Goal: Task Accomplishment & Management: Complete application form

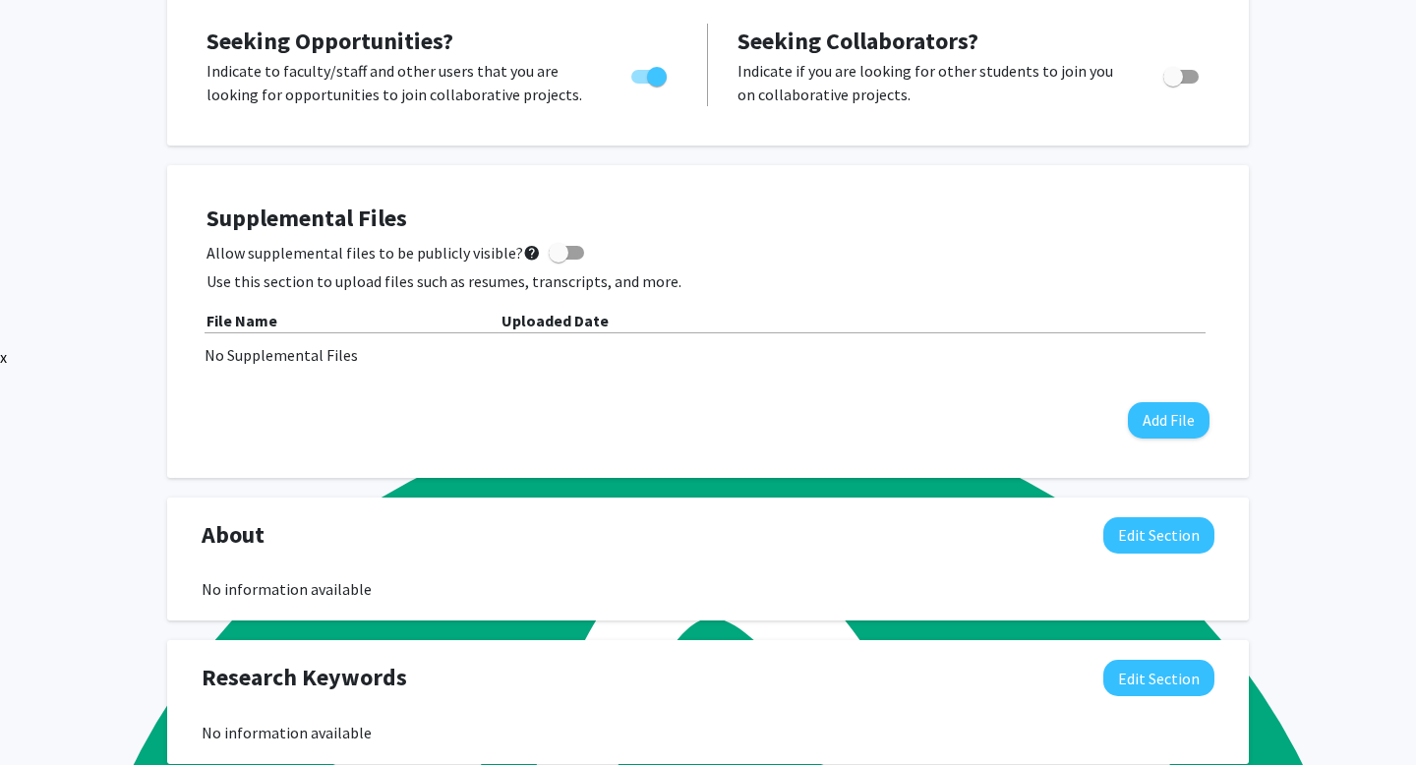
scroll to position [323, 0]
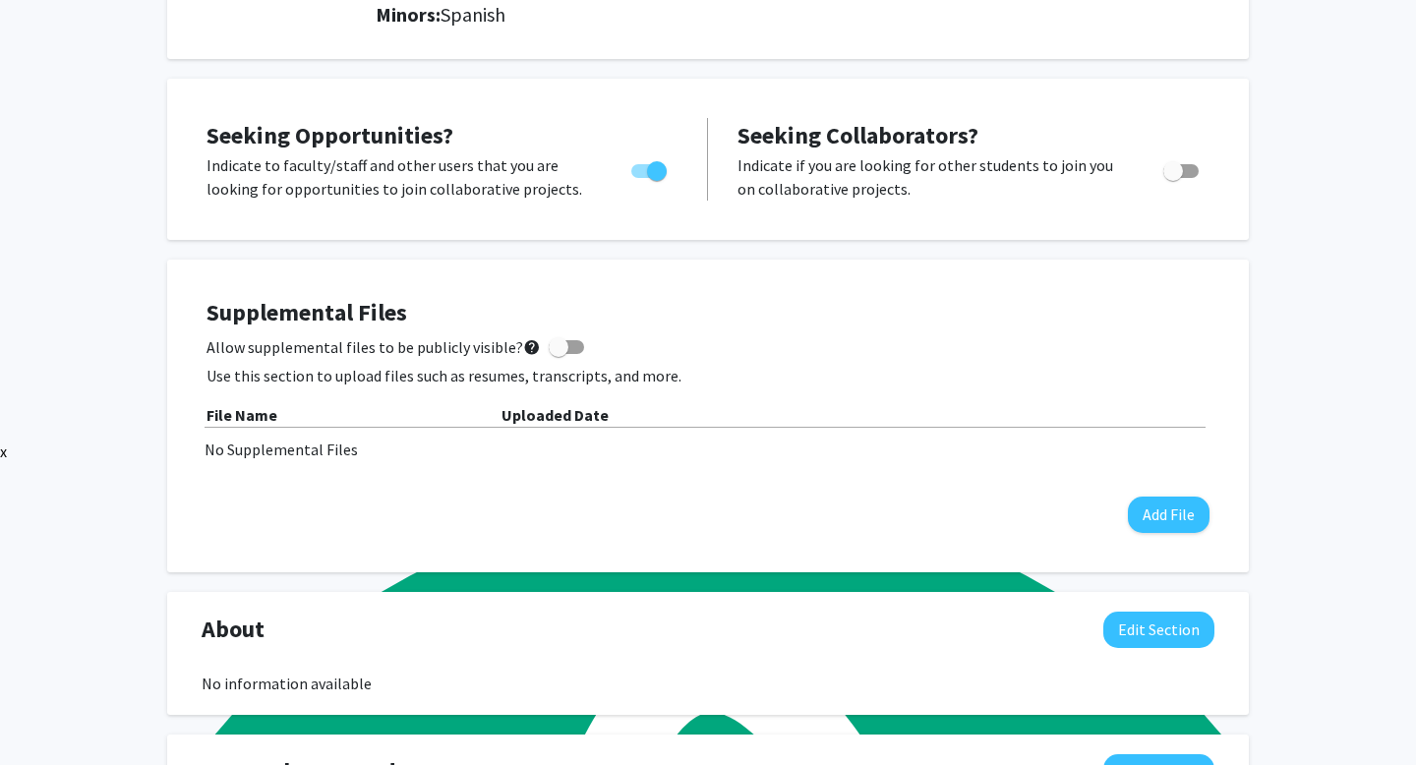
click at [556, 357] on span at bounding box center [559, 347] width 20 height 20
click at [558, 355] on input "Allow supplemental files to be publicly visible? help" at bounding box center [558, 354] width 1 height 1
click at [556, 357] on span at bounding box center [559, 347] width 20 height 20
click at [558, 355] on input "Allow supplemental files to be publicly visible? help" at bounding box center [558, 354] width 1 height 1
checkbox input "true"
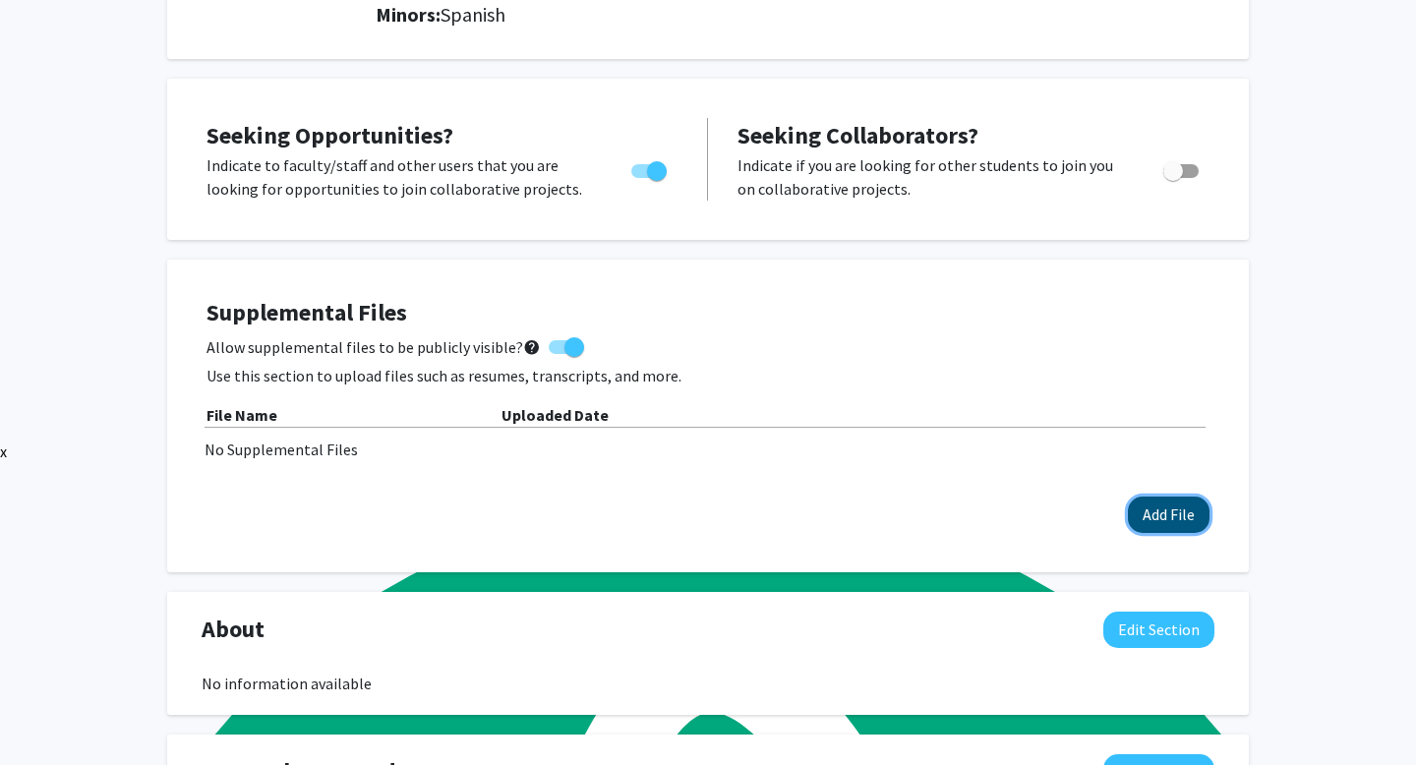
click at [1189, 528] on button "Add File" at bounding box center [1169, 515] width 82 height 36
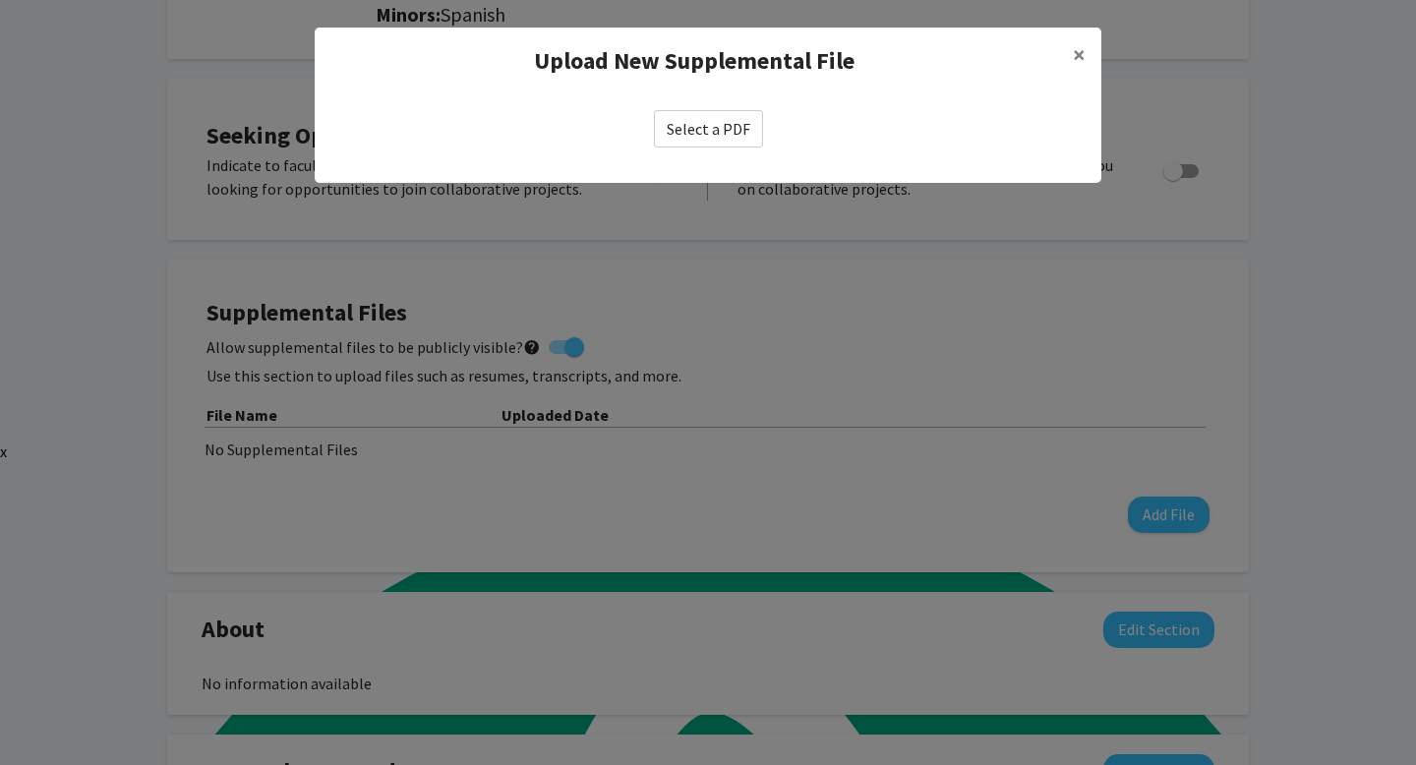
click at [685, 118] on label "Select a PDF" at bounding box center [708, 128] width 109 height 37
click at [0, 0] on input "Select a PDF" at bounding box center [0, 0] width 0 height 0
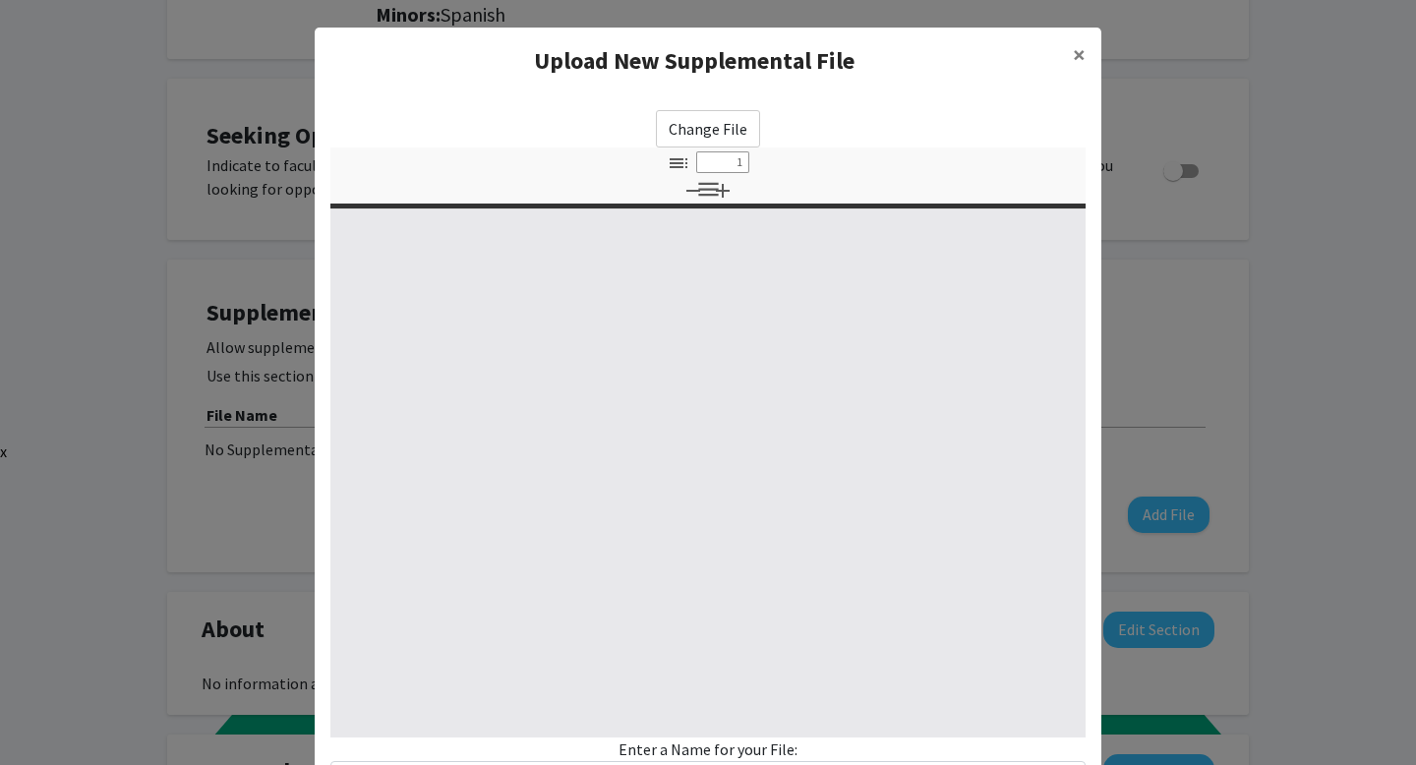
select select "custom"
type input "0"
select select "custom"
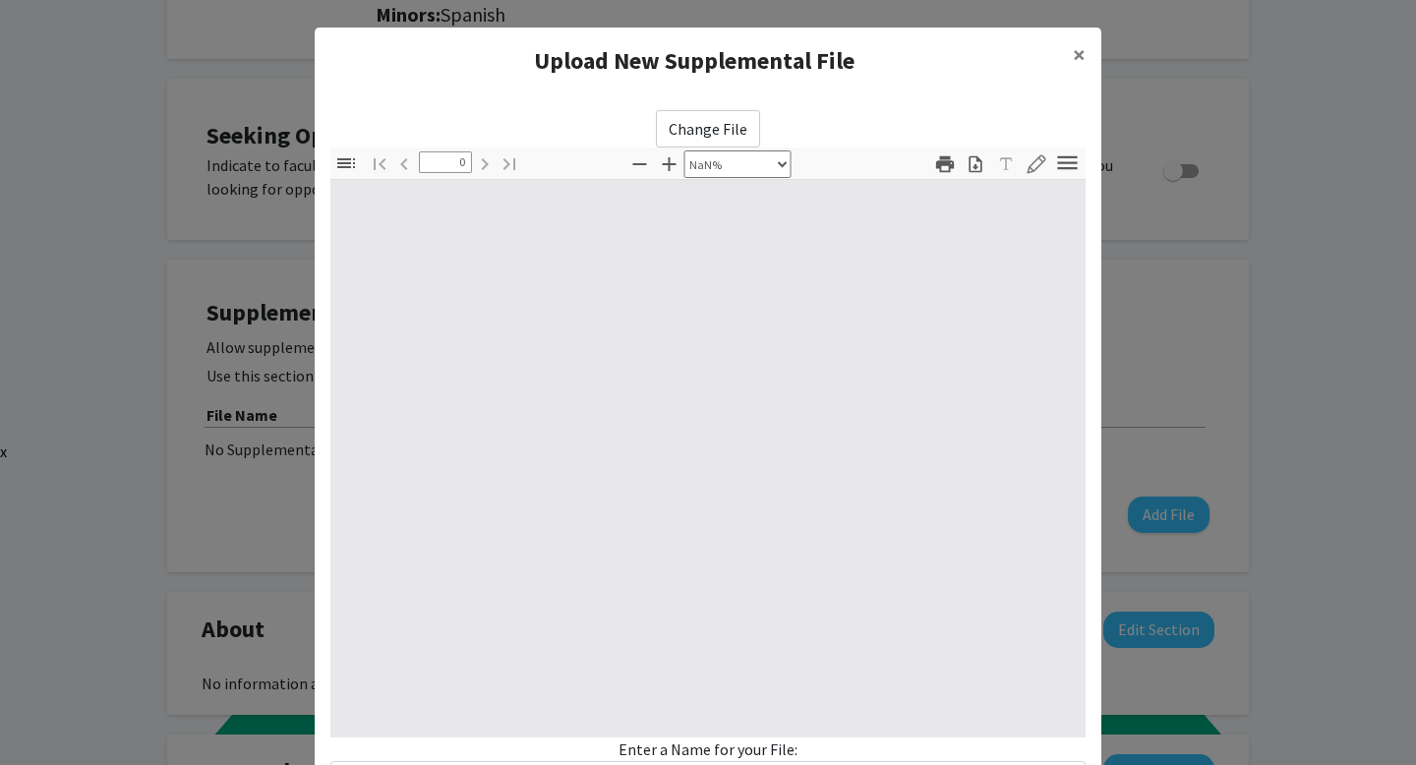
type input "1"
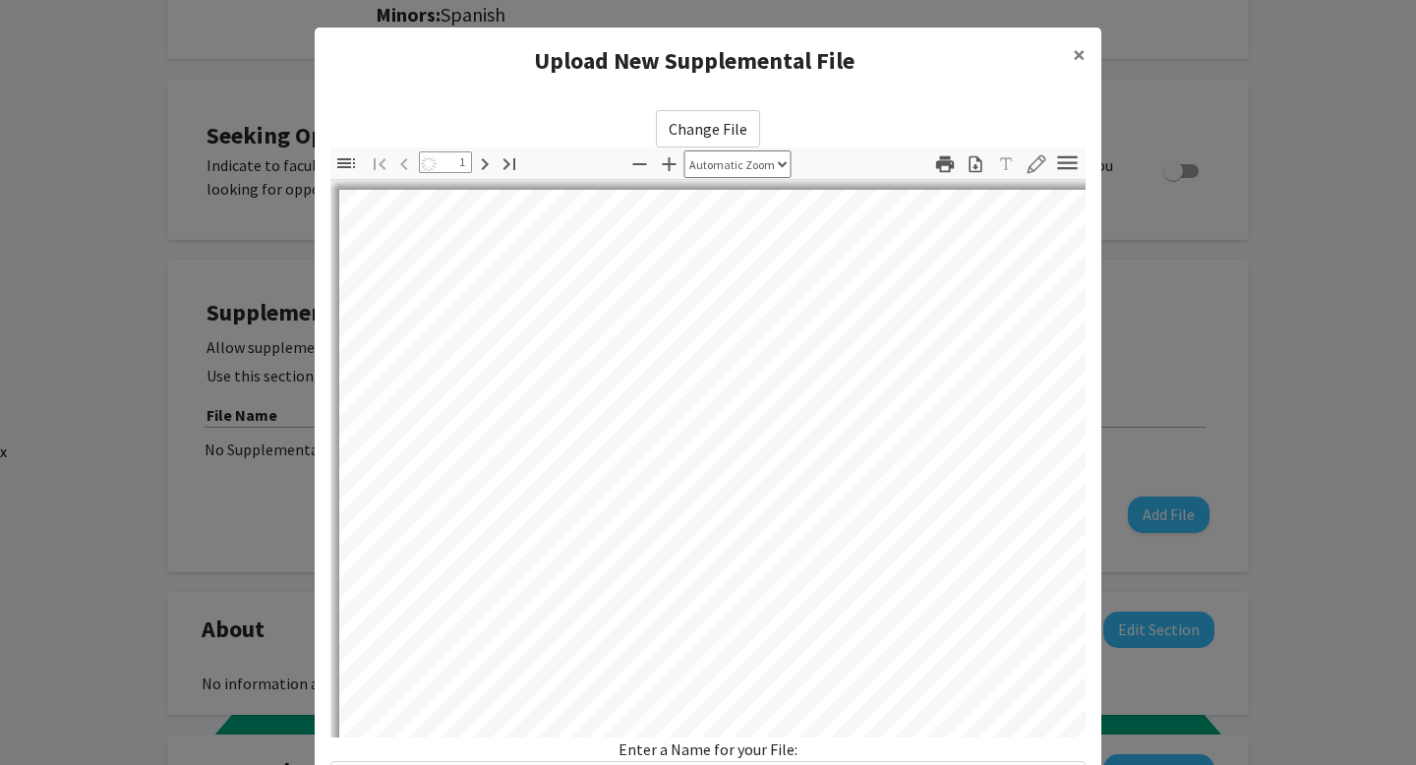
select select "auto"
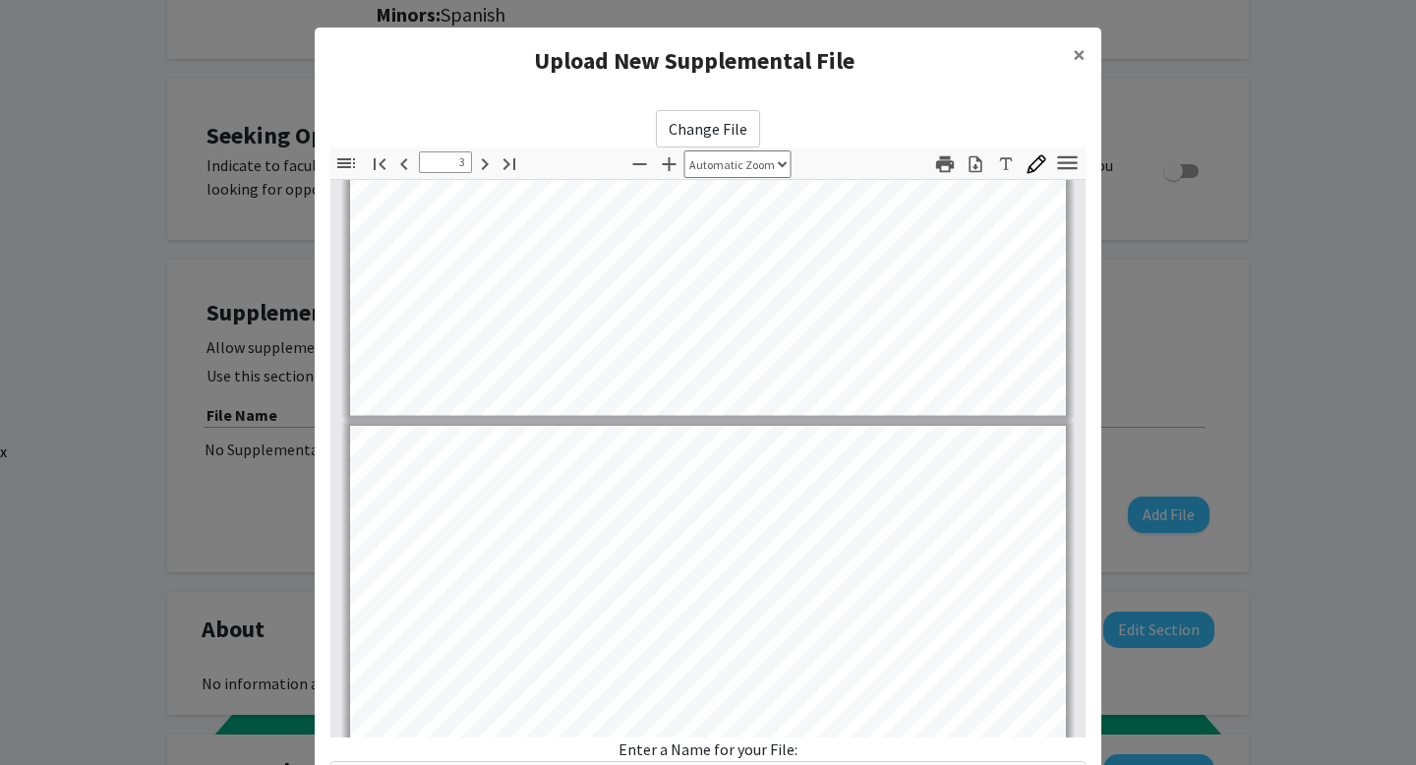
type input "4"
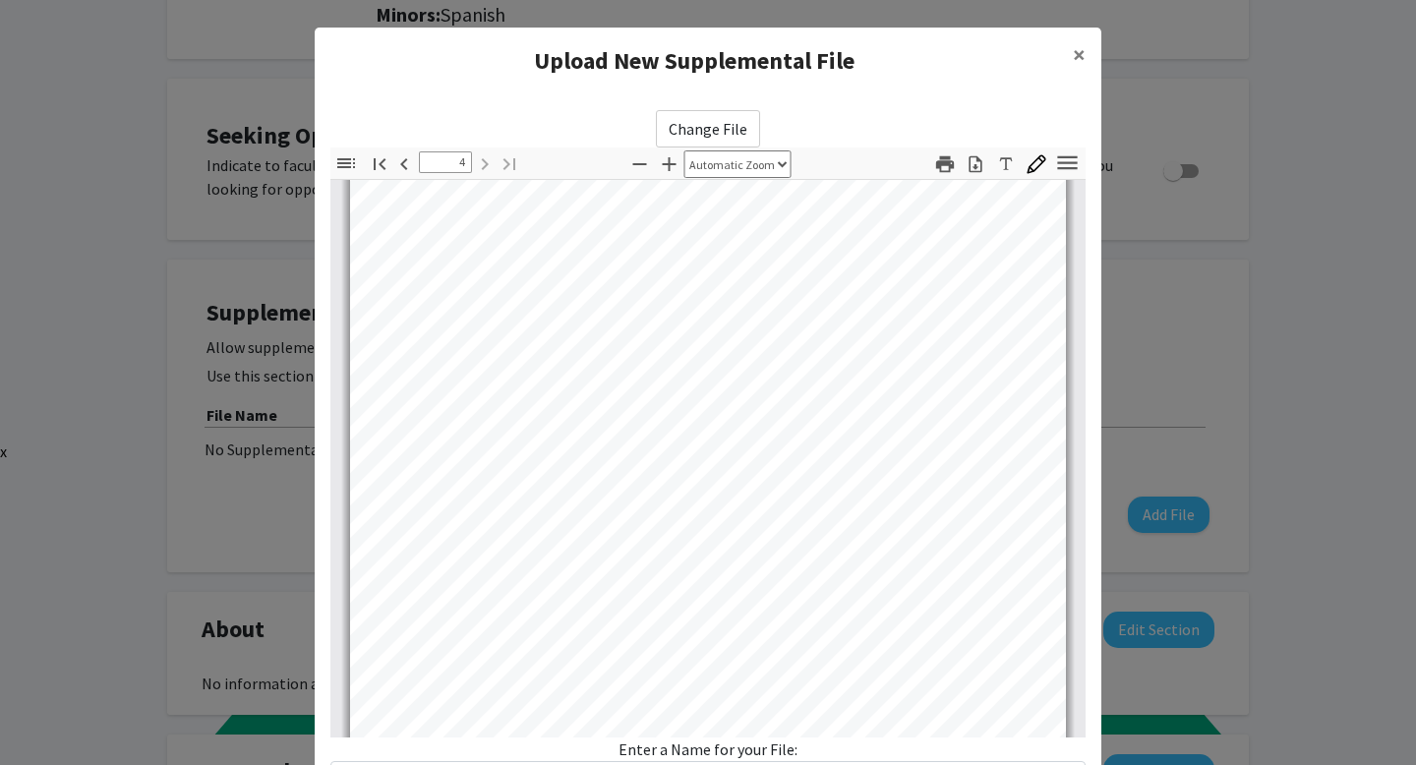
scroll to position [87, 0]
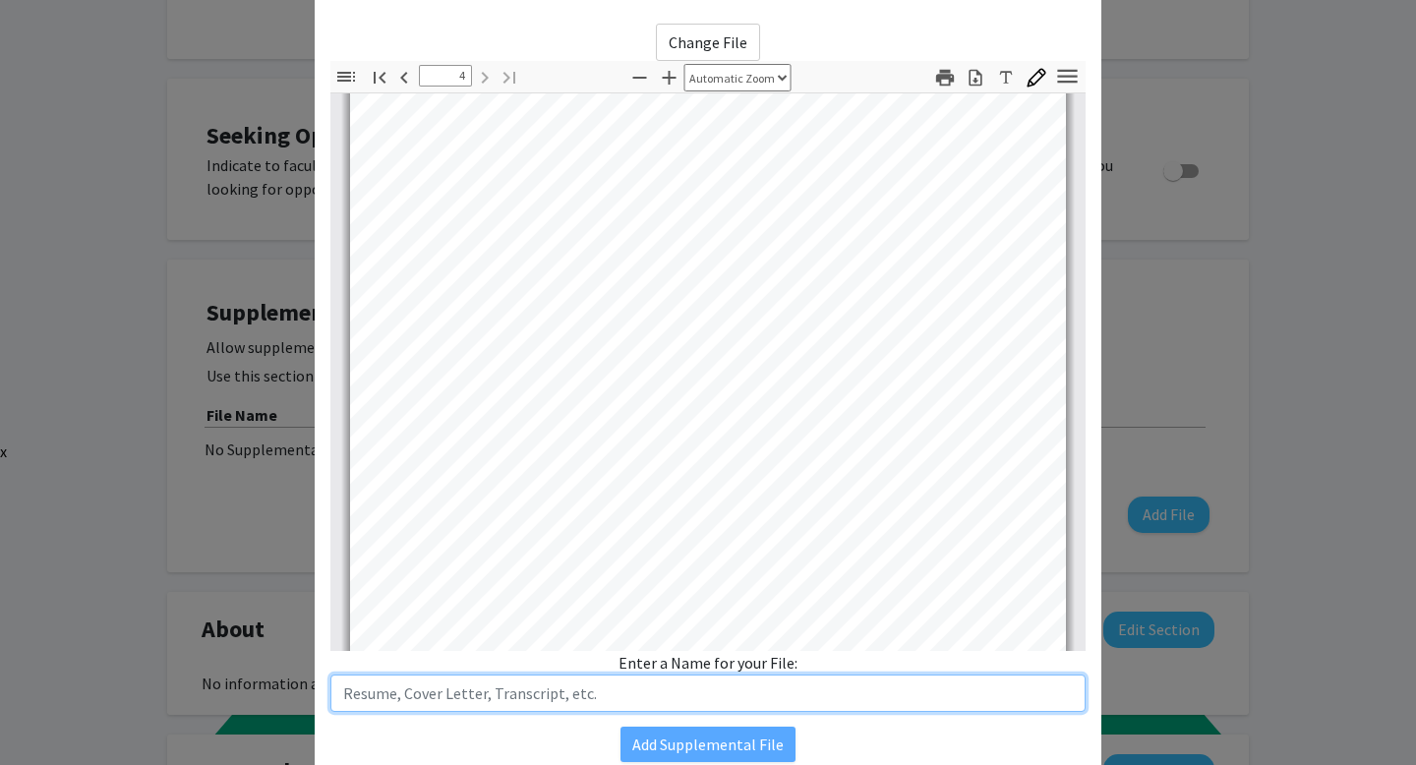
click at [761, 691] on input "text" at bounding box center [707, 693] width 755 height 37
type input "C"
click at [454, 698] on input "[PERSON_NAME] Fall 2025 CV" at bounding box center [707, 693] width 755 height 37
type input "[PERSON_NAME] Fall 2025 CV"
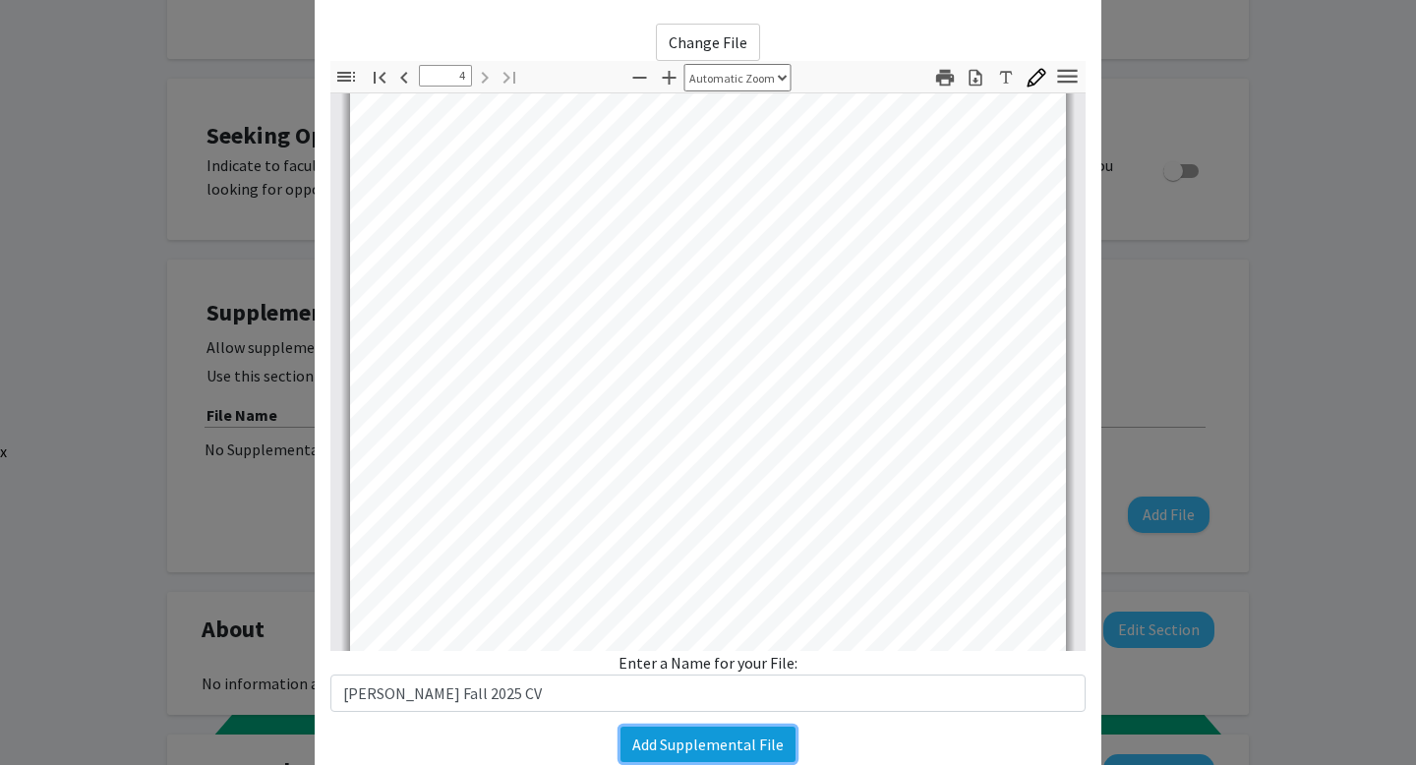
click at [718, 746] on button "Add Supplemental File" at bounding box center [708, 744] width 175 height 35
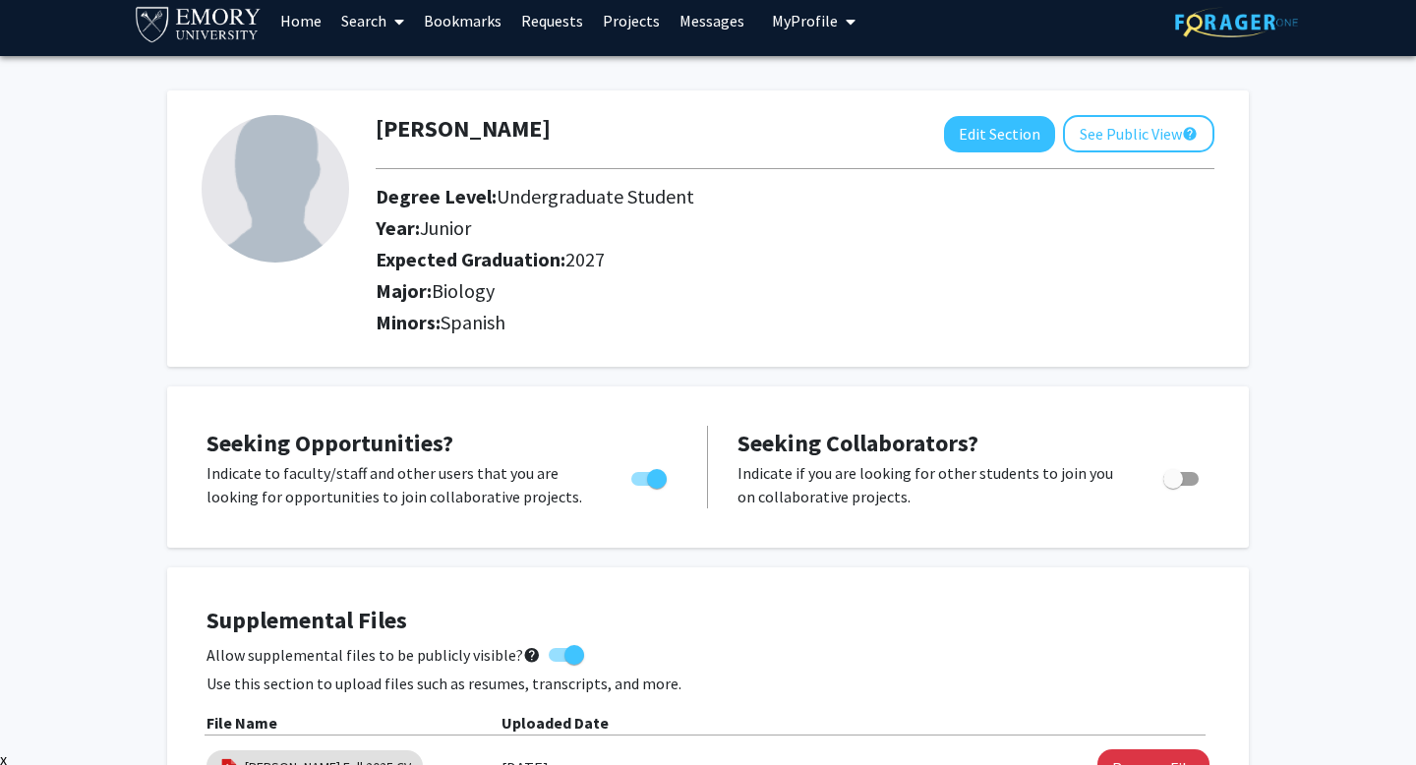
scroll to position [17, 0]
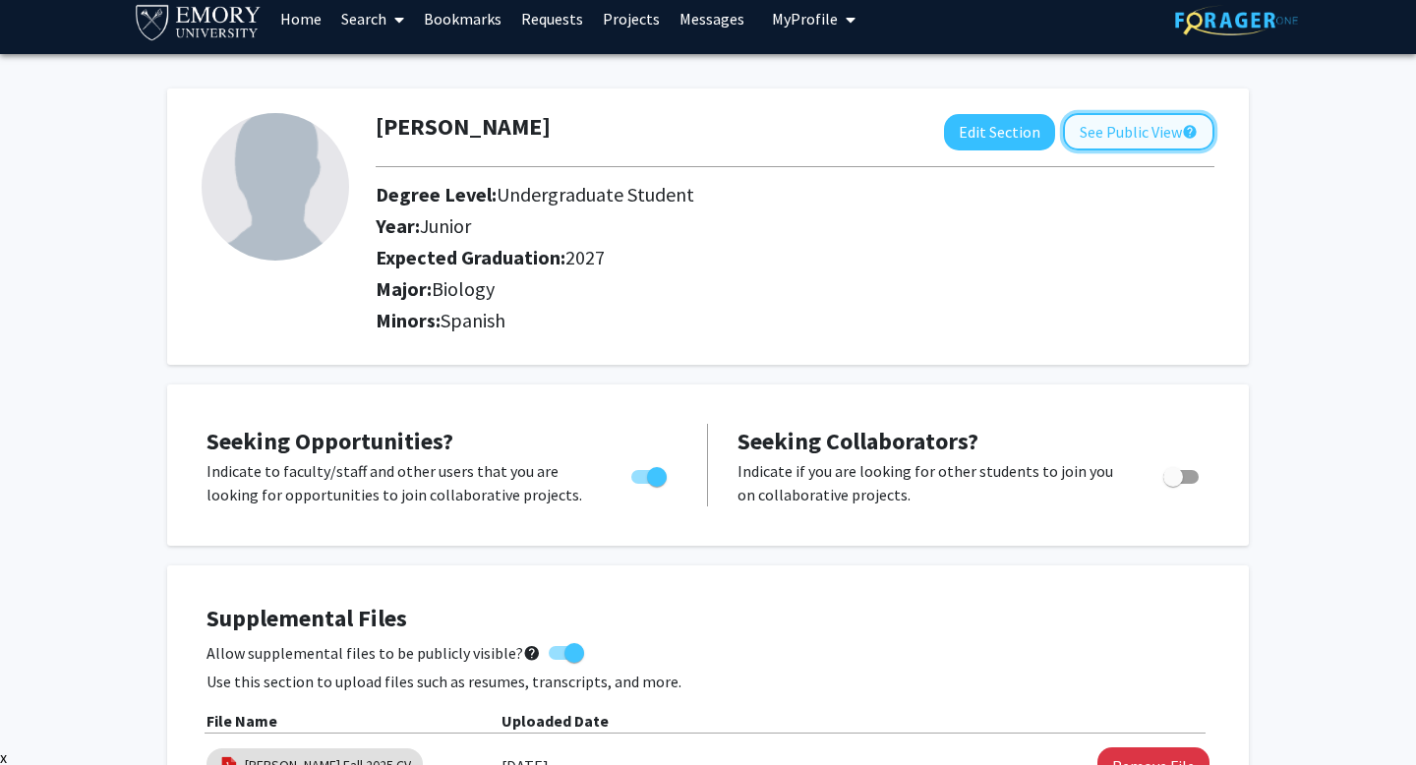
click at [1107, 115] on button "See Public View help" at bounding box center [1138, 131] width 151 height 37
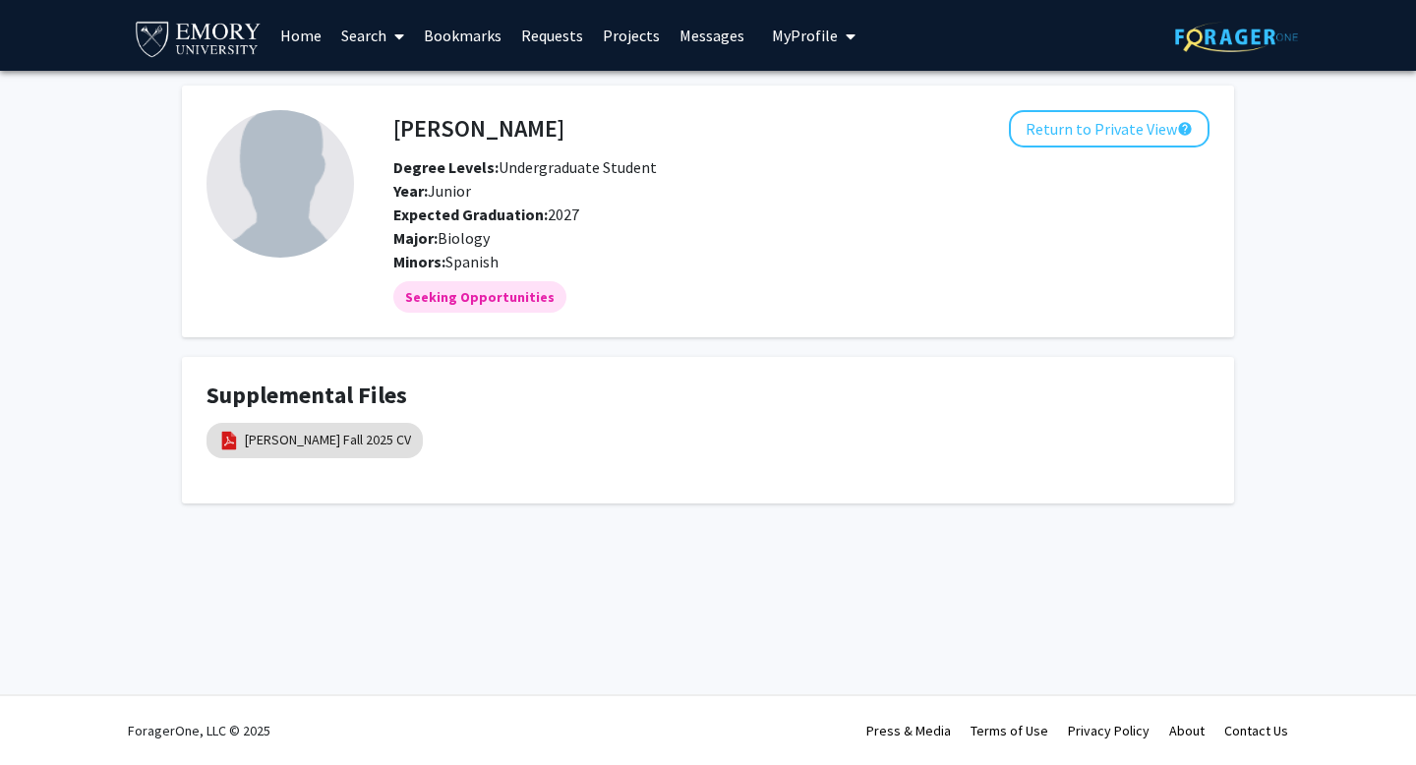
click at [260, 124] on img at bounding box center [281, 184] width 148 height 148
click at [1076, 86] on fg-card "Gabriel Santiago Return to Private View help Degree Levels: Undergraduate Stude…" at bounding box center [708, 212] width 1052 height 252
click at [1076, 110] on button "Return to Private View help" at bounding box center [1109, 128] width 201 height 37
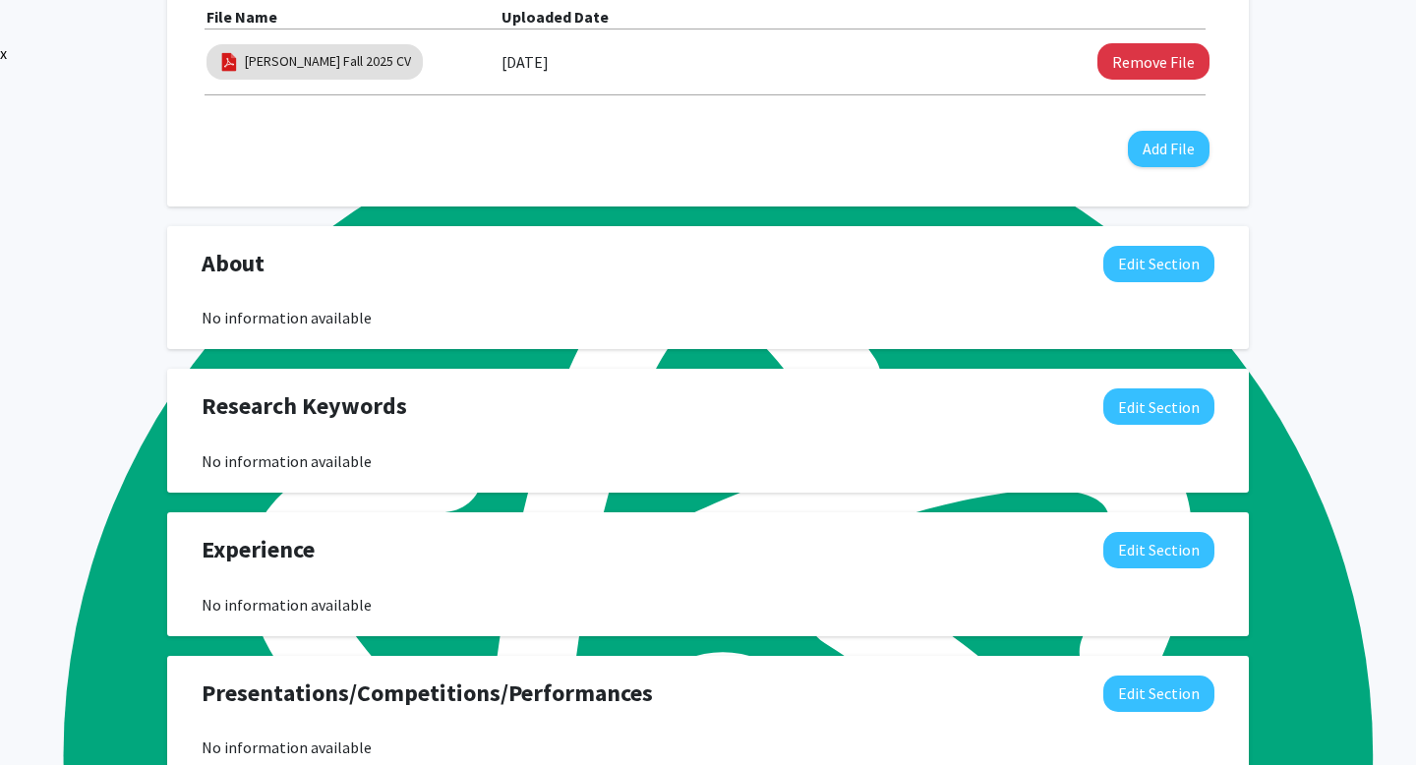
scroll to position [723, 0]
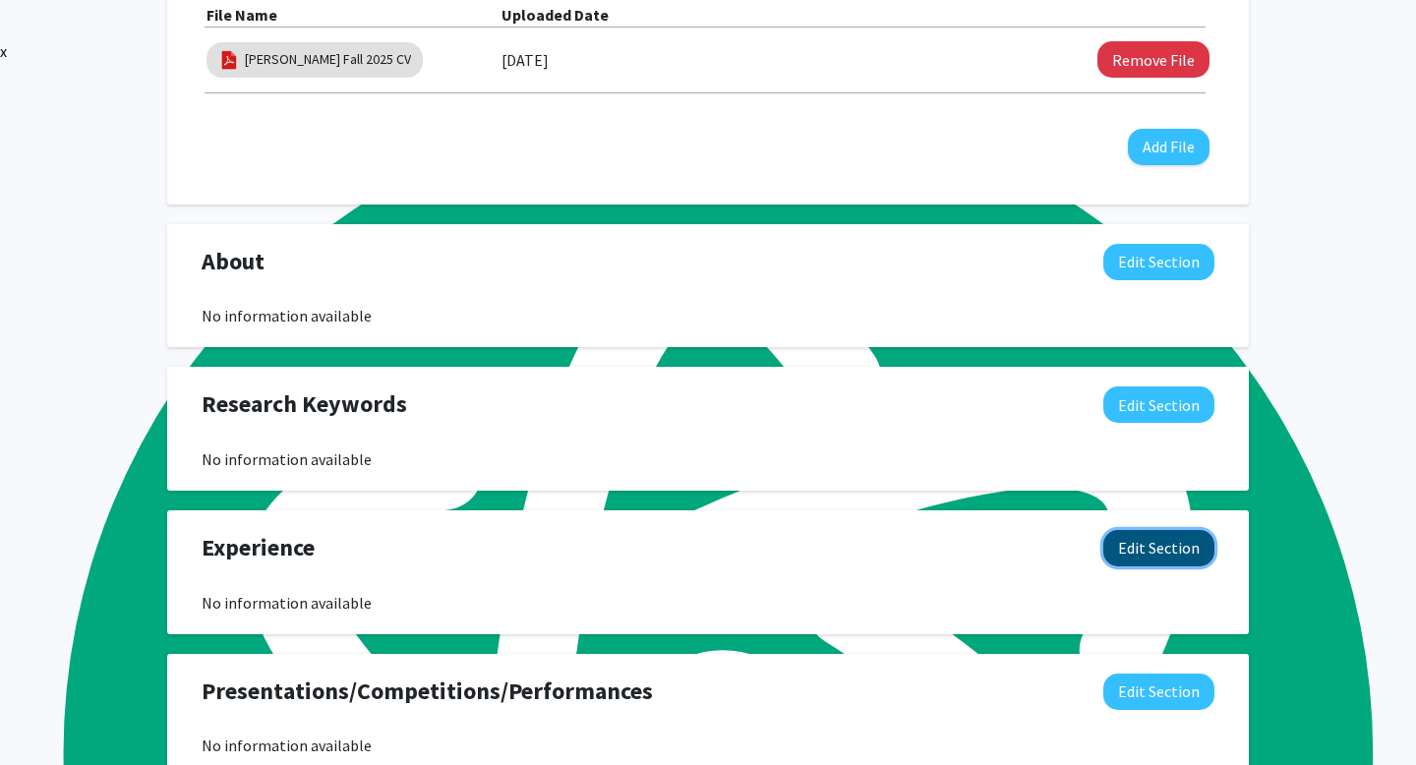
click at [1155, 567] on button "Edit Section" at bounding box center [1159, 548] width 111 height 36
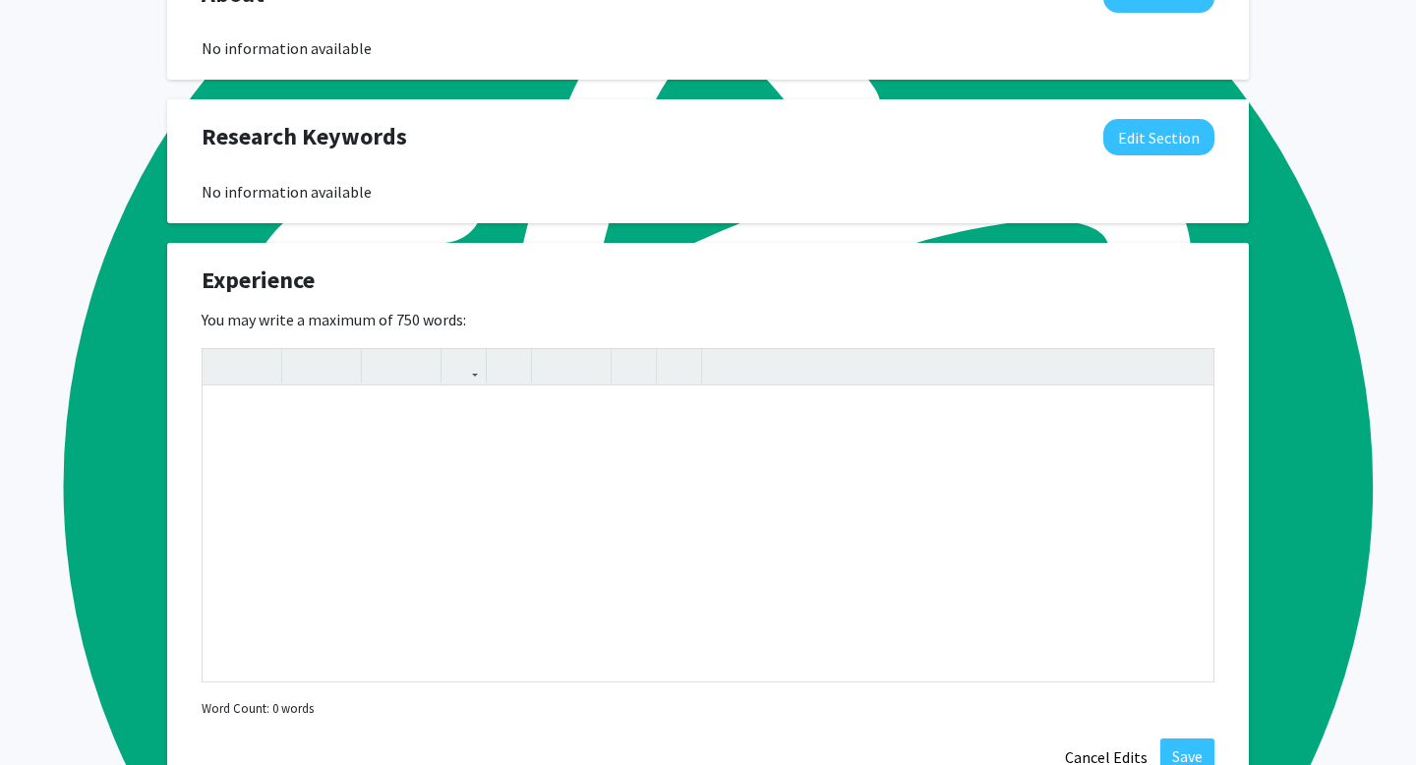
scroll to position [993, 0]
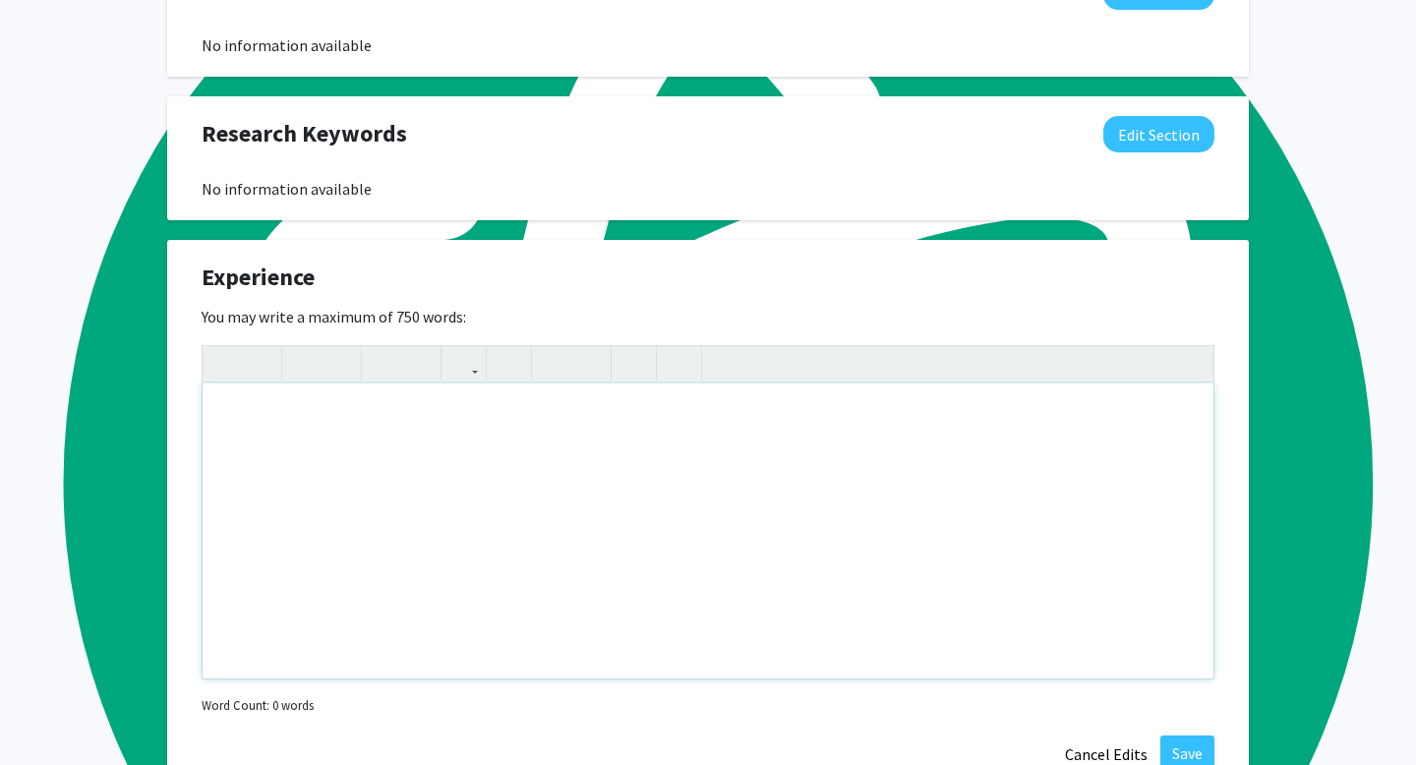
click at [450, 452] on div "Note to users with screen readers: Please deactivate our accessibility plugin f…" at bounding box center [708, 531] width 1011 height 295
paste div "To enrich screen reader interactions, please activate Accessibility in Grammarl…"
type textarea "<p>Writer of Biology Research Paper [DATE] – [DATE]</p><p>[PERSON_NAME][GEOGRAP…"
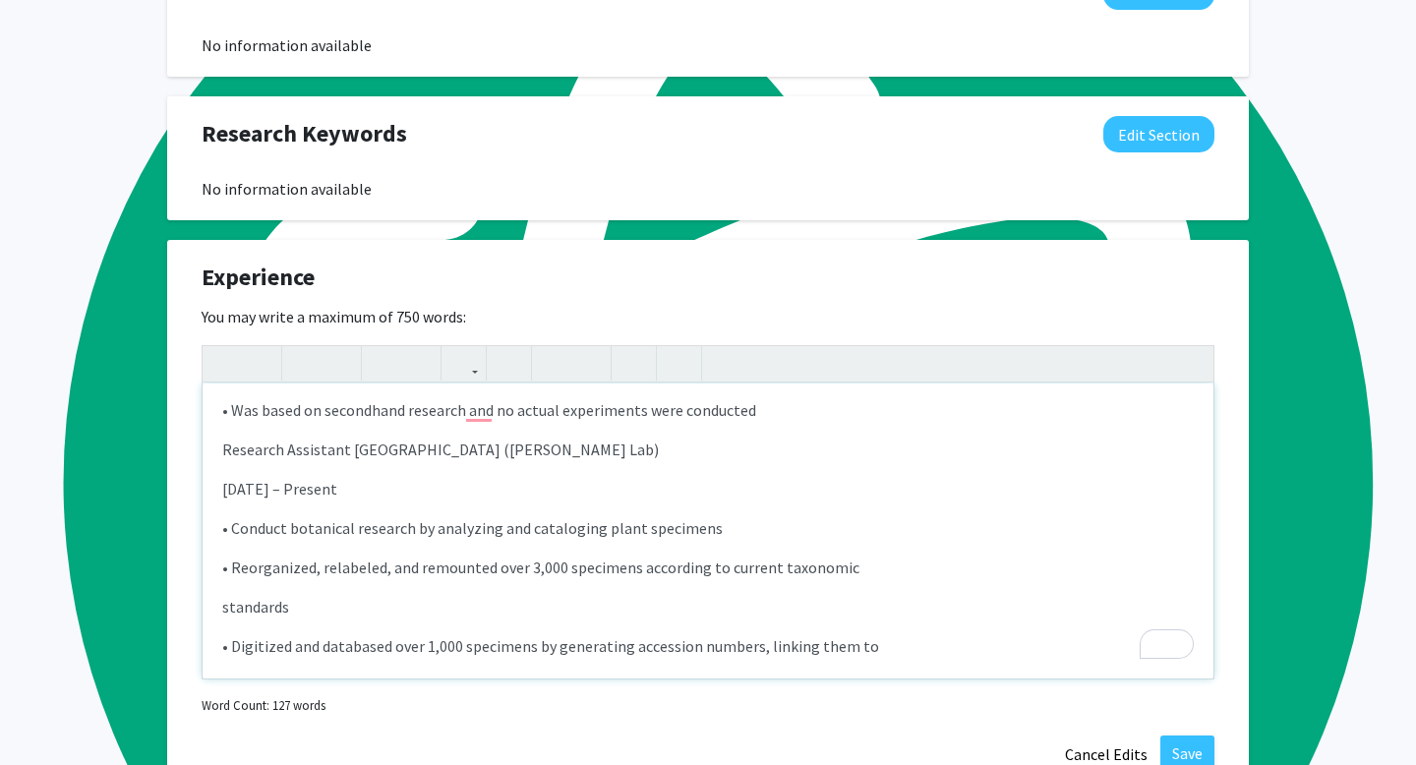
scroll to position [167, 0]
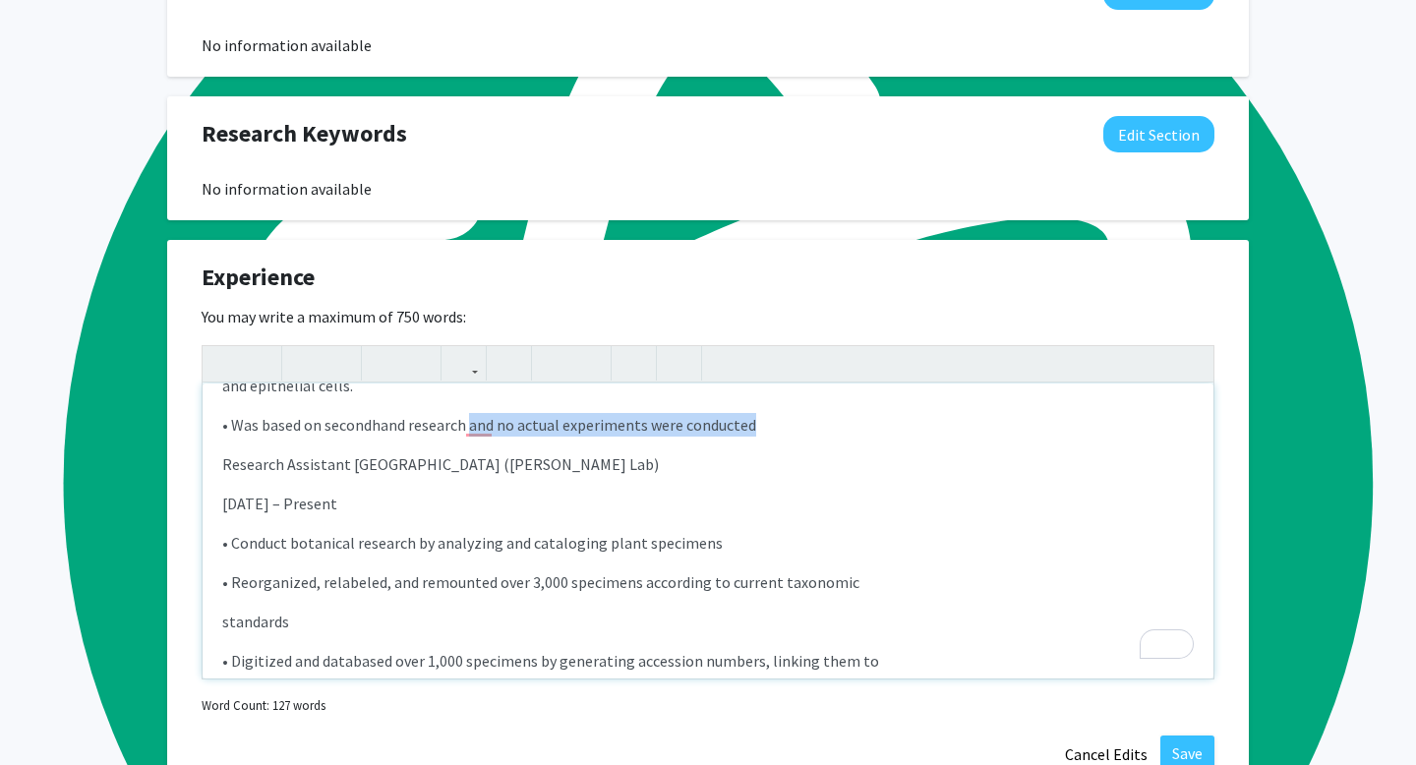
drag, startPoint x: 468, startPoint y: 448, endPoint x: 753, endPoint y: 445, distance: 285.2
click at [753, 437] on p "• Was based on secondhand research and no actual experiments were conducted" at bounding box center [708, 425] width 972 height 24
click at [218, 479] on div "Writer of Biology Research Paper November 2021 – December 2022 Baldwin School, …" at bounding box center [708, 531] width 1011 height 295
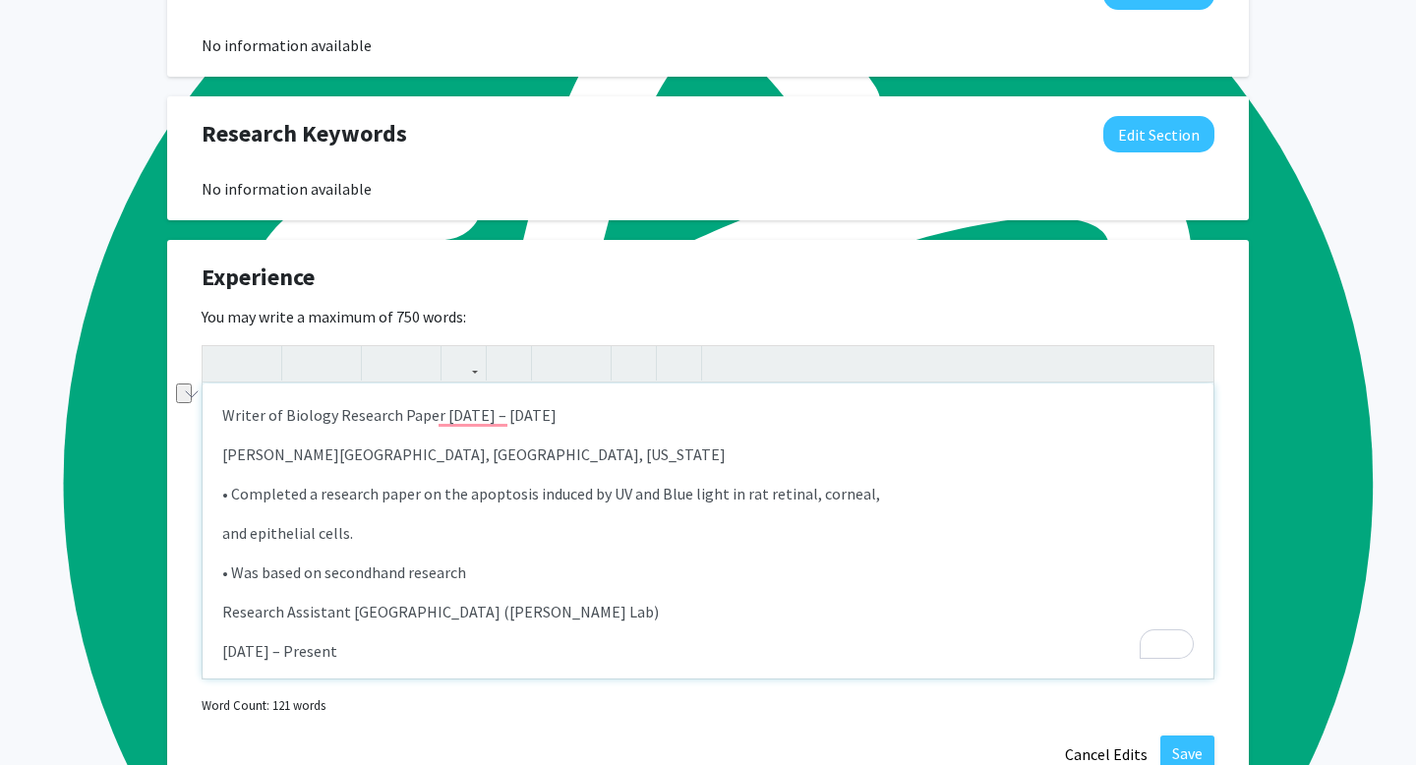
drag, startPoint x: 224, startPoint y: 435, endPoint x: 680, endPoint y: 431, distance: 455.4
click at [680, 427] on p "Writer of Biology Research Paper November 2021 – December 2022" at bounding box center [708, 415] width 972 height 24
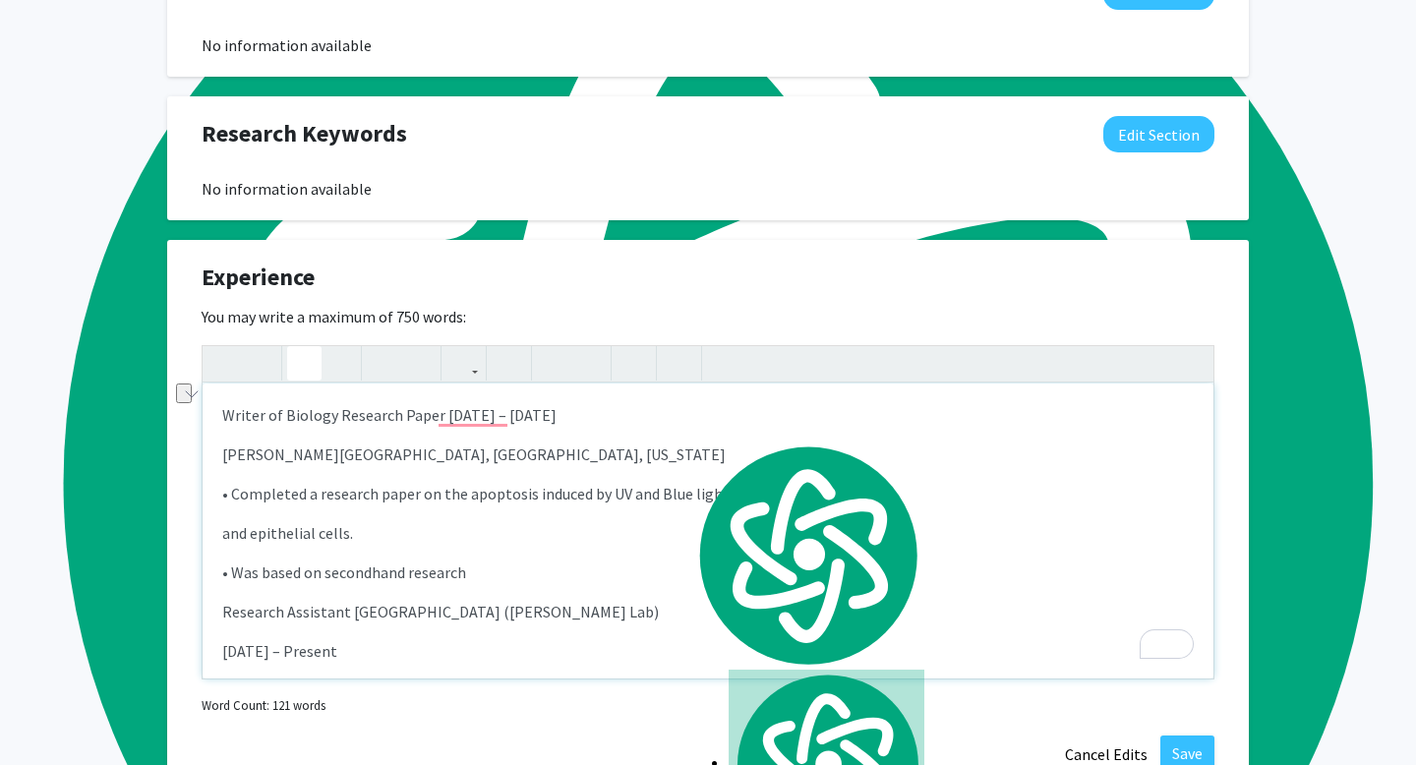
click at [310, 380] on icon "button" at bounding box center [304, 363] width 17 height 32
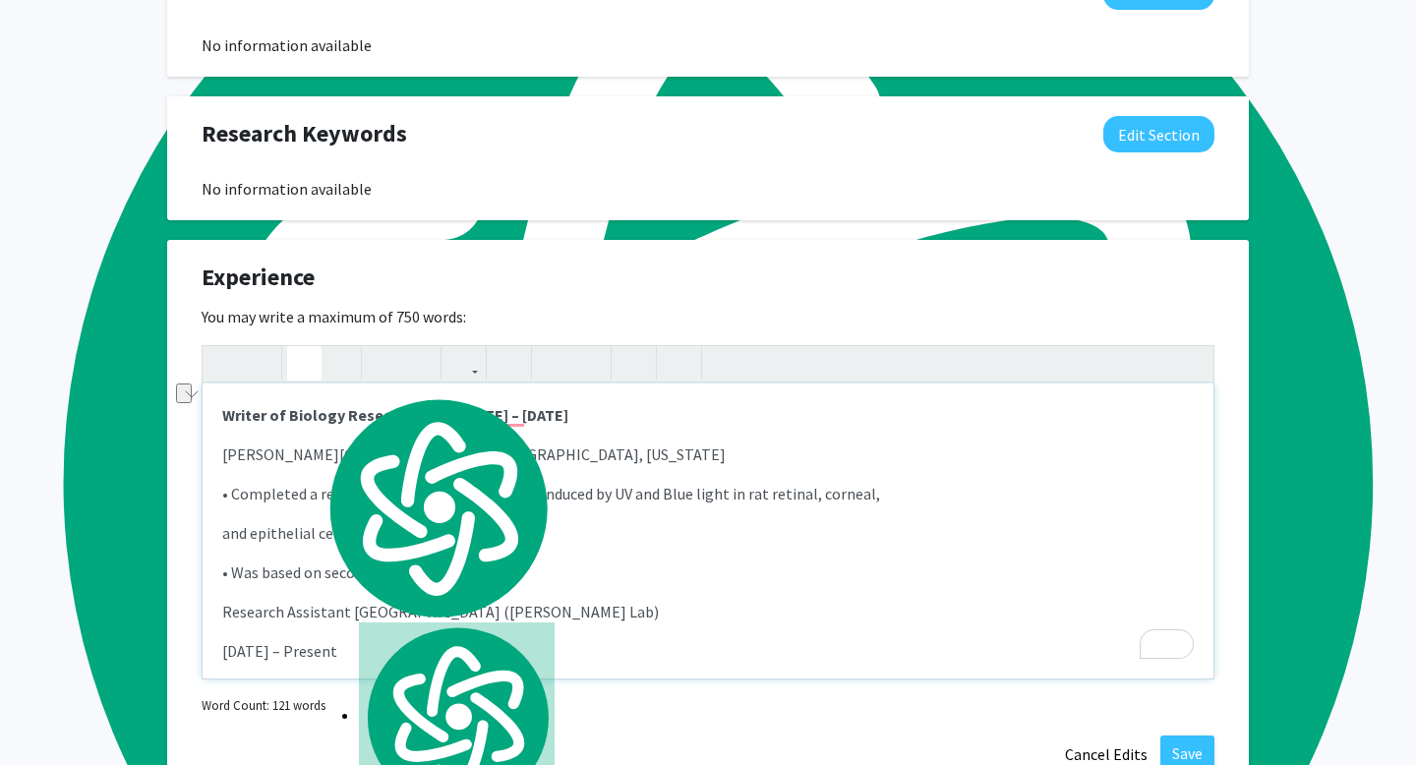
click at [296, 466] on p "Baldwin School, Guaynabo, Puerto Rico" at bounding box center [708, 455] width 972 height 24
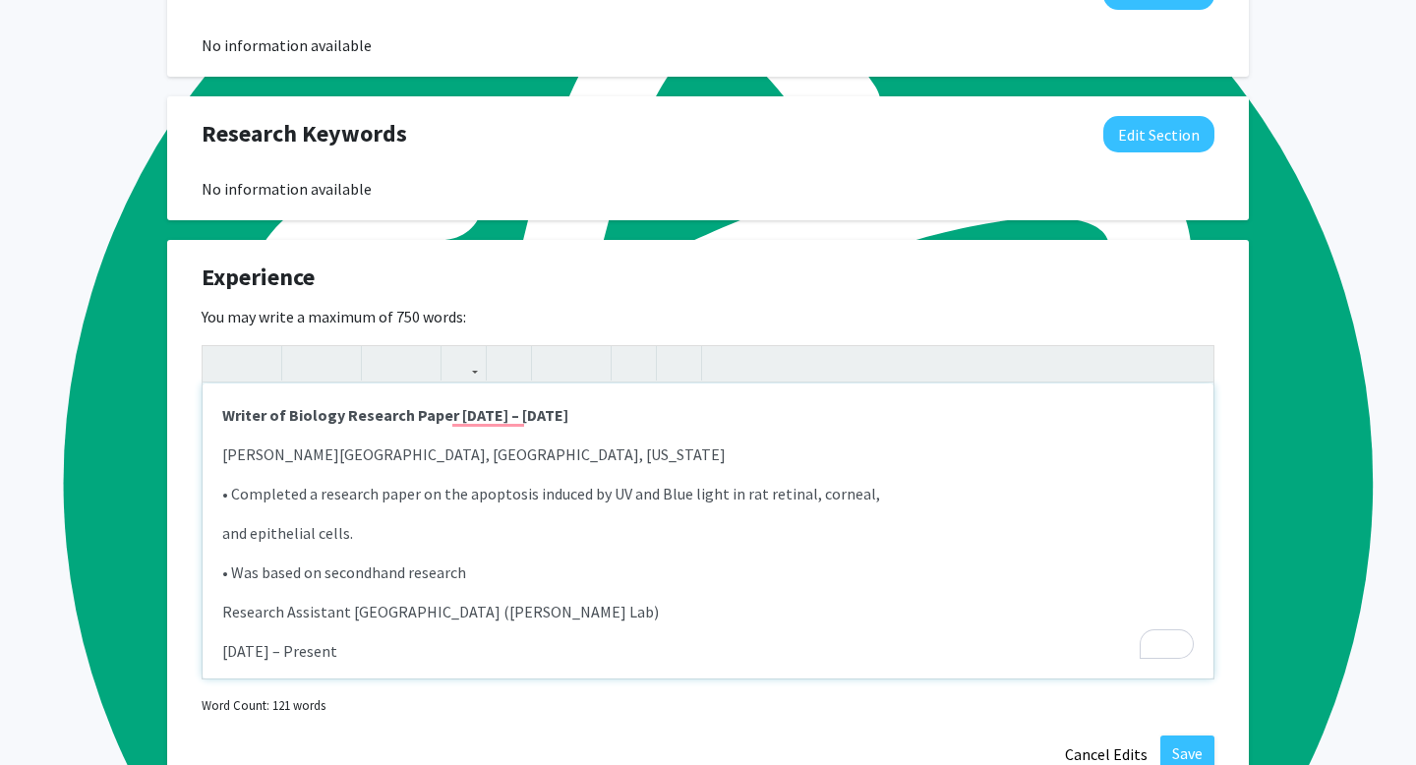
click at [214, 477] on div "Writer of Biology Research Paper November 2021 – December 2022 Baldwin School, …" at bounding box center [708, 531] width 1011 height 295
click at [219, 474] on div "Writer of Biology Research Paper November 2021 – December 2022 Baldwin School, …" at bounding box center [708, 531] width 1011 height 295
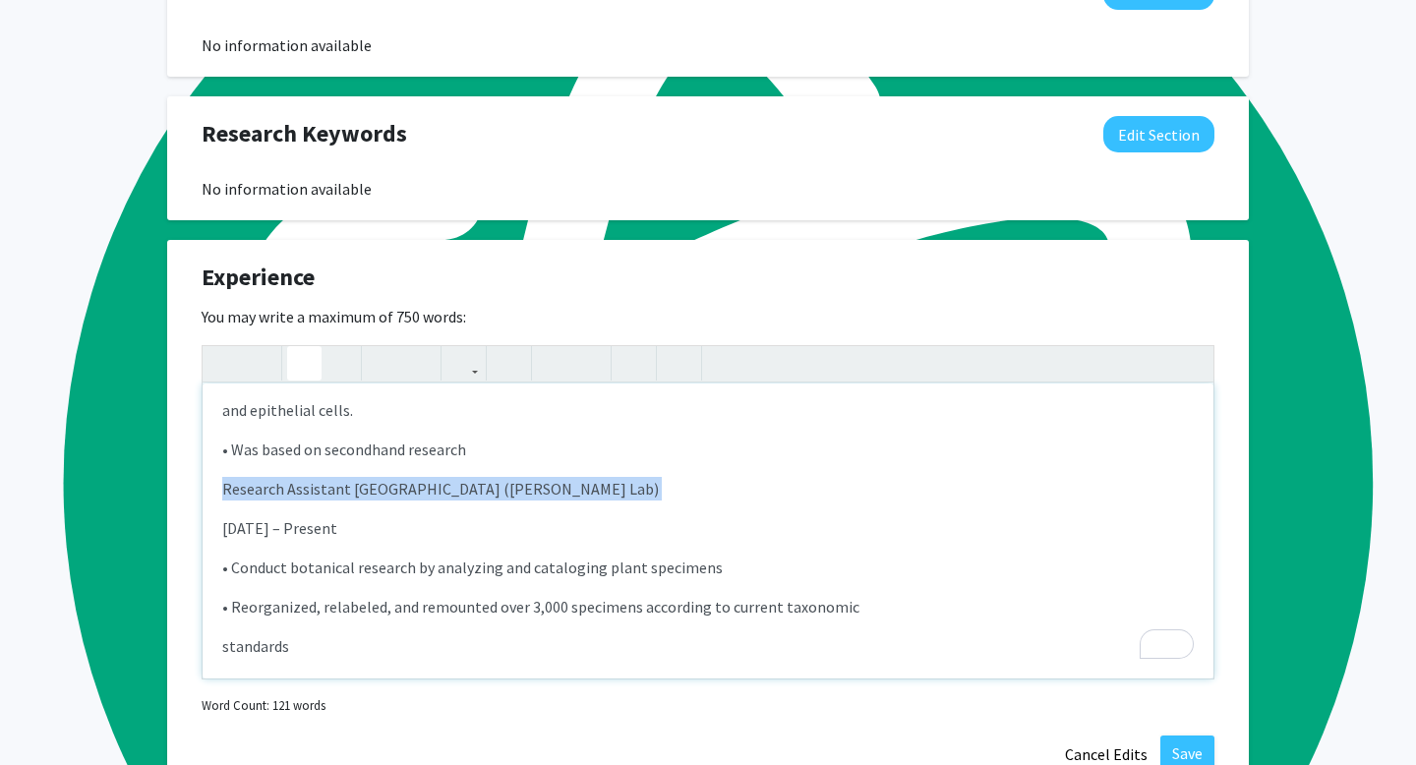
drag, startPoint x: 221, startPoint y: 506, endPoint x: 641, endPoint y: 518, distance: 420.2
click at [641, 518] on div "Writer of Biology Research Paper November 2021 – December 2022- Baldwin School,…" at bounding box center [708, 531] width 1011 height 295
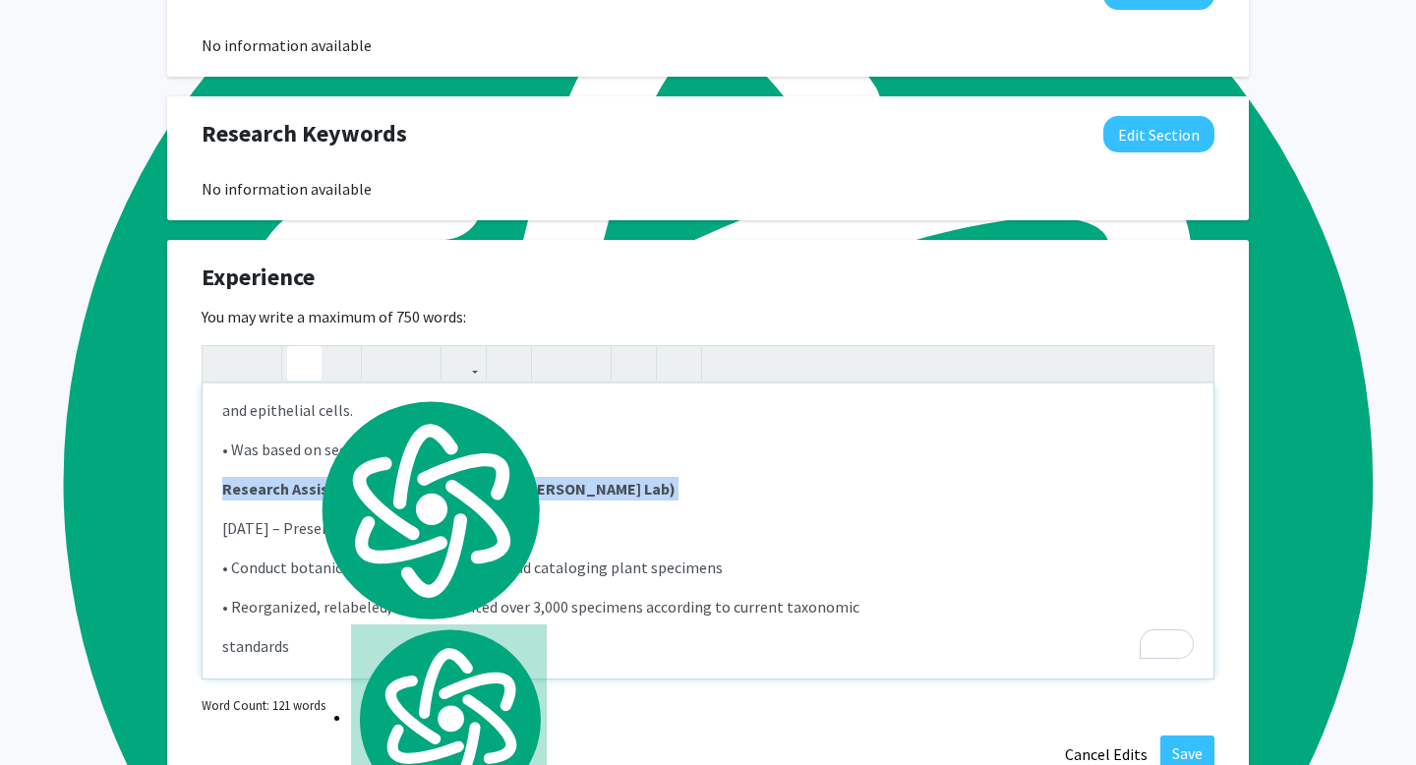
click at [302, 380] on icon "button" at bounding box center [304, 363] width 17 height 32
click at [223, 540] on p "September 2024 – Present" at bounding box center [708, 528] width 972 height 24
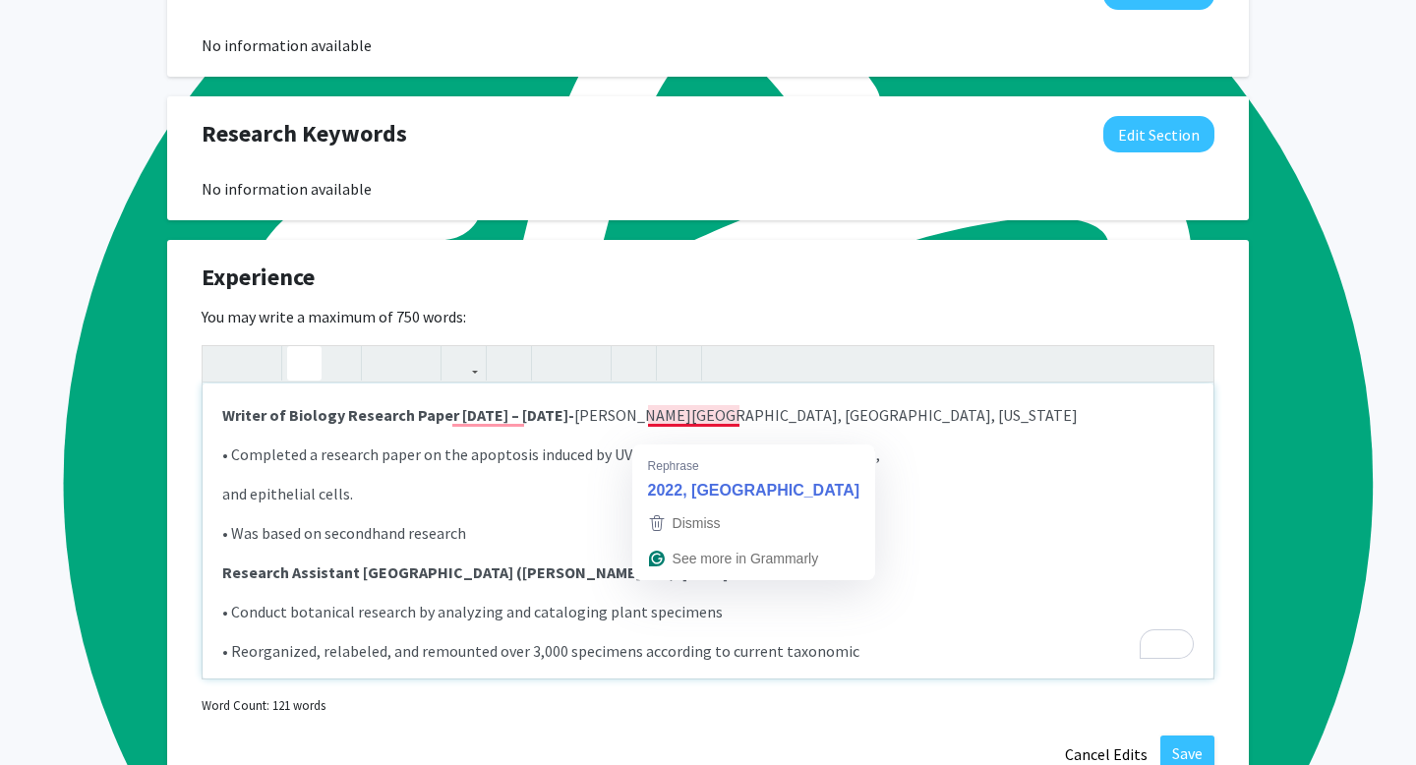
click at [609, 542] on p "• Was based on secondhand research" at bounding box center [708, 533] width 972 height 24
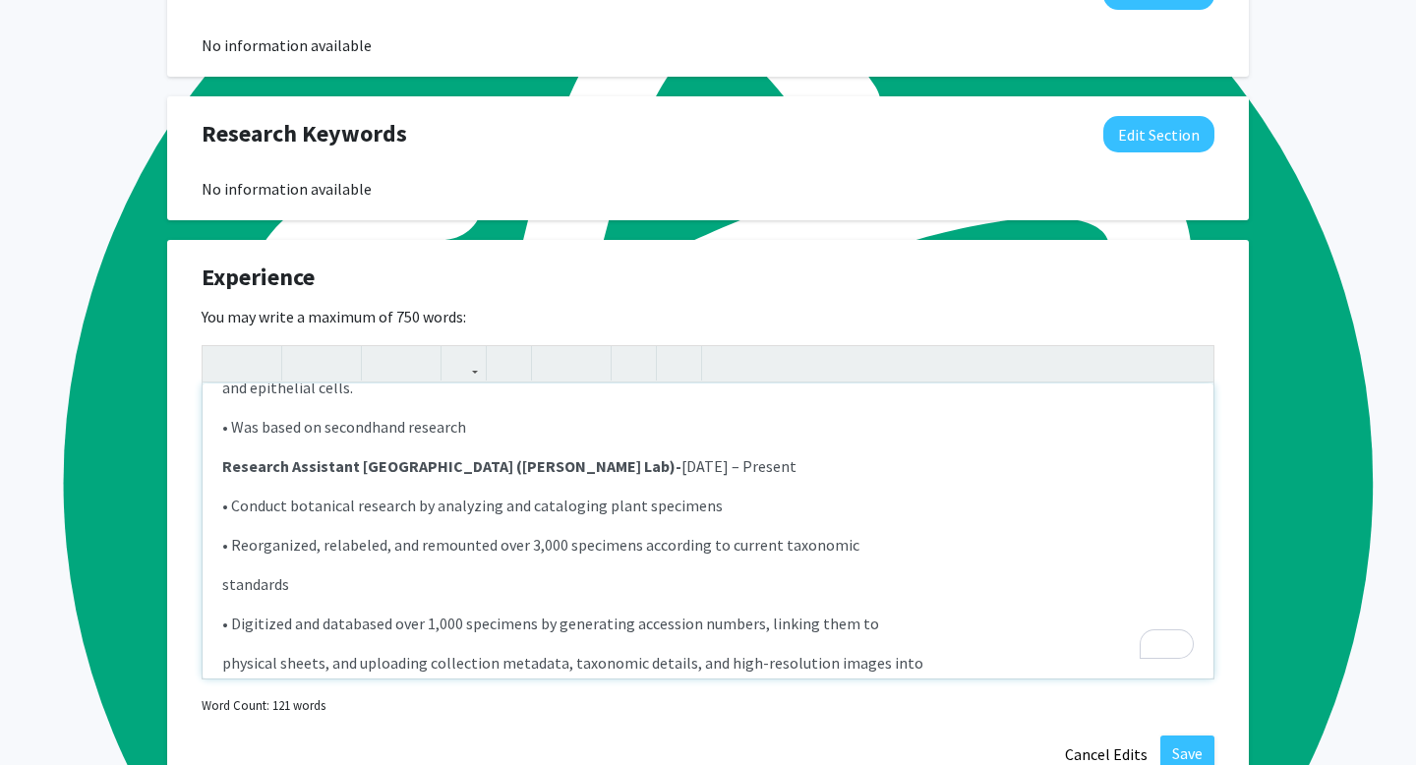
scroll to position [131, 0]
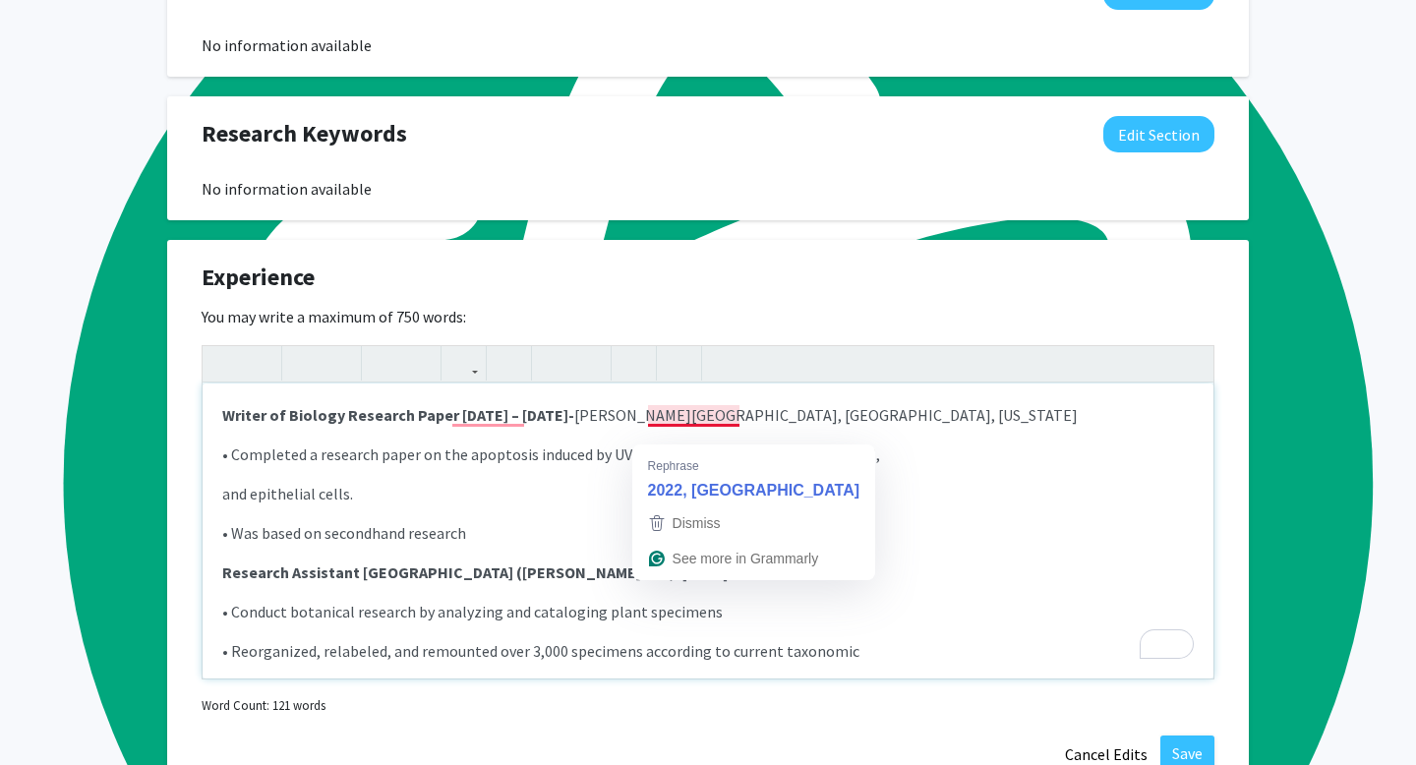
click at [686, 425] on span "Baldwin School, Guaynabo, Puerto Rico" at bounding box center [826, 415] width 504 height 20
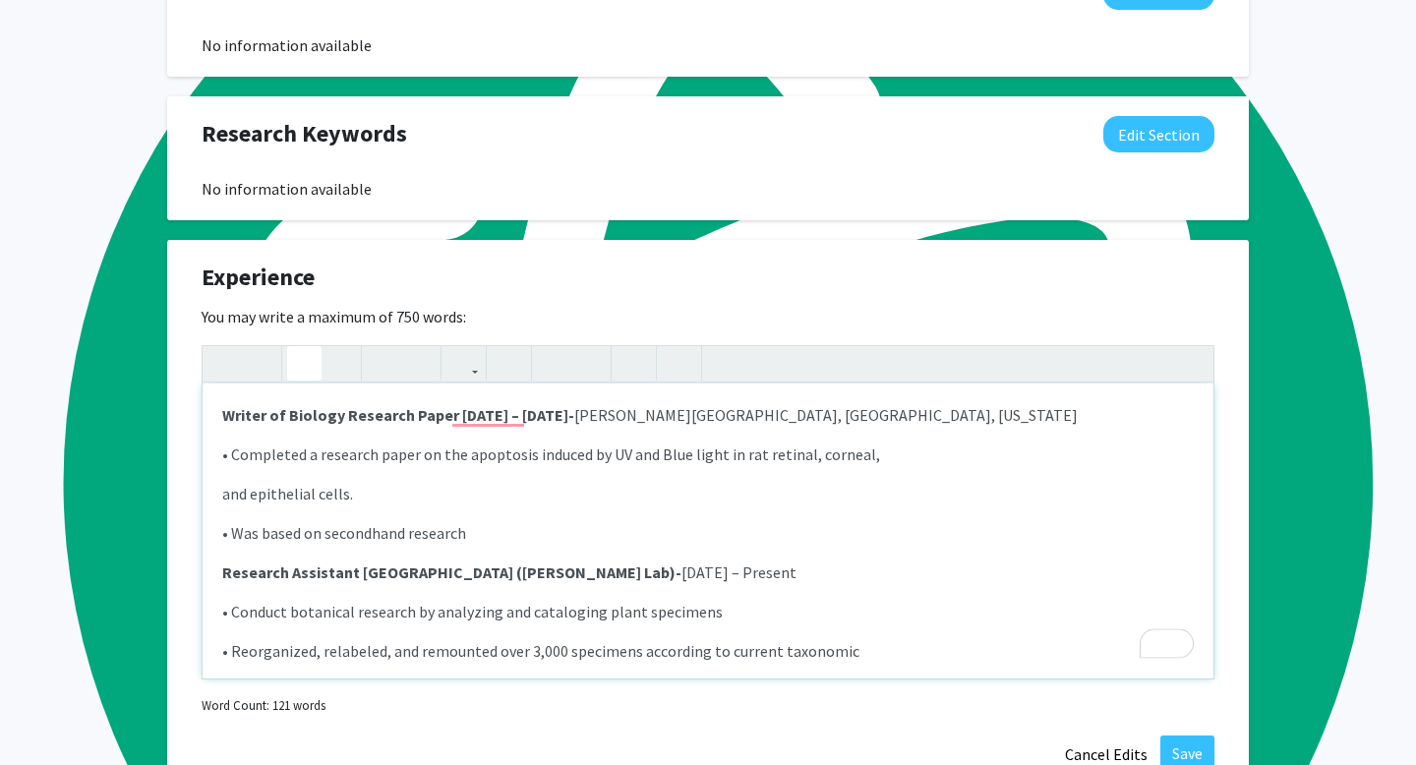
click at [639, 500] on p "and epithelial cells." at bounding box center [708, 494] width 972 height 24
click at [682, 582] on span "September 2024 – Present" at bounding box center [739, 573] width 115 height 20
click at [593, 621] on p "• Conduct botanical research by analyzing and cataloging plant specimens" at bounding box center [708, 612] width 972 height 24
drag, startPoint x: 446, startPoint y: 436, endPoint x: 691, endPoint y: 434, distance: 245.9
click at [580, 425] on strong "Writer of Biology Research Paper- November 2021 – December 2022-" at bounding box center [401, 415] width 358 height 20
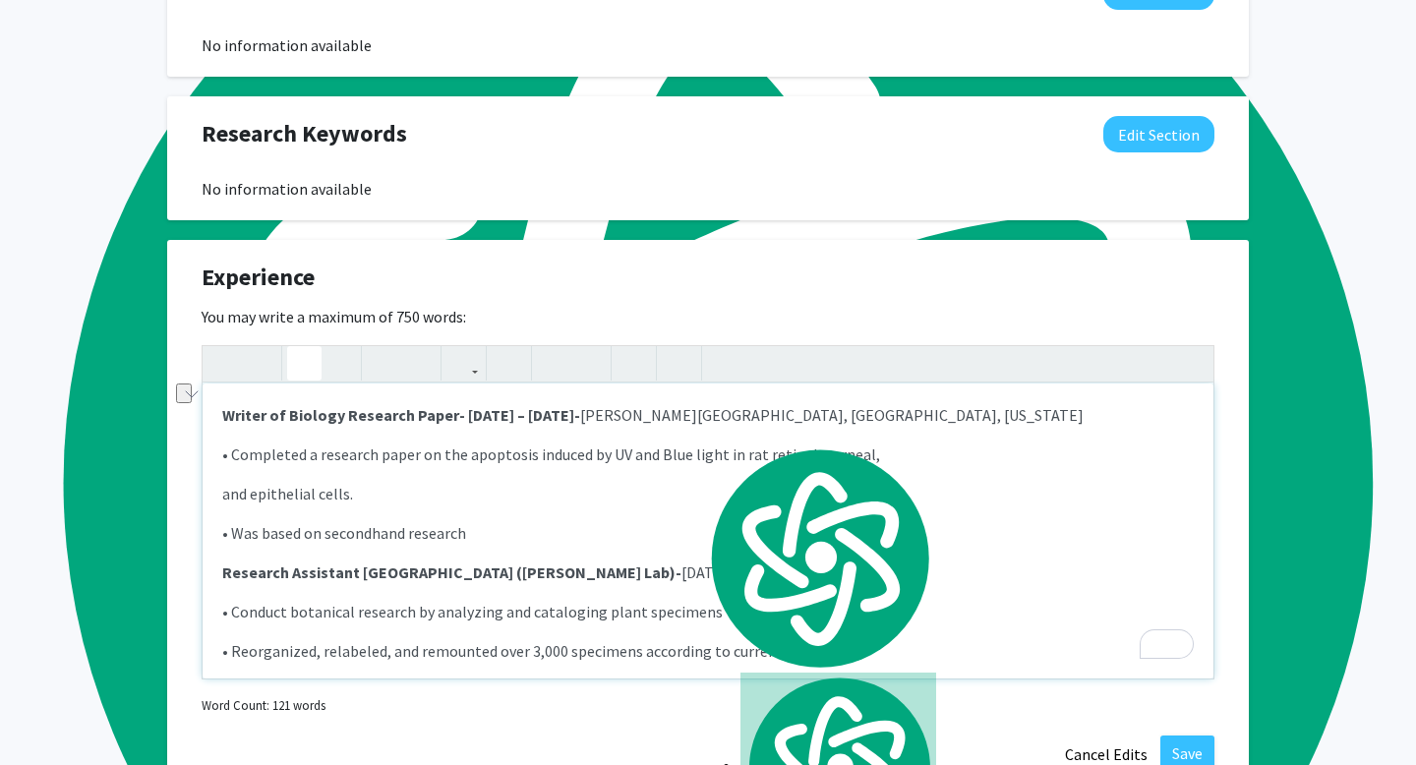
type textarea "<p><strong>Writer of Biology Research Paper</strong>- November 2021 – December …"
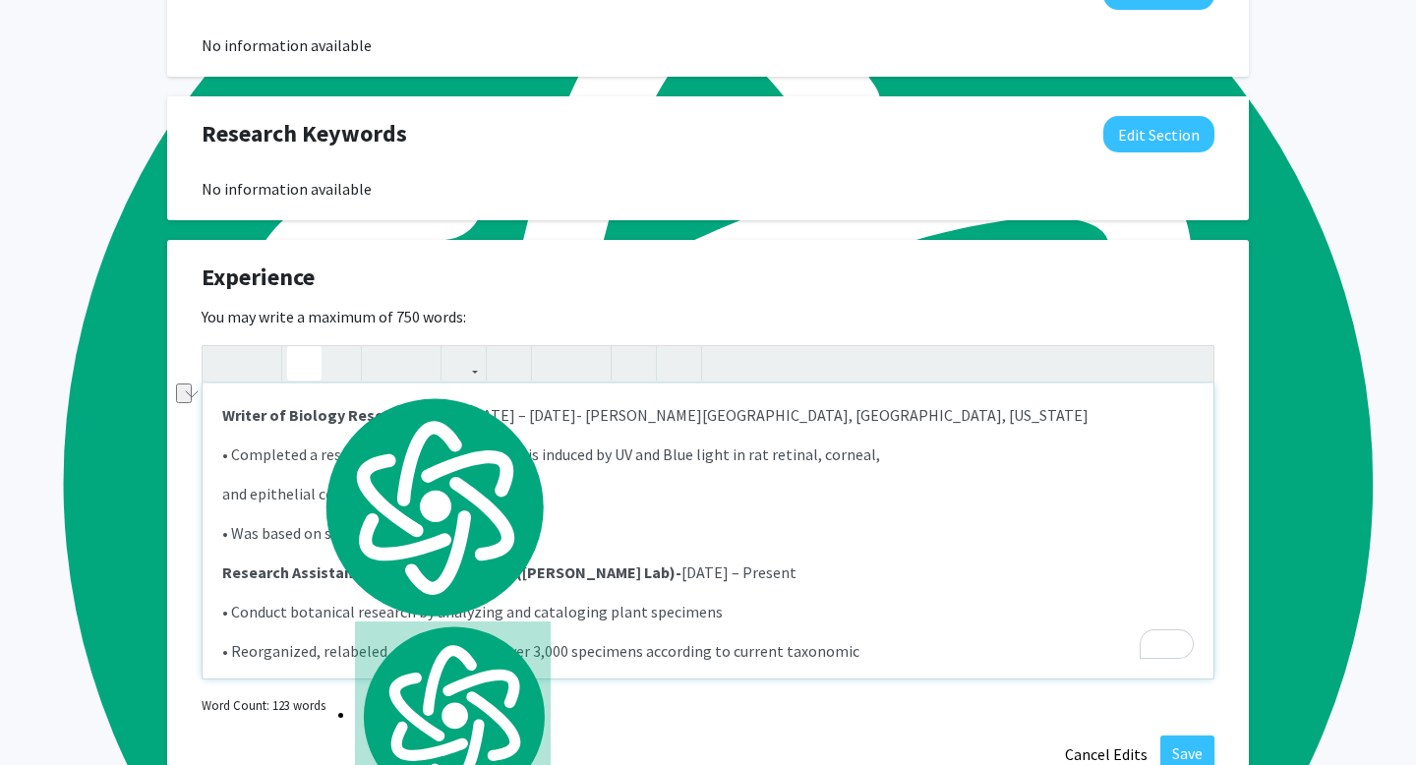
click at [296, 347] on use "button" at bounding box center [296, 347] width 0 height 0
click at [431, 537] on p "• Was based on secondhand research" at bounding box center [708, 533] width 972 height 24
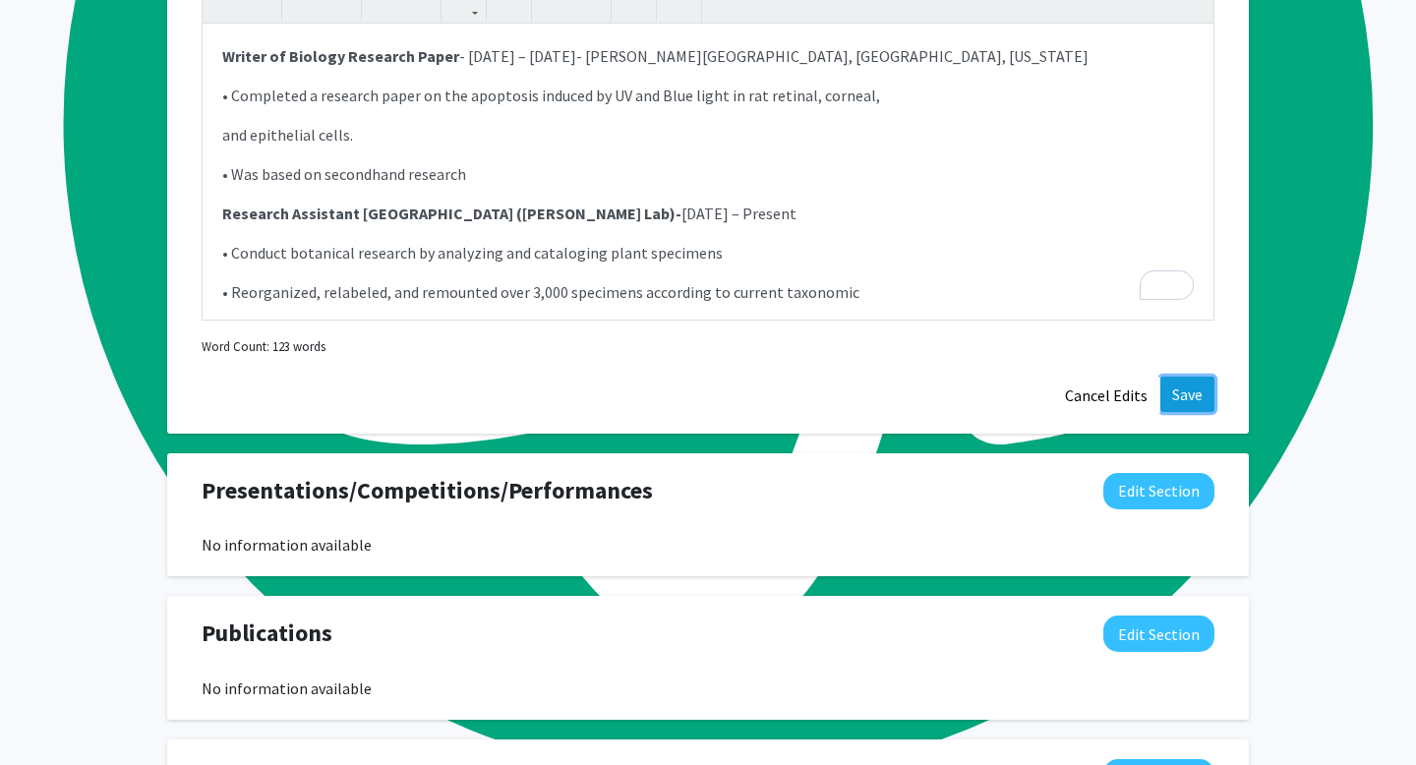
click at [1183, 412] on button "Save" at bounding box center [1188, 394] width 54 height 35
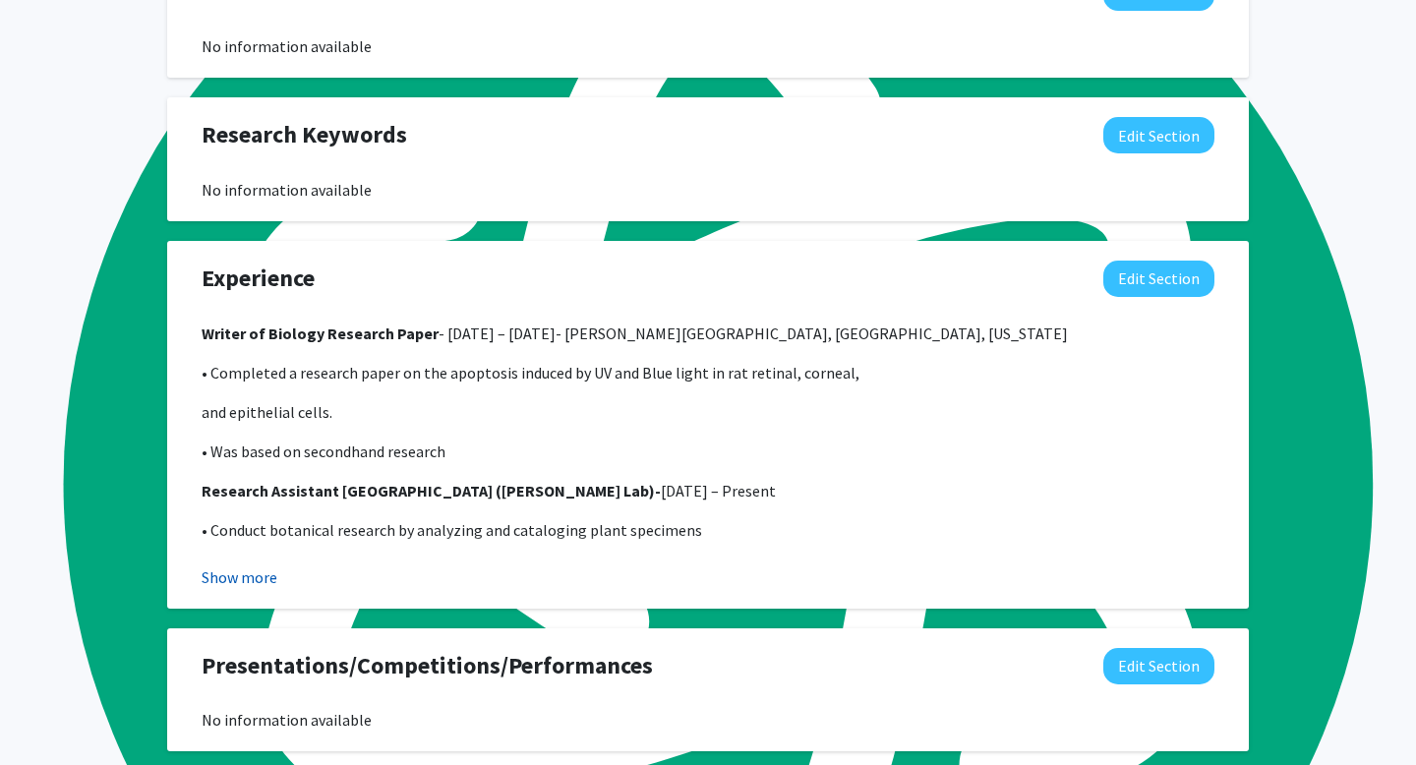
click at [238, 589] on button "Show more" at bounding box center [240, 578] width 76 height 24
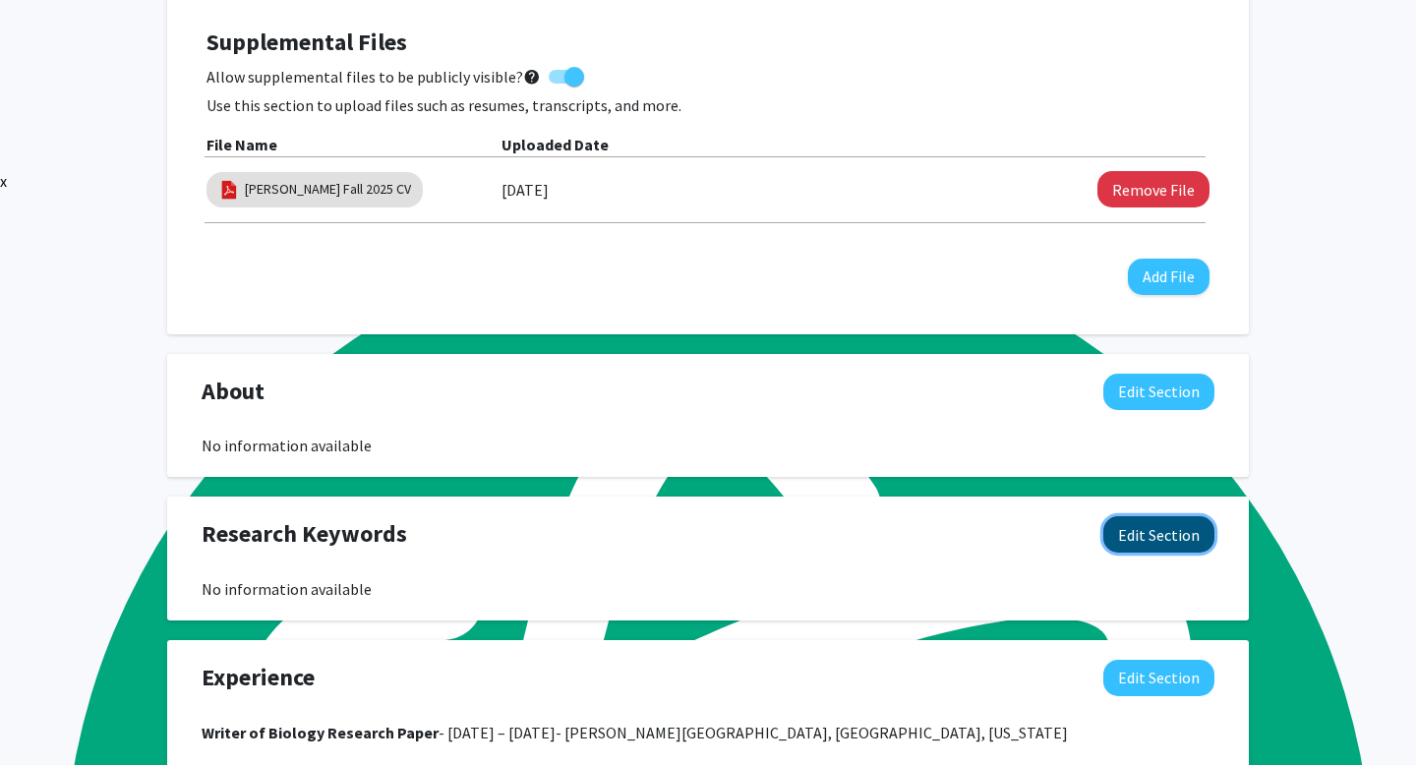
click at [1134, 553] on button "Edit Section" at bounding box center [1159, 534] width 111 height 36
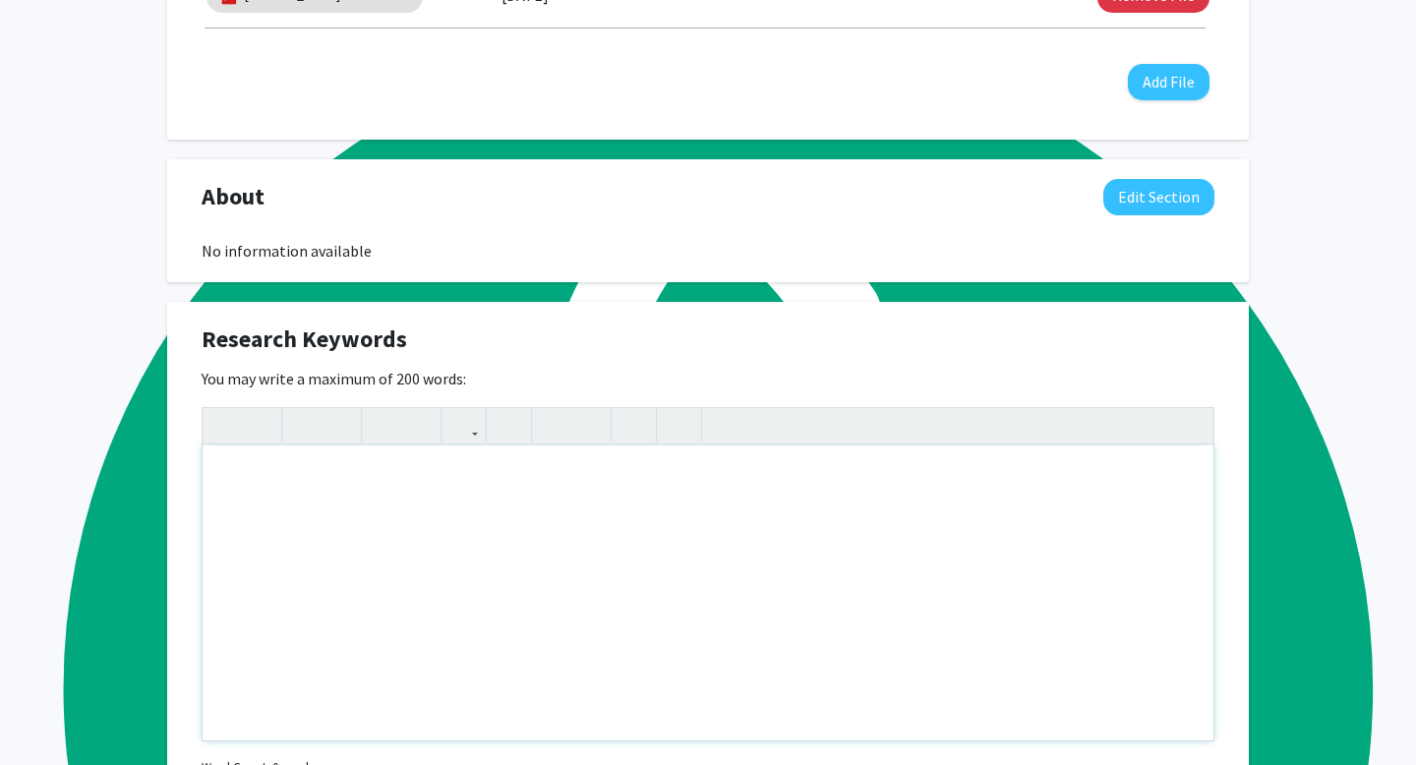
click at [493, 488] on div "Note to users with screen readers: Please deactivate our accessibility plugin f…" at bounding box center [708, 593] width 1011 height 295
type textarea "<p>I enjoy Enjoy exploring a broad range of topics—from microbiome research (ho…"
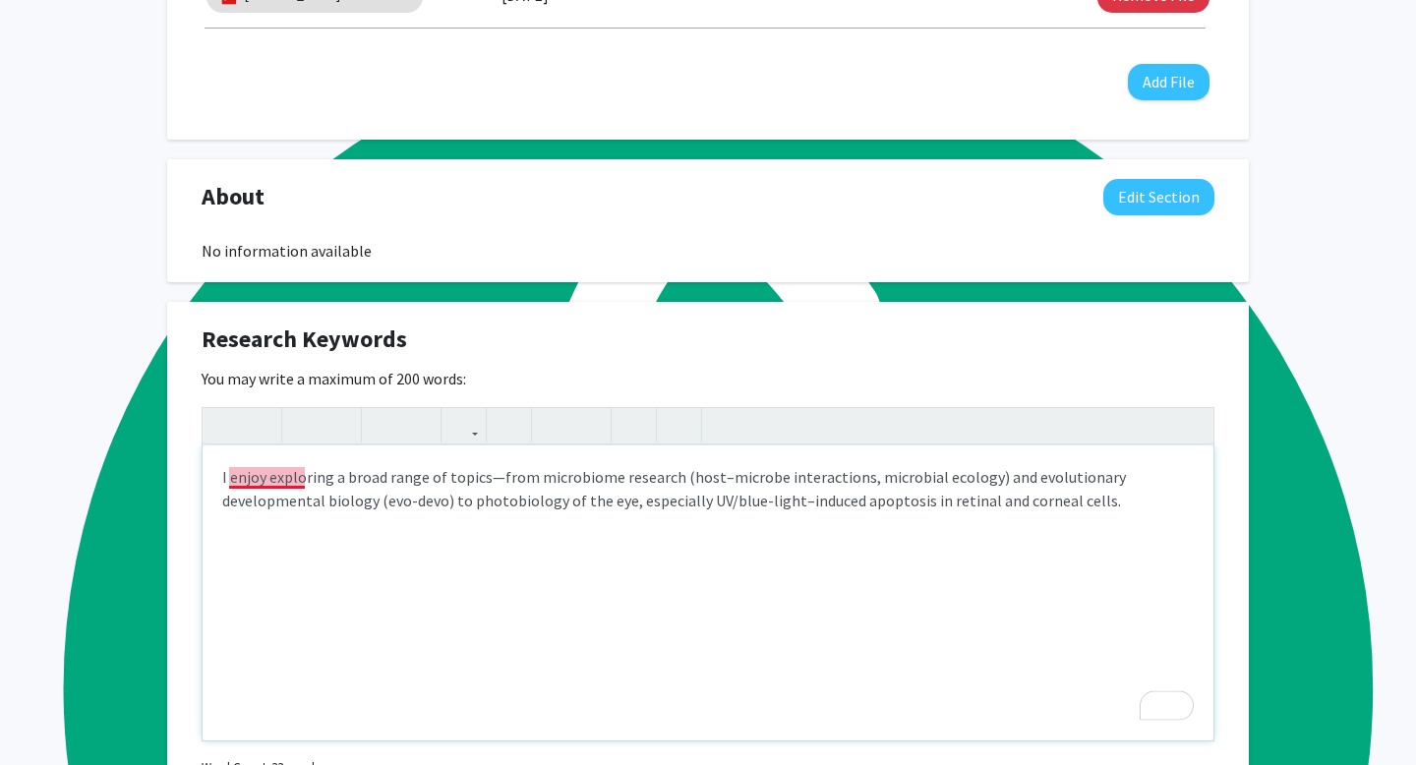
click at [275, 496] on p "I enjoy exploring a broad range of topics—from microbiome research (host–microb…" at bounding box center [708, 488] width 972 height 47
click at [267, 495] on p "I enjoy exploring a broad range of topics—from microbiome research (host–microb…" at bounding box center [708, 488] width 972 height 47
click at [346, 496] on p "I enjoy exploring a broad range of topics—from microbiome research (host–microb…" at bounding box center [708, 488] width 972 height 47
click at [328, 560] on div "Dismiss" at bounding box center [303, 571] width 165 height 59
click at [258, 563] on p "Dismiss" at bounding box center [253, 571] width 48 height 31
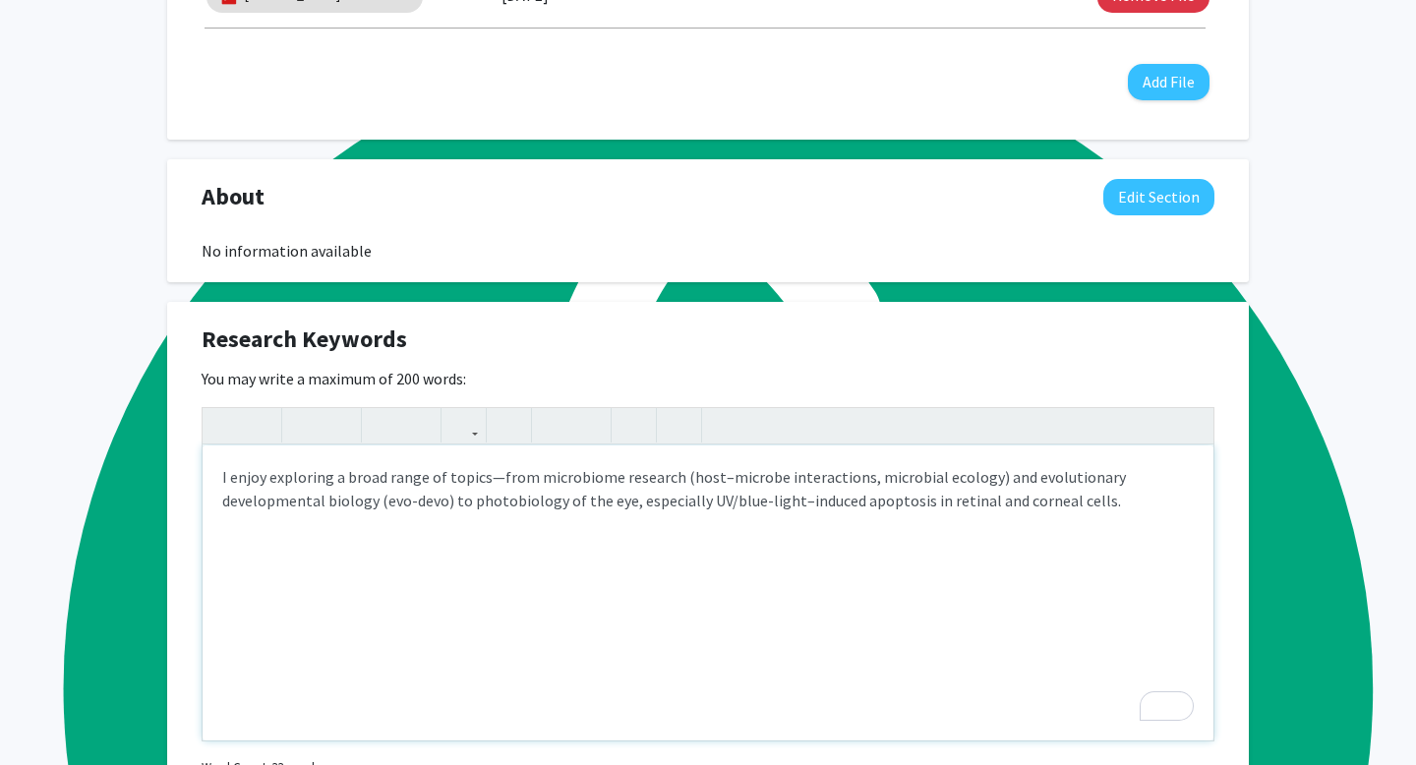
click at [481, 504] on p "I enjoy exploring a broad range of topics—from microbiome research (host–microb…" at bounding box center [708, 488] width 972 height 47
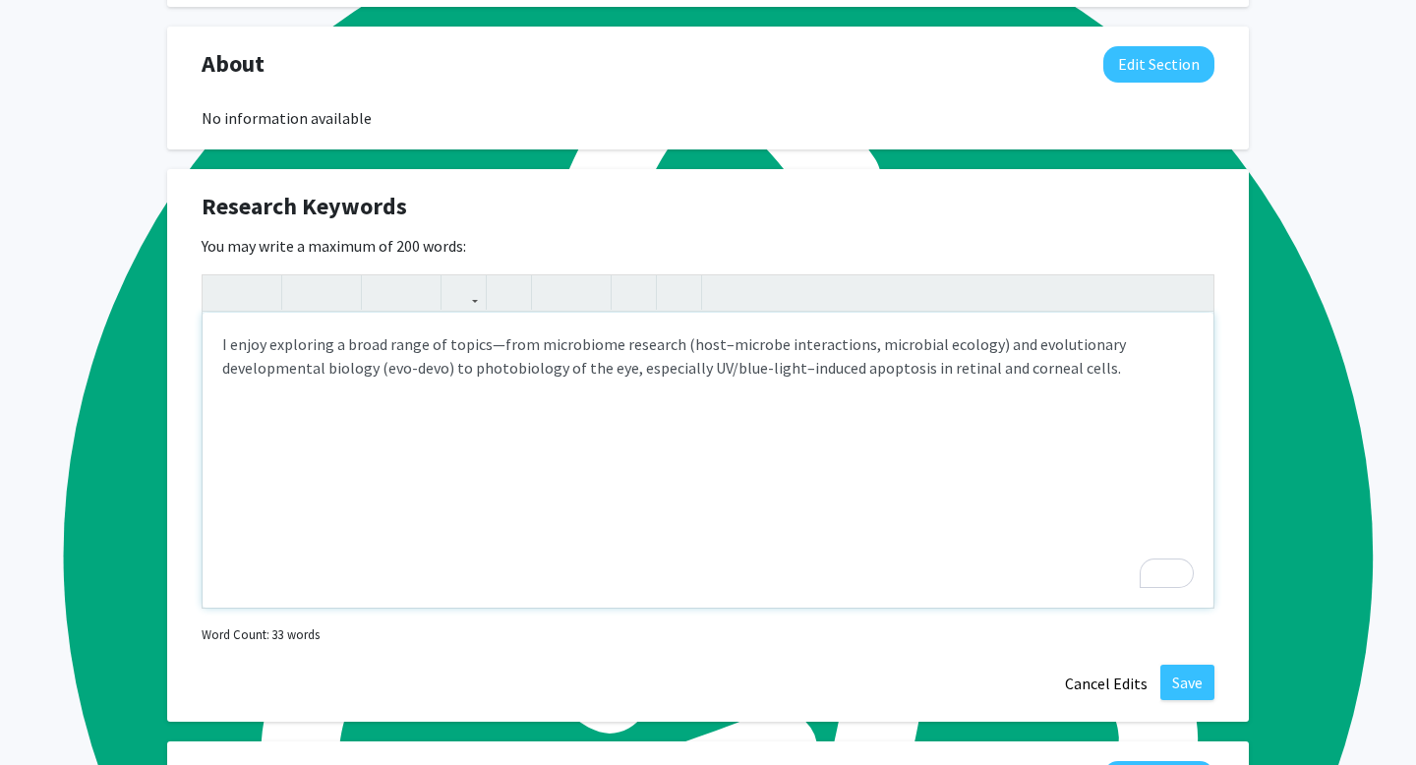
scroll to position [925, 0]
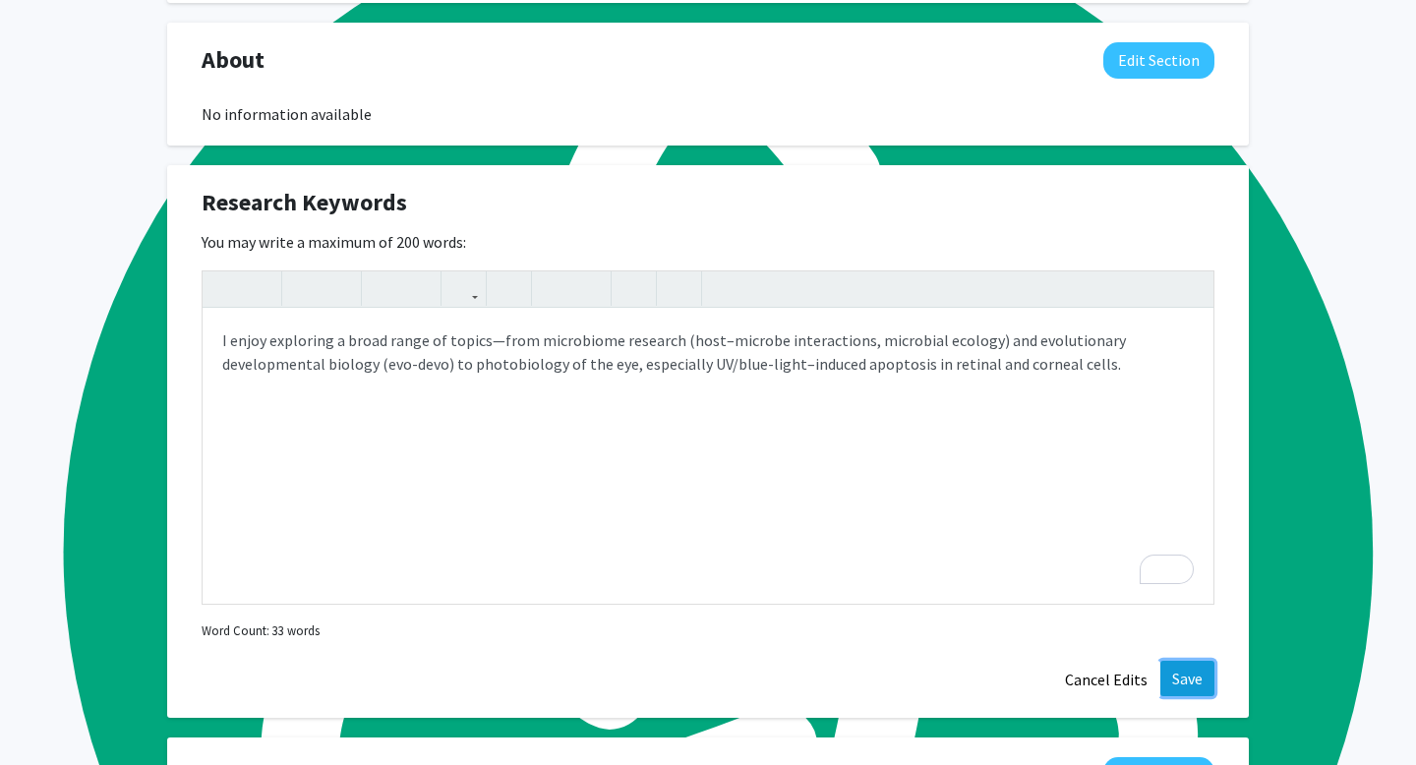
click at [1164, 689] on button "Save" at bounding box center [1188, 678] width 54 height 35
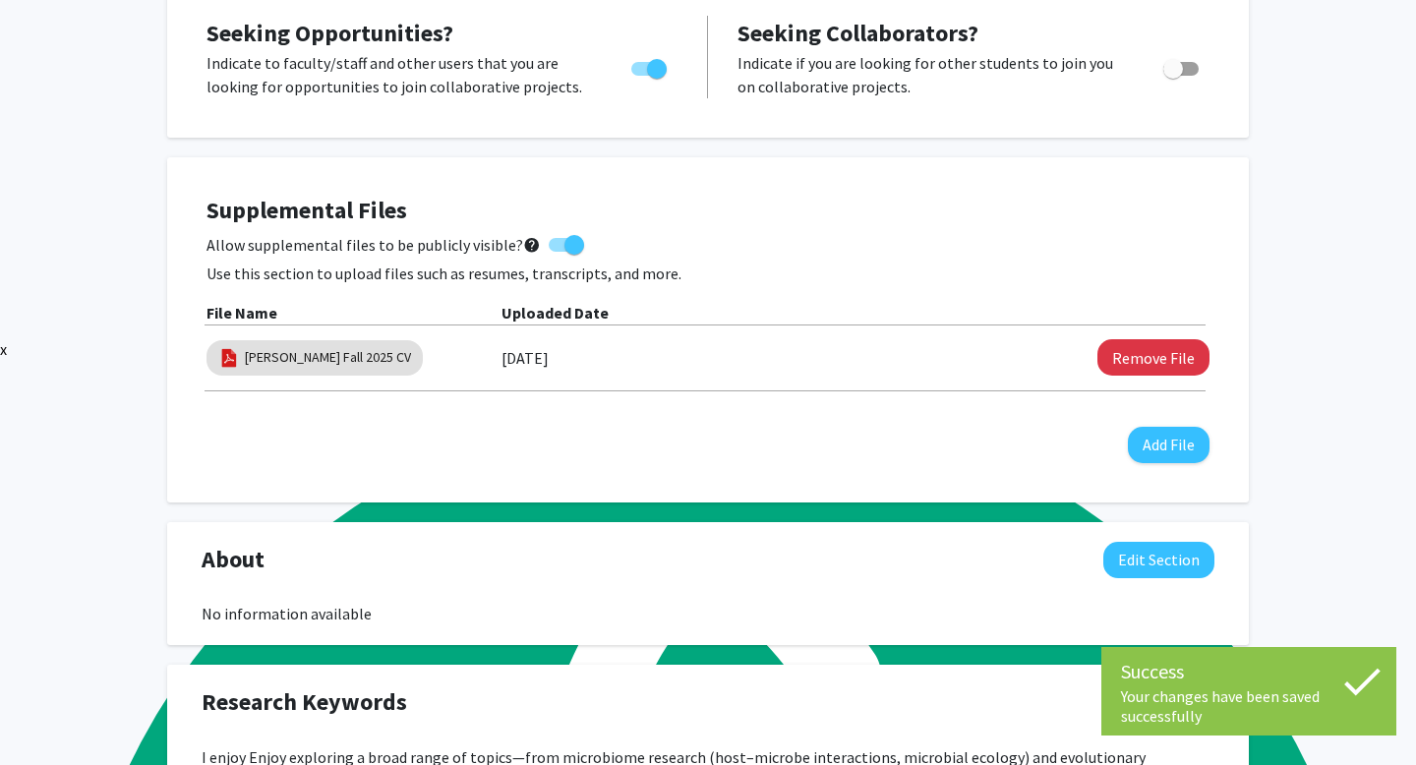
scroll to position [400, 0]
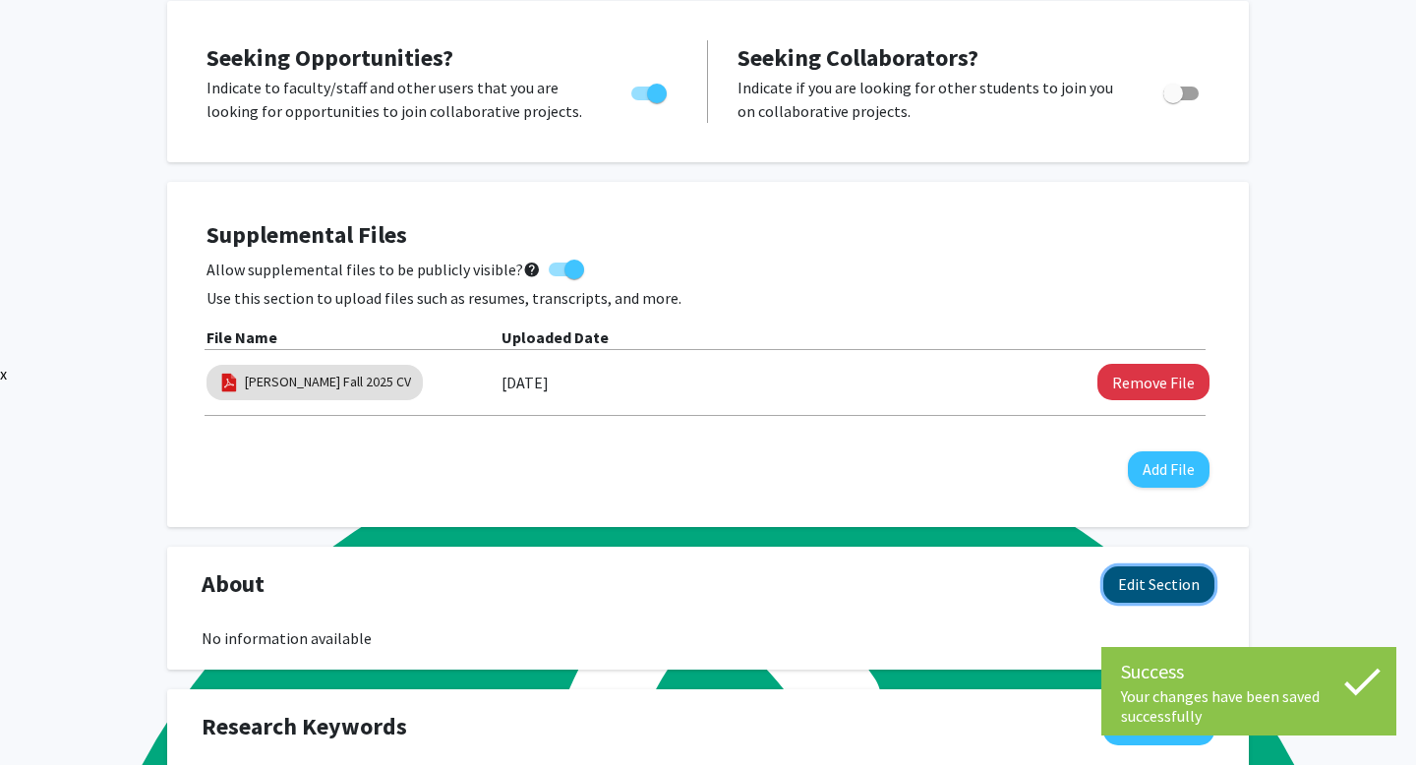
click at [1178, 597] on button "Edit Section" at bounding box center [1159, 585] width 111 height 36
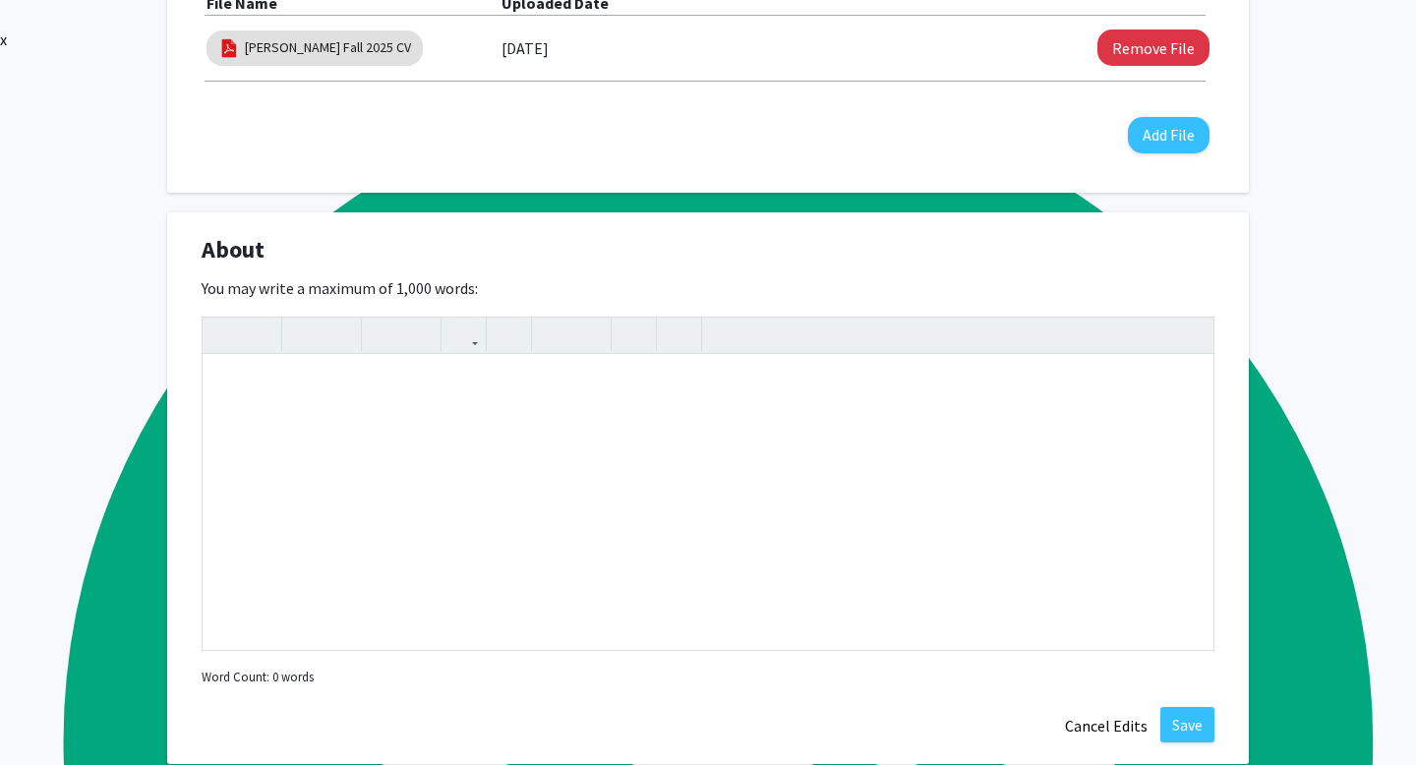
scroll to position [738, 0]
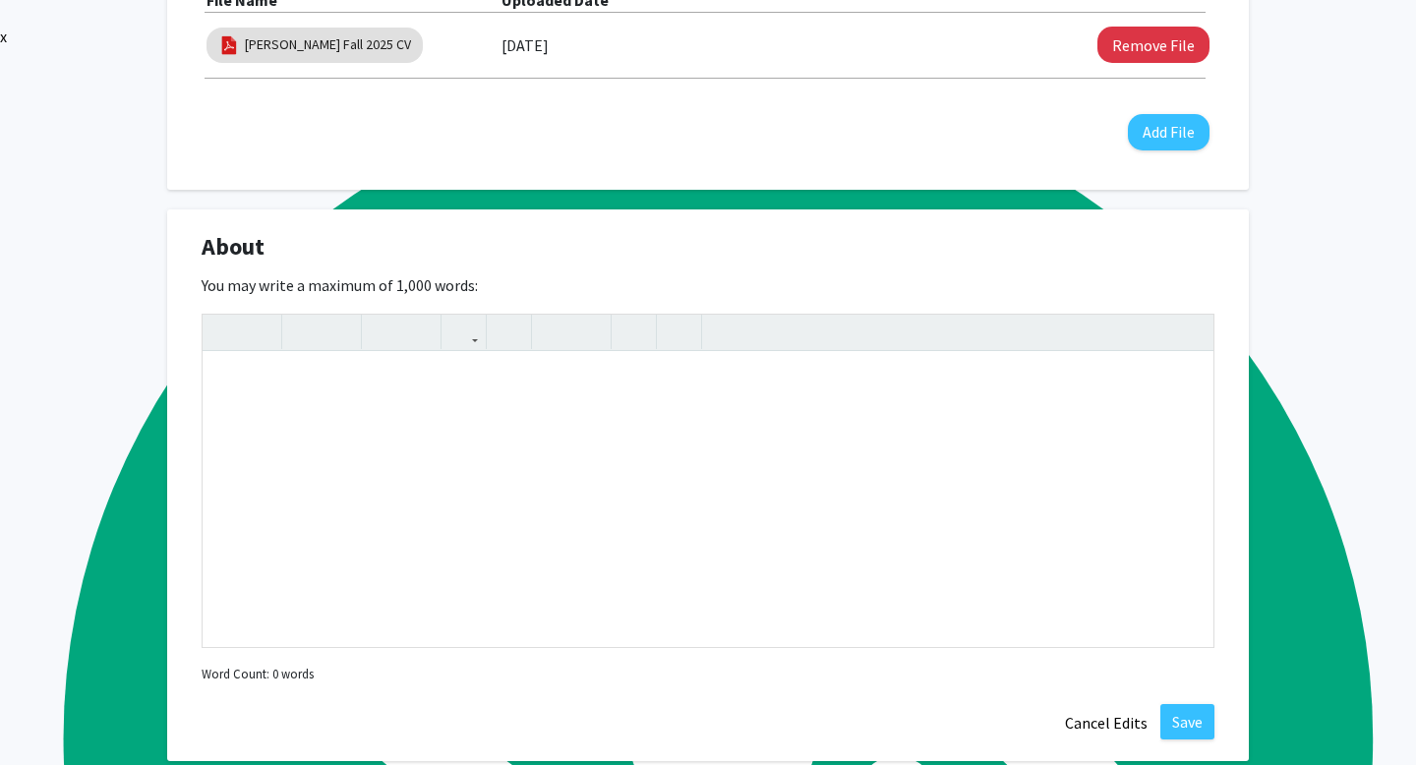
drag, startPoint x: 199, startPoint y: 260, endPoint x: 493, endPoint y: 303, distance: 297.2
click at [493, 303] on div "About Edit Section You may write a maximum of 1,000 words: Insert link Remove l…" at bounding box center [708, 485] width 1082 height 553
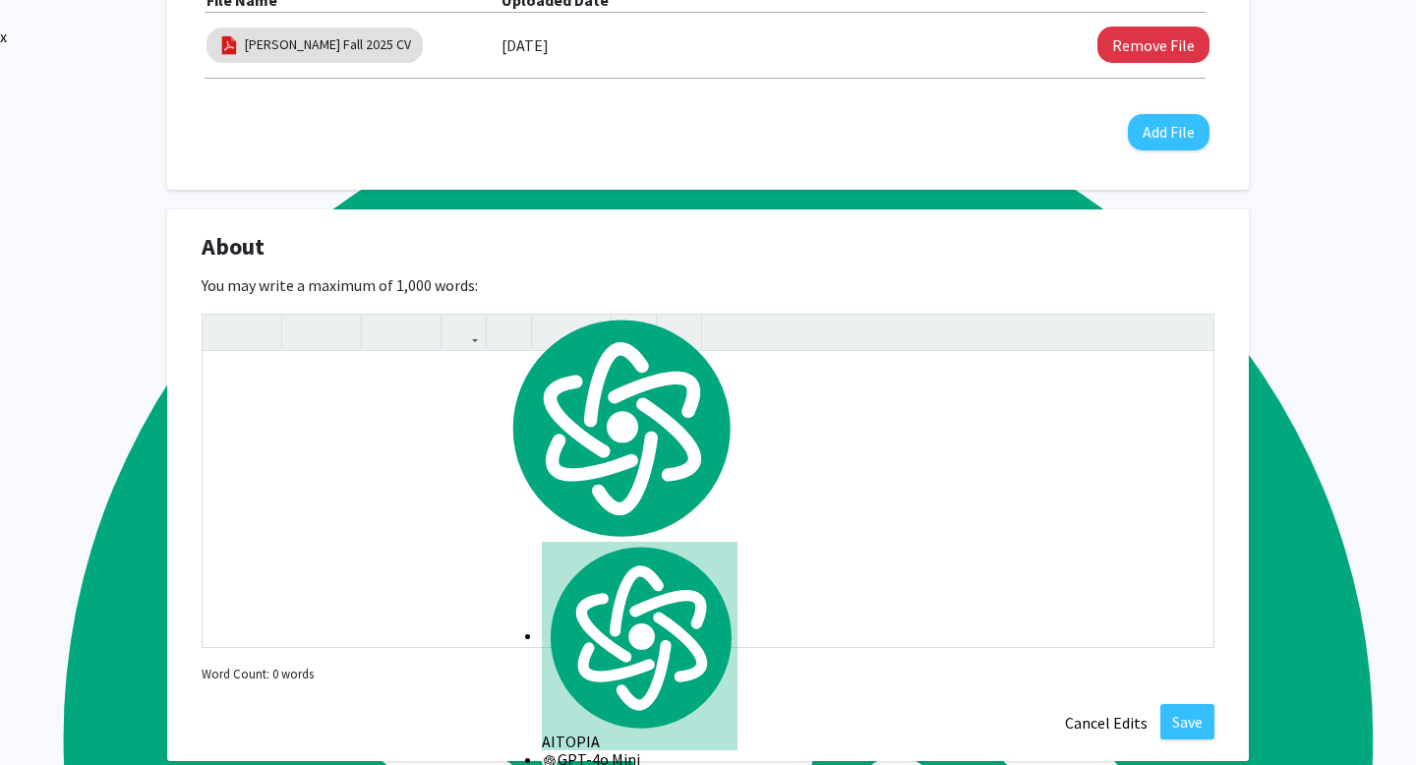
copy div "About Edit Section You may write a maximum of 1,000 words:"
click at [374, 403] on div "Note to users with screen readers: Please deactivate our accessibility plugin f…" at bounding box center [708, 499] width 1011 height 295
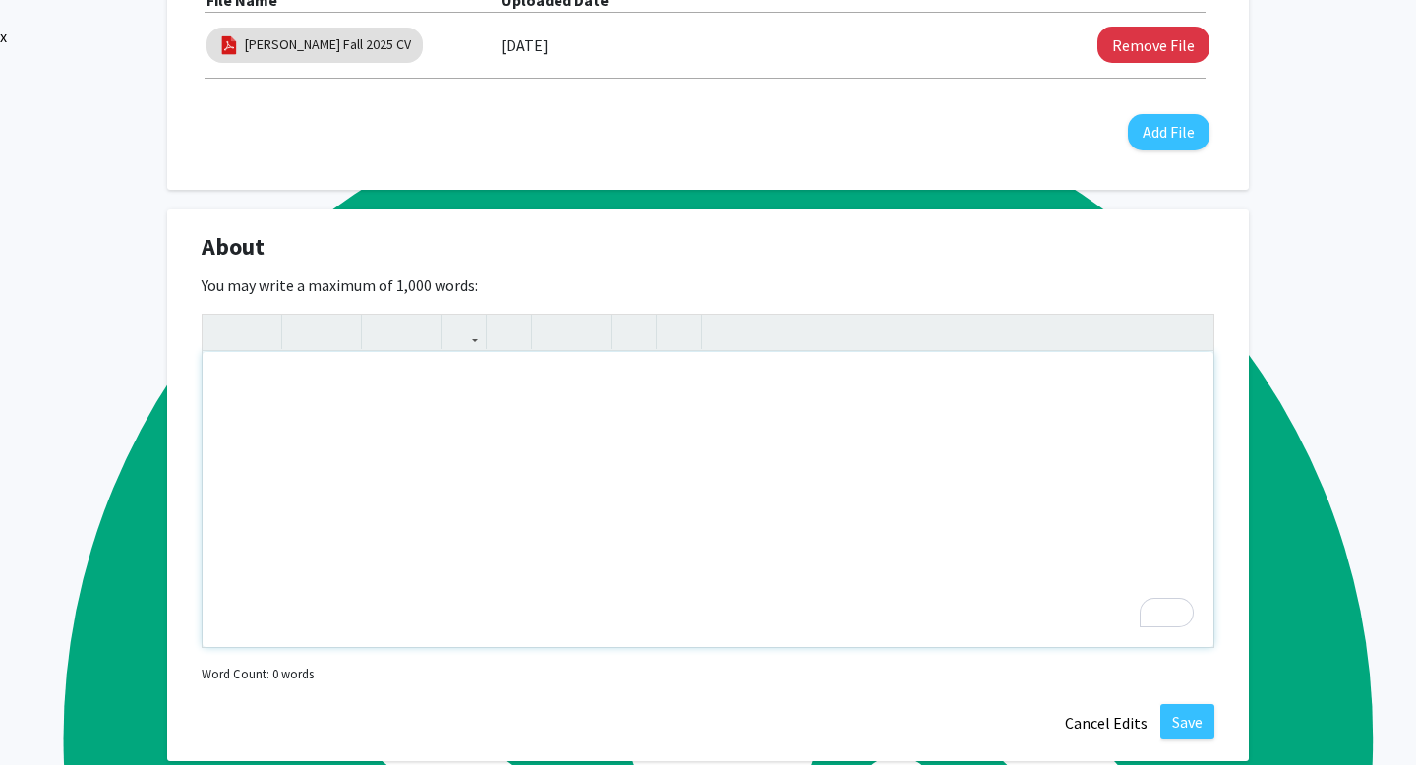
paste div "To enrich screen reader interactions, please activate Accessibility in Grammarl…"
type textarea "<p>Third-year Biology major at Emory (Spanish minor), born and raised in Puerto…"
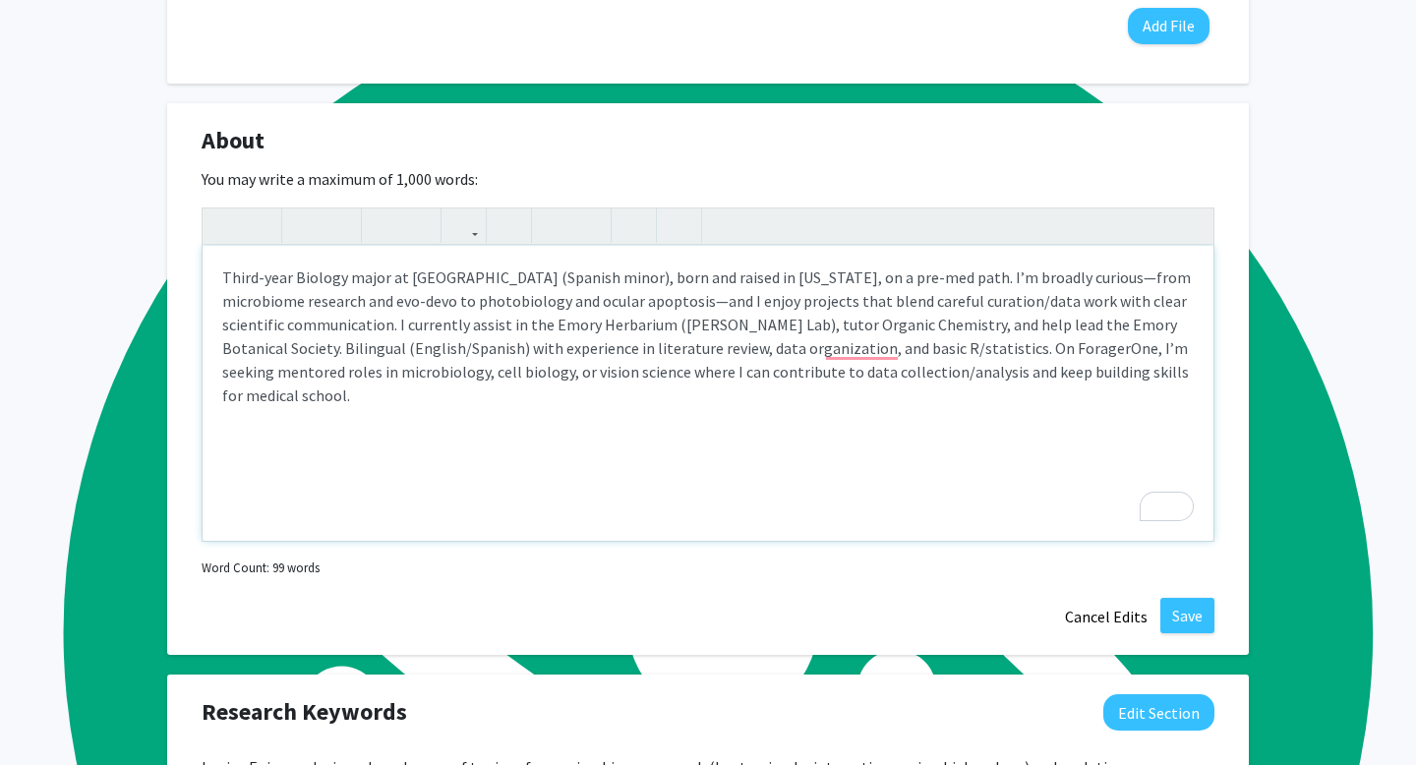
scroll to position [853, 0]
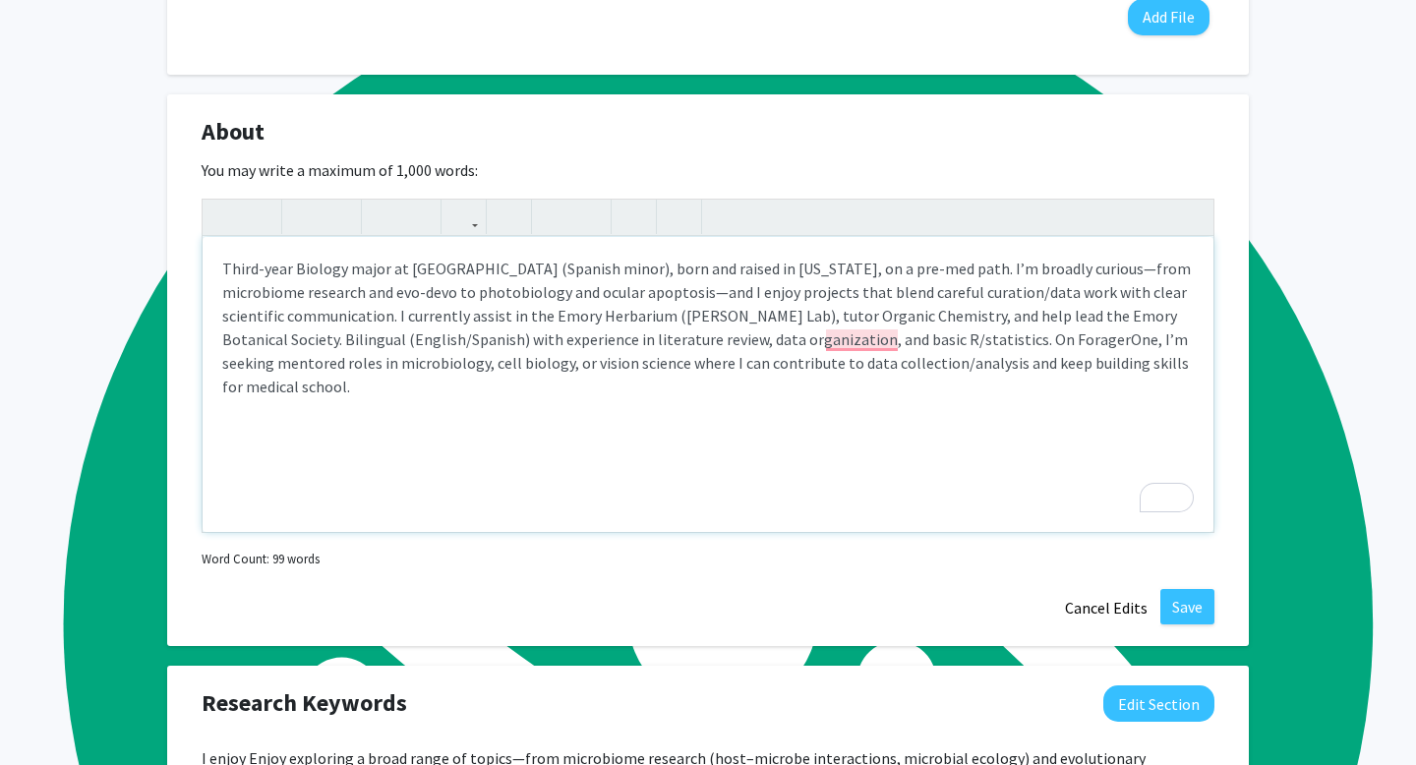
click at [761, 398] on div "Third-year Biology major at Emory (Spanish minor), born and raised in Puerto Ri…" at bounding box center [708, 384] width 1011 height 295
click at [772, 364] on p "Third-year Biology major at Emory (Spanish minor), born and raised in Puerto Ri…" at bounding box center [708, 328] width 972 height 142
click at [909, 356] on p "Third-year Biology major at Emory (Spanish minor), born and raised in Puerto Ri…" at bounding box center [708, 328] width 972 height 142
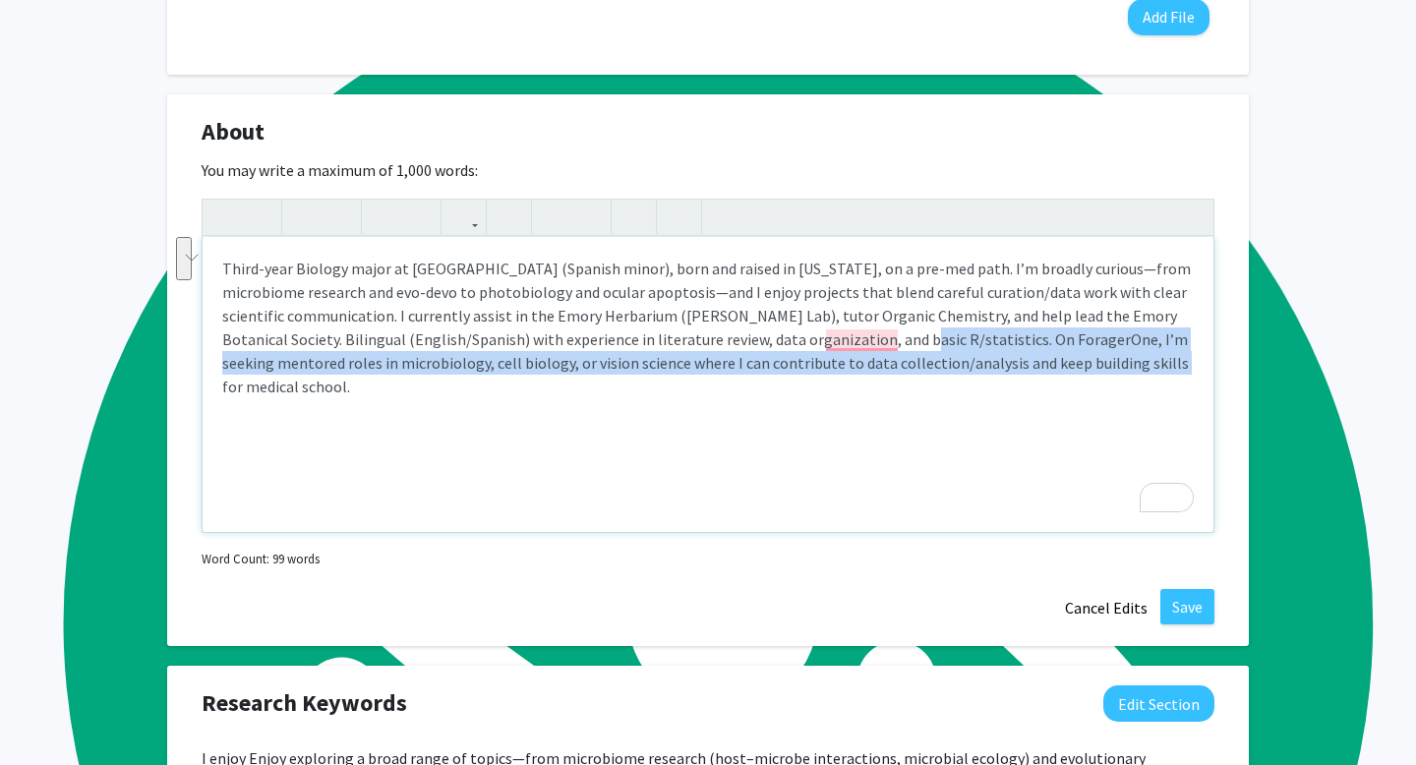
drag, startPoint x: 909, startPoint y: 360, endPoint x: 1131, endPoint y: 388, distance: 224.0
click at [1131, 388] on p "Third-year Biology major at Emory (Spanish minor), born and raised in Puerto Ri…" at bounding box center [708, 328] width 972 height 142
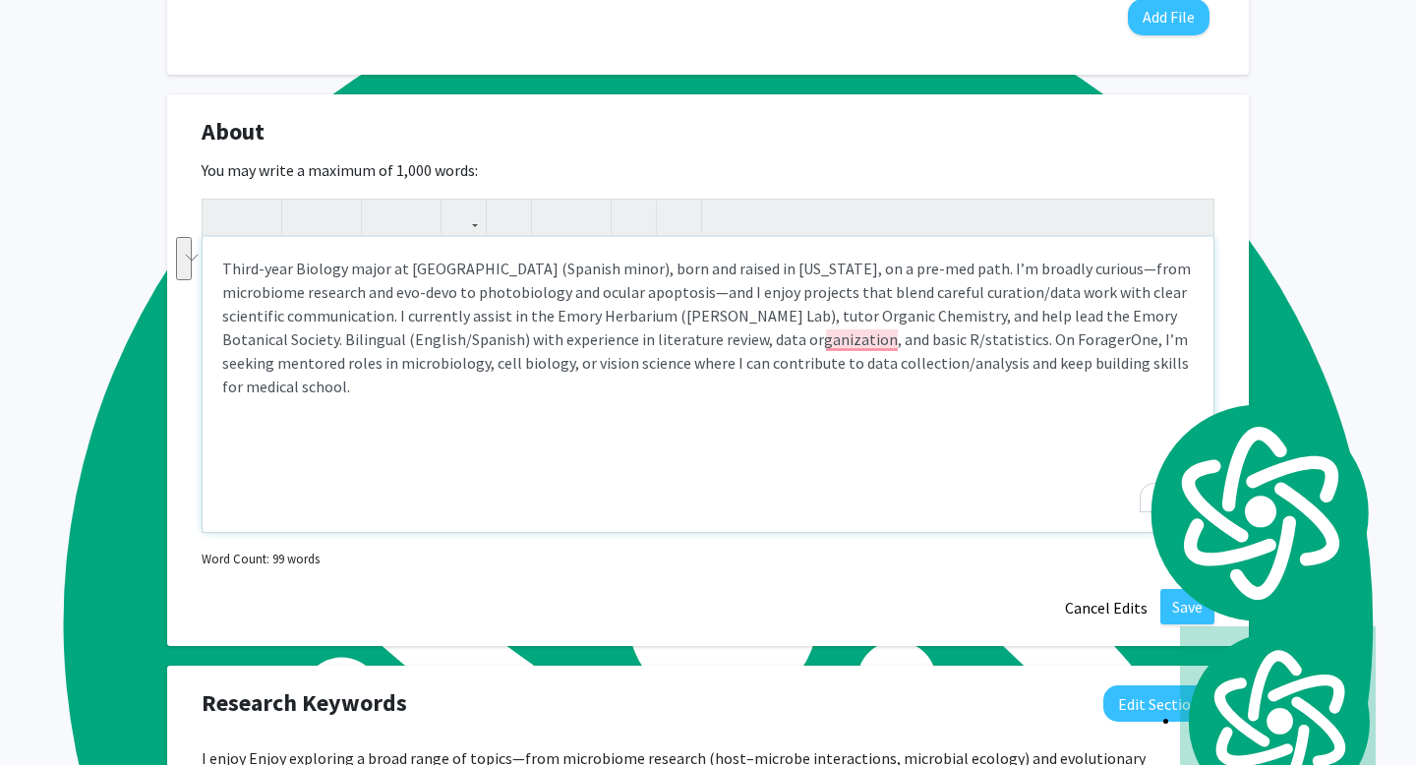
type textarea "<p>Third-year Biology major at Emory (Spanish minor), born and raised in Puerto…"
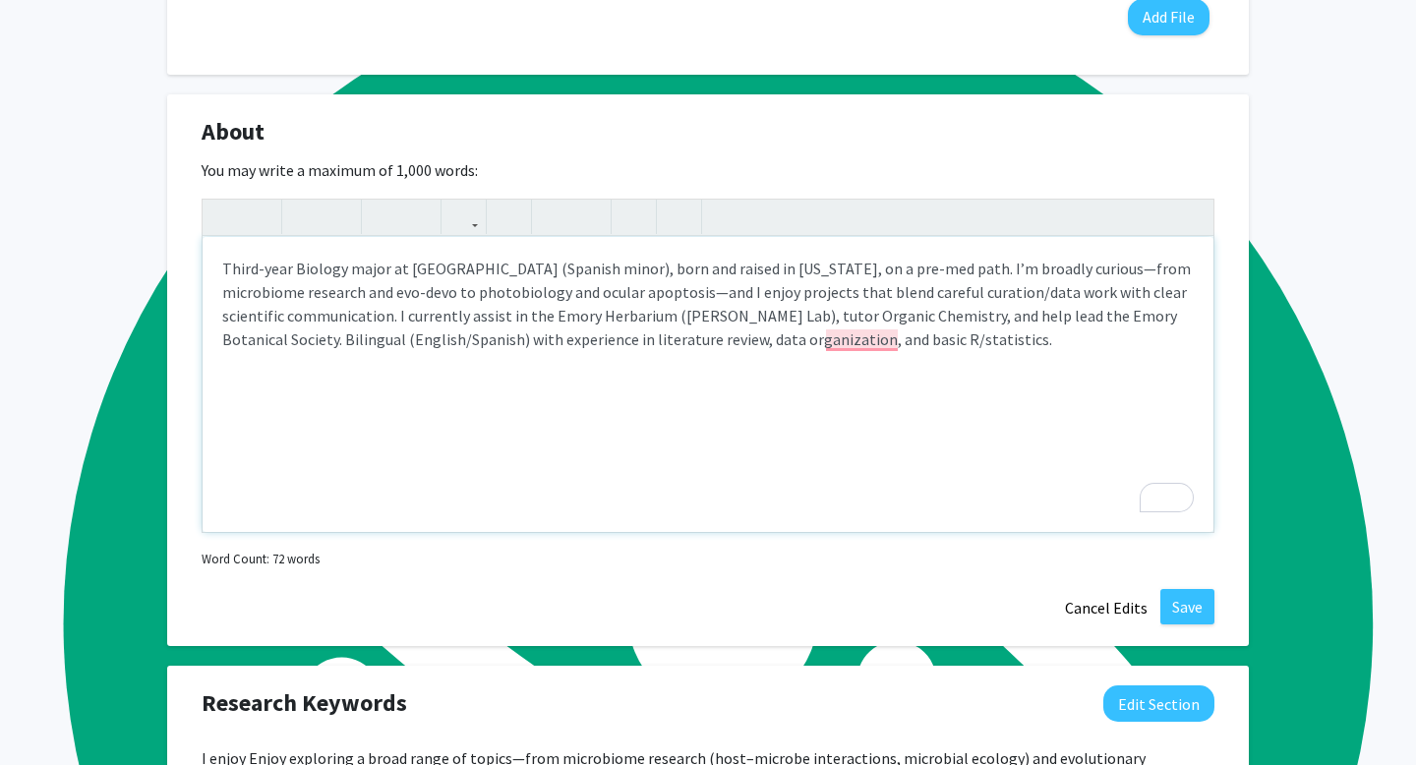
scroll to position [853, 0]
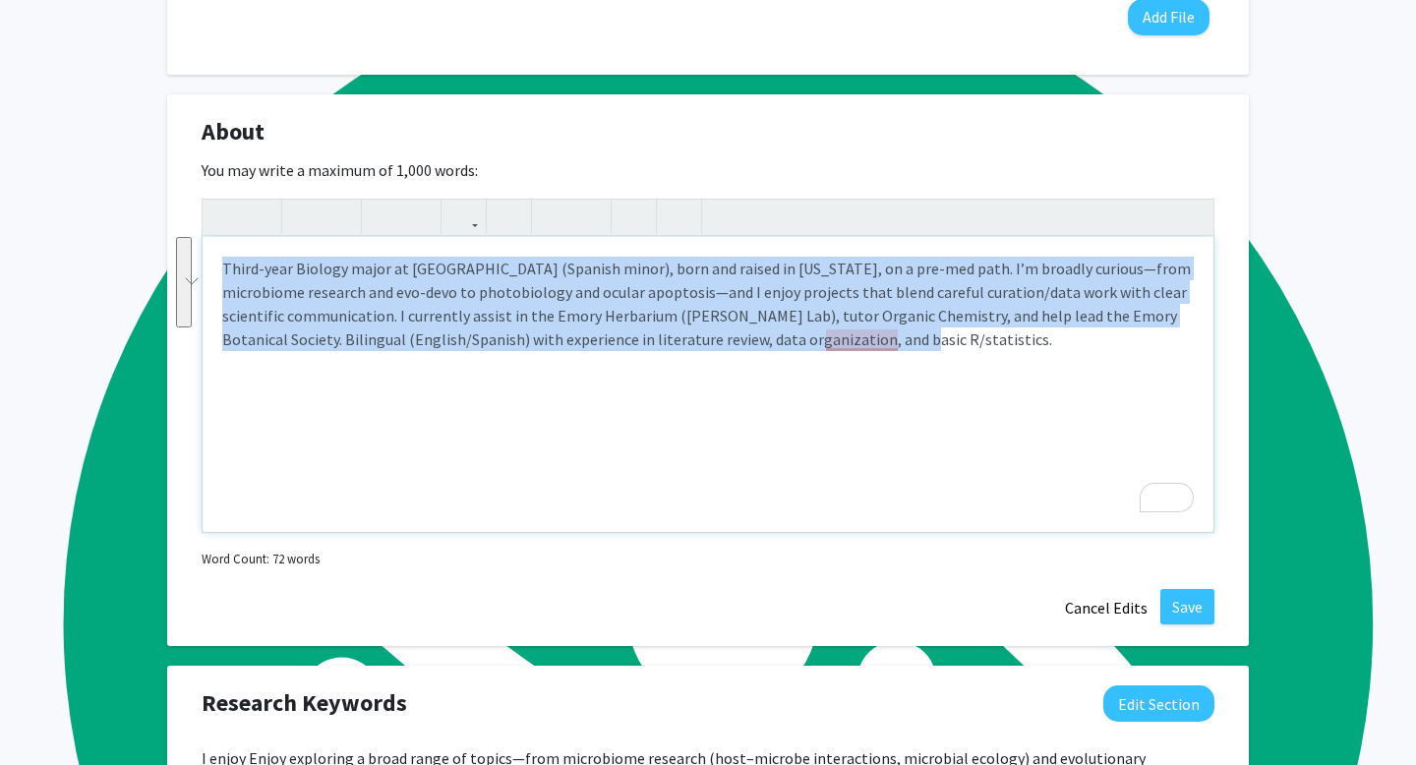
drag, startPoint x: 967, startPoint y: 357, endPoint x: 201, endPoint y: 284, distance: 769.6
click at [201, 284] on div "About Edit Section You may write a maximum of 1,000 words: <p>Third-year Biolog…" at bounding box center [708, 370] width 1082 height 553
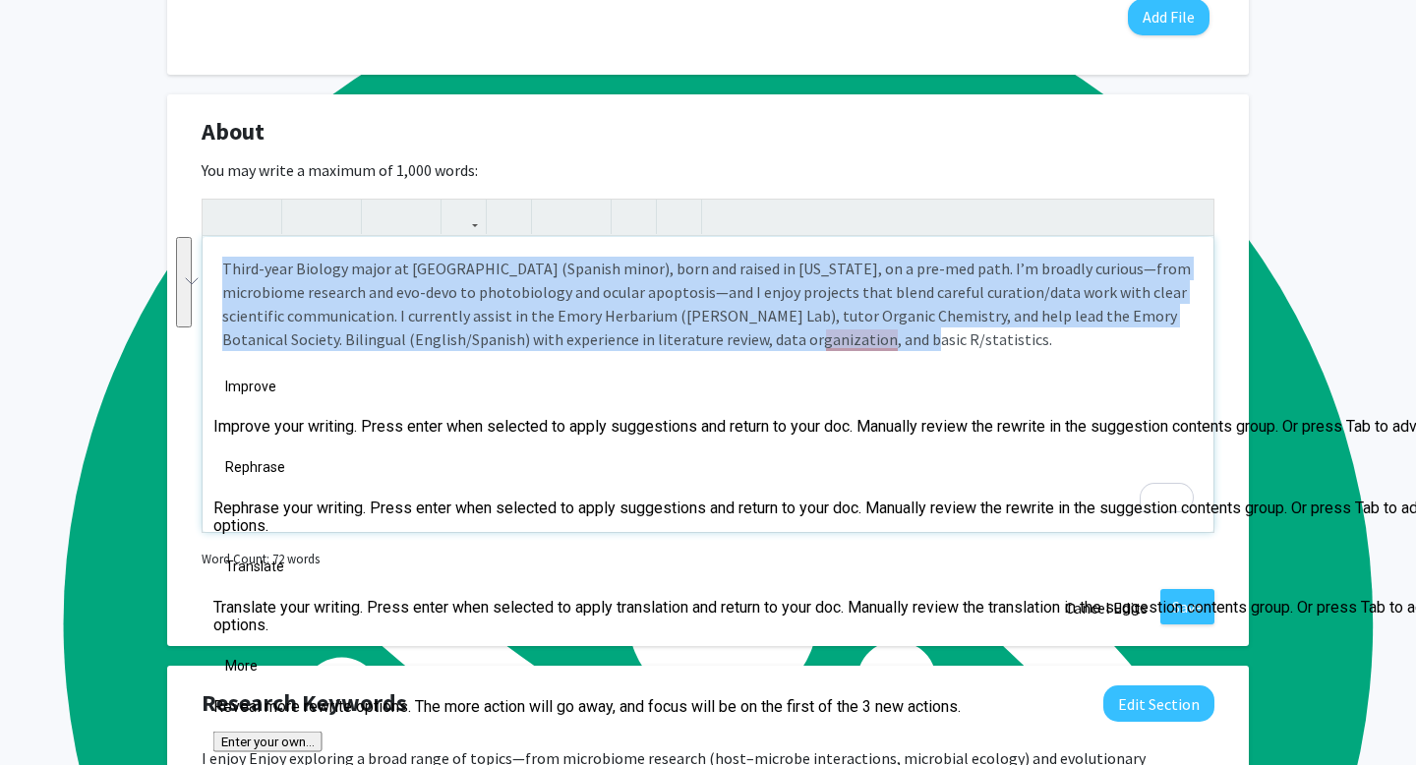
paste div "To enrich screen reader interactions, please activate Accessibility in Grammarl…"
type textarea "<p>Third-year Biology major at Emory (Spanish minor), born and raised in Puerto…"
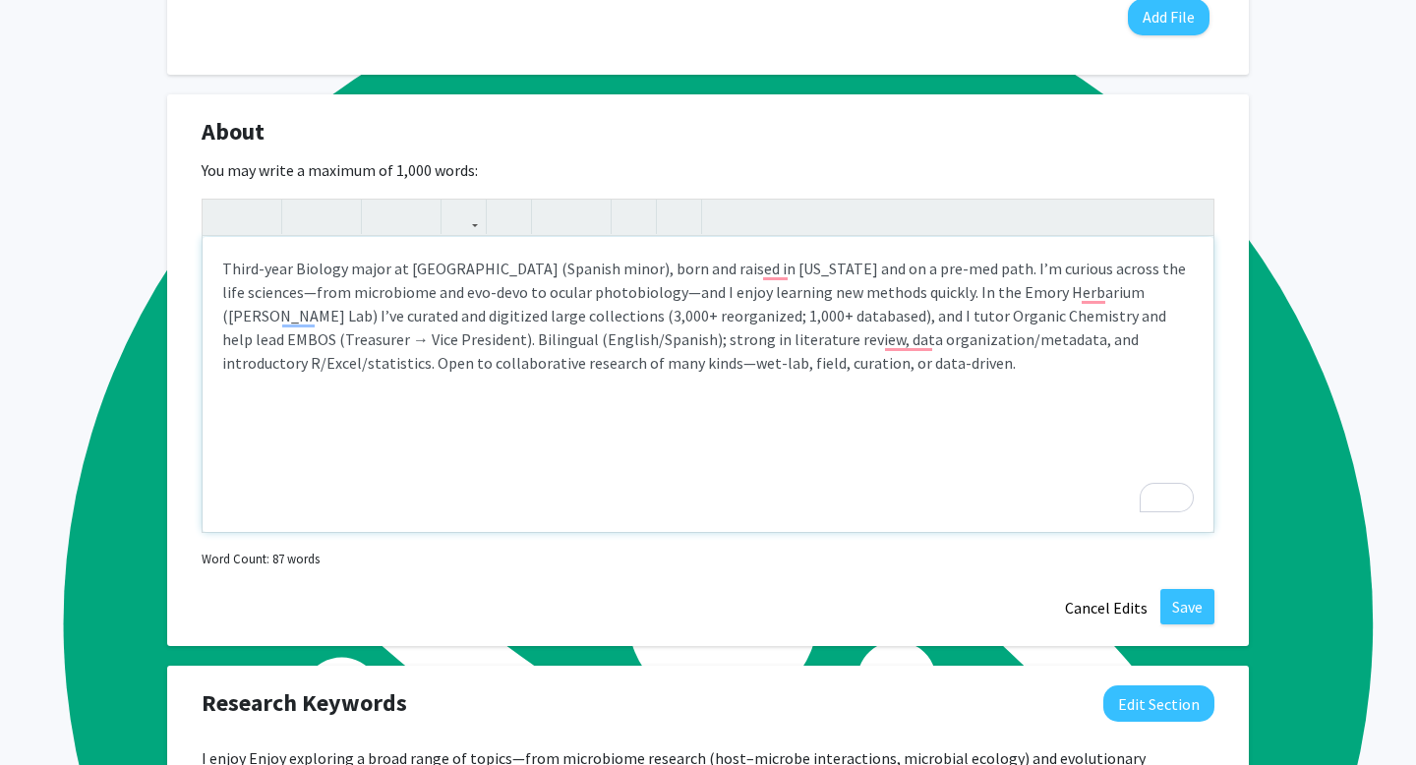
click at [691, 336] on p "Third-year Biology major at Emory (Spanish minor), born and raised in Puerto Ri…" at bounding box center [708, 316] width 972 height 118
click at [710, 341] on p "Third-year Biology major at Emory (Spanish minor), born and raised in Puerto Ri…" at bounding box center [708, 316] width 972 height 118
click at [719, 346] on p "Third-year Biology major at Emory (Spanish minor), born and raised in Puerto Ri…" at bounding box center [708, 316] width 972 height 118
click at [1048, 335] on p "Third-year Biology major at Emory (Spanish minor), born and raised in Puerto Ri…" at bounding box center [708, 316] width 972 height 118
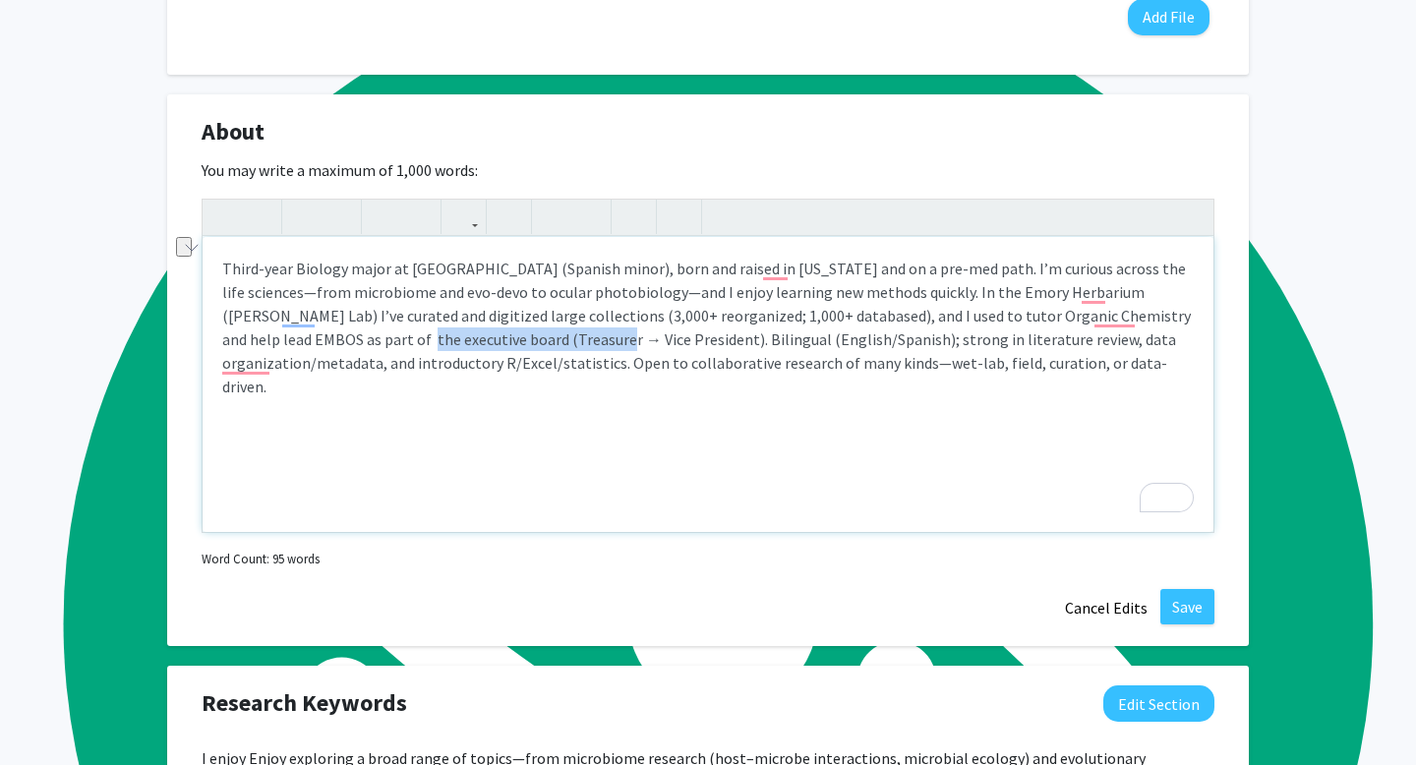
drag, startPoint x: 328, startPoint y: 360, endPoint x: 516, endPoint y: 355, distance: 188.9
click at [516, 355] on p "Third-year Biology major at Emory (Spanish minor), born and raised in Puerto Ri…" at bounding box center [708, 328] width 972 height 142
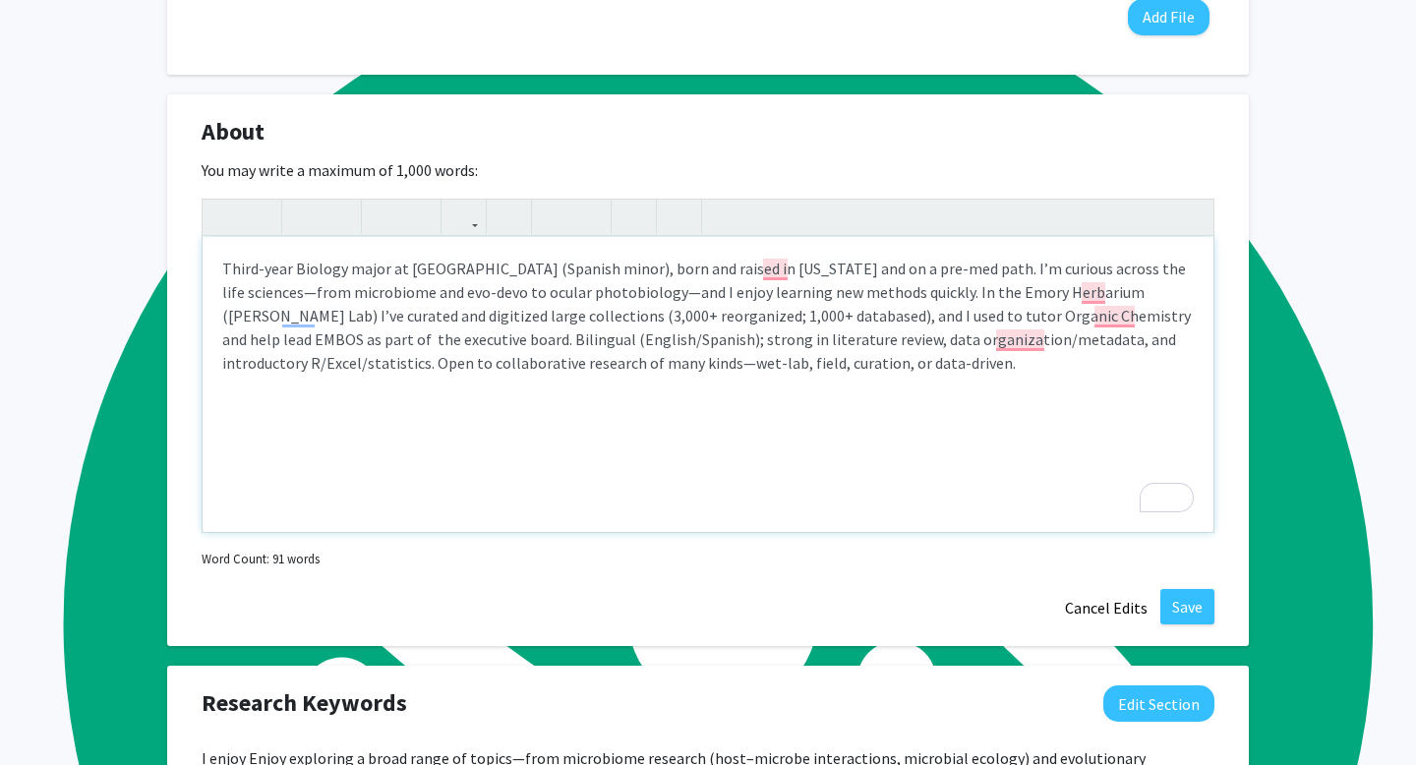
click at [528, 334] on p "Third-year Biology major at Emory (Spanish minor), born and raised in Puerto Ri…" at bounding box center [708, 316] width 972 height 118
drag, startPoint x: 392, startPoint y: 335, endPoint x: 648, endPoint y: 326, distance: 255.9
click at [648, 326] on p "Third-year Biology major at Emory (Spanish minor), born and raised in Puerto Ri…" at bounding box center [708, 316] width 972 height 118
click at [581, 367] on p "Third-year Biology major at Emory (Spanish minor), born and raised in Puerto Ri…" at bounding box center [708, 316] width 972 height 118
click at [448, 334] on p "Third-year Biology major at Emory (Spanish minor), born and raised in Puerto Ri…" at bounding box center [708, 316] width 972 height 118
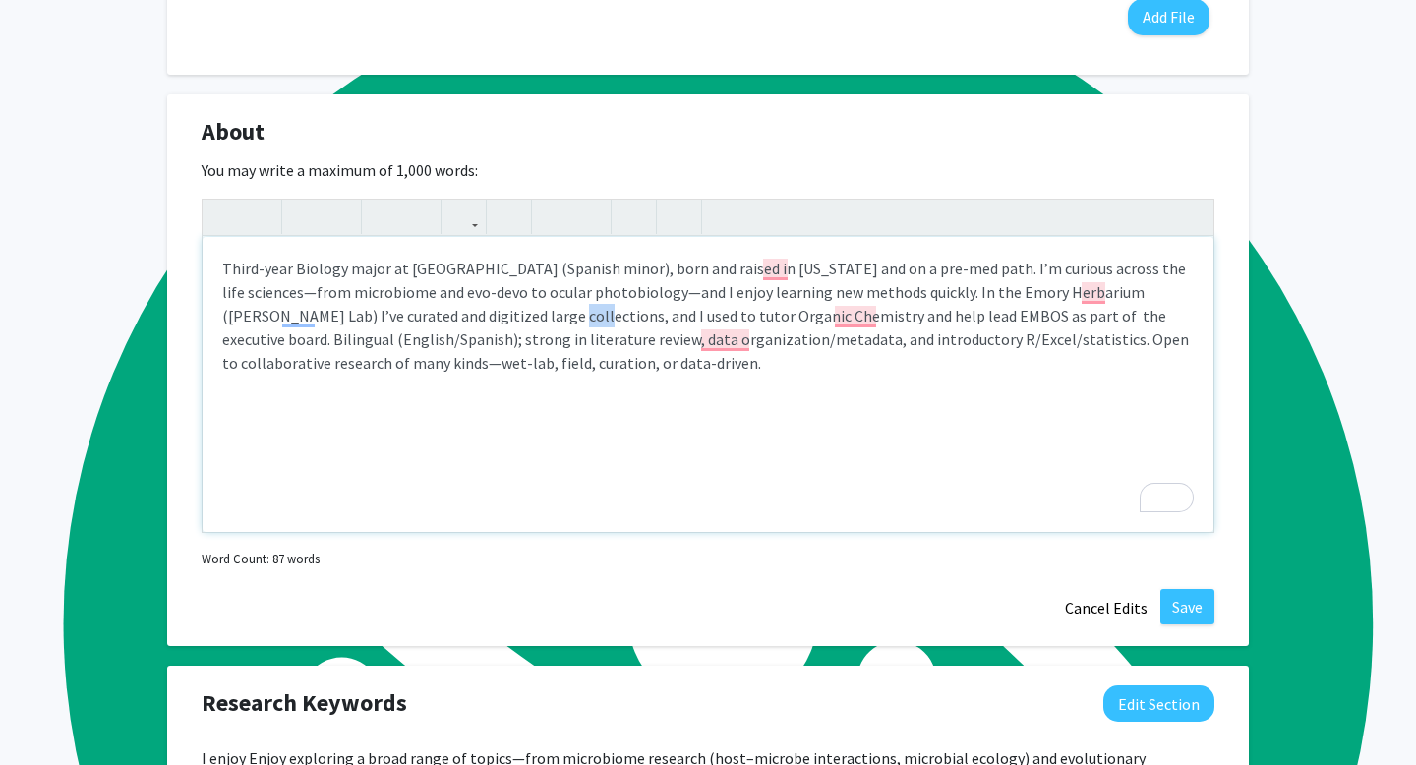
click at [448, 334] on p "Third-year Biology major at Emory (Spanish minor), born and raised in Puerto Ri…" at bounding box center [708, 316] width 972 height 118
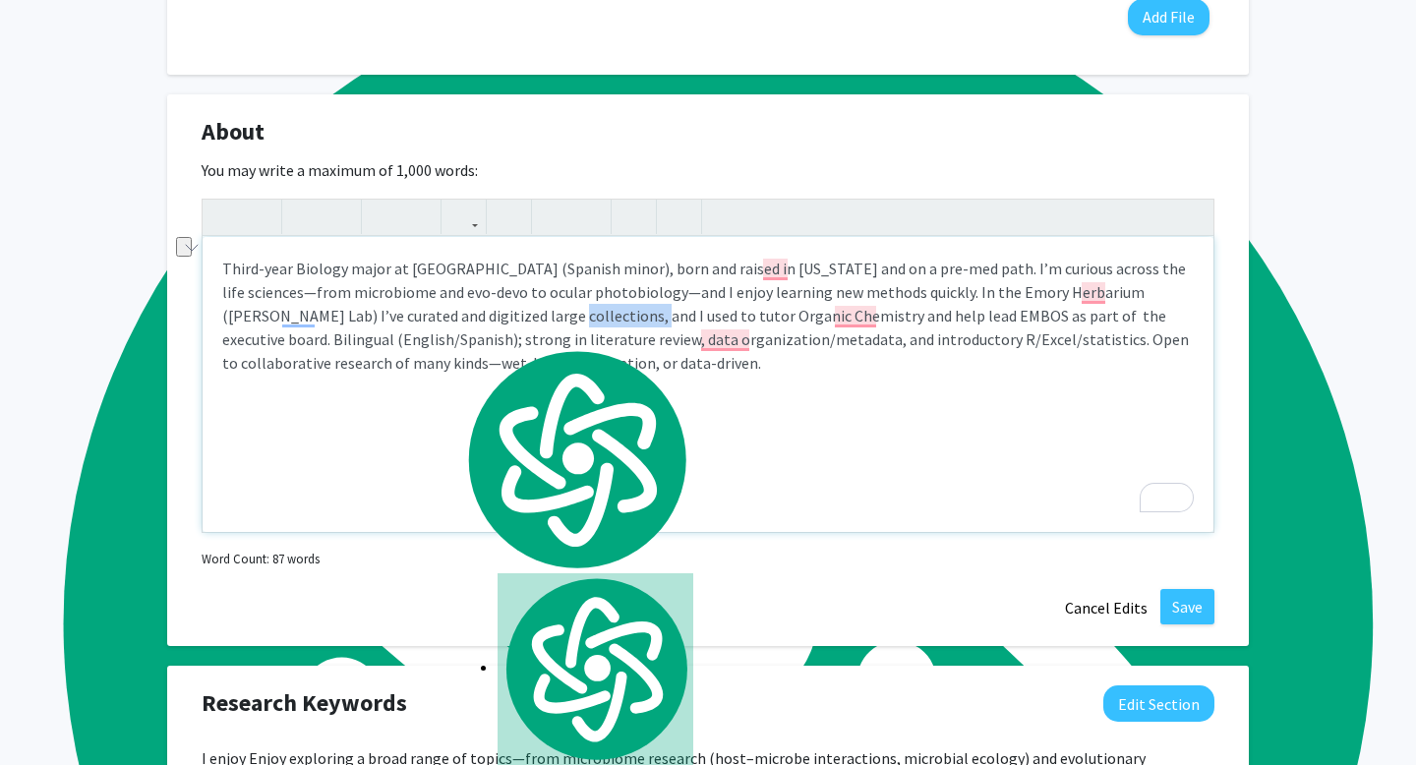
drag, startPoint x: 517, startPoint y: 333, endPoint x: 434, endPoint y: 344, distance: 84.3
click at [434, 344] on p "Third-year Biology major at Emory (Spanish minor), born and raised in Puerto Ri…" at bounding box center [708, 316] width 972 height 118
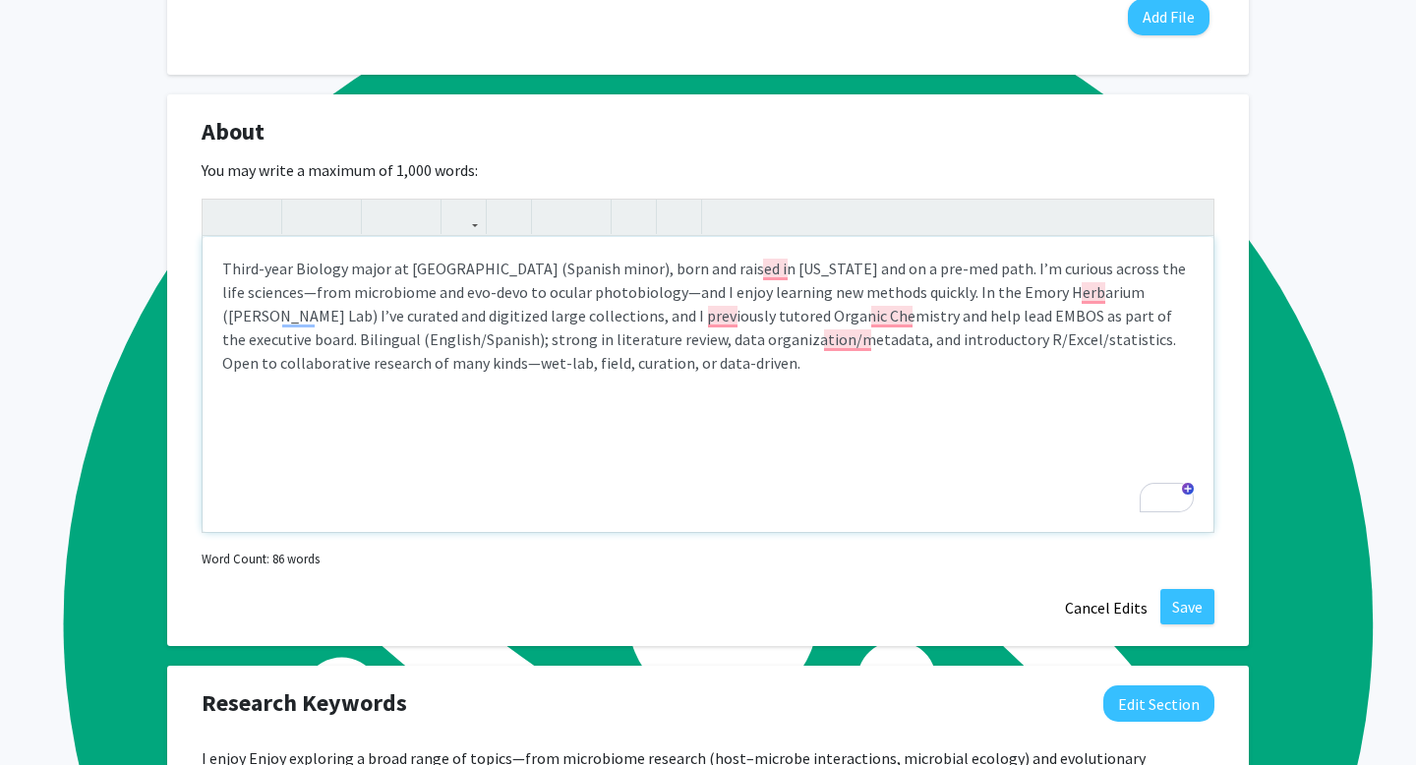
click at [527, 336] on p "Third-year Biology major at Emory (Spanish minor), born and raised in Puerto Ri…" at bounding box center [708, 316] width 972 height 118
click at [678, 335] on p "Third-year Biology major at Emory (Spanish minor), born and raised in Puerto Ri…" at bounding box center [708, 316] width 972 height 118
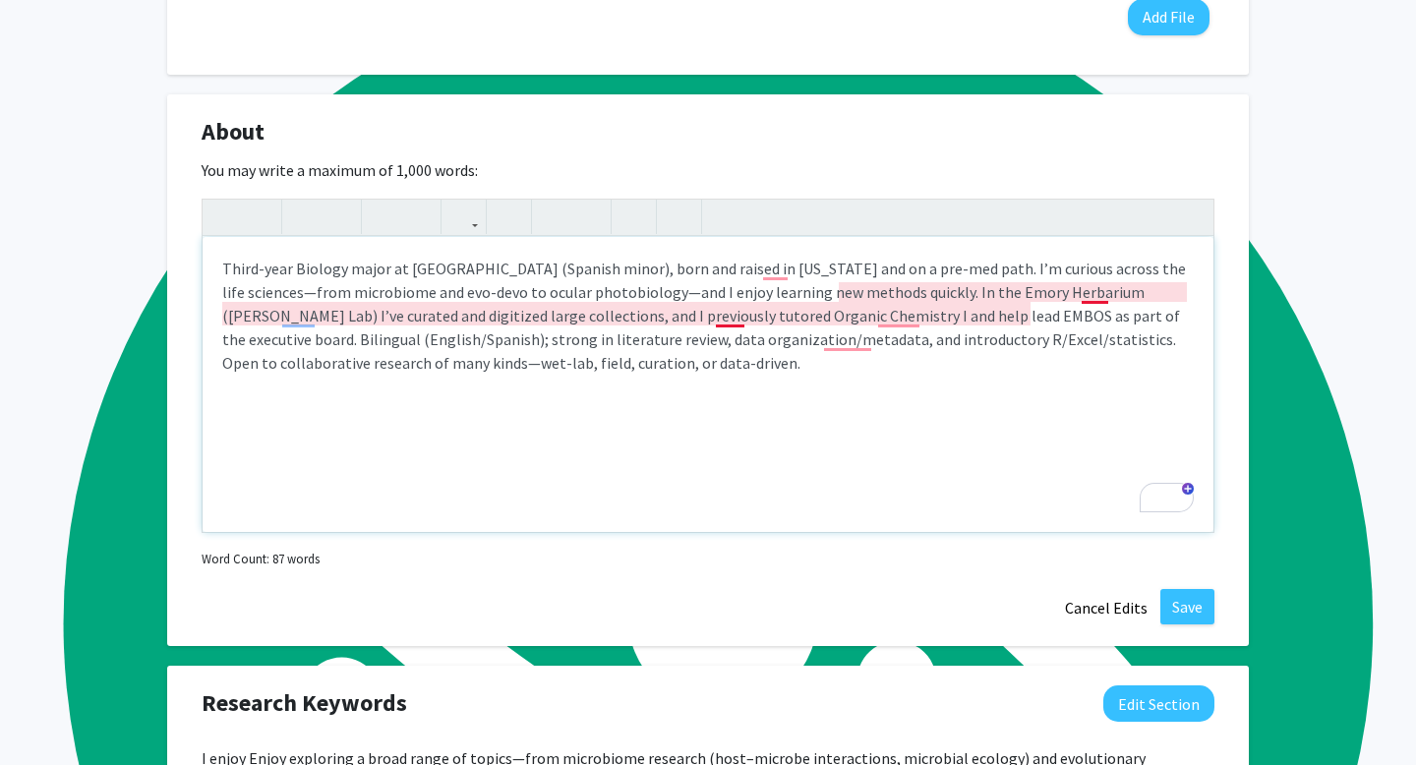
click at [737, 334] on p "Third-year Biology major at Emory (Spanish minor), born and raised in Puerto Ri…" at bounding box center [708, 316] width 972 height 118
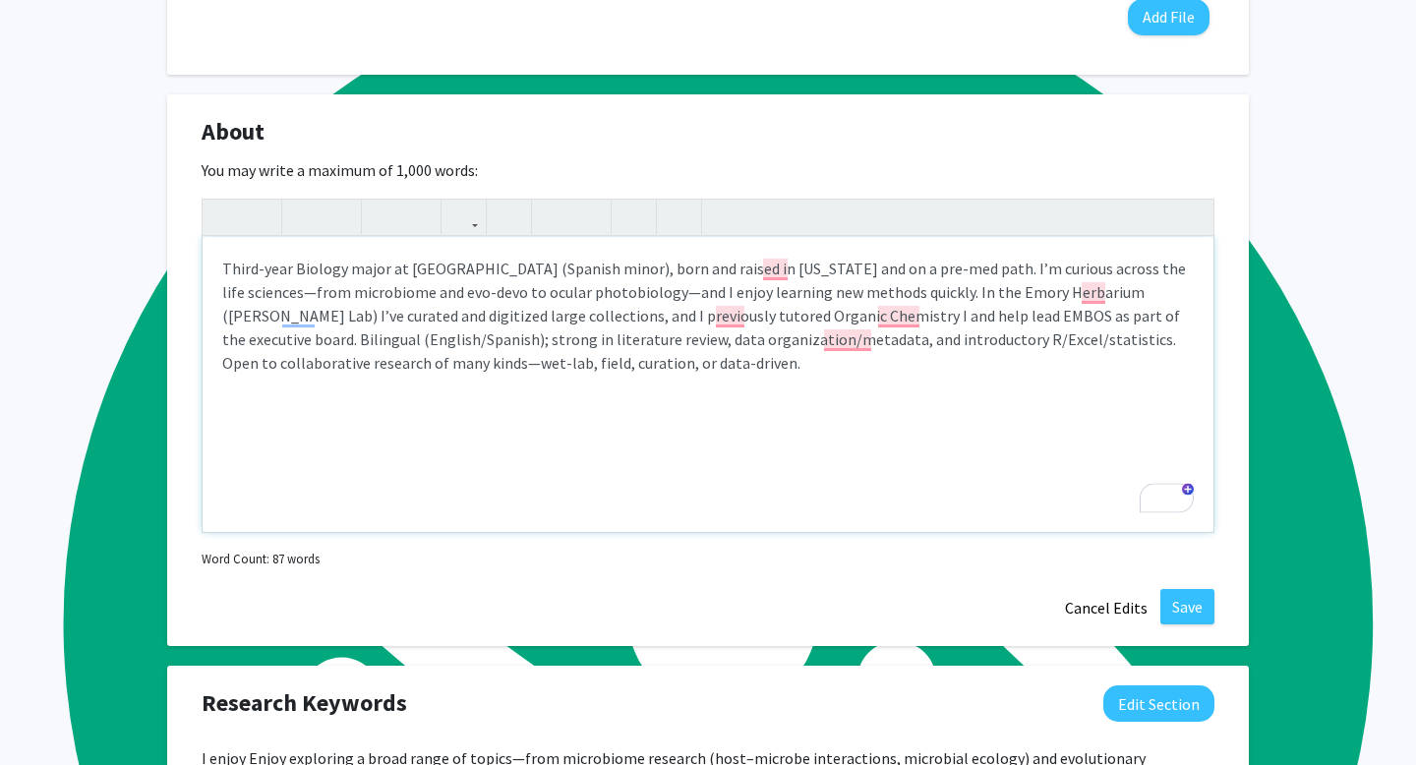
click at [714, 334] on p "Third-year Biology major at Emory (Spanish minor), born and raised in Puerto Ri…" at bounding box center [708, 316] width 972 height 118
click at [890, 335] on p "Third-year Biology major at Emory (Spanish minor), born and raised in Puerto Ri…" at bounding box center [708, 316] width 972 height 118
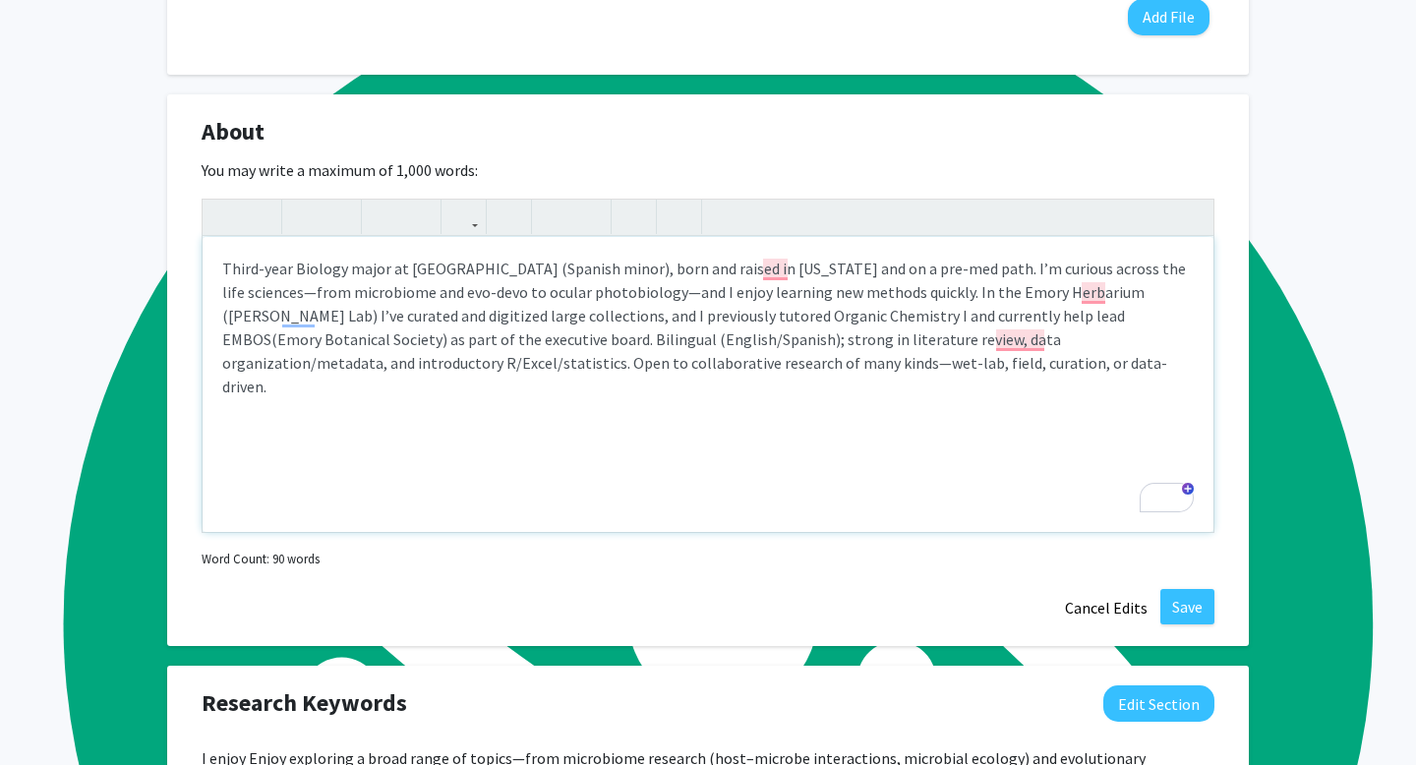
click at [336, 362] on p "Third-year Biology major at Emory (Spanish minor), born and raised in Puerto Ri…" at bounding box center [708, 328] width 972 height 142
drag, startPoint x: 330, startPoint y: 357, endPoint x: 368, endPoint y: 360, distance: 37.5
click at [368, 360] on p "Third-year Biology major at Emory (Spanish minor), born and raised in Puerto Ri…" at bounding box center [708, 328] width 972 height 142
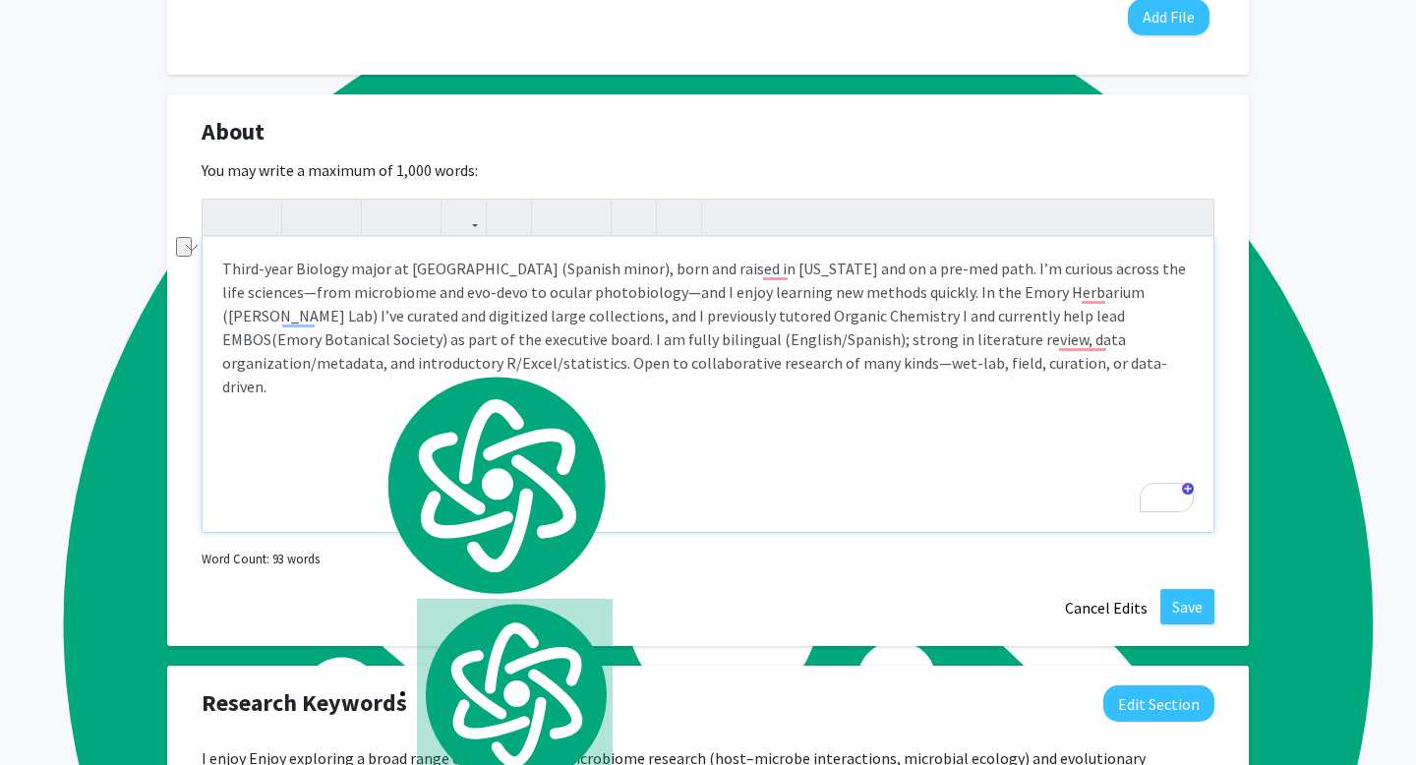
type textarea "<p>Third-year Biology major at Emory (Spanish minor), born and raised in Puerto…"
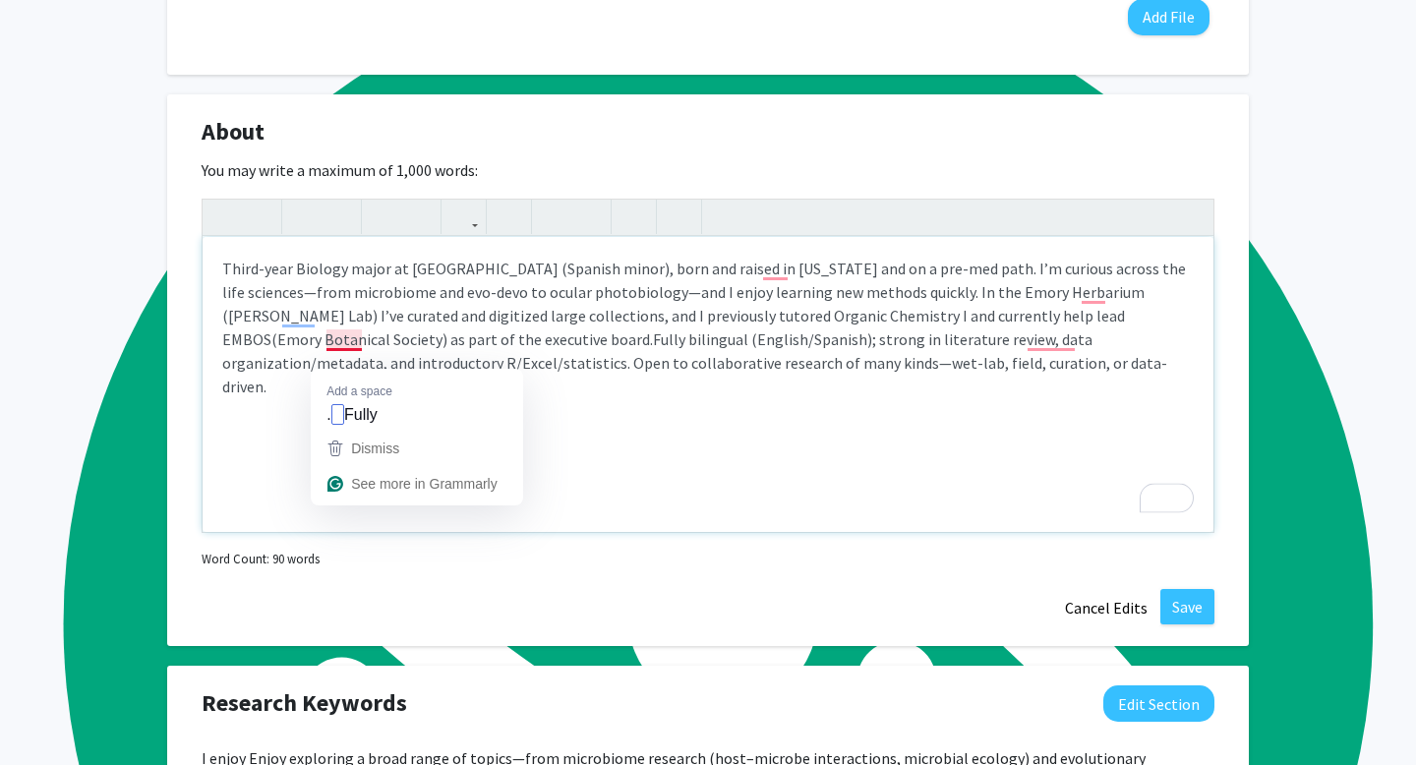
click at [347, 359] on p "Third-year Biology major at Emory (Spanish minor), born and raised in Puerto Ri…" at bounding box center [708, 328] width 972 height 142
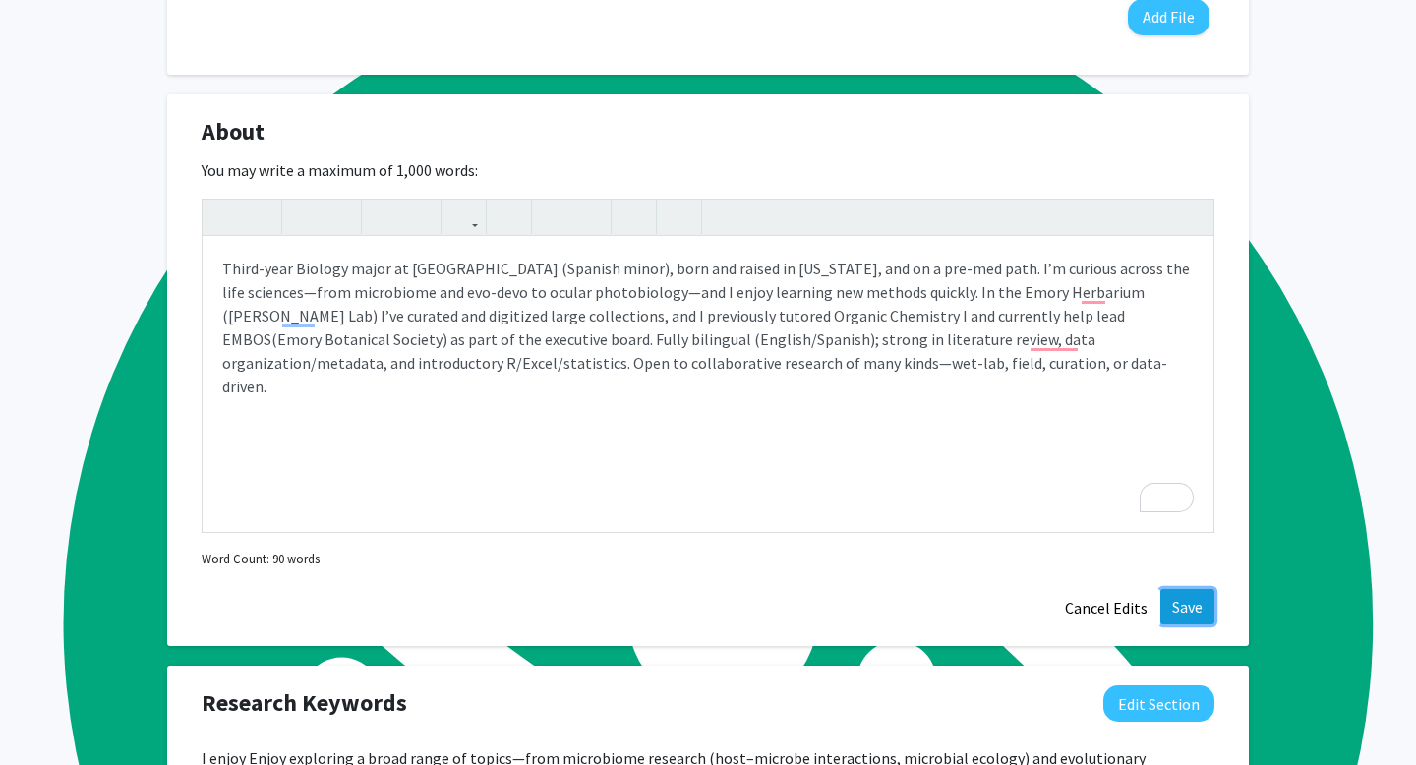
click at [1190, 625] on button "Save" at bounding box center [1188, 606] width 54 height 35
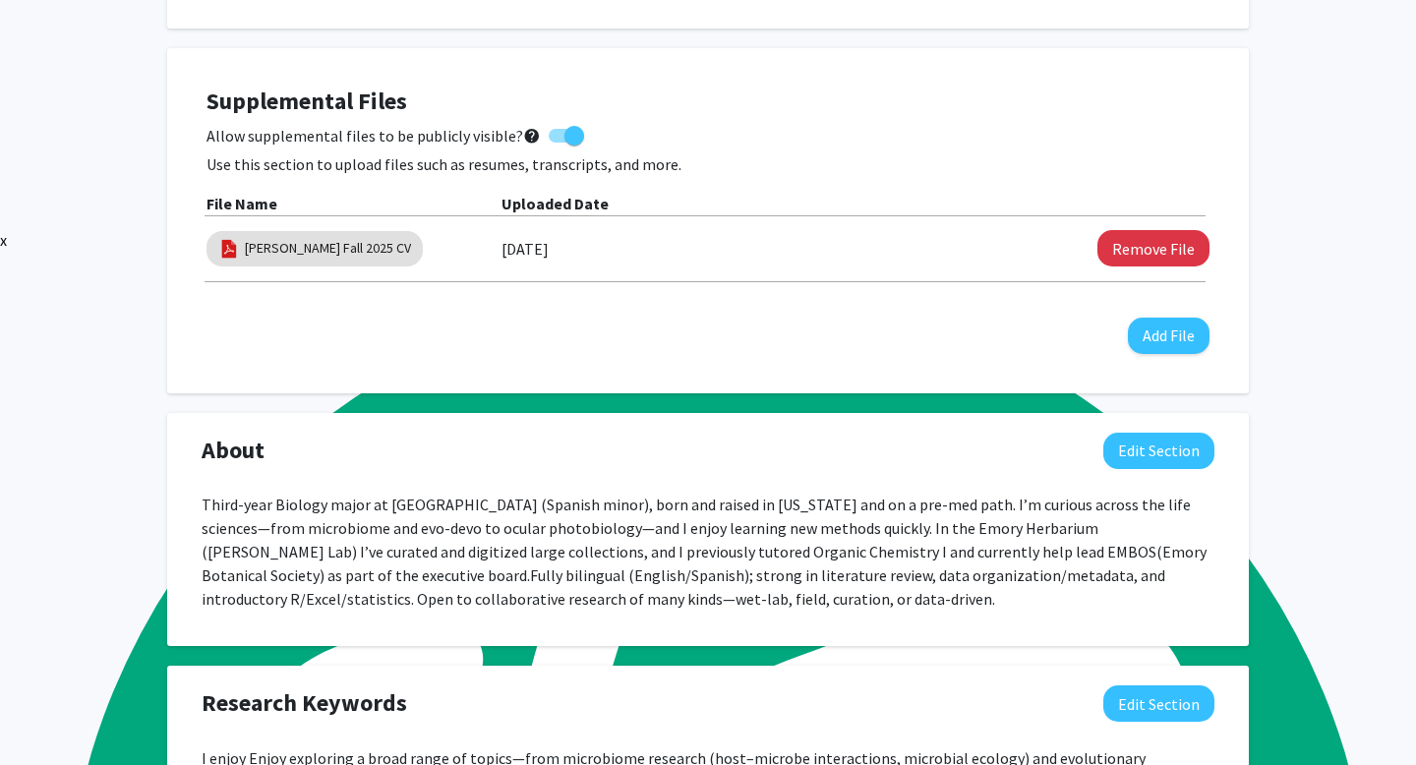
scroll to position [516, 0]
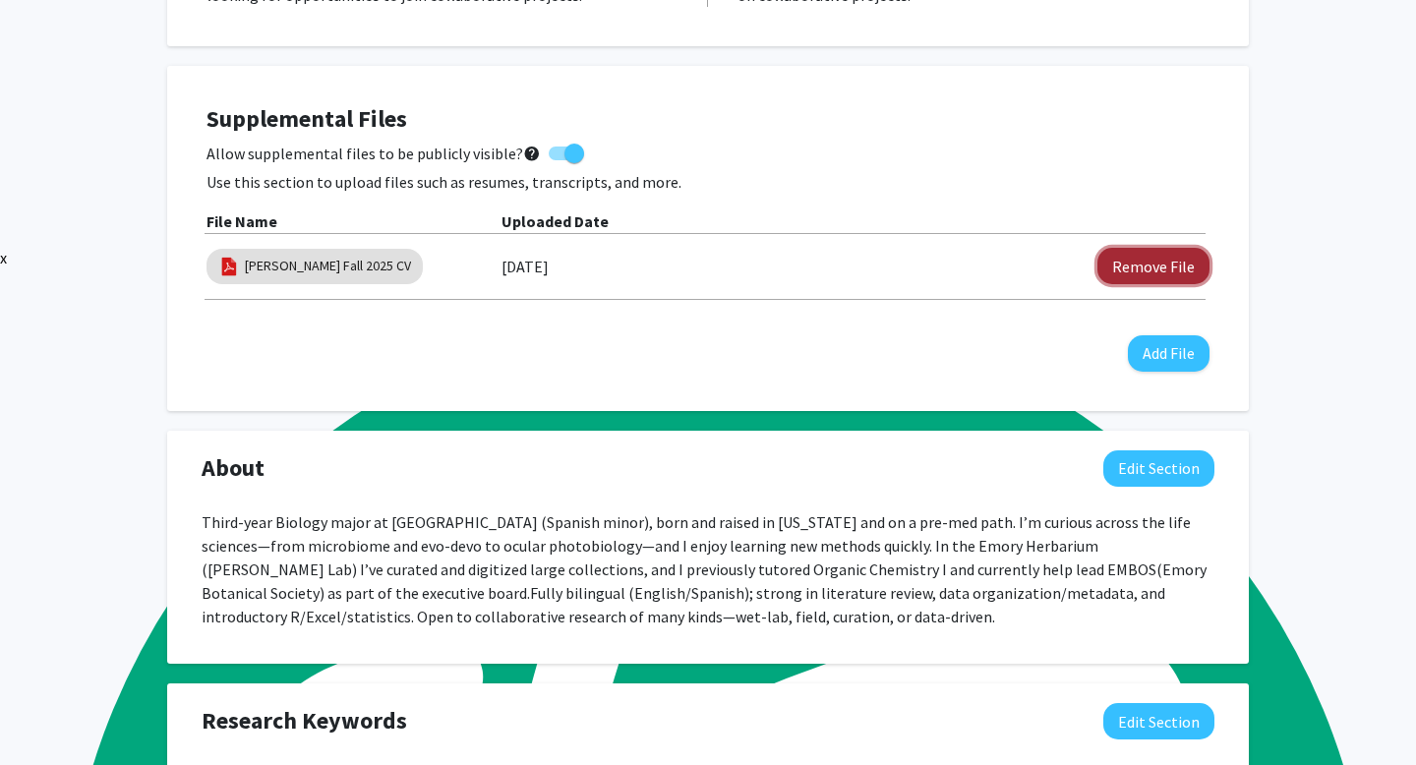
click at [1126, 279] on button "Remove File" at bounding box center [1154, 266] width 112 height 36
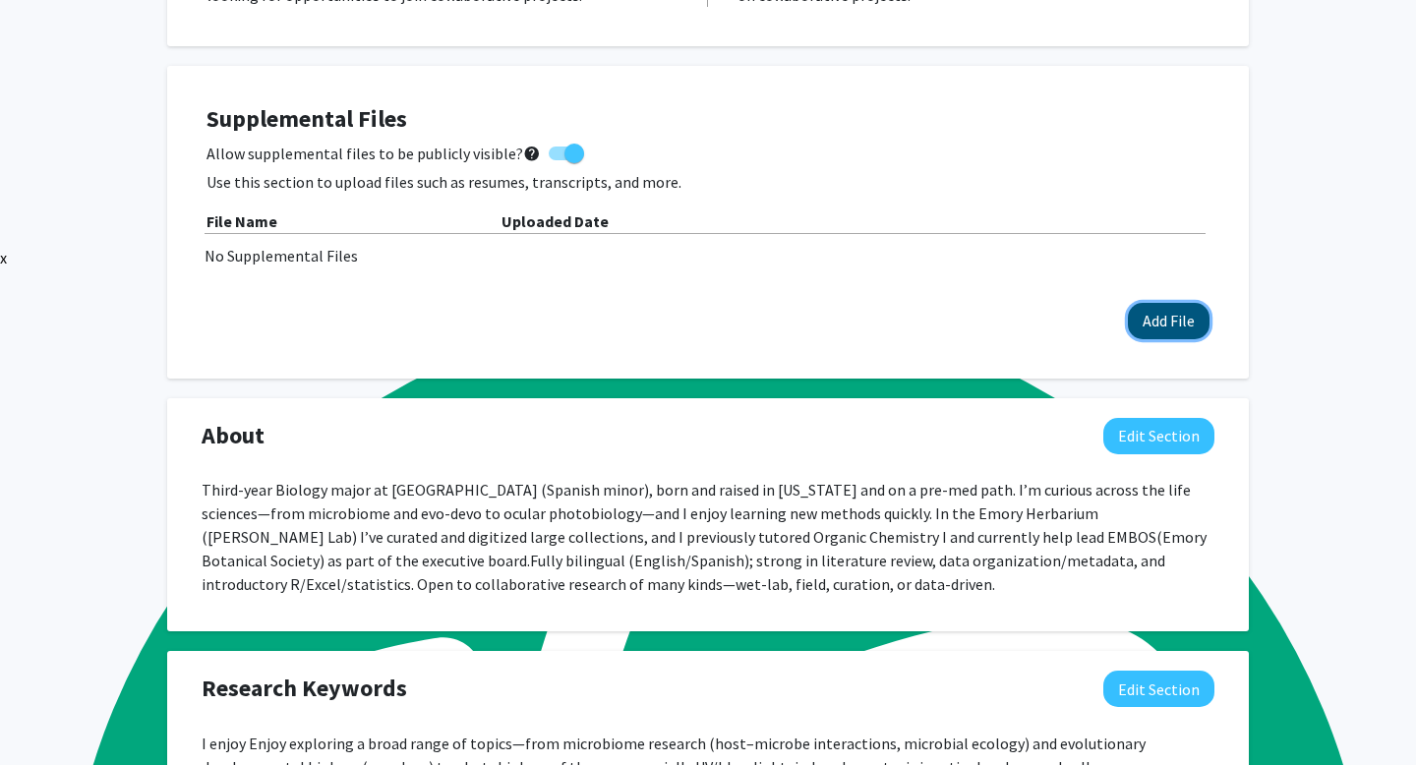
click at [1161, 333] on button "Add File" at bounding box center [1169, 321] width 82 height 36
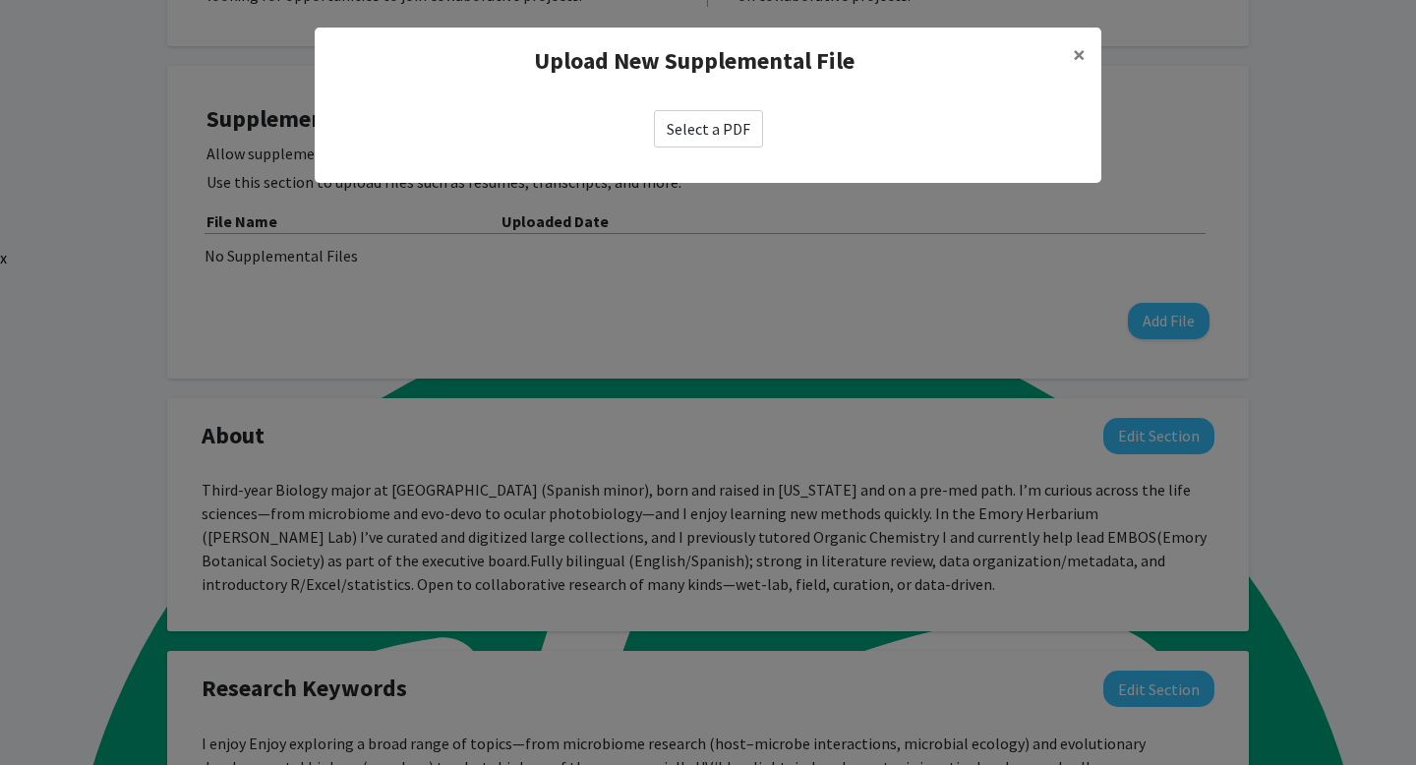
click at [681, 124] on label "Select a PDF" at bounding box center [708, 128] width 109 height 37
click at [0, 0] on input "Select a PDF" at bounding box center [0, 0] width 0 height 0
select select "custom"
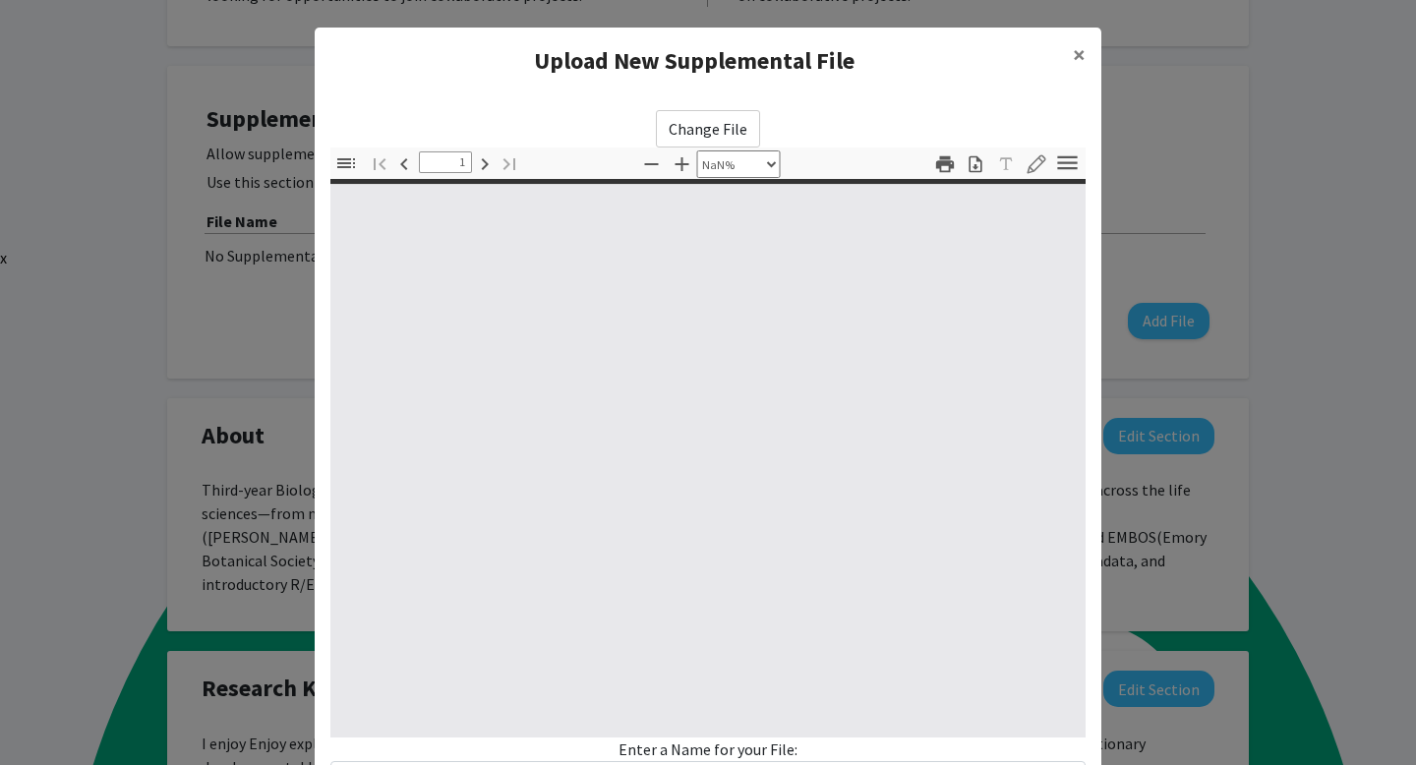
type input "0"
select select "custom"
type input "1"
select select "auto"
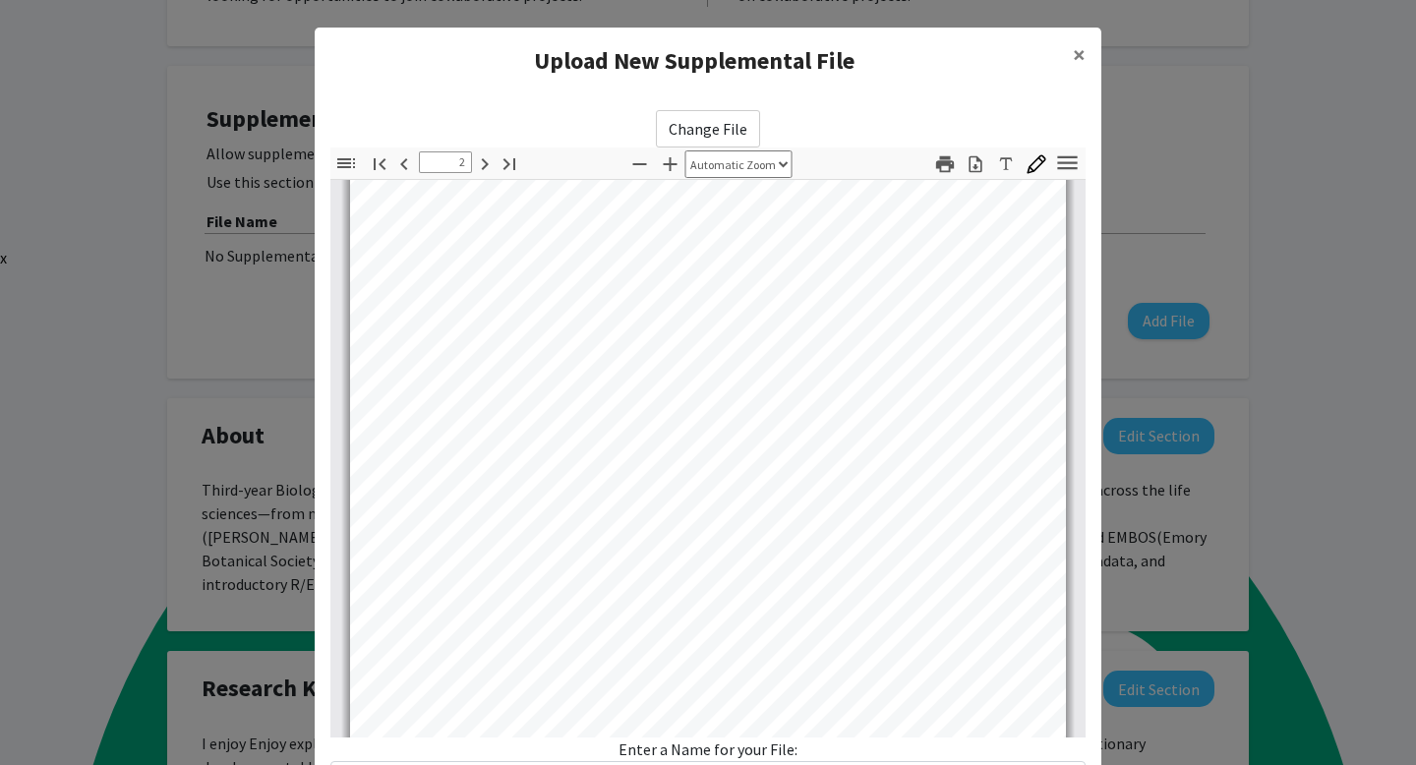
scroll to position [1284, 0]
click at [746, 751] on div "Enter a Name for your File:" at bounding box center [707, 768] width 755 height 61
click at [653, 758] on div "Enter a Name for your File:" at bounding box center [707, 768] width 755 height 61
click at [823, 747] on div "Enter a Name for your File:" at bounding box center [707, 768] width 755 height 61
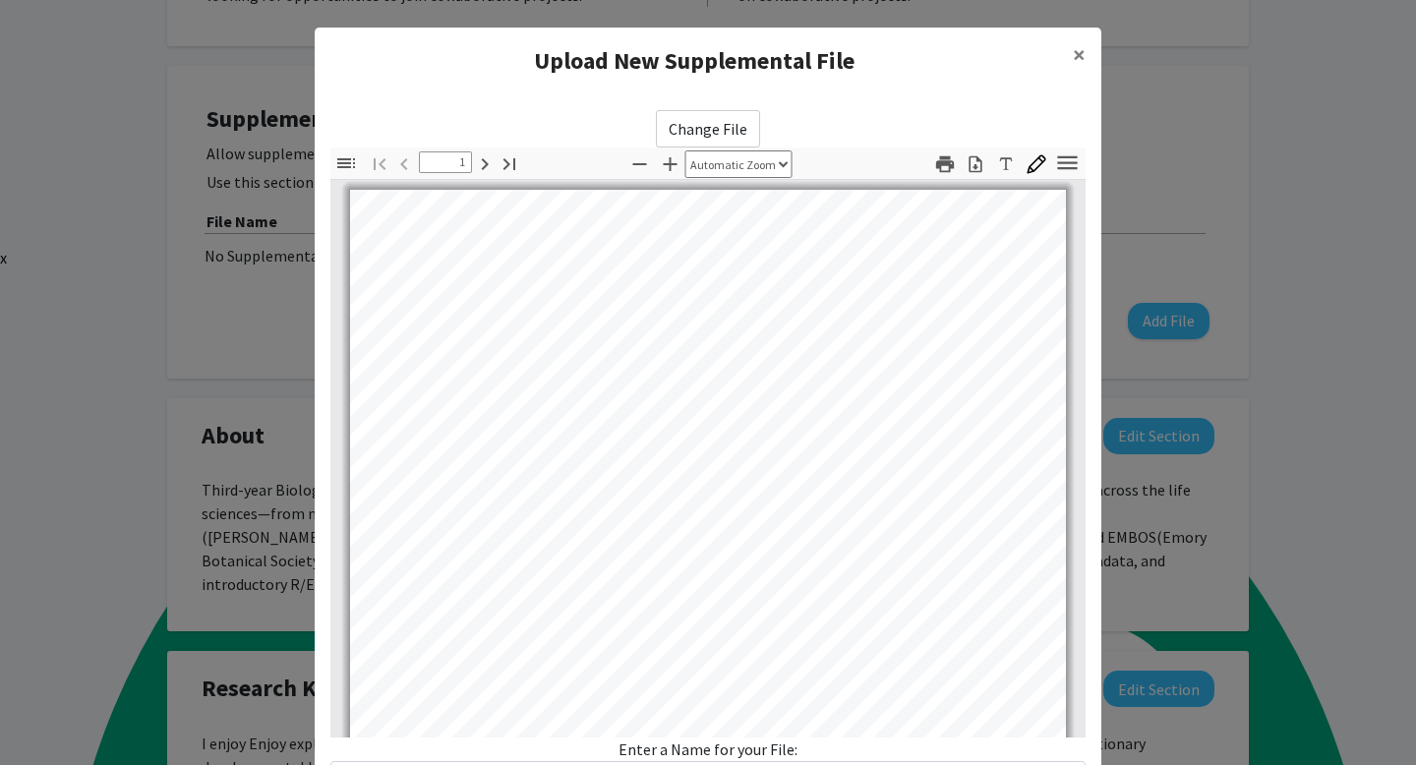
click at [748, 739] on div "Enter a Name for your File:" at bounding box center [707, 768] width 755 height 61
click at [746, 745] on div "Enter a Name for your File:" at bounding box center [707, 768] width 755 height 61
click at [746, 748] on div "Enter a Name for your File:" at bounding box center [707, 768] width 755 height 61
click at [806, 750] on div "Enter a Name for your File:" at bounding box center [707, 768] width 755 height 61
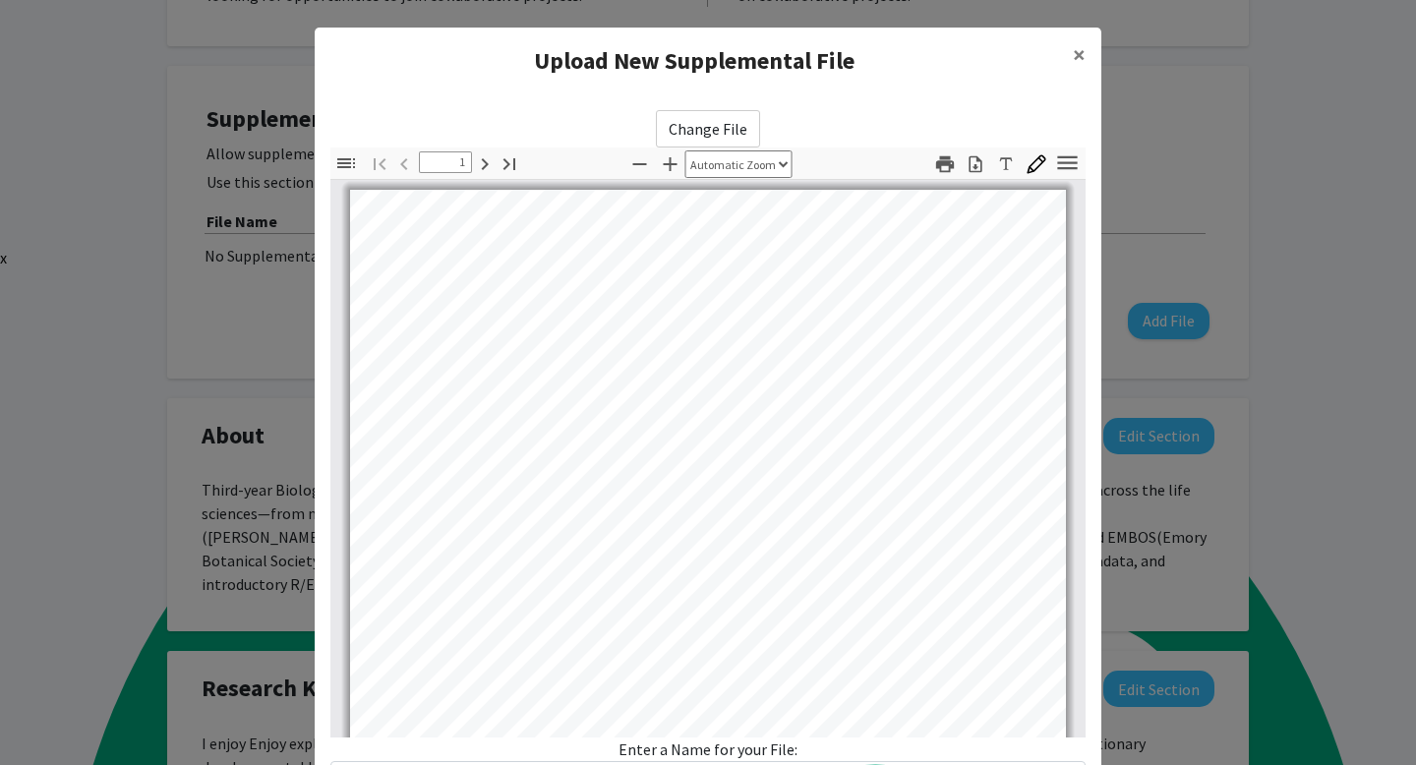
click at [793, 750] on div "Enter a Name for your File:" at bounding box center [707, 768] width 755 height 61
click at [796, 750] on div "Enter a Name for your File:" at bounding box center [707, 768] width 755 height 61
type input "4"
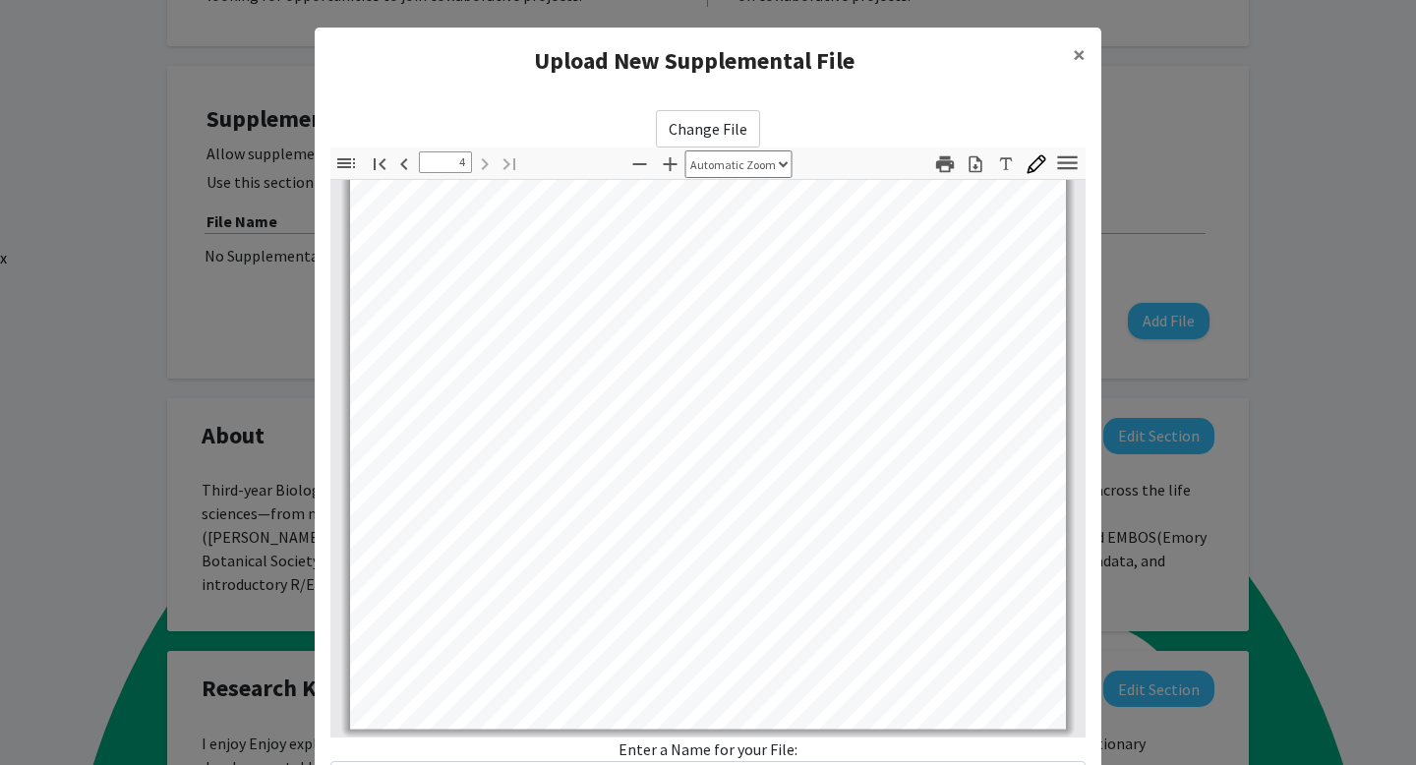
scroll to position [166, 0]
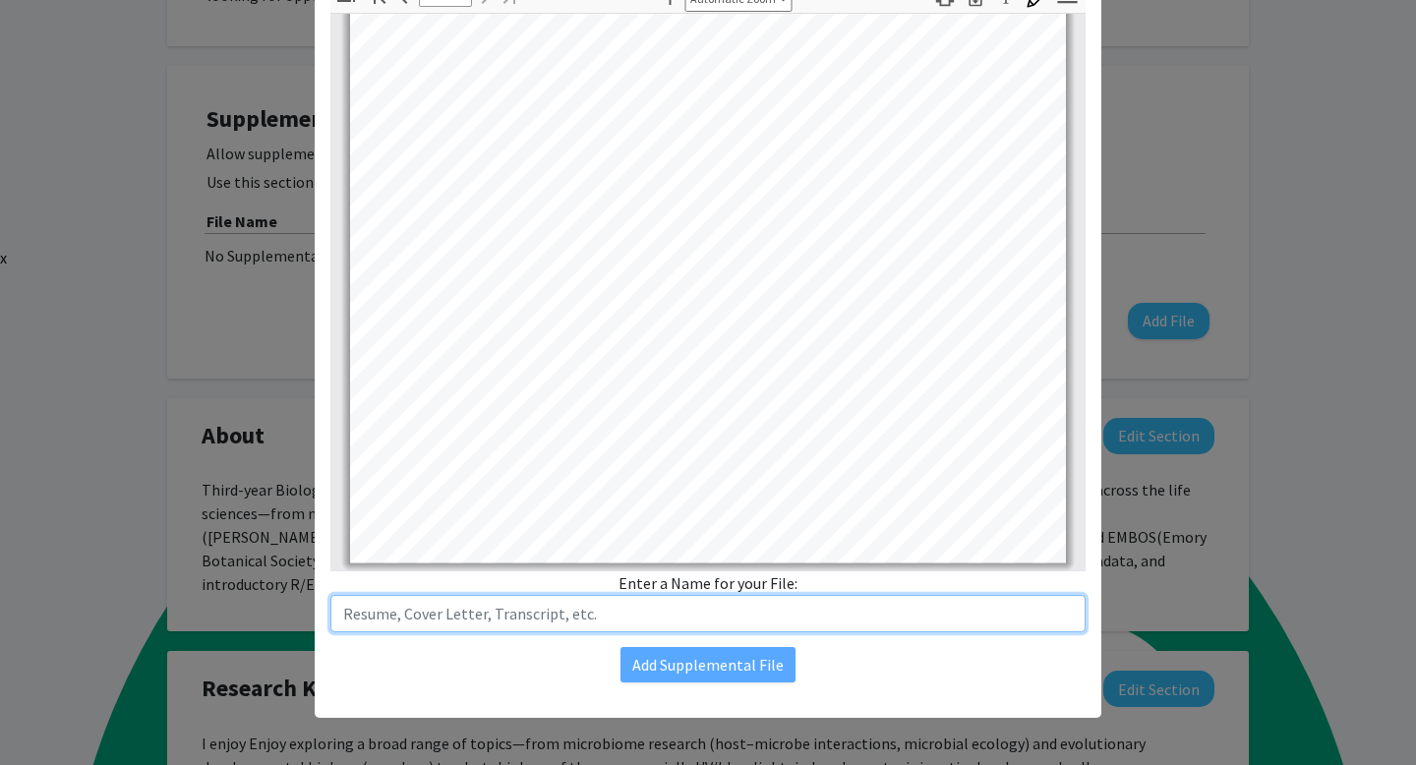
click at [643, 613] on input "text" at bounding box center [707, 613] width 755 height 37
type input "[PERSON_NAME] Fall 2025 CV"
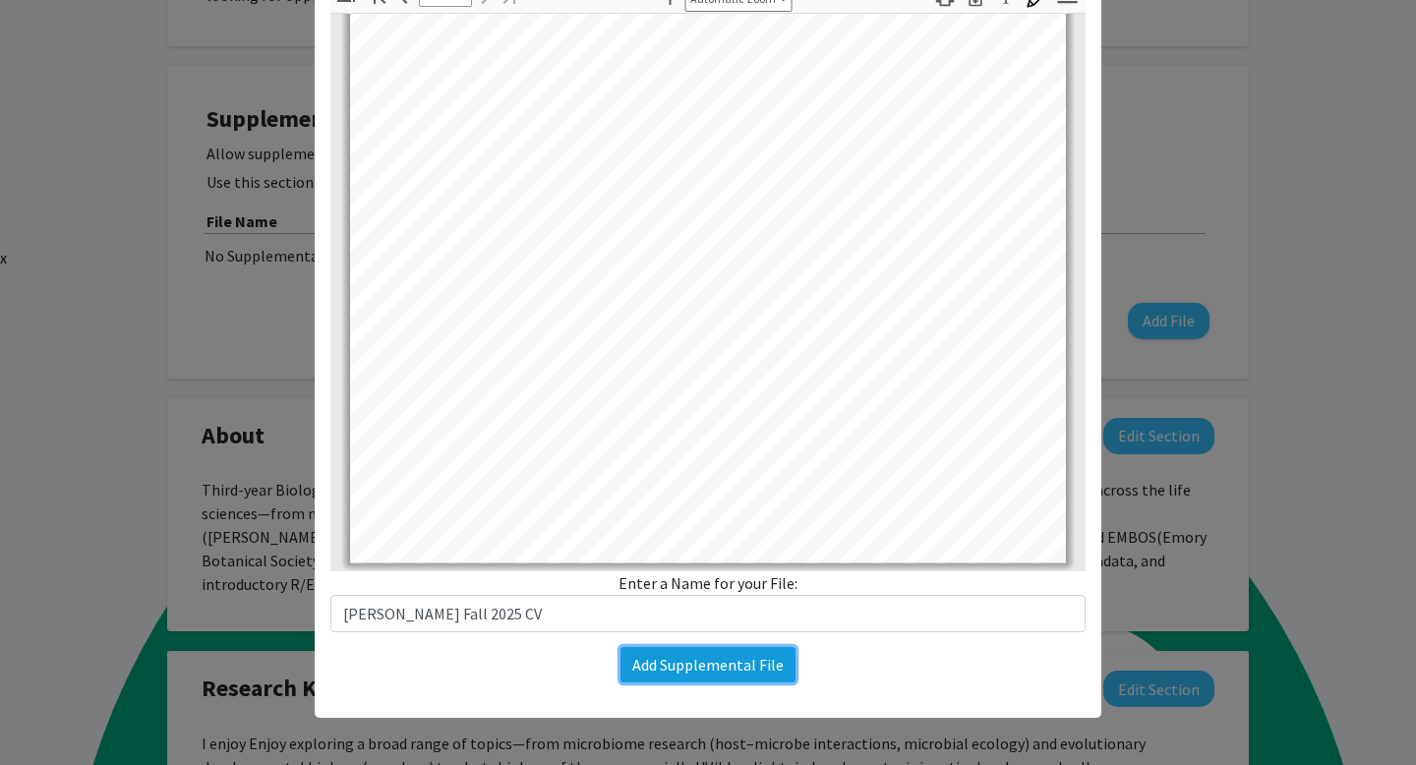
click at [674, 660] on button "Add Supplemental File" at bounding box center [708, 664] width 175 height 35
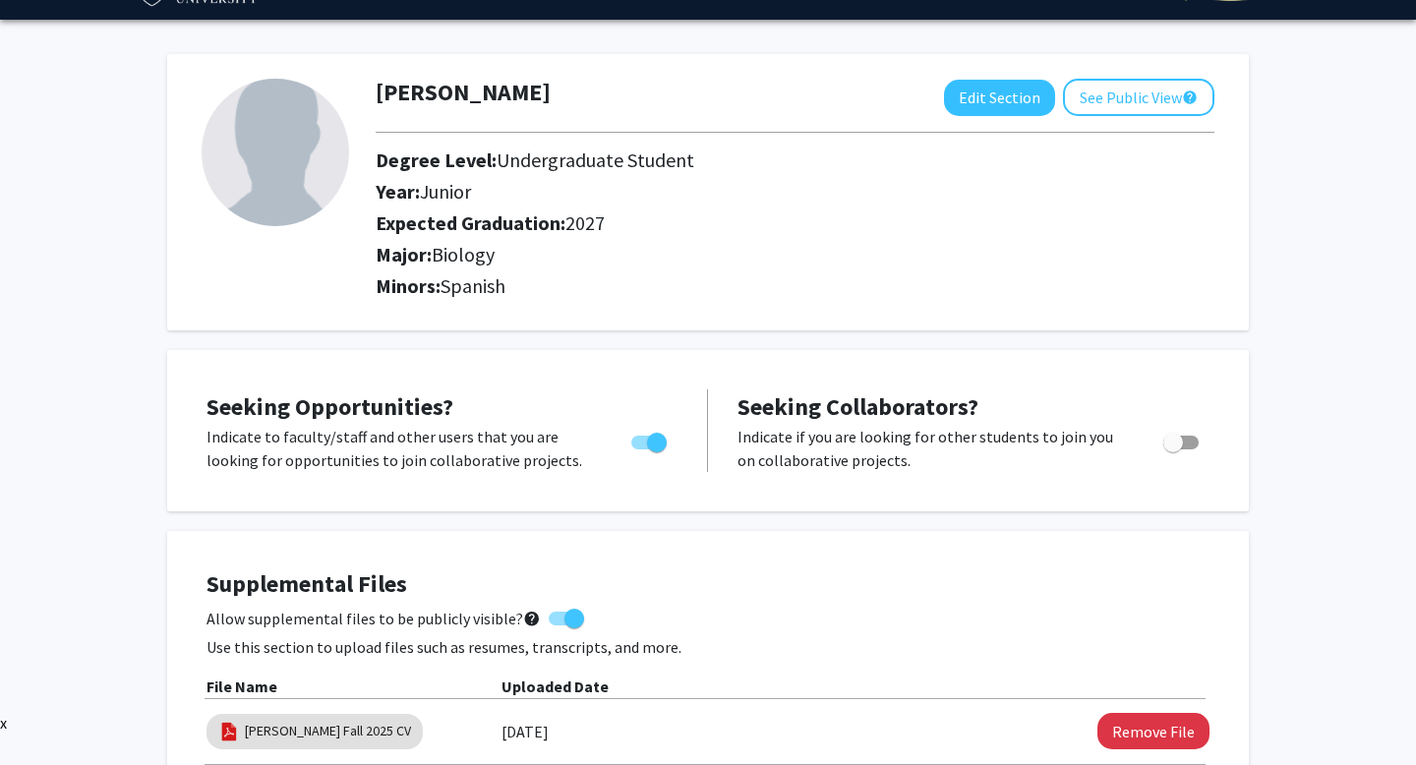
scroll to position [50, 0]
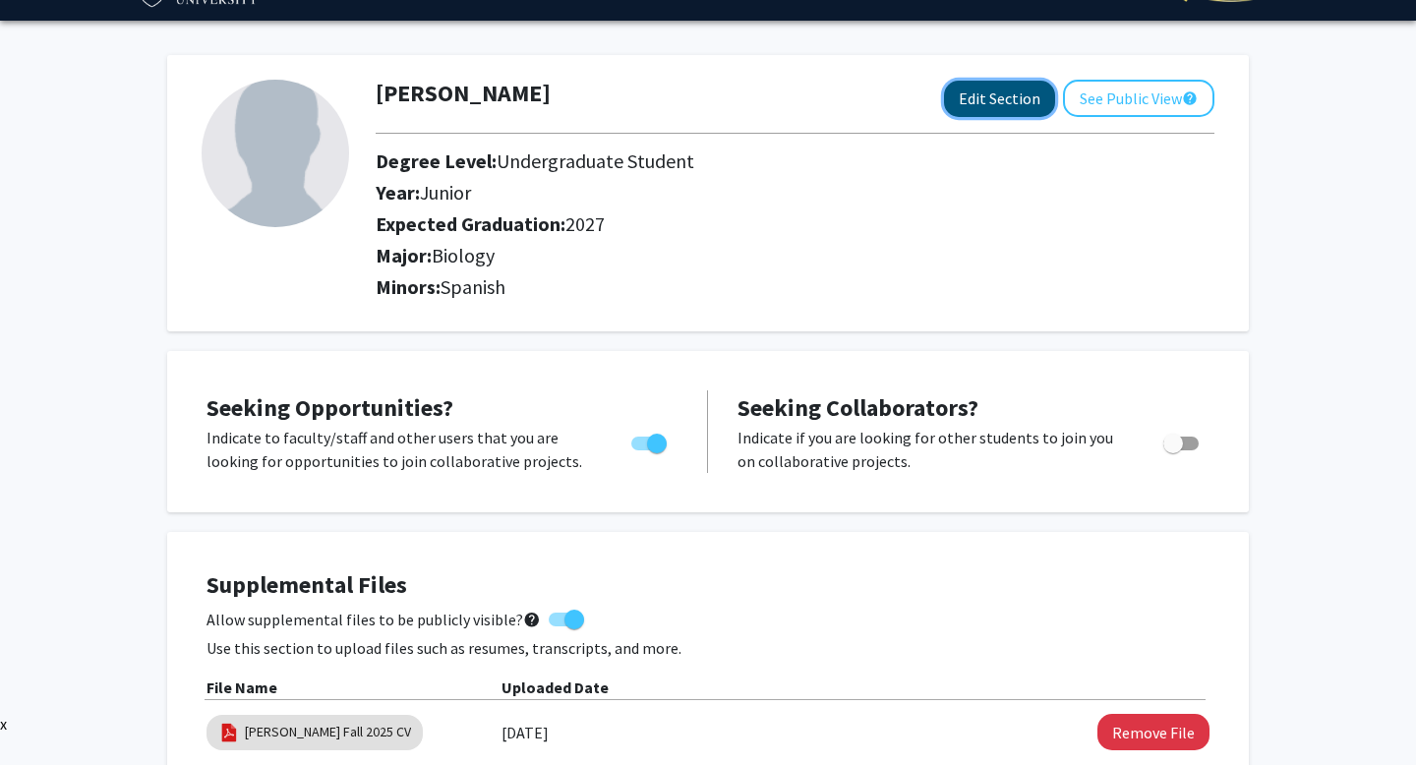
click at [994, 81] on button "Edit Section" at bounding box center [999, 99] width 111 height 36
select select "junior"
select select "2027"
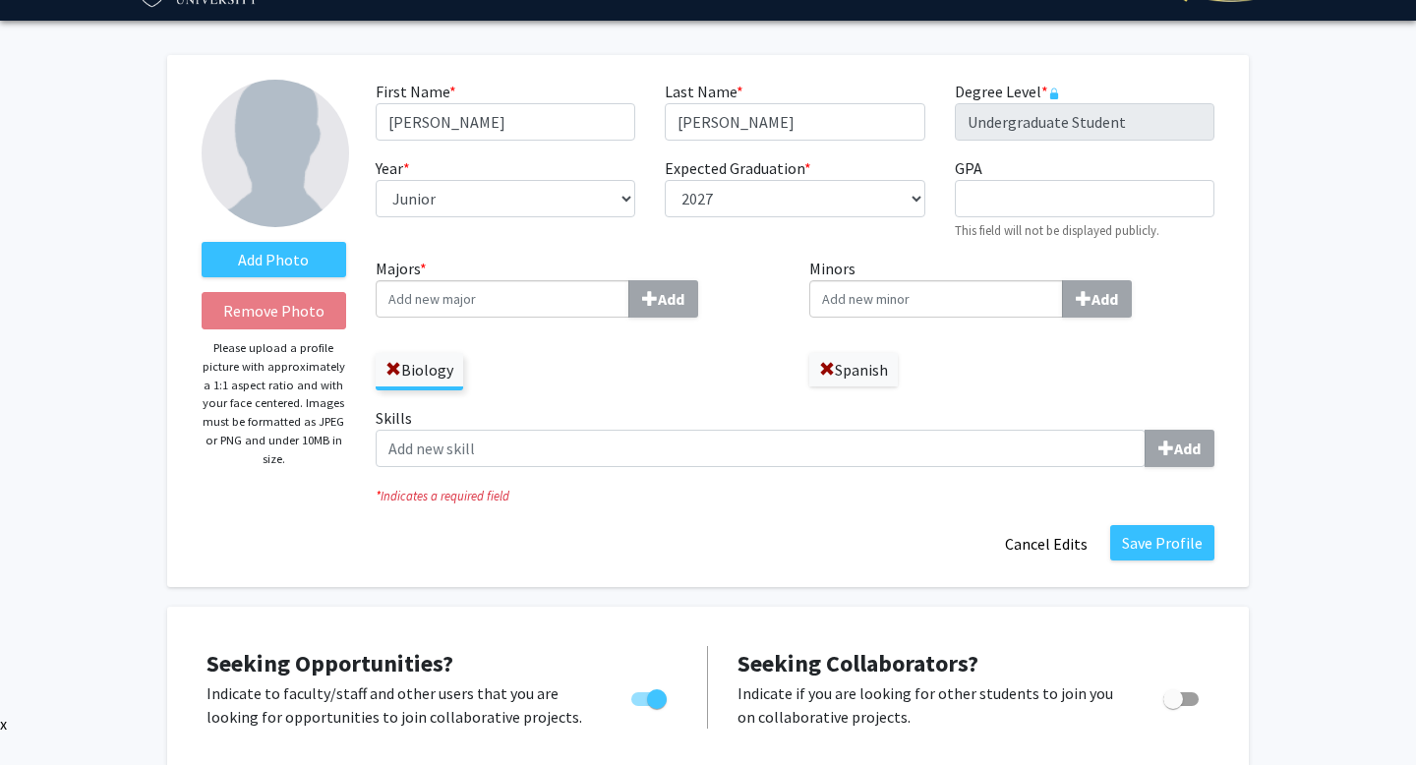
click at [329, 139] on img at bounding box center [276, 154] width 148 height 148
click at [284, 242] on label "Add Photo" at bounding box center [274, 259] width 145 height 35
click at [0, 0] on input "Add Photo" at bounding box center [0, 0] width 0 height 0
click at [283, 242] on label "Add Photo" at bounding box center [274, 259] width 145 height 35
click at [0, 0] on input "Add Photo" at bounding box center [0, 0] width 0 height 0
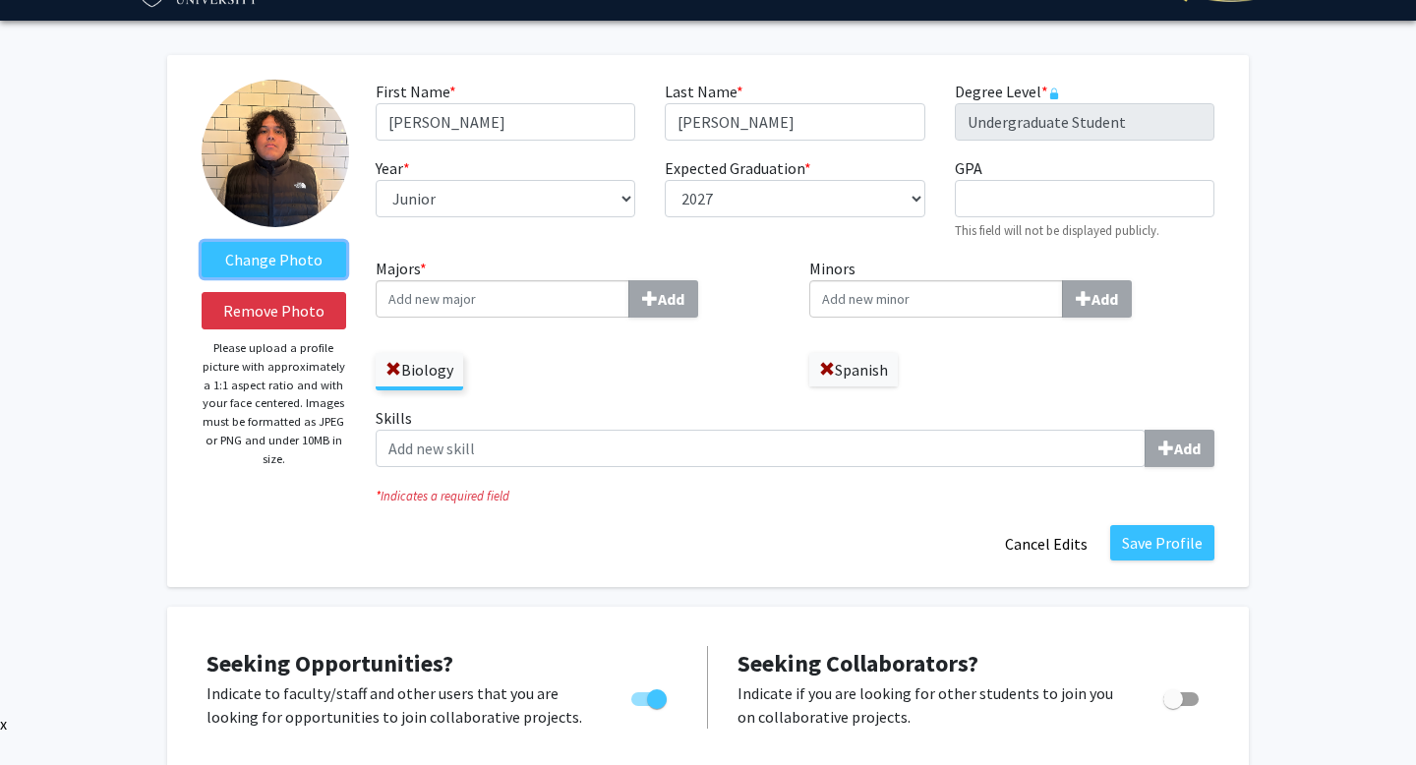
scroll to position [0, 0]
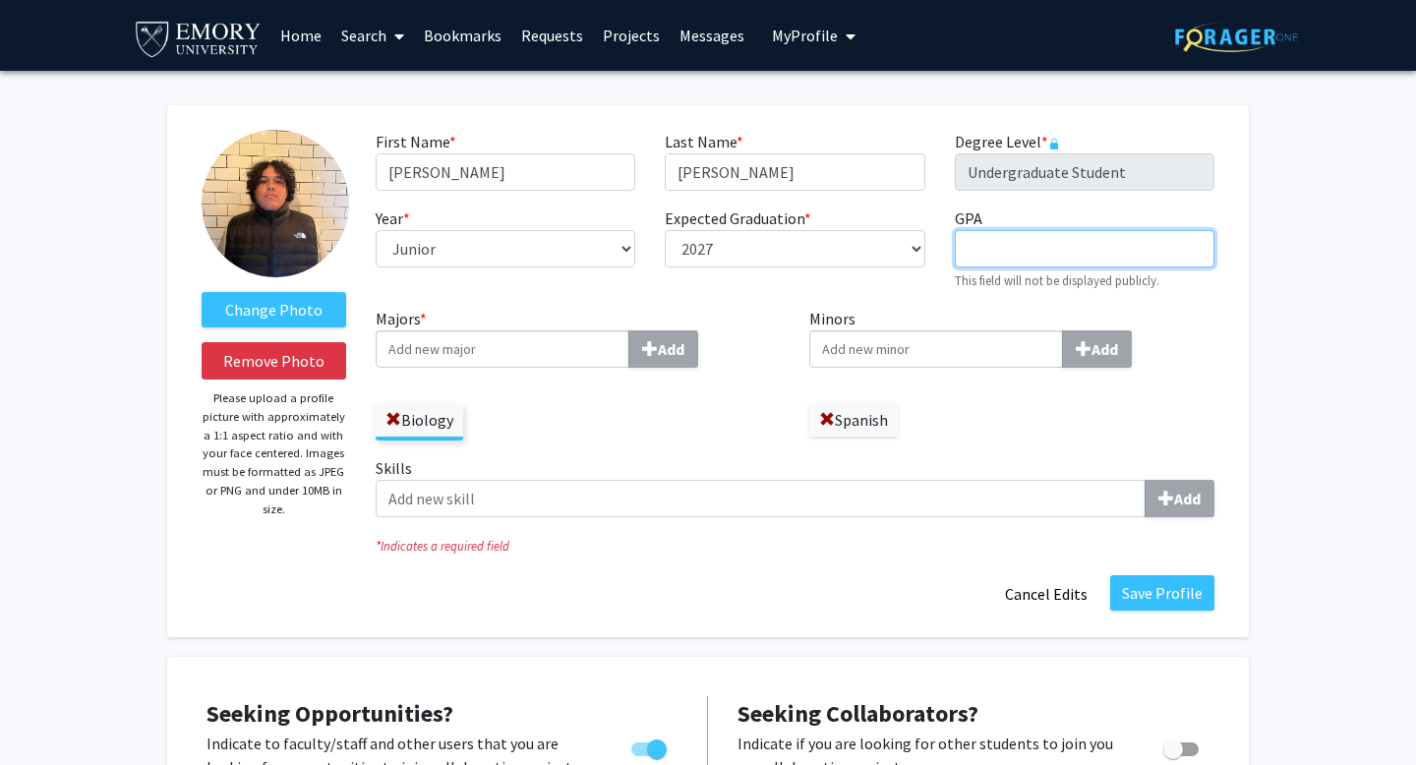
click at [980, 231] on input "GPA required" at bounding box center [1085, 248] width 260 height 37
type input "3.61"
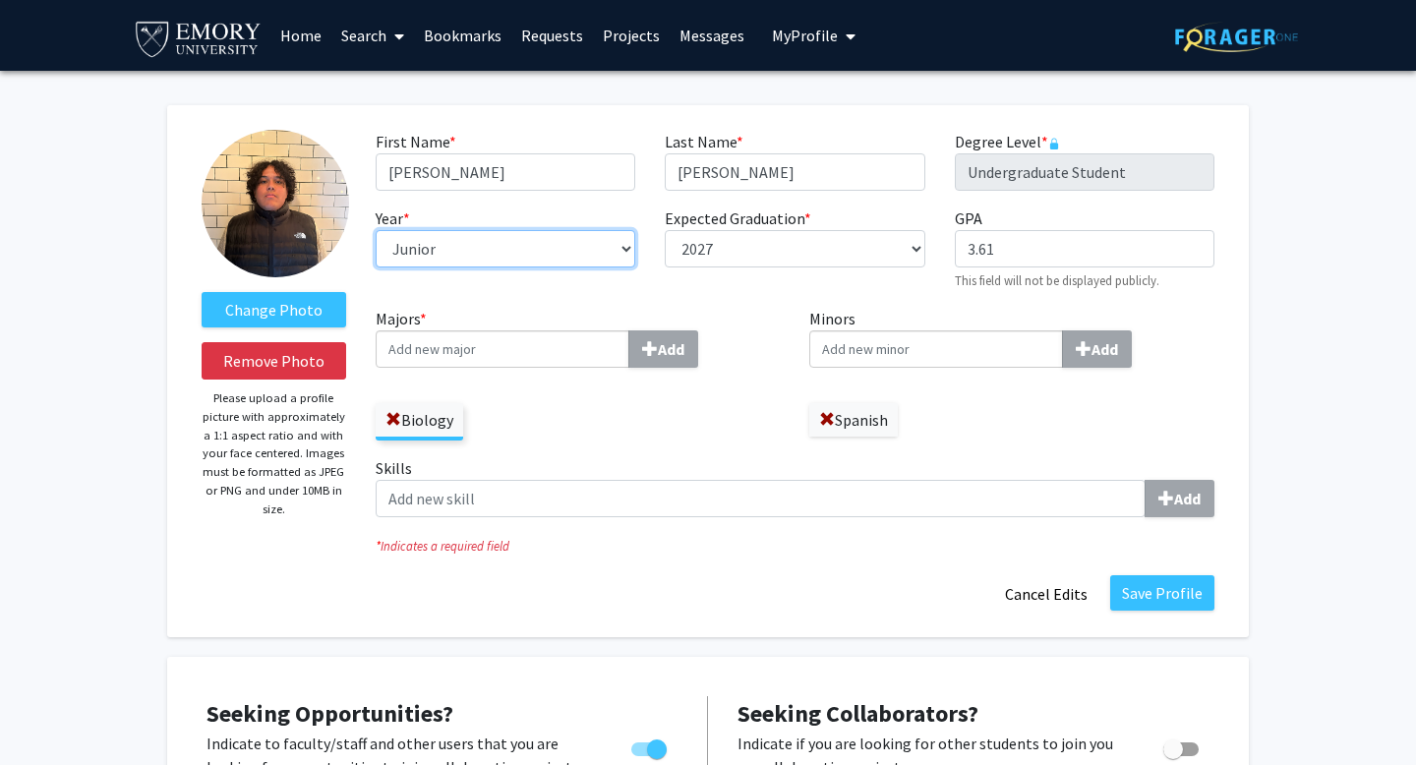
click at [503, 230] on select "--- First-year Sophomore Junior Senior Postbaccalaureate Certificate" at bounding box center [506, 248] width 260 height 37
click at [376, 230] on select "--- First-year Sophomore Junior Senior Postbaccalaureate Certificate" at bounding box center [506, 248] width 260 height 37
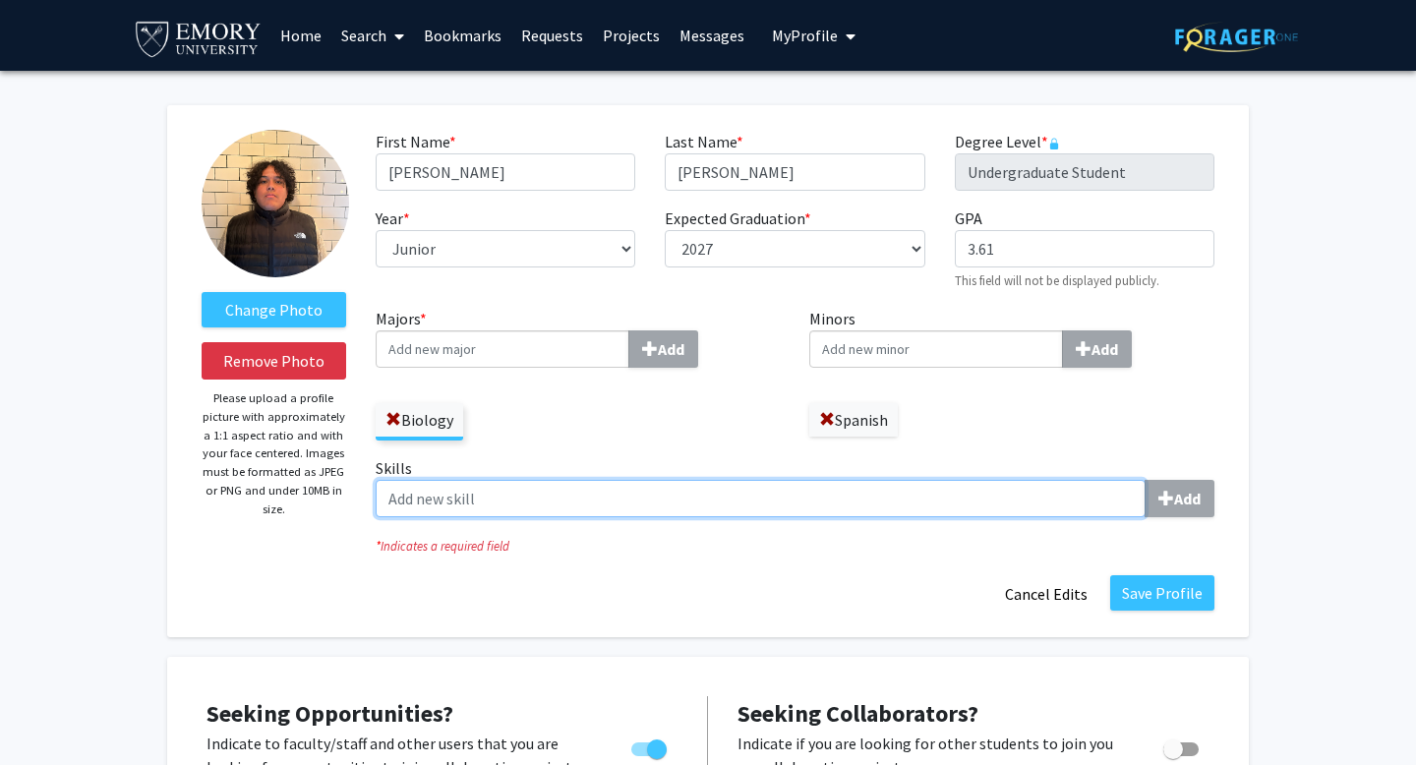
click at [556, 480] on input "Skills Add" at bounding box center [761, 498] width 770 height 37
click at [1032, 480] on input "Skills Add" at bounding box center [761, 498] width 770 height 37
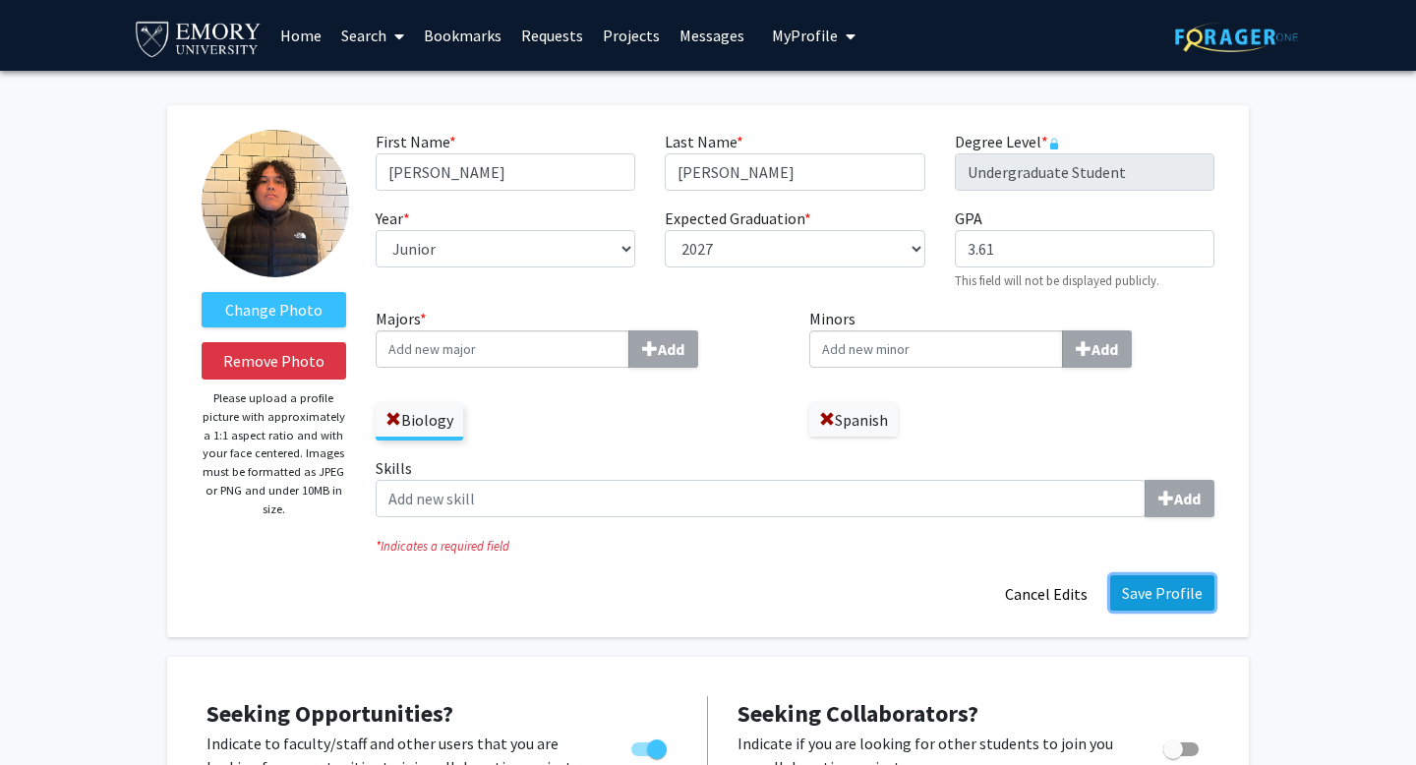
click at [1169, 575] on button "Save Profile" at bounding box center [1162, 592] width 104 height 35
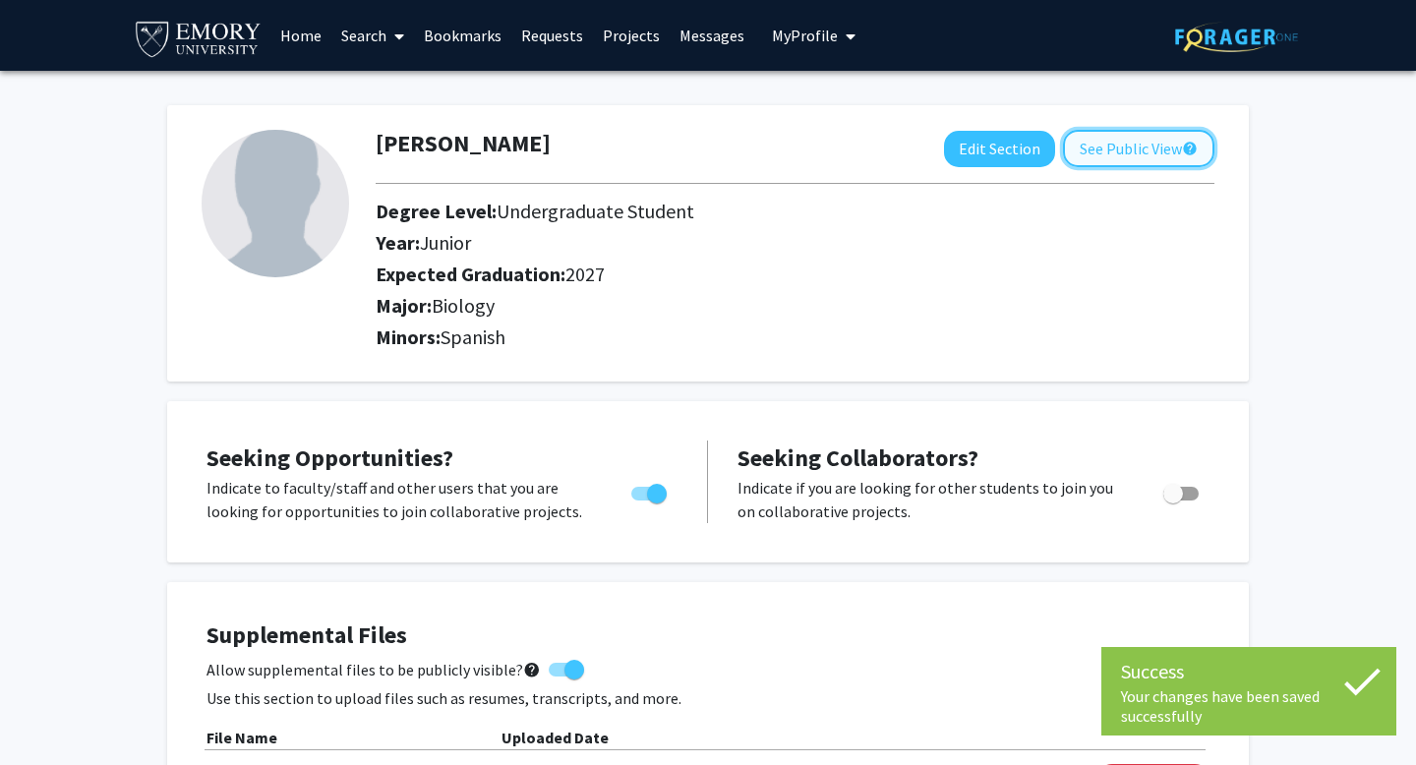
click at [1098, 132] on button "See Public View help" at bounding box center [1138, 148] width 151 height 37
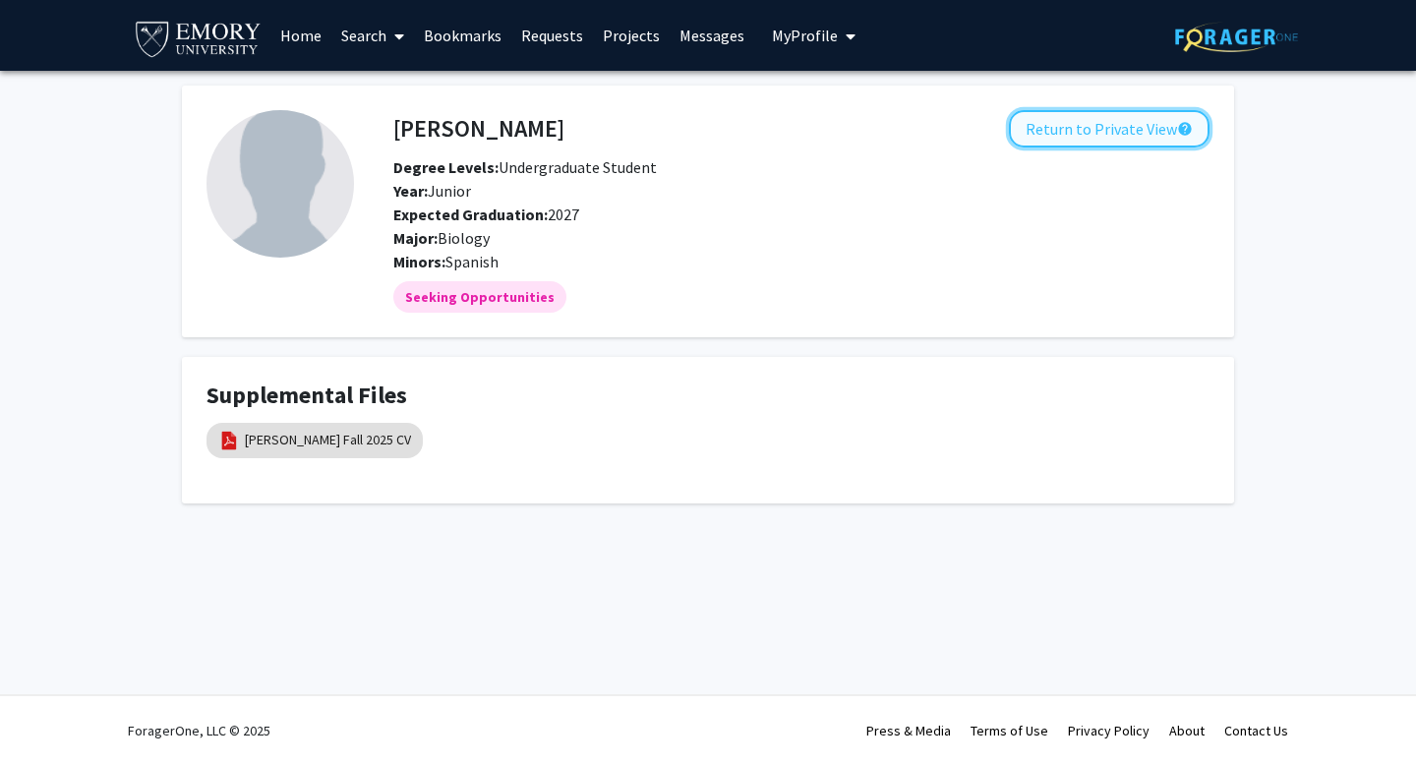
click at [1054, 110] on button "Return to Private View help" at bounding box center [1109, 128] width 201 height 37
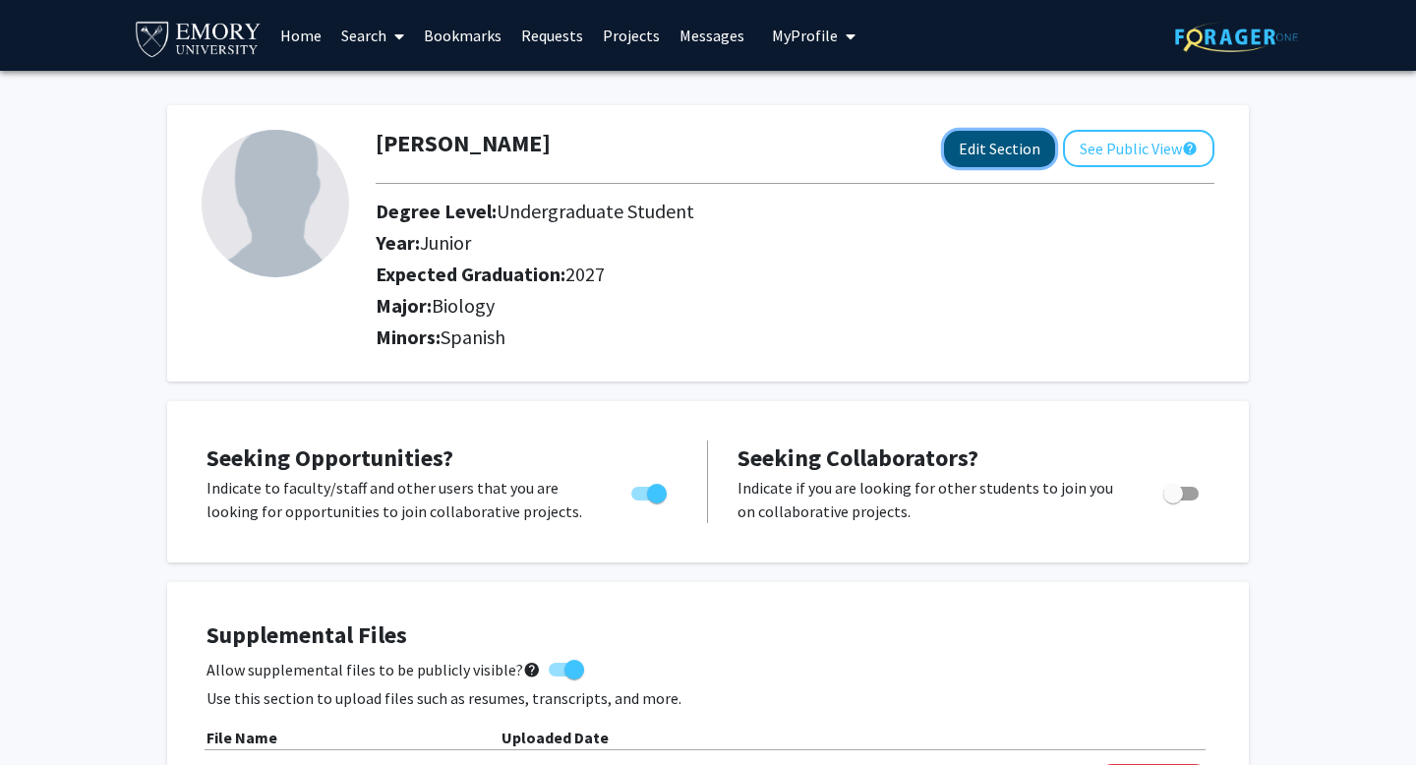
click at [1034, 131] on button "Edit Section" at bounding box center [999, 149] width 111 height 36
select select "junior"
select select "2027"
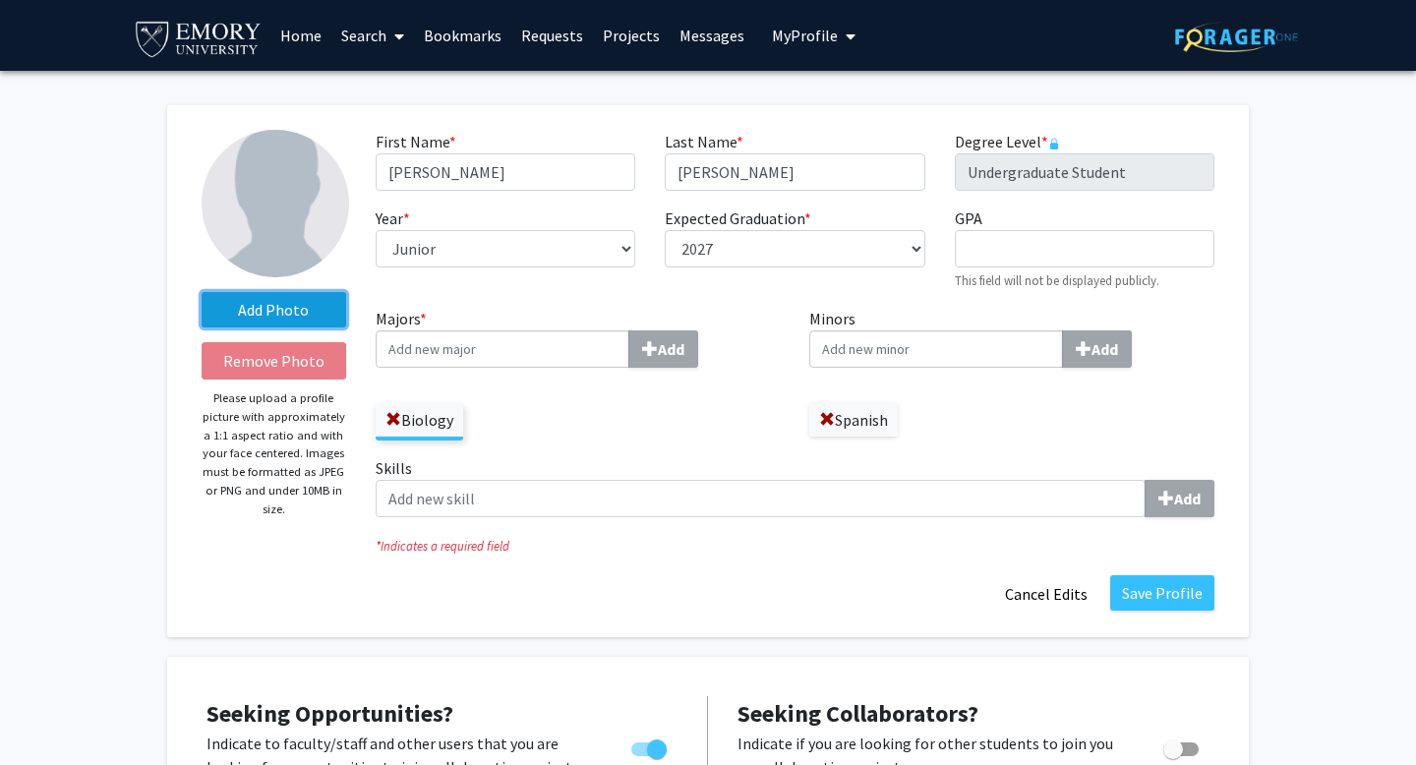
click at [297, 292] on label "Add Photo" at bounding box center [274, 309] width 145 height 35
click at [0, 0] on input "Add Photo" at bounding box center [0, 0] width 0 height 0
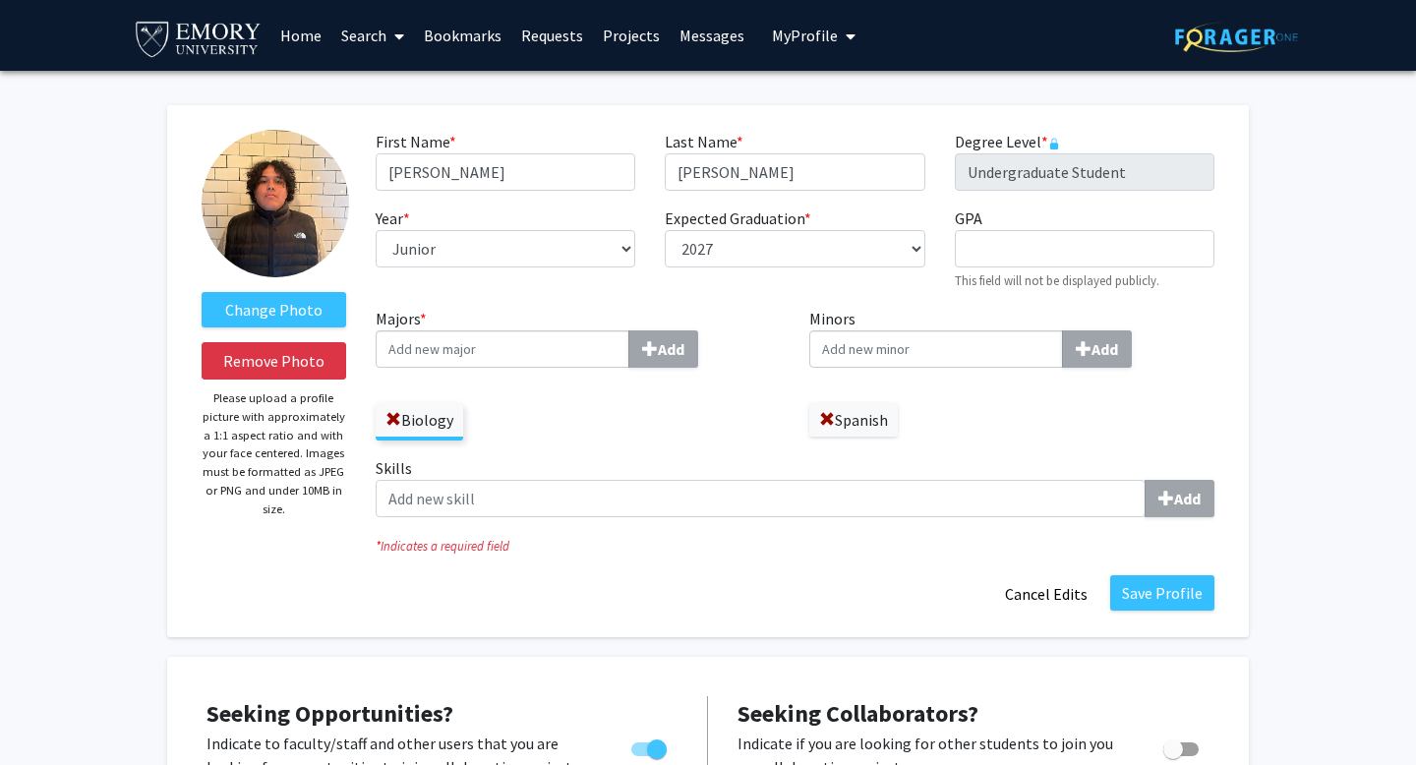
select select "junior"
select select "2027"
click at [1143, 575] on button "Save Profile" at bounding box center [1162, 592] width 104 height 35
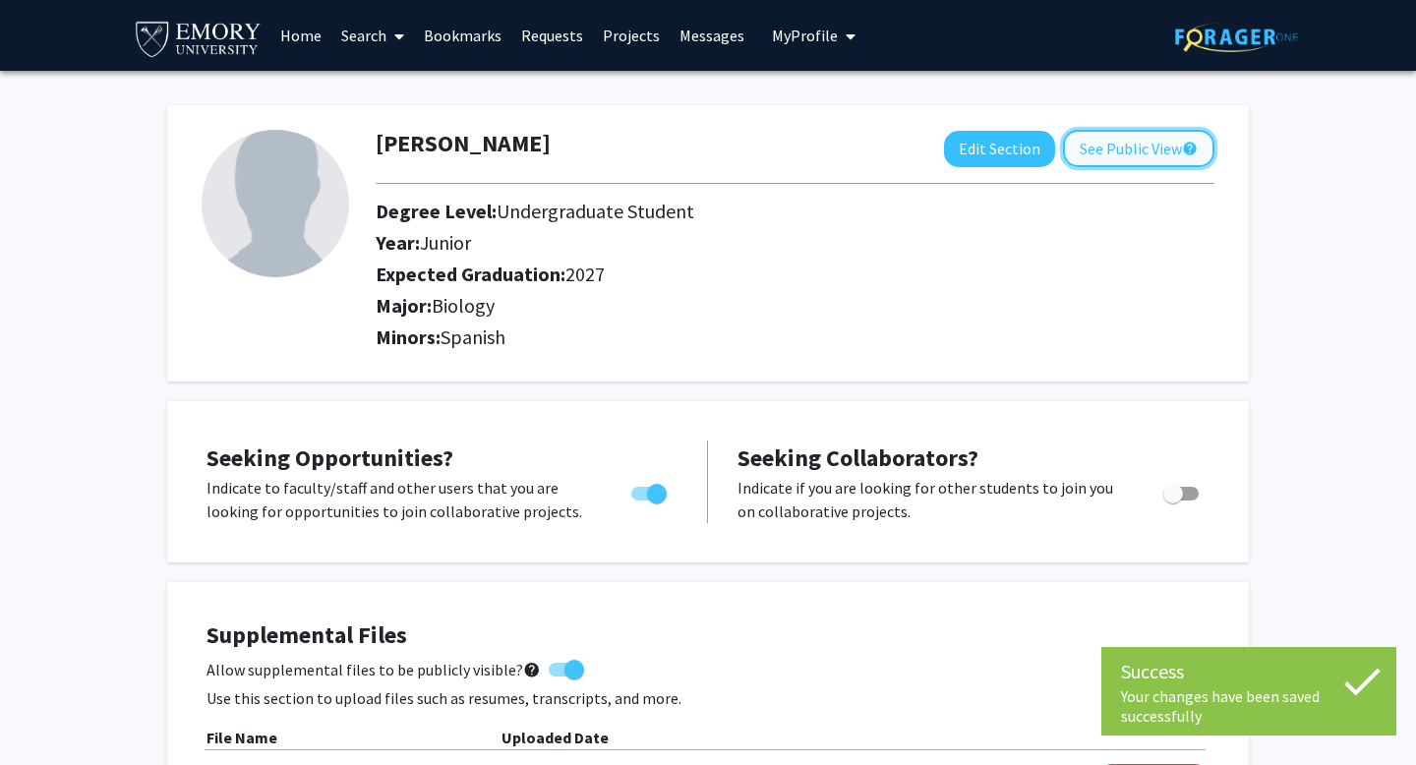
click at [1091, 130] on button "See Public View help" at bounding box center [1138, 148] width 151 height 37
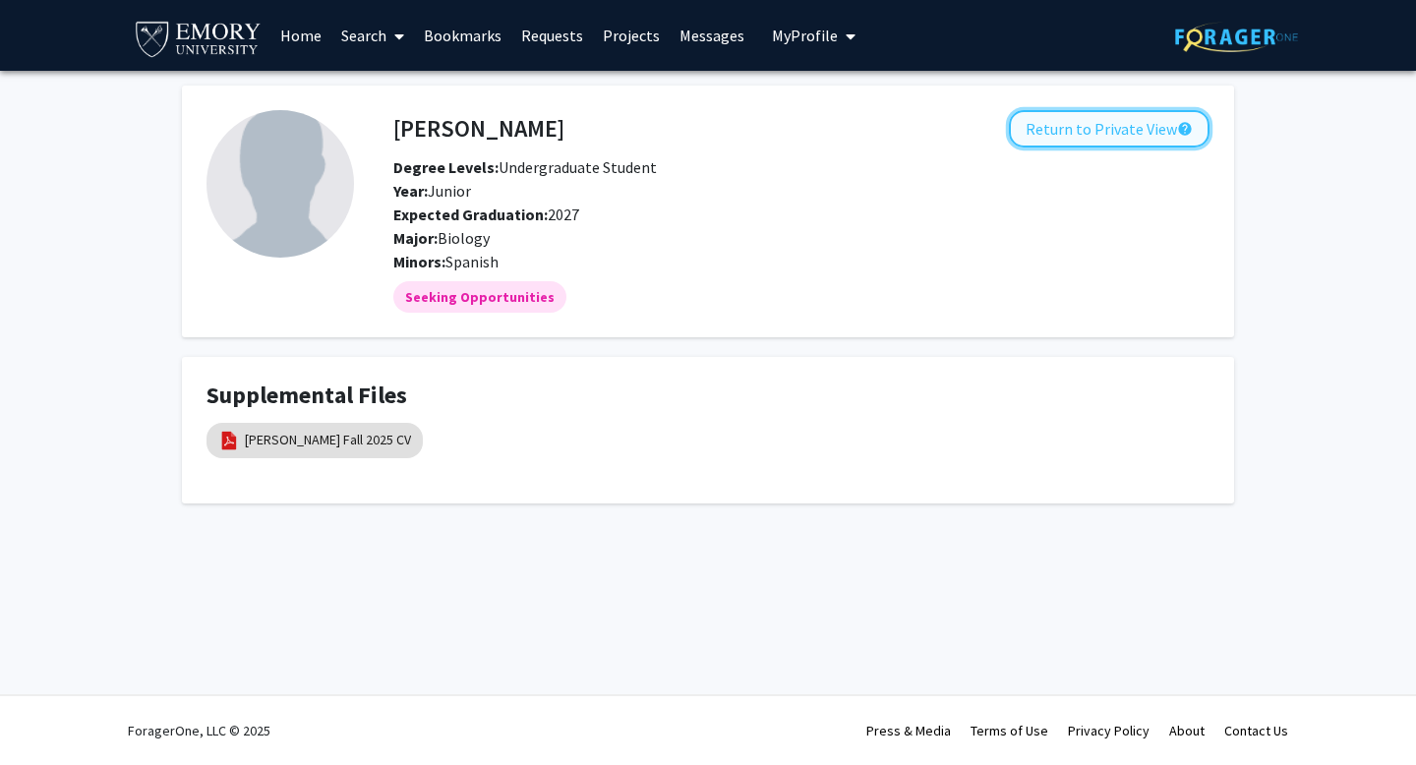
click at [1085, 110] on button "Return to Private View help" at bounding box center [1109, 128] width 201 height 37
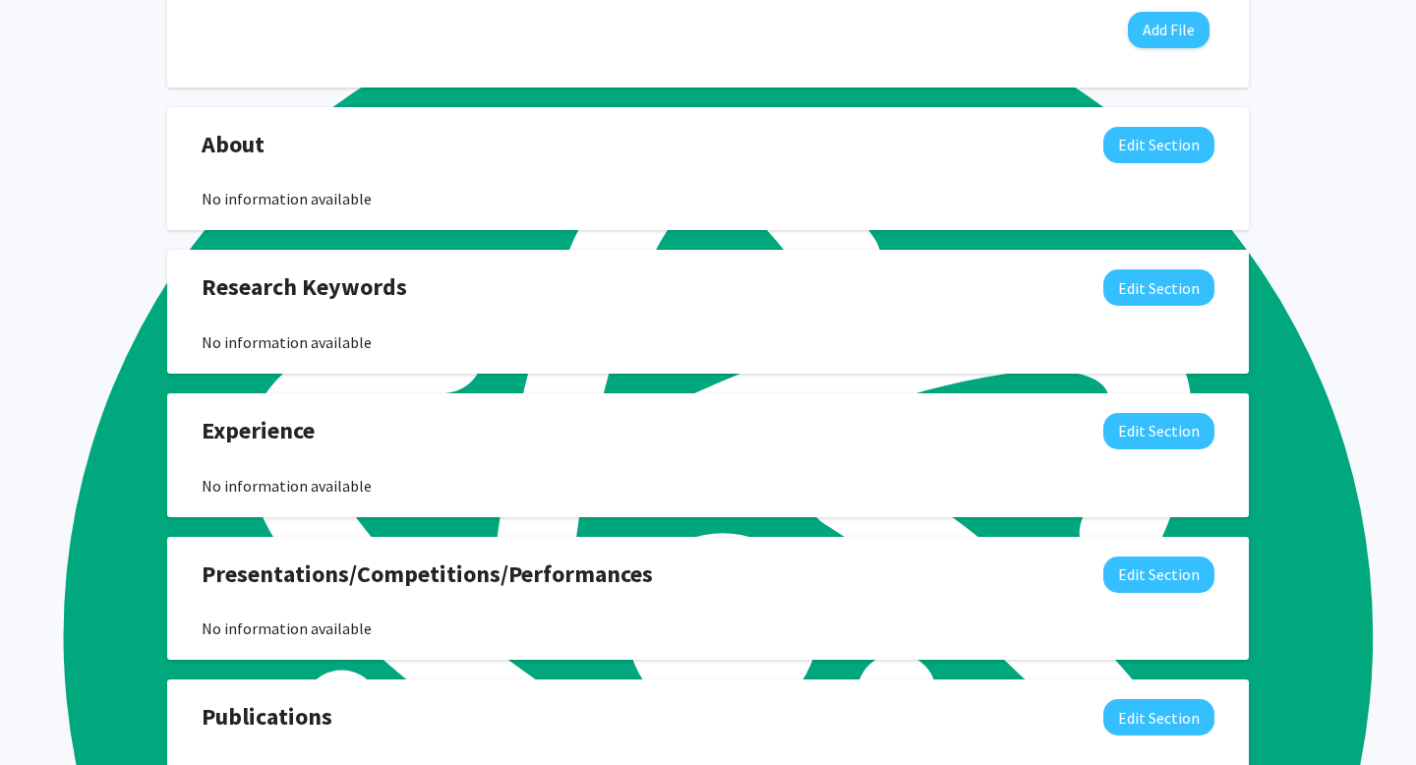
scroll to position [846, 0]
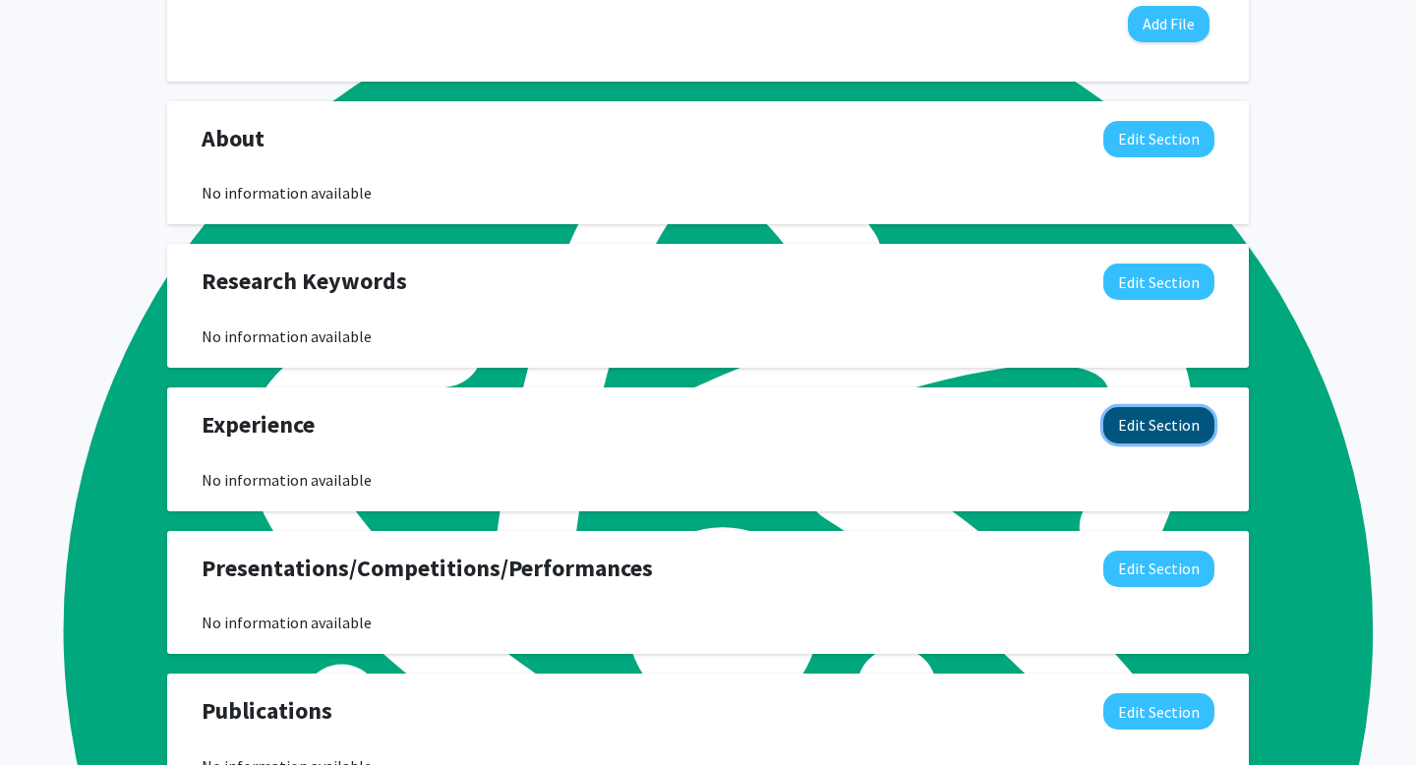
click at [1143, 444] on button "Edit Section" at bounding box center [1159, 425] width 111 height 36
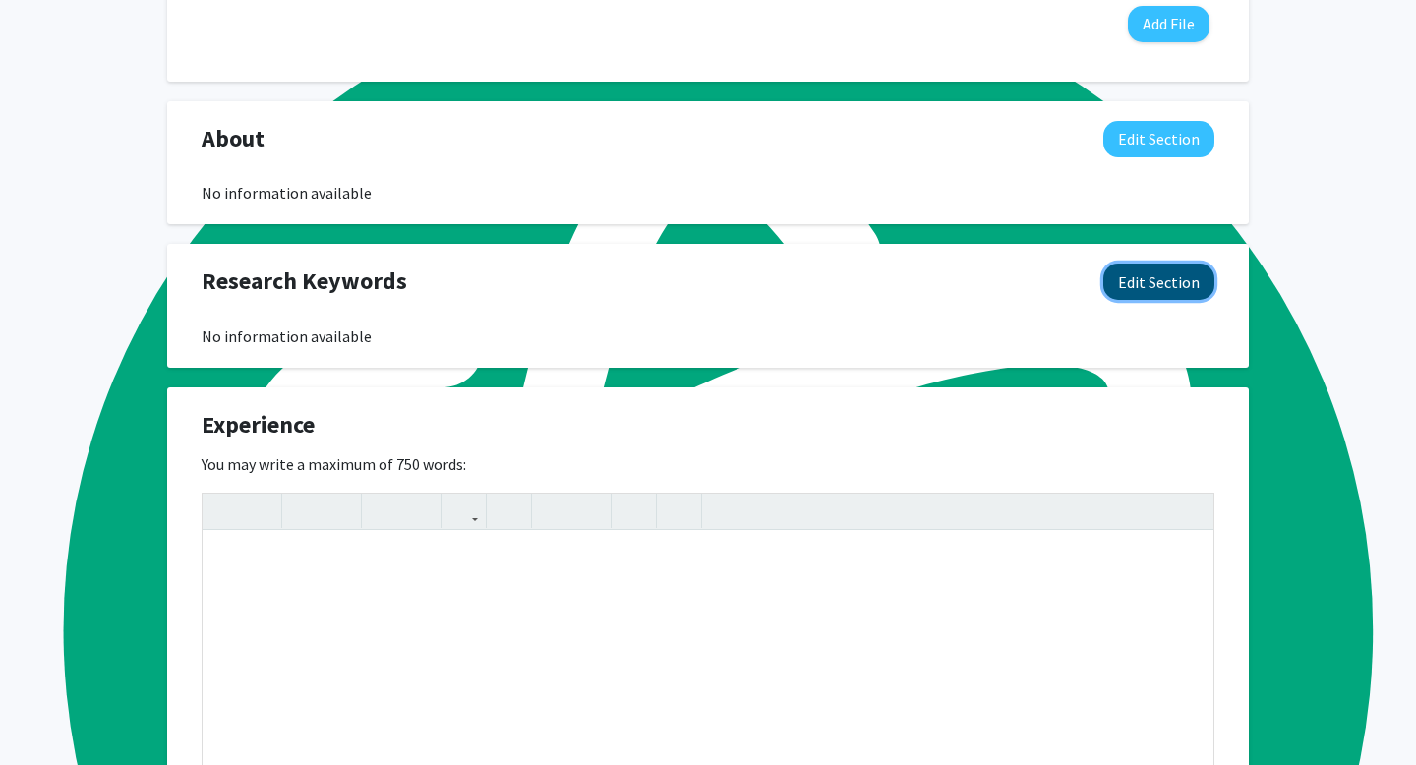
click at [1146, 300] on button "Edit Section" at bounding box center [1159, 282] width 111 height 36
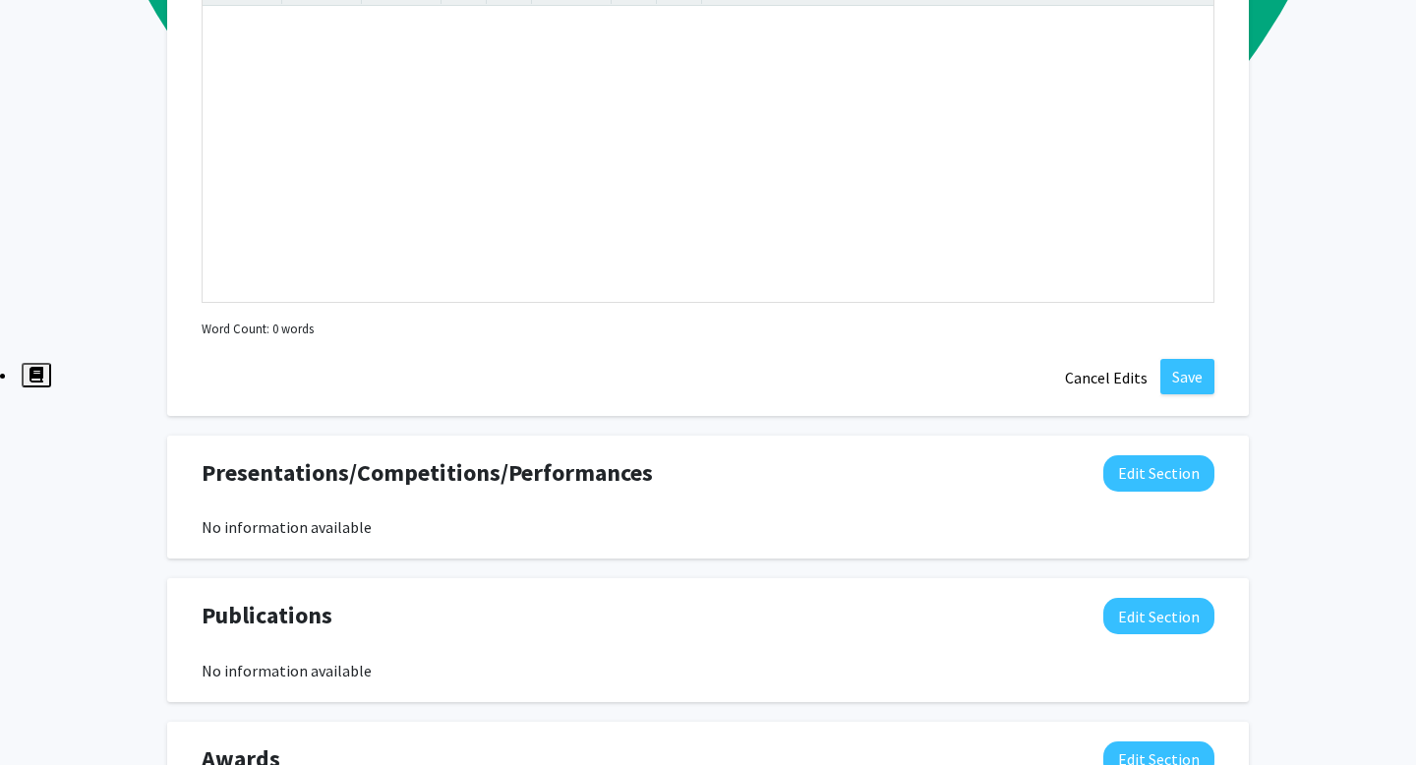
scroll to position [2018, 0]
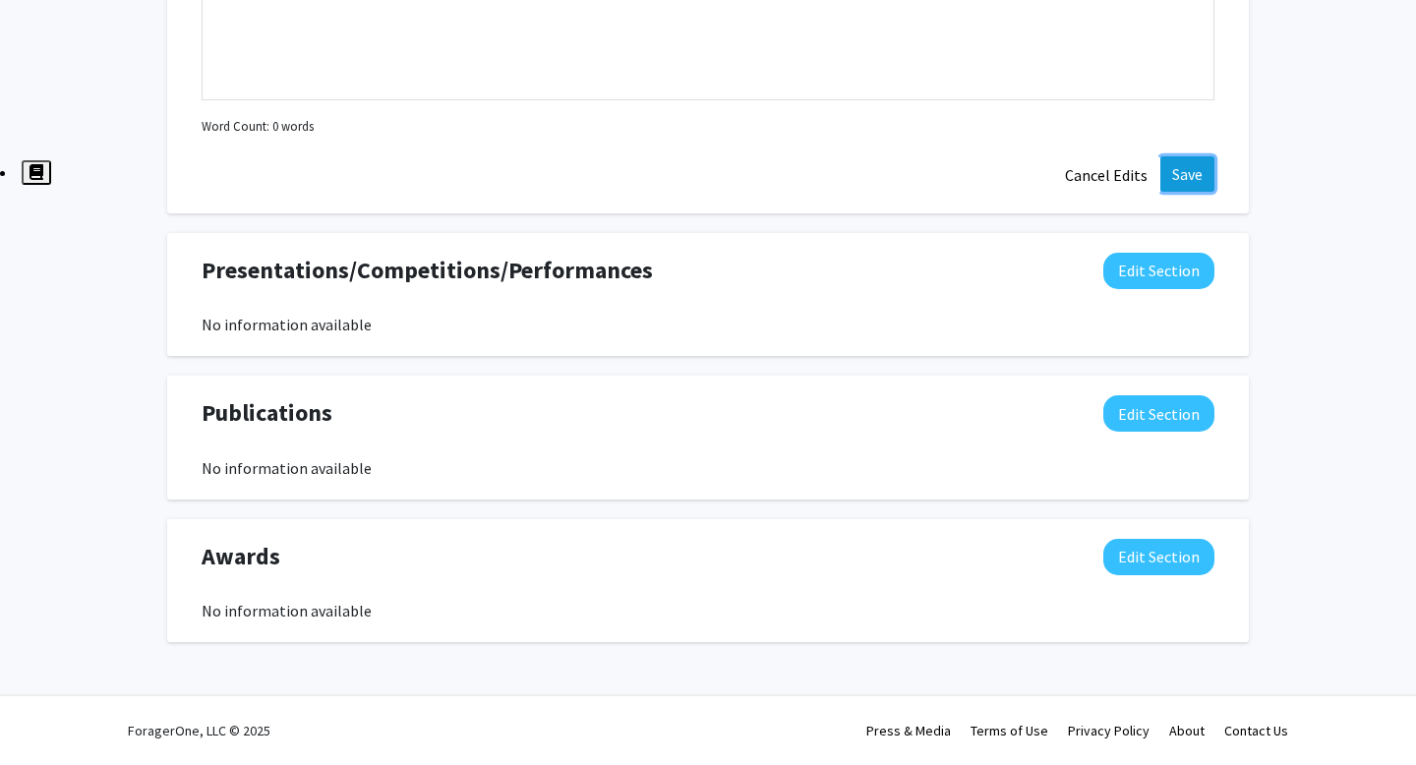
click at [1188, 165] on button "Save" at bounding box center [1188, 173] width 54 height 35
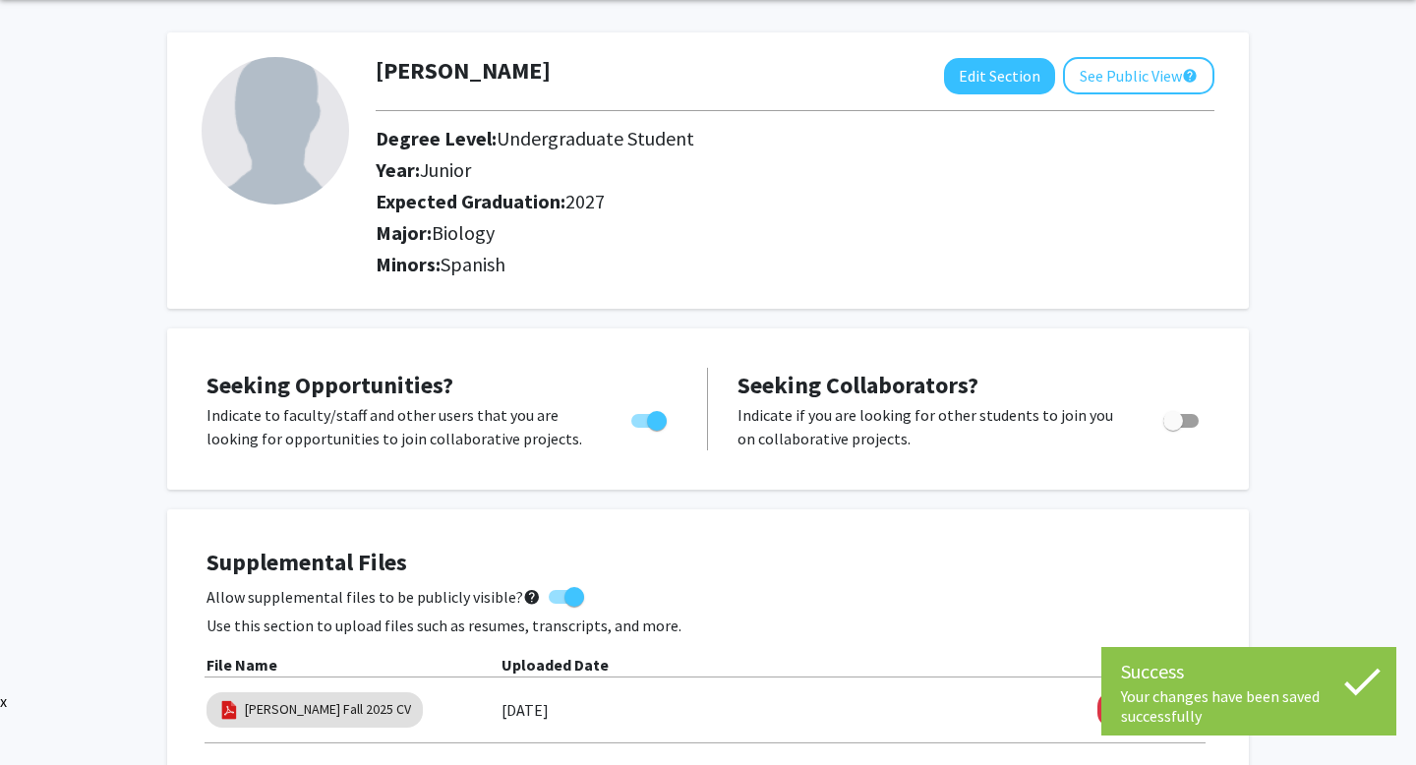
scroll to position [0, 0]
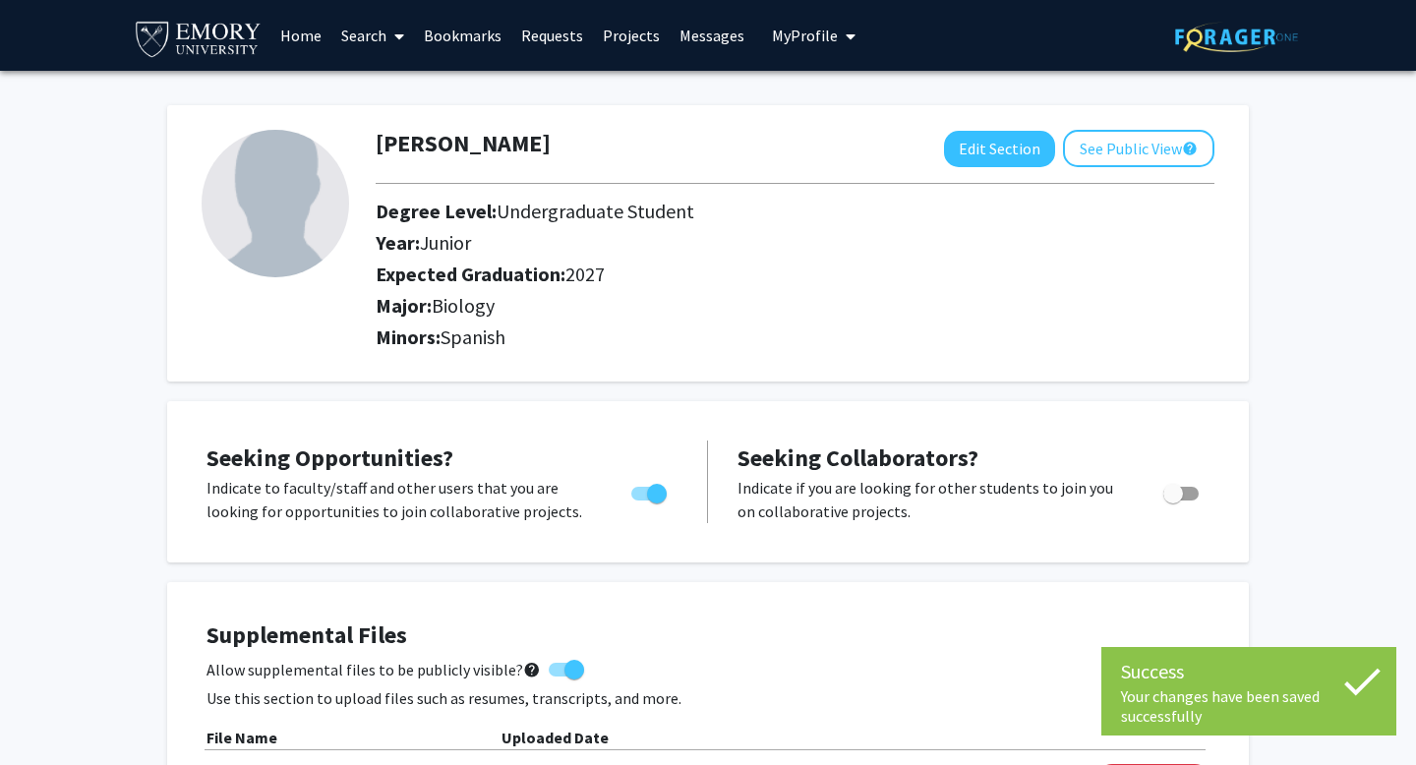
click at [186, 25] on img at bounding box center [198, 38] width 131 height 44
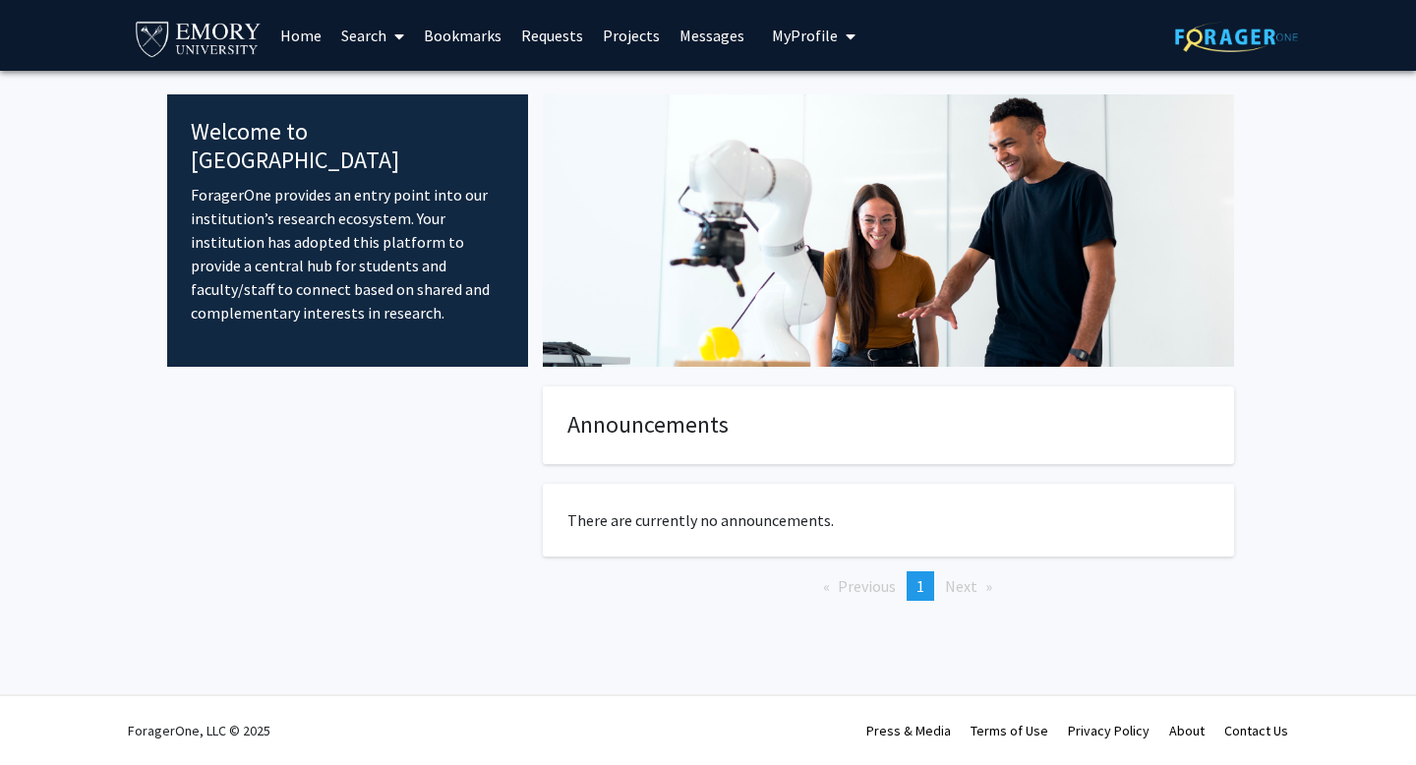
click at [805, 27] on span "My Profile" at bounding box center [805, 36] width 66 height 20
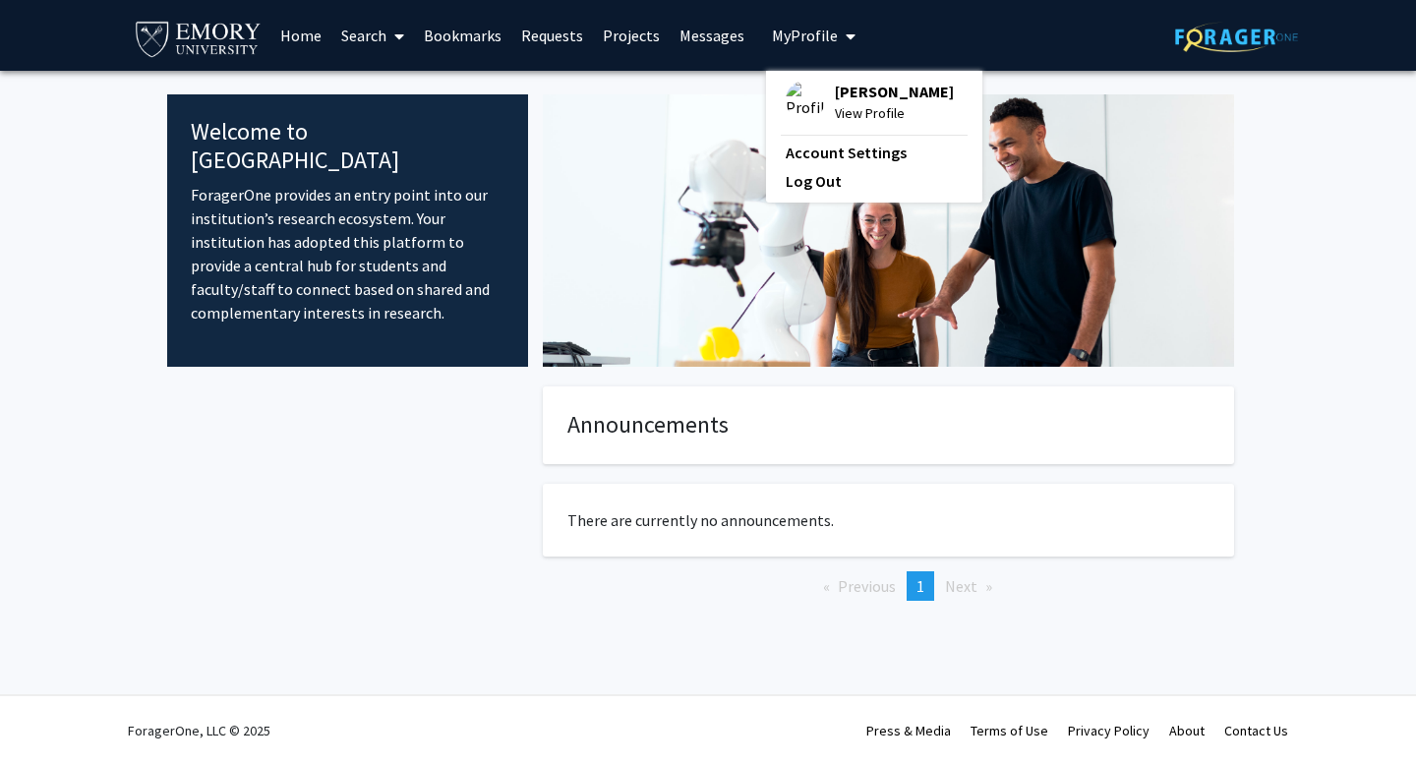
click at [842, 102] on span "View Profile" at bounding box center [894, 113] width 119 height 22
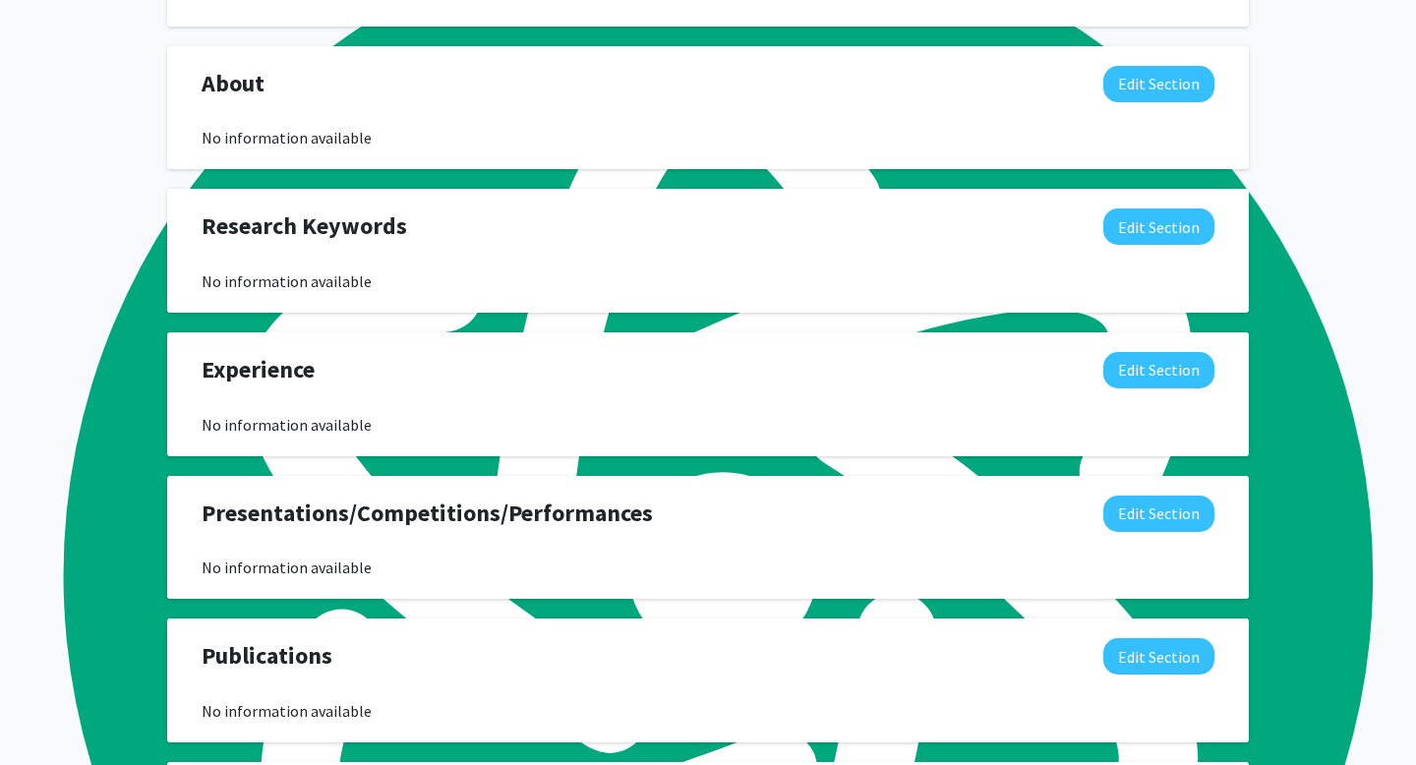
scroll to position [902, 0]
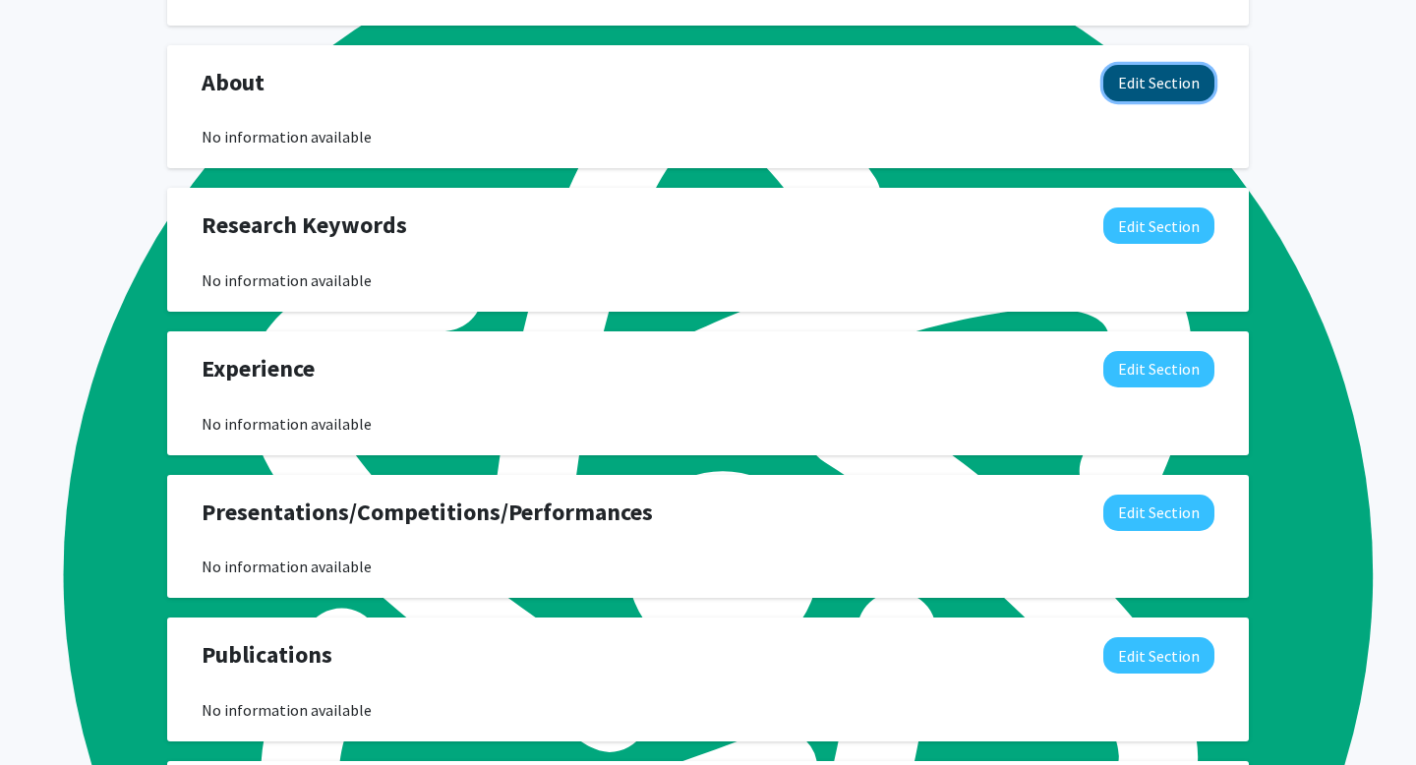
click at [1150, 101] on button "Edit Section" at bounding box center [1159, 83] width 111 height 36
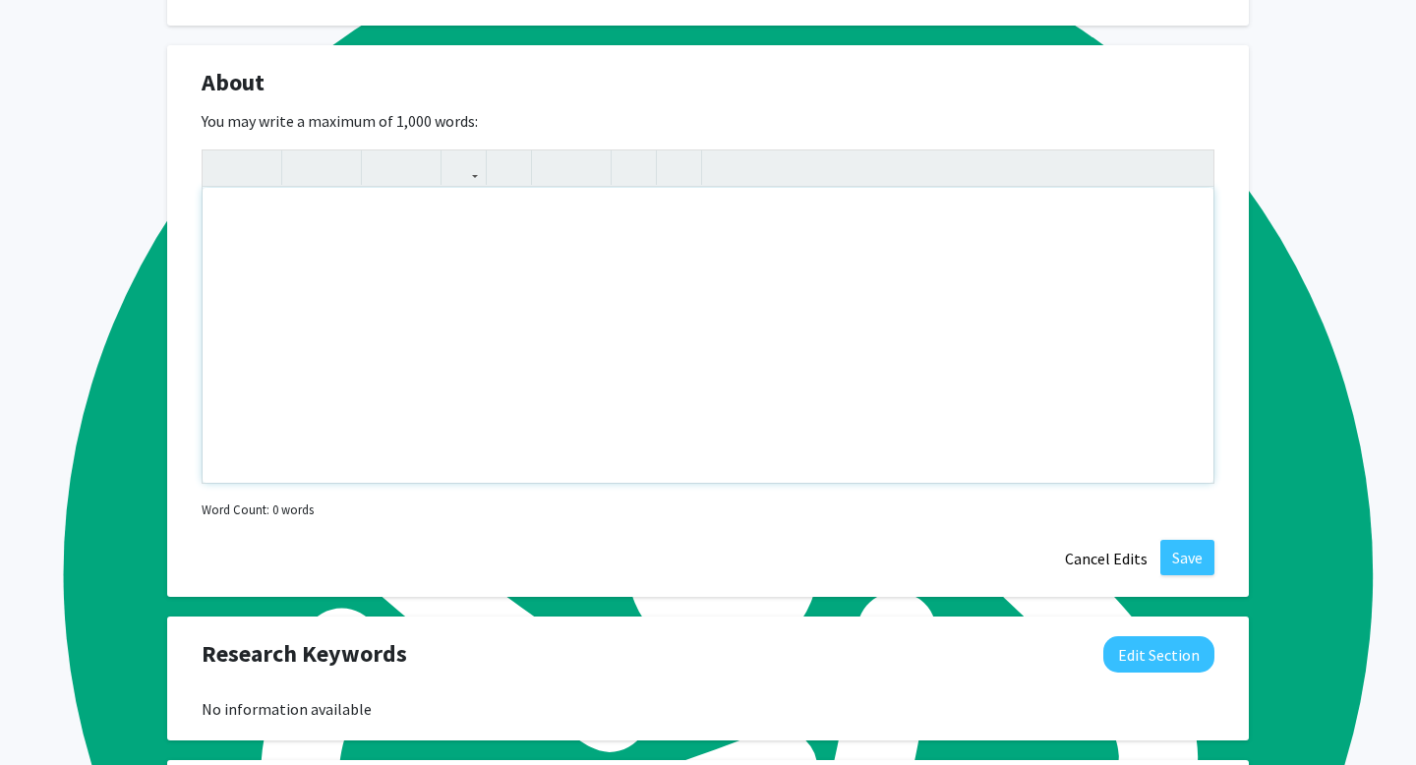
click at [495, 354] on div "Note to users with screen readers: Please deactivate our accessibility plugin f…" at bounding box center [708, 335] width 1011 height 295
click at [329, 247] on div "To enrich screen reader interactions, please activate Accessibility in Grammarl…" at bounding box center [708, 335] width 1011 height 295
paste div "To enrich screen reader interactions, please activate Accessibility in Grammarl…"
type textarea "<p>Third-year Biology major at Emory (Spanish minor), originally from Puerto Ri…"
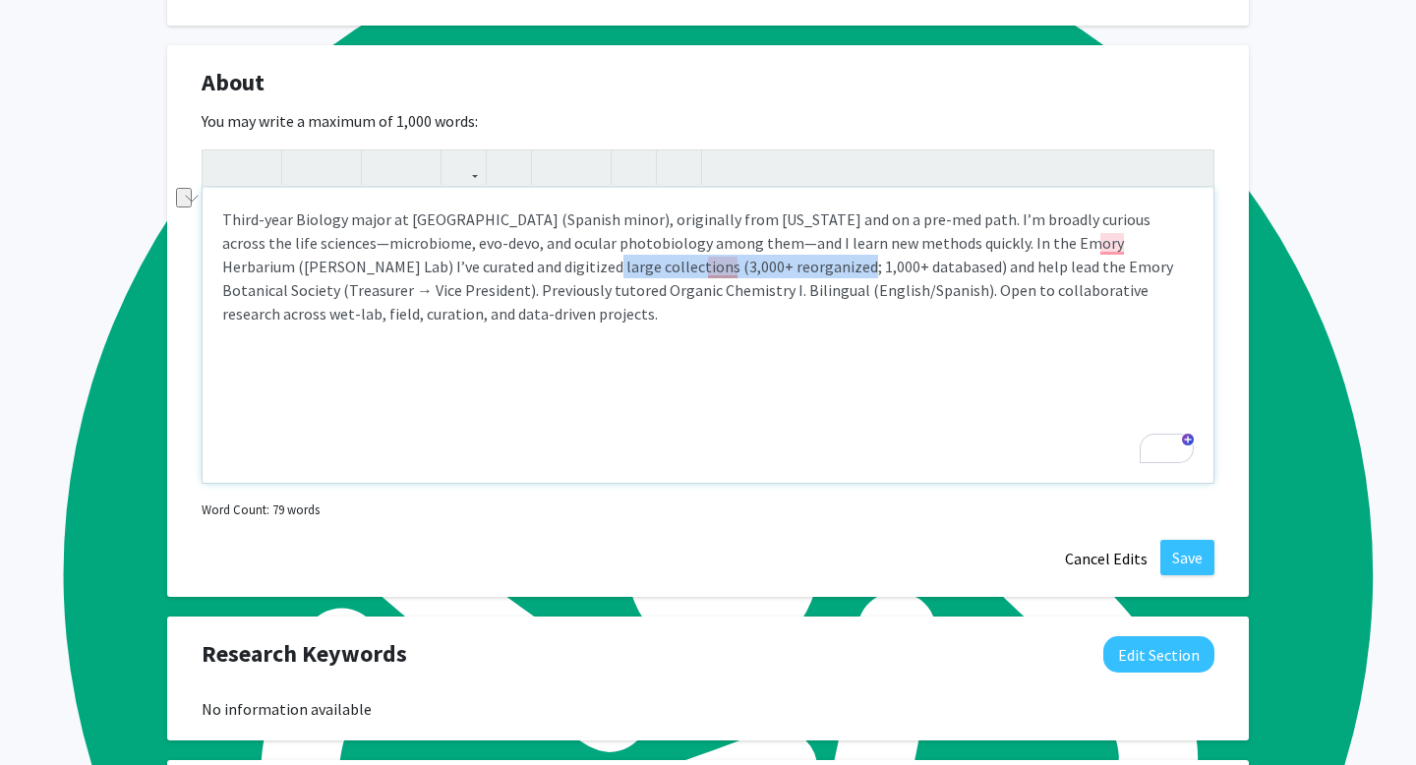
drag, startPoint x: 421, startPoint y: 289, endPoint x: 676, endPoint y: 287, distance: 254.7
click at [676, 287] on p "Third-year Biology major at Emory (Spanish minor), originally from Puerto Rico …" at bounding box center [708, 267] width 972 height 118
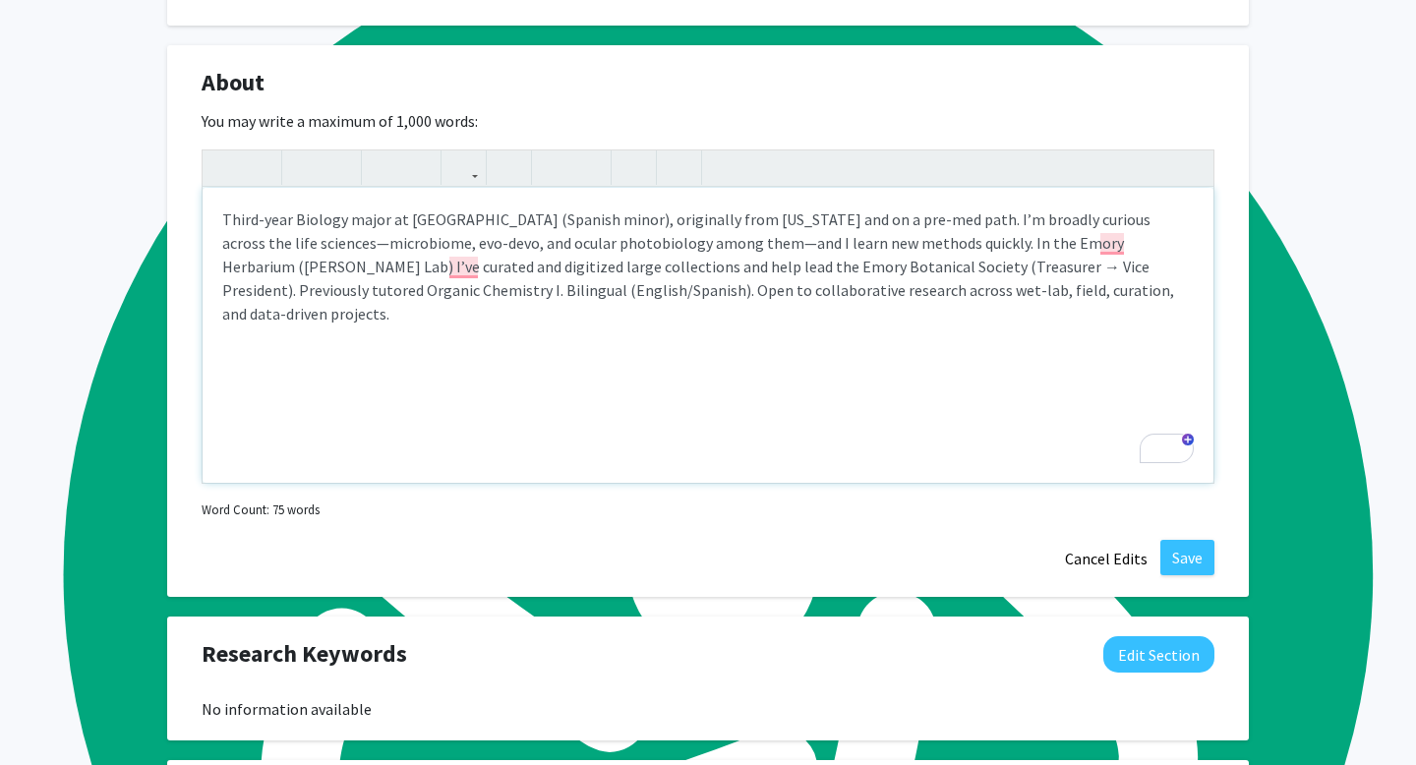
click at [677, 279] on p "Third-year Biology major at Emory (Spanish minor), originally from Puerto Rico …" at bounding box center [708, 267] width 972 height 118
click at [532, 291] on p "Third-year Biology major at Emory (Spanish minor), originally from Puerto Rico …" at bounding box center [708, 267] width 972 height 118
click at [699, 286] on p "Third-year Biology major at Emory (Spanish minor), originally from Puerto Rico …" at bounding box center [708, 267] width 972 height 118
drag, startPoint x: 802, startPoint y: 287, endPoint x: 988, endPoint y: 290, distance: 186.9
click at [988, 290] on p "Third-year Biology major at Emory (Spanish minor), originally from Puerto Rico …" at bounding box center [708, 267] width 972 height 118
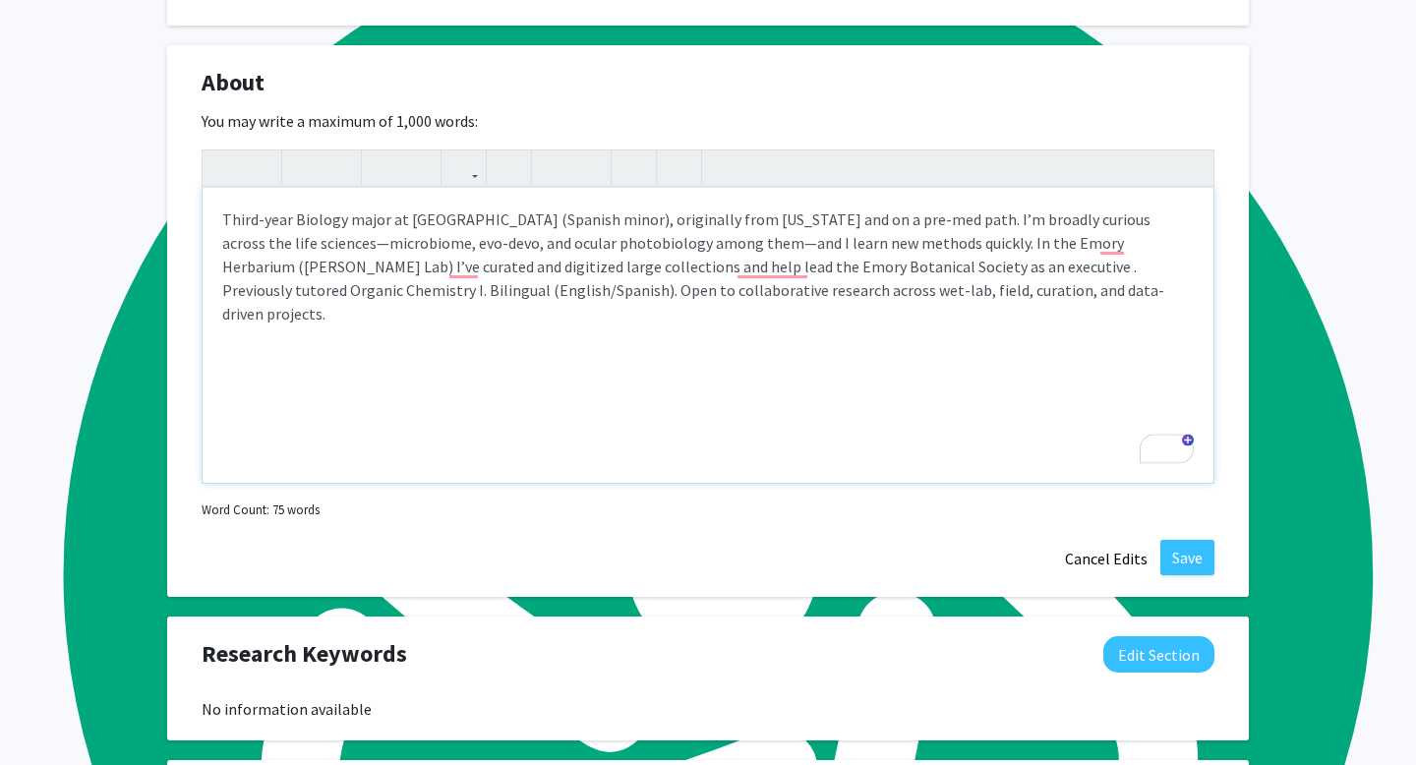
type textarea "<p>Third-year Biology major at Emory (Spanish minor), originally from Puerto Ri…"
click at [912, 402] on div "Third-year Biology major at [GEOGRAPHIC_DATA] (Spanish minor), originally from …" at bounding box center [708, 335] width 1011 height 295
click at [932, 303] on p "Third-year Biology major at [GEOGRAPHIC_DATA] (Spanish minor), originally from …" at bounding box center [708, 267] width 972 height 118
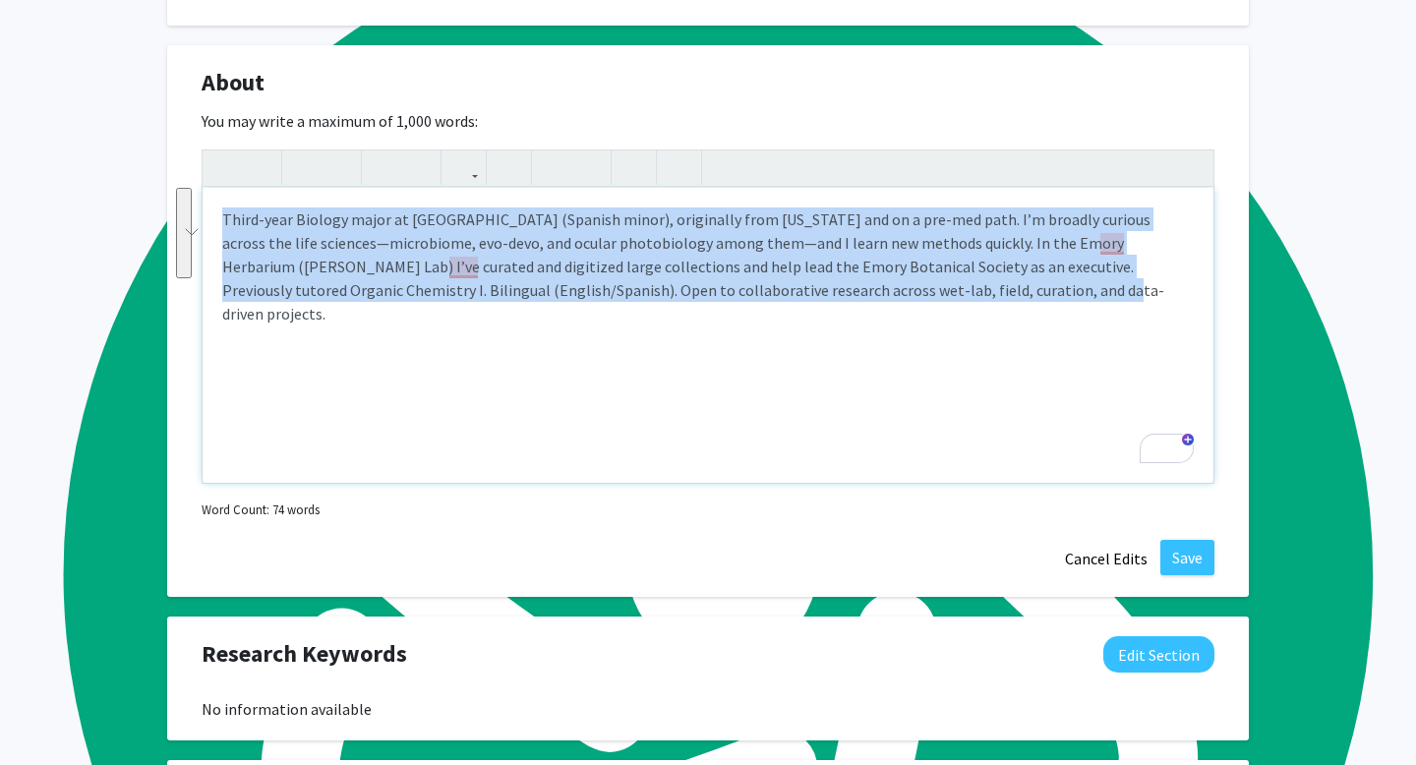
drag, startPoint x: 936, startPoint y: 306, endPoint x: 194, endPoint y: 244, distance: 745.1
click at [194, 244] on div "About Edit Section You may write a maximum of 1,000 words: <p>Third-year Biolog…" at bounding box center [708, 321] width 1082 height 553
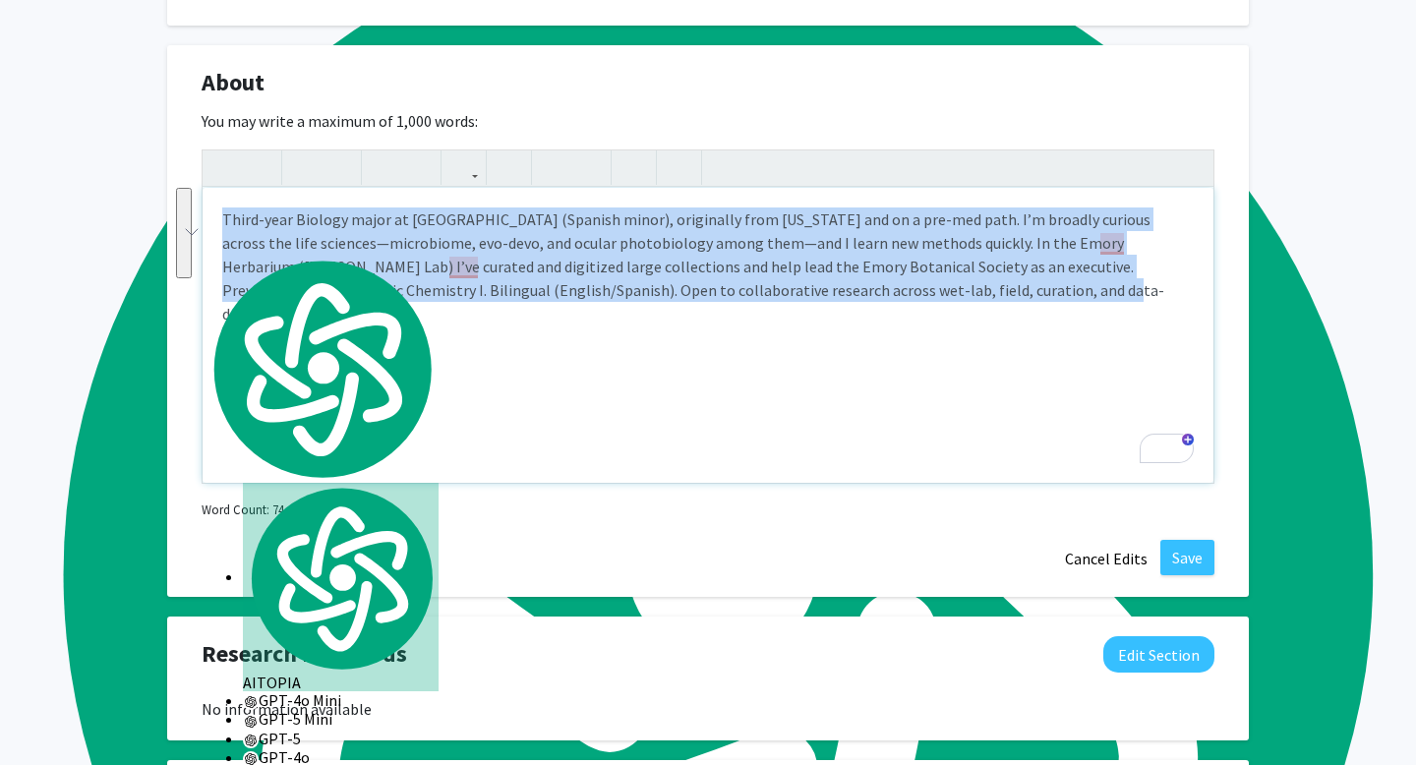
copy p "Third-year Biology major at [GEOGRAPHIC_DATA] (Spanish minor), originally from …"
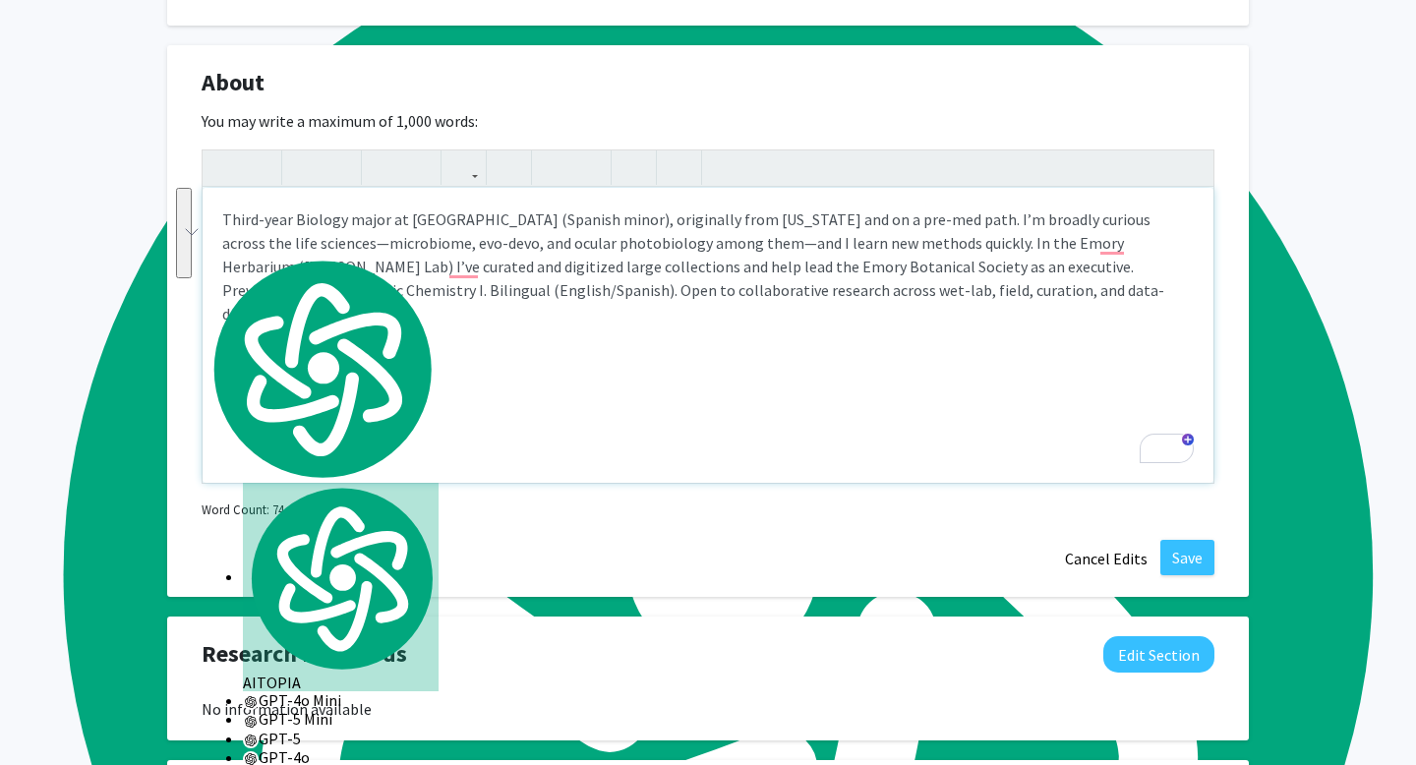
click at [843, 441] on div "Third-year Biology major at [GEOGRAPHIC_DATA] (Spanish minor), originally from …" at bounding box center [708, 335] width 1011 height 295
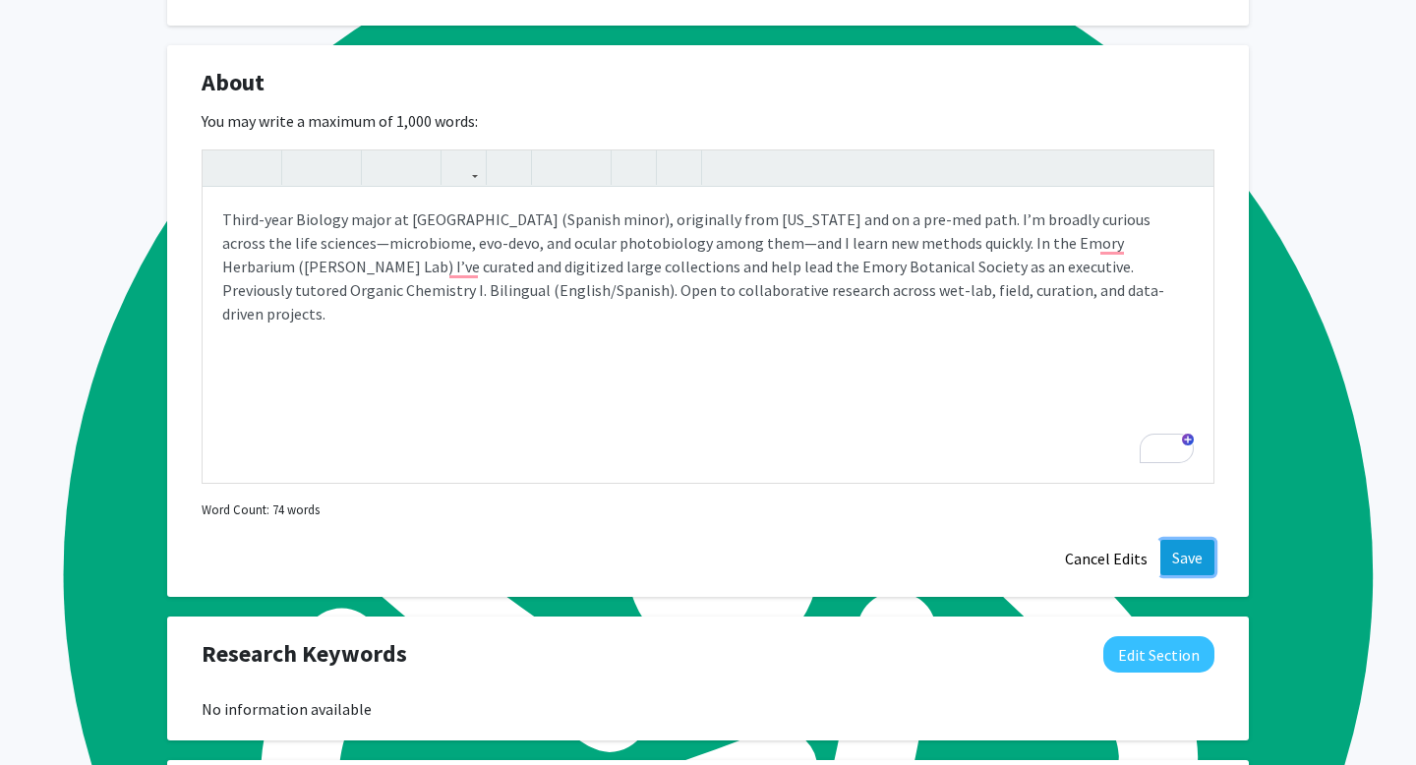
click at [1192, 575] on button "Save" at bounding box center [1188, 557] width 54 height 35
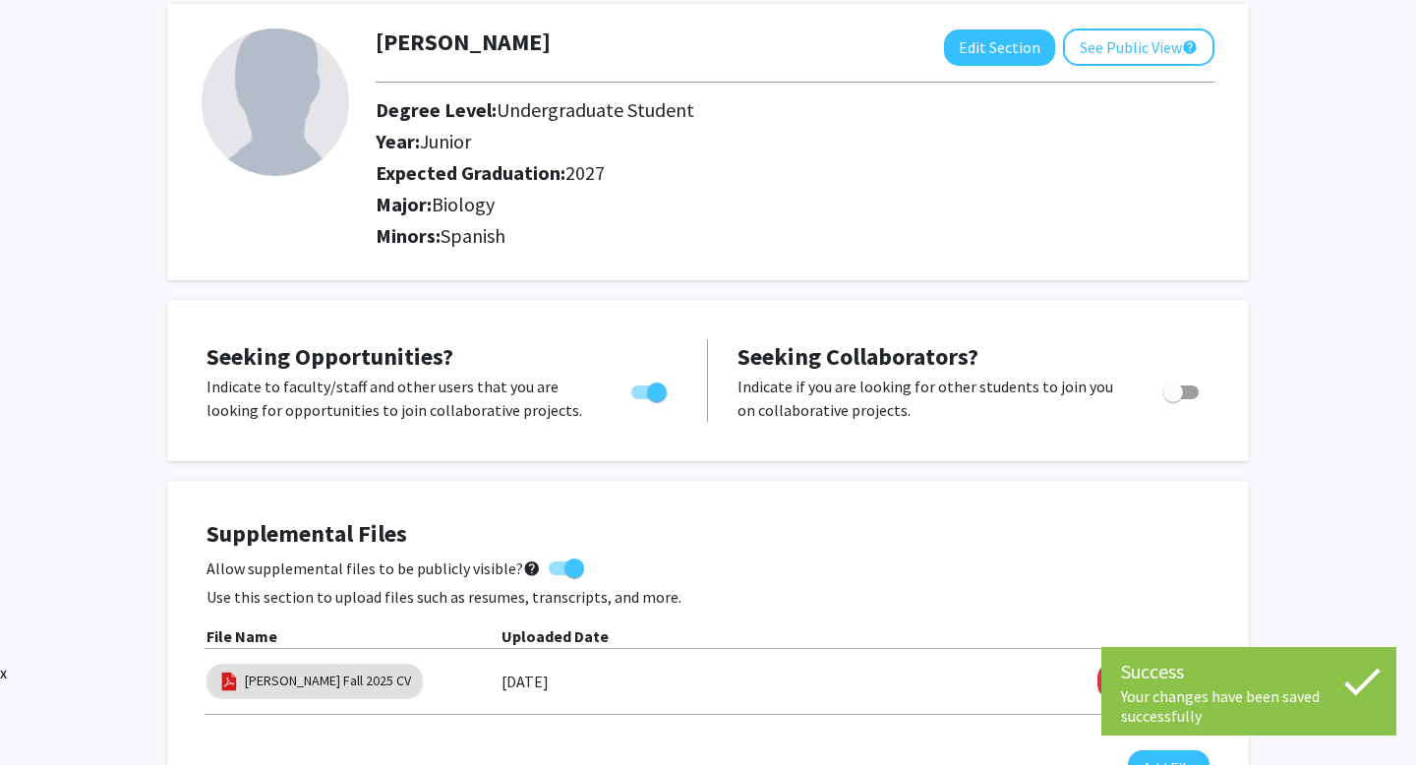
scroll to position [0, 0]
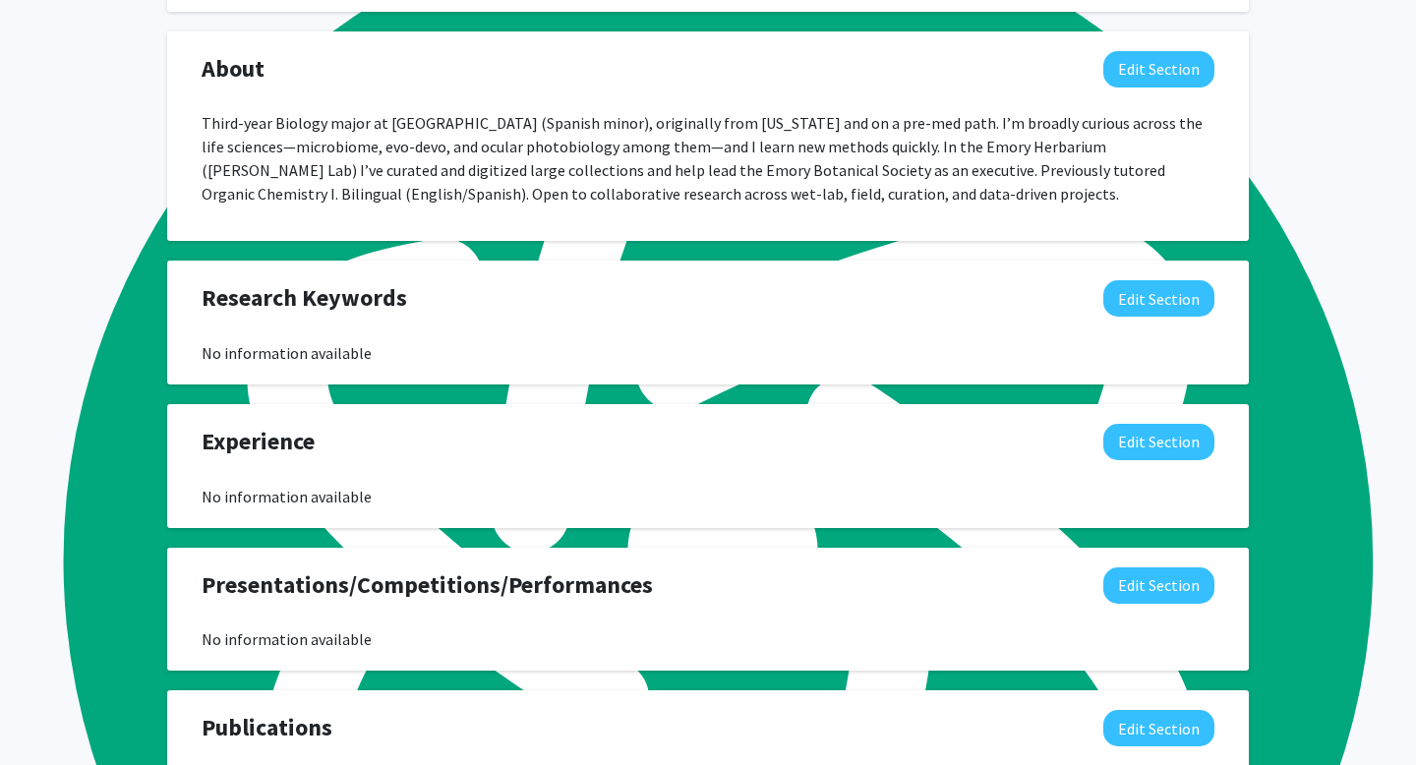
scroll to position [920, 0]
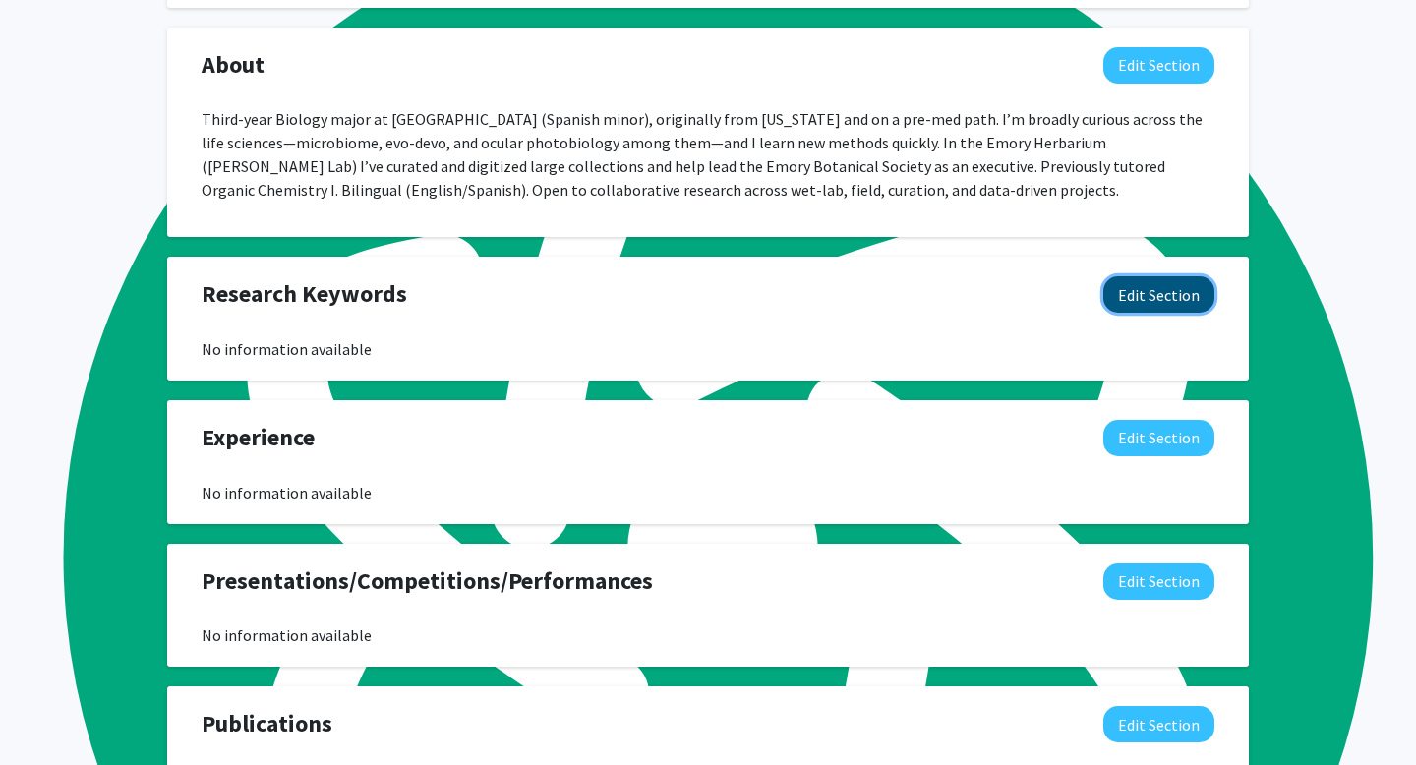
click at [1122, 313] on button "Edit Section" at bounding box center [1159, 294] width 111 height 36
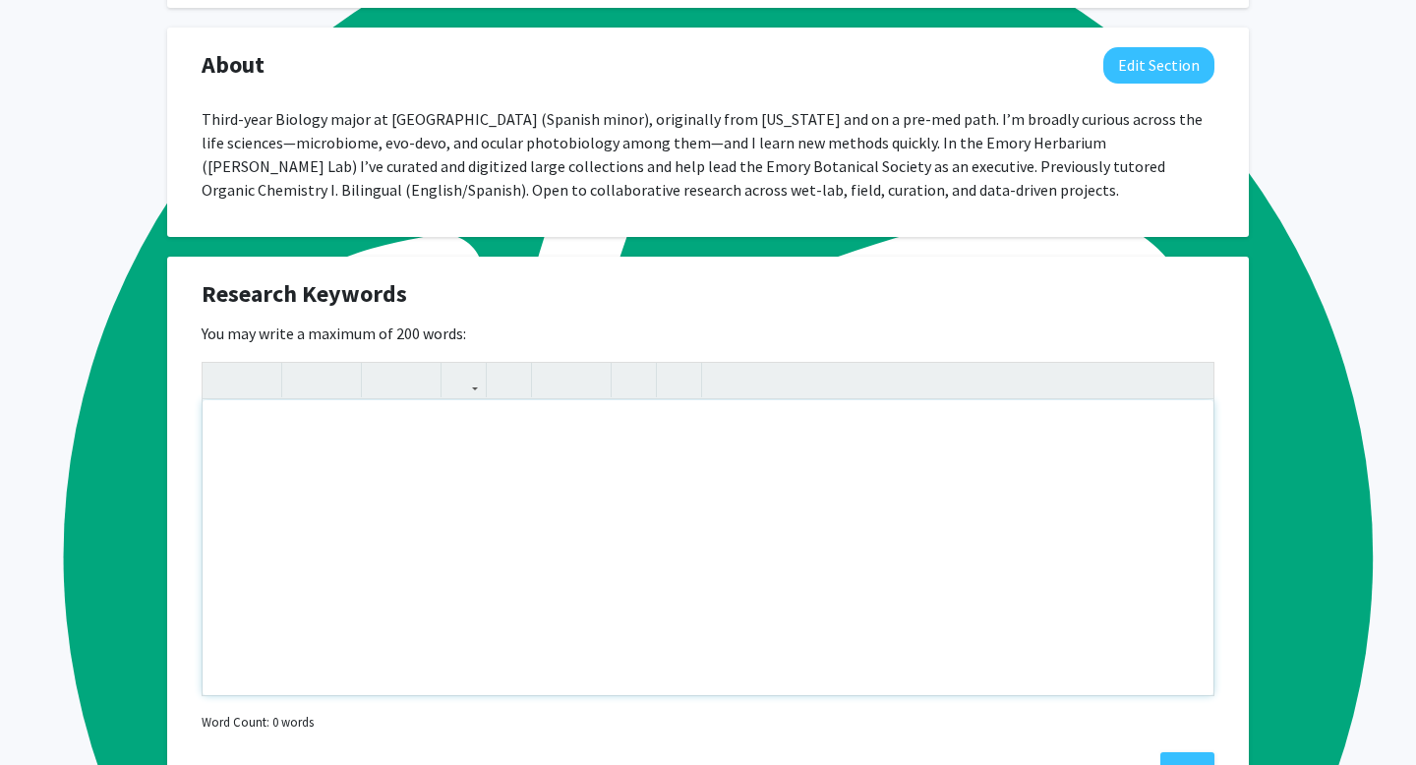
click at [262, 429] on div "Note to users with screen readers: Please deactivate our accessibility plugin f…" at bounding box center [708, 547] width 1011 height 295
click at [248, 443] on div "To enrich screen reader interactions, please activate Accessibility in Grammarl…" at bounding box center [708, 547] width 1011 height 295
paste div "To enrich screen reader interactions, please activate Accessibility in Grammarl…"
type textarea "<p>Microbiome (host–microbe interactions, microbial ecology) • Evo-devo (gene r…"
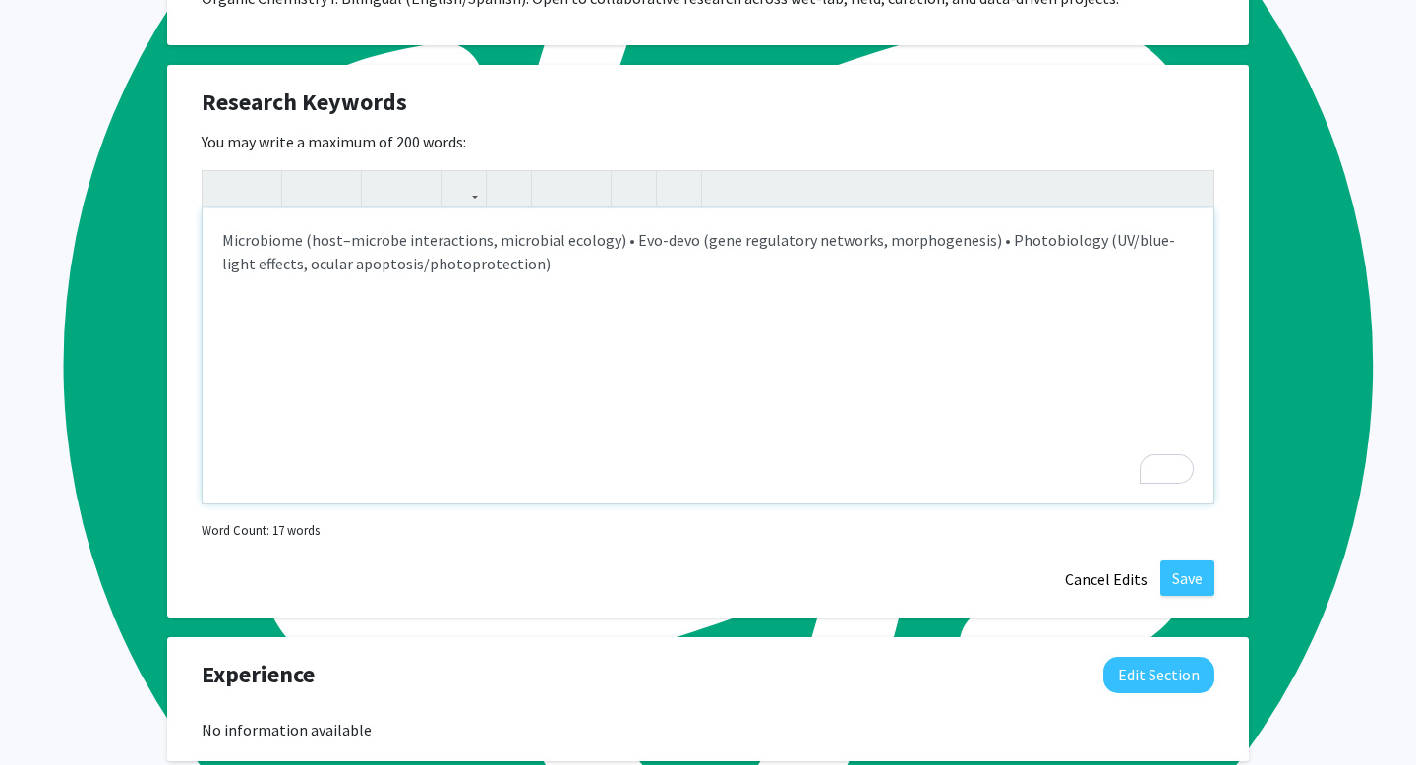
scroll to position [1143, 0]
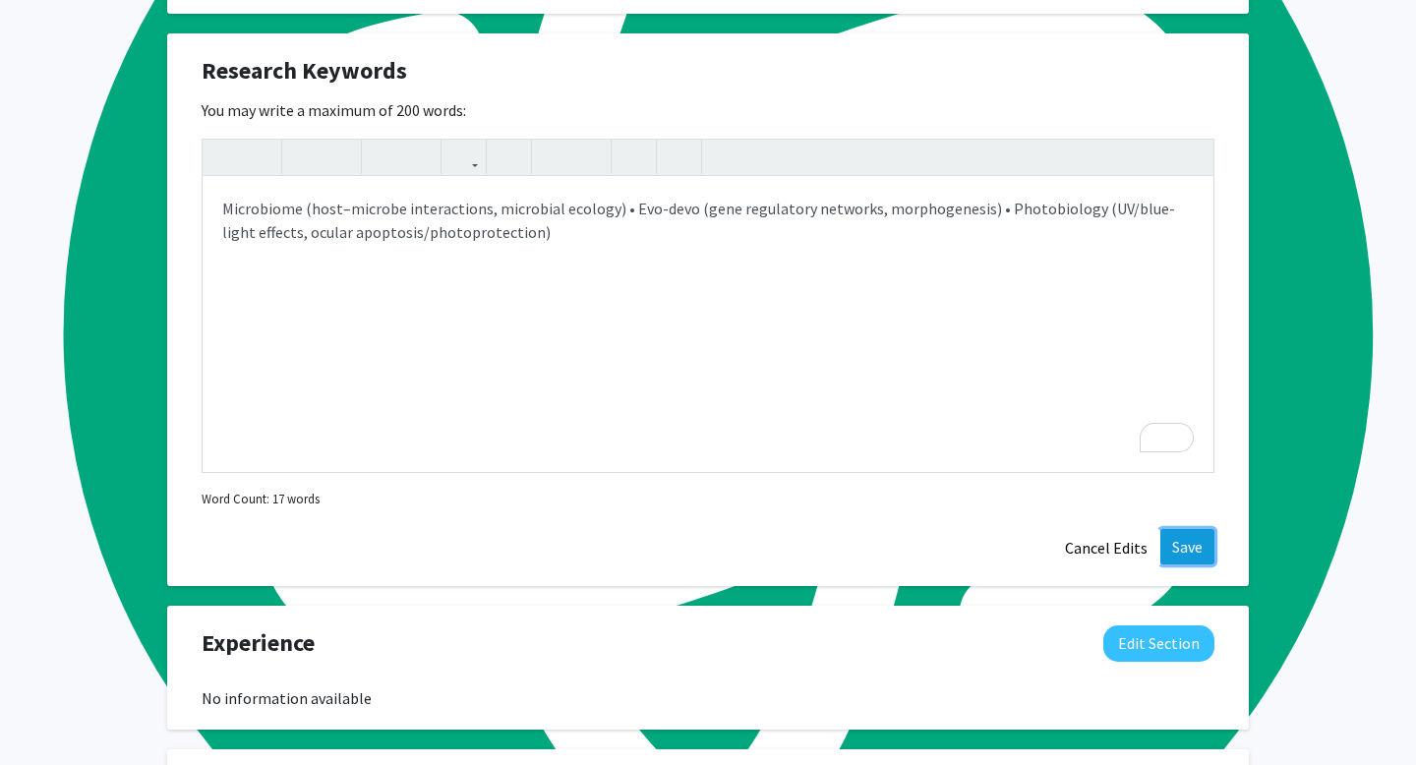
click at [1193, 565] on button "Save" at bounding box center [1188, 546] width 54 height 35
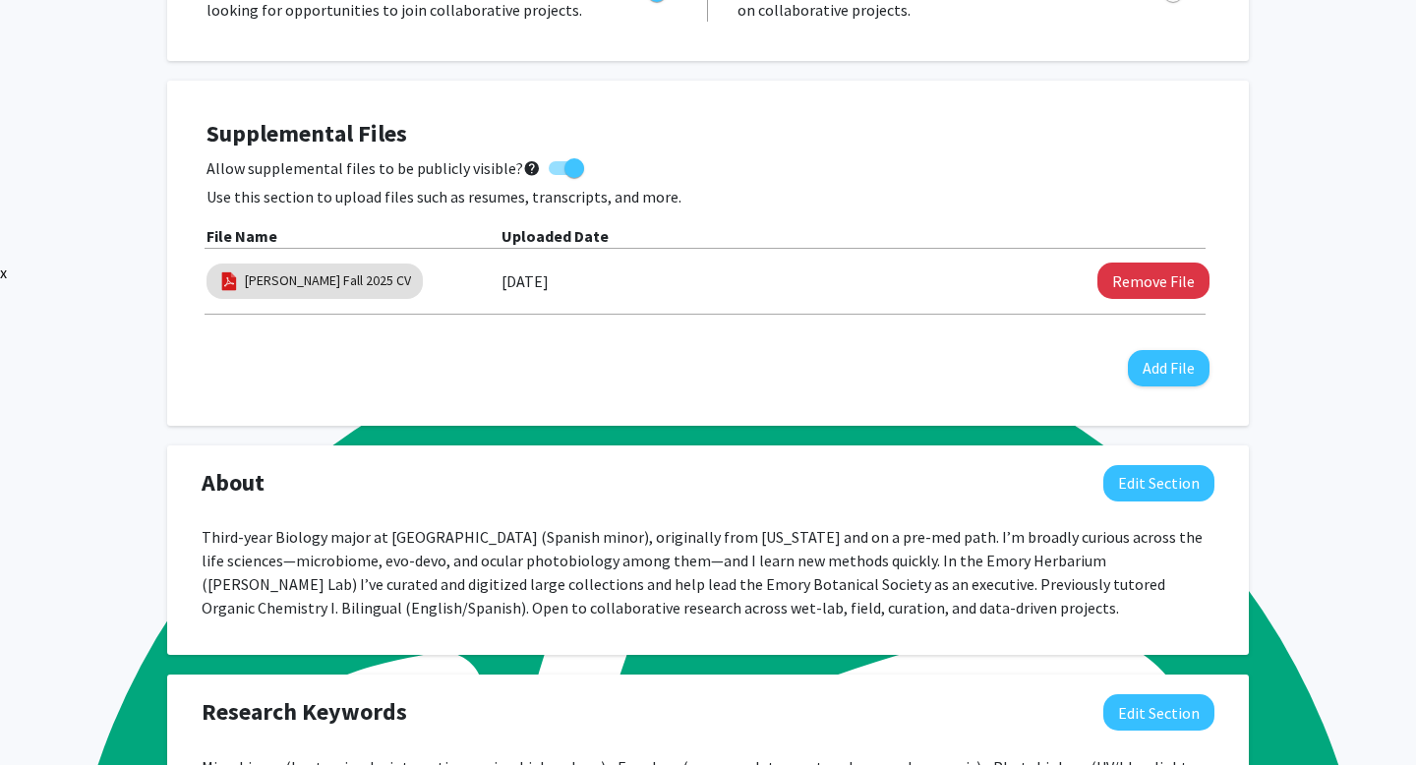
scroll to position [479, 0]
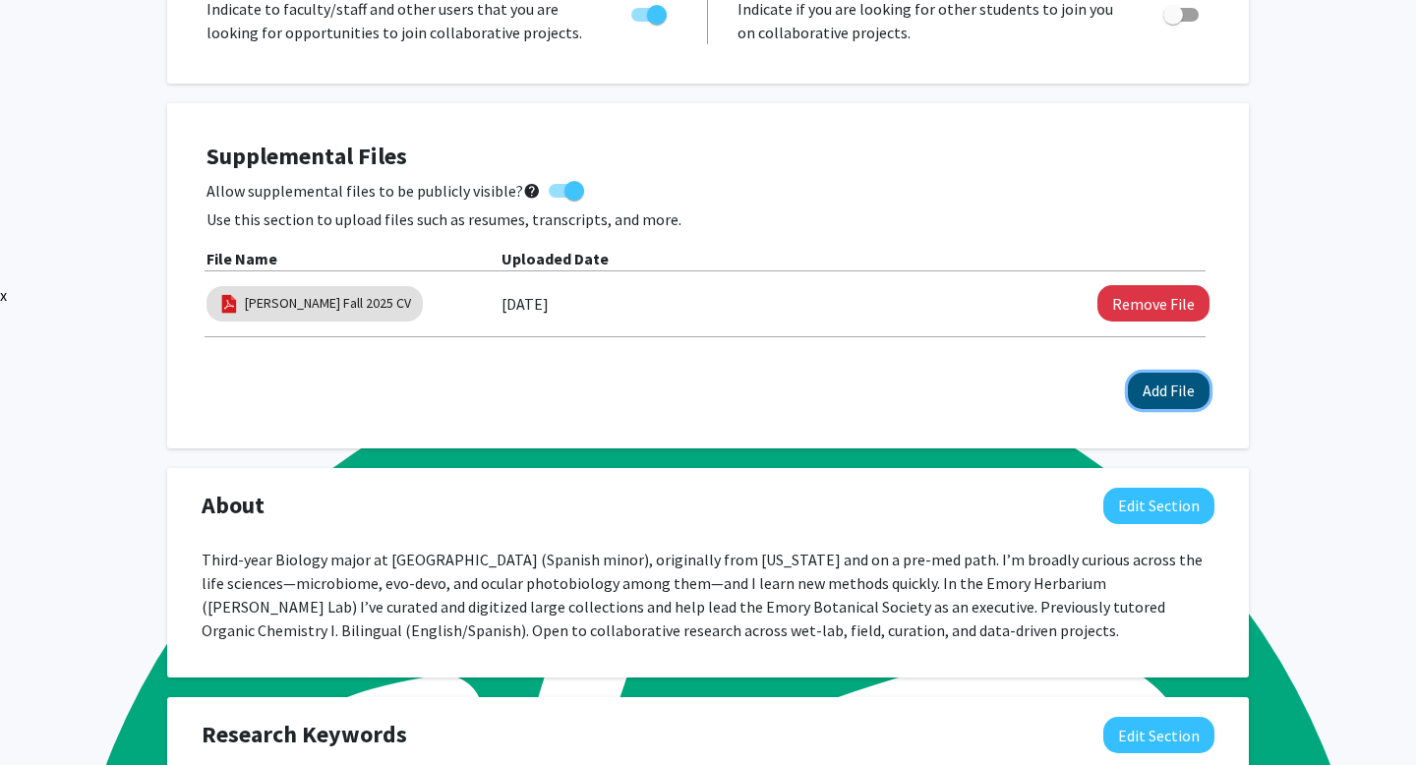
click at [1169, 408] on button "Add File" at bounding box center [1169, 391] width 82 height 36
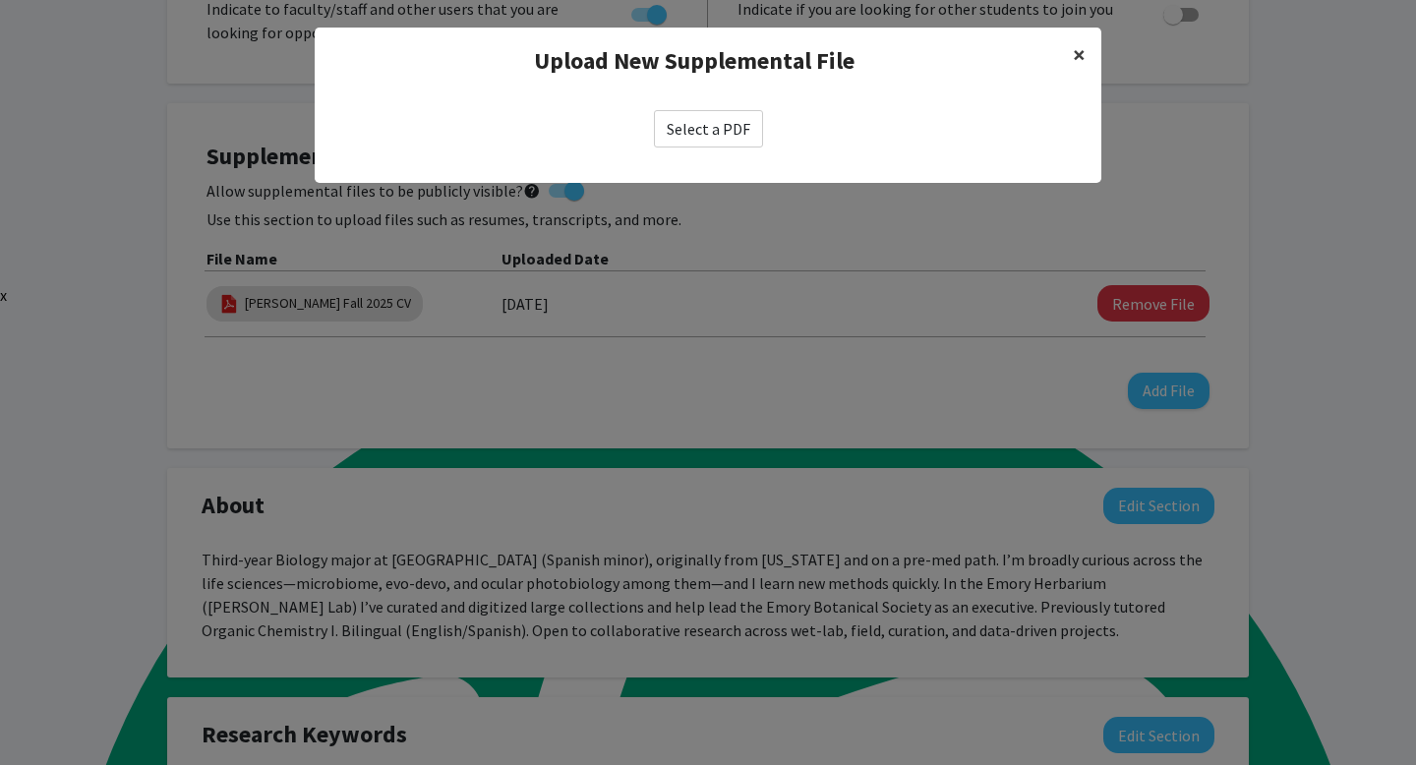
click at [1077, 50] on span "×" at bounding box center [1079, 54] width 13 height 30
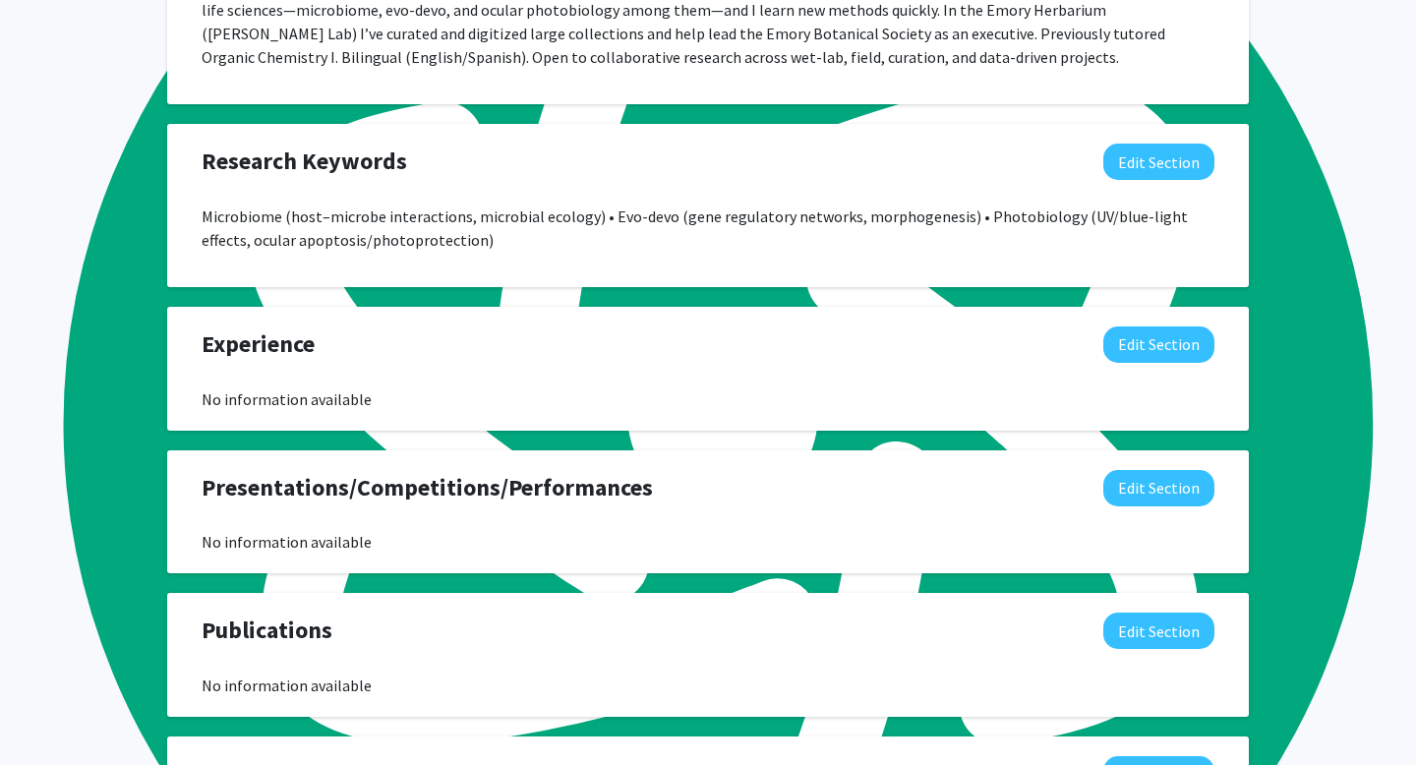
scroll to position [1053, 0]
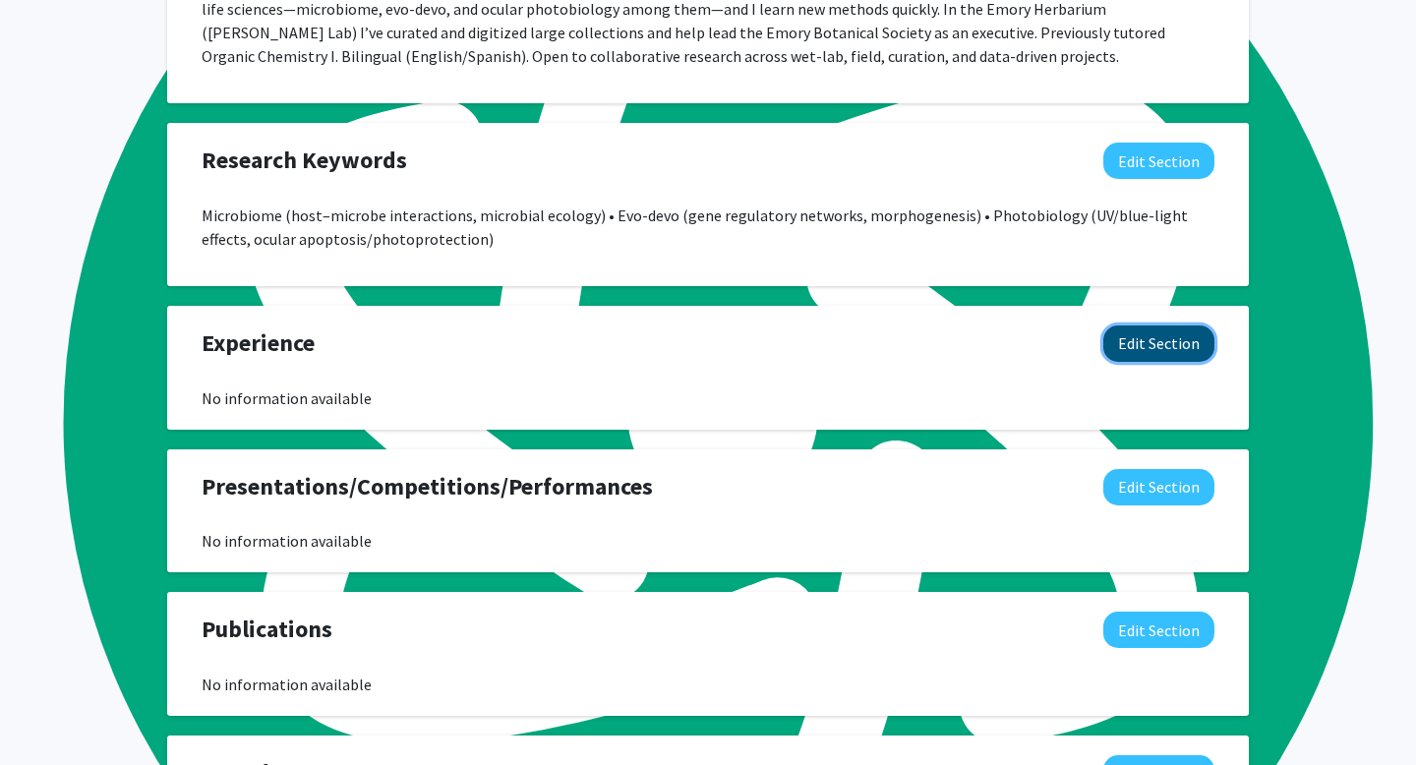
click at [1121, 362] on button "Edit Section" at bounding box center [1159, 344] width 111 height 36
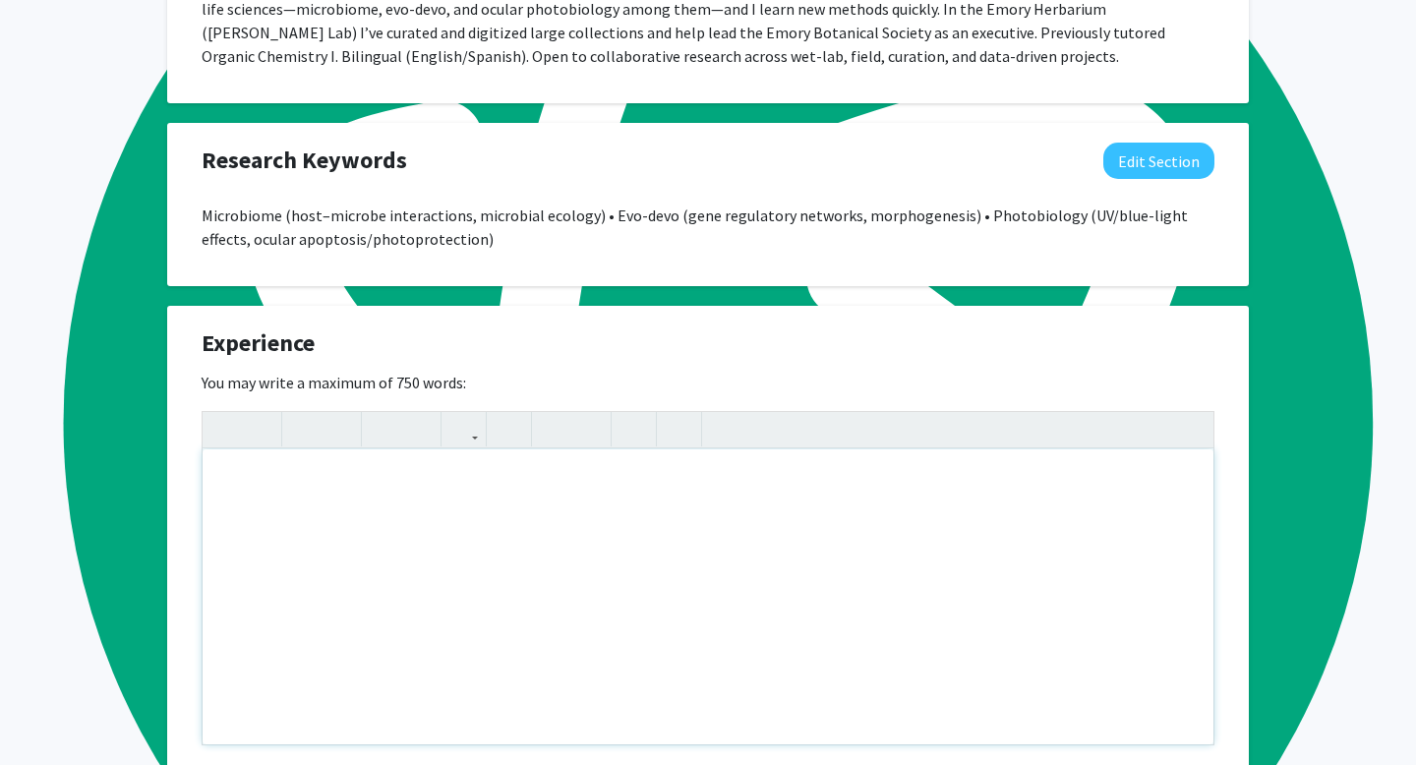
click at [625, 518] on div "Note to users with screen readers: Please deactivate our accessibility plugin f…" at bounding box center [708, 596] width 1011 height 295
paste div "To enrich screen reader interactions, please activate Accessibility in Grammarl…"
type textarea "<p>Writer of Biology Research Paper November 2021 – December 2022</p><p>Baldwin…"
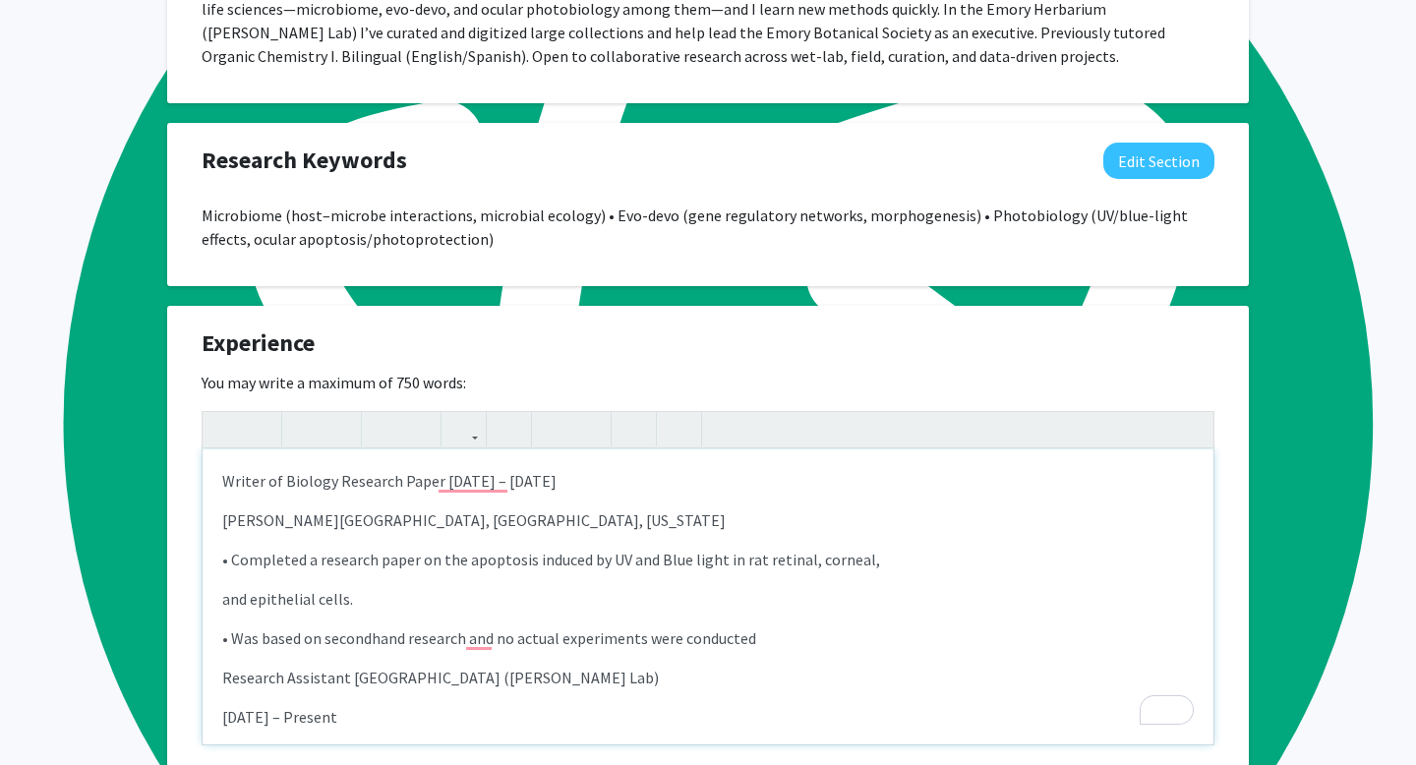
click at [222, 532] on p "Baldwin School, Guaynabo, Puerto Rico" at bounding box center [708, 520] width 972 height 24
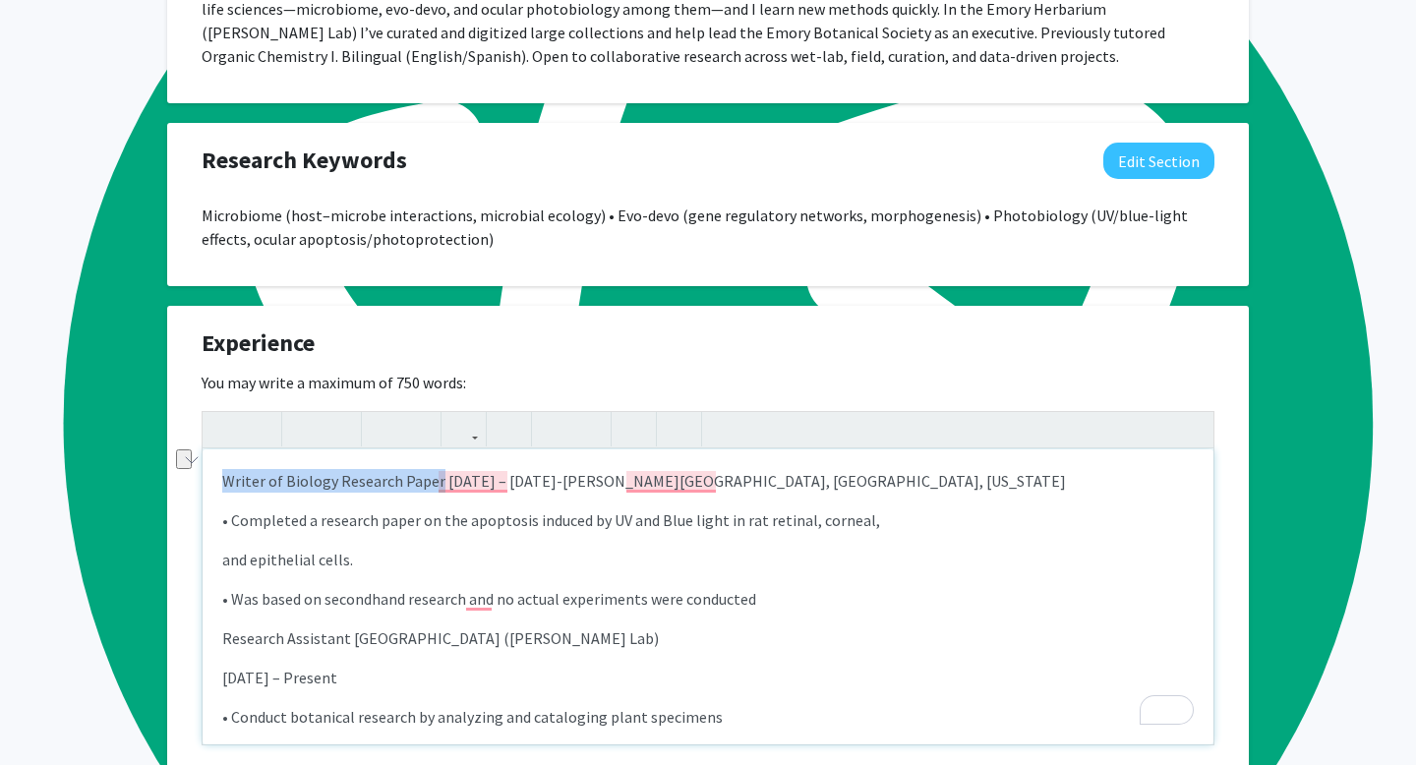
drag, startPoint x: 215, startPoint y: 500, endPoint x: 435, endPoint y: 501, distance: 219.3
click at [435, 501] on div "Writer of Biology Research Paper November 2021 – December 2022- Baldwin School,…" at bounding box center [708, 596] width 1011 height 295
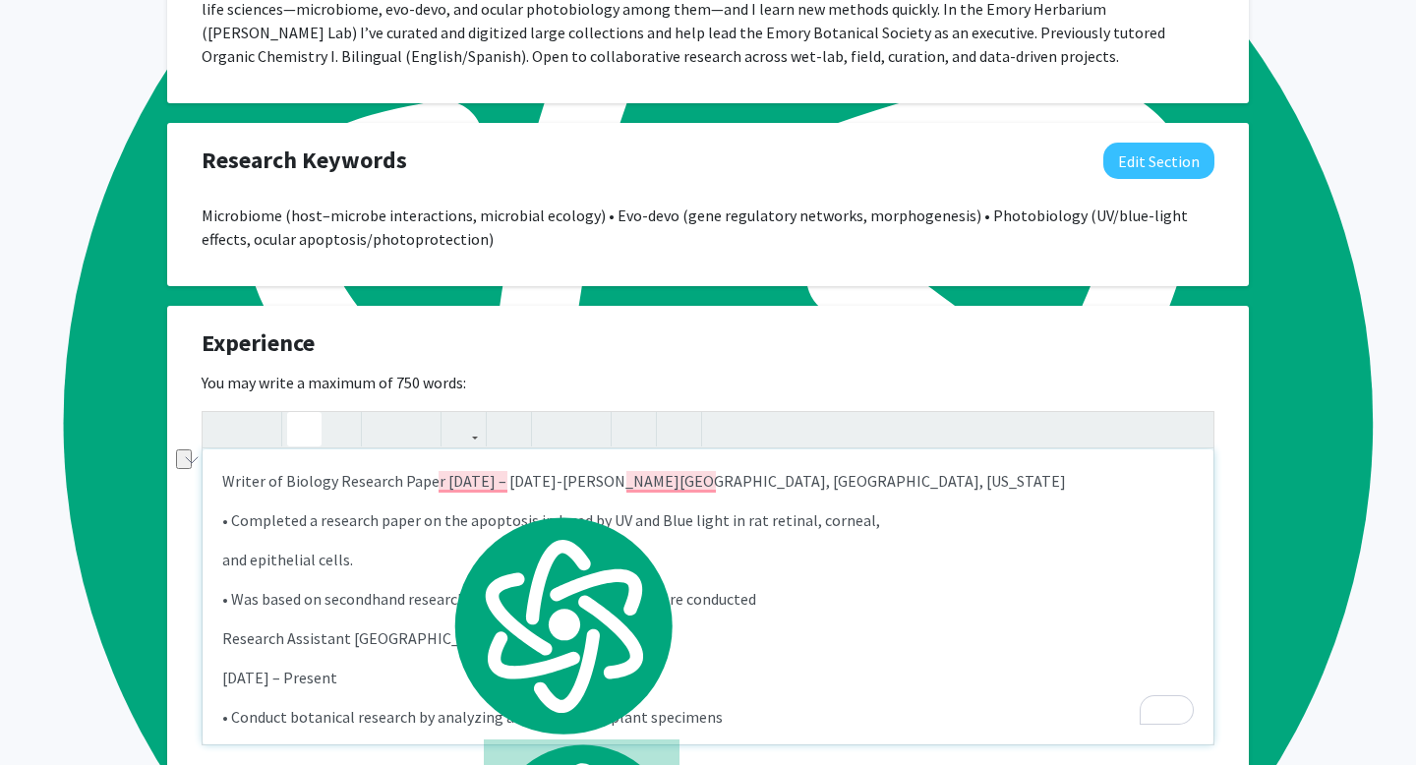
click at [298, 446] on icon "button" at bounding box center [304, 429] width 17 height 32
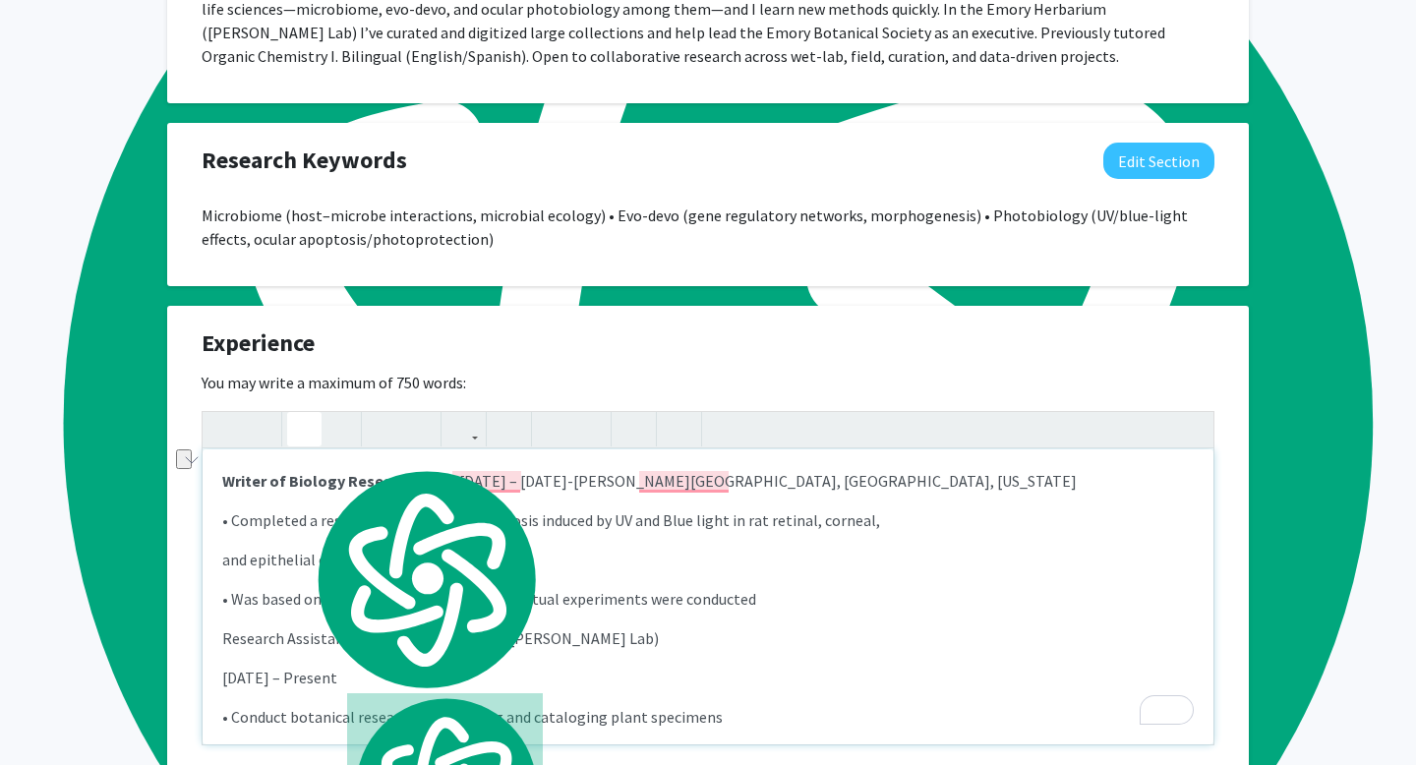
click at [456, 524] on p "• Completed a research paper on the apoptosis induced by UV and Blue light in r…" at bounding box center [708, 520] width 972 height 24
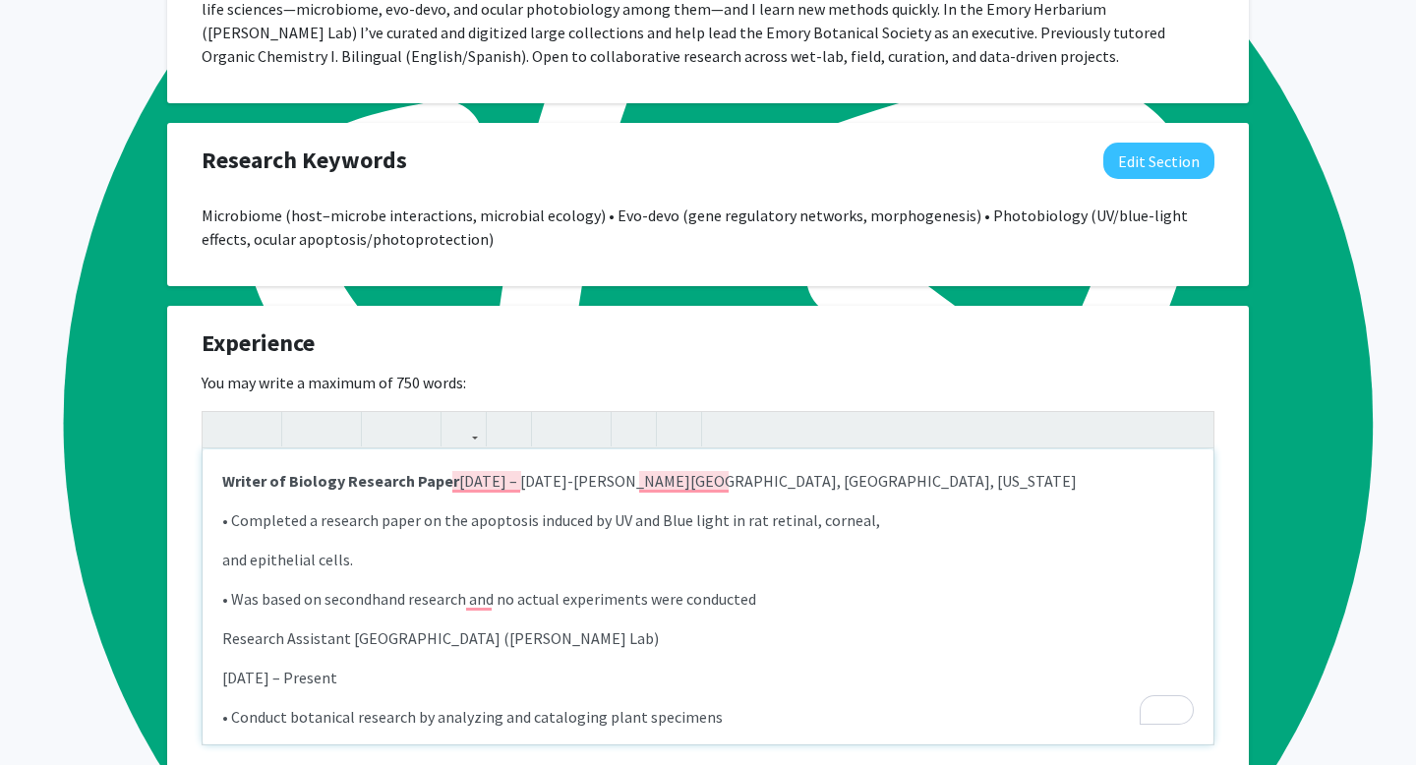
click at [450, 493] on p "Writer of Biology Research Paper November 2021 – December 2022- Baldwin School,…" at bounding box center [708, 481] width 972 height 24
click at [535, 558] on div "Writer of Biology Research Paper- November 2021 – December 2022- Baldwin School…" at bounding box center [708, 596] width 1011 height 295
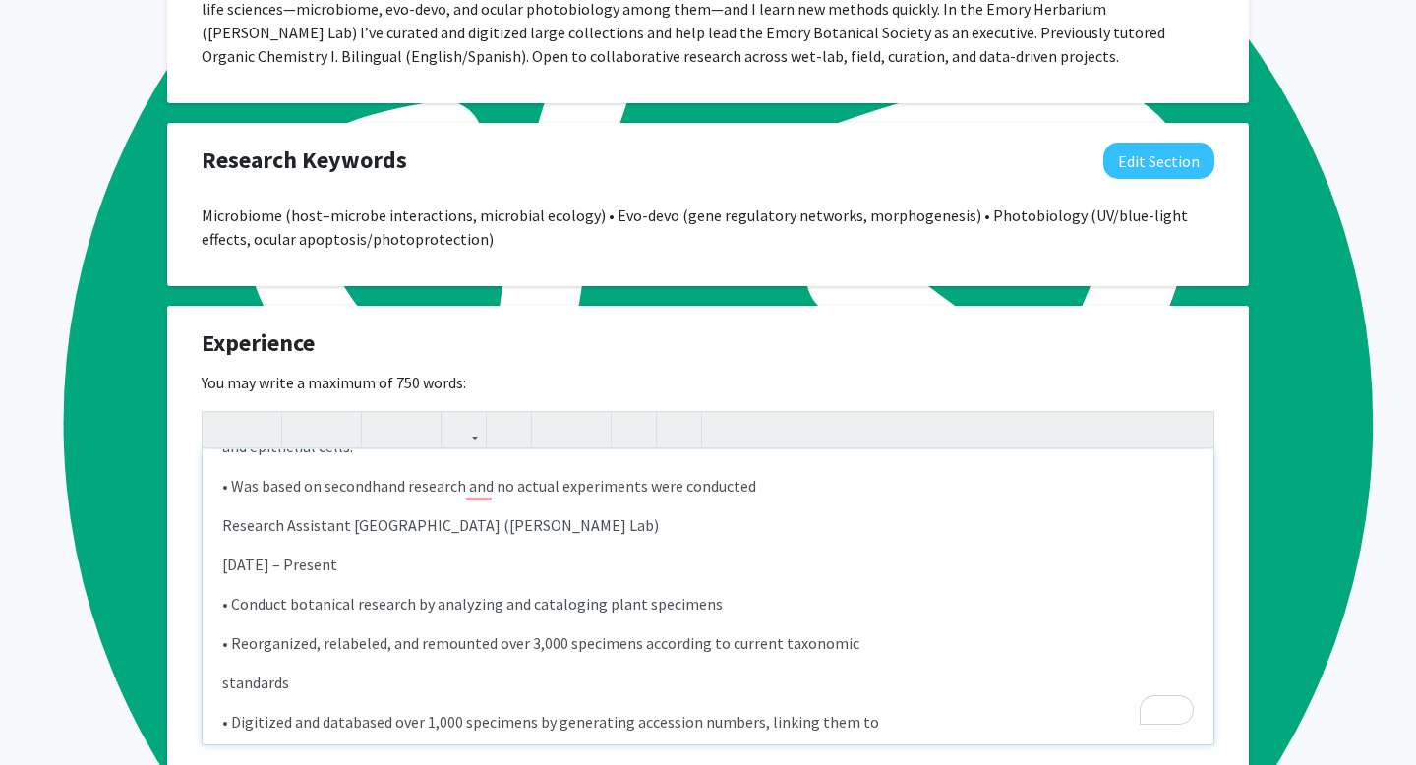
scroll to position [113, 0]
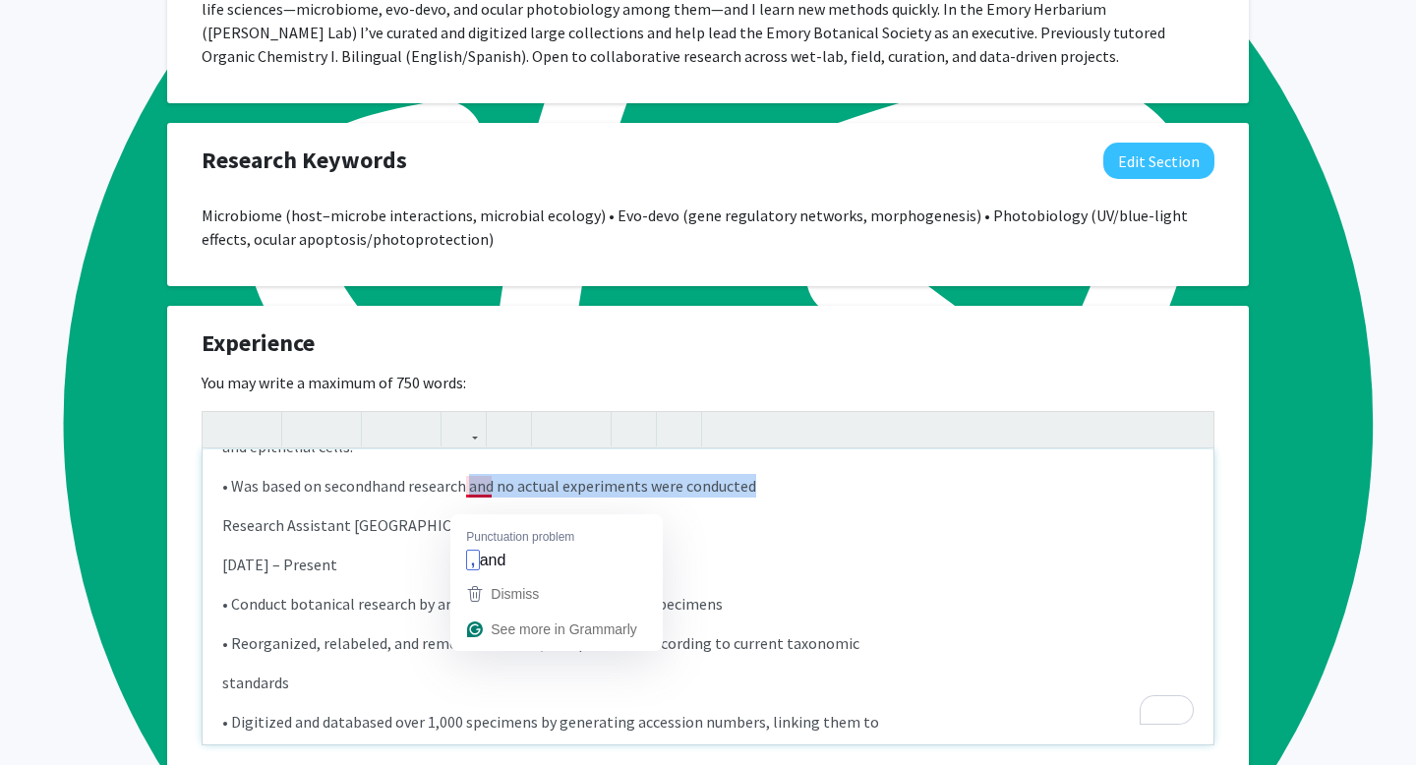
drag, startPoint x: 468, startPoint y: 503, endPoint x: 765, endPoint y: 508, distance: 297.1
click at [765, 498] on p "• Was based on secondhand research and no actual experiments were conducted" at bounding box center [708, 486] width 972 height 24
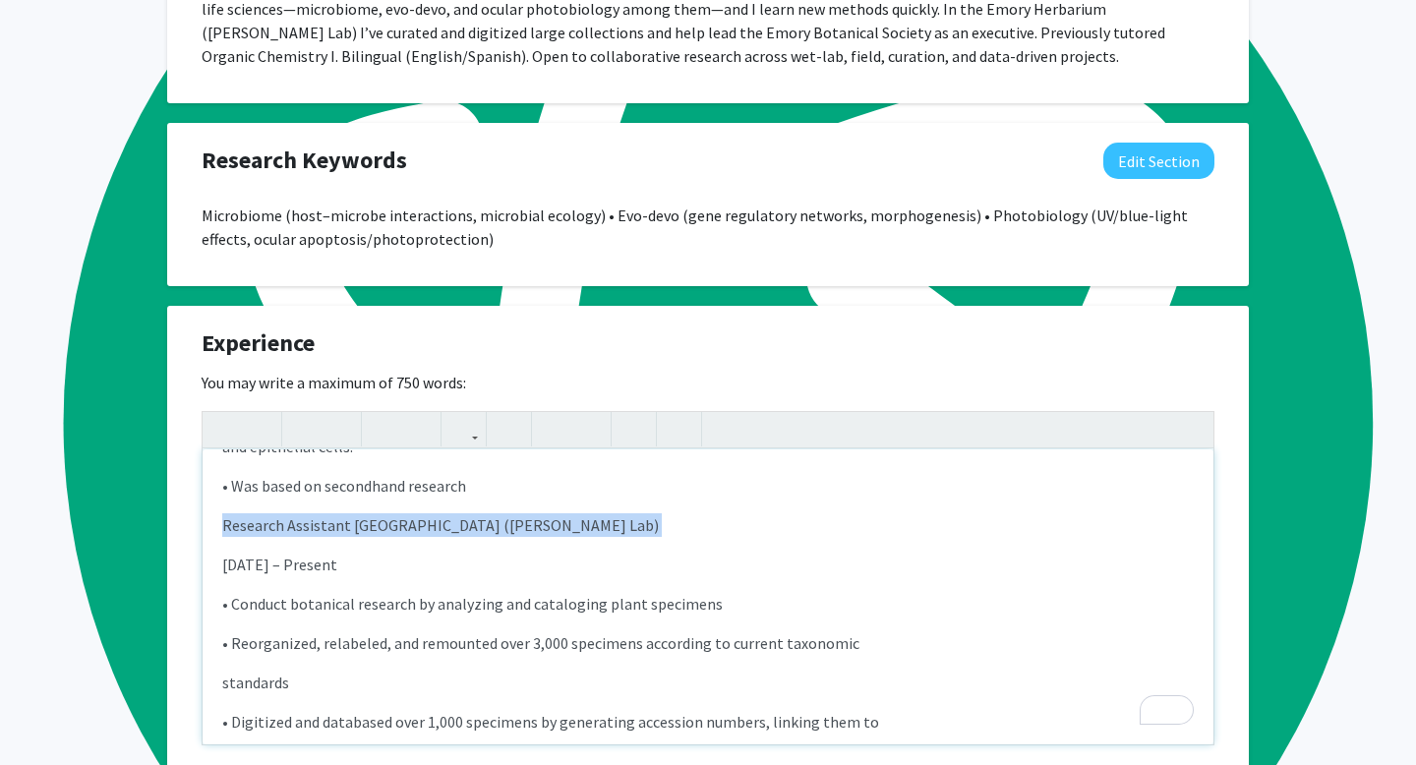
drag, startPoint x: 223, startPoint y: 544, endPoint x: 625, endPoint y: 553, distance: 401.4
click at [625, 553] on div "Writer of Biology Research Paper- November 2021 – December 2022 , Baldwin Schoo…" at bounding box center [708, 596] width 1011 height 295
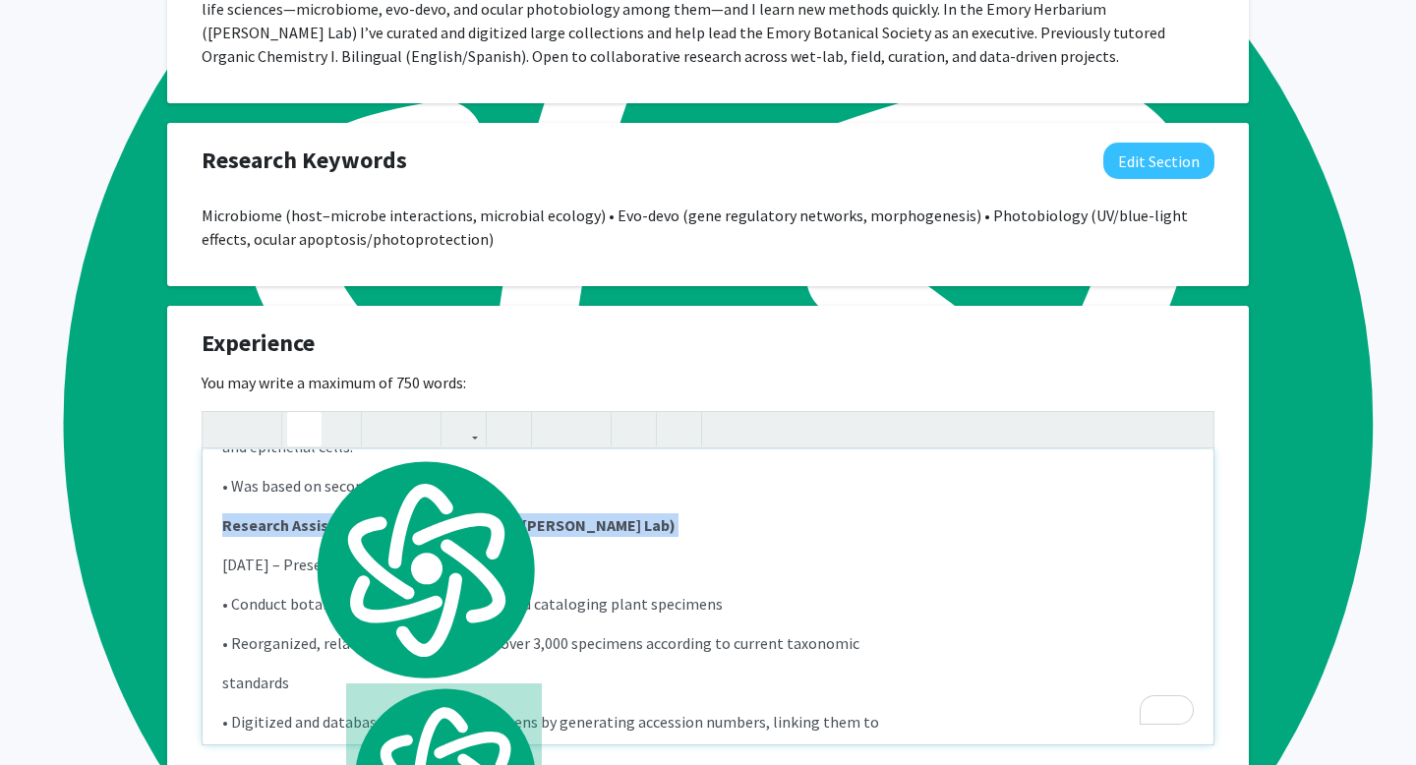
click at [297, 445] on icon "button" at bounding box center [304, 429] width 17 height 32
click at [226, 576] on p "September 2024 – Present" at bounding box center [708, 565] width 972 height 24
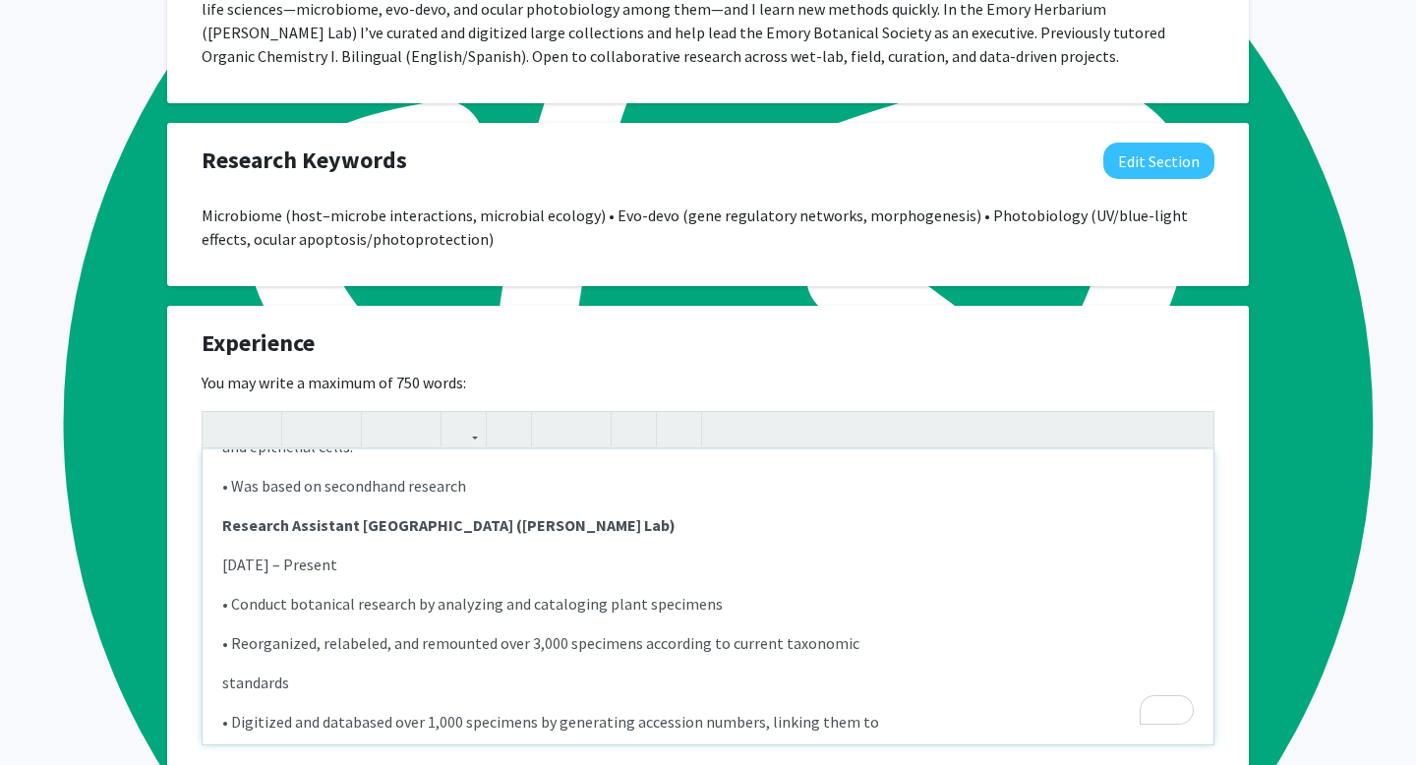
click at [224, 576] on p "September 2024 – Present" at bounding box center [708, 565] width 972 height 24
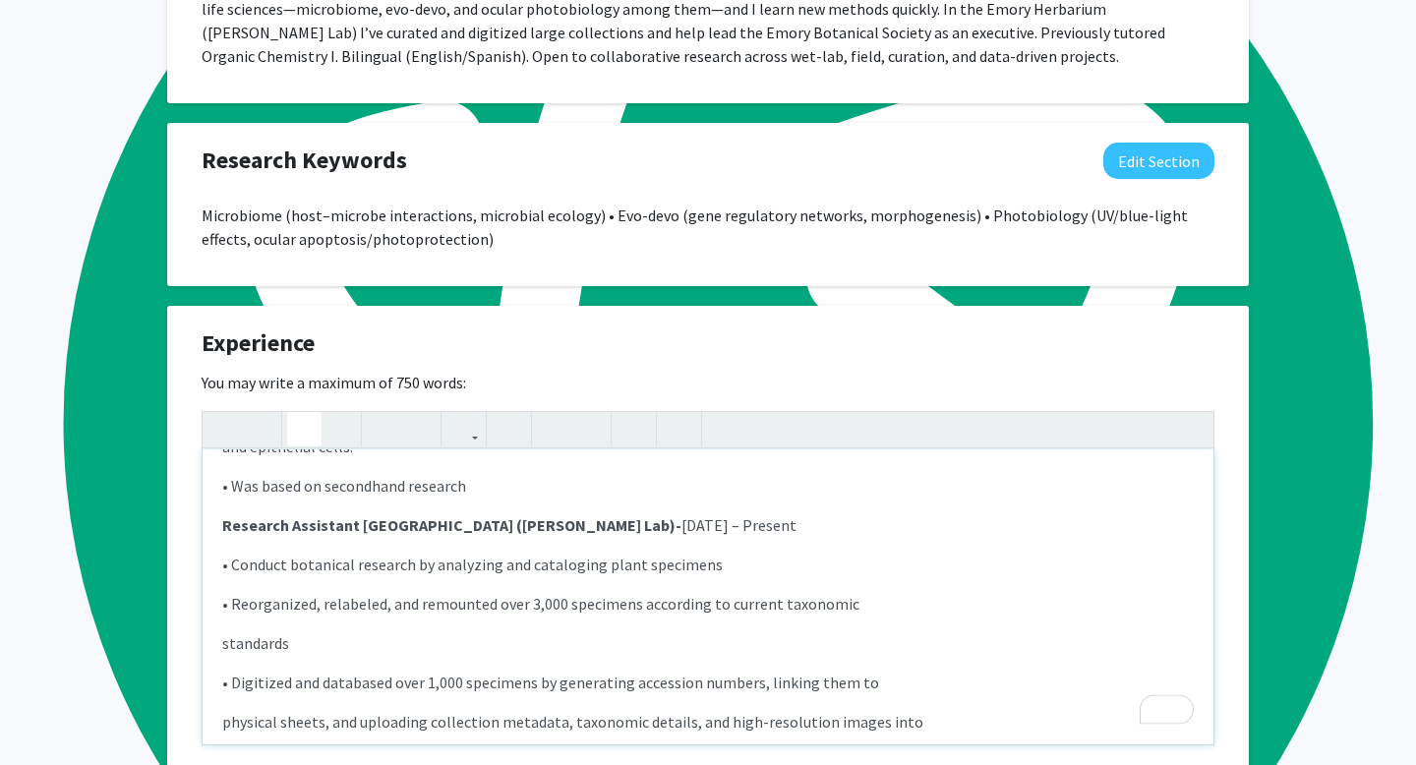
click at [512, 535] on strong "Research Assistant Emory University Herbarium (Quave Lab)-" at bounding box center [451, 525] width 459 height 20
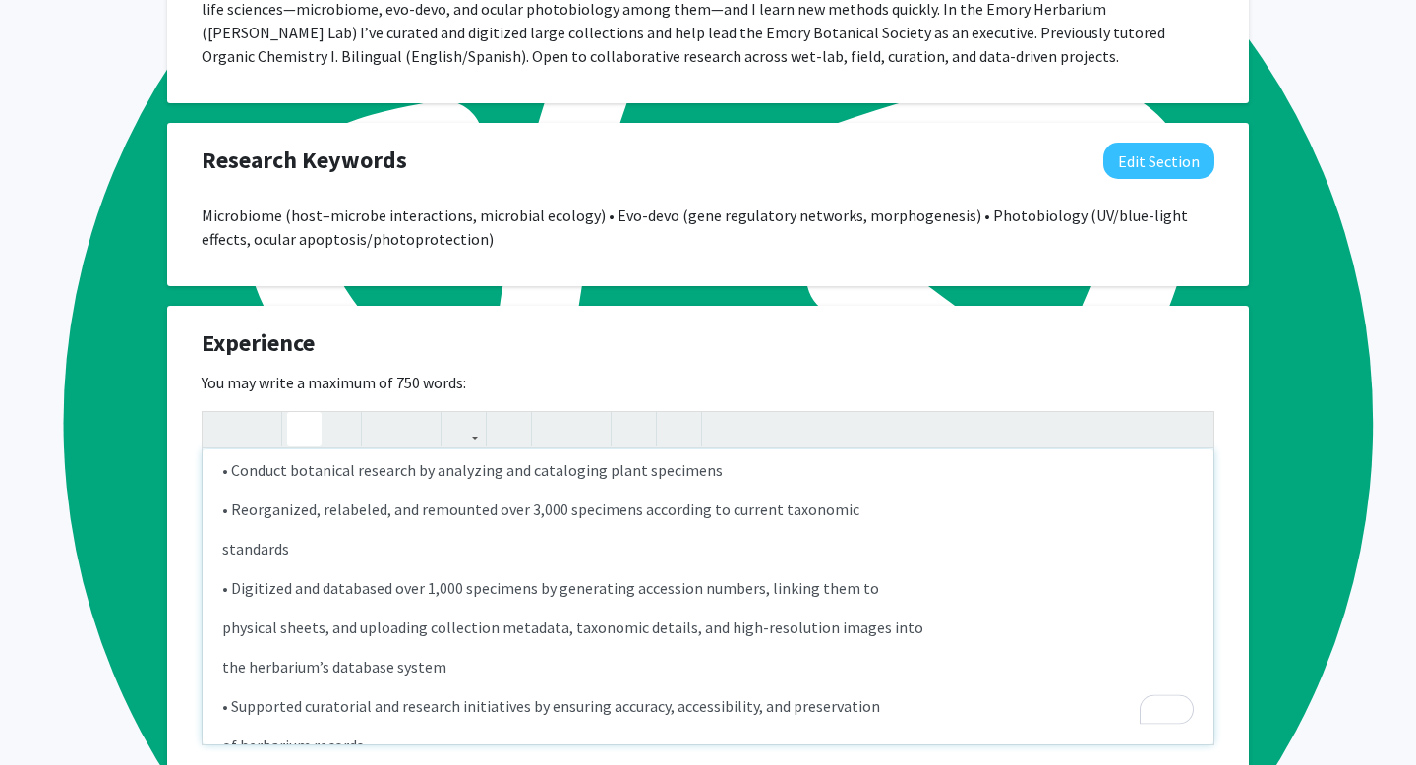
scroll to position [0, 0]
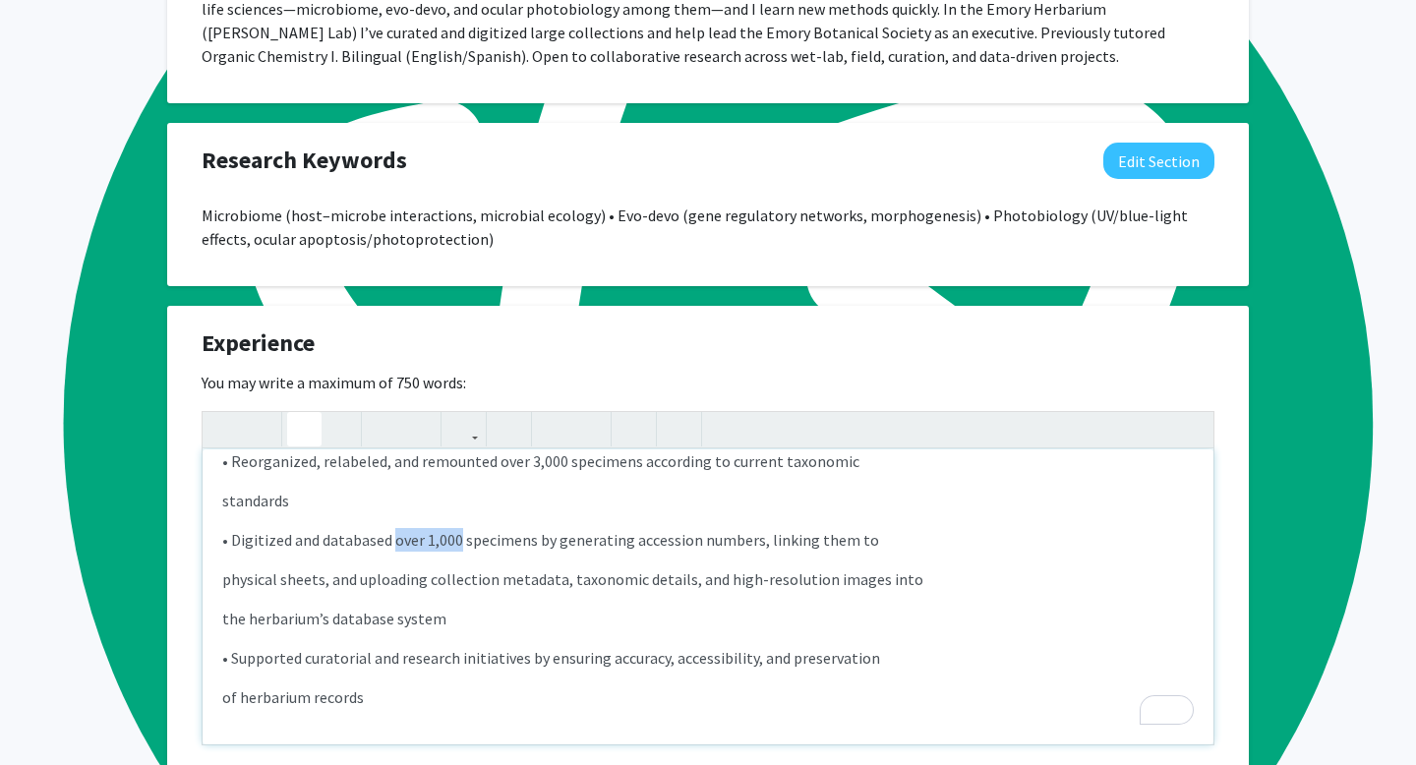
drag, startPoint x: 392, startPoint y: 561, endPoint x: 457, endPoint y: 565, distance: 65.0
click at [457, 552] on p "• Digitized and databased over 1,000 specimens by generating accession numbers,…" at bounding box center [708, 540] width 972 height 24
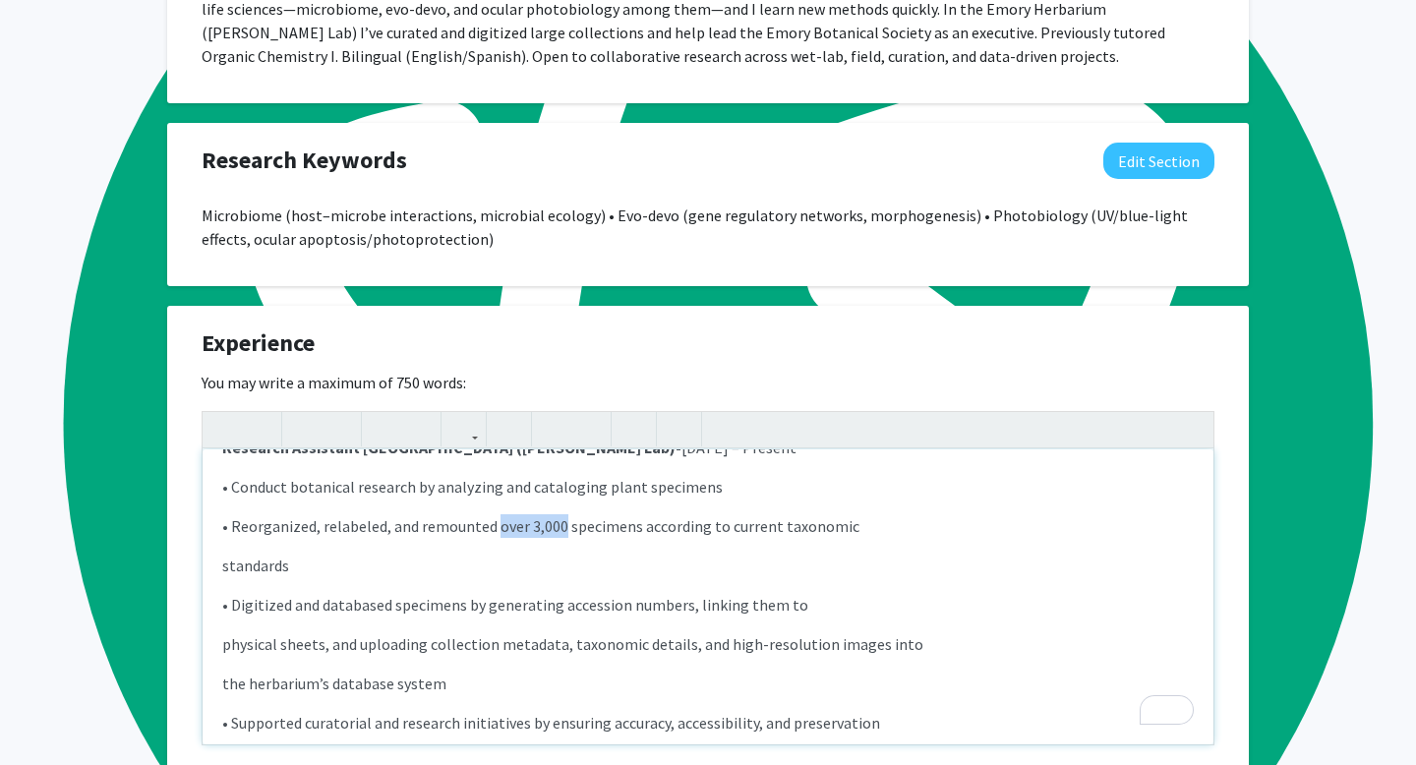
drag, startPoint x: 493, startPoint y: 544, endPoint x: 558, endPoint y: 553, distance: 65.5
click at [558, 538] on p "• Reorganized, relabeled, and remounted over 3,000 specimens according to curre…" at bounding box center [708, 526] width 972 height 24
type textarea "<p><strong>Writer of Biology Research Paper-</strong>November 2021 – December&n…"
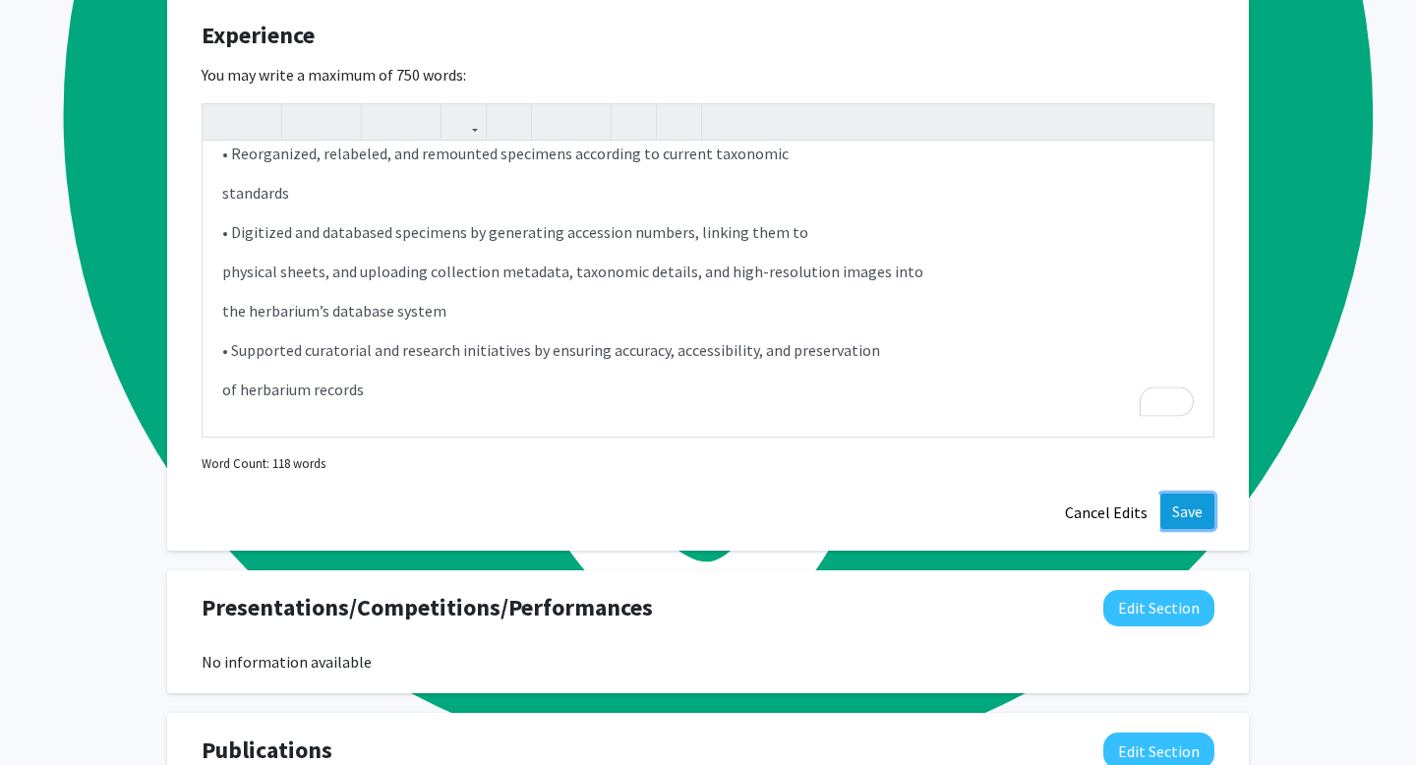
click at [1179, 524] on button "Save" at bounding box center [1188, 511] width 54 height 35
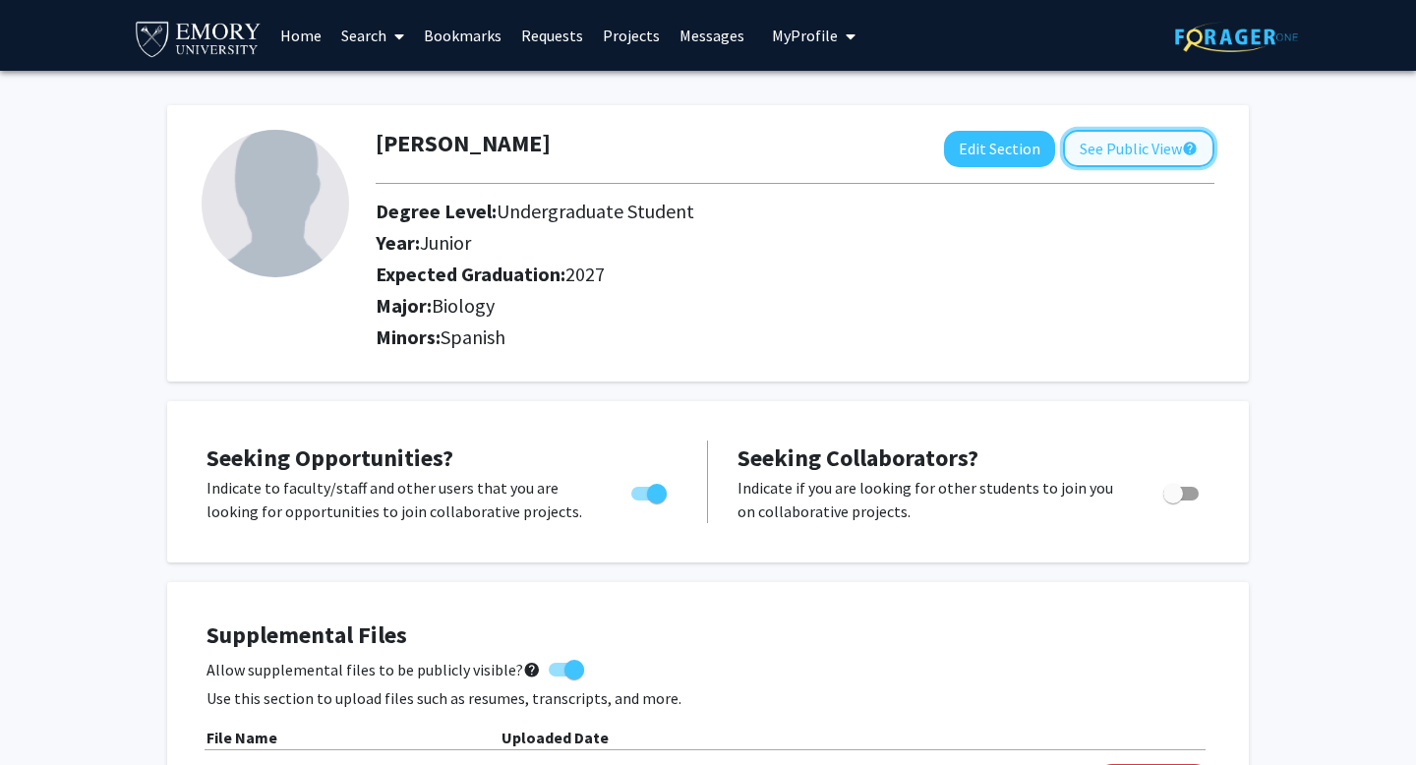
click at [1158, 130] on button "See Public View help" at bounding box center [1138, 148] width 151 height 37
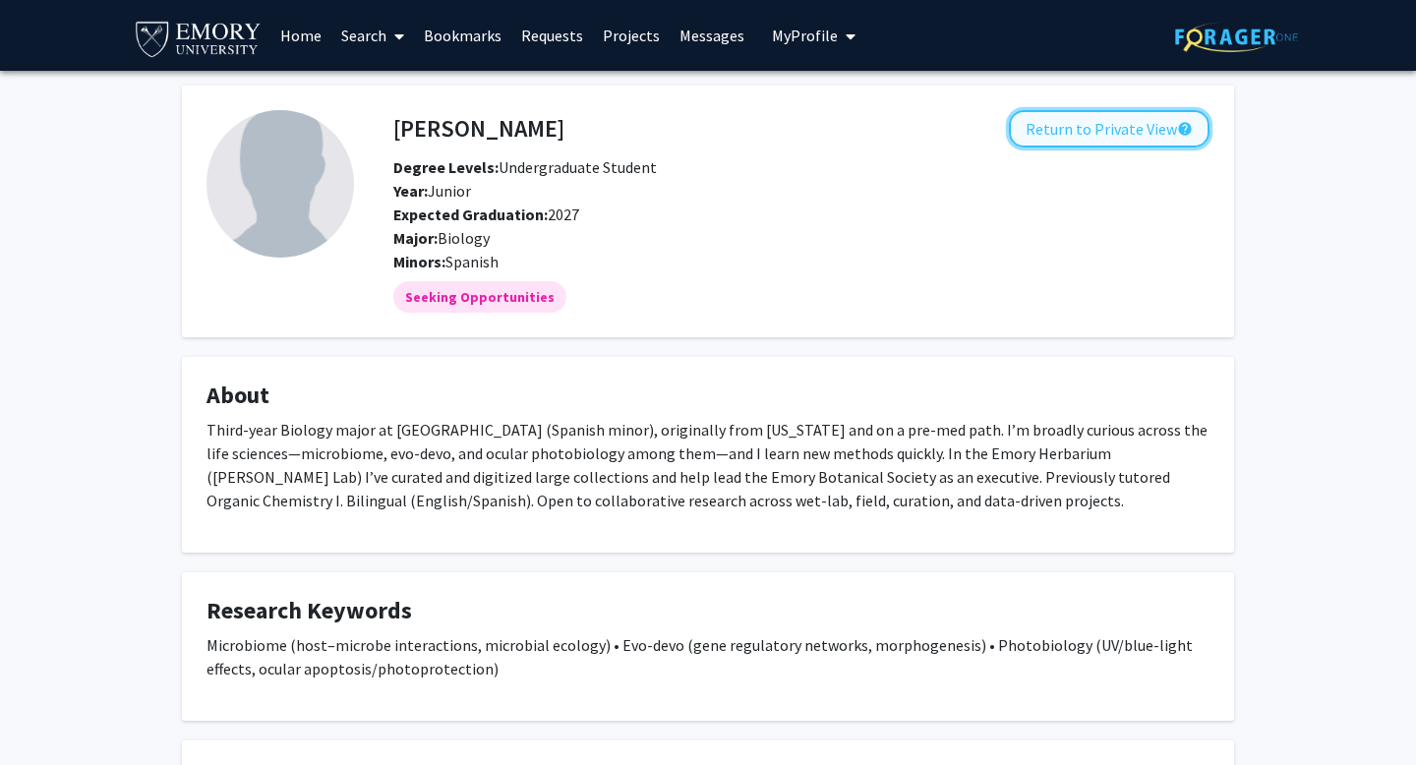
click at [1118, 110] on button "Return to Private View help" at bounding box center [1109, 128] width 201 height 37
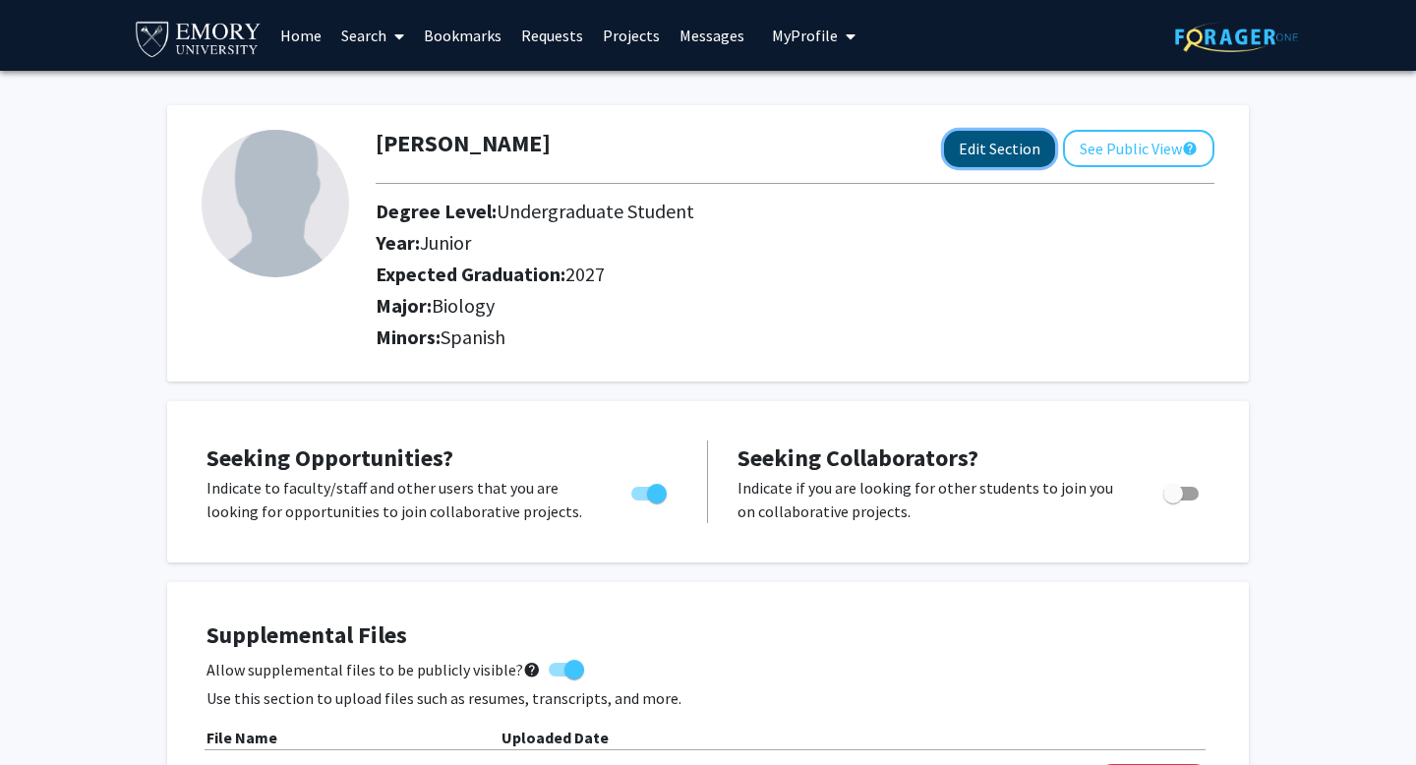
click at [1015, 131] on button "Edit Section" at bounding box center [999, 149] width 111 height 36
select select "junior"
select select "2027"
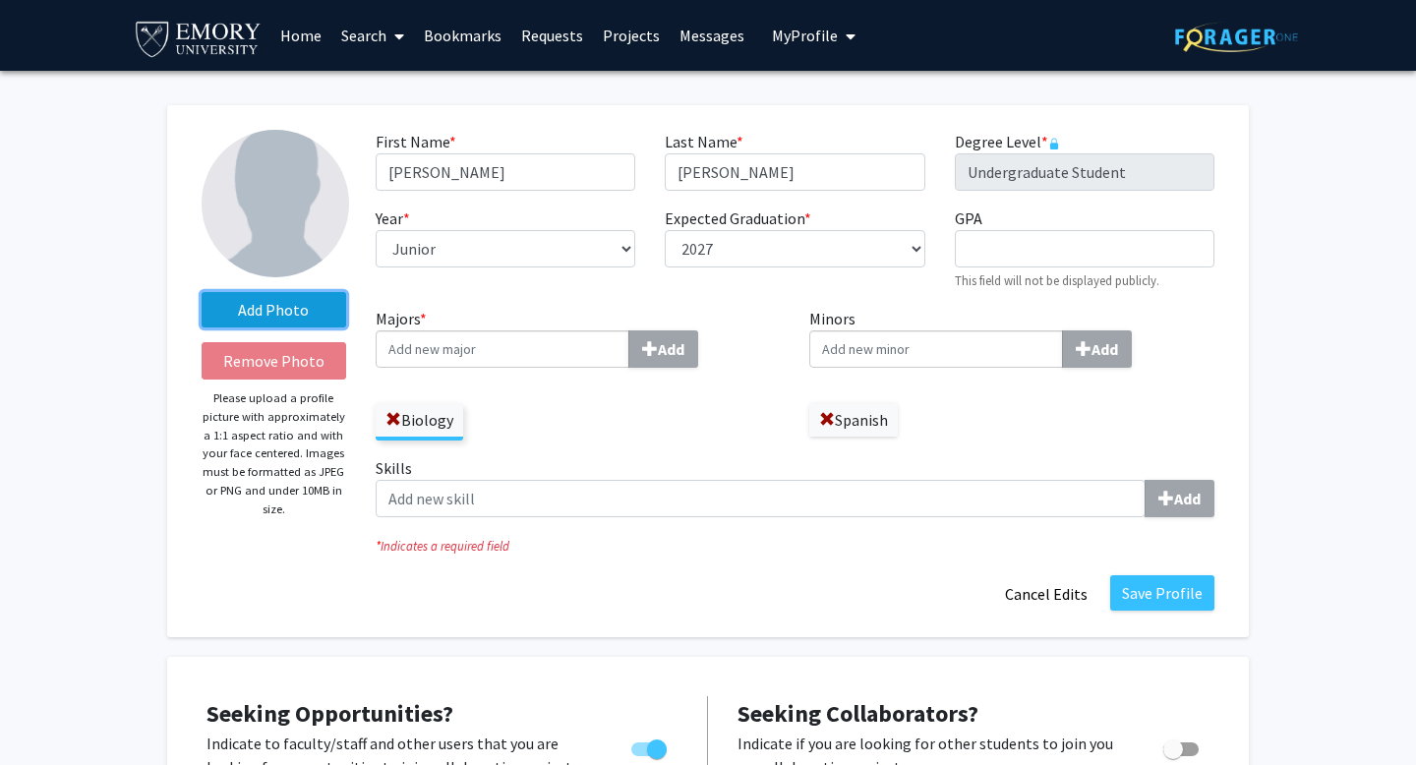
click at [290, 292] on label "Add Photo" at bounding box center [274, 309] width 145 height 35
click at [0, 0] on input "Add Photo" at bounding box center [0, 0] width 0 height 0
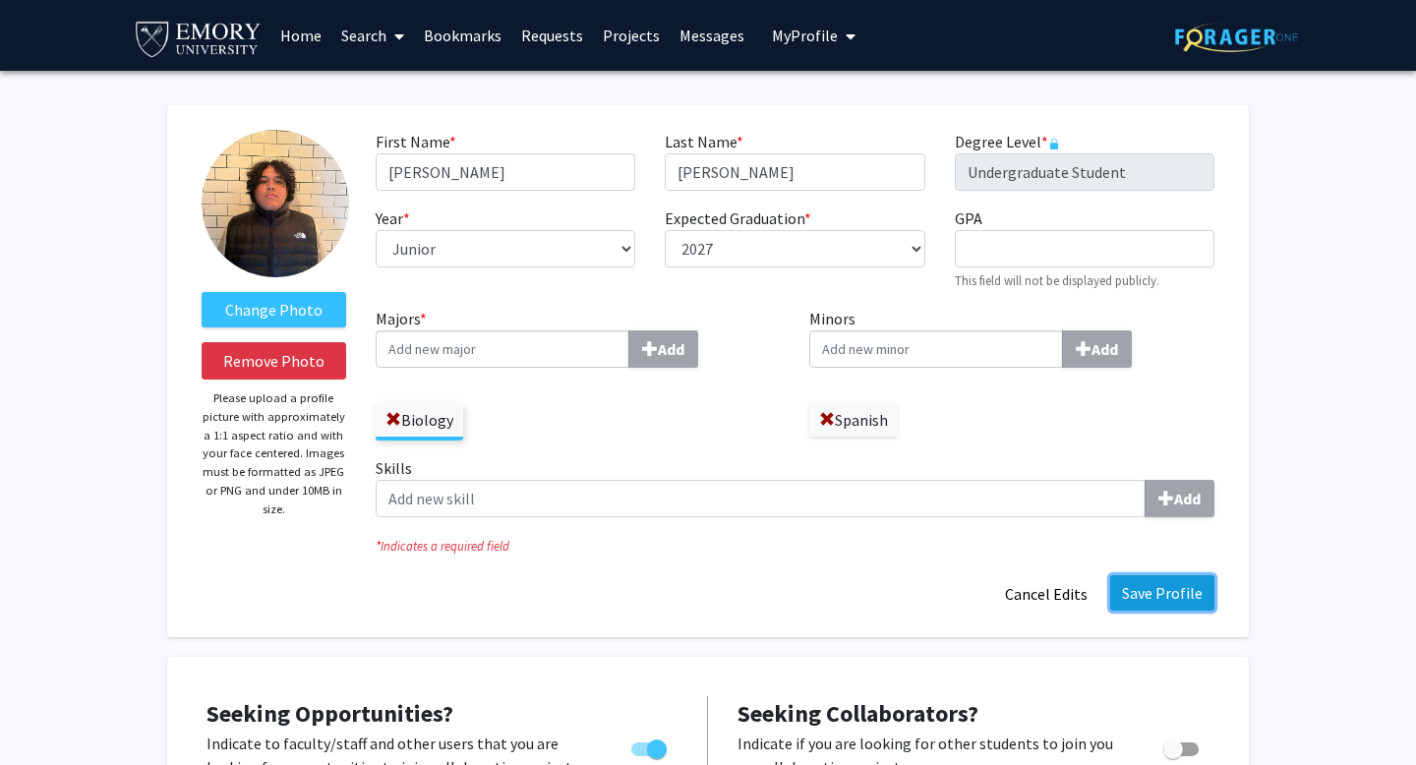
click at [1159, 575] on button "Save Profile" at bounding box center [1162, 592] width 104 height 35
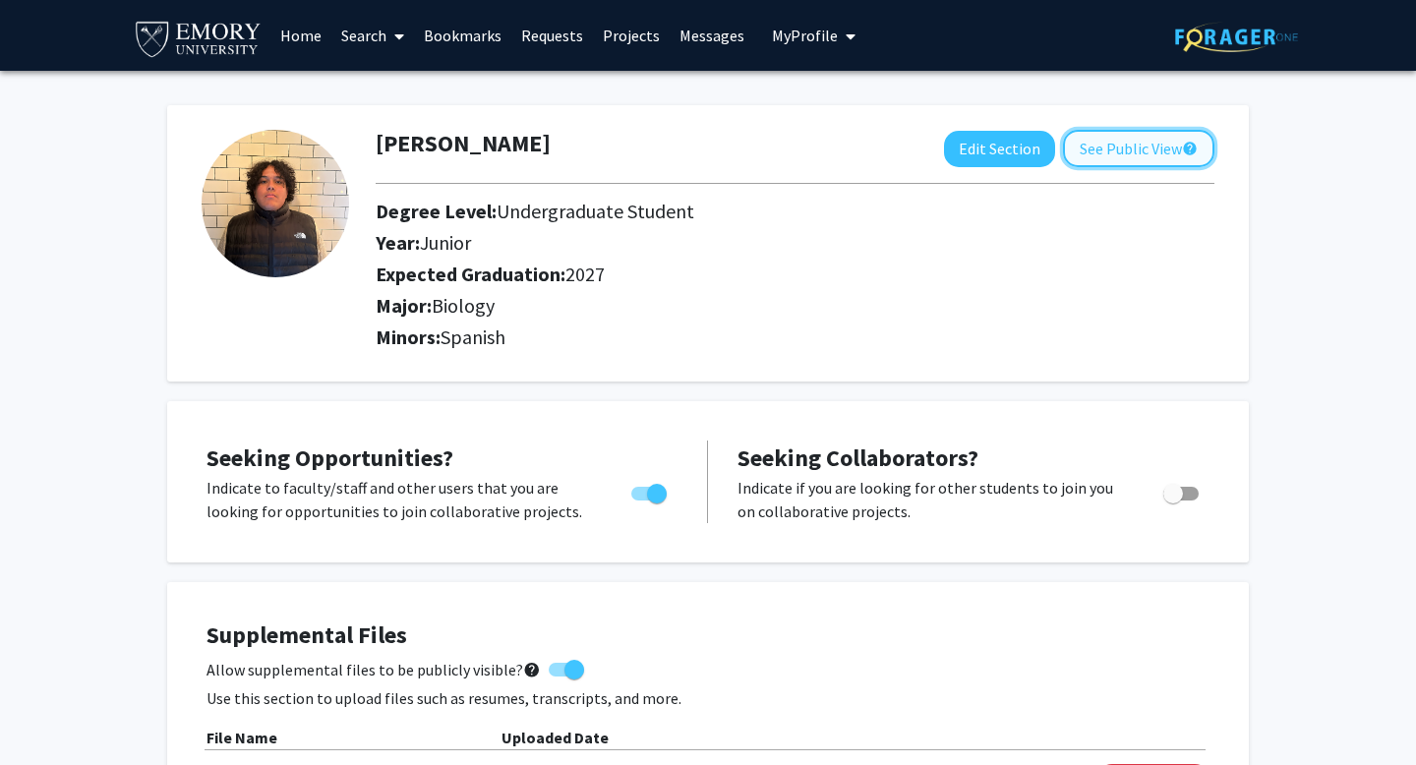
click at [1125, 130] on button "See Public View help" at bounding box center [1138, 148] width 151 height 37
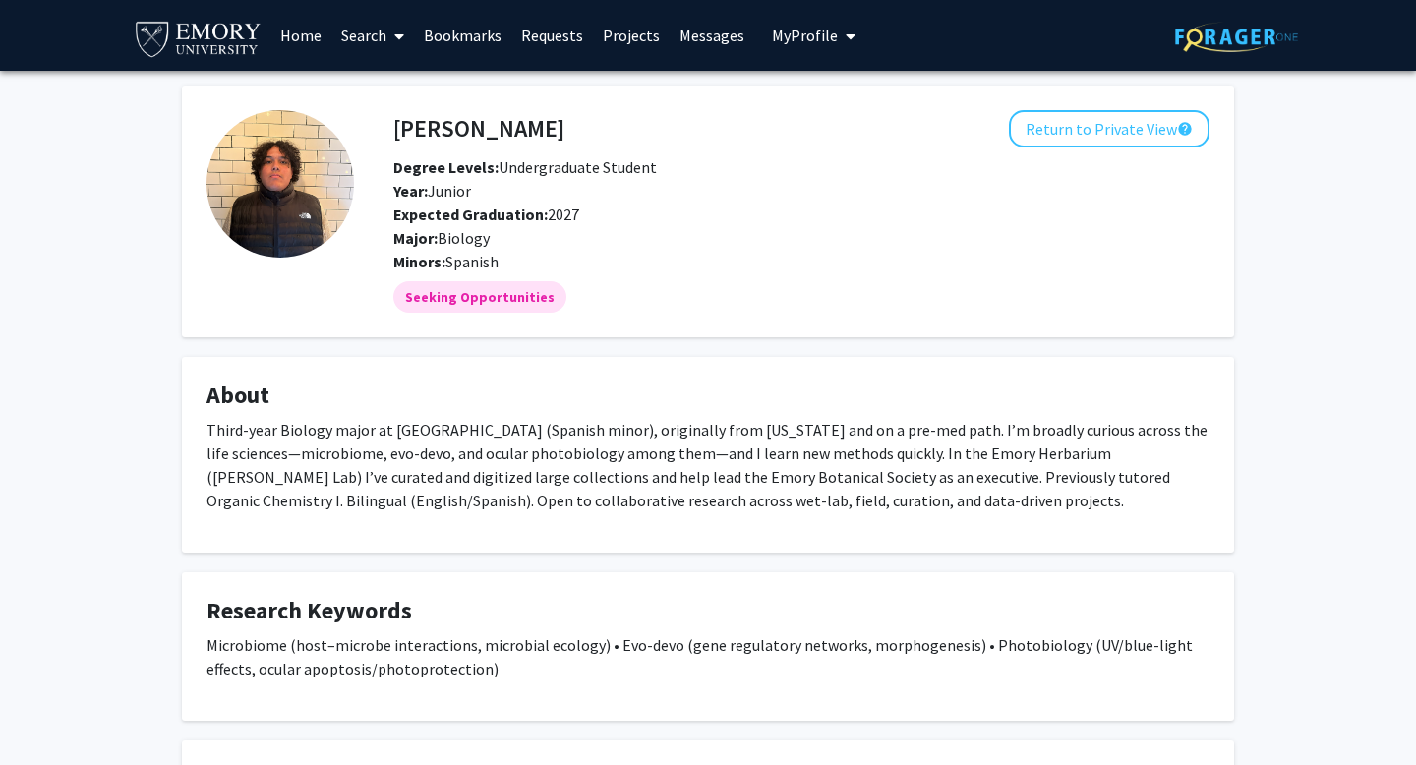
click at [364, 19] on link "Search" at bounding box center [372, 35] width 83 height 69
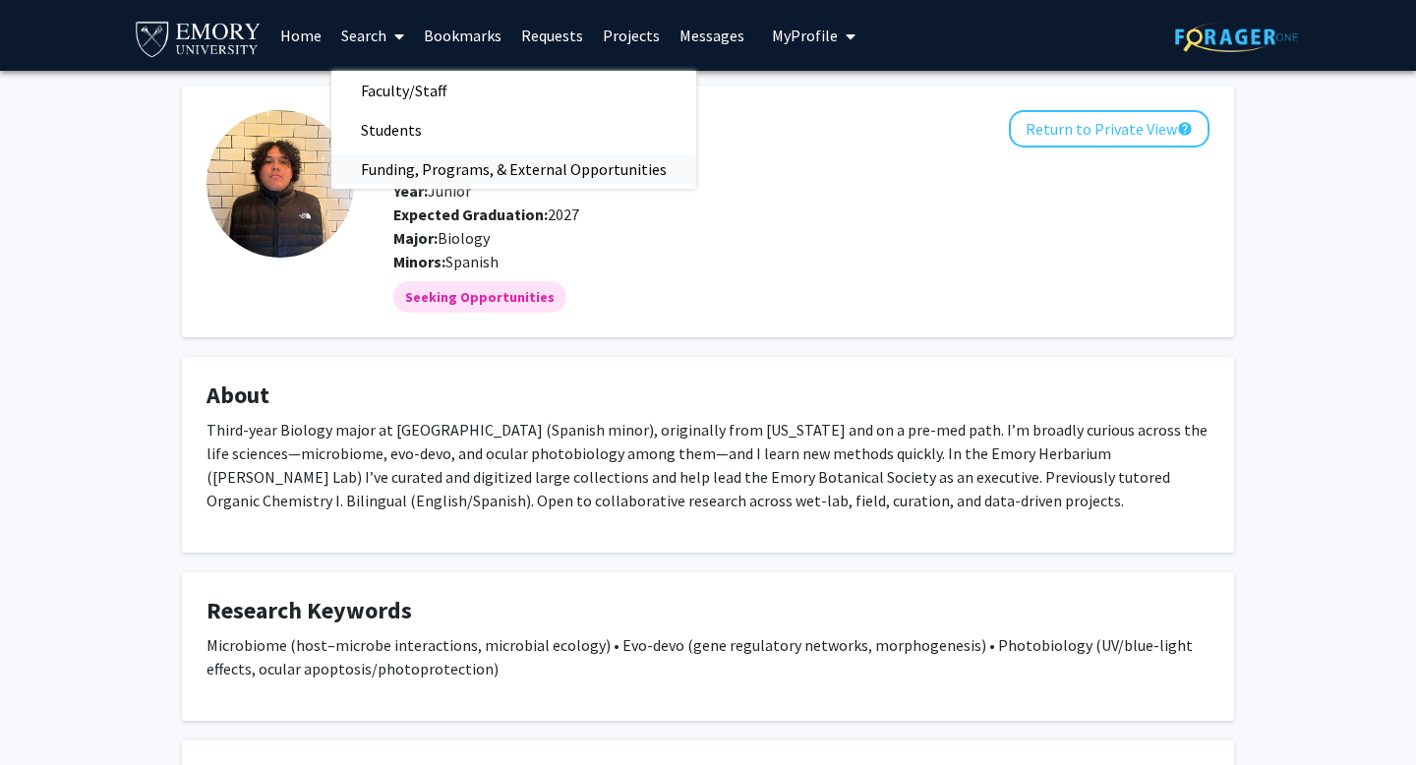
click at [413, 149] on span "Funding, Programs, & External Opportunities" at bounding box center [513, 168] width 365 height 39
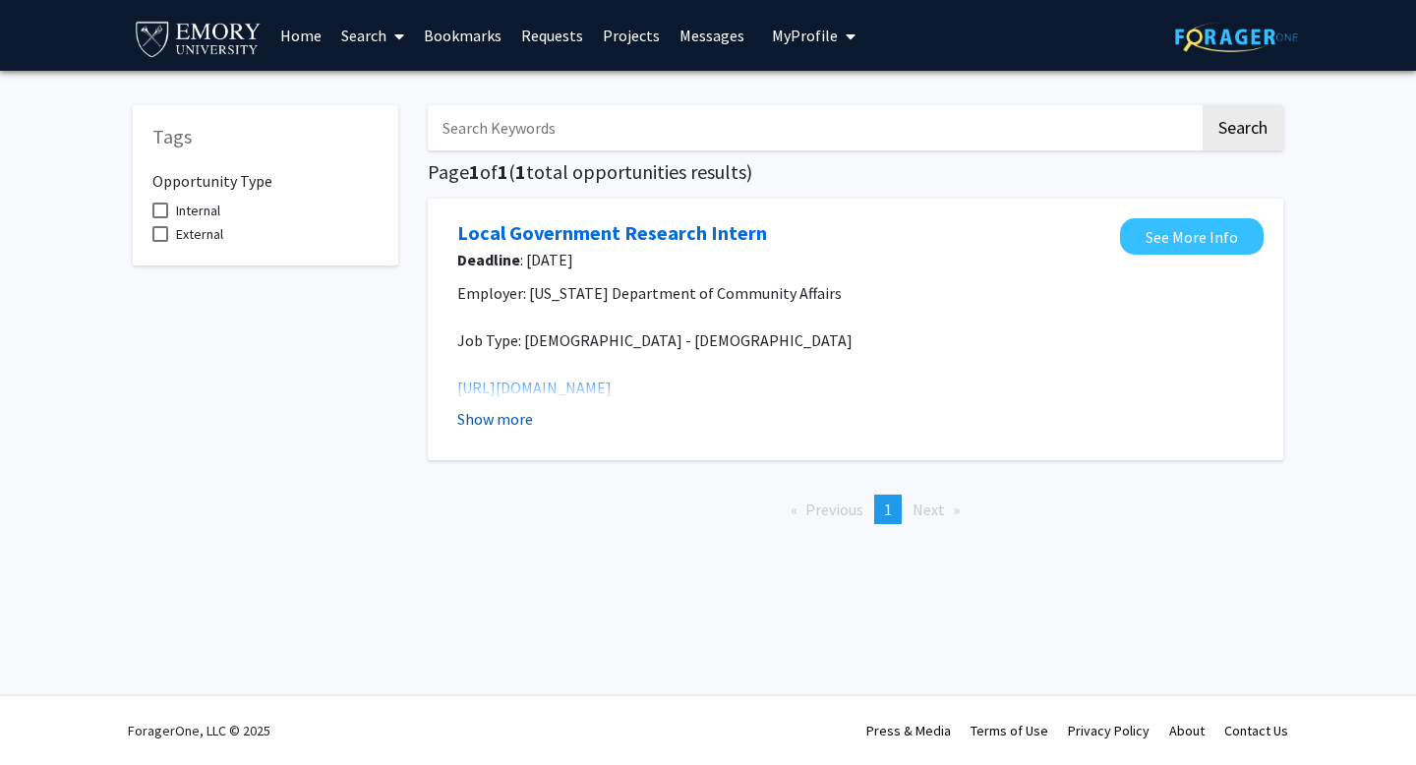
click at [487, 407] on button "Show more" at bounding box center [495, 419] width 76 height 24
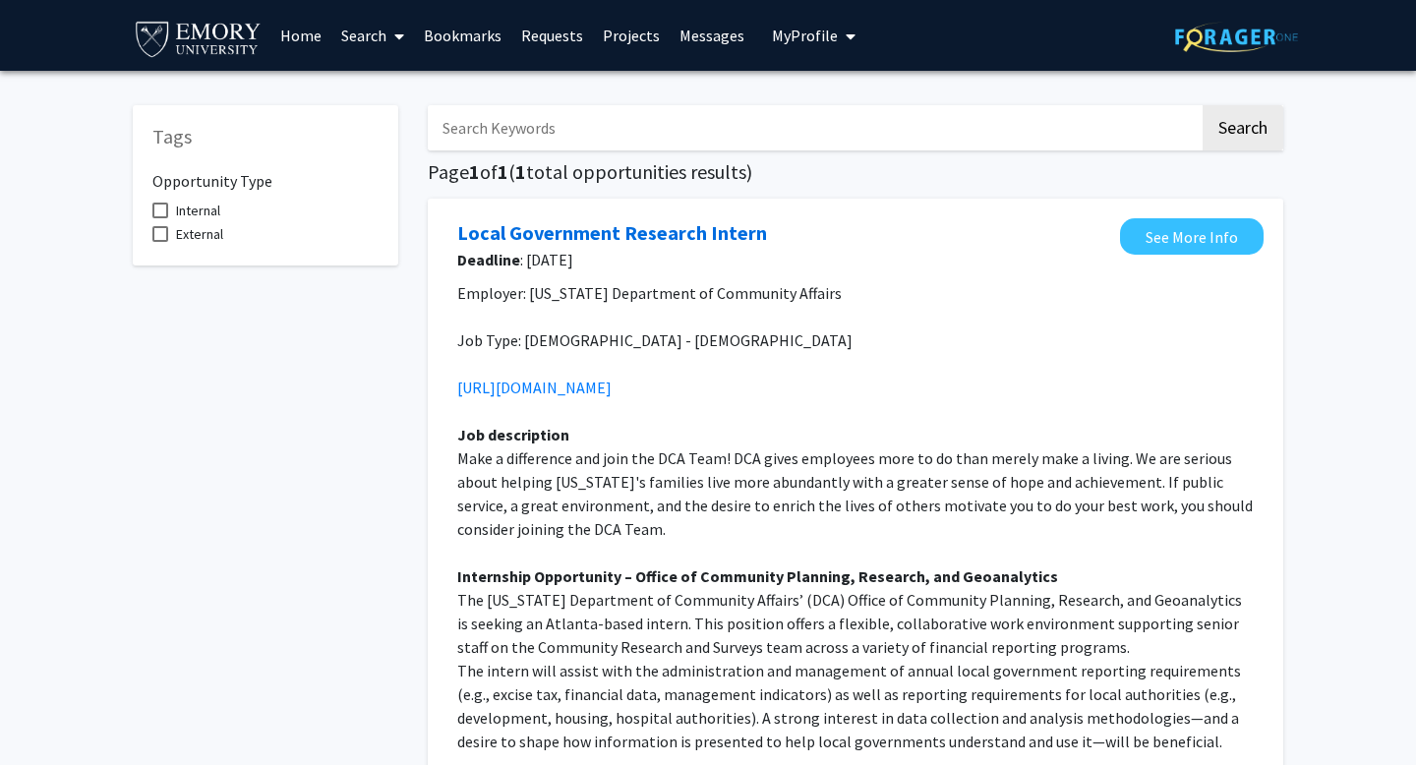
click at [631, 30] on link "Projects" at bounding box center [631, 35] width 77 height 69
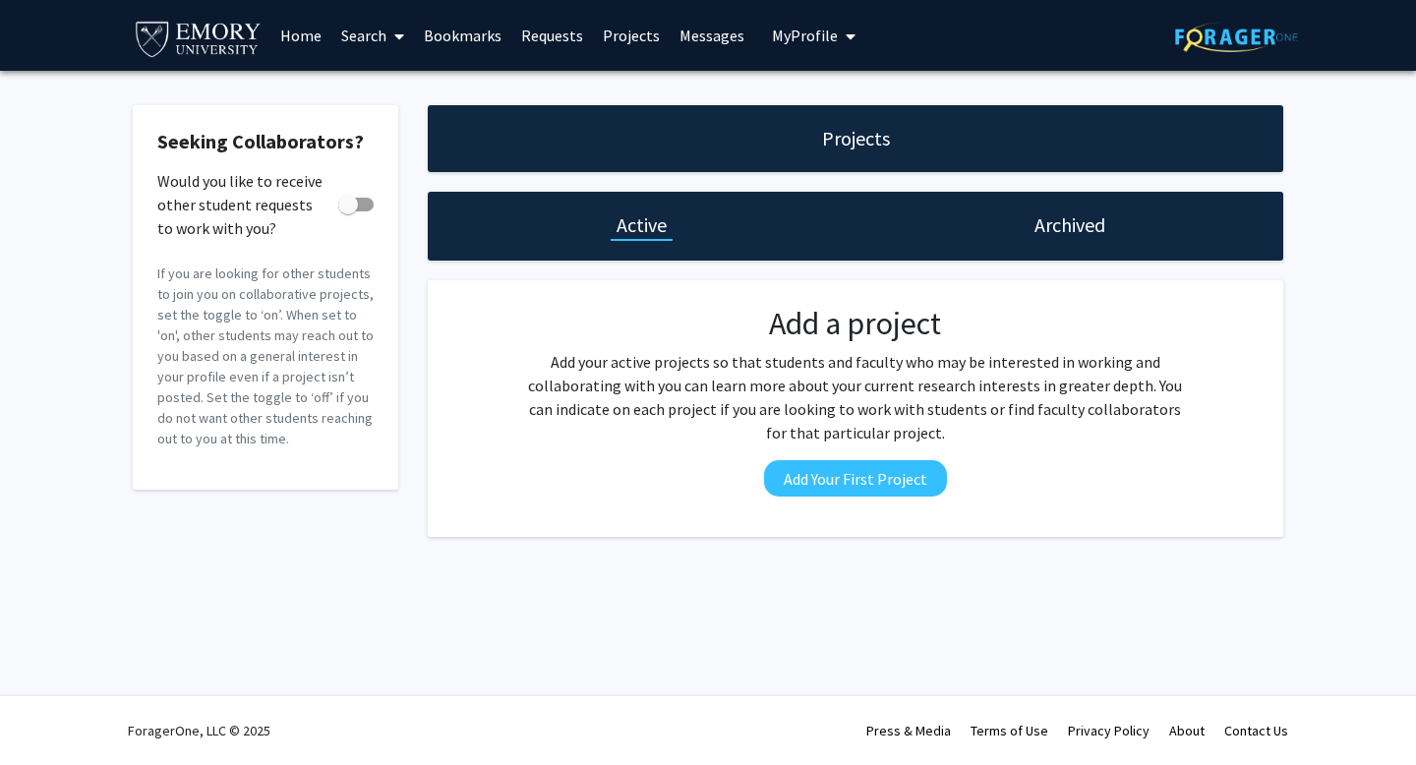
click at [804, 26] on span "My Profile" at bounding box center [805, 36] width 66 height 20
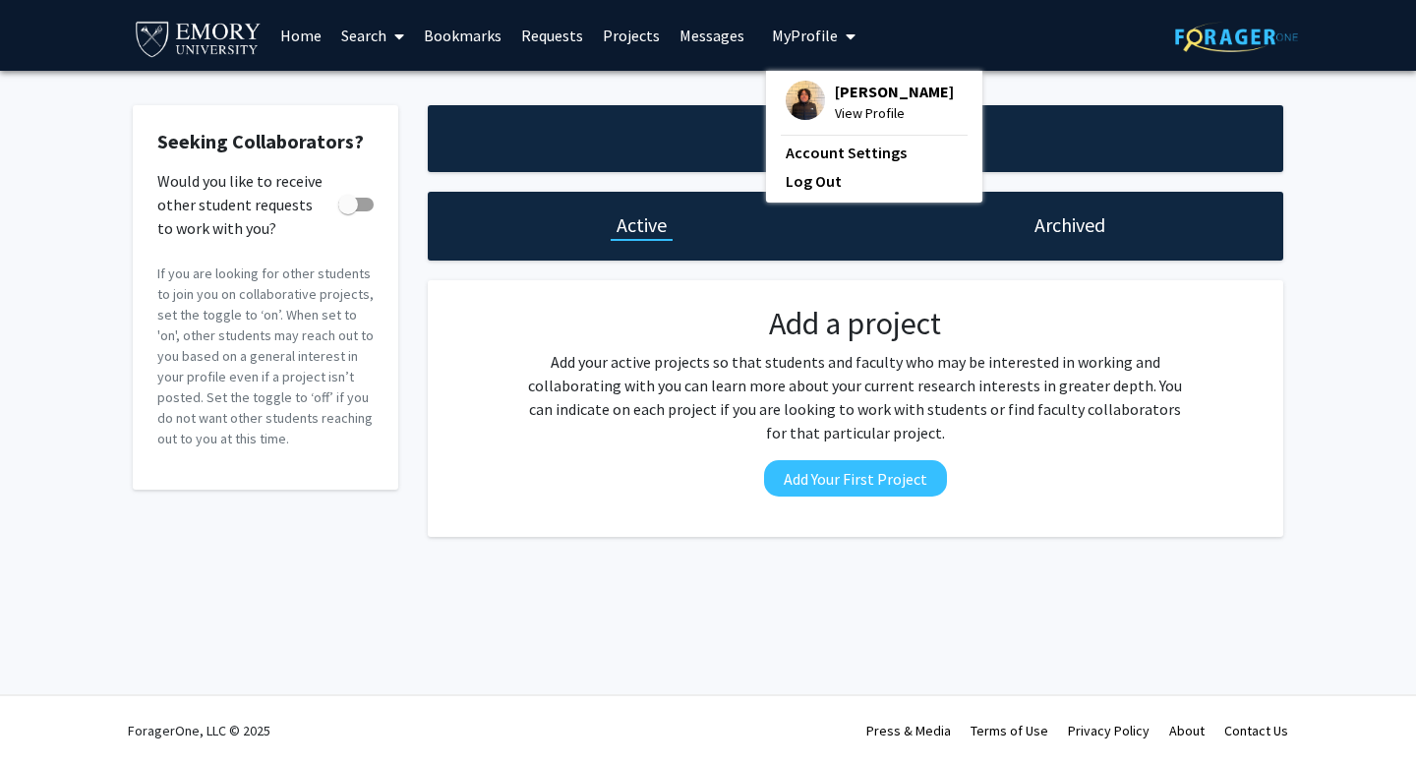
click at [804, 26] on span "My Profile" at bounding box center [805, 36] width 66 height 20
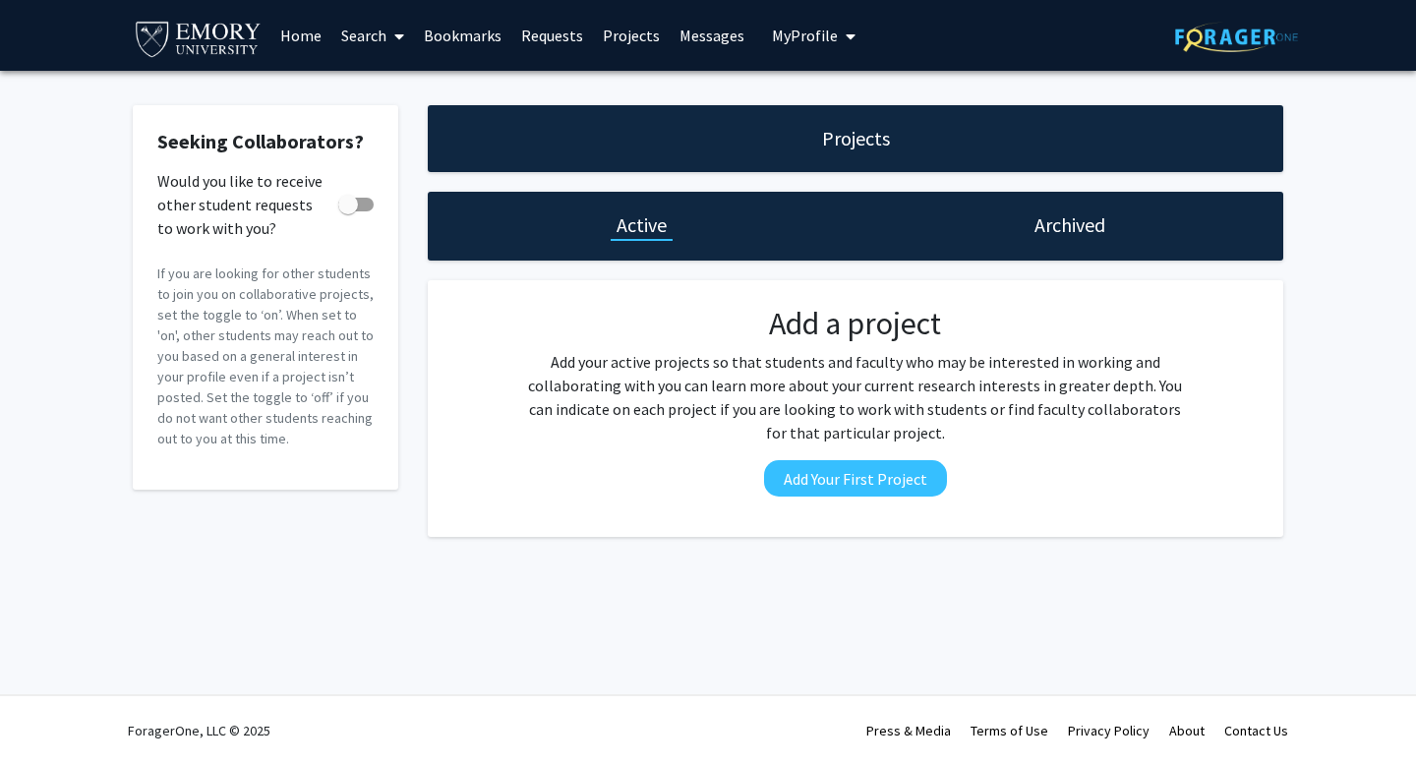
click at [560, 19] on link "Requests" at bounding box center [552, 35] width 82 height 69
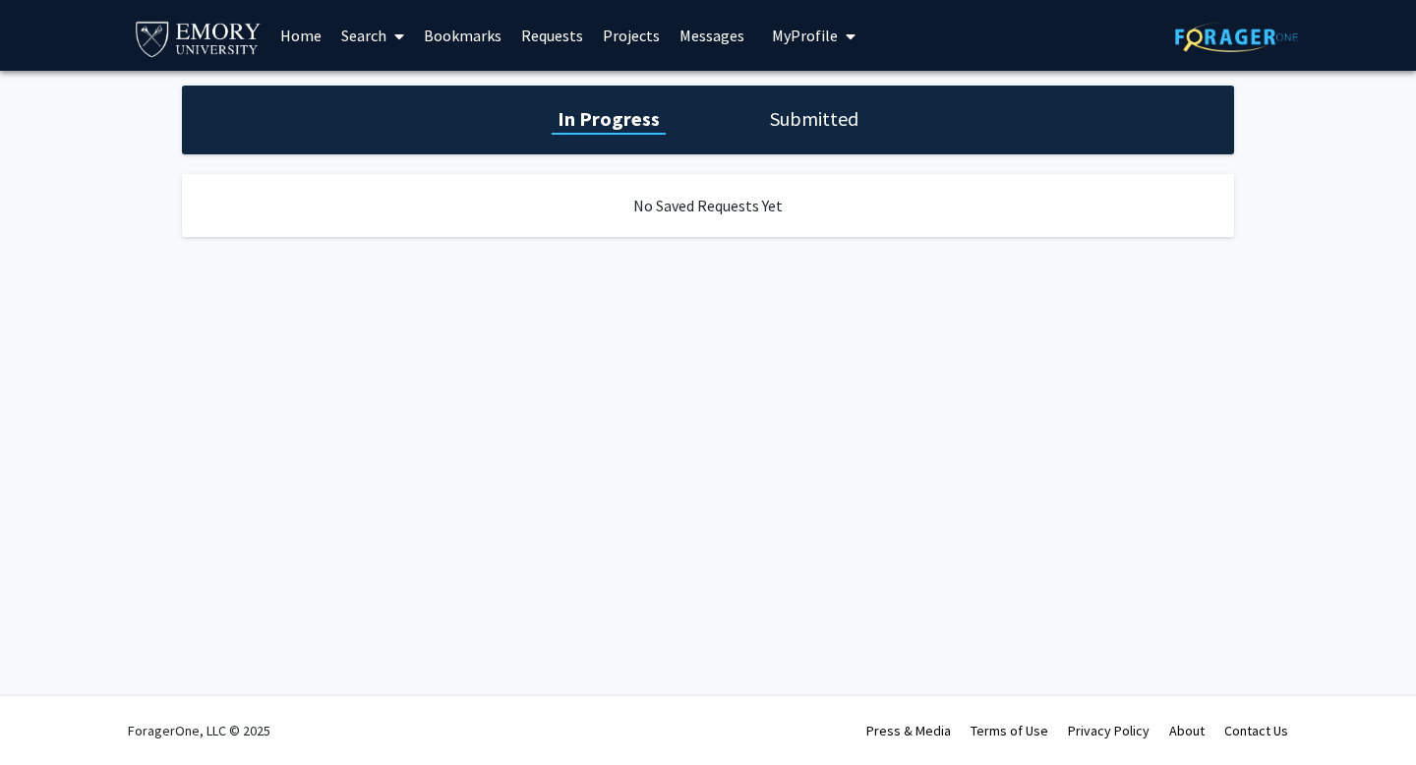
click at [492, 23] on link "Bookmarks" at bounding box center [462, 35] width 97 height 69
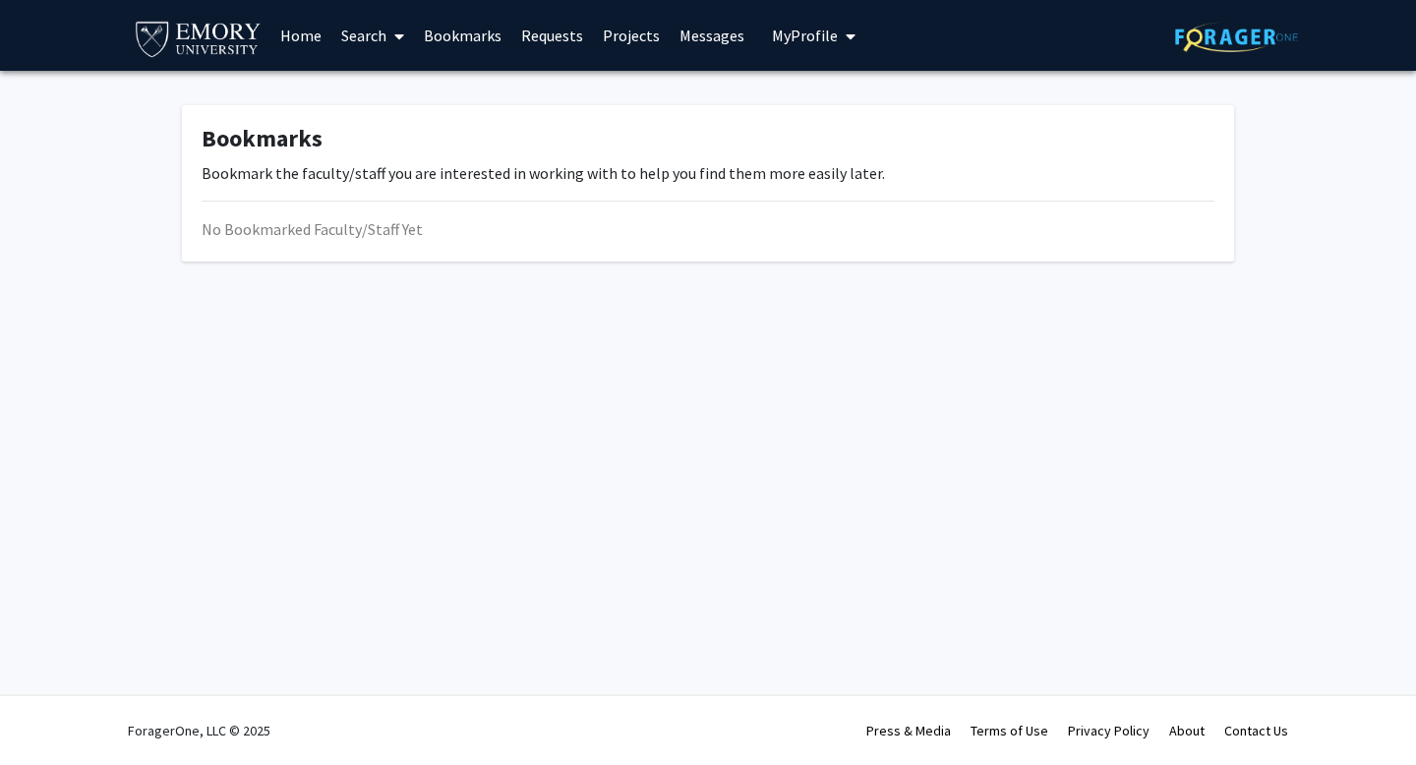
click at [388, 21] on span at bounding box center [396, 36] width 18 height 69
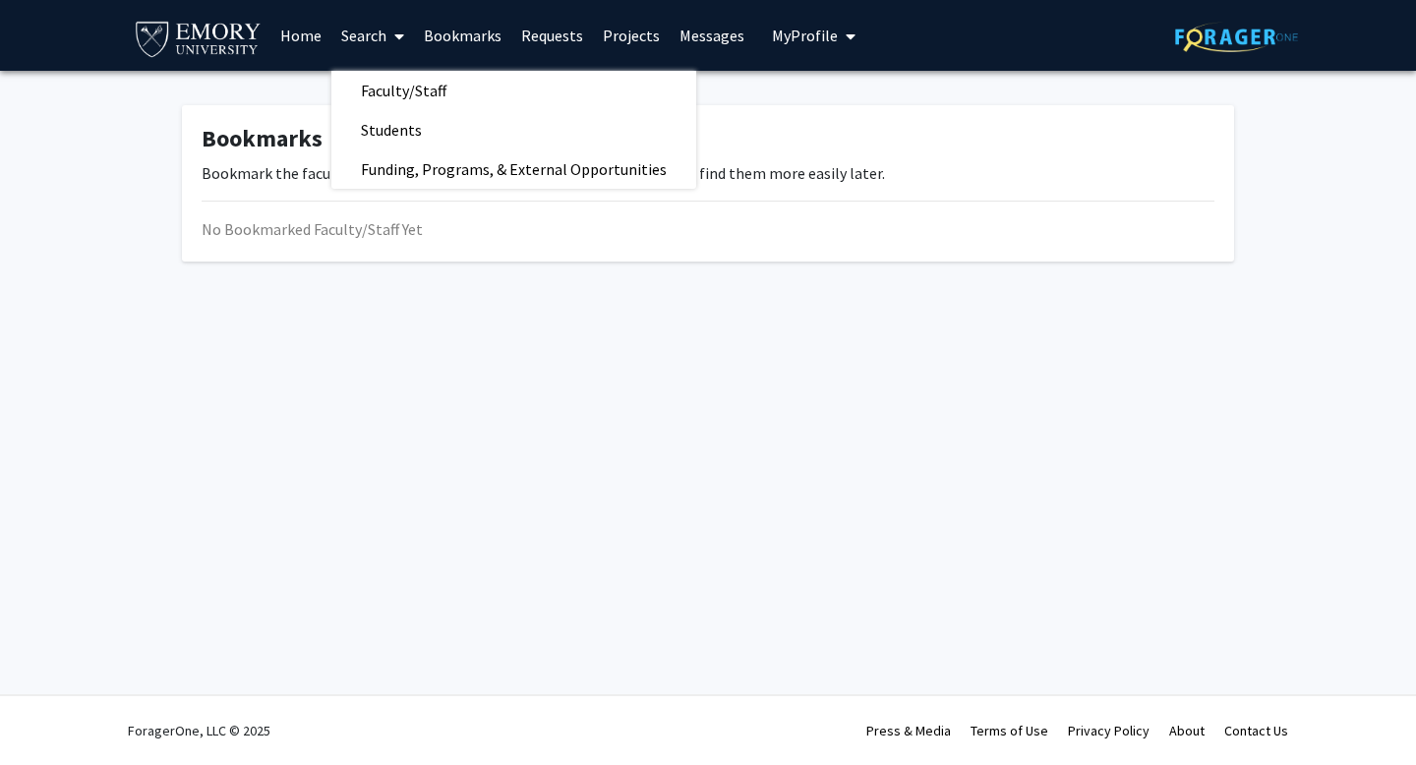
click at [388, 21] on span at bounding box center [396, 36] width 18 height 69
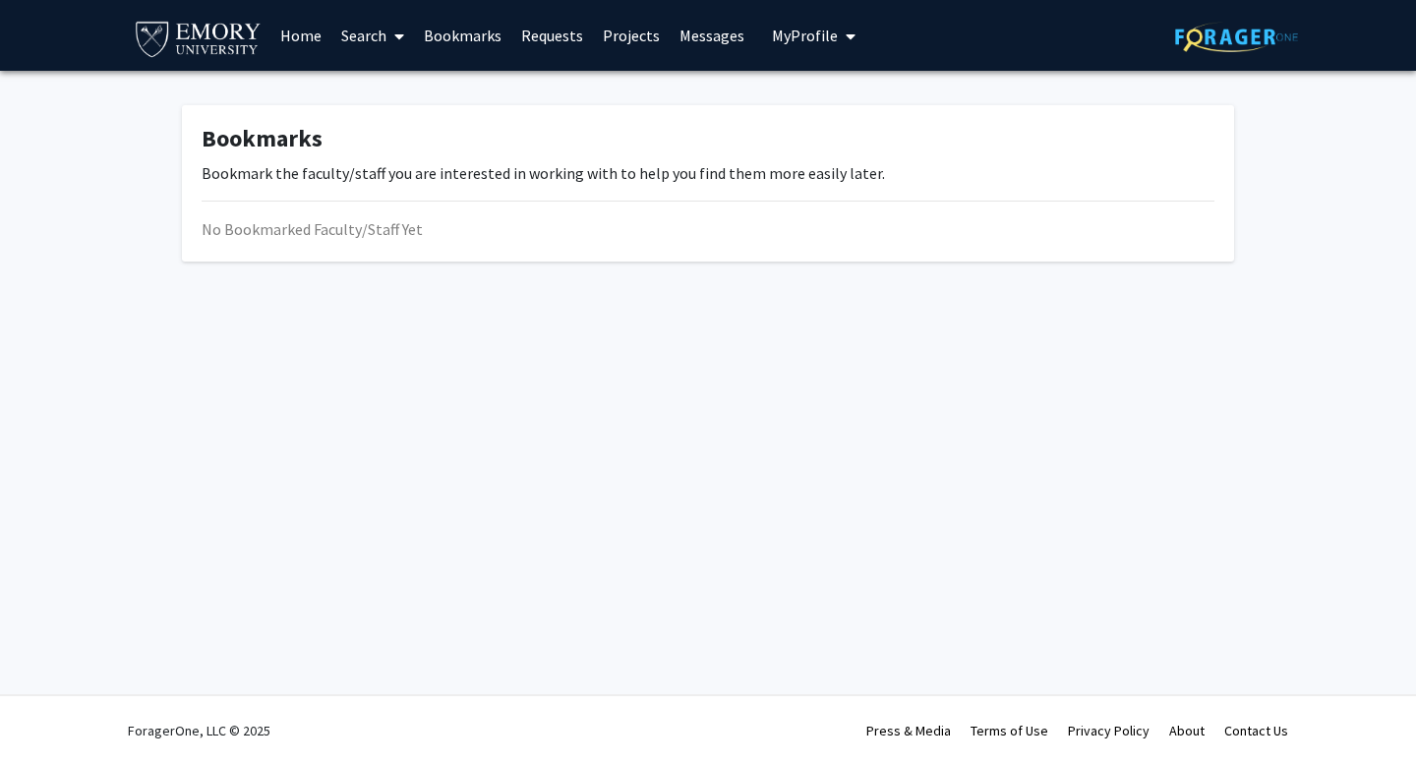
click at [300, 18] on link "Home" at bounding box center [300, 35] width 61 height 69
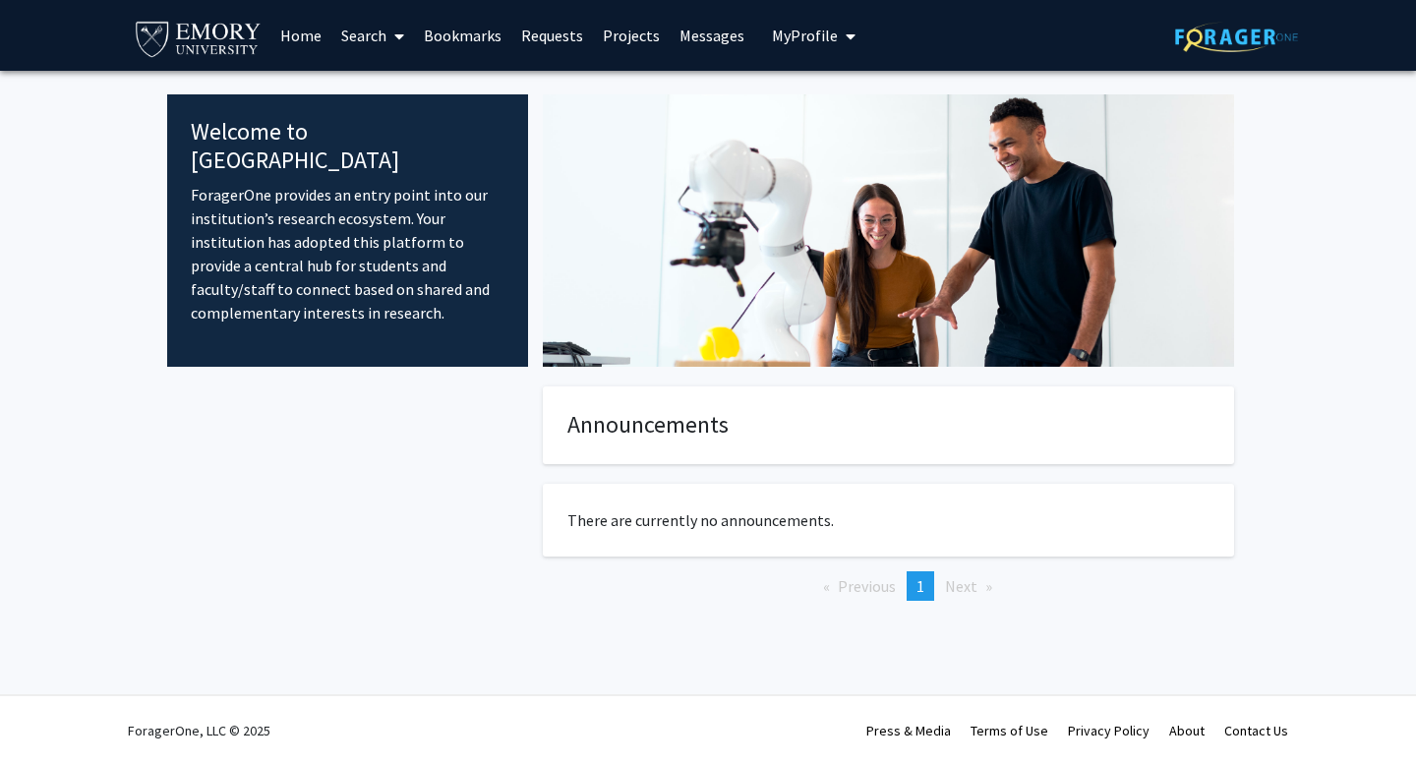
click at [384, 16] on link "Search" at bounding box center [372, 35] width 83 height 69
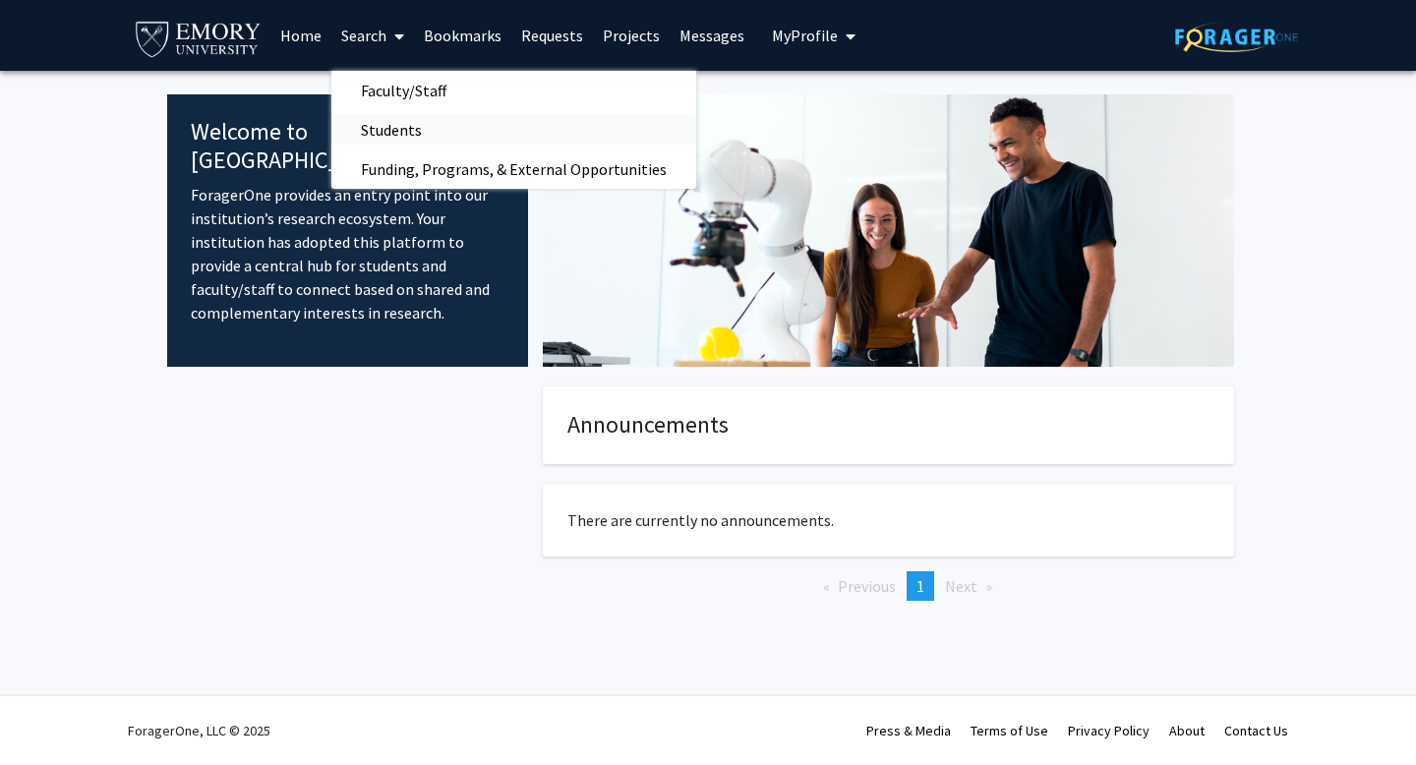
click at [450, 115] on link "Students" at bounding box center [513, 130] width 365 height 30
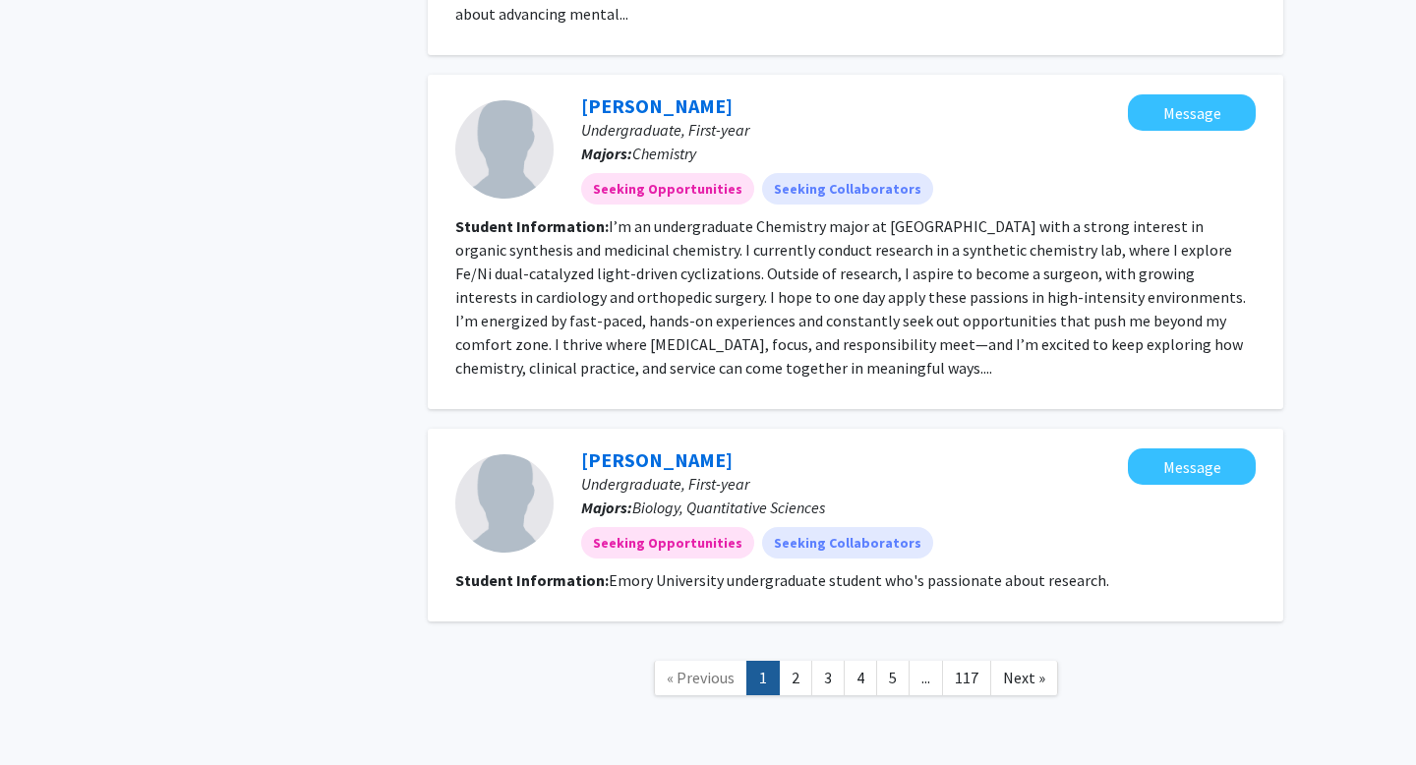
scroll to position [2723, 0]
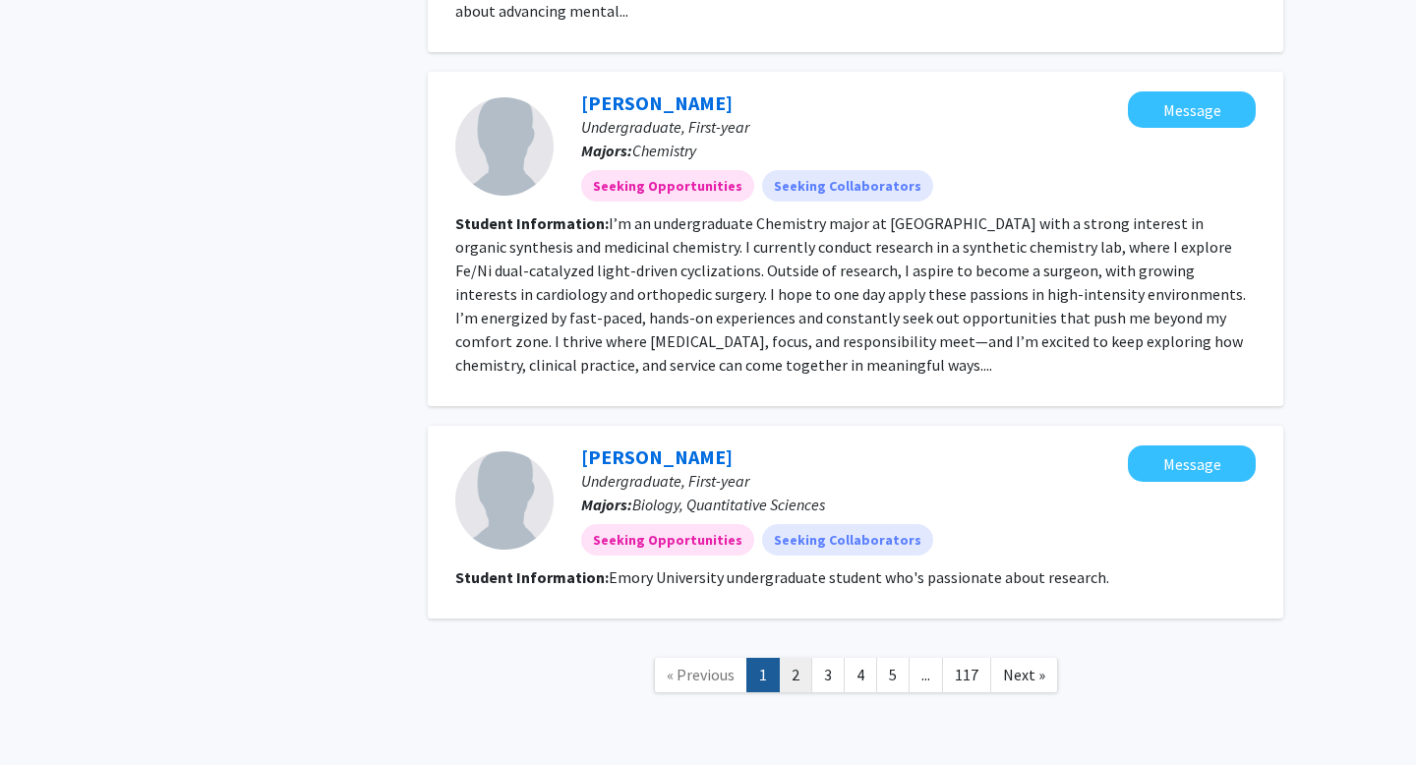
click at [788, 658] on link "2" at bounding box center [795, 675] width 33 height 34
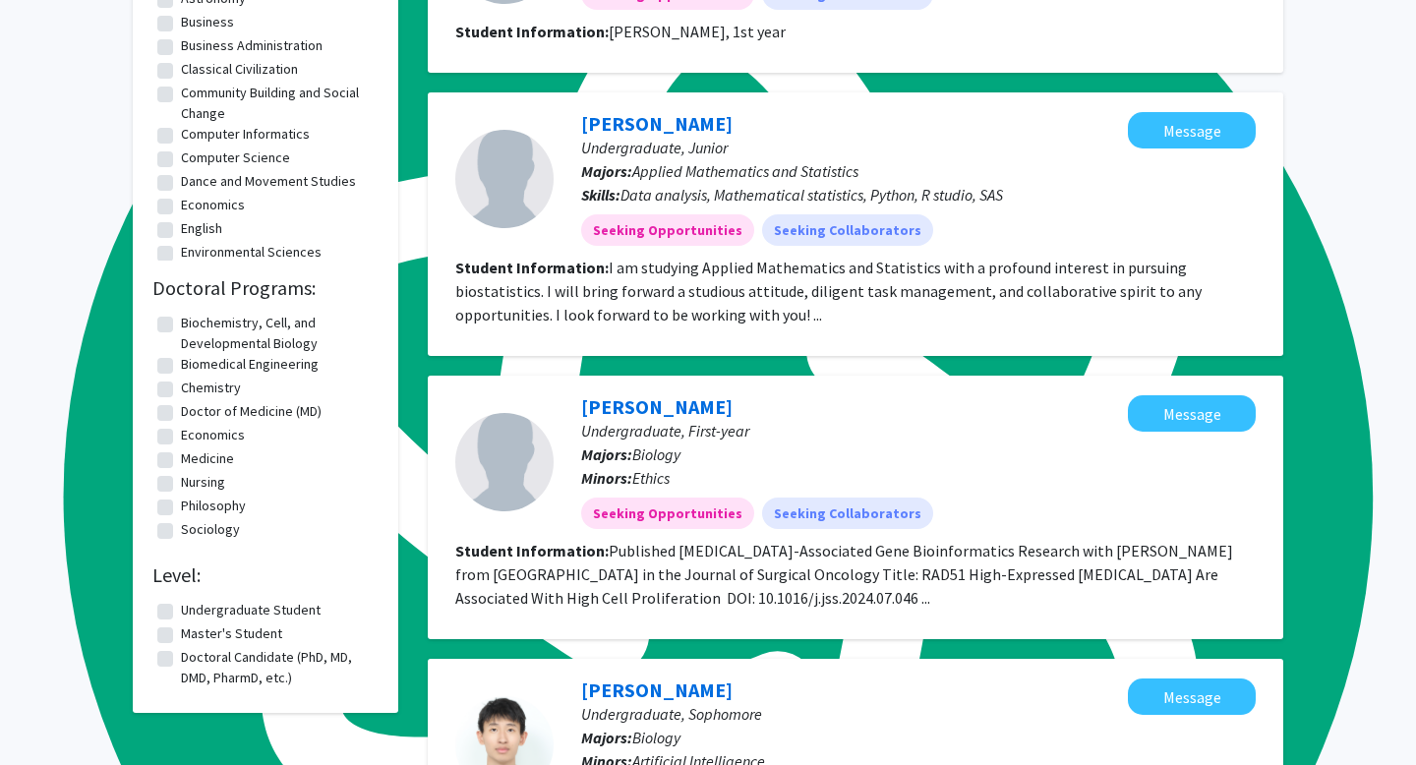
scroll to position [986, 0]
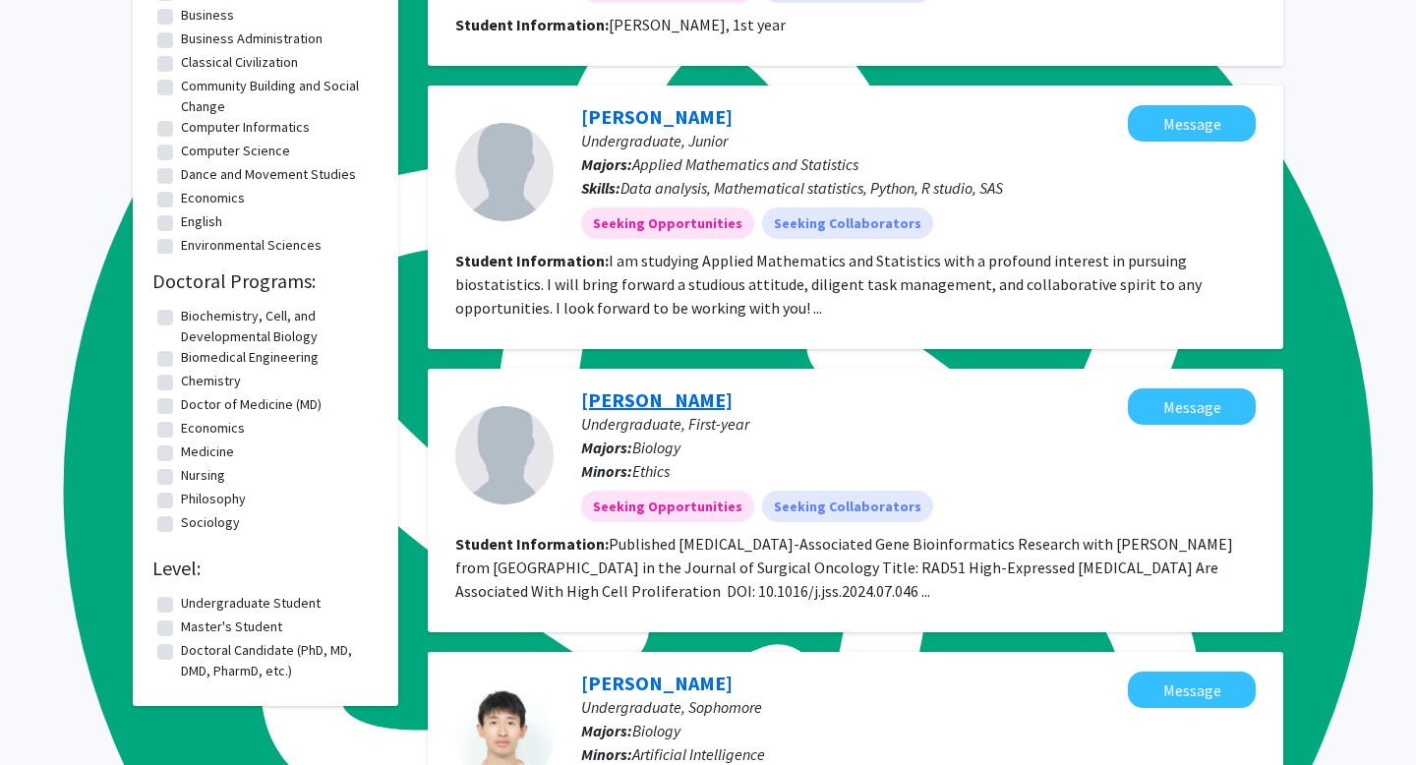
click at [675, 388] on link "Keita Takahashi" at bounding box center [656, 400] width 151 height 25
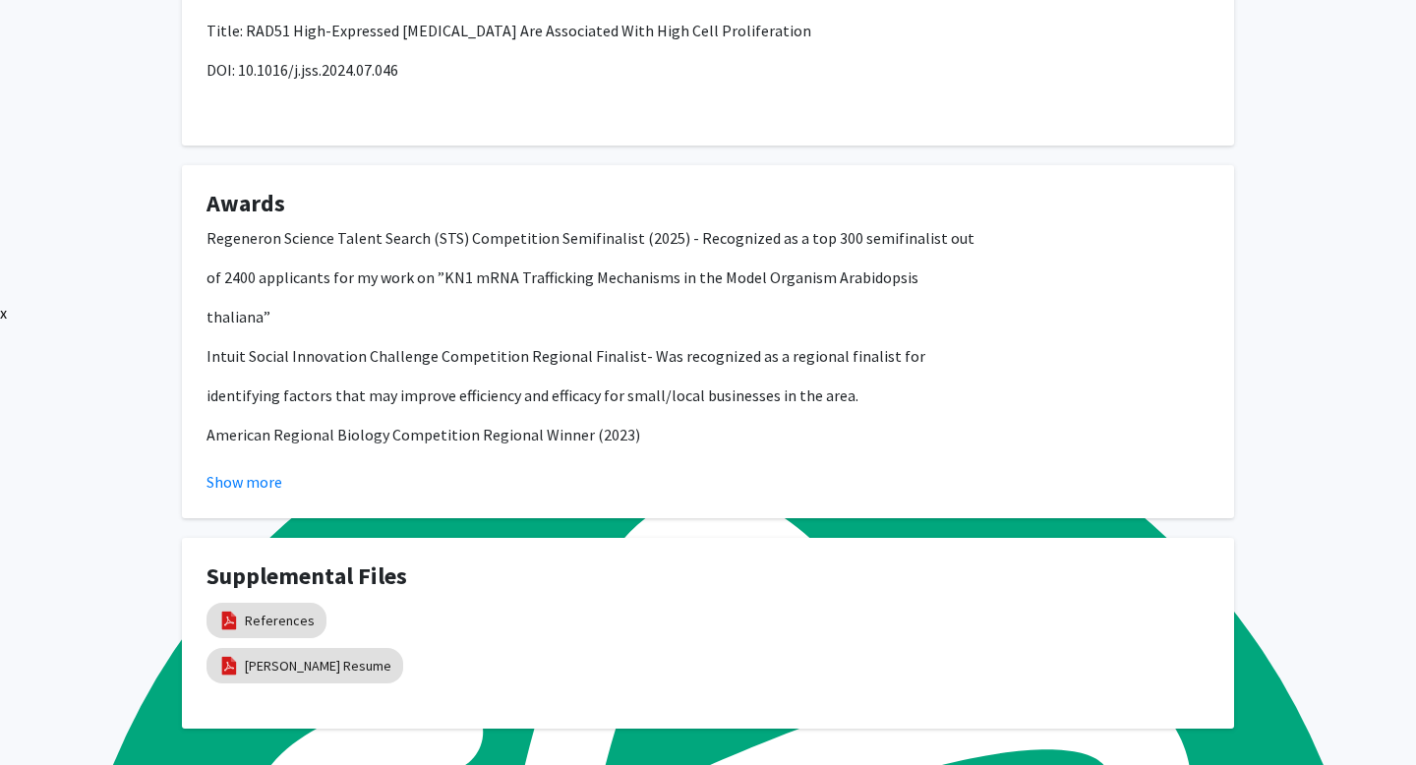
scroll to position [519, 0]
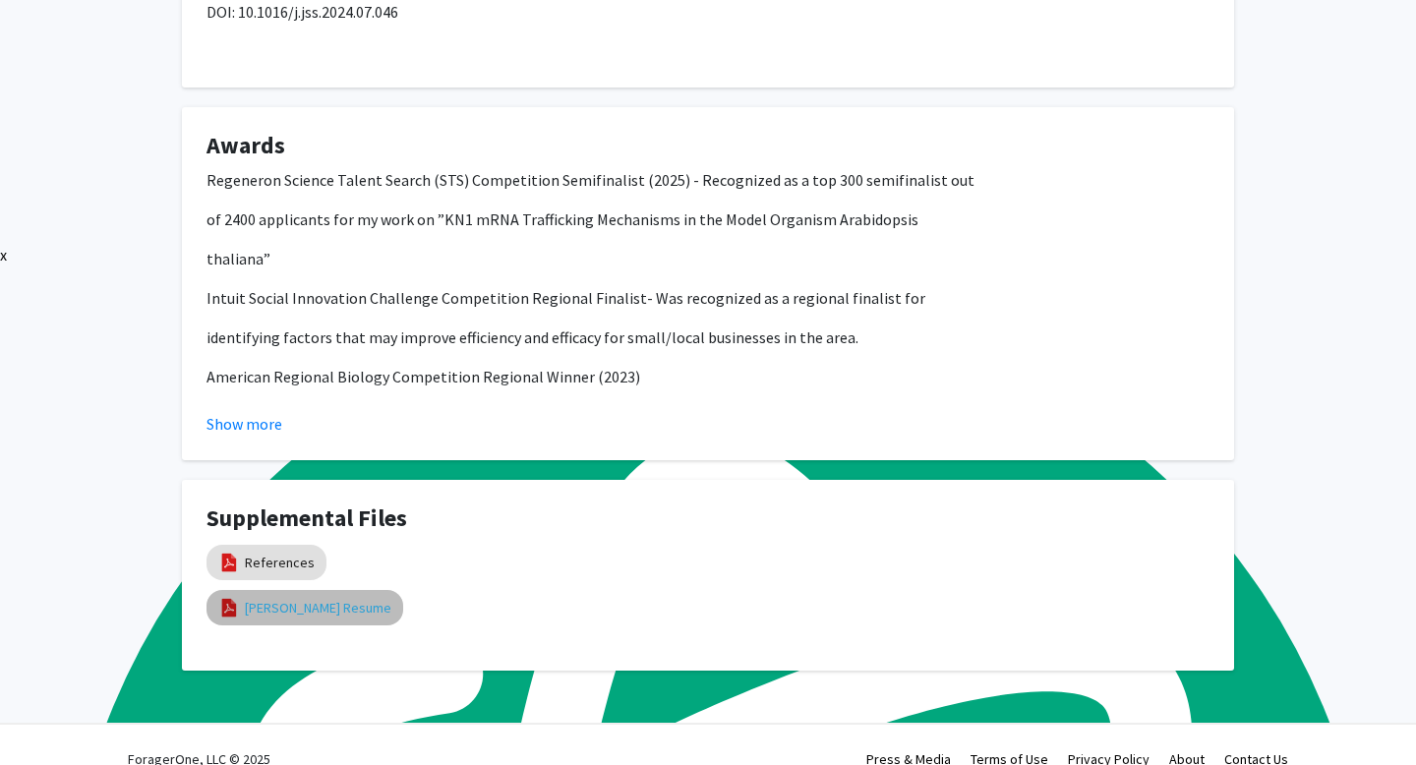
click at [324, 598] on link "Keita Takahashi Resume" at bounding box center [318, 608] width 147 height 21
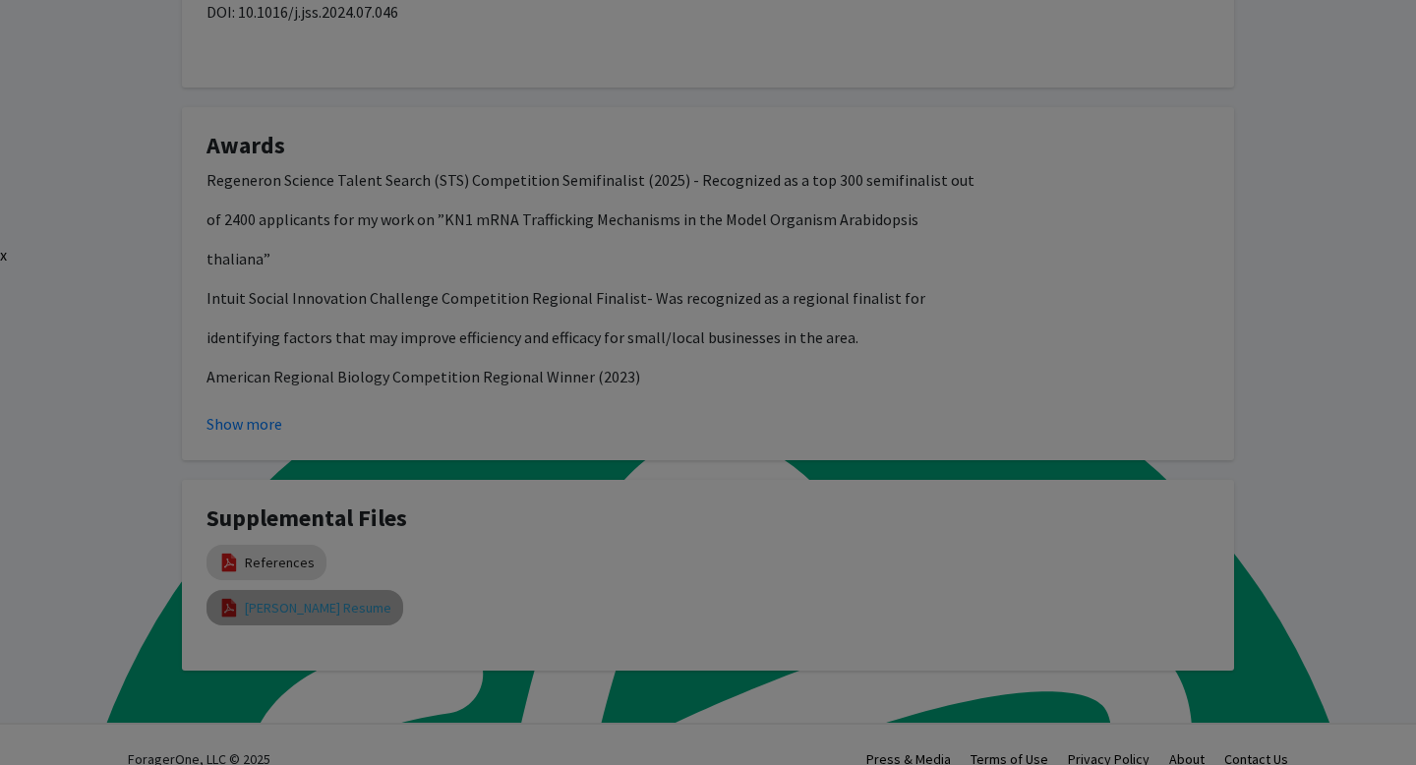
select select "custom"
type input "0"
select select "custom"
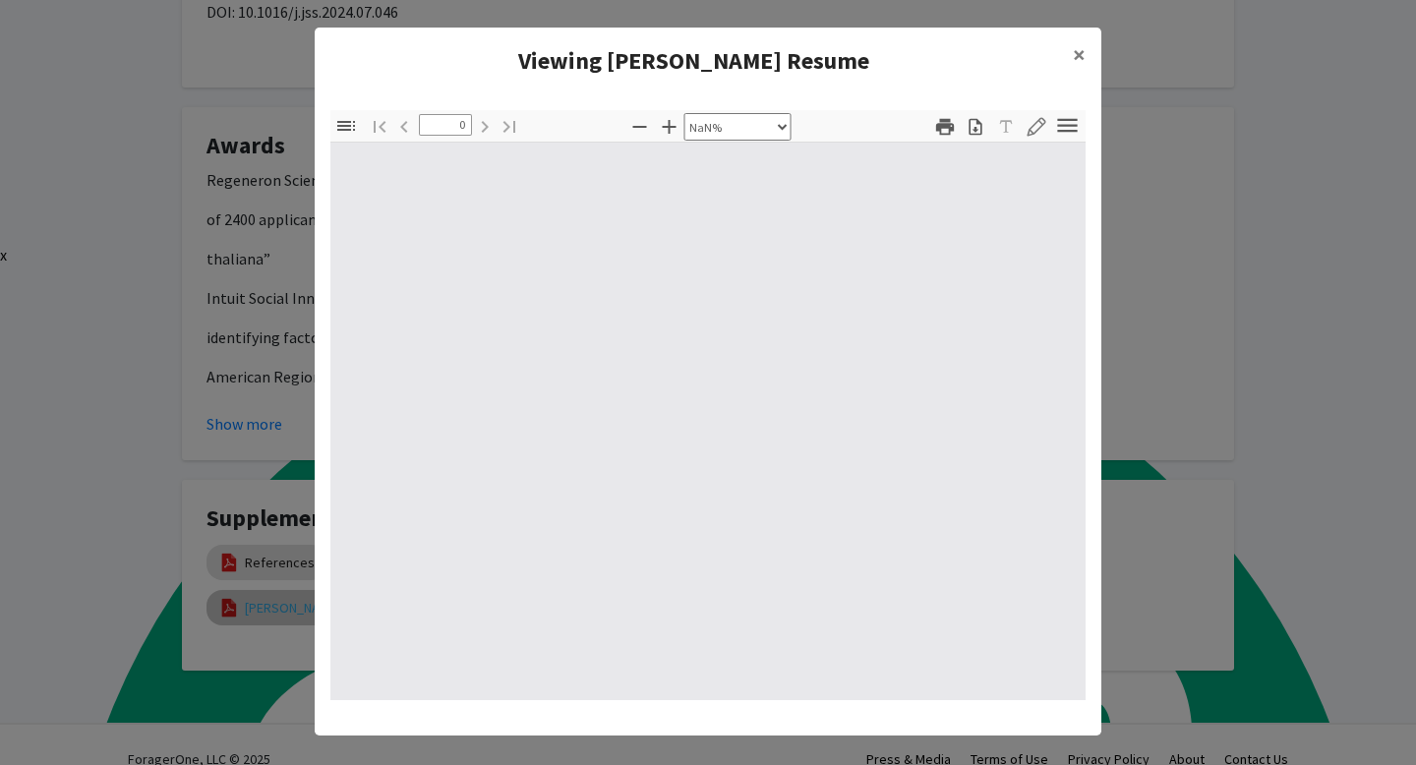
type input "1"
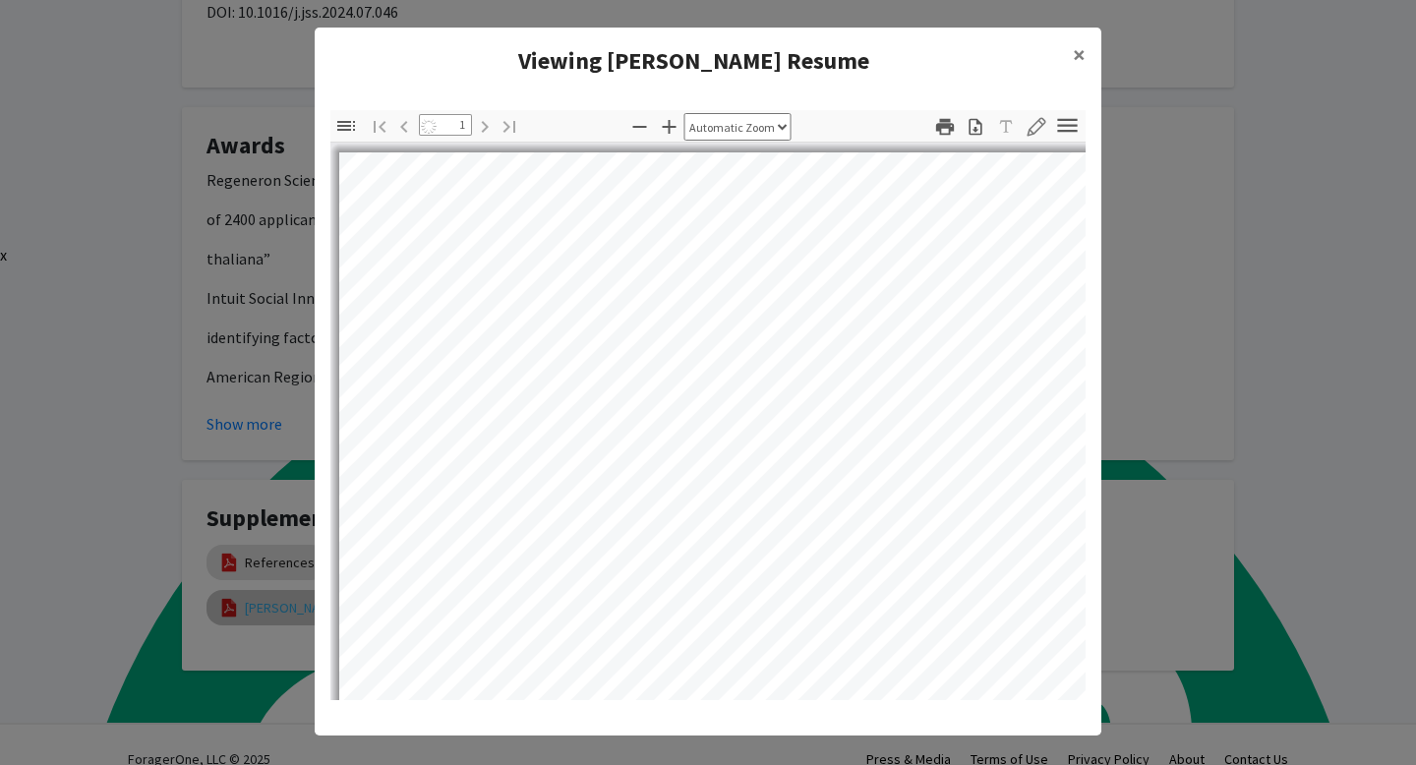
select select "auto"
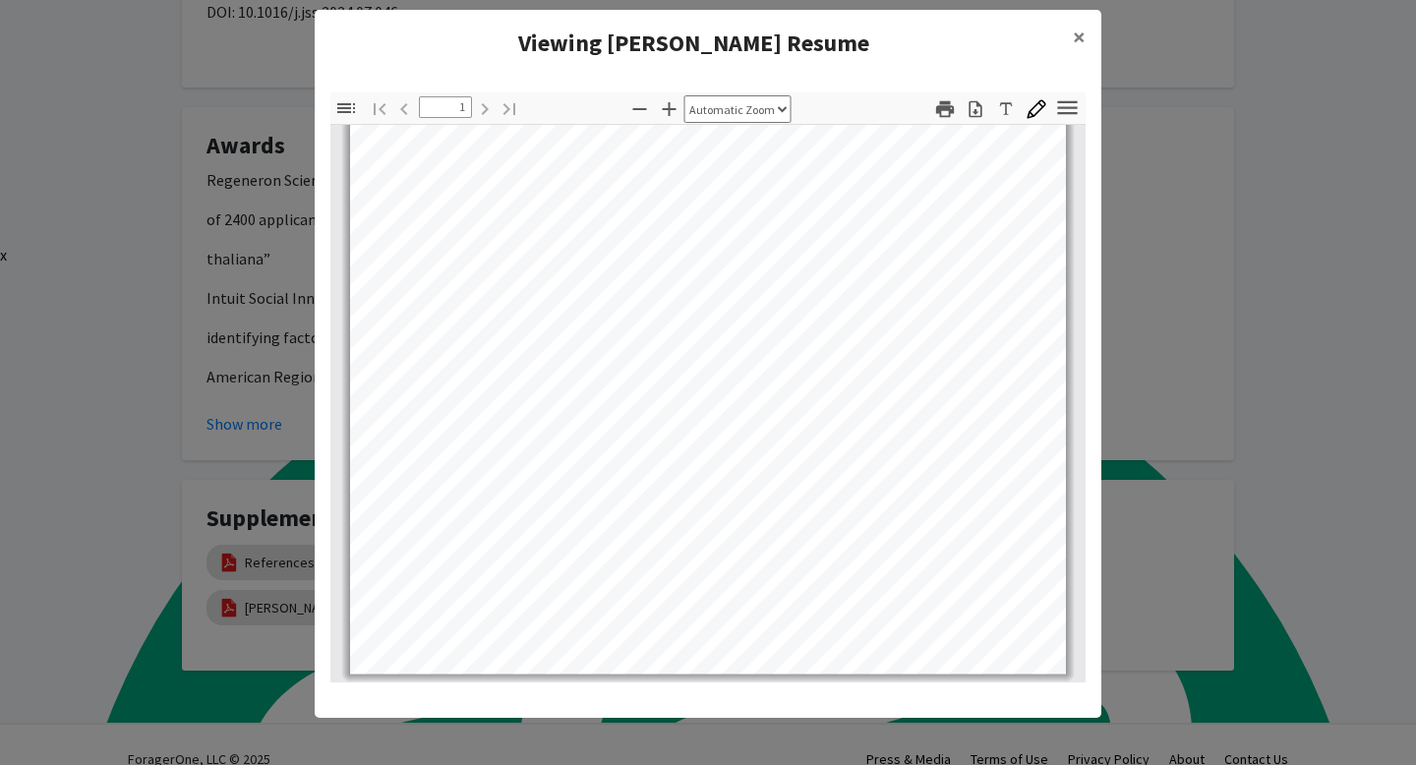
scroll to position [0, 0]
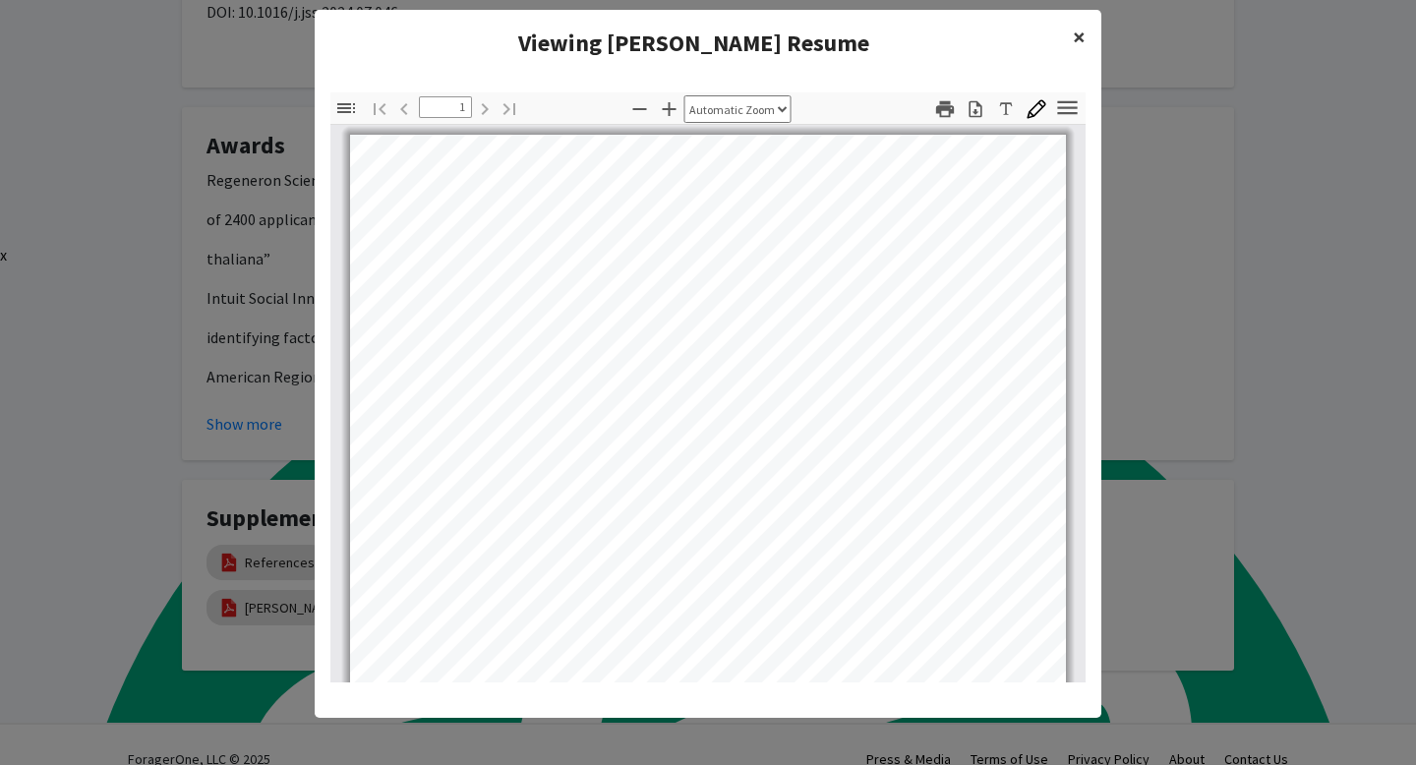
click at [1064, 32] on button "×" at bounding box center [1079, 37] width 44 height 55
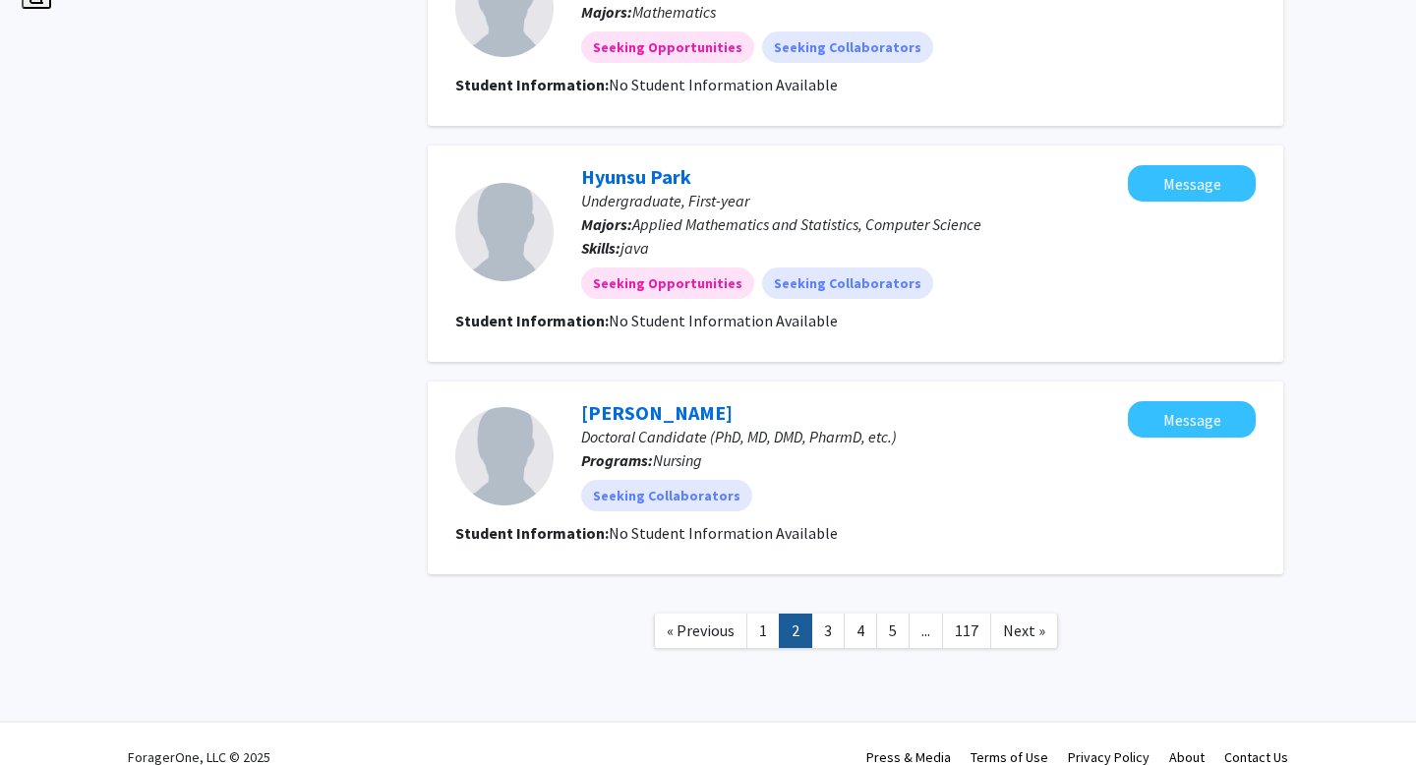
scroll to position [2179, 0]
click at [818, 637] on link "3" at bounding box center [827, 630] width 33 height 34
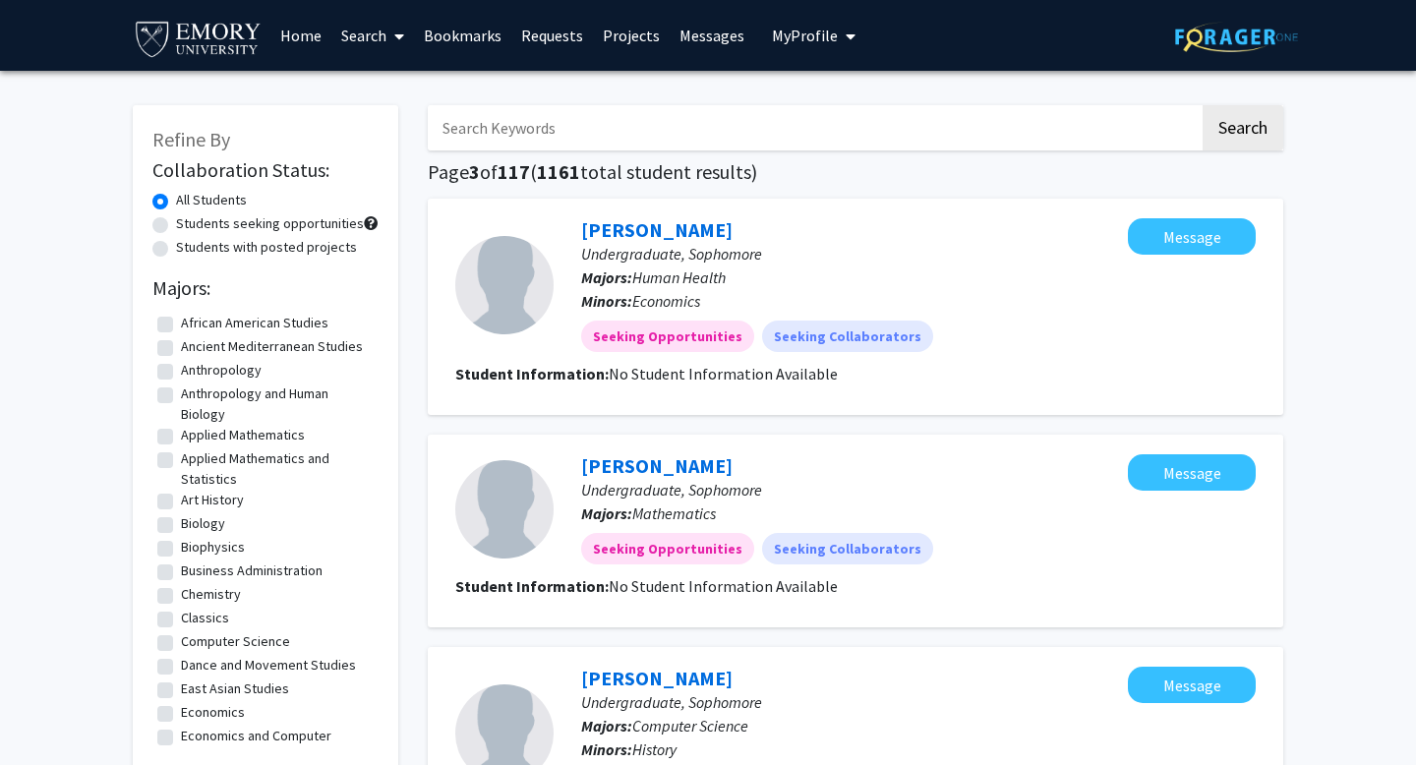
click at [221, 237] on label "Students with posted projects" at bounding box center [266, 247] width 181 height 21
click at [189, 237] on input "Students with posted projects" at bounding box center [182, 243] width 13 height 13
radio input "true"
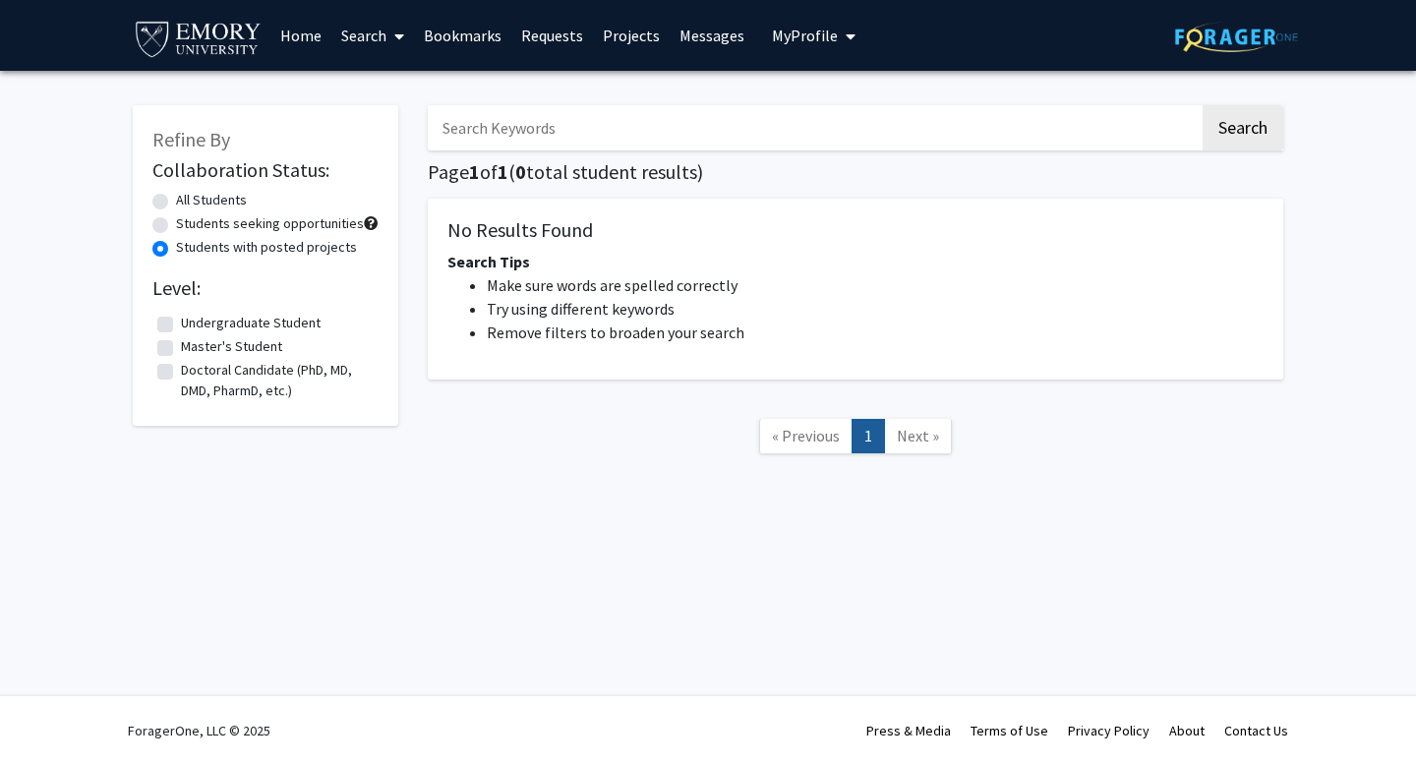
click at [181, 336] on label "Master's Student" at bounding box center [231, 346] width 101 height 21
click at [181, 336] on input "Master's Student" at bounding box center [187, 342] width 13 height 13
checkbox input "true"
click at [181, 362] on label "Doctoral Candidate (PhD, MD, DMD, PharmD, etc.)" at bounding box center [277, 380] width 193 height 41
click at [181, 362] on input "Doctoral Candidate (PhD, MD, DMD, PharmD, etc.)" at bounding box center [187, 366] width 13 height 13
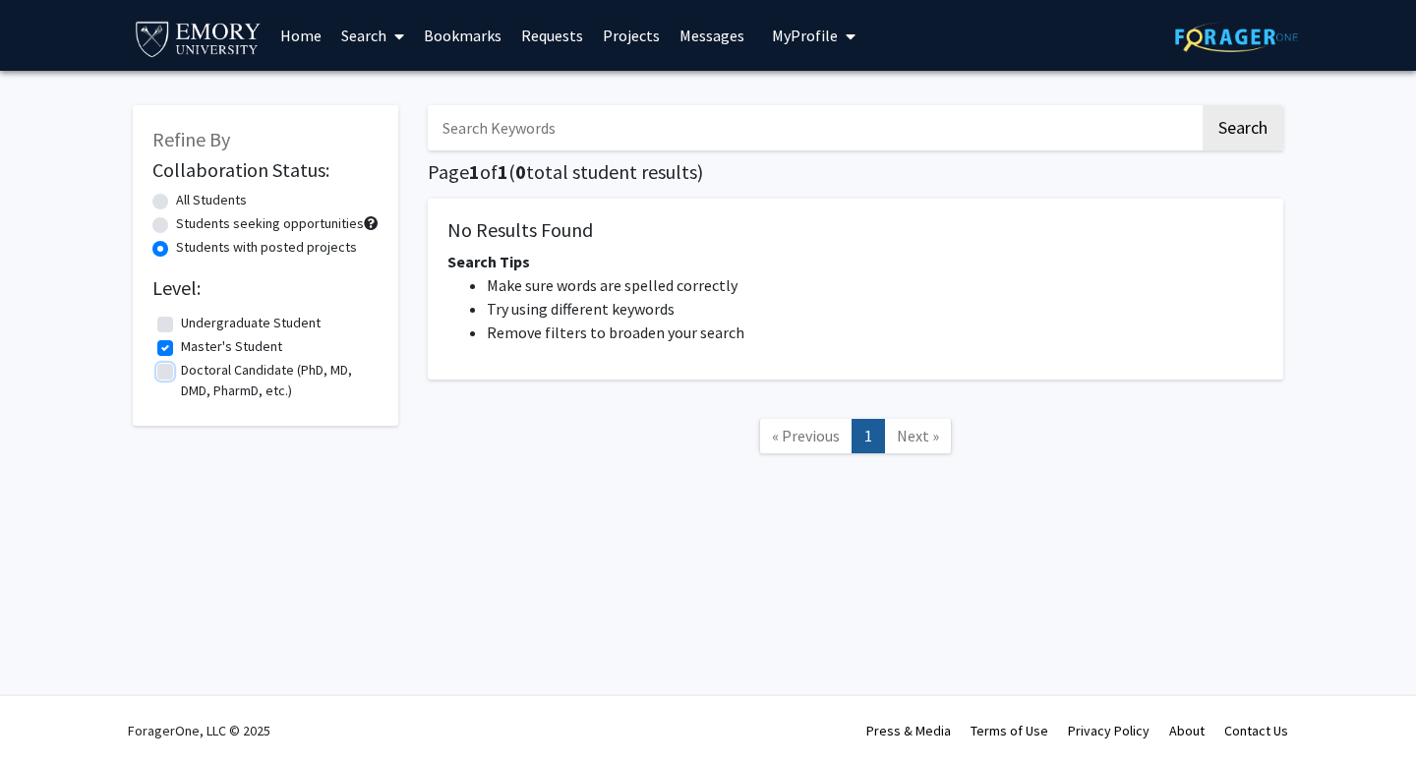
checkbox input "true"
click at [1272, 105] on button "Search" at bounding box center [1243, 127] width 81 height 45
radio input "true"
checkbox input "false"
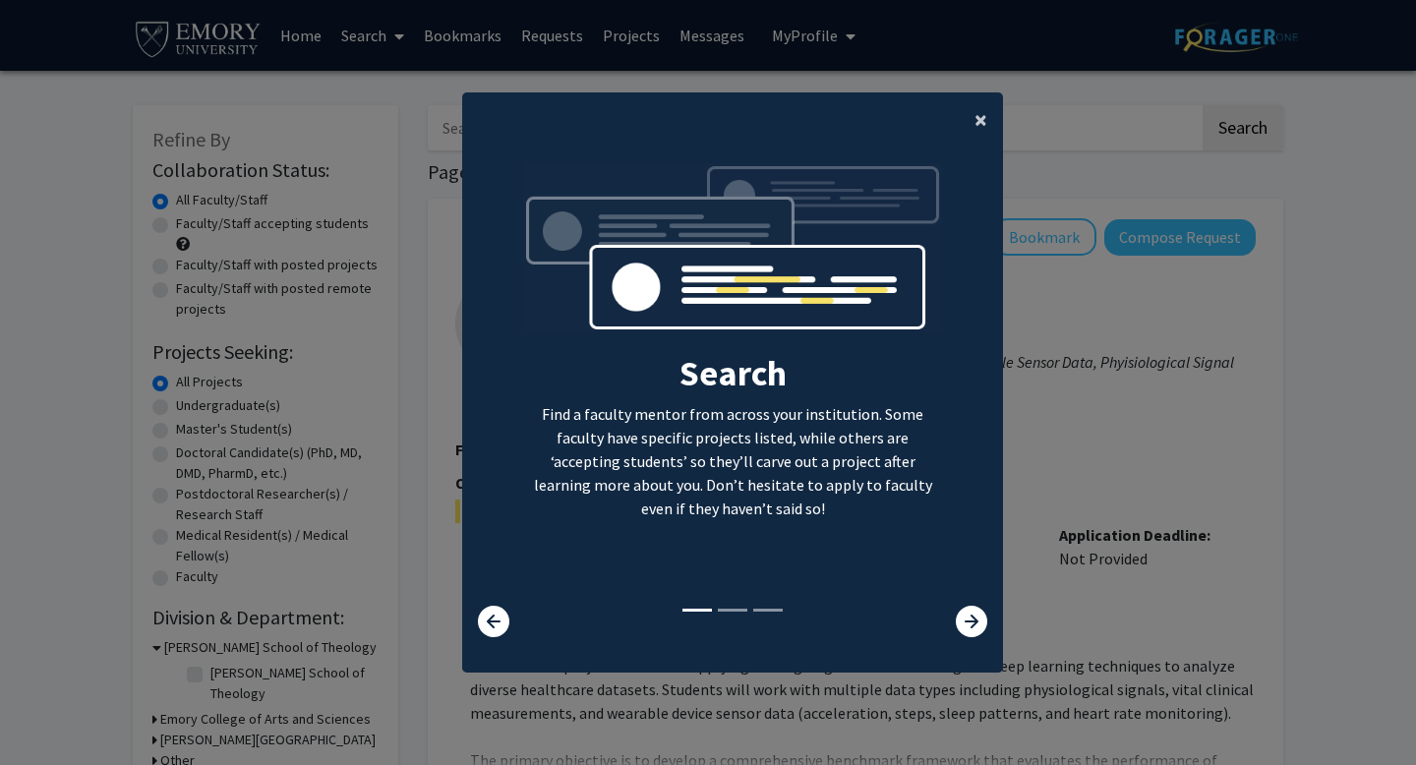
click at [981, 124] on span "×" at bounding box center [981, 119] width 13 height 30
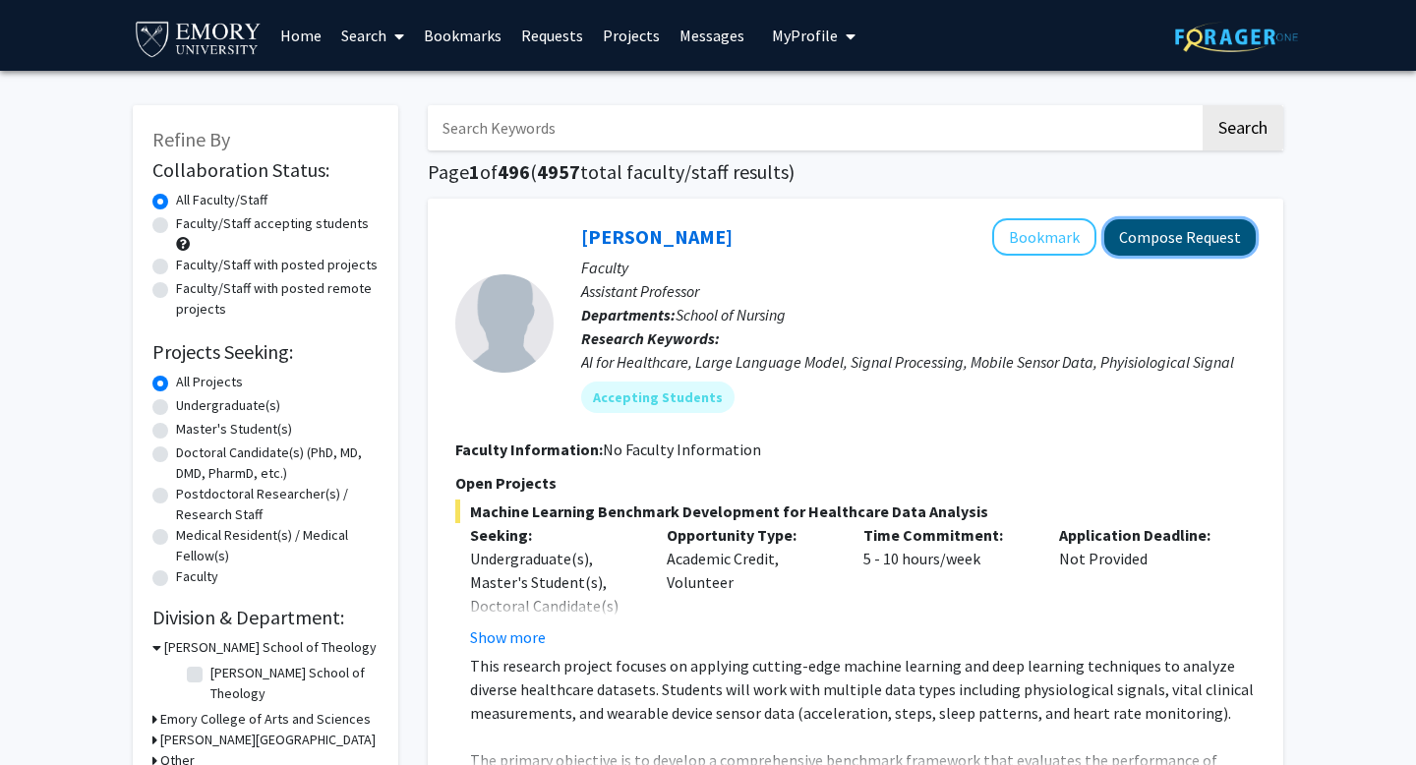
click at [1184, 219] on button "Compose Request" at bounding box center [1179, 237] width 151 height 36
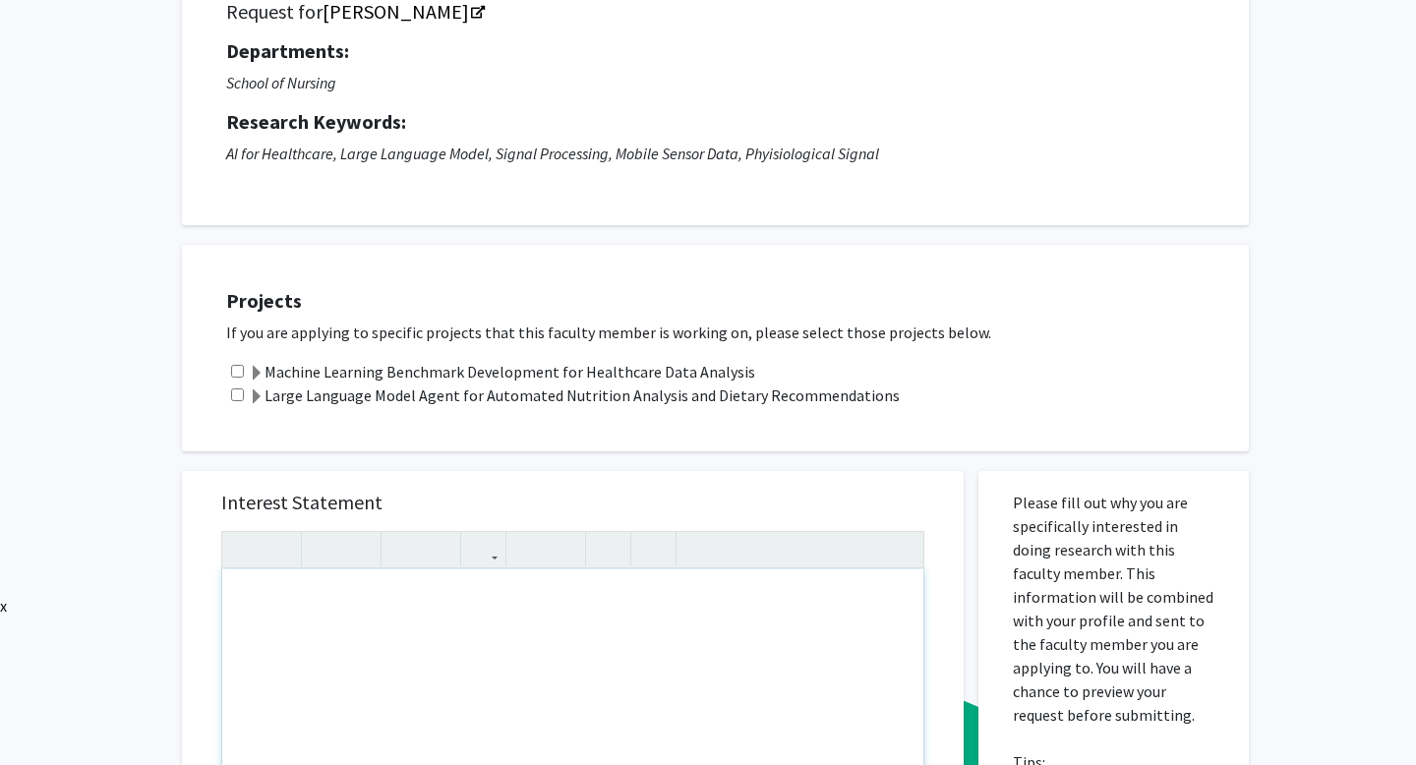
scroll to position [160, 0]
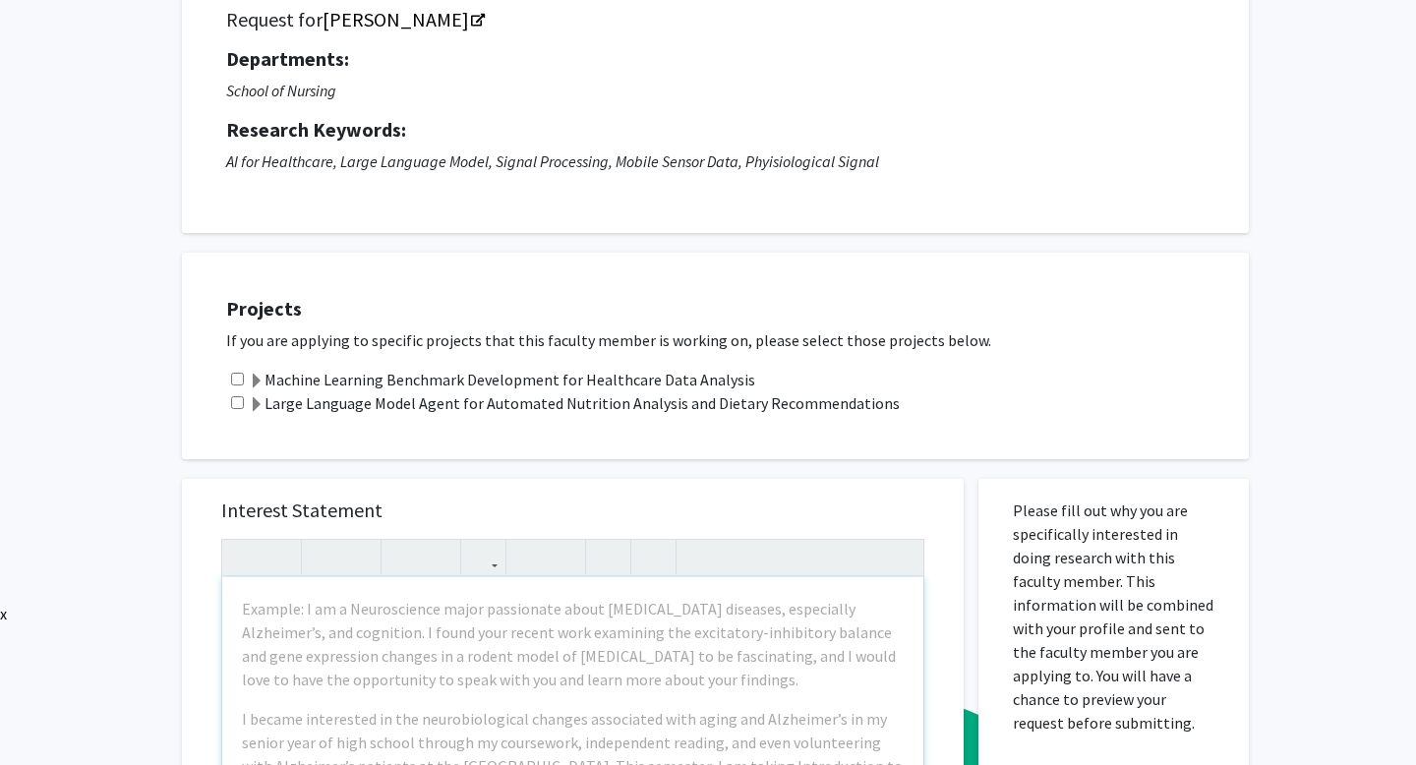
click at [394, 481] on div "Interest Statement Example: I am a Neuroscience major passionate about [MEDICAL…" at bounding box center [573, 772] width 743 height 586
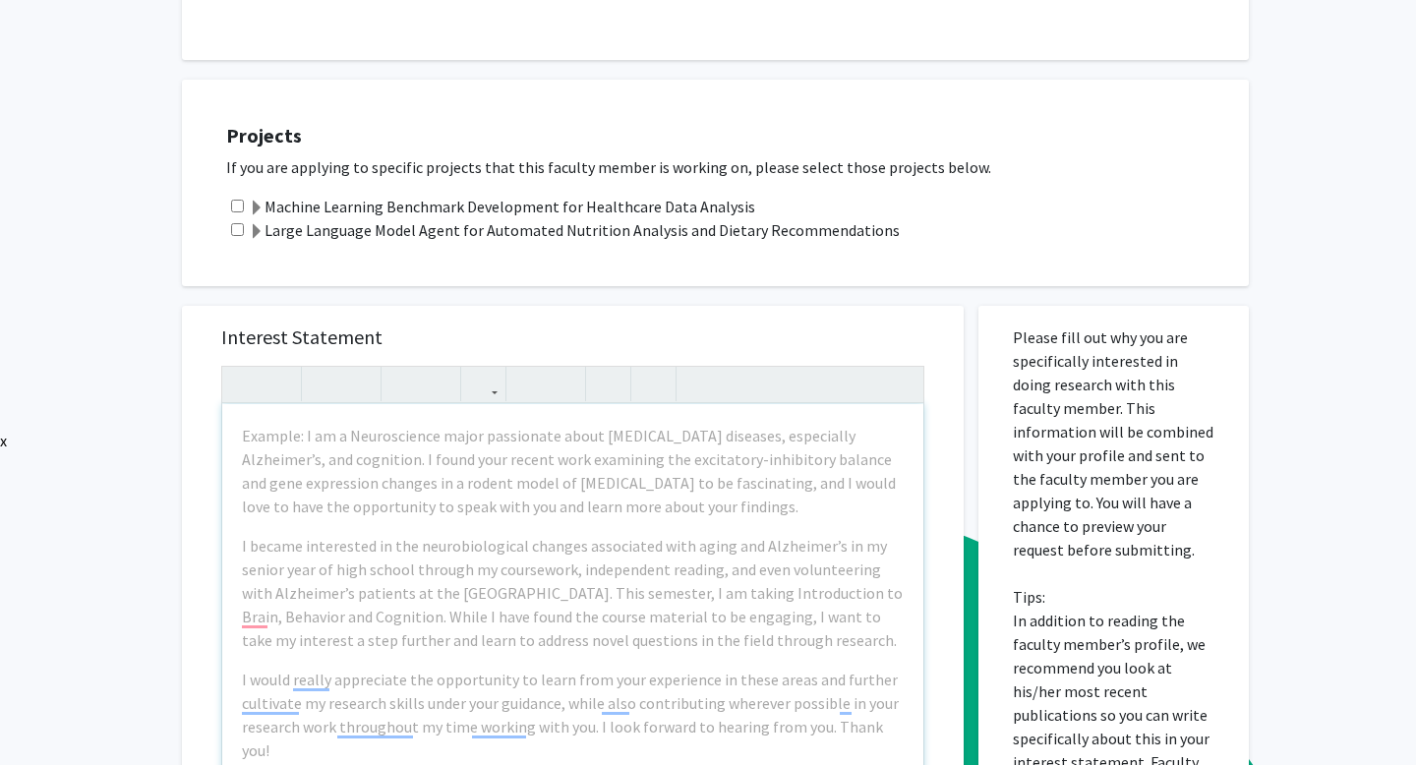
scroll to position [334, 0]
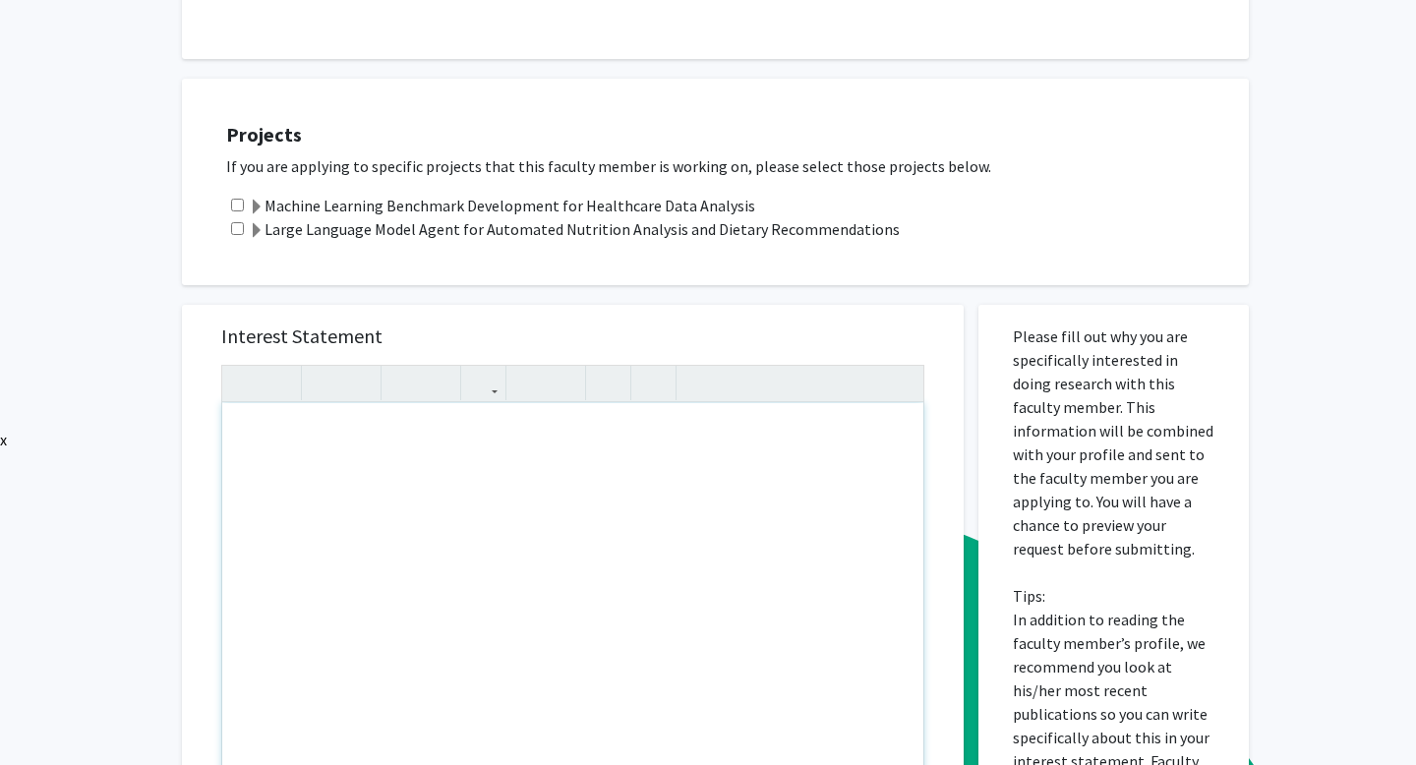
drag, startPoint x: 239, startPoint y: 559, endPoint x: 513, endPoint y: 572, distance: 274.7
click at [515, 572] on div "To enrich screen reader interactions, please activate Accessibility in Grammarl…" at bounding box center [572, 628] width 701 height 450
click at [513, 572] on div "To enrich screen reader interactions, please activate Accessibility in Grammarl…" at bounding box center [572, 628] width 701 height 450
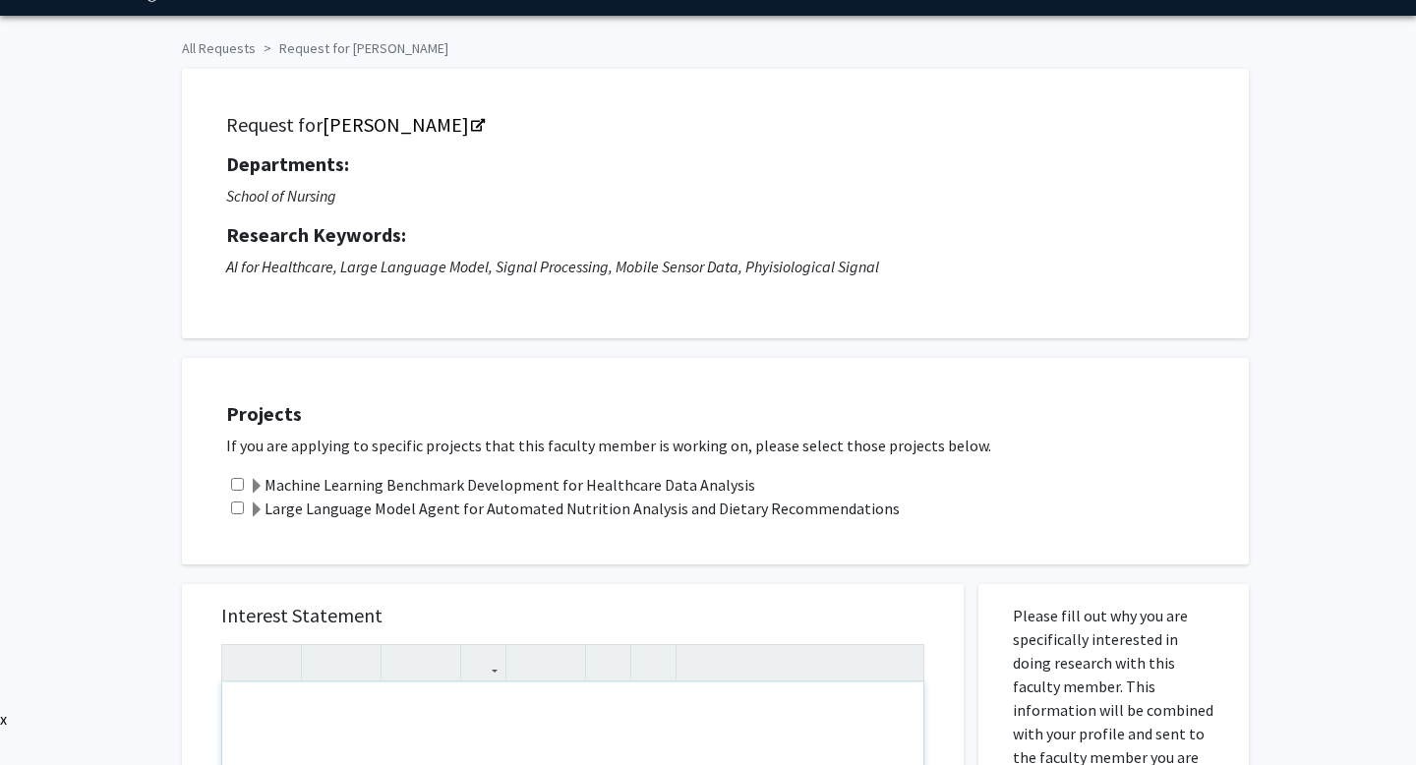
scroll to position [0, 0]
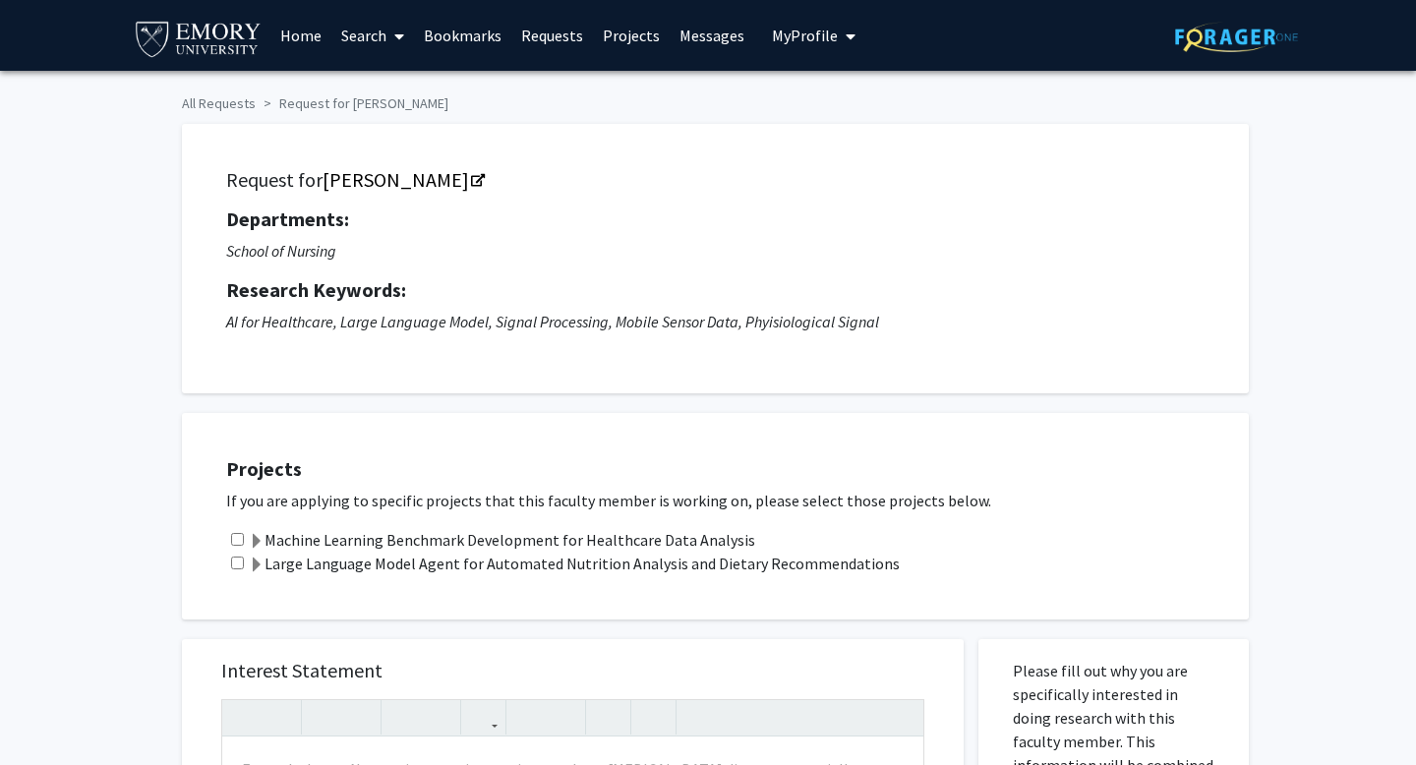
click at [283, 568] on label "Large Language Model Agent for Automated Nutrition Analysis and Dietary Recomme…" at bounding box center [574, 564] width 651 height 24
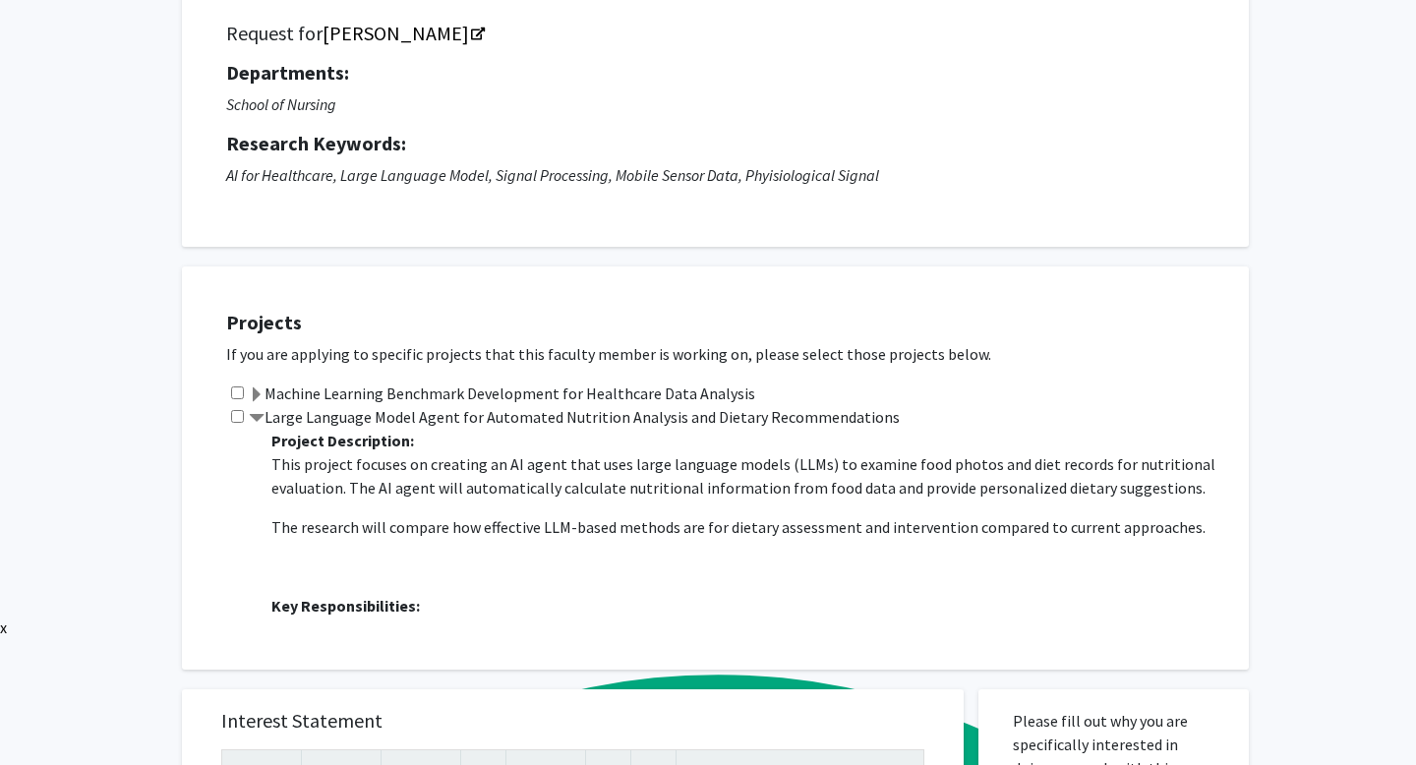
scroll to position [151, 0]
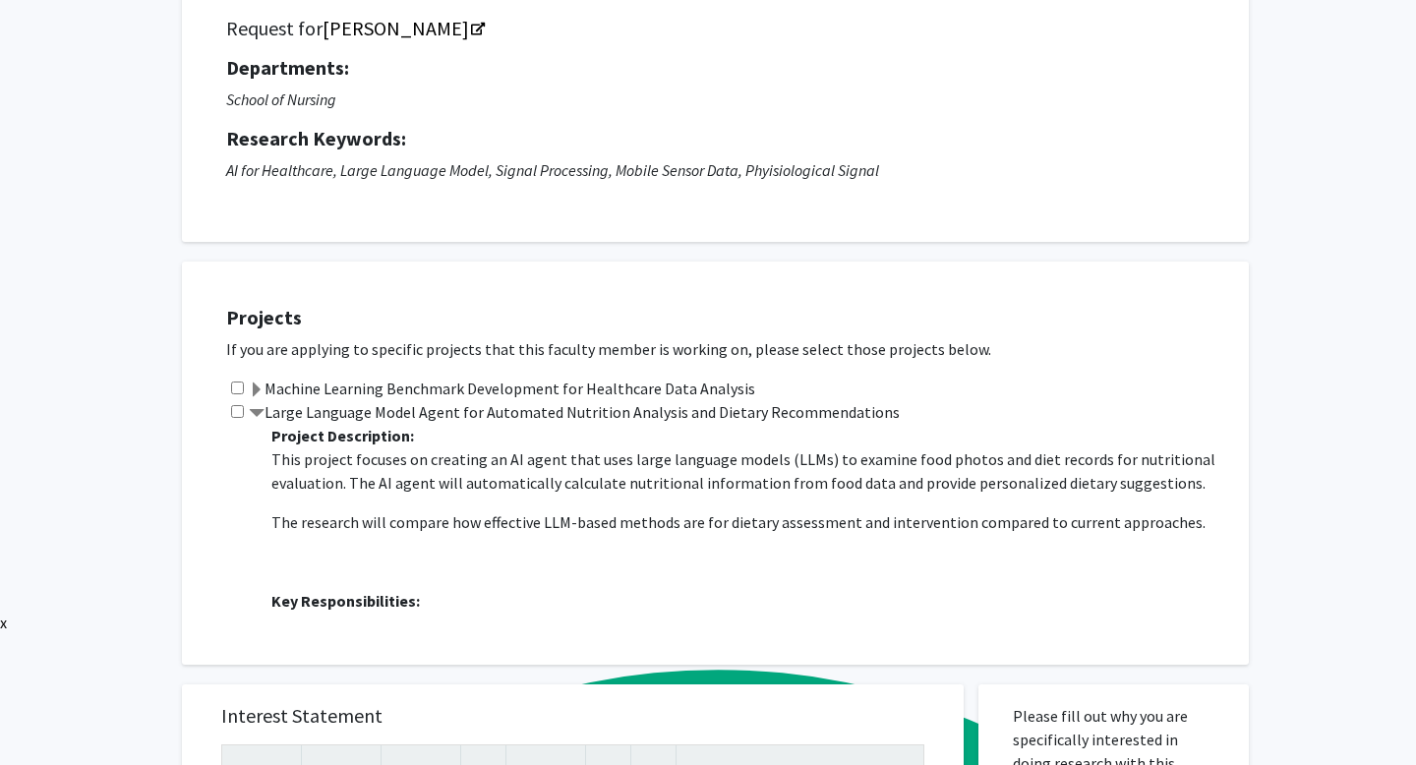
click at [237, 413] on input "checkbox" at bounding box center [237, 411] width 13 height 13
checkbox input "true"
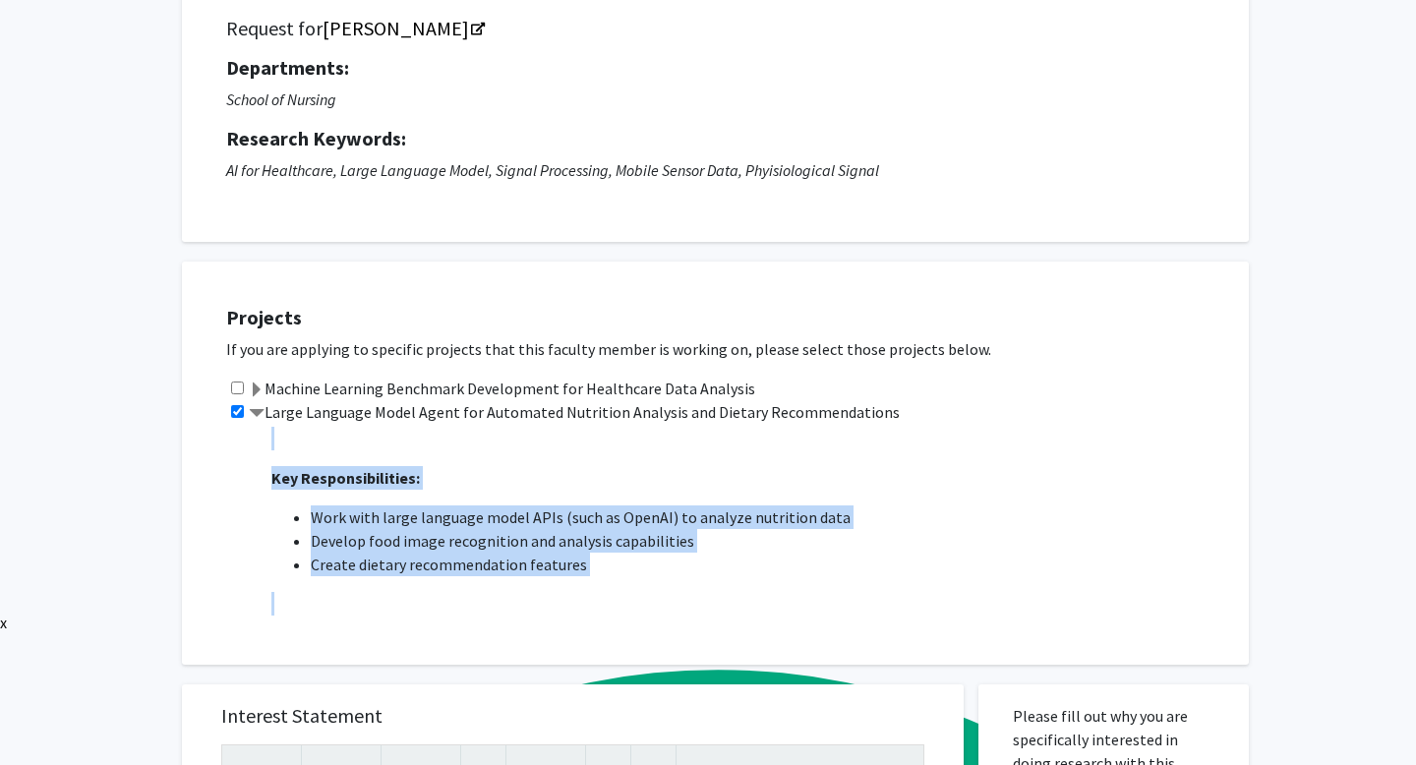
scroll to position [393, 0]
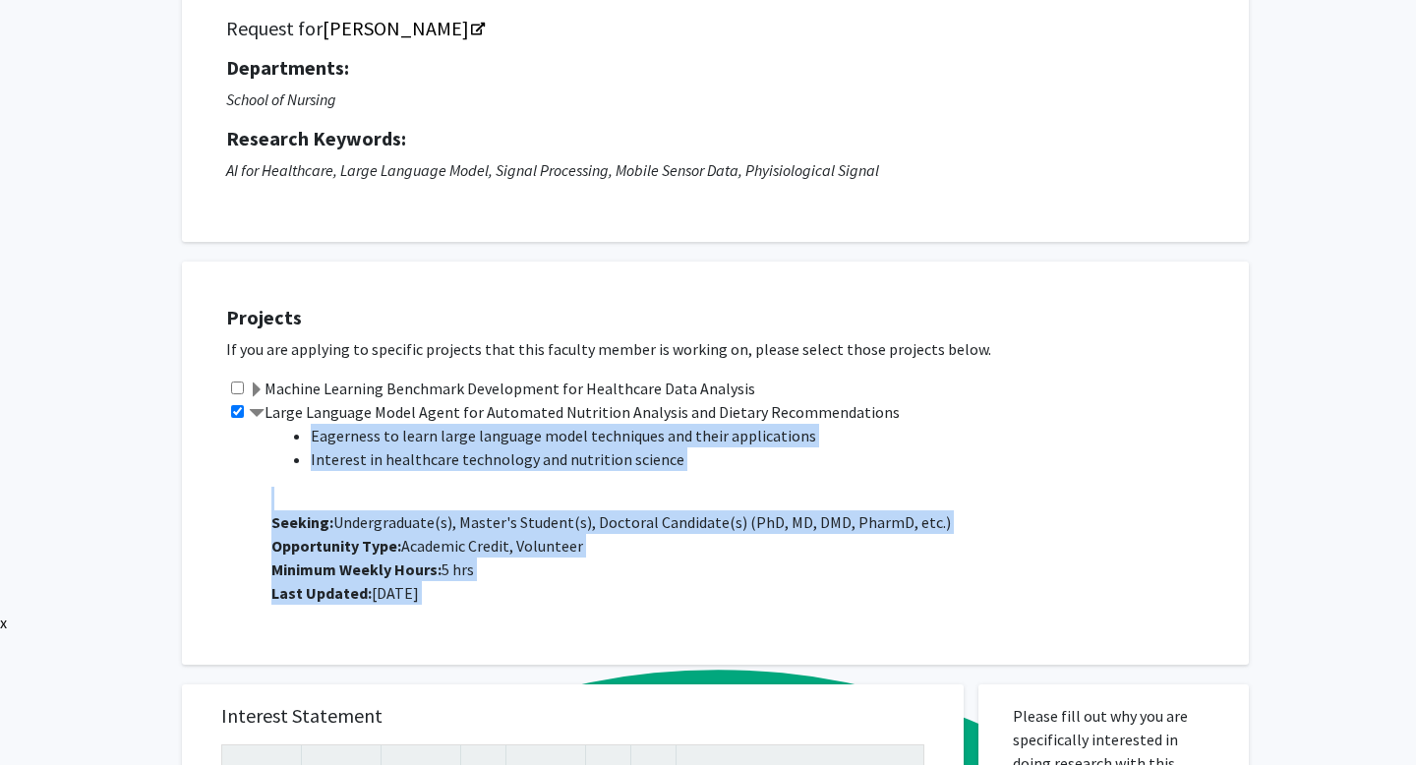
drag, startPoint x: 271, startPoint y: 435, endPoint x: 583, endPoint y: 669, distance: 389.9
click at [583, 669] on div "All Requests Request for [PERSON_NAME] Request for [PERSON_NAME] Departments: S…" at bounding box center [708, 760] width 1082 height 1652
copy p "Project Description: This project focuses on creating an AI agent that uses lar…"
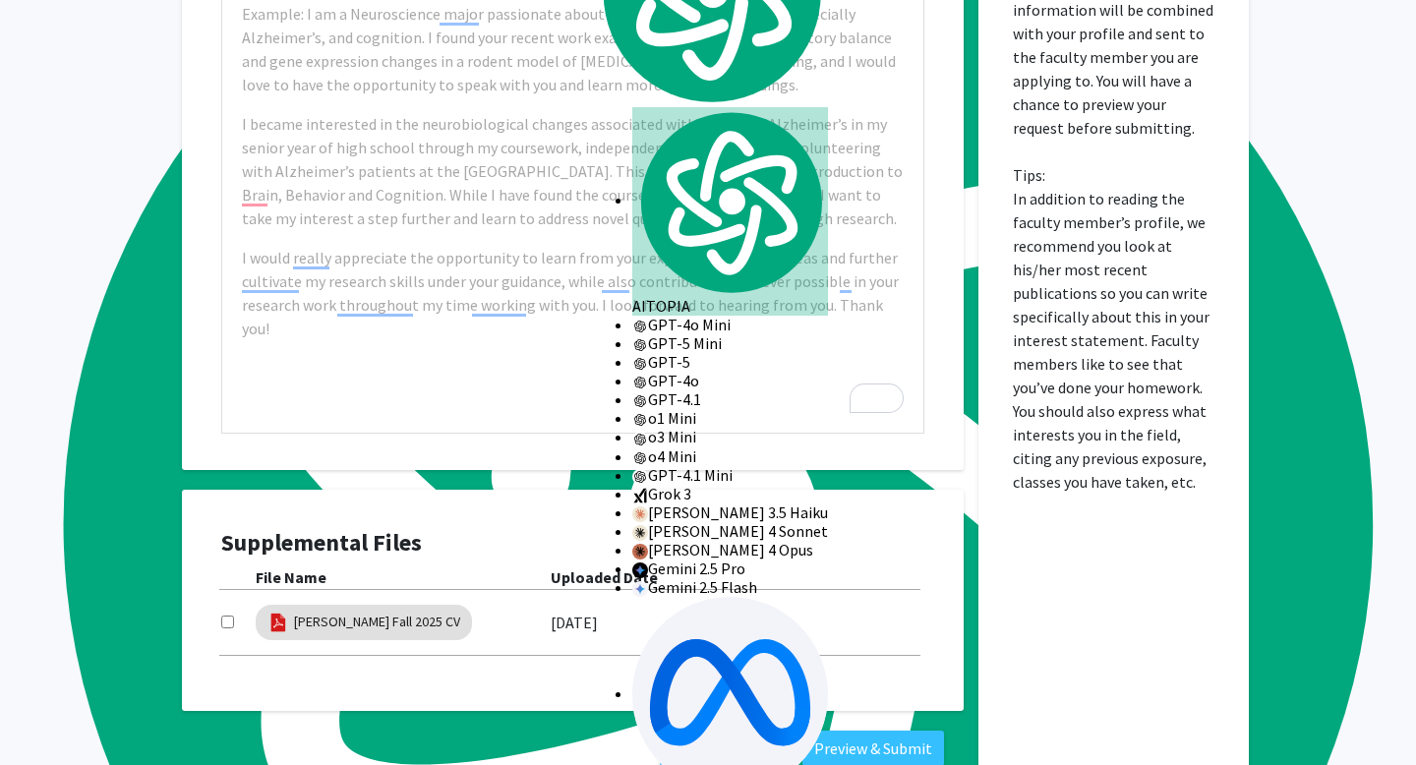
scroll to position [955, 0]
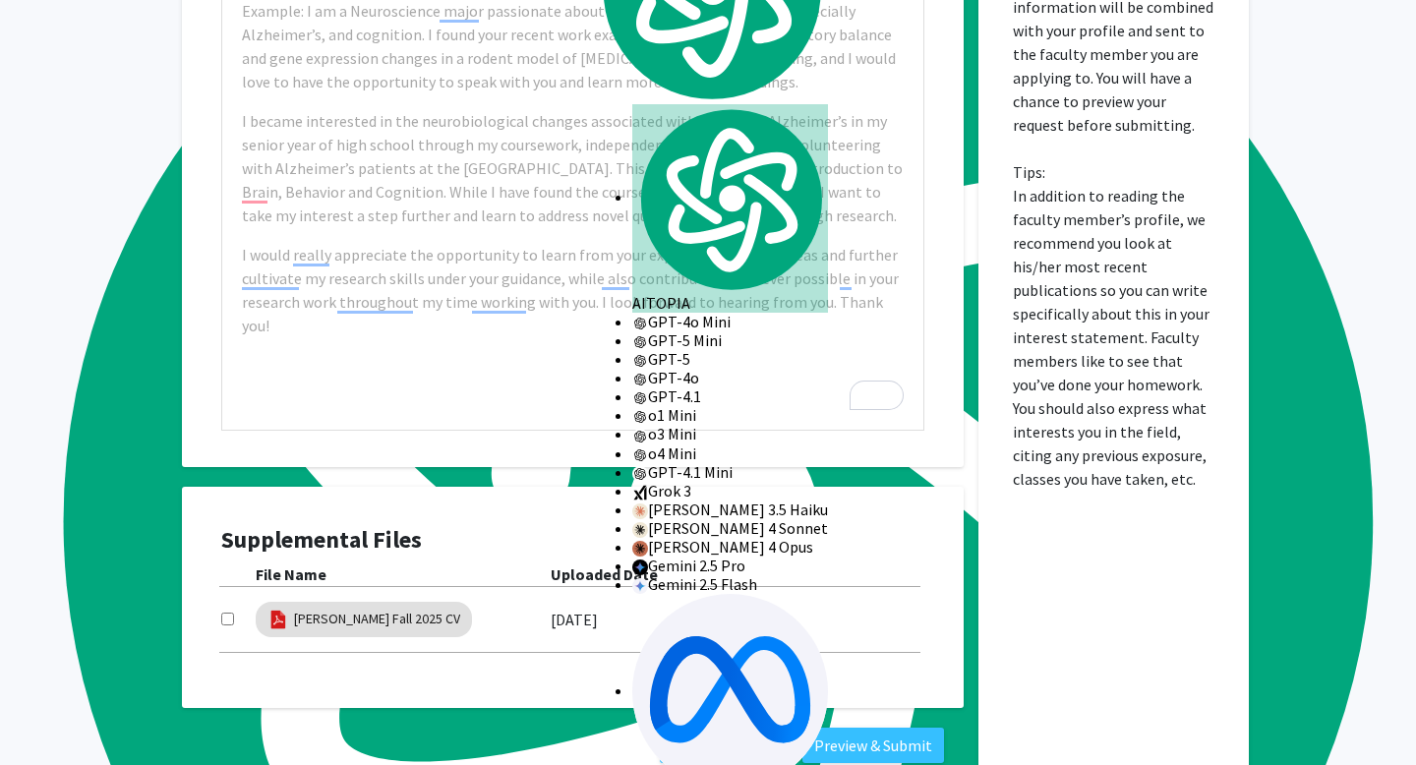
drag, startPoint x: 1014, startPoint y: 300, endPoint x: 1162, endPoint y: 502, distance: 249.8
click at [1162, 502] on div "Please fill out why you are specifically interested in doing research with this…" at bounding box center [1113, 332] width 241 height 902
copy p
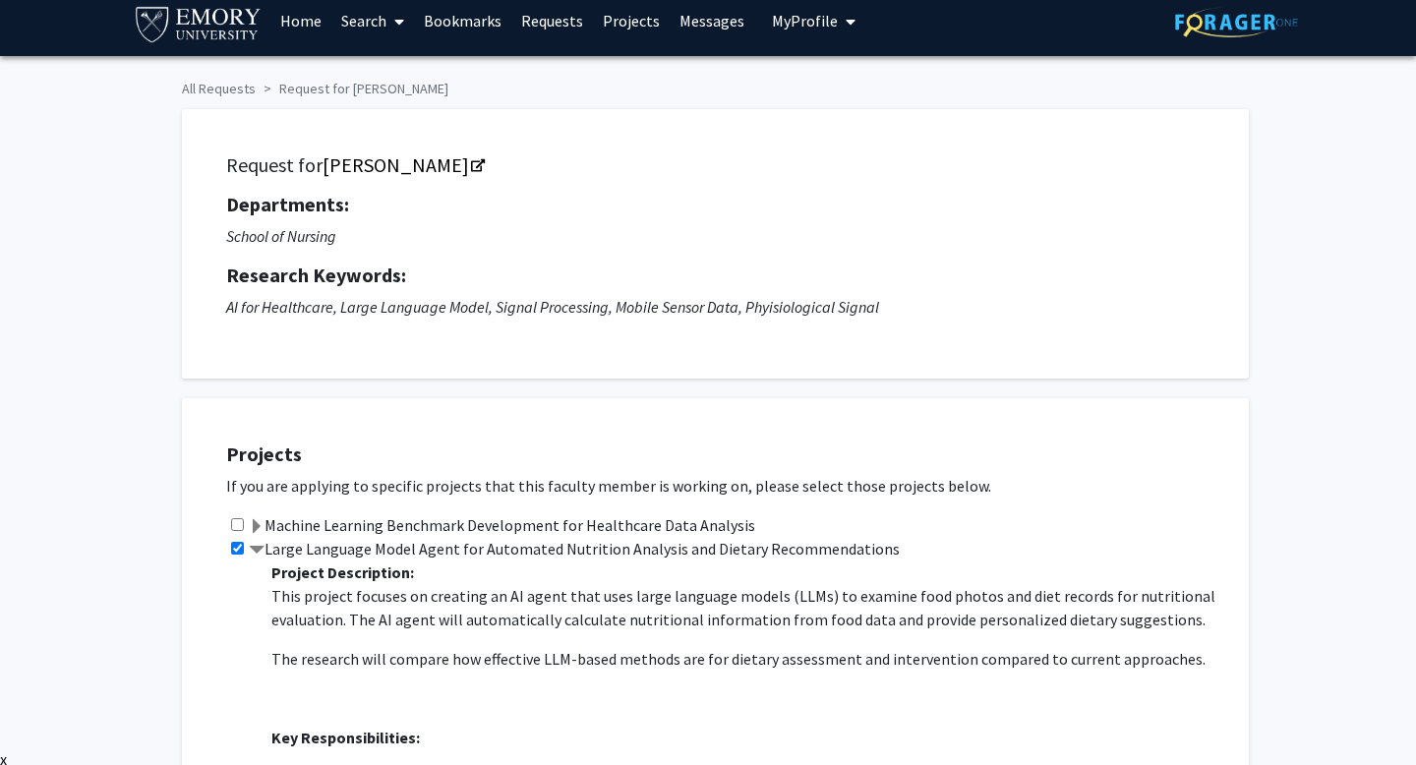
scroll to position [0, 0]
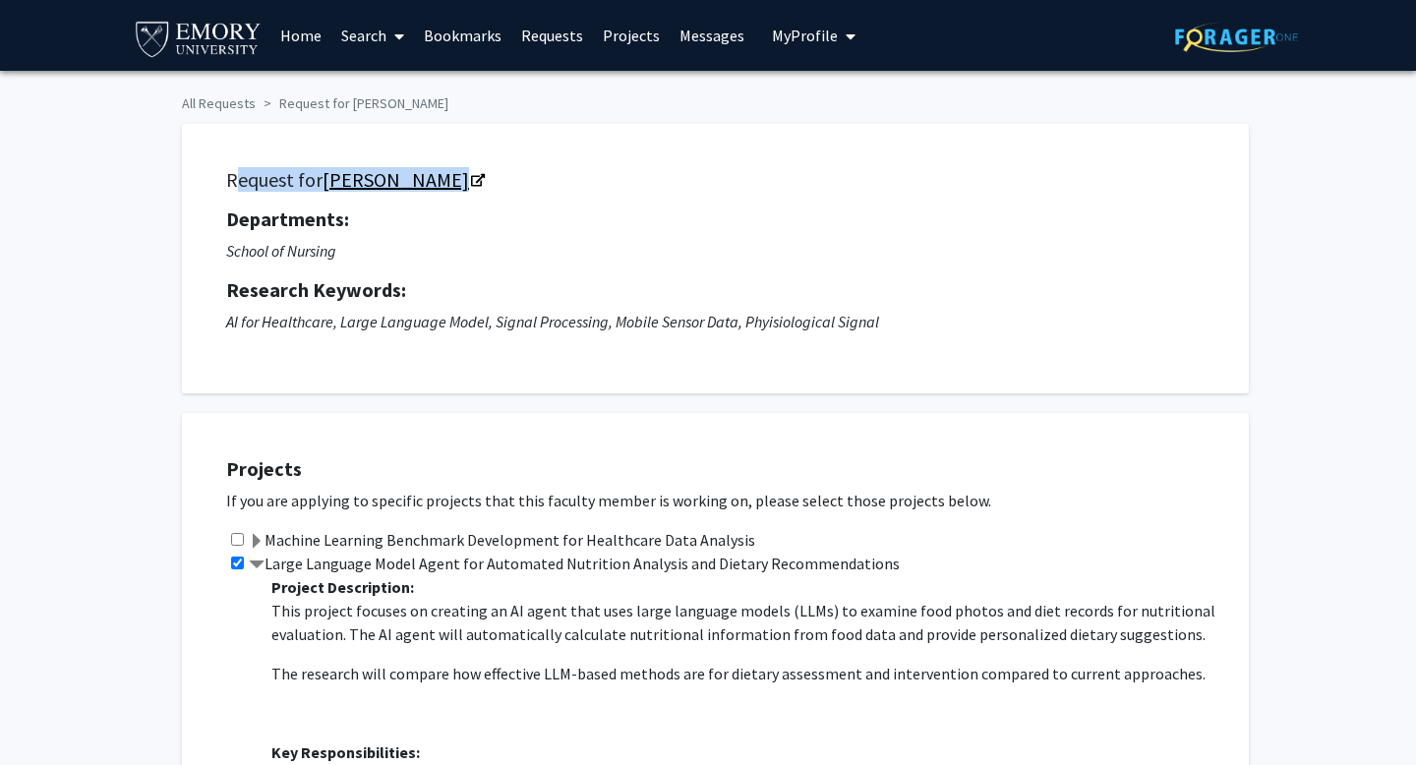
drag, startPoint x: 226, startPoint y: 154, endPoint x: 417, endPoint y: 158, distance: 190.8
click at [417, 168] on h5 "Request for Runze Yan" at bounding box center [715, 180] width 979 height 24
copy h5 "Request for Runze Yan"
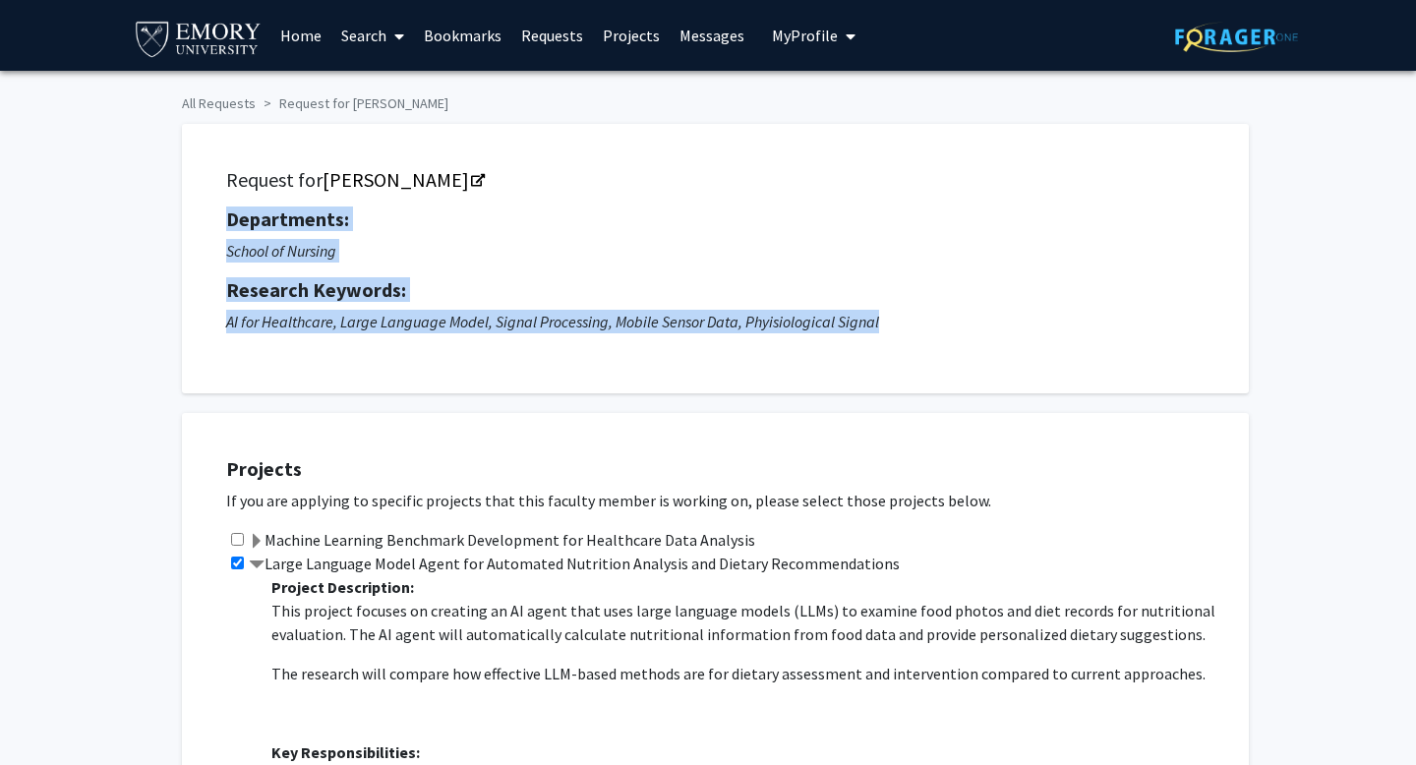
drag, startPoint x: 227, startPoint y: 201, endPoint x: 888, endPoint y: 386, distance: 686.3
copy div "Departments: School of Nursing Research Keywords: AI for Healthcare, Large Lang…"
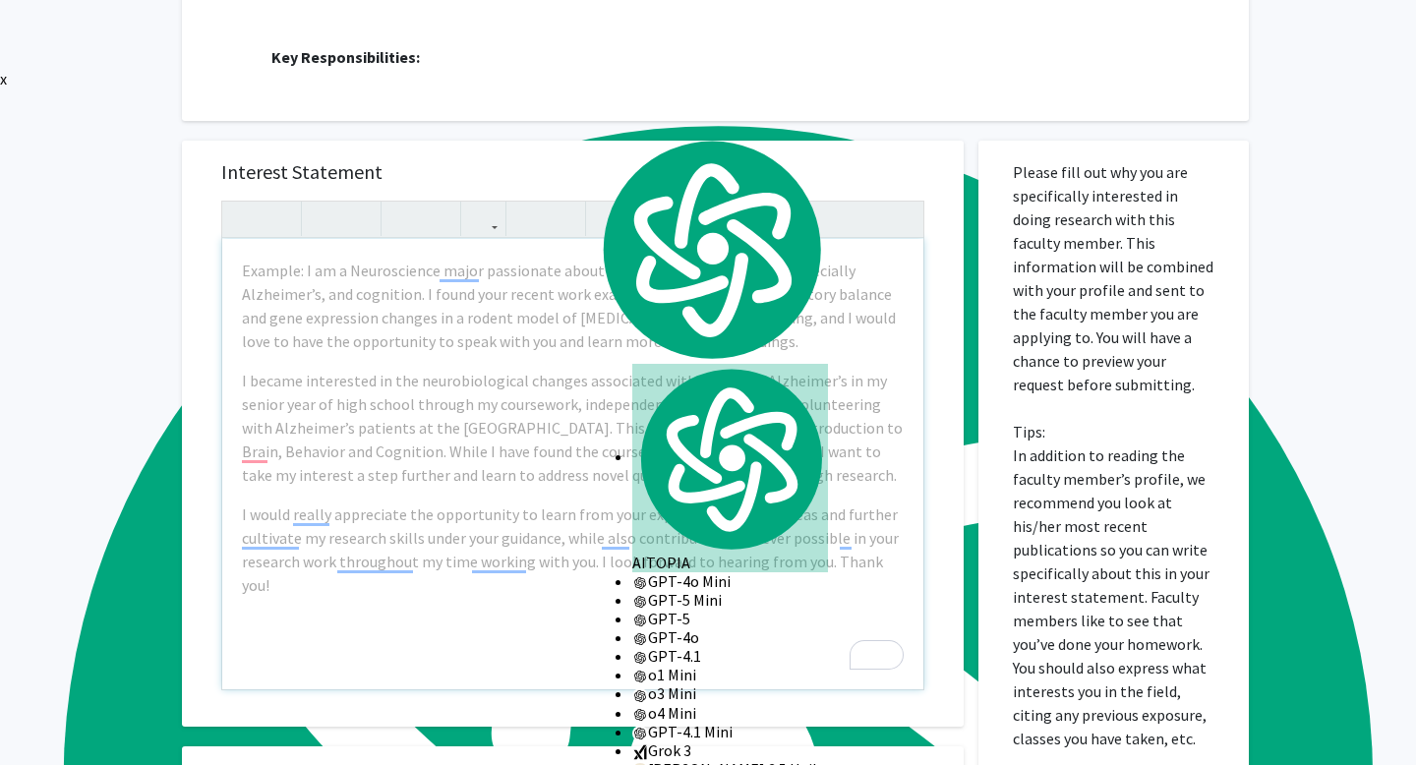
scroll to position [698, 0]
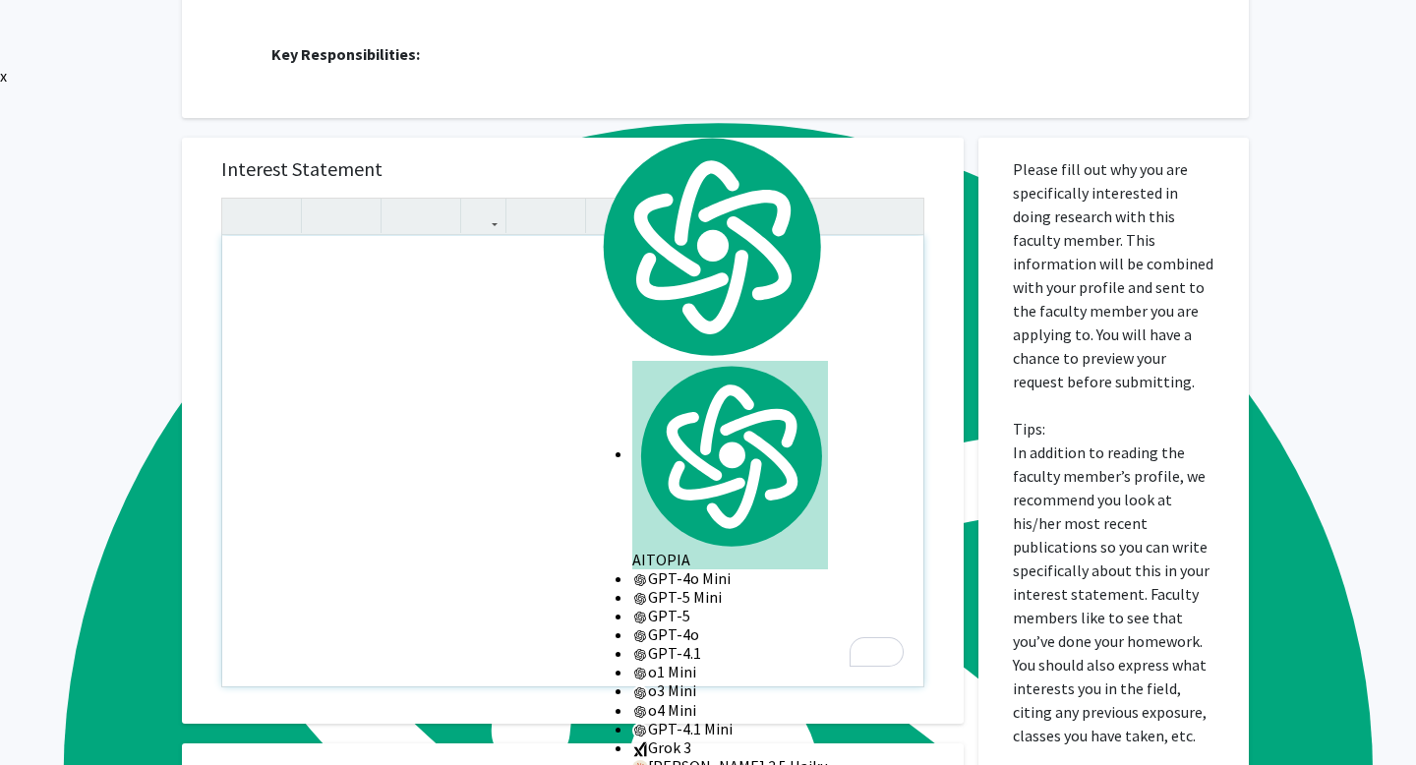
click at [662, 227] on button "button" at bounding box center [653, 216] width 34 height 34
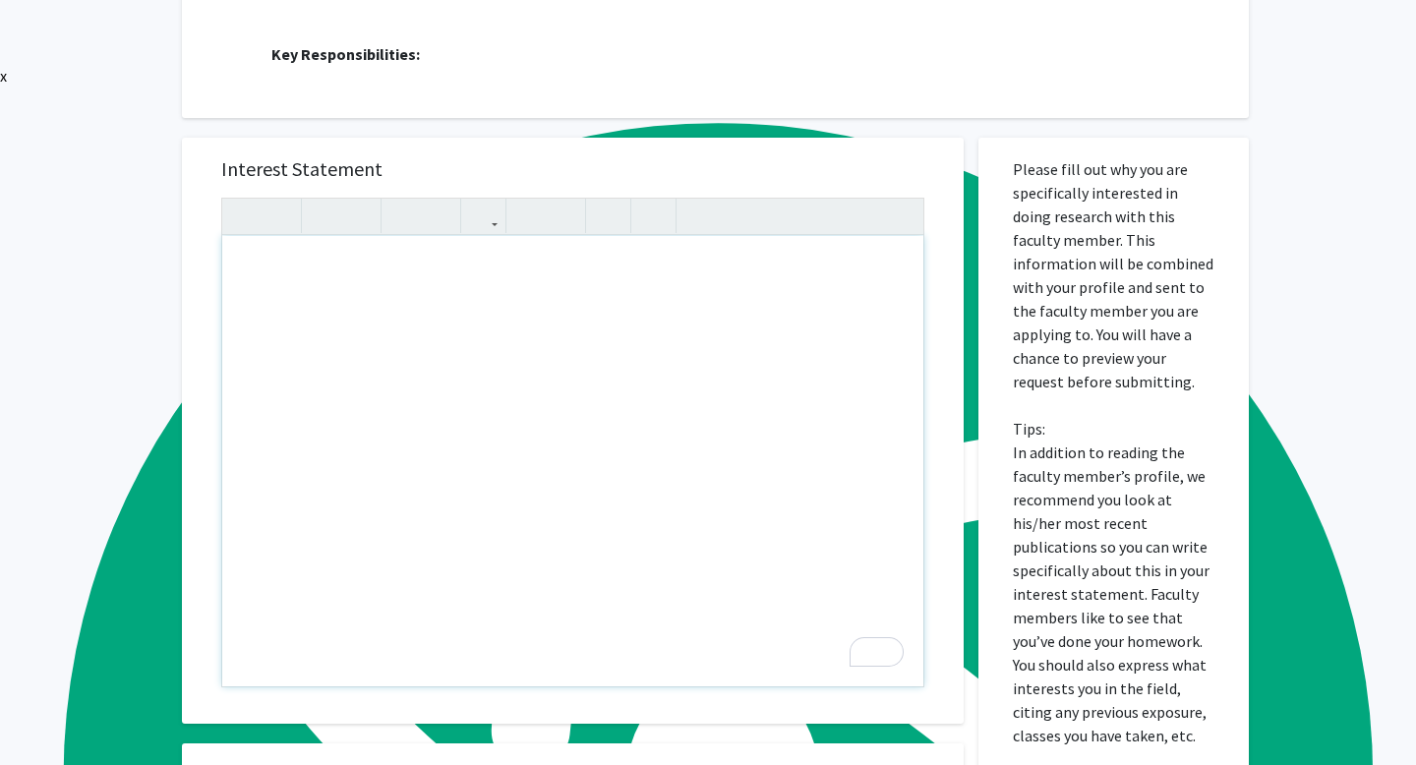
click at [620, 255] on div "To enrich screen reader interactions, please activate Accessibility in Grammarl…" at bounding box center [572, 461] width 701 height 450
click at [617, 273] on div "To enrich screen reader interactions, please activate Accessibility in Grammarl…" at bounding box center [572, 461] width 701 height 450
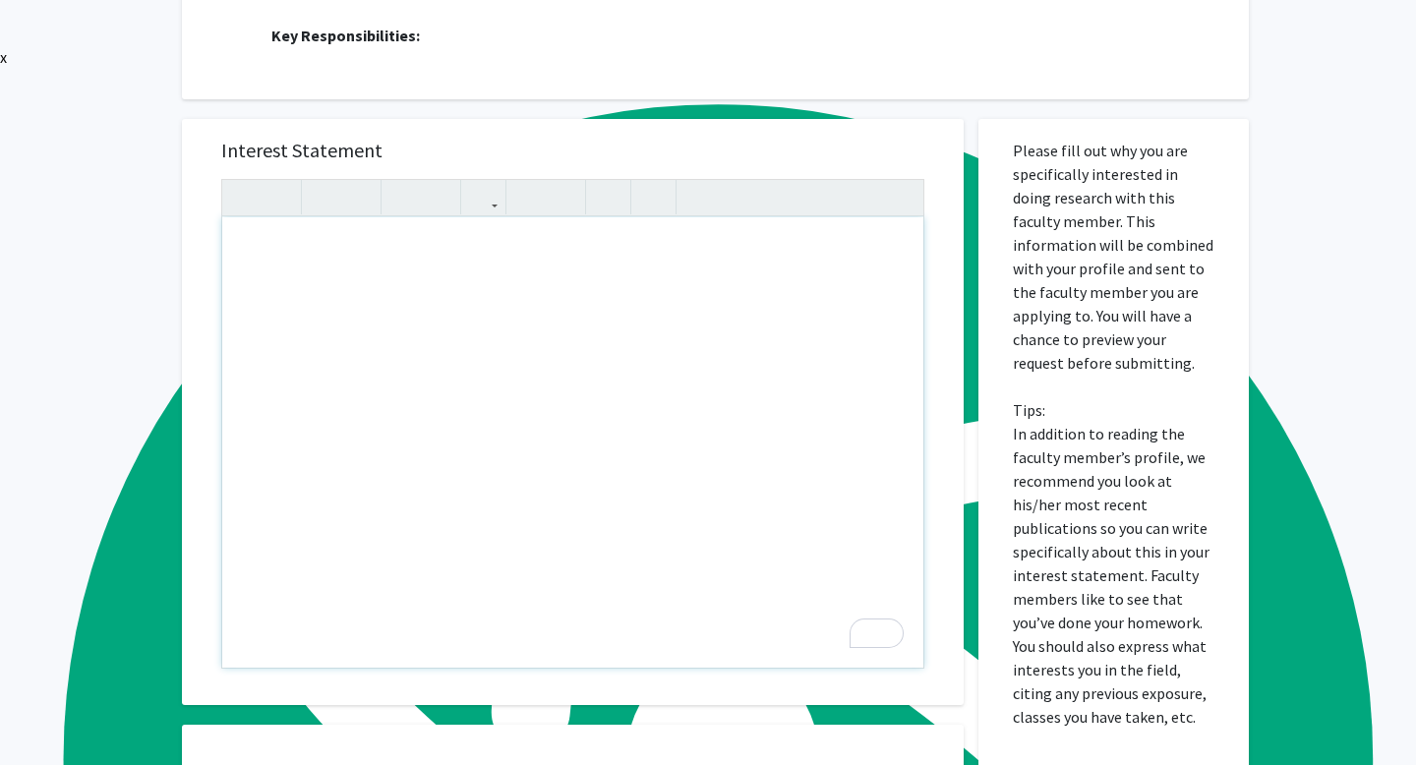
scroll to position [706, 0]
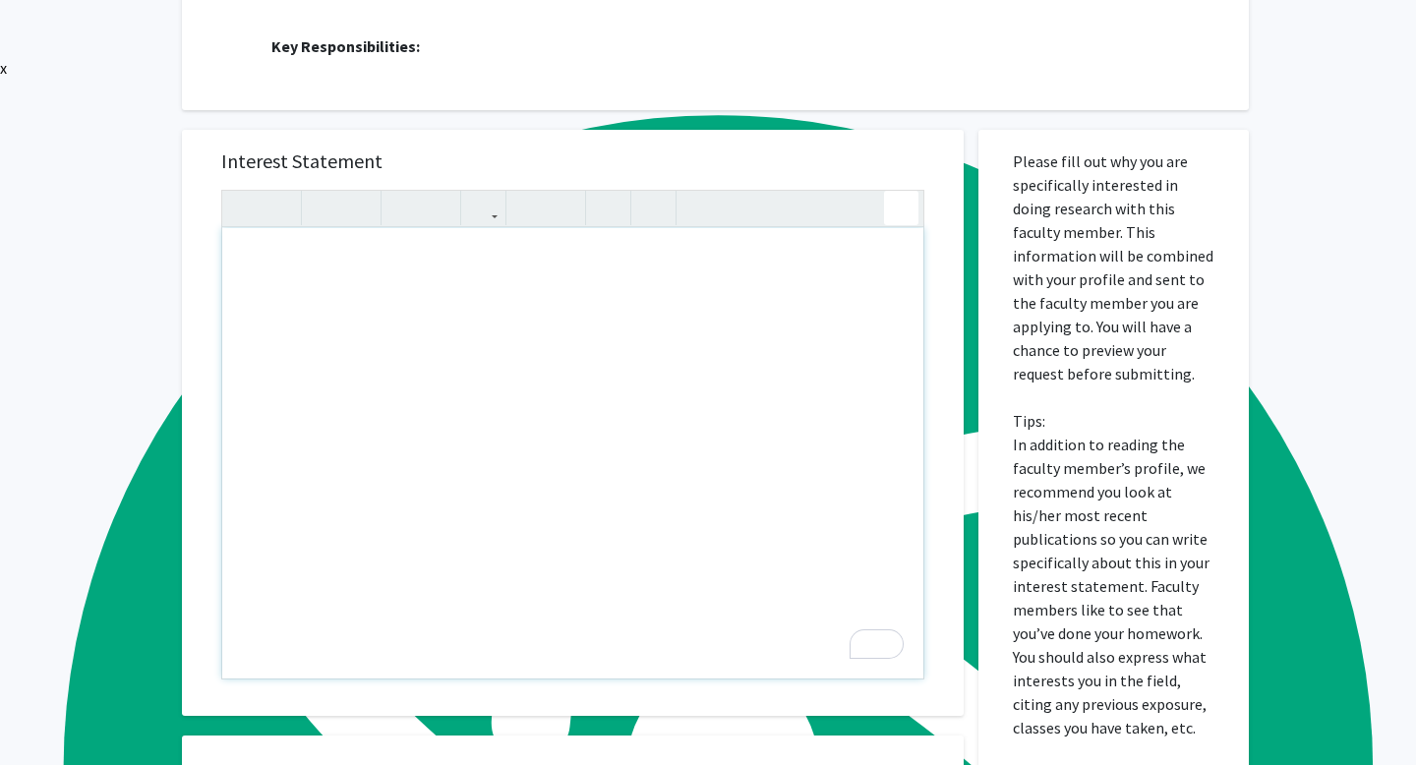
click at [906, 225] on div "Insert link Remove link" at bounding box center [572, 435] width 703 height 490
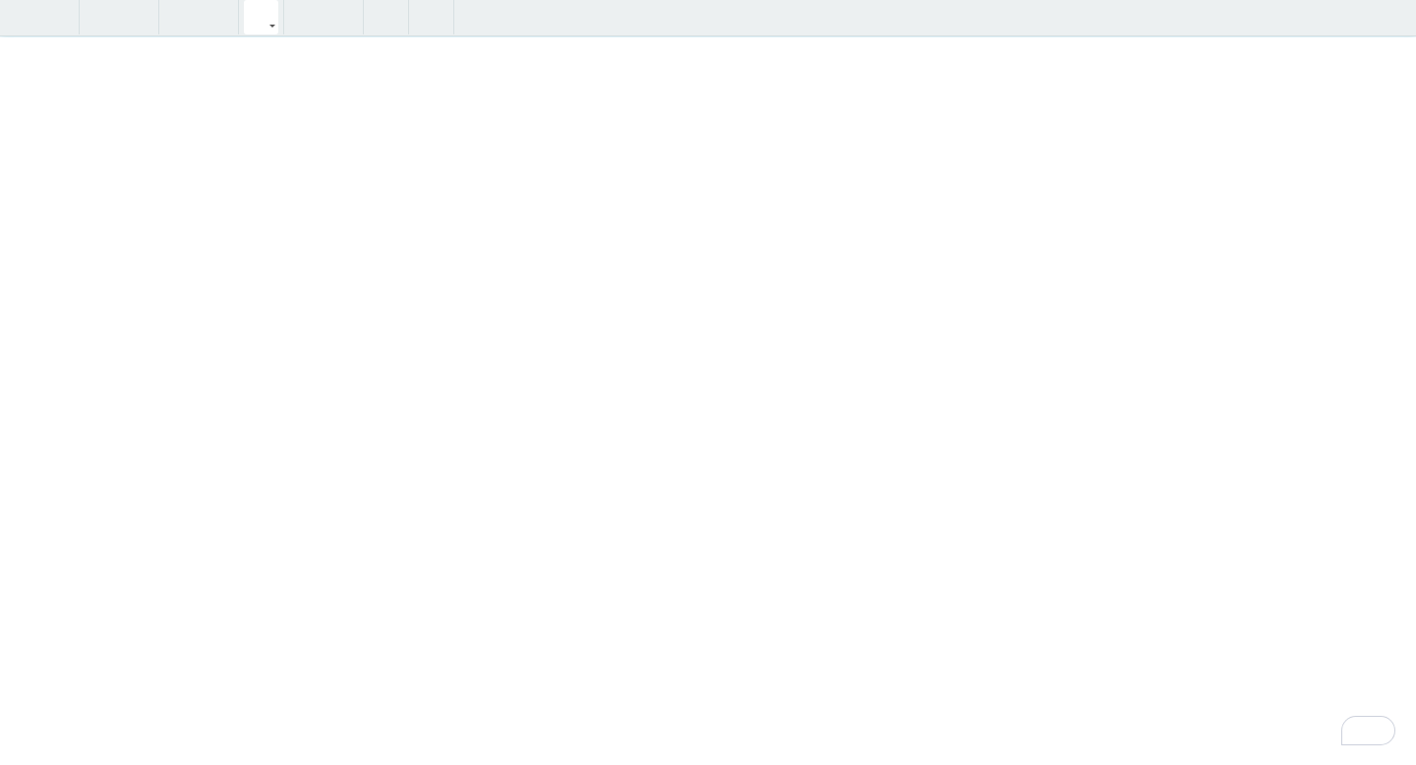
click at [259, 23] on icon "button" at bounding box center [261, 17] width 17 height 32
click at [304, 56] on div "Insert link Remove link" at bounding box center [708, 382] width 1416 height 765
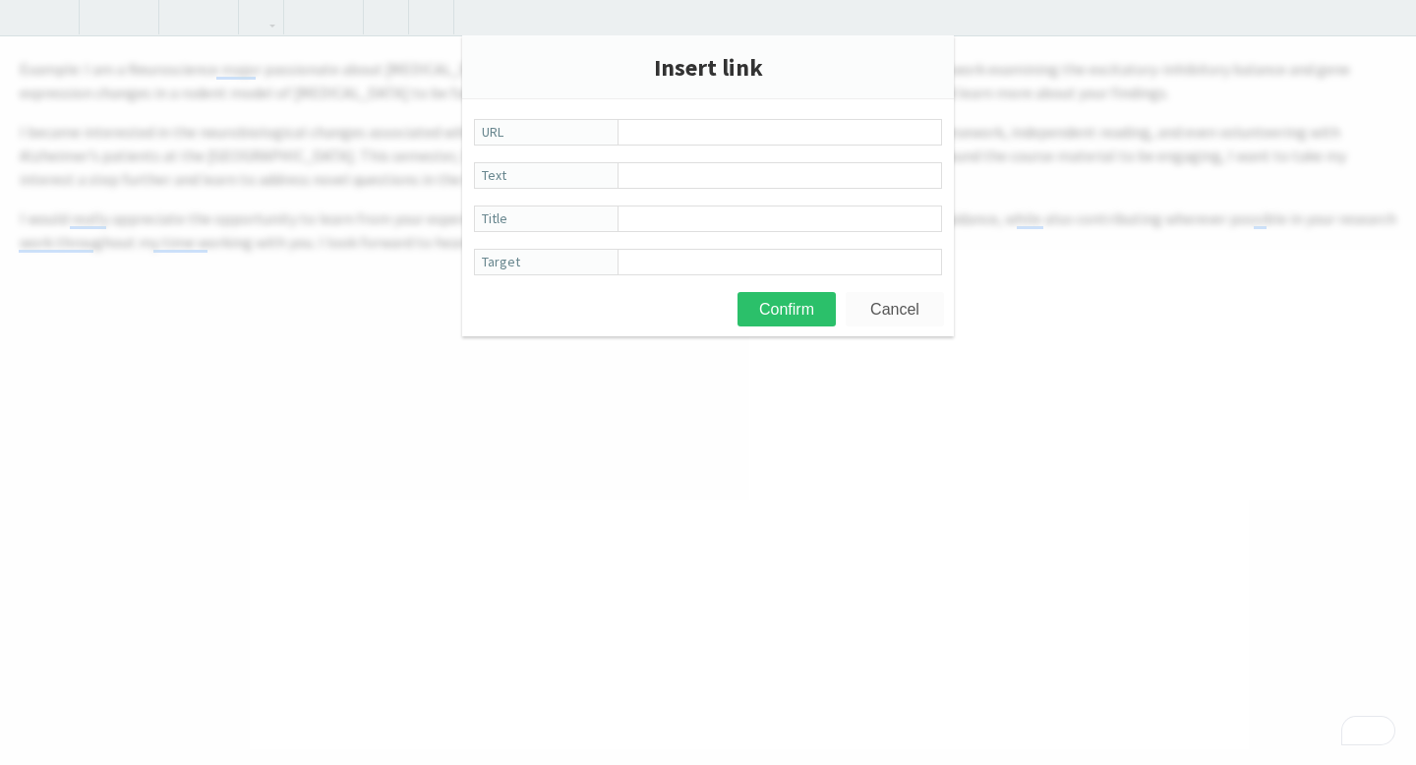
click at [886, 303] on button "Cancel" at bounding box center [895, 309] width 98 height 34
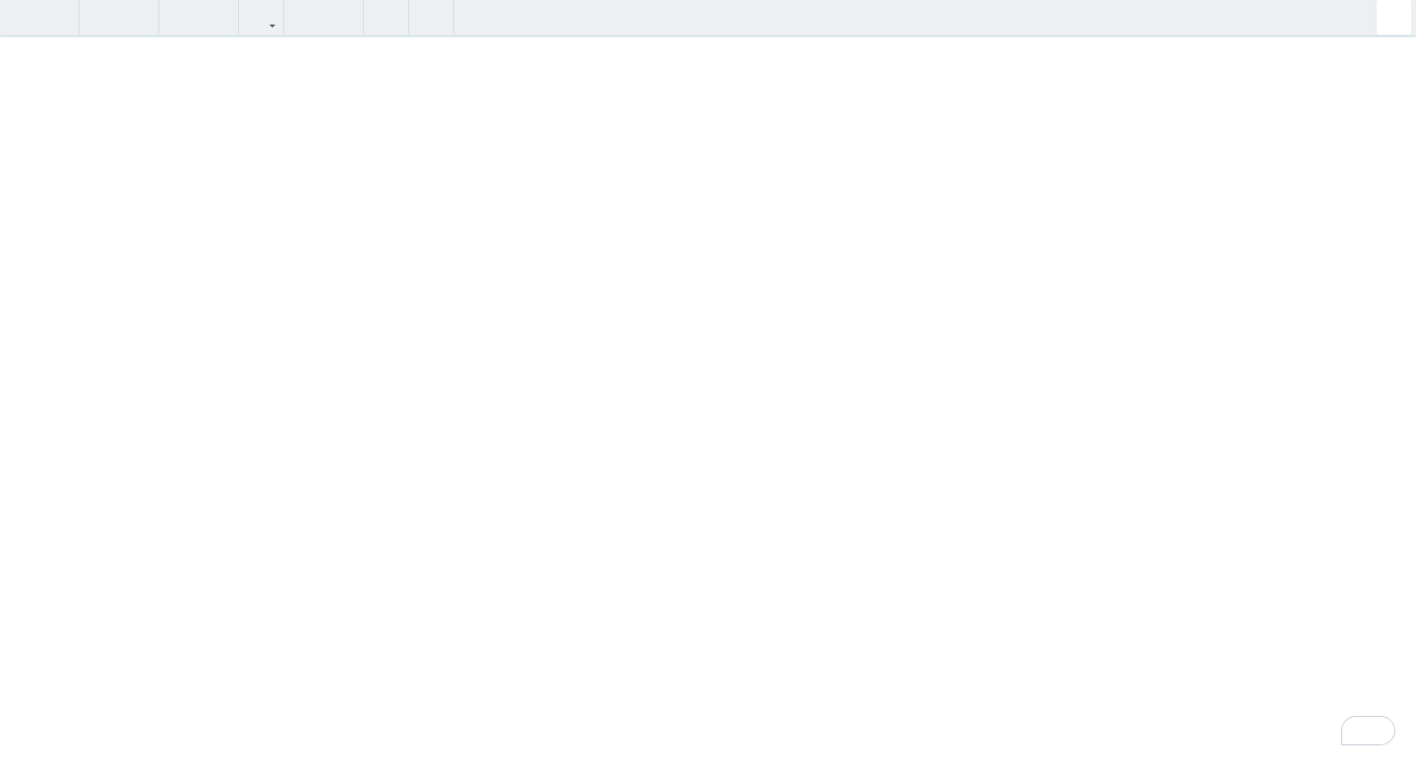
click at [1378, 25] on div "All Requests Request for Runze Yan Request for Runze Yan Departments: School of…" at bounding box center [708, 104] width 1416 height 1478
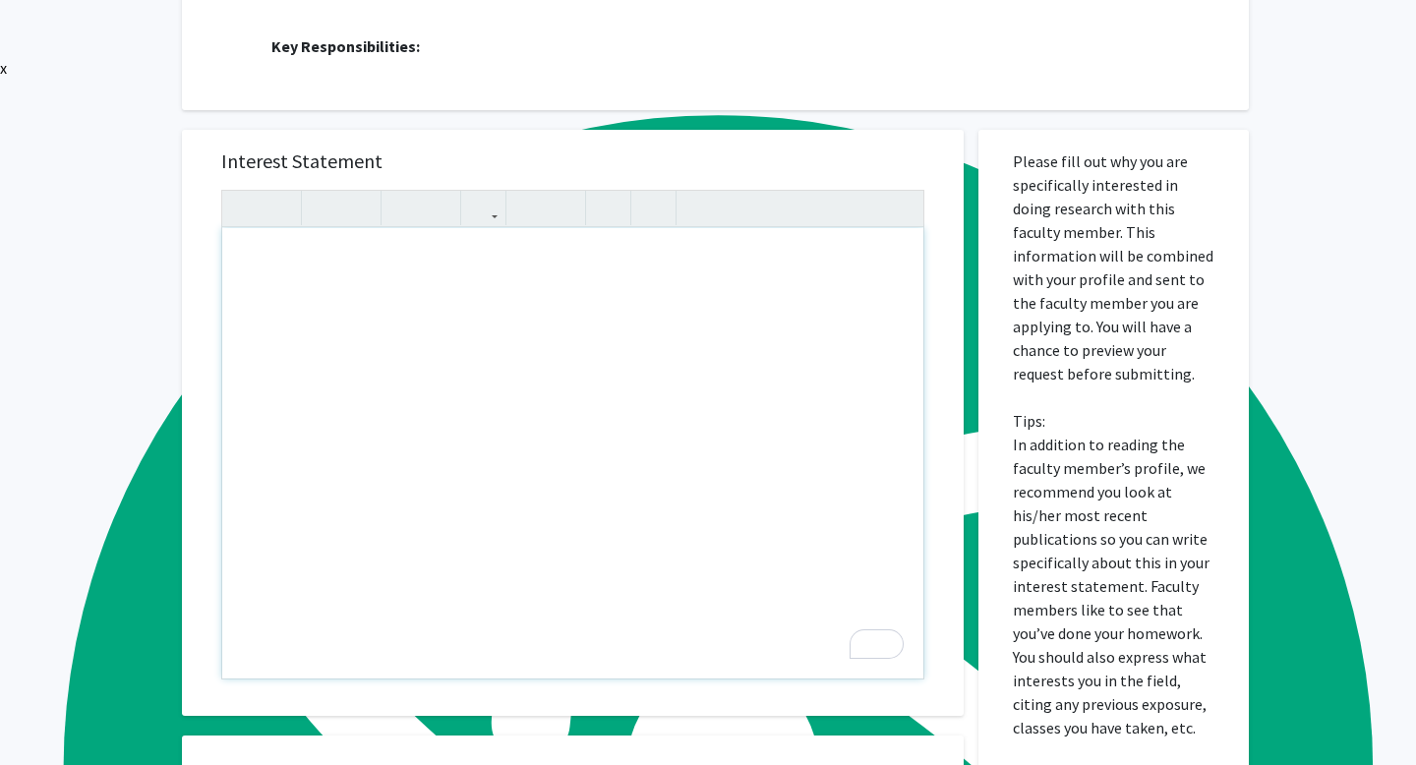
click at [393, 274] on div "To enrich screen reader interactions, please activate Accessibility in Grammarl…" at bounding box center [572, 453] width 701 height 450
paste div "To enrich screen reader interactions, please activate Accessibility in Grammarl…"
type textarea "<br><p>I’m a third-year Biology major at Emory (Spanish minor) from Puerto Rico…"
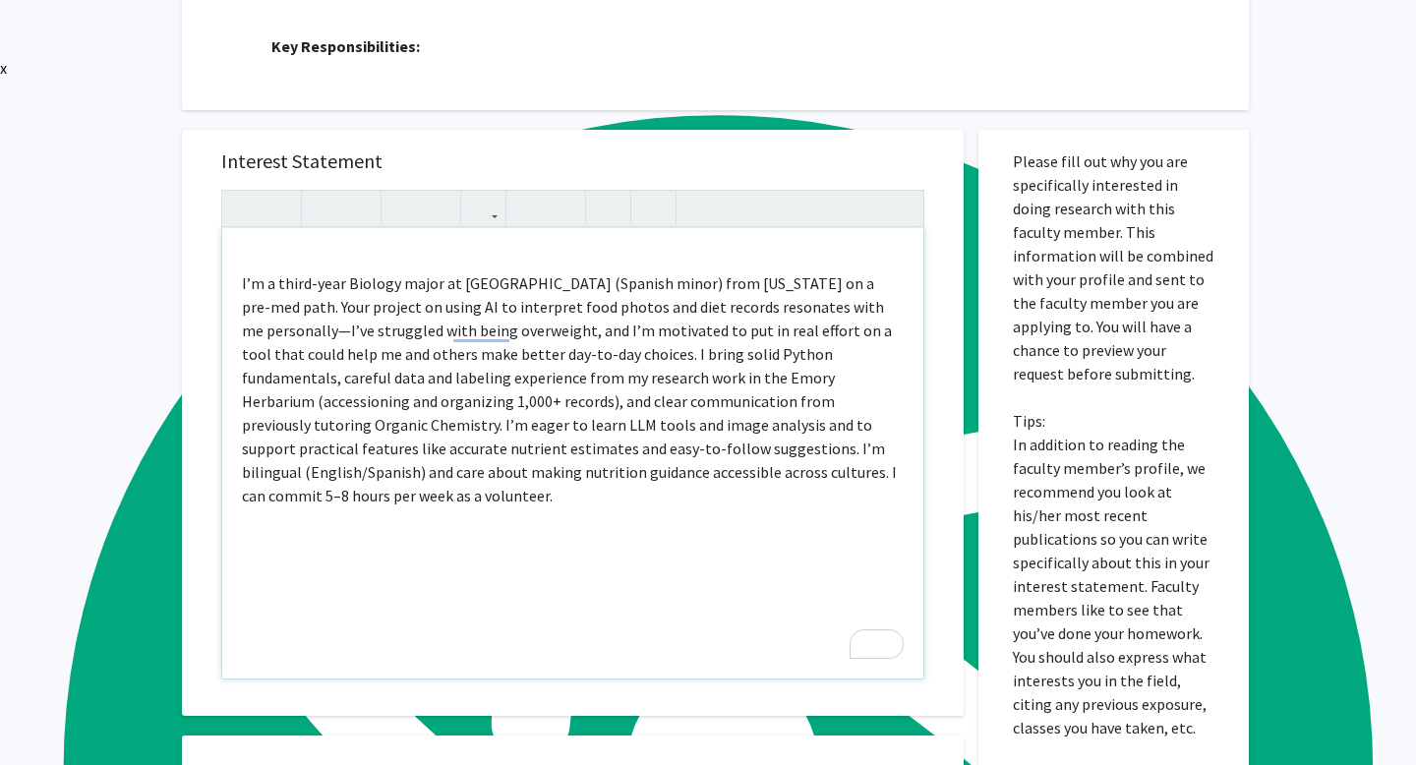
click at [375, 261] on div "I’m a third-year Biology major at Emory (Spanish minor) from Puerto Rico on a p…" at bounding box center [572, 453] width 701 height 450
type textarea "<p>I’m a third-year Biology major at Emory (Spanish minor) from Puerto Rico on …"
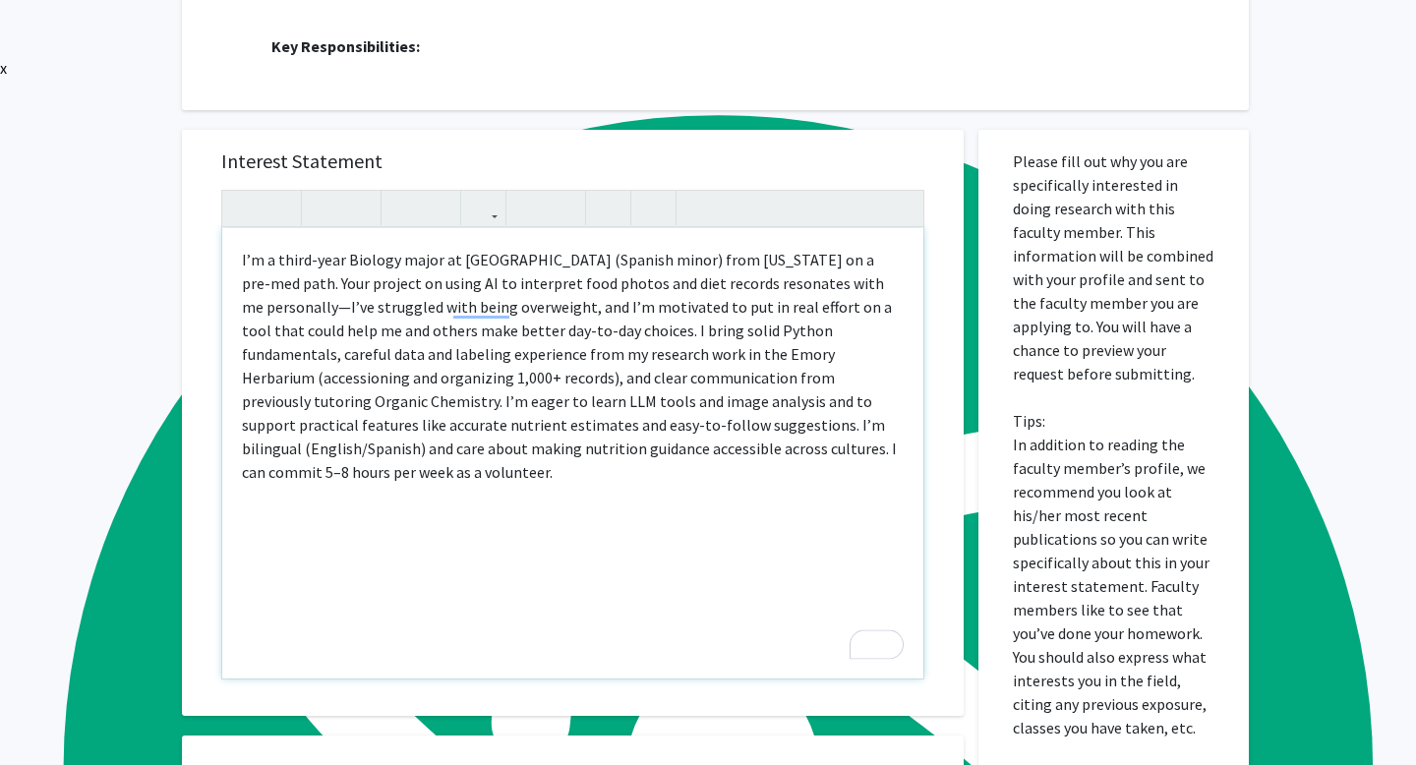
click at [830, 451] on p "I’m a third-year Biology major at Emory (Spanish minor) from Puerto Rico on a p…" at bounding box center [573, 366] width 662 height 236
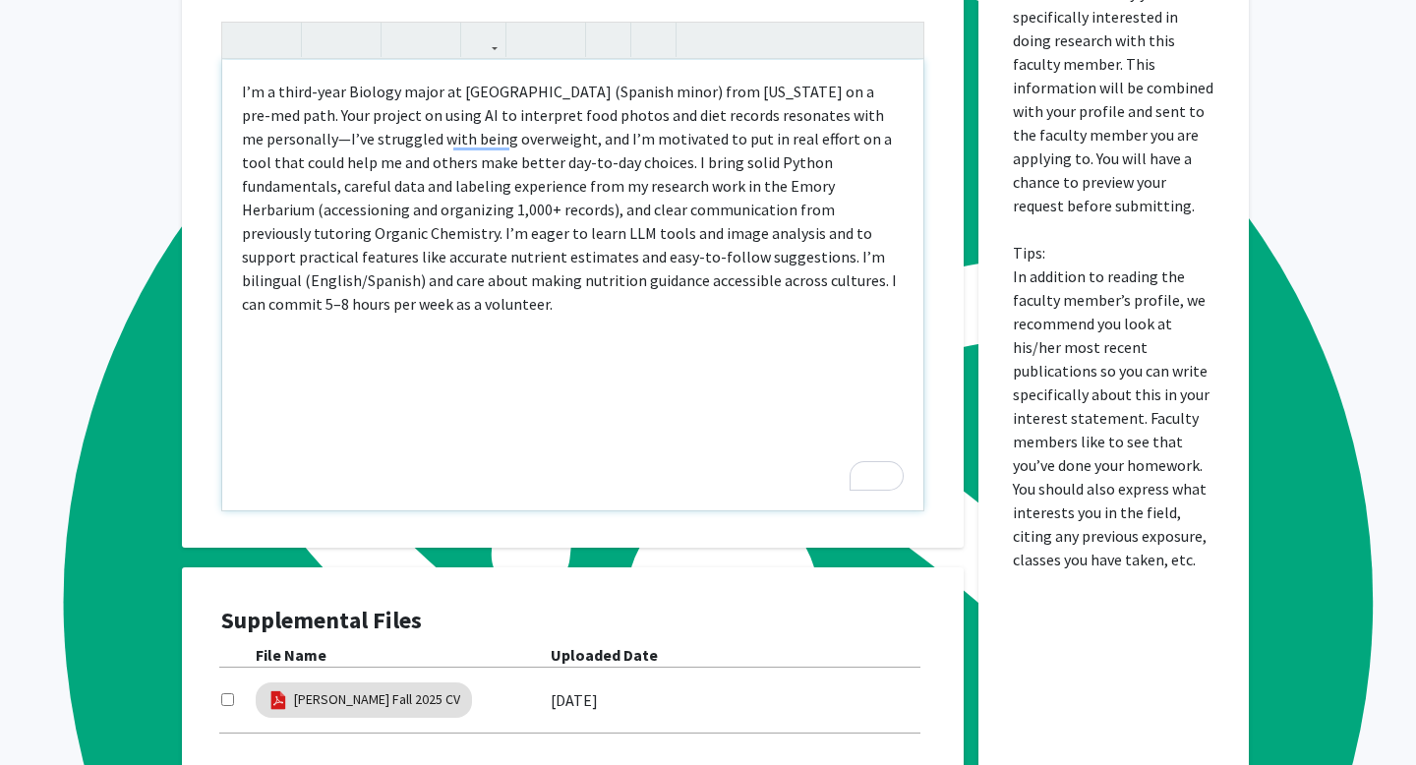
scroll to position [1091, 0]
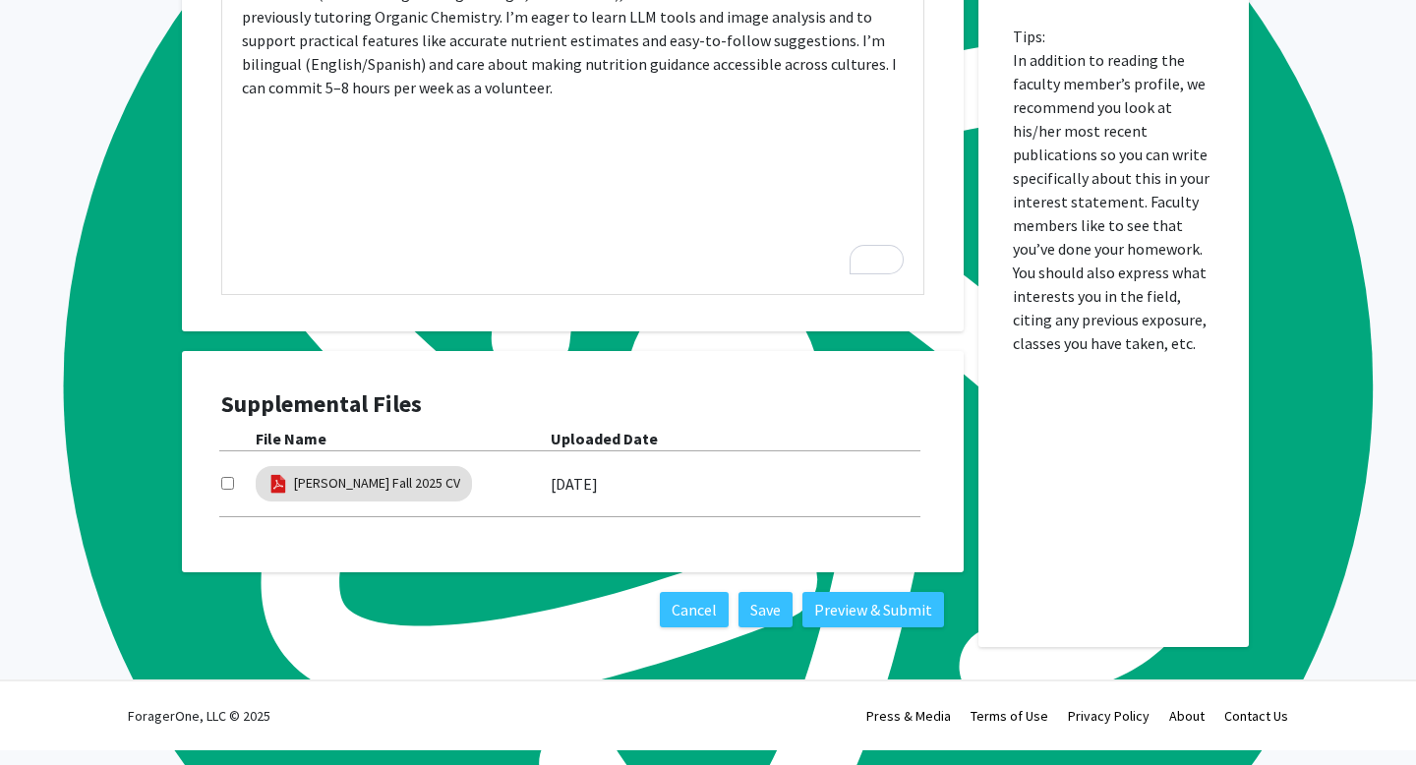
click at [233, 490] on input "checkbox" at bounding box center [227, 483] width 13 height 13
checkbox input "true"
click at [835, 624] on button "Preview & Submit" at bounding box center [874, 609] width 142 height 35
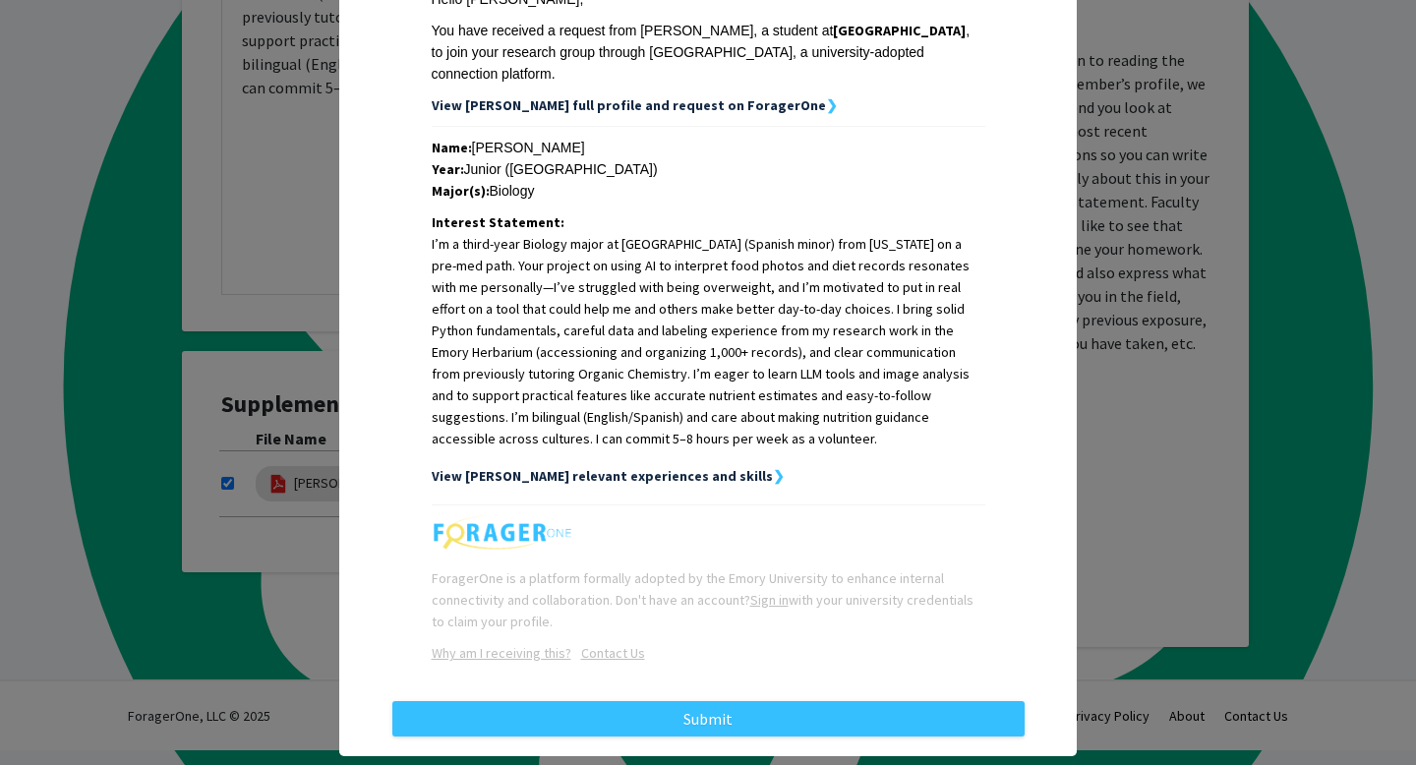
scroll to position [328, 0]
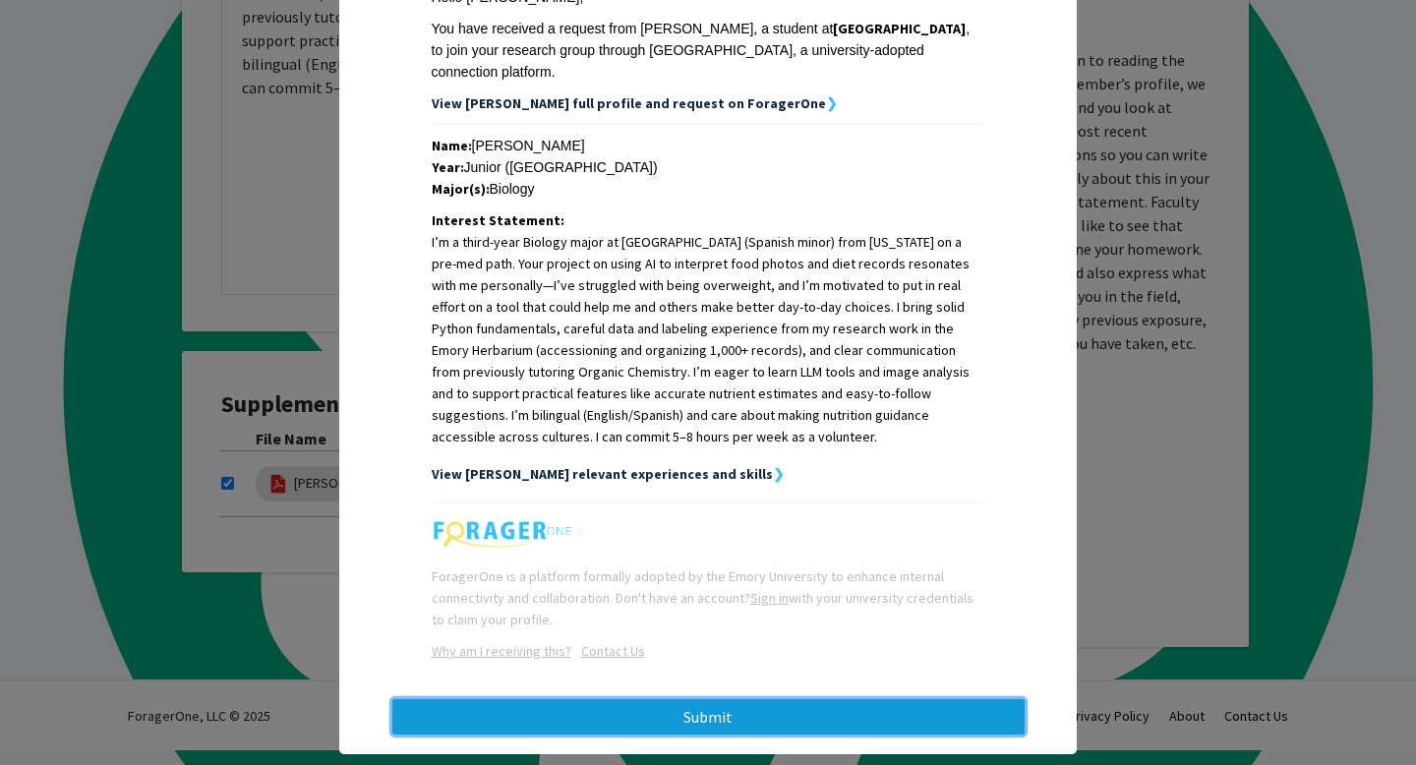
click at [771, 699] on button "Submit" at bounding box center [708, 716] width 632 height 35
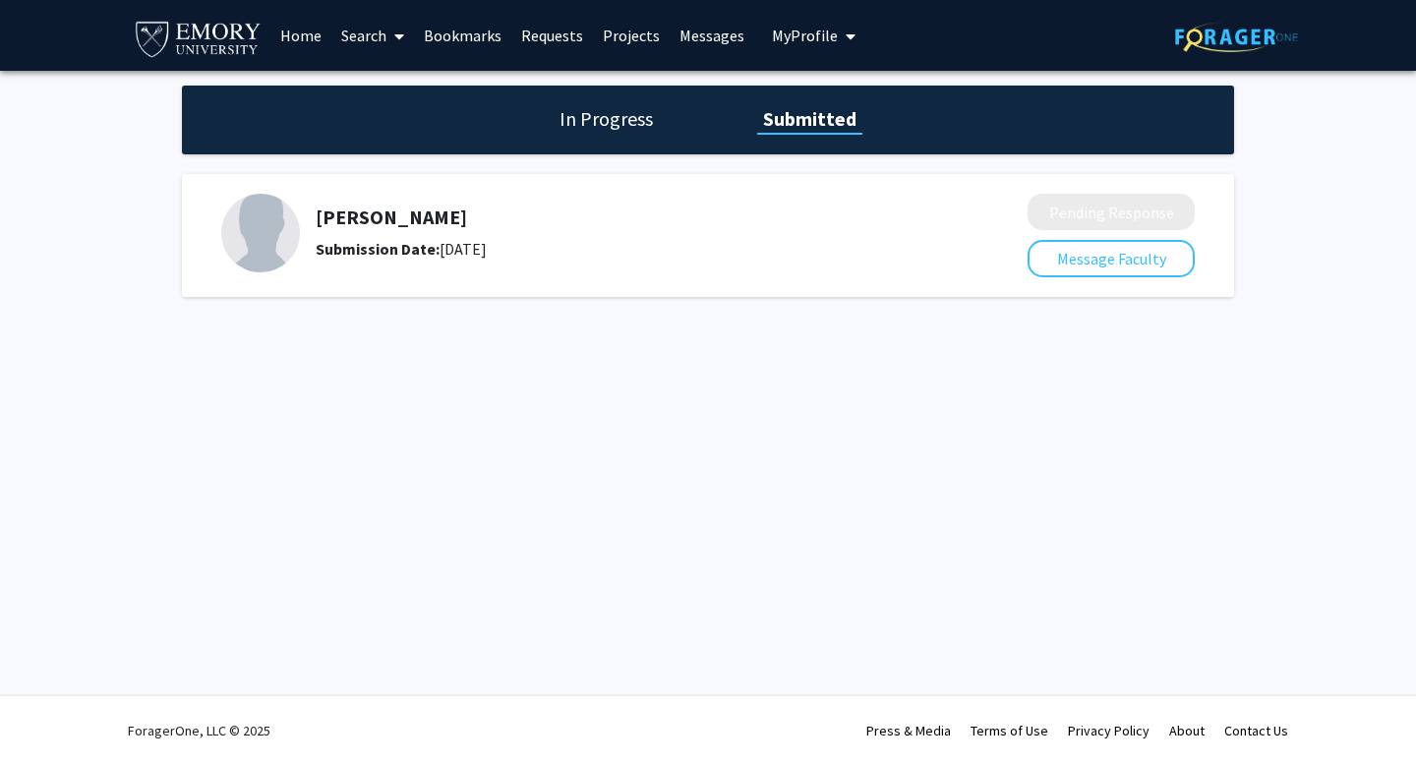
click at [574, 105] on h1 "In Progress" at bounding box center [606, 119] width 105 height 28
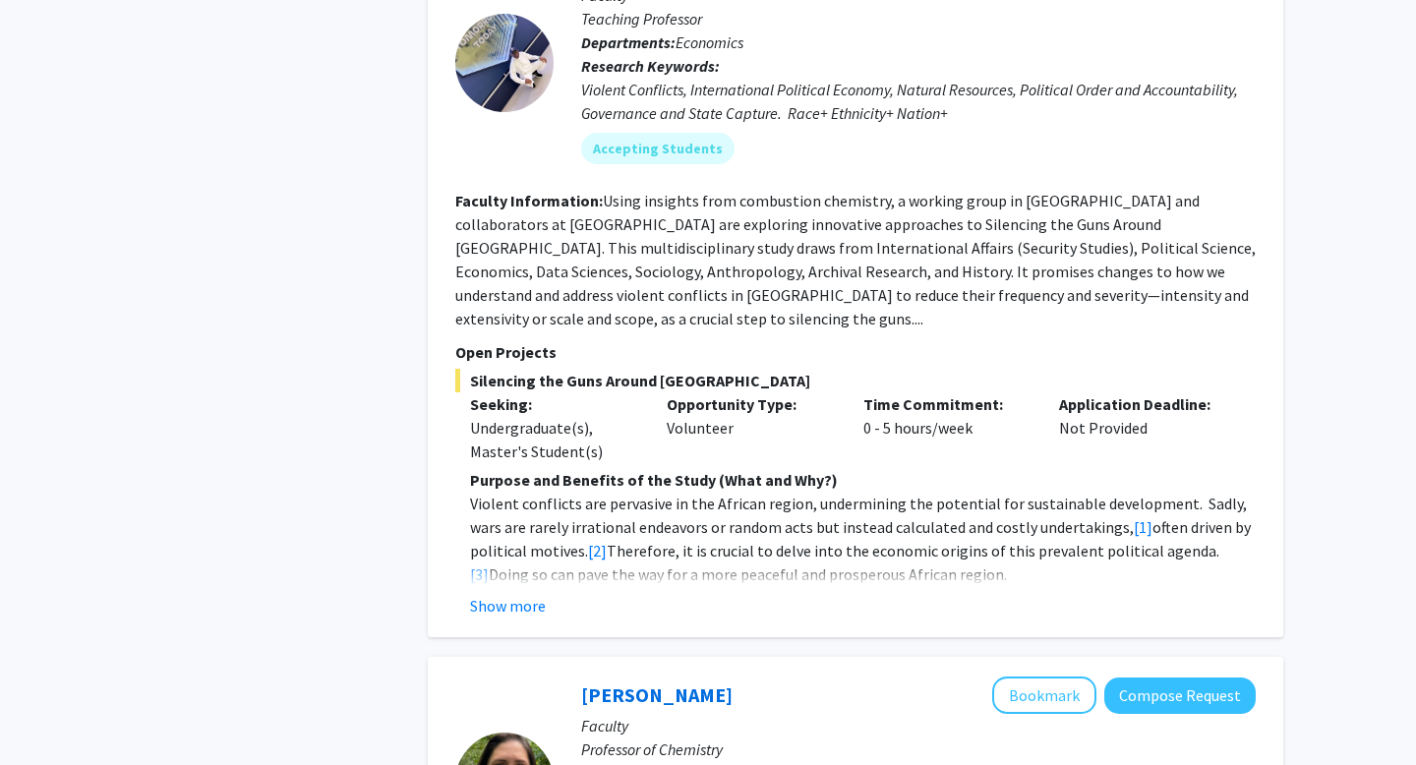
scroll to position [3244, 0]
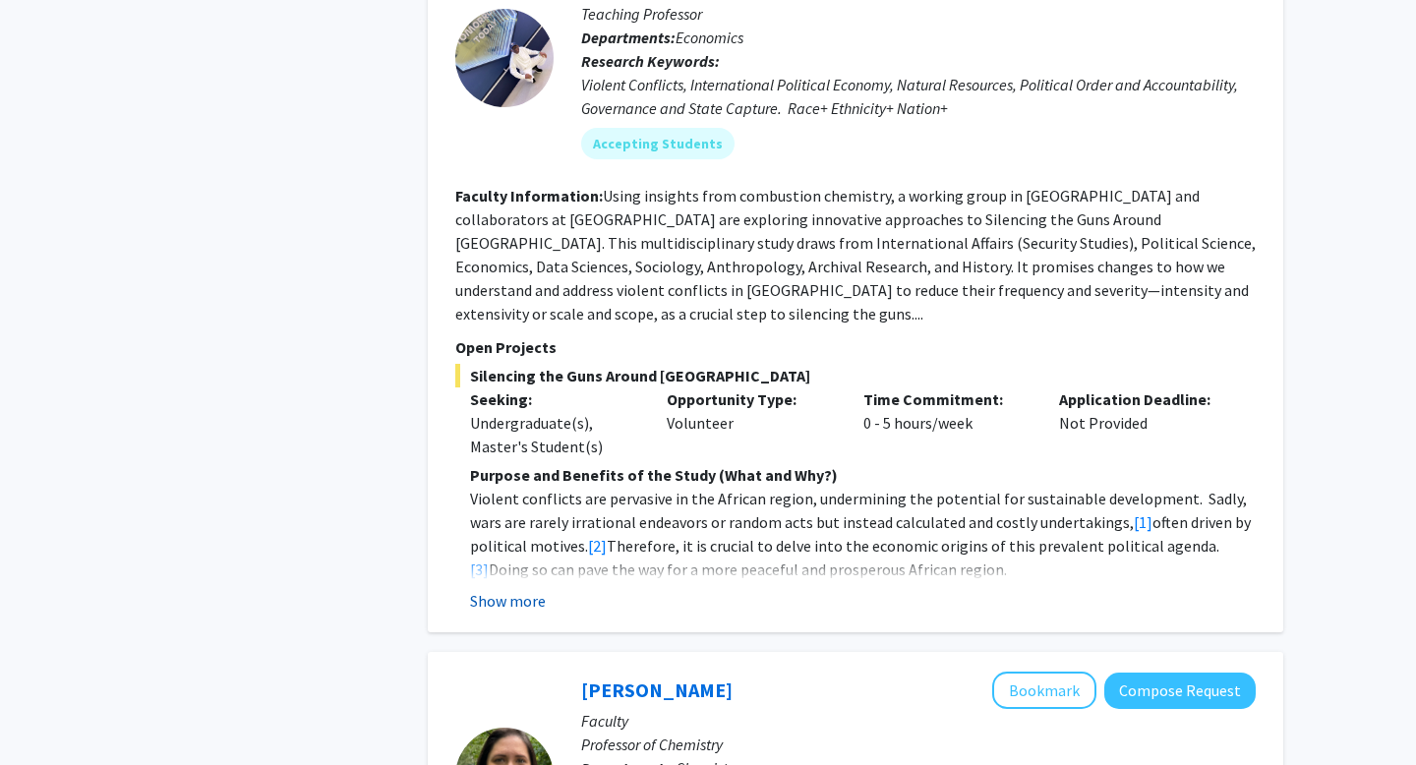
click at [521, 589] on button "Show more" at bounding box center [508, 601] width 76 height 24
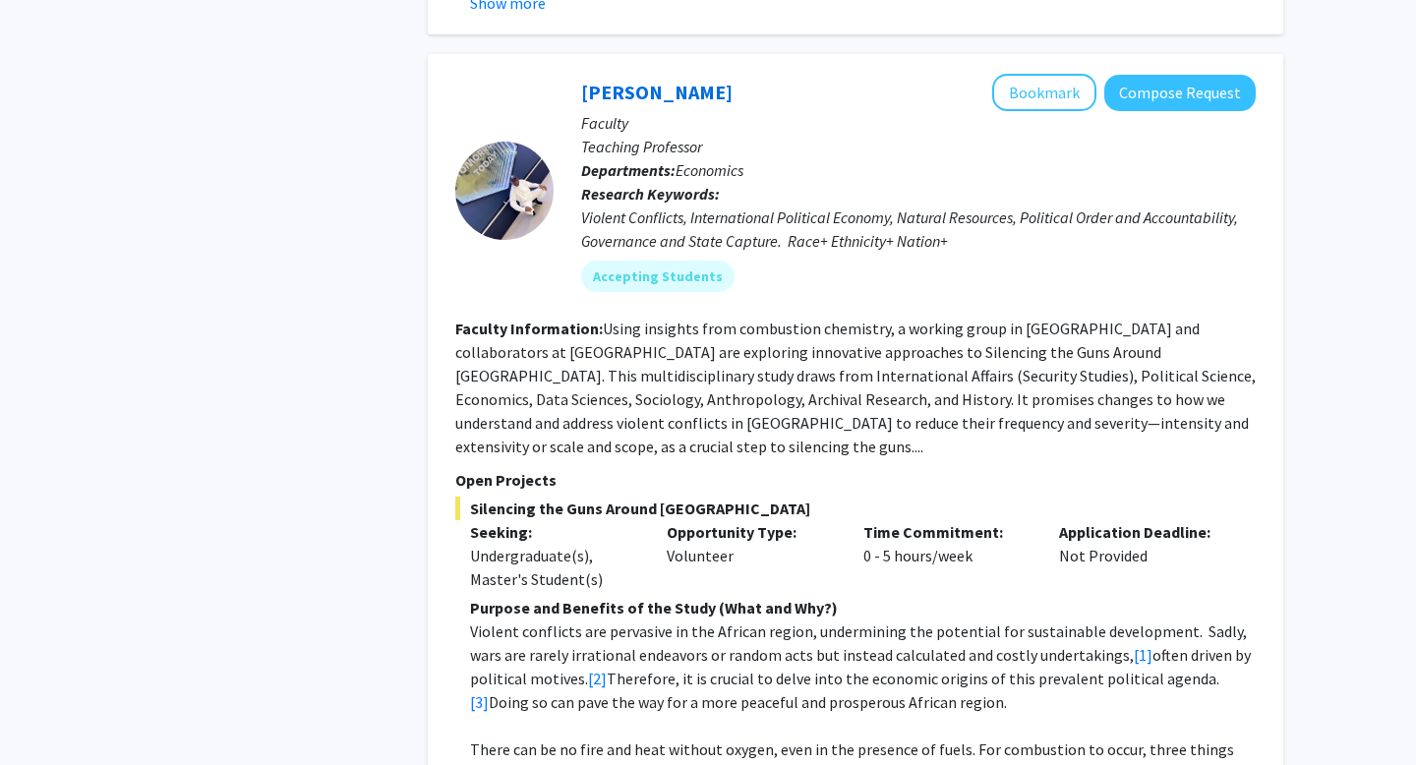
scroll to position [3102, 0]
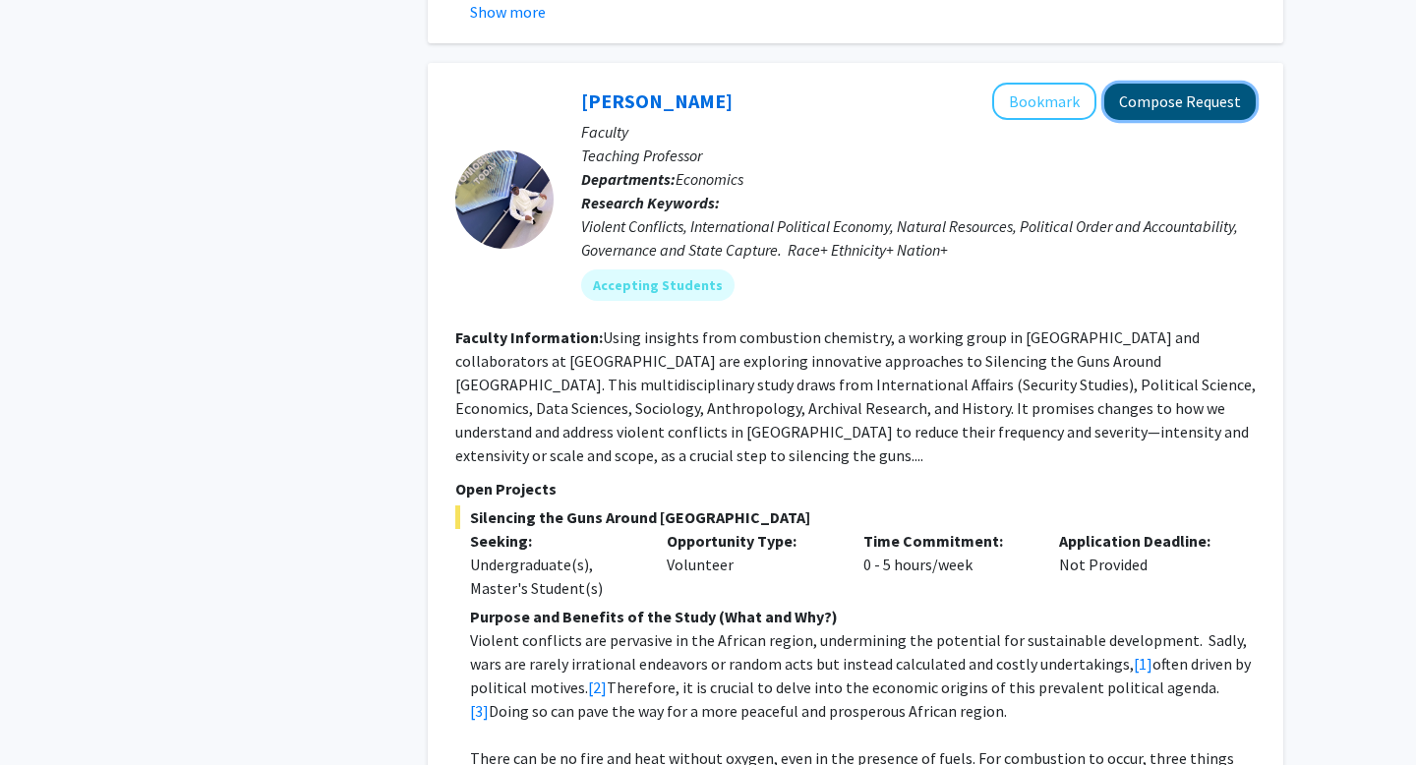
click at [1160, 84] on button "Compose Request" at bounding box center [1179, 102] width 151 height 36
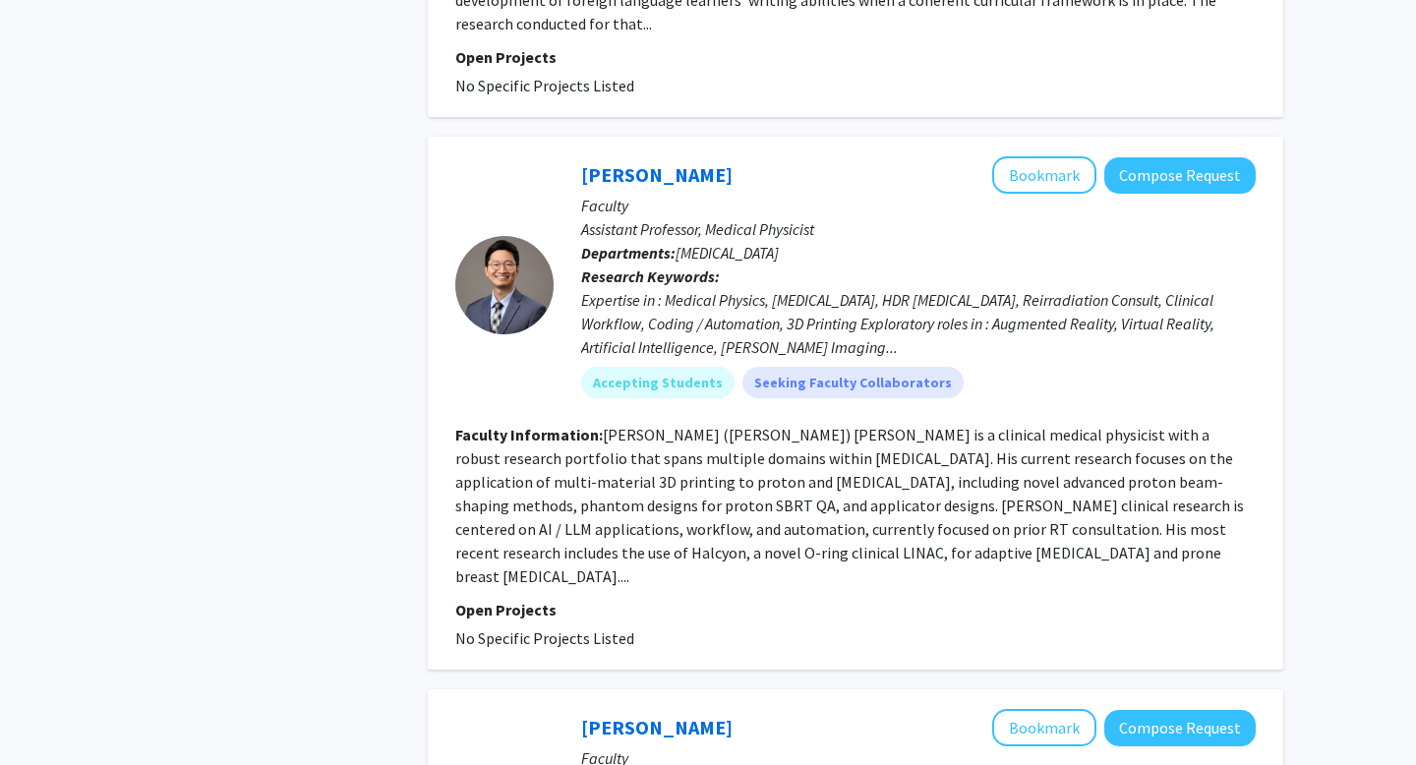
scroll to position [6699, 0]
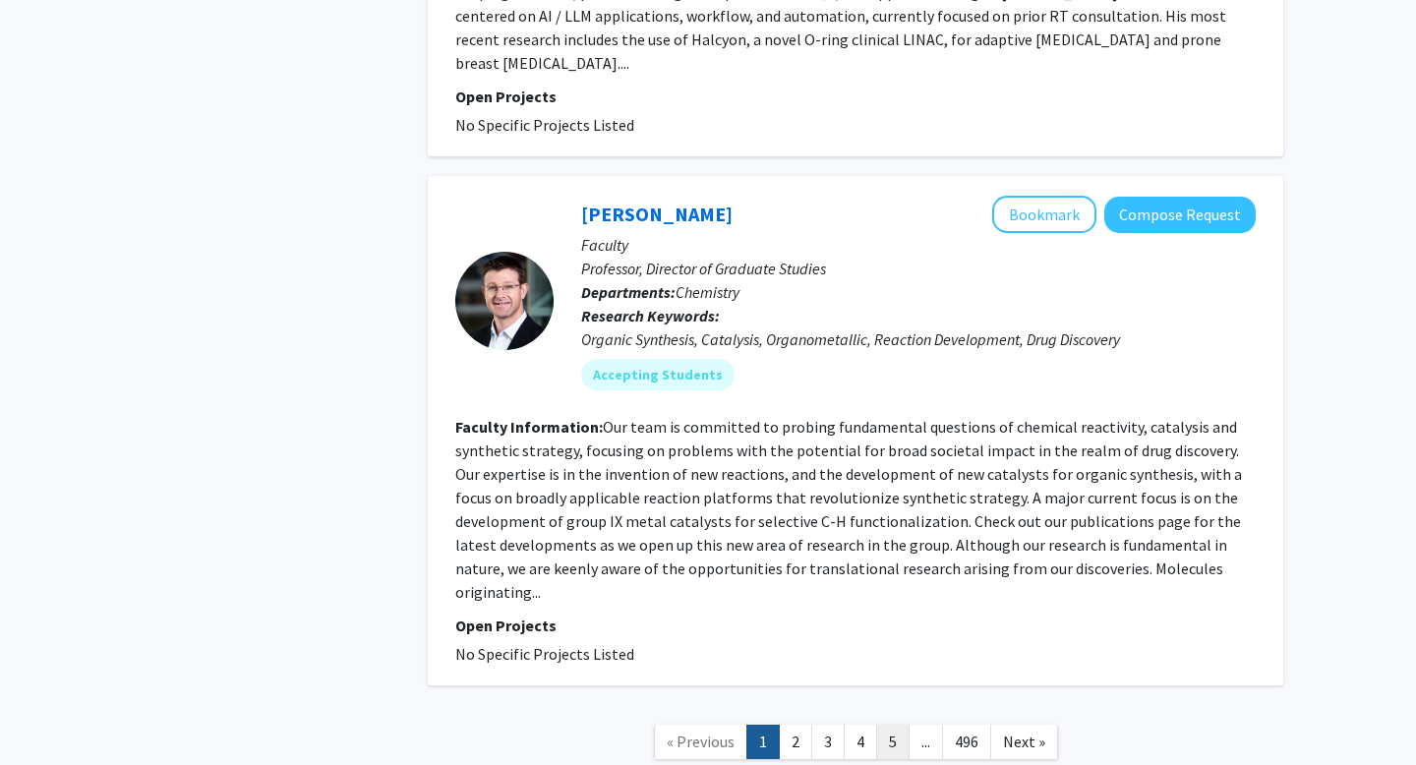
click at [889, 725] on link "5" at bounding box center [892, 742] width 33 height 34
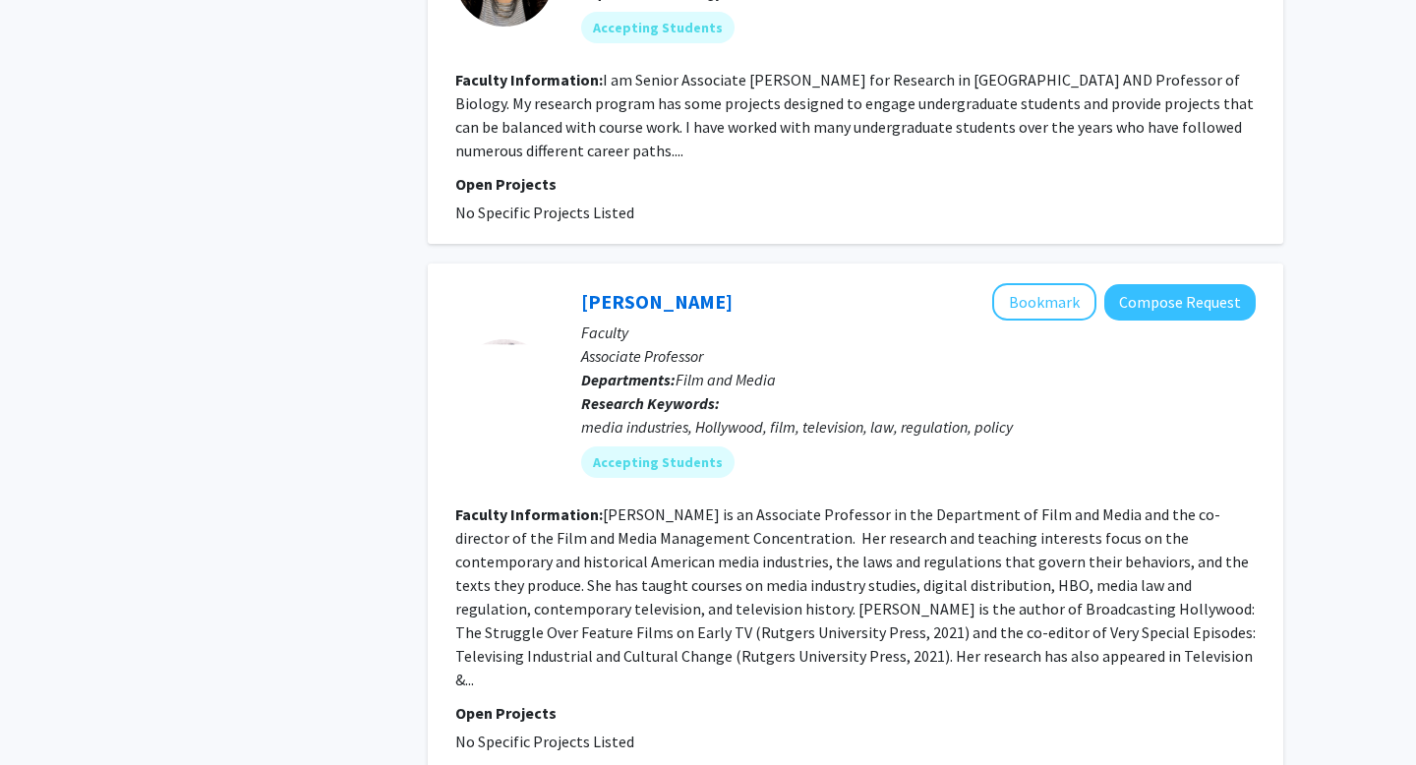
scroll to position [4313, 0]
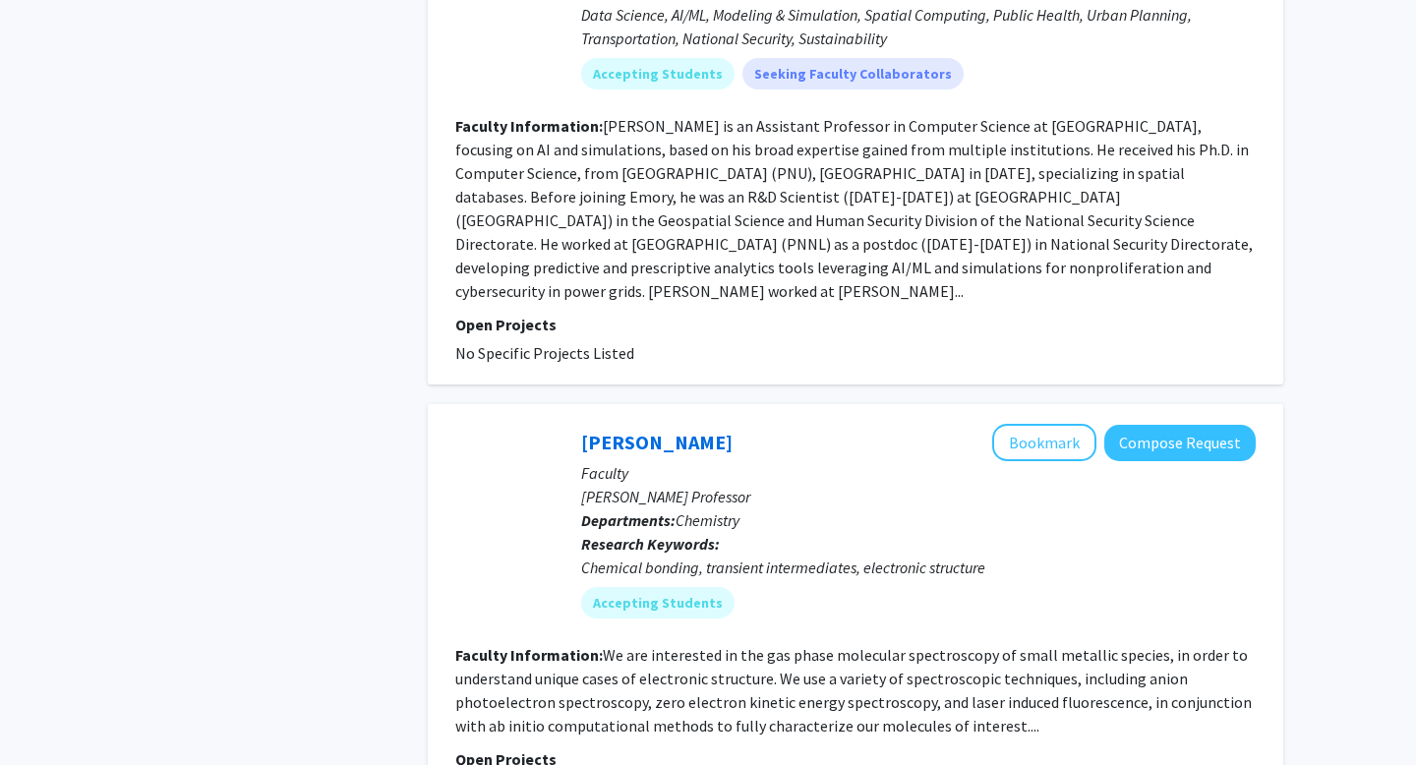
scroll to position [4698, 0]
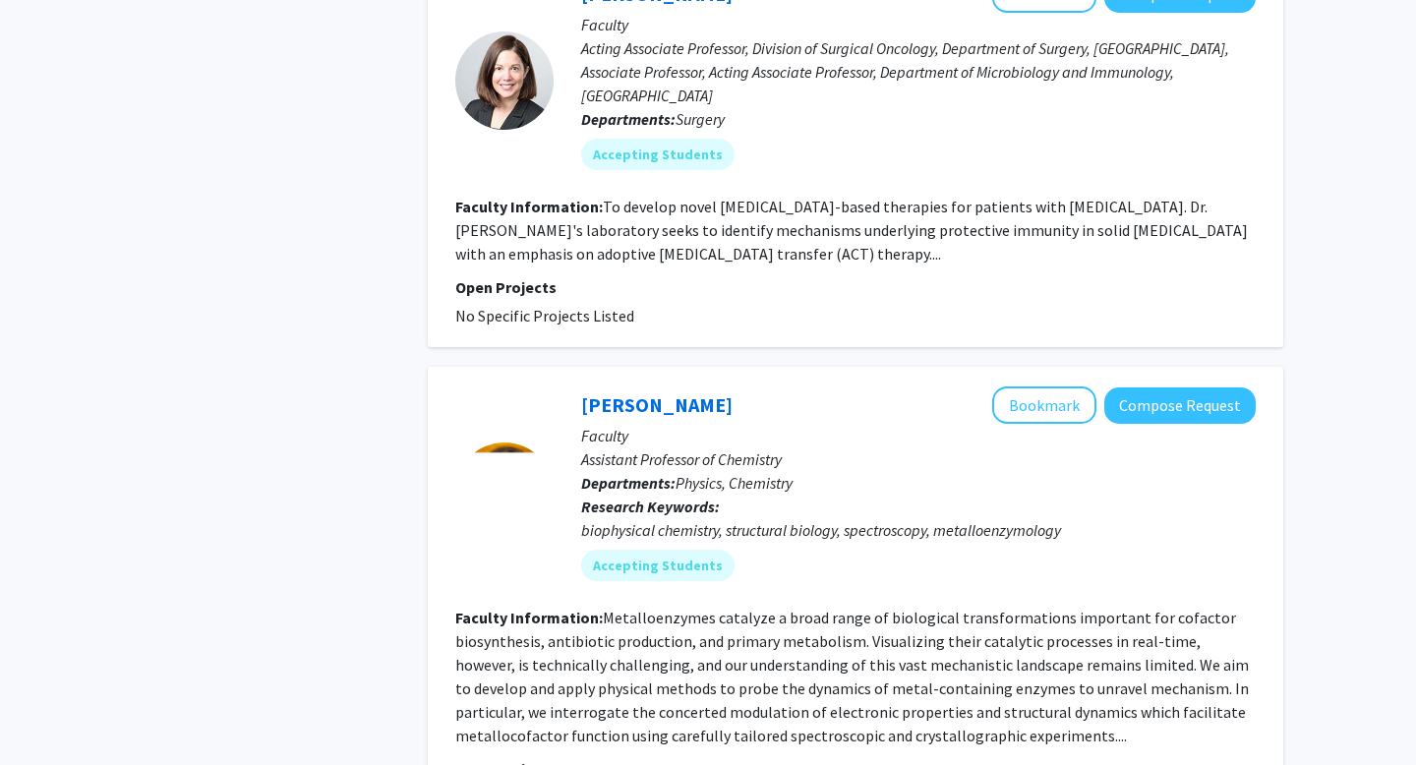
scroll to position [4061, 0]
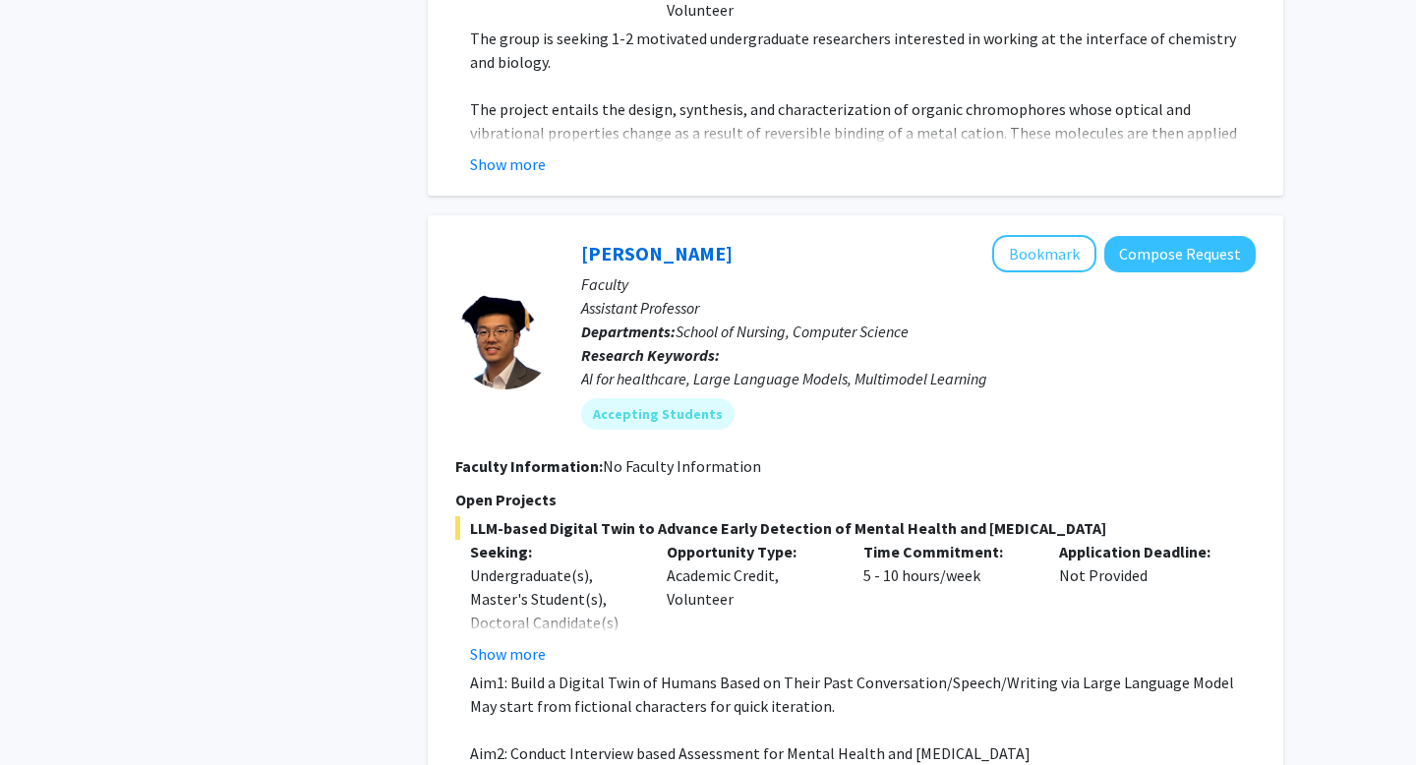
scroll to position [4359, 0]
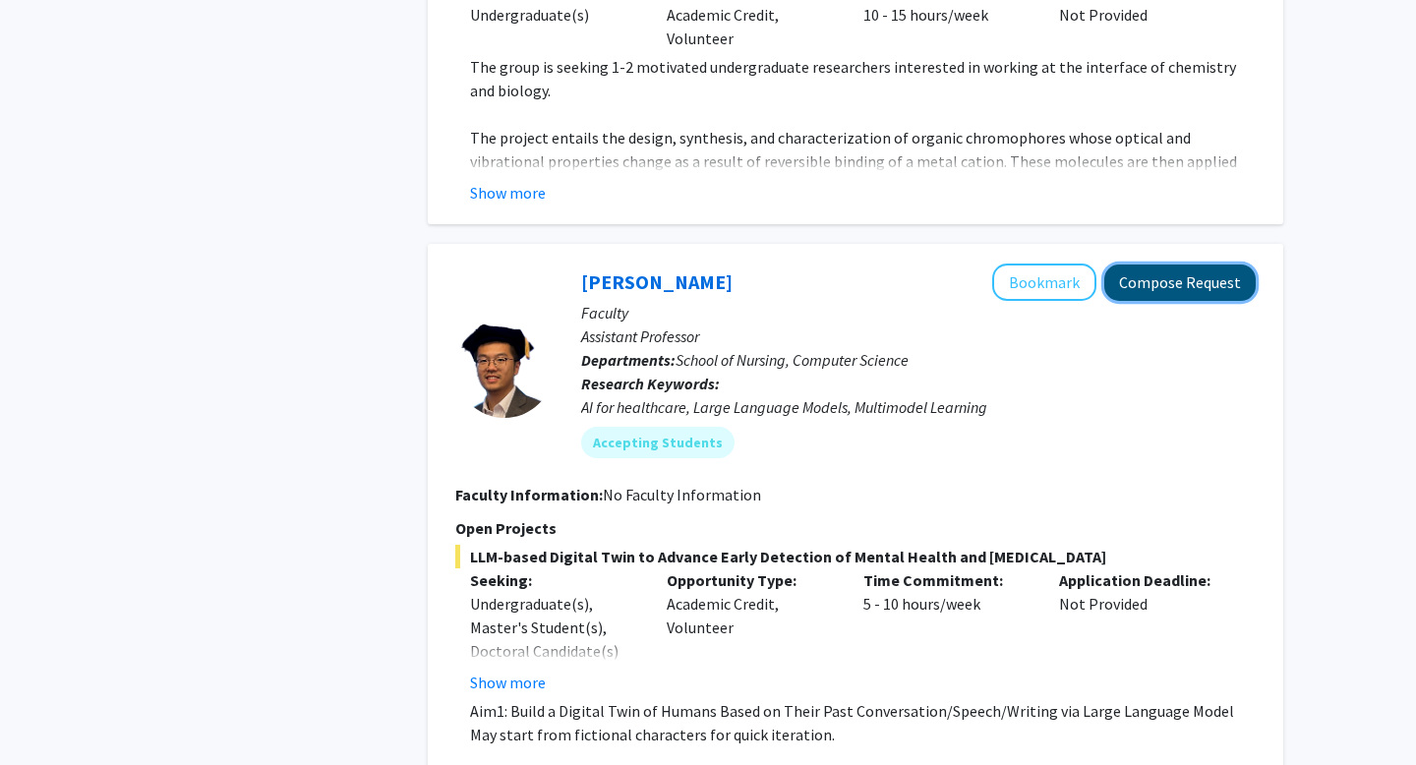
click at [1169, 265] on button "Compose Request" at bounding box center [1179, 283] width 151 height 36
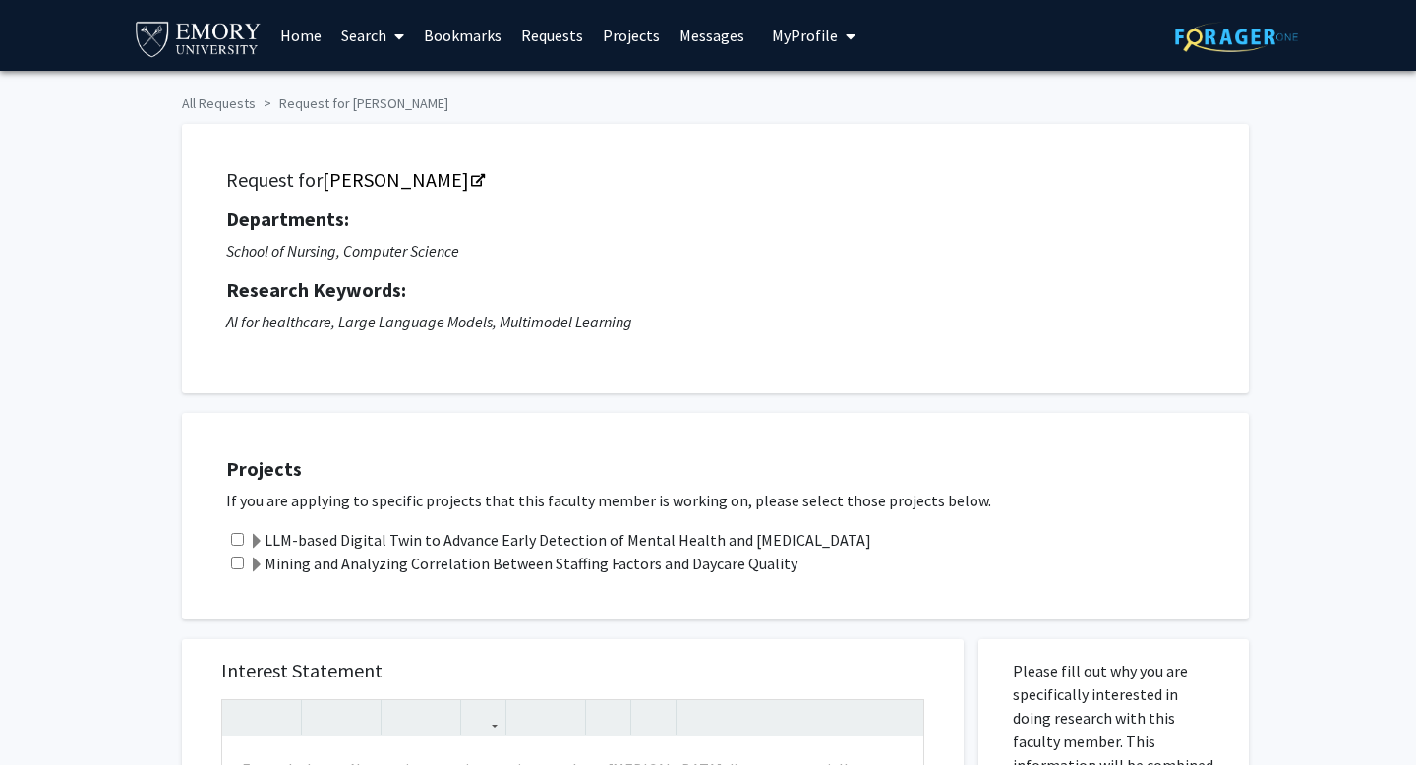
click at [257, 542] on span at bounding box center [257, 542] width 16 height 16
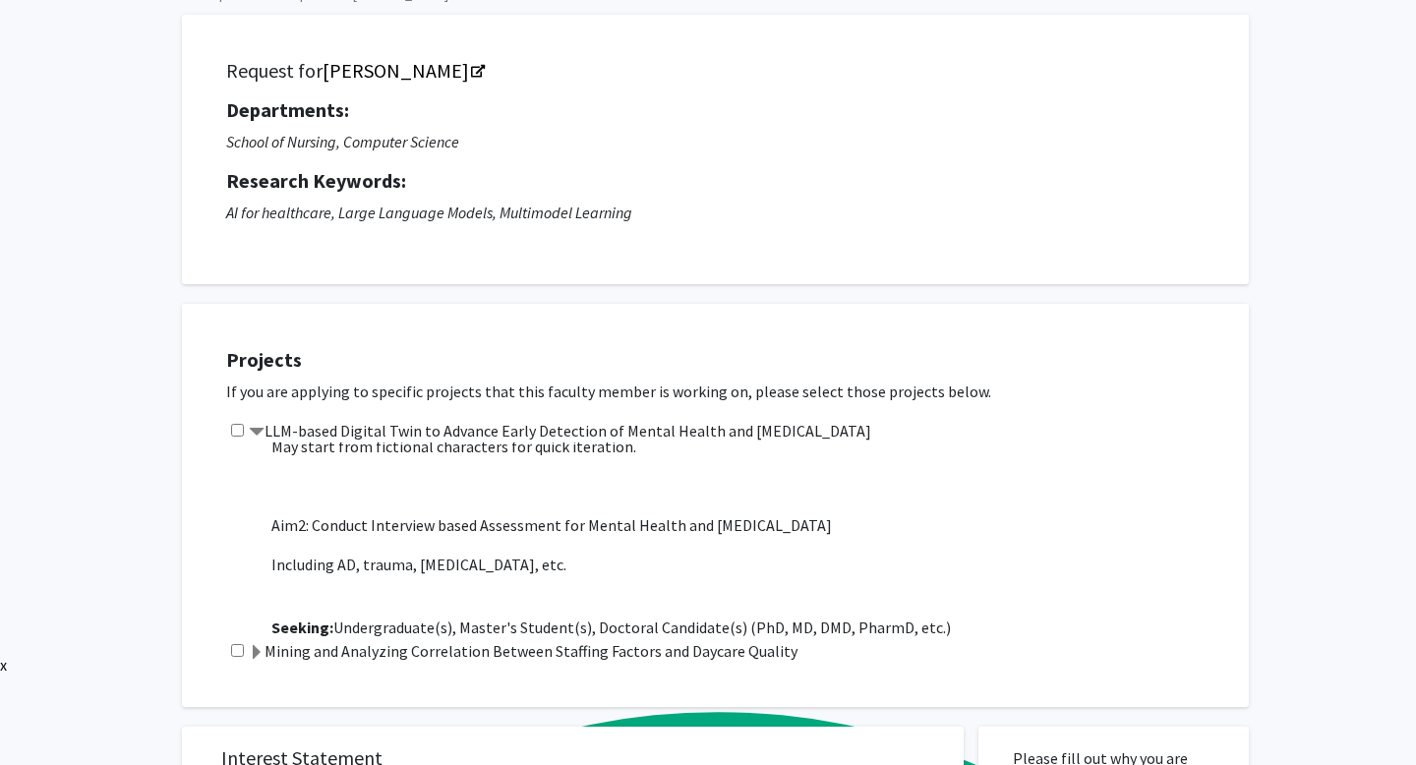
scroll to position [95, 0]
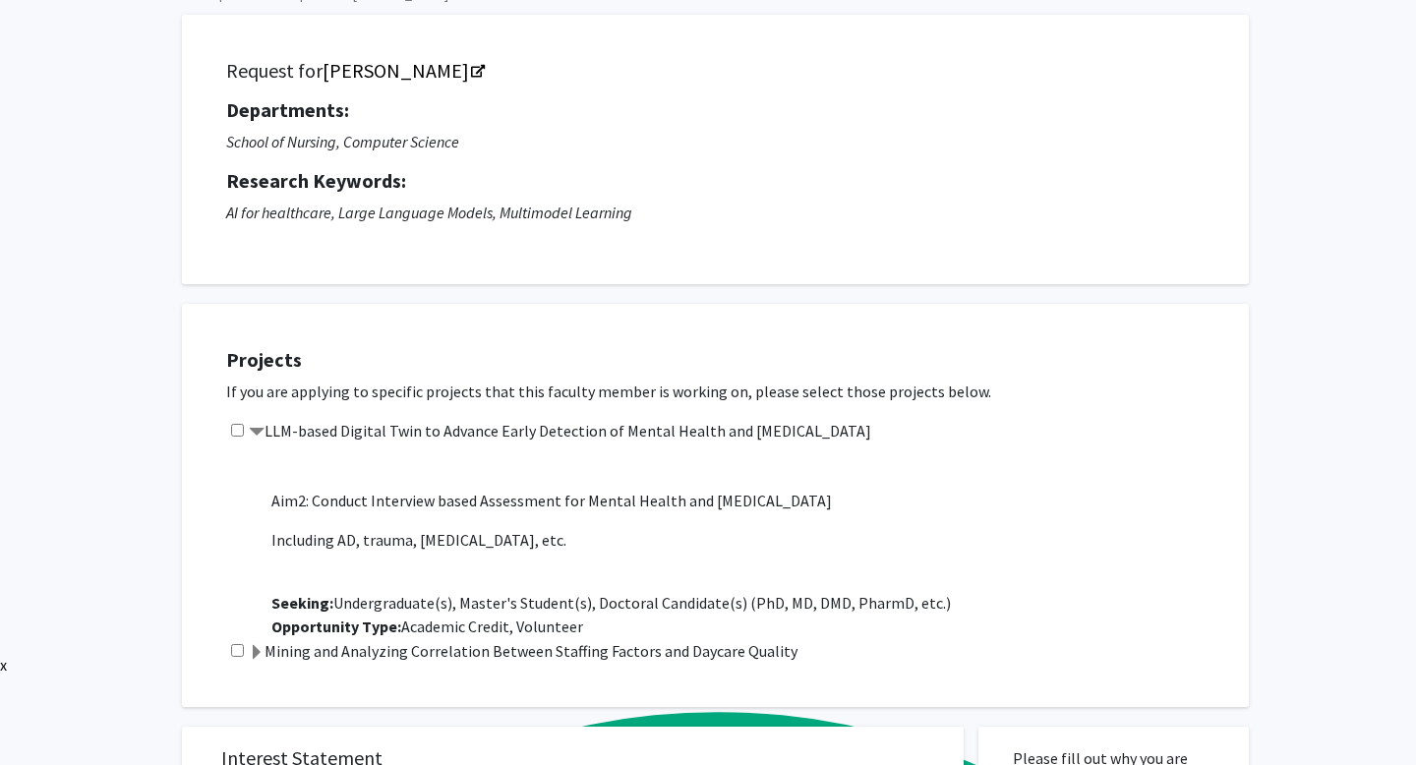
click at [297, 651] on label "Mining and Analyzing Correlation Between Staffing Factors and Daycare Quality" at bounding box center [523, 651] width 549 height 24
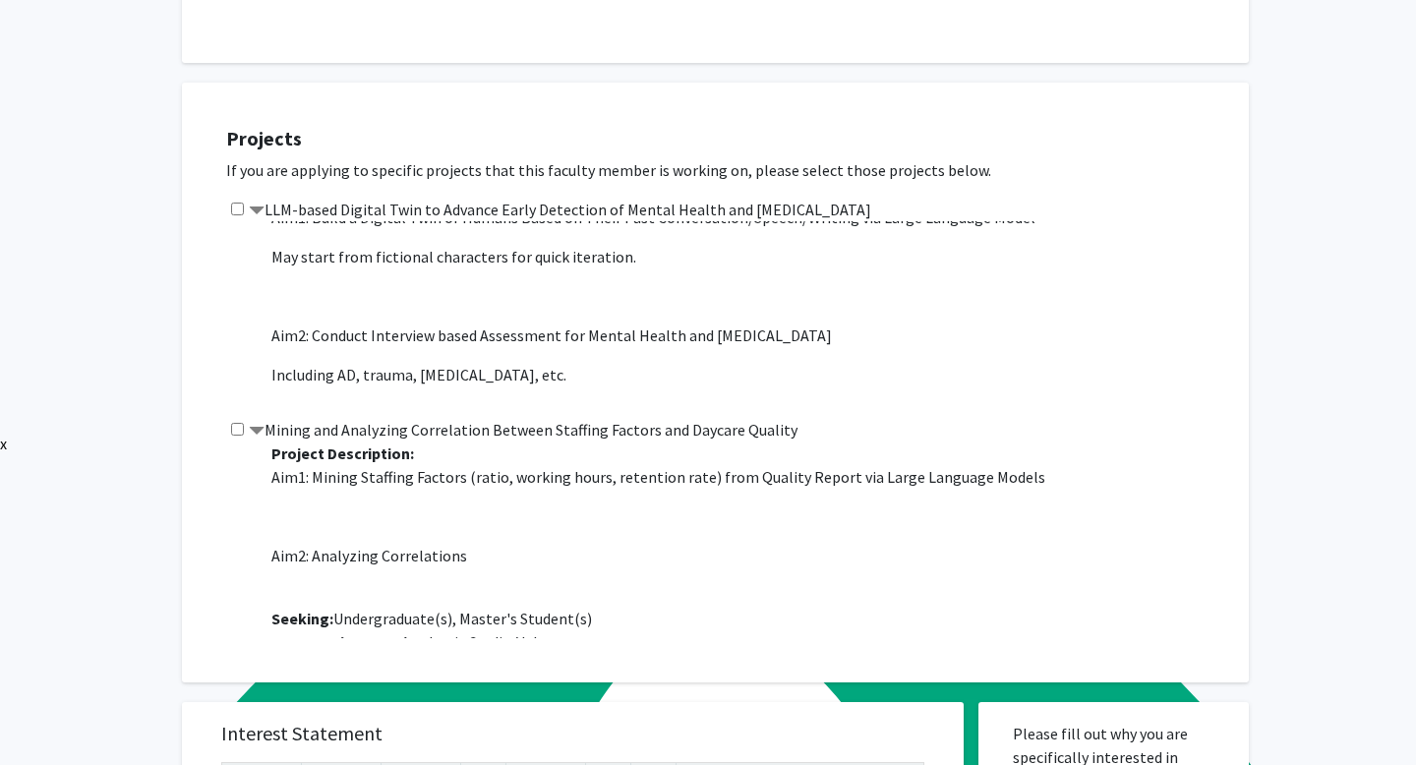
scroll to position [0, 0]
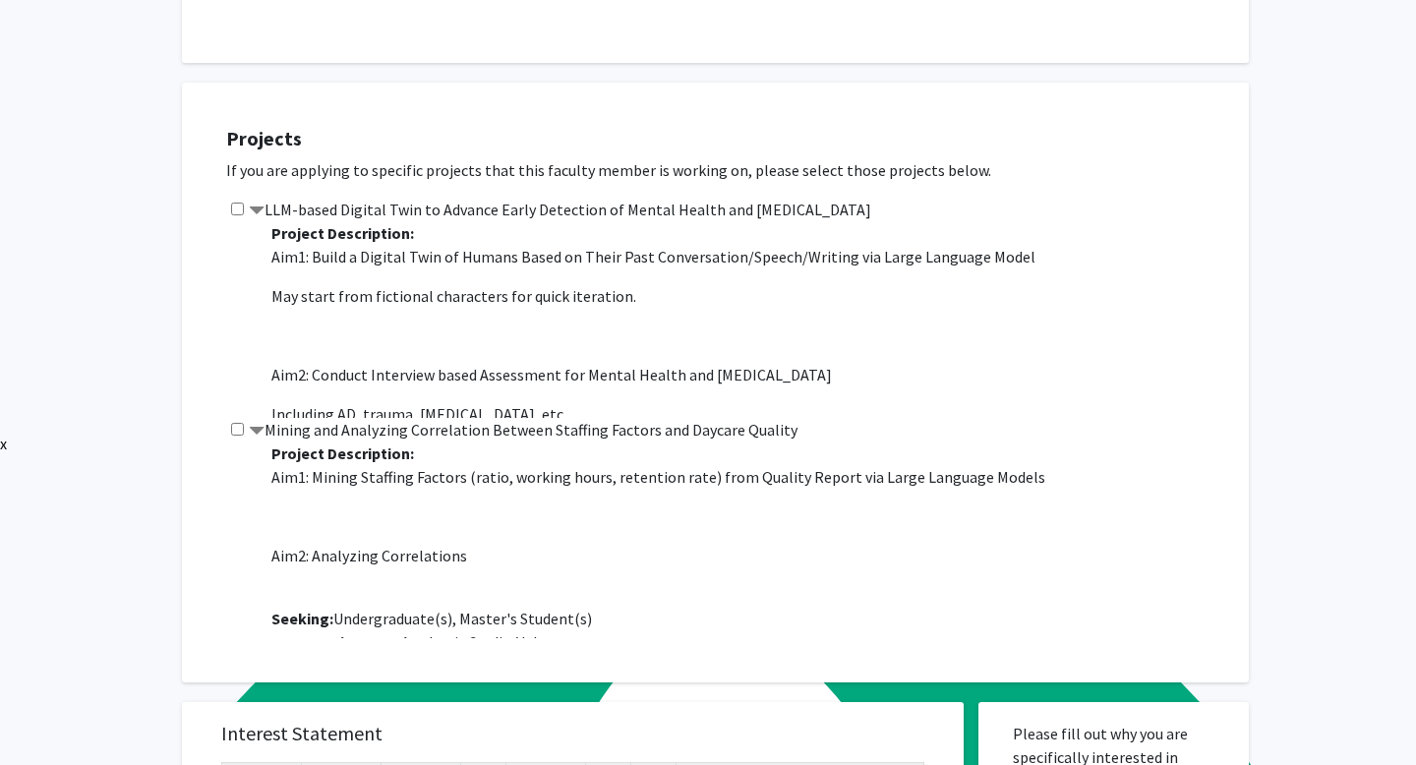
click at [237, 209] on input "checkbox" at bounding box center [237, 209] width 13 height 13
checkbox input "true"
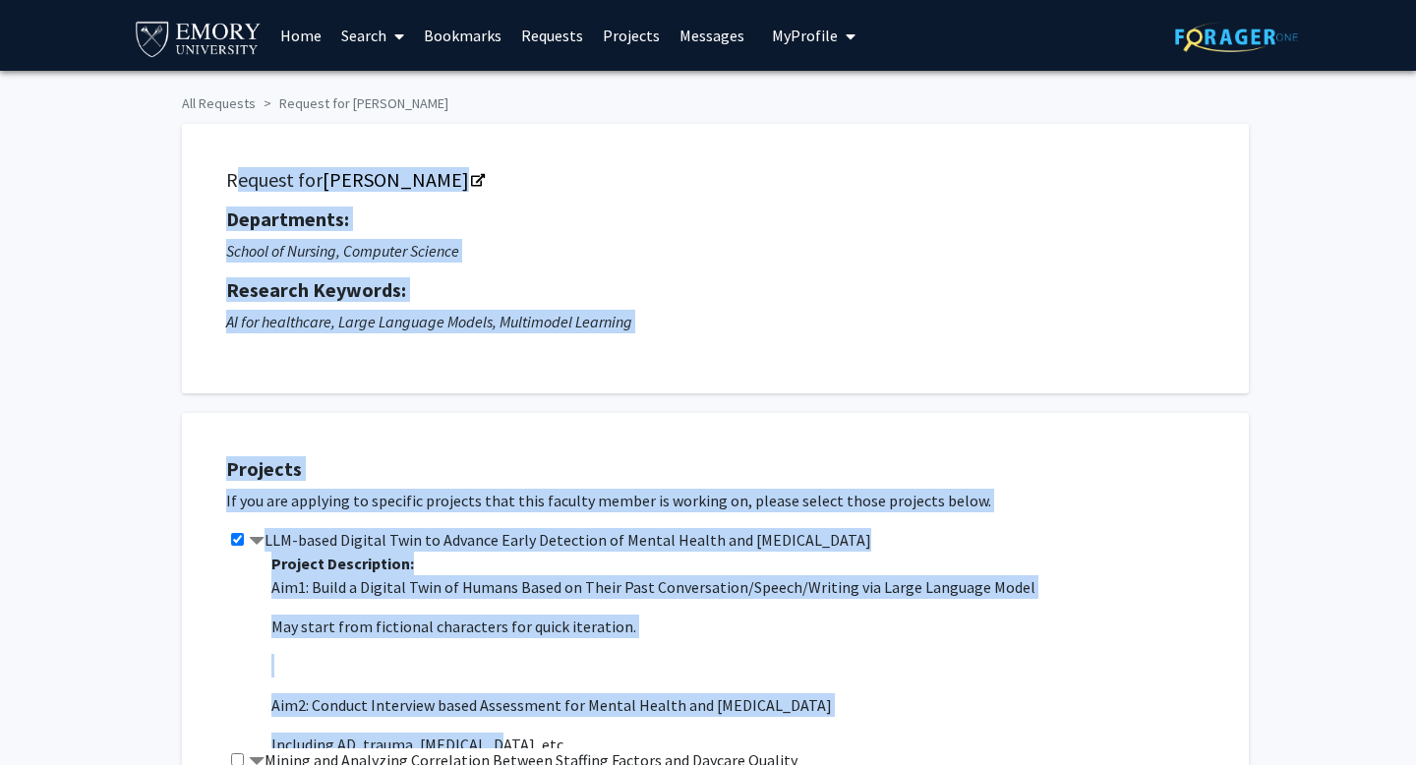
drag, startPoint x: 227, startPoint y: 152, endPoint x: 634, endPoint y: 743, distance: 717.0
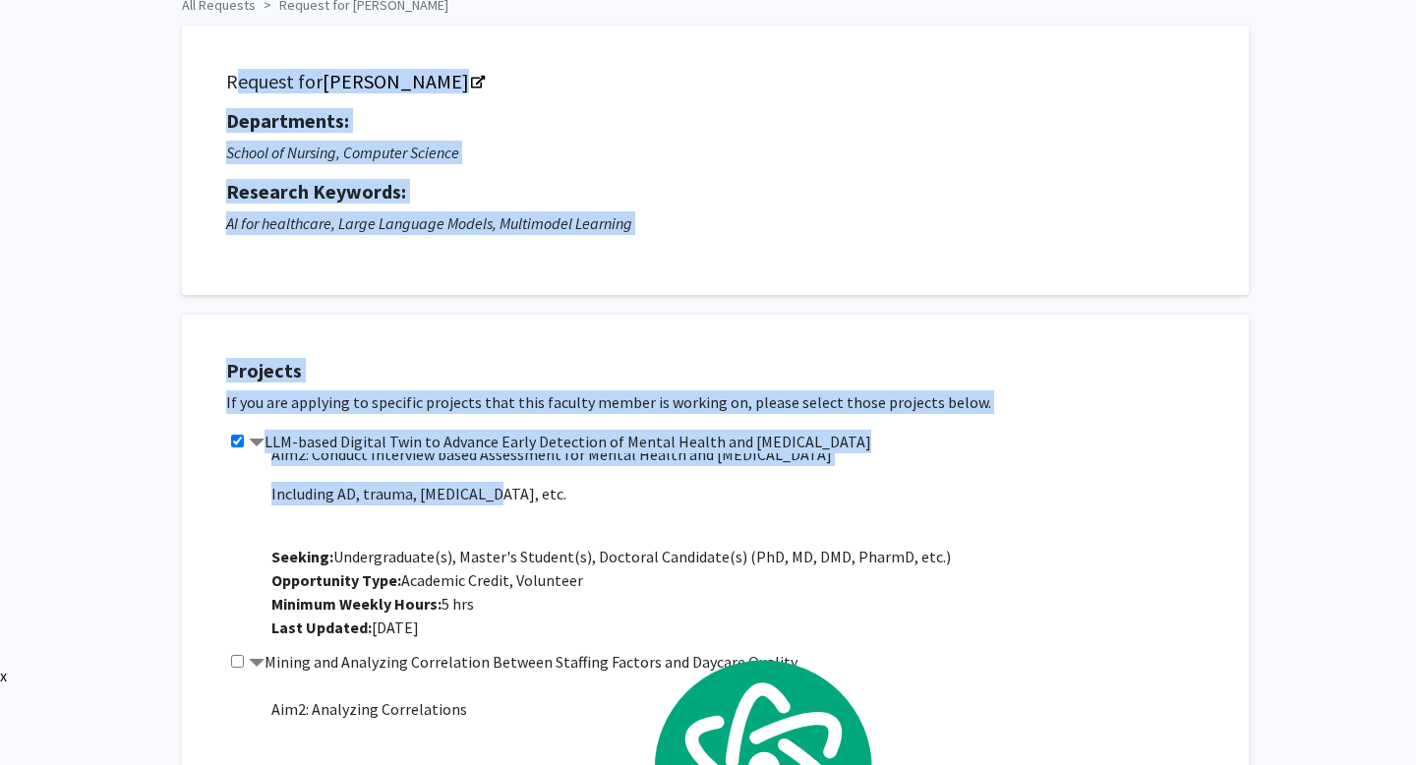
scroll to position [157, 0]
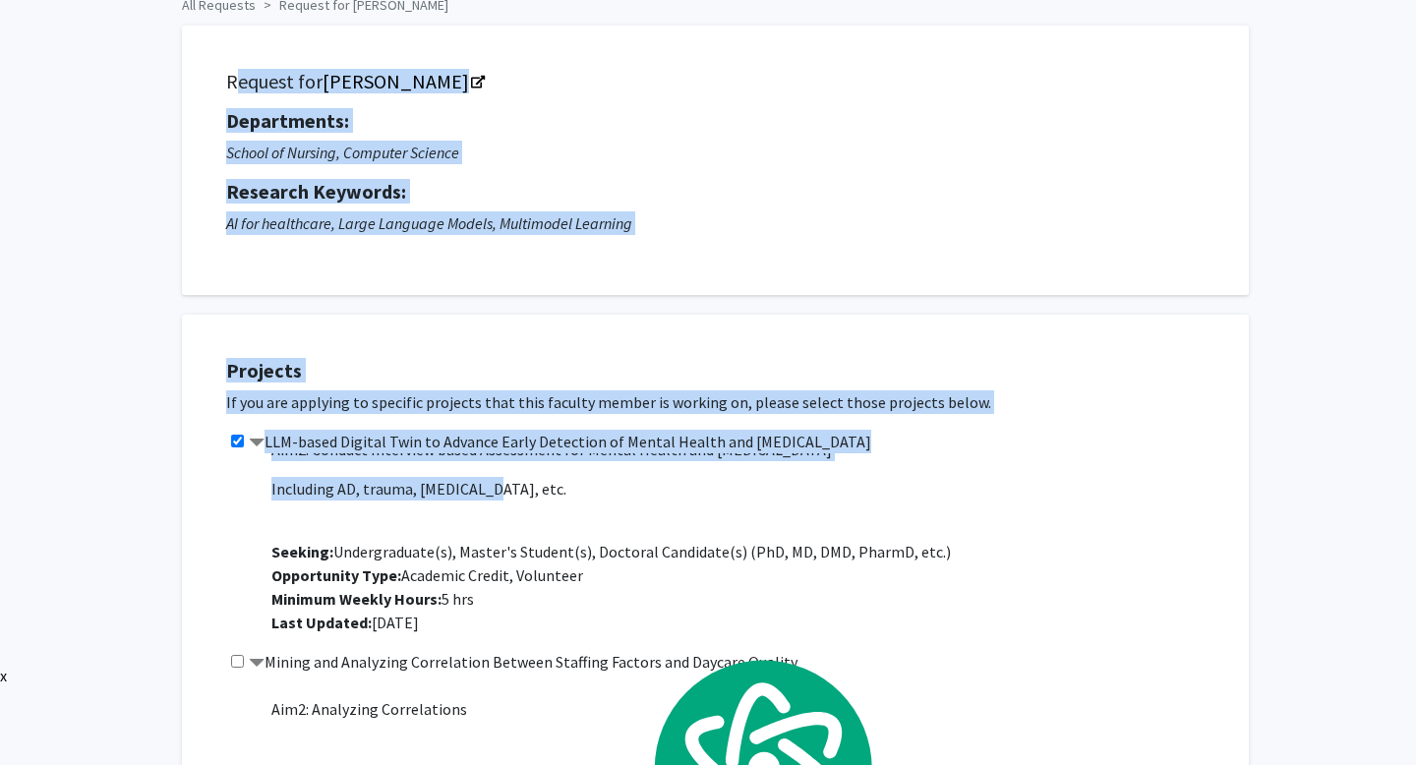
copy div "Request for JIaying Lu Departments: School of Nursing, Computer Science Researc…"
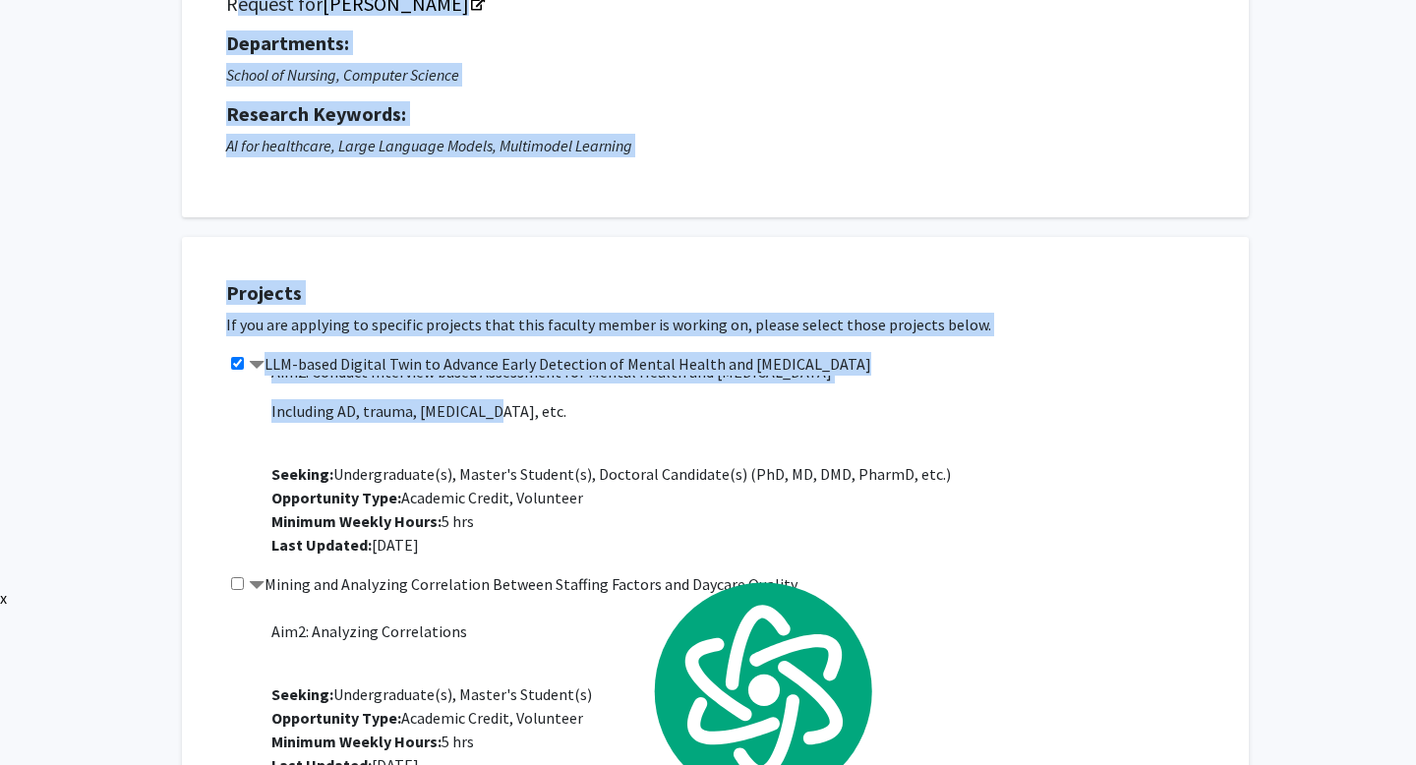
scroll to position [174, 0]
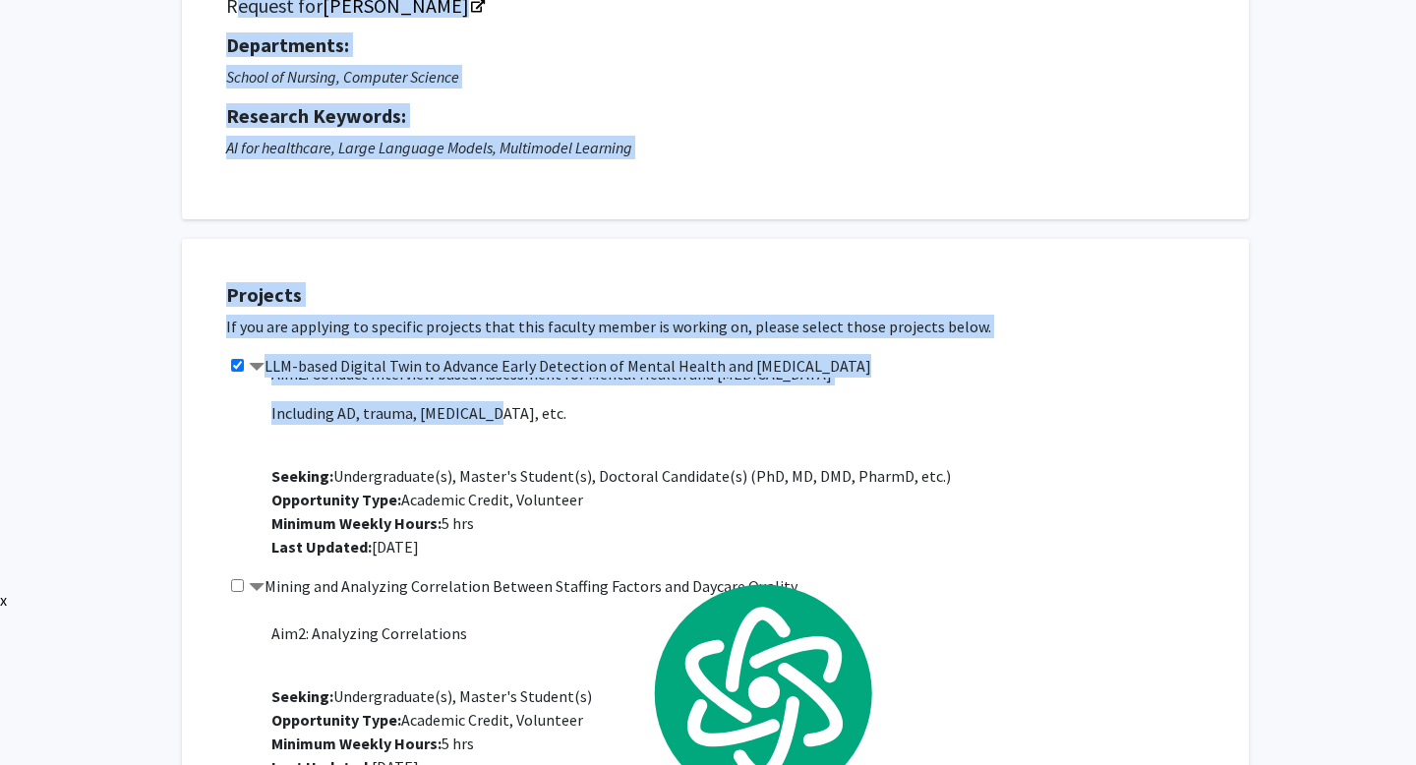
click at [812, 284] on h5 "Projects" at bounding box center [727, 295] width 1003 height 24
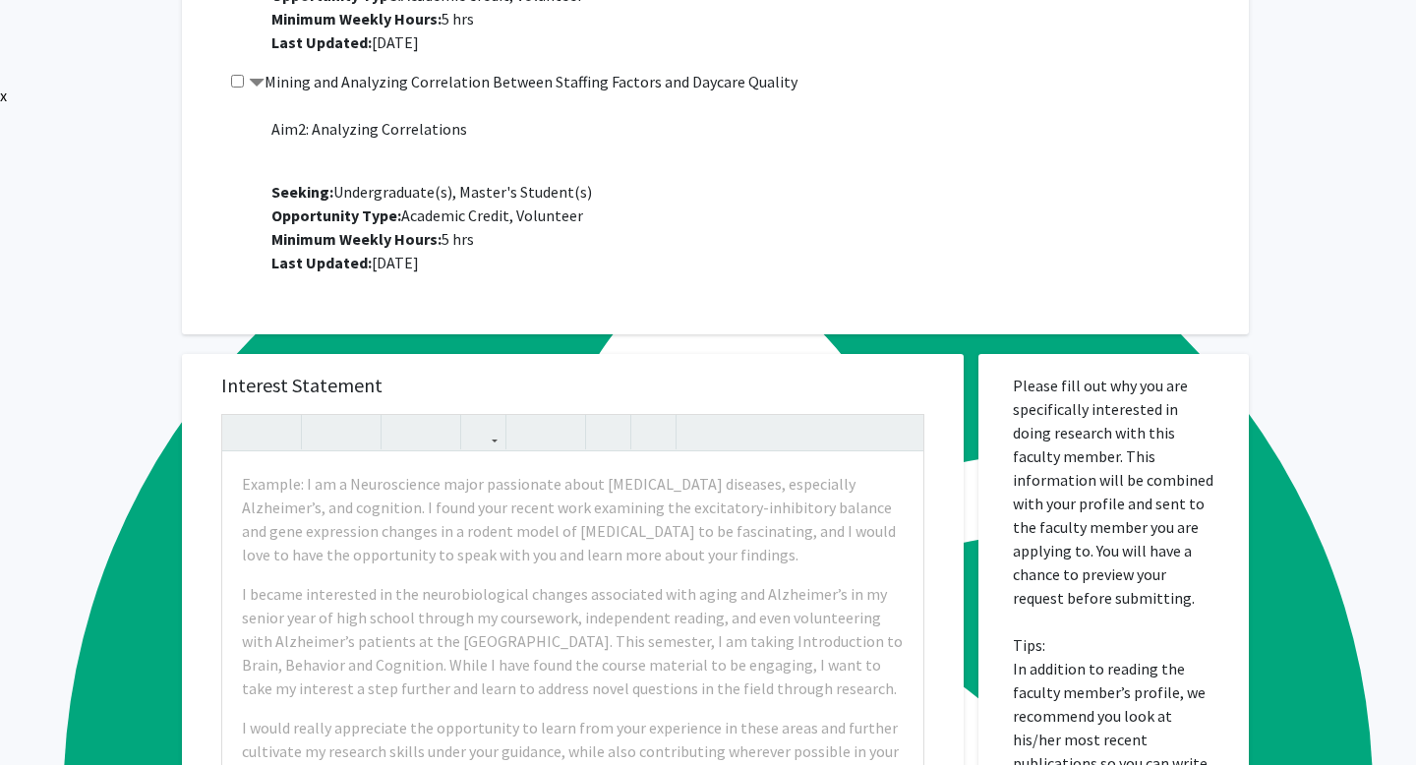
scroll to position [752, 0]
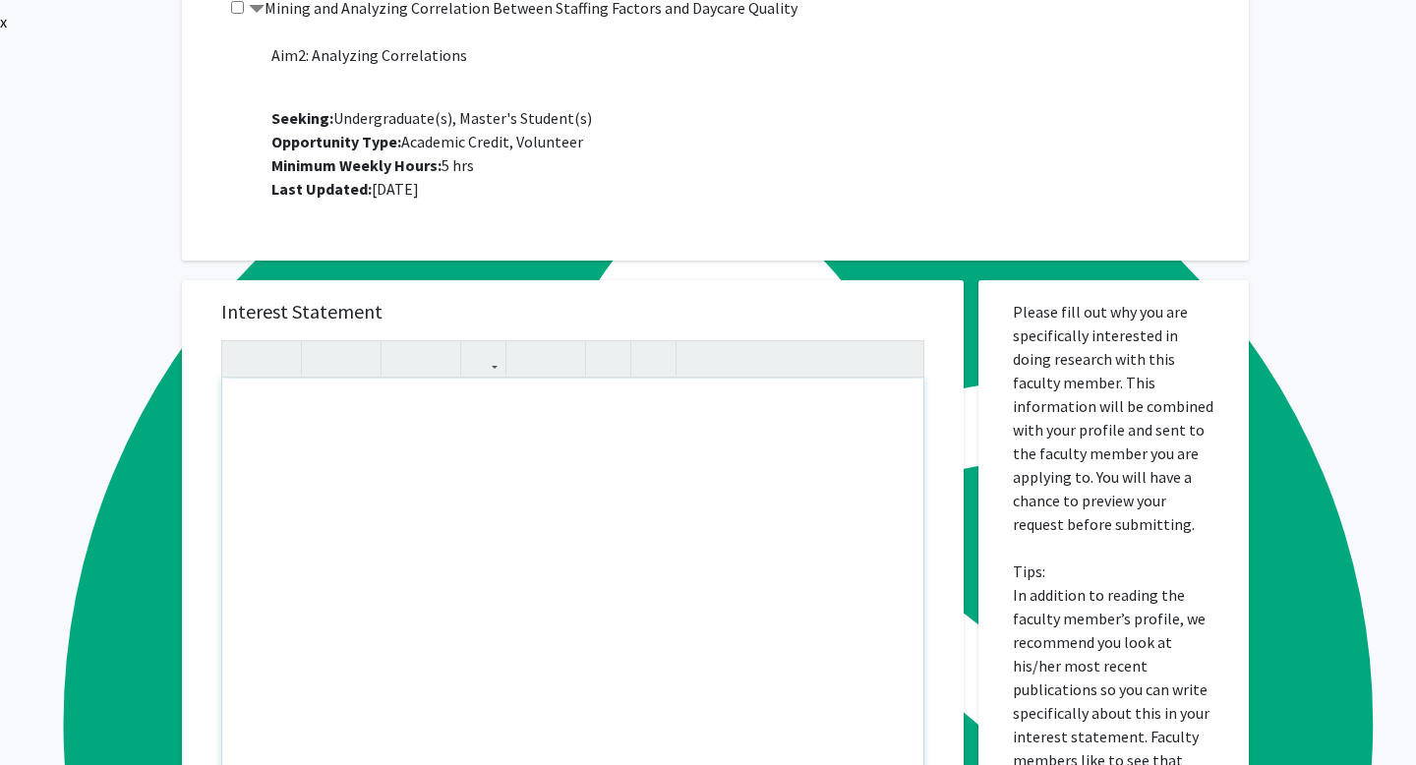
click at [347, 439] on div "To enrich screen reader interactions, please activate Accessibility in Grammarl…" at bounding box center [572, 604] width 701 height 450
paste div "To enrich screen reader interactions, please activate Accessibility in Grammarl…"
type textarea "<p>I’m a third-year Biology major at Emory (Spanish minor), originally from Pue…"
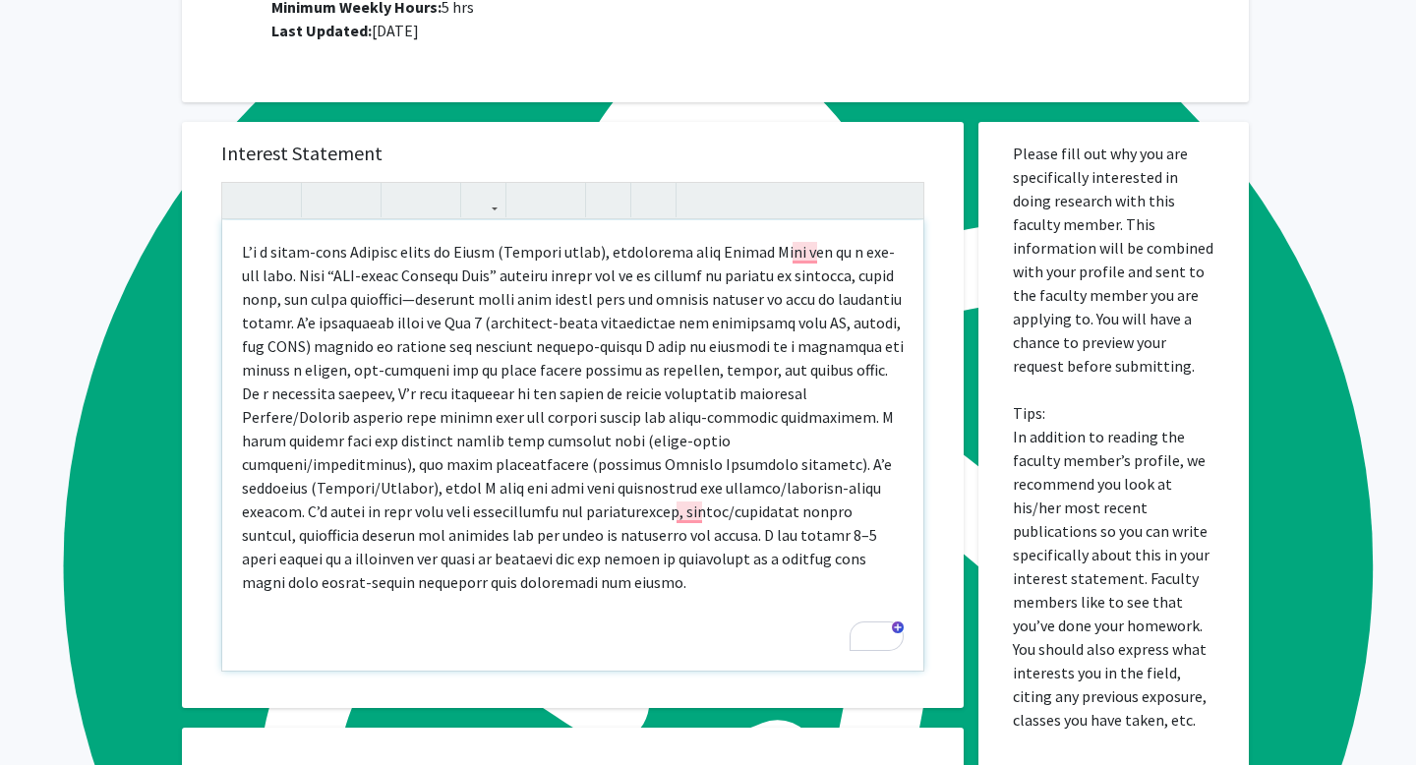
scroll to position [916, 0]
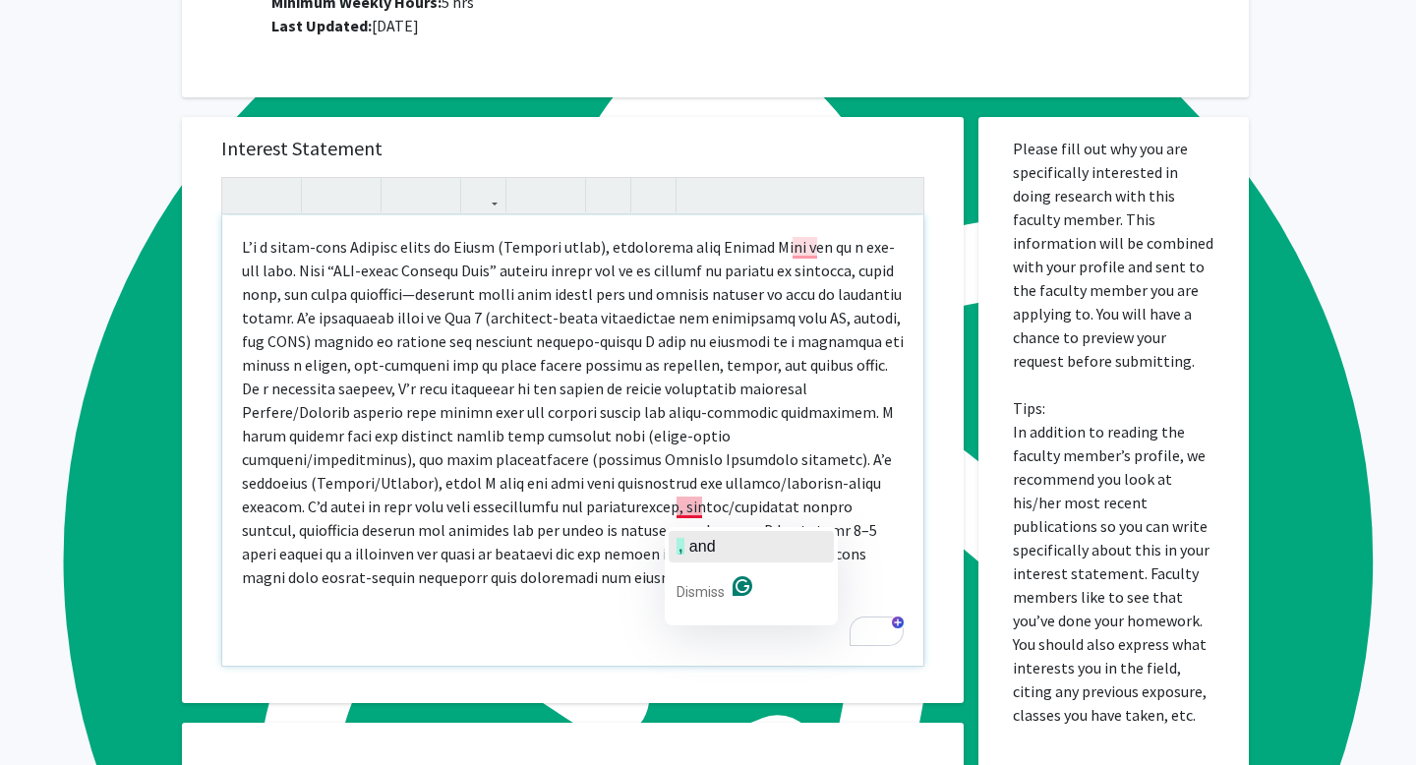
click at [694, 545] on span "and" at bounding box center [702, 546] width 27 height 17
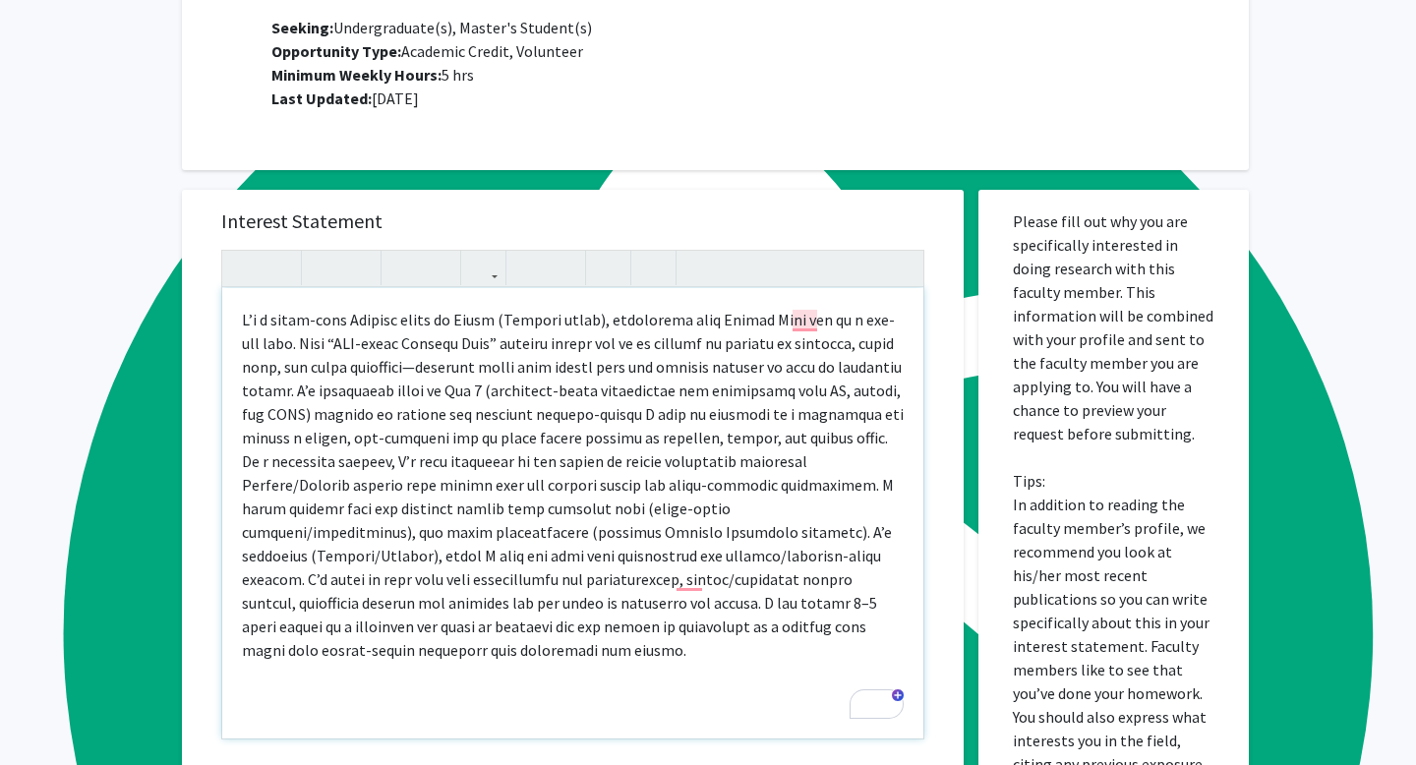
scroll to position [840, 0]
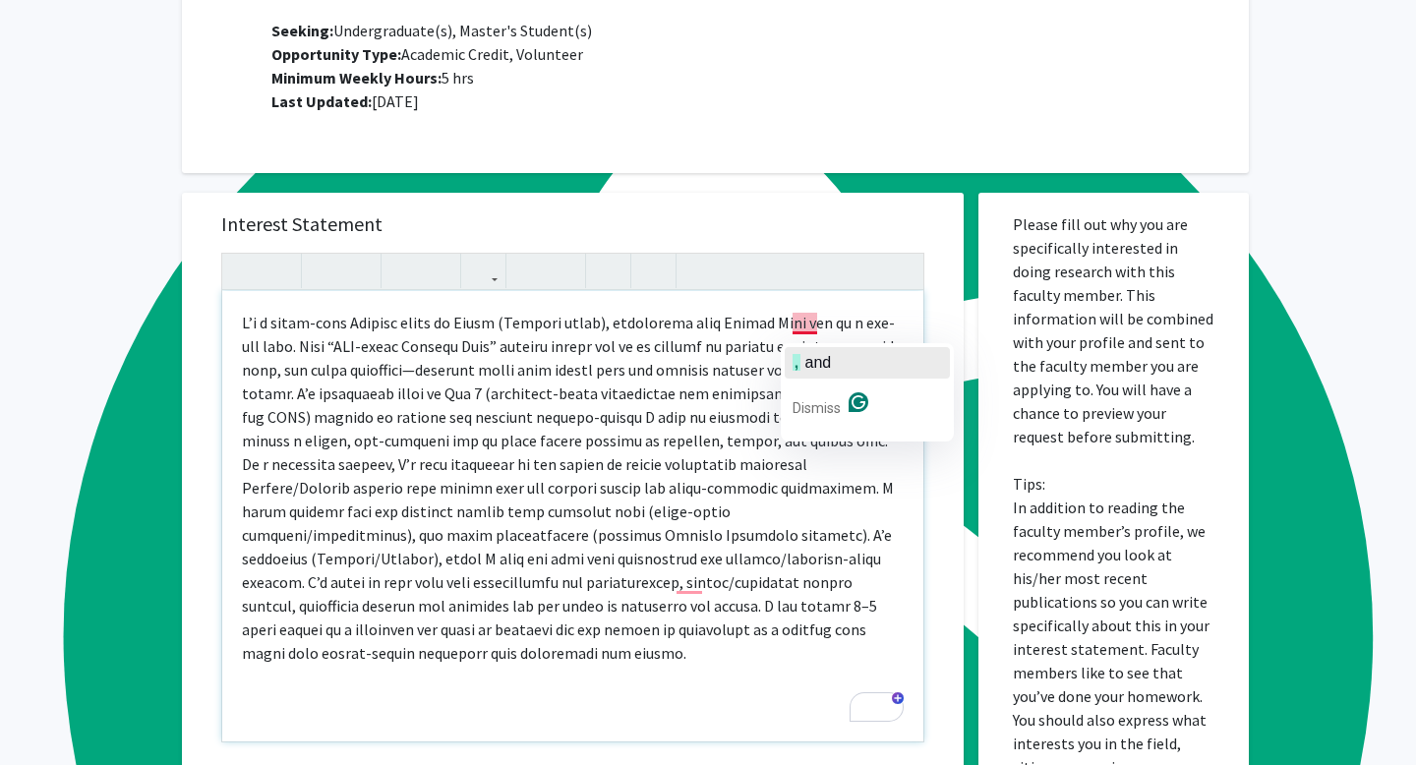
click at [803, 354] on span "button" at bounding box center [803, 362] width 4 height 17
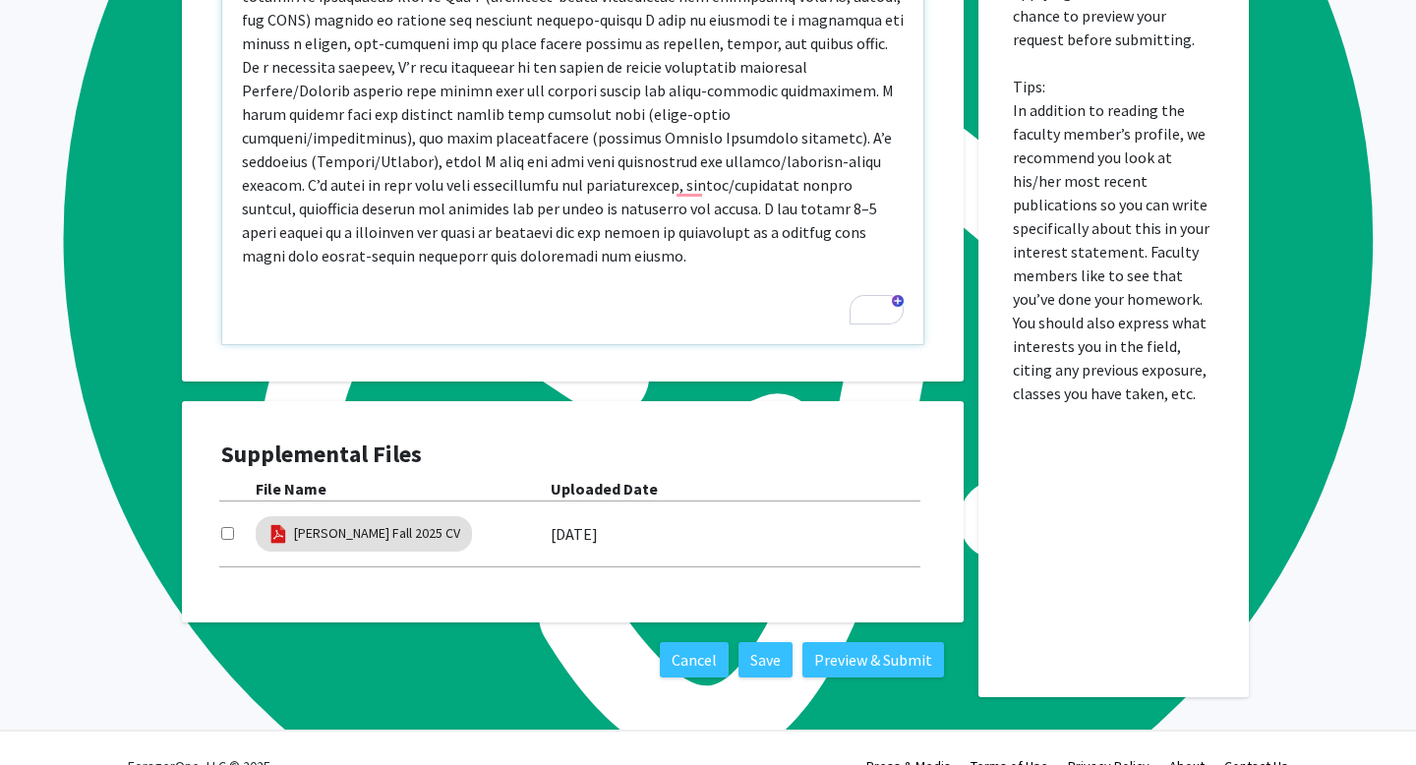
scroll to position [1287, 0]
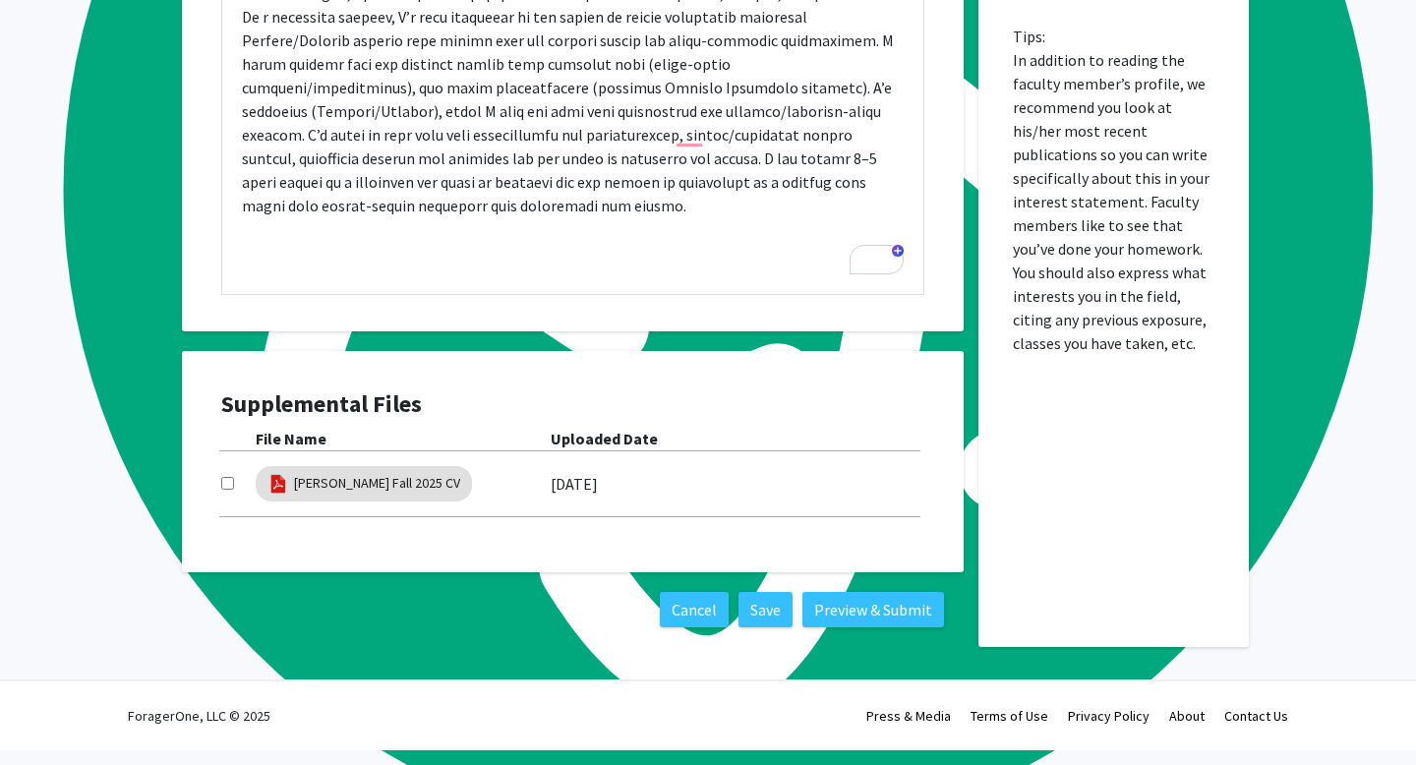
click at [225, 490] on input "checkbox" at bounding box center [227, 483] width 13 height 13
checkbox input "true"
click at [883, 621] on button "Preview & Submit" at bounding box center [874, 609] width 142 height 35
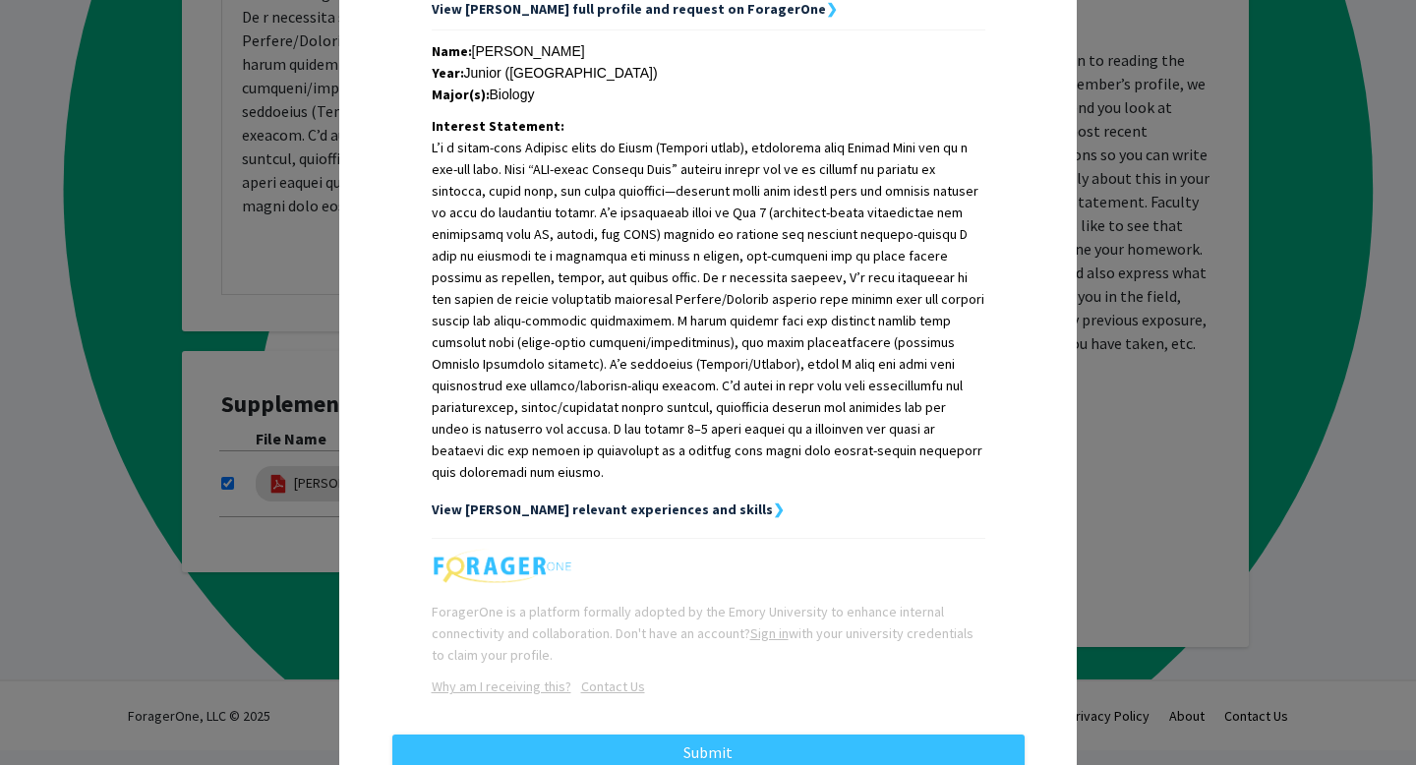
scroll to position [432, 0]
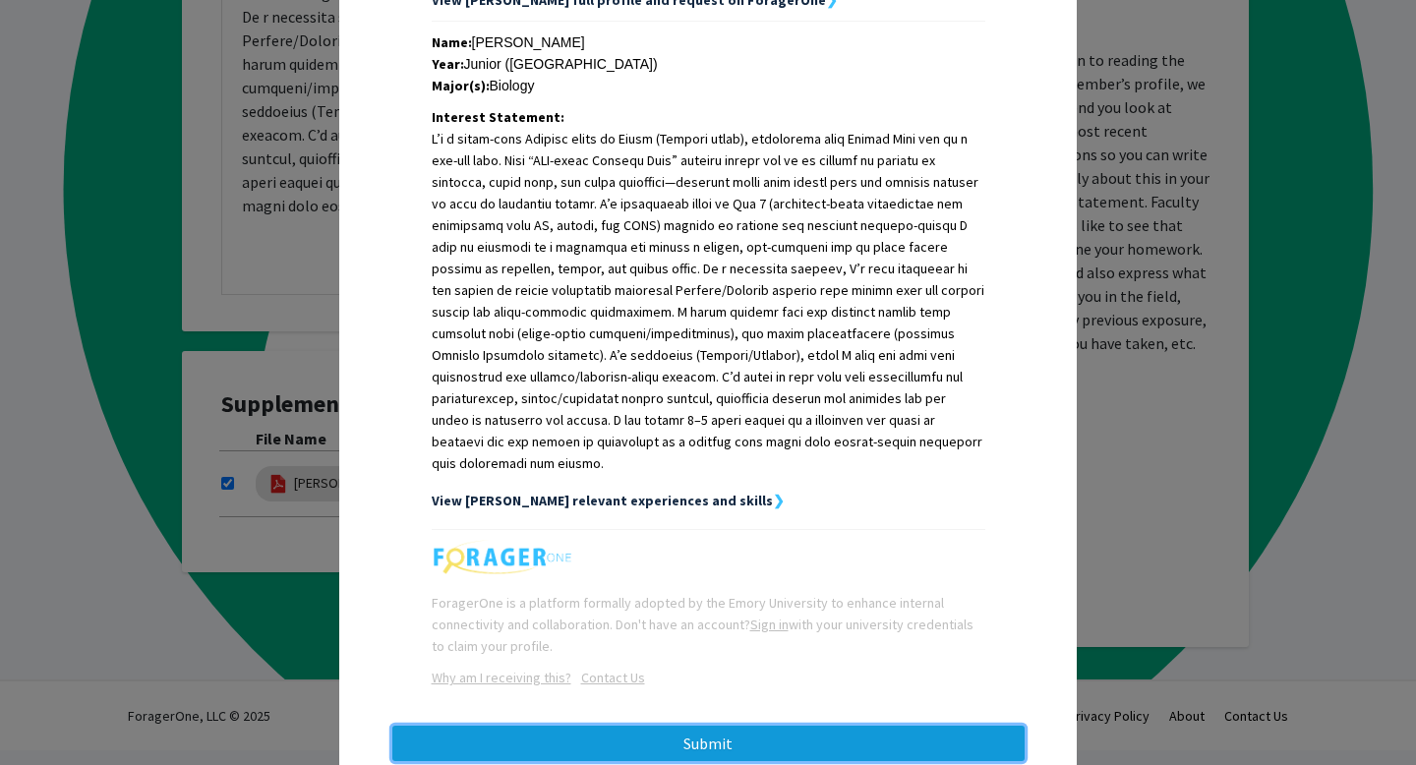
click at [770, 726] on button "Submit" at bounding box center [708, 743] width 632 height 35
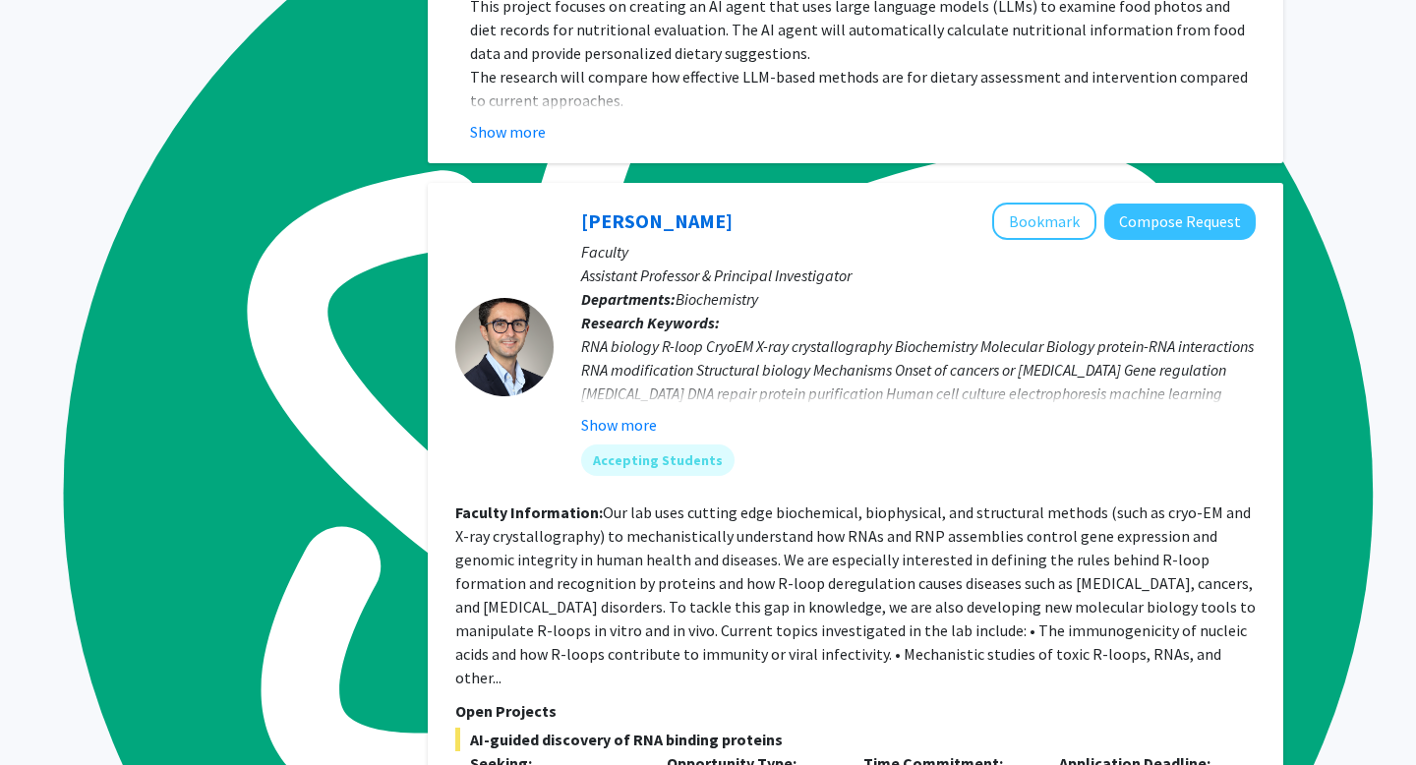
scroll to position [1006, 0]
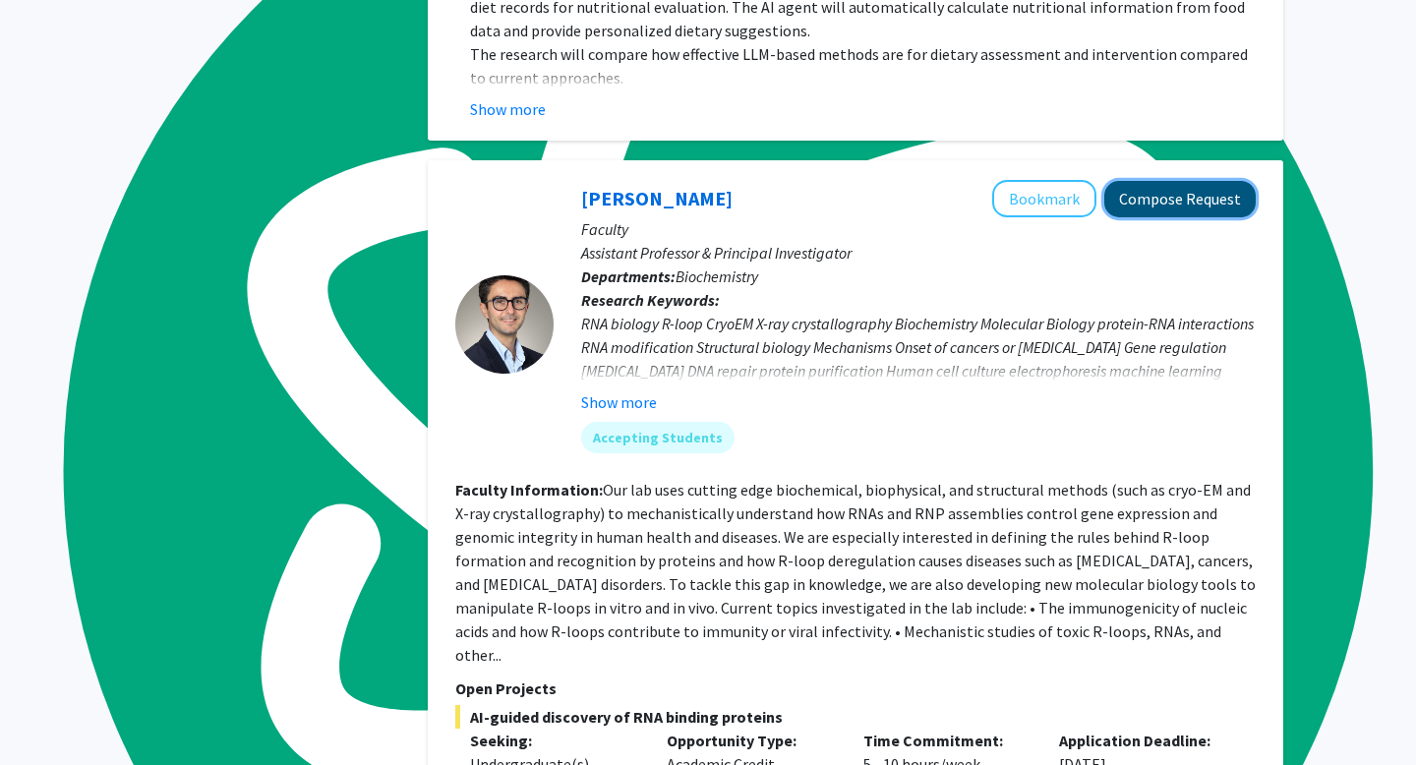
click at [1190, 181] on button "Compose Request" at bounding box center [1179, 199] width 151 height 36
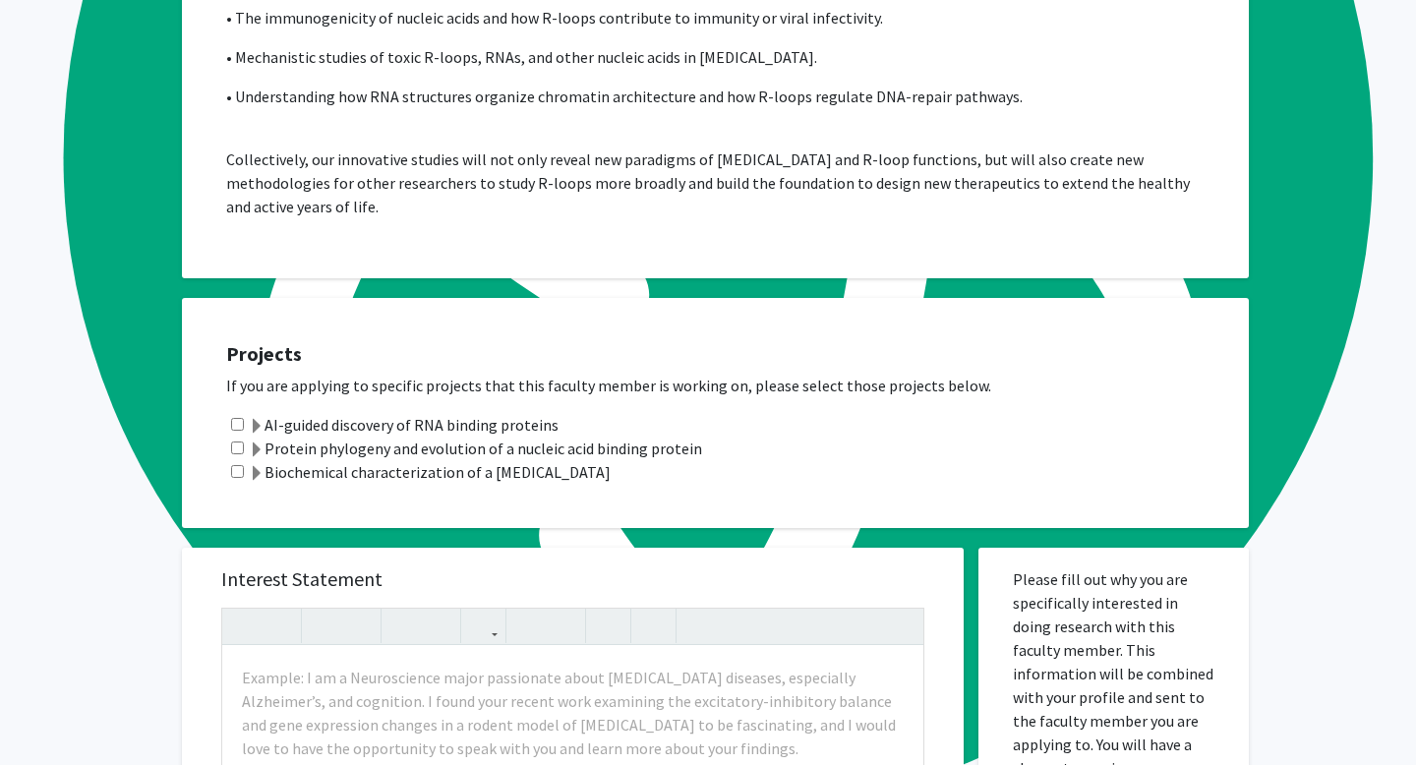
scroll to position [1327, 0]
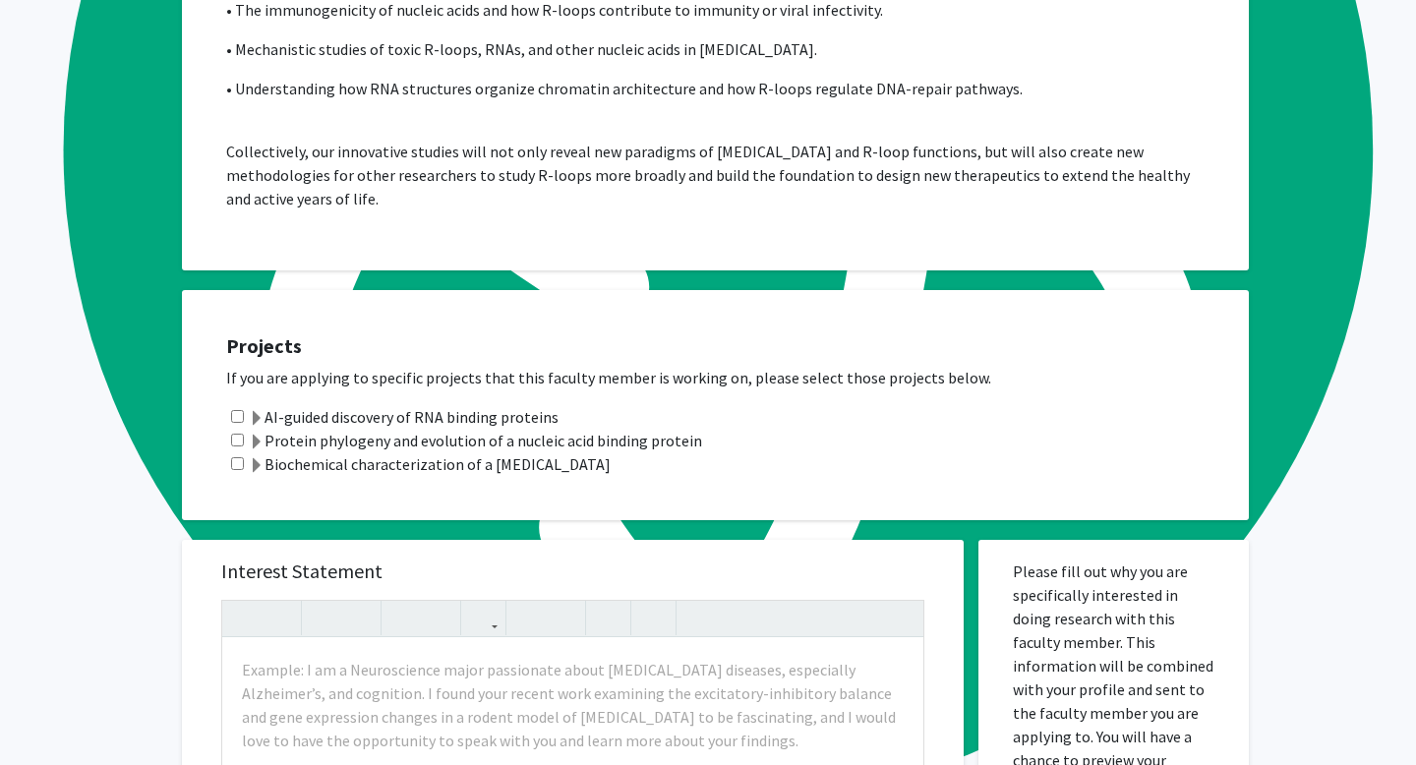
click at [448, 424] on label "AI-guided discovery of RNA binding proteins" at bounding box center [404, 417] width 310 height 24
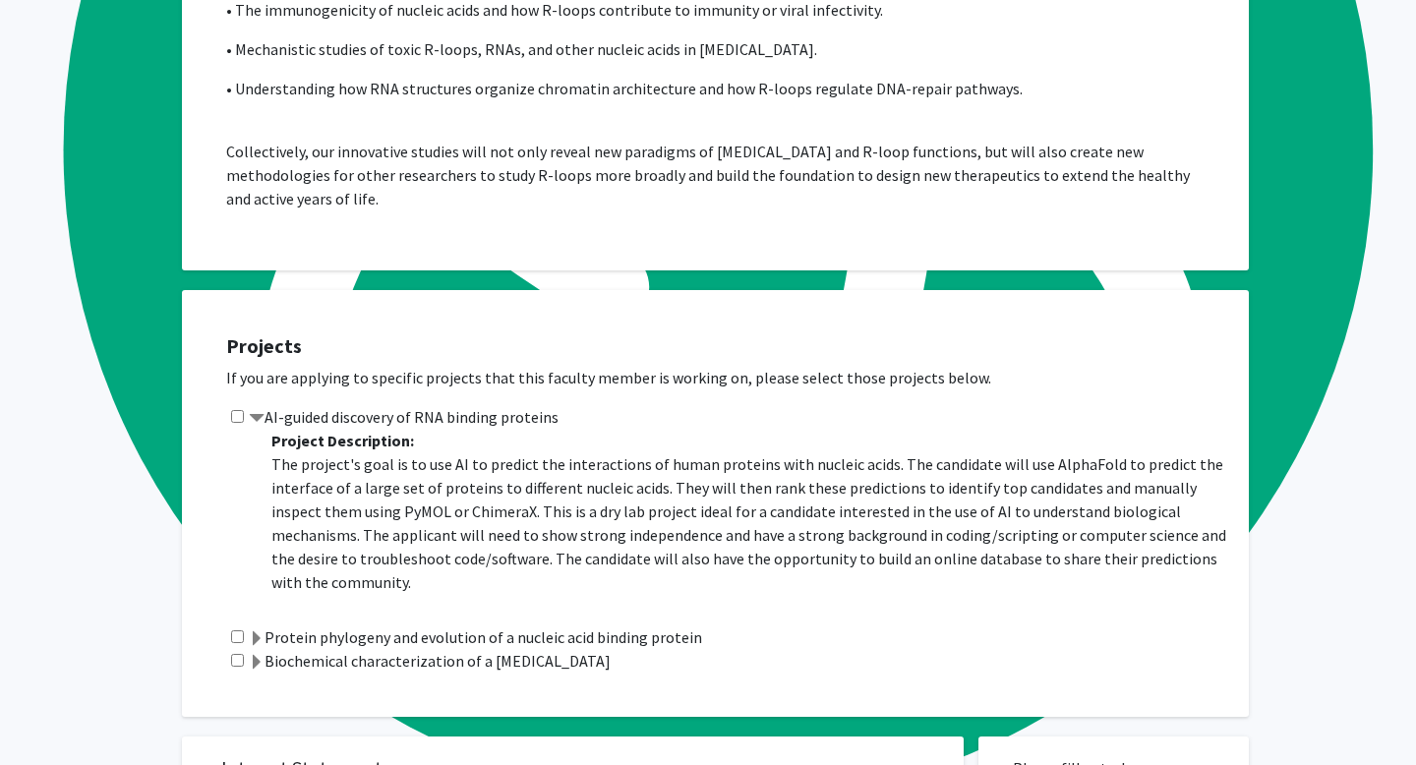
click at [400, 422] on label "AI-guided discovery of RNA binding proteins" at bounding box center [404, 417] width 310 height 24
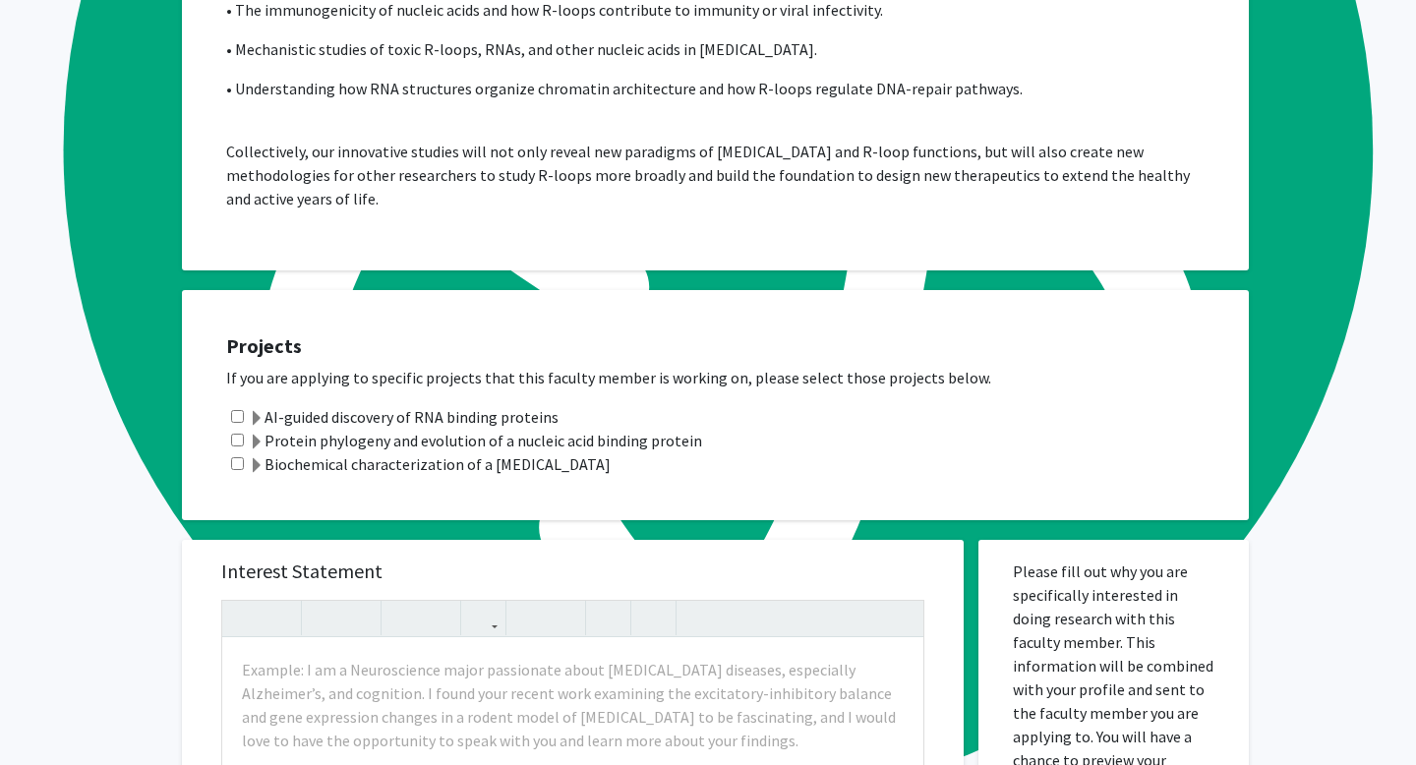
click at [376, 449] on label "Protein phylogeny and evolution of a nucleic acid binding protein" at bounding box center [475, 441] width 453 height 24
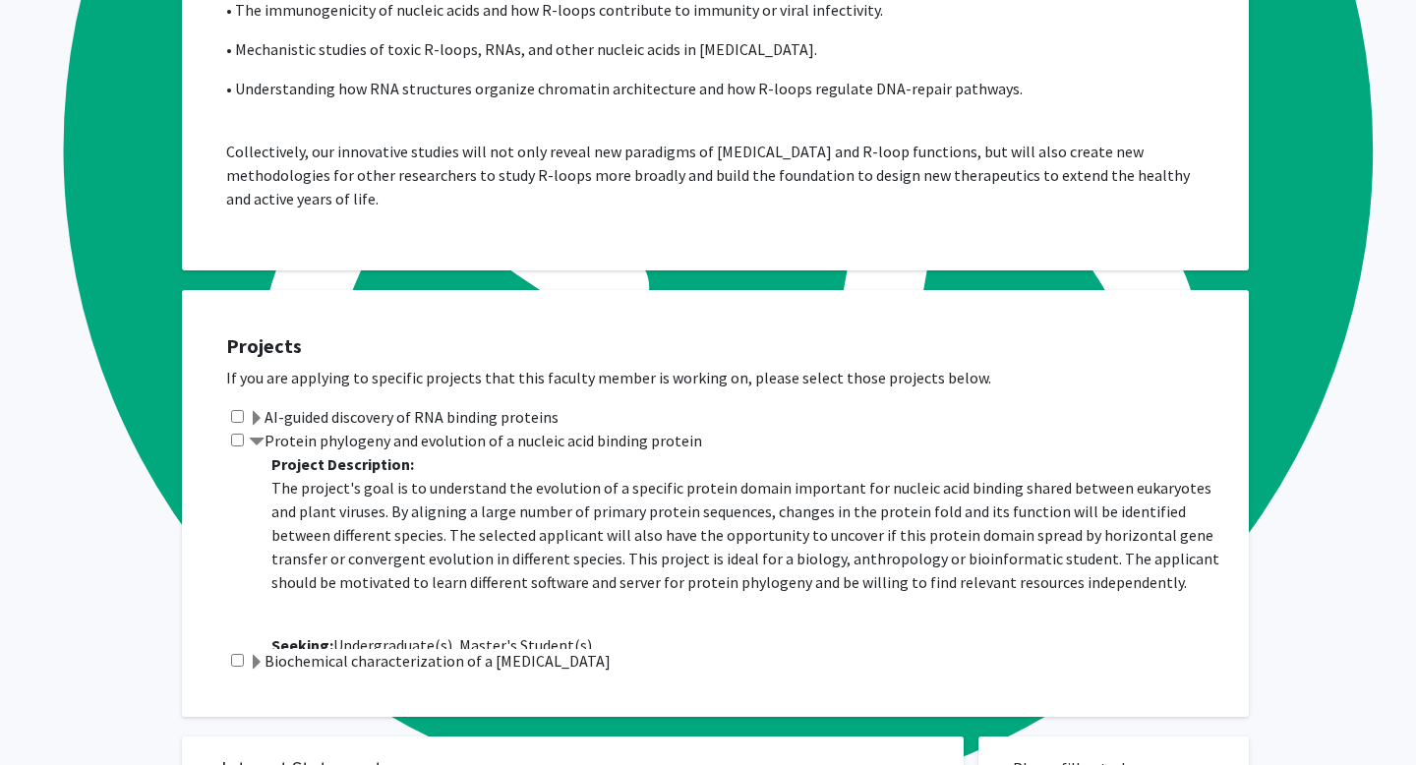
click at [376, 449] on label "Protein phylogeny and evolution of a nucleic acid binding protein" at bounding box center [475, 441] width 453 height 24
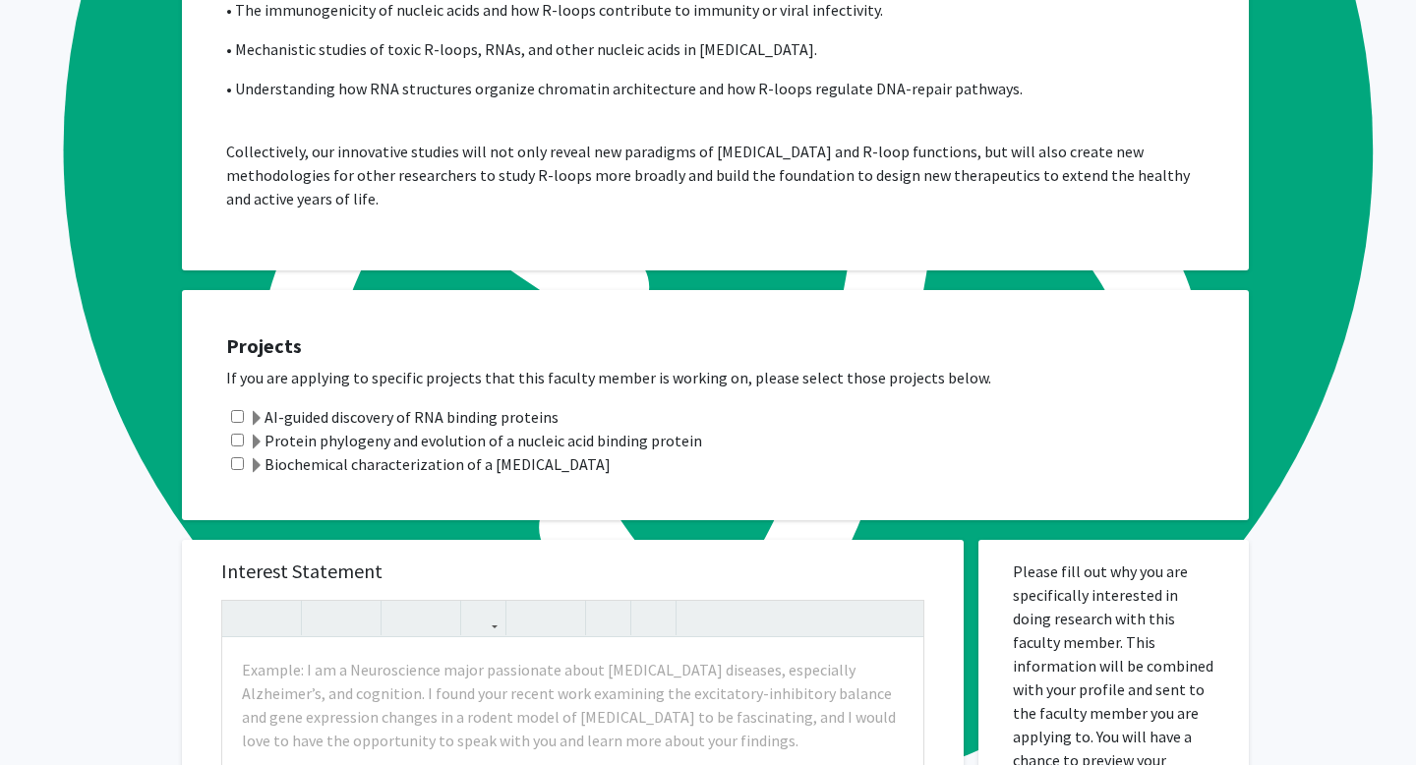
click at [357, 474] on label "Biochemical characterization of a [MEDICAL_DATA]" at bounding box center [430, 464] width 362 height 24
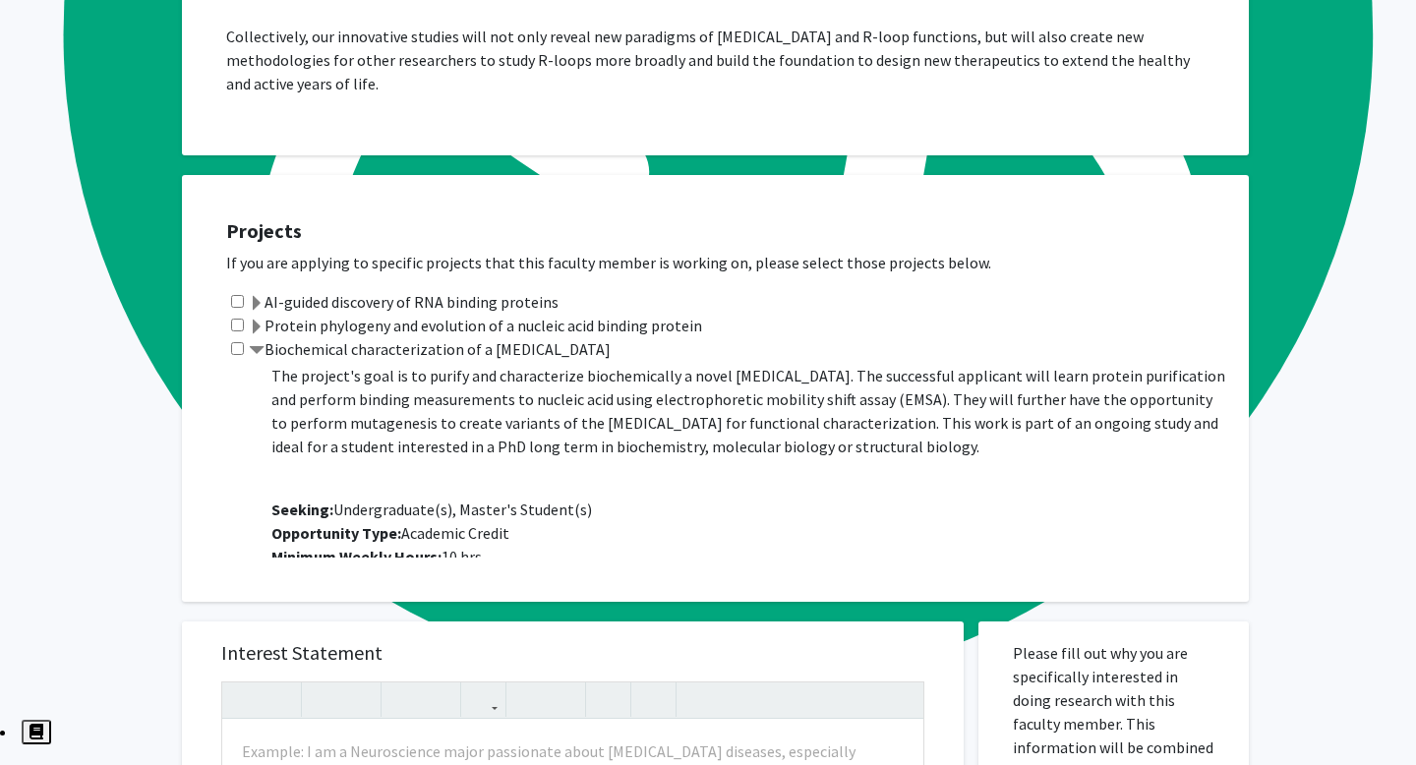
scroll to position [0, 0]
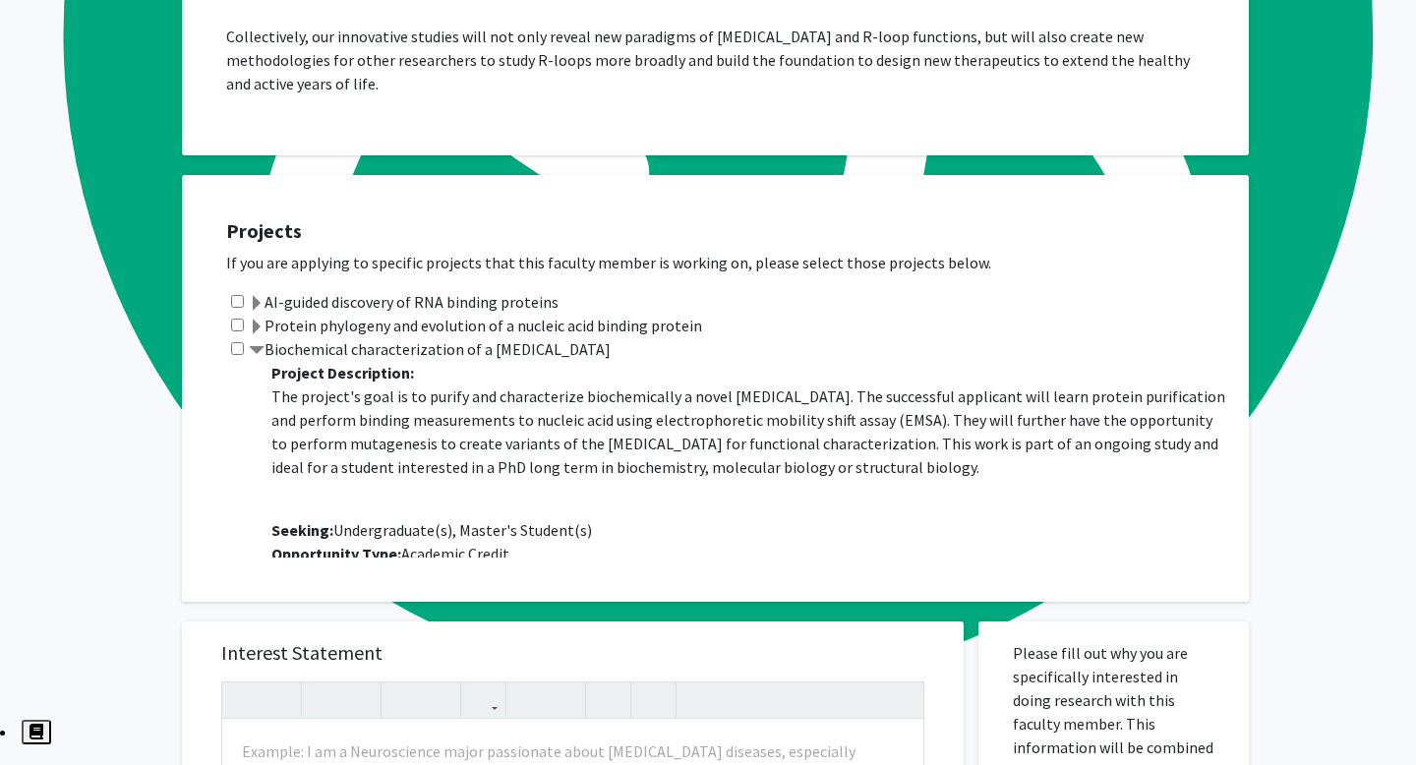
click at [258, 355] on span at bounding box center [257, 351] width 16 height 16
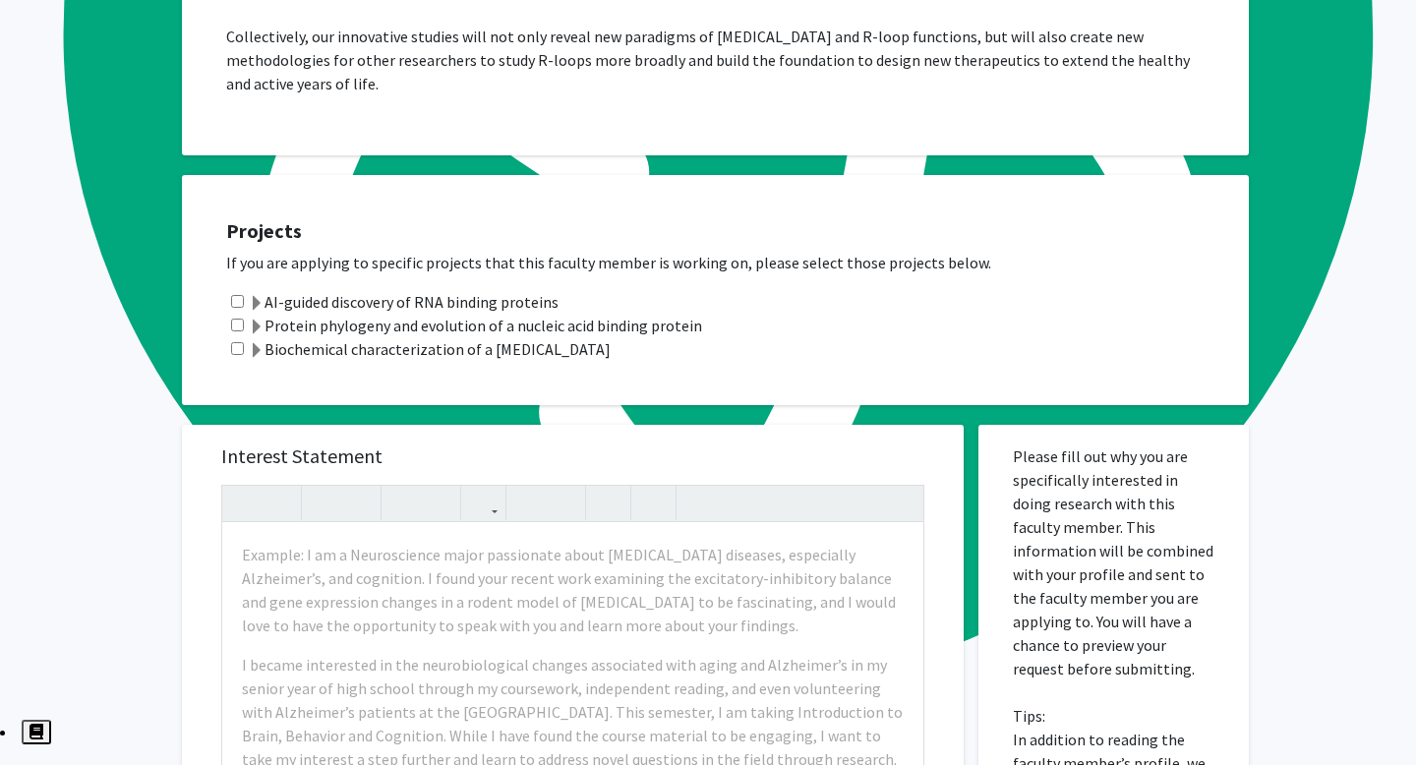
click at [260, 332] on span at bounding box center [257, 328] width 16 height 16
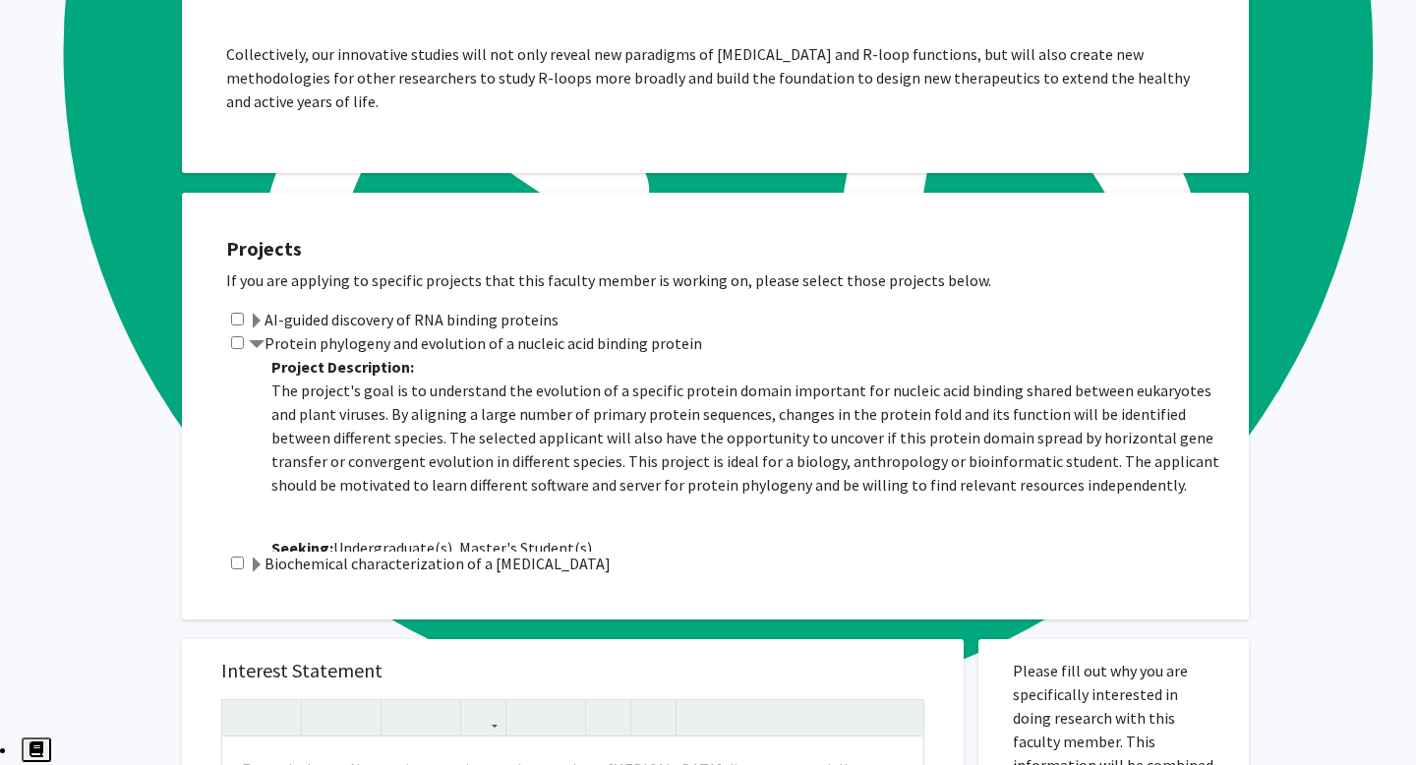
scroll to position [1370, 0]
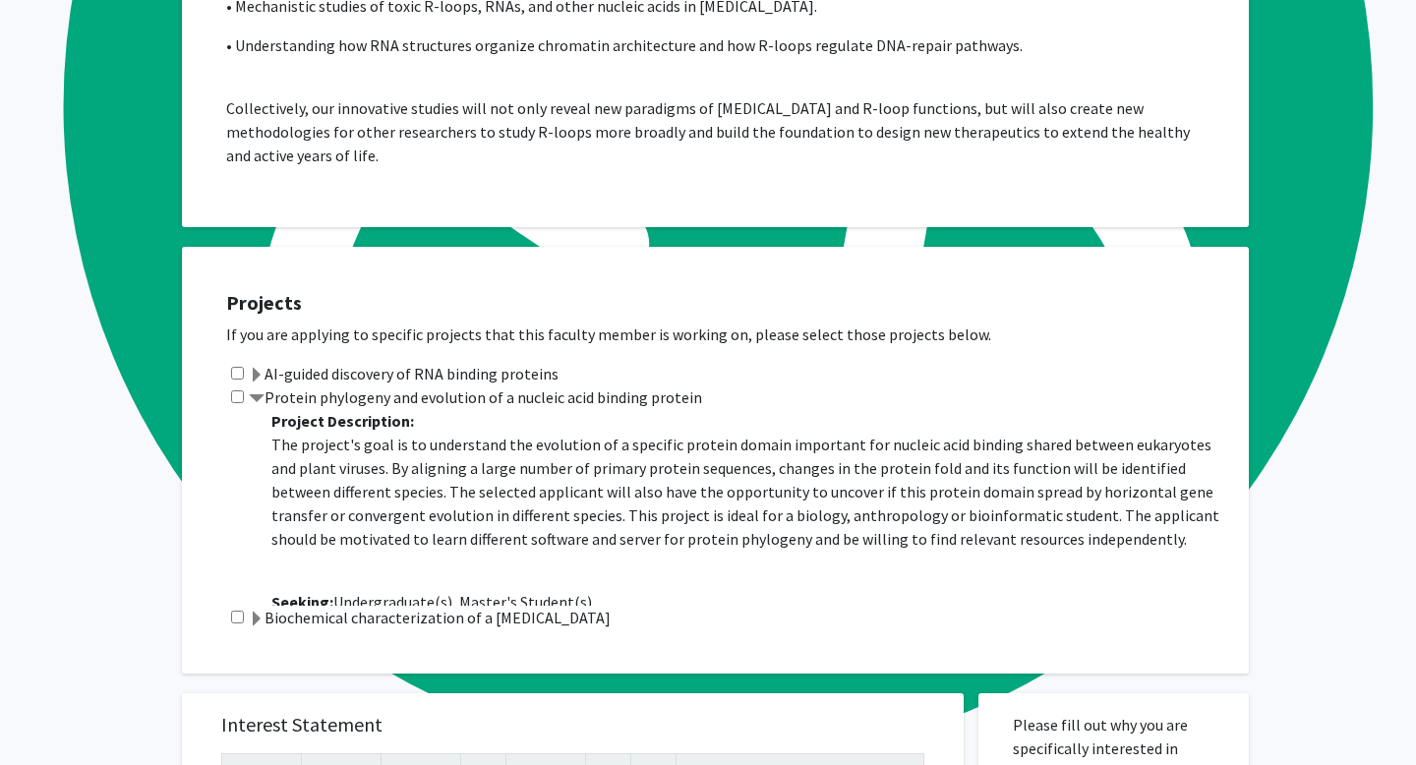
click at [349, 377] on label "AI-guided discovery of RNA binding proteins" at bounding box center [404, 374] width 310 height 24
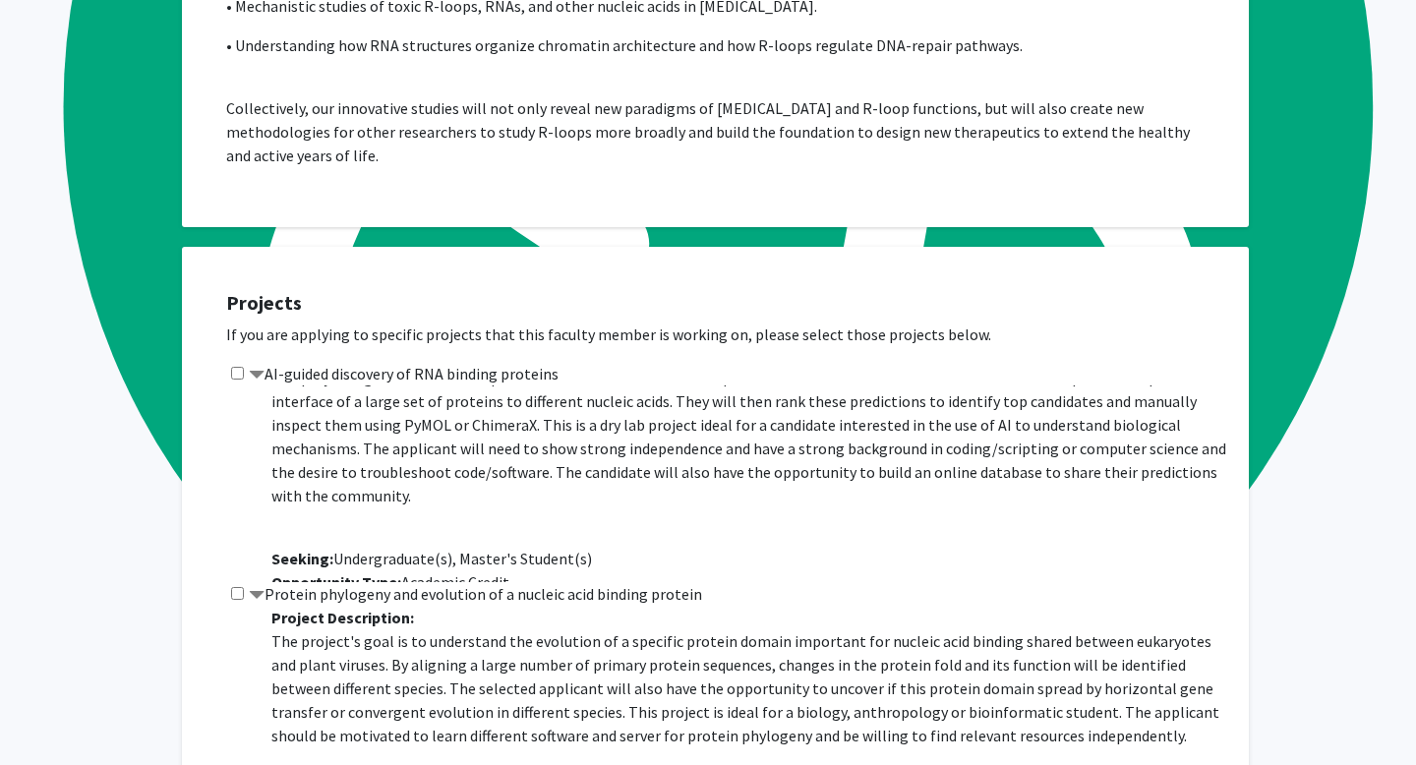
scroll to position [0, 0]
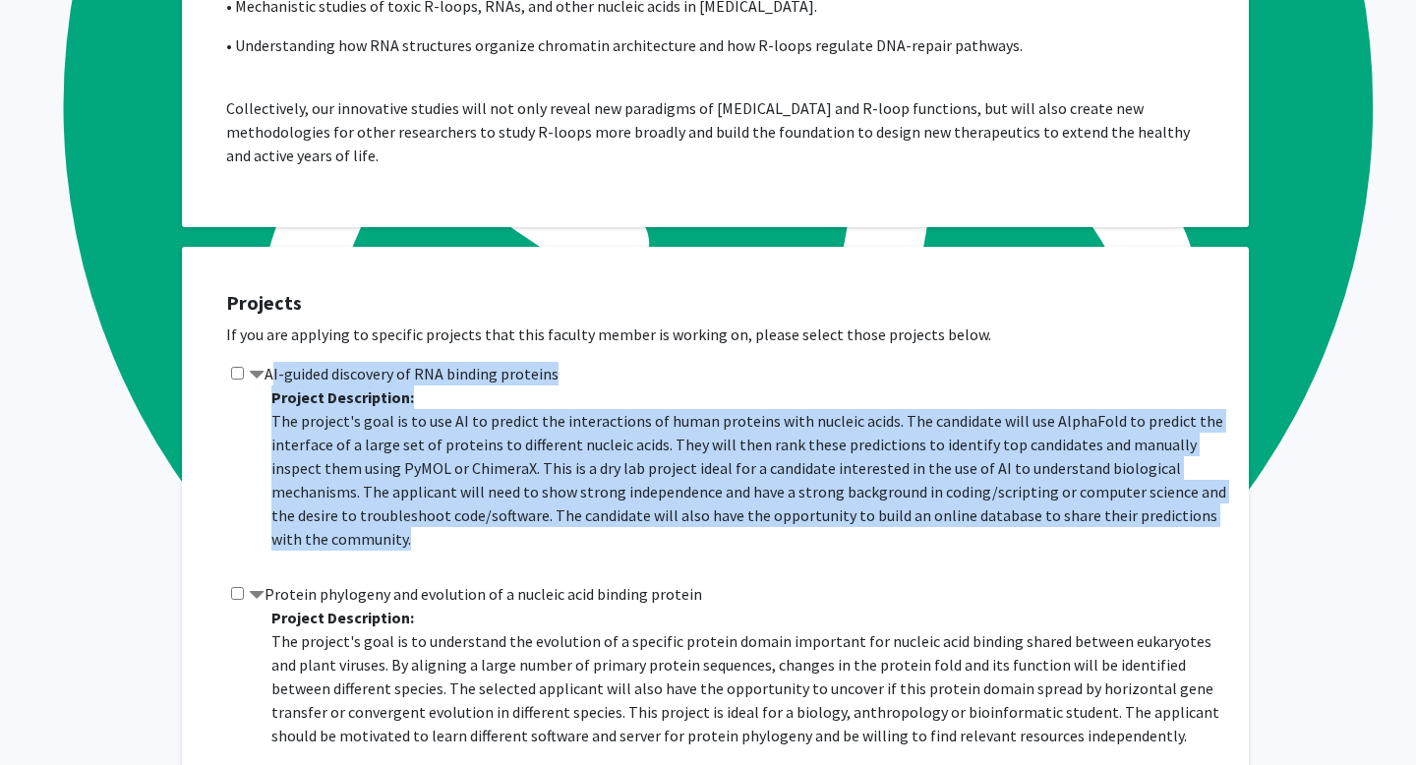
drag, startPoint x: 269, startPoint y: 380, endPoint x: 412, endPoint y: 551, distance: 222.8
click at [412, 551] on div "AI-guided discovery of RNA binding proteins Project Description: The project's …" at bounding box center [727, 472] width 1003 height 220
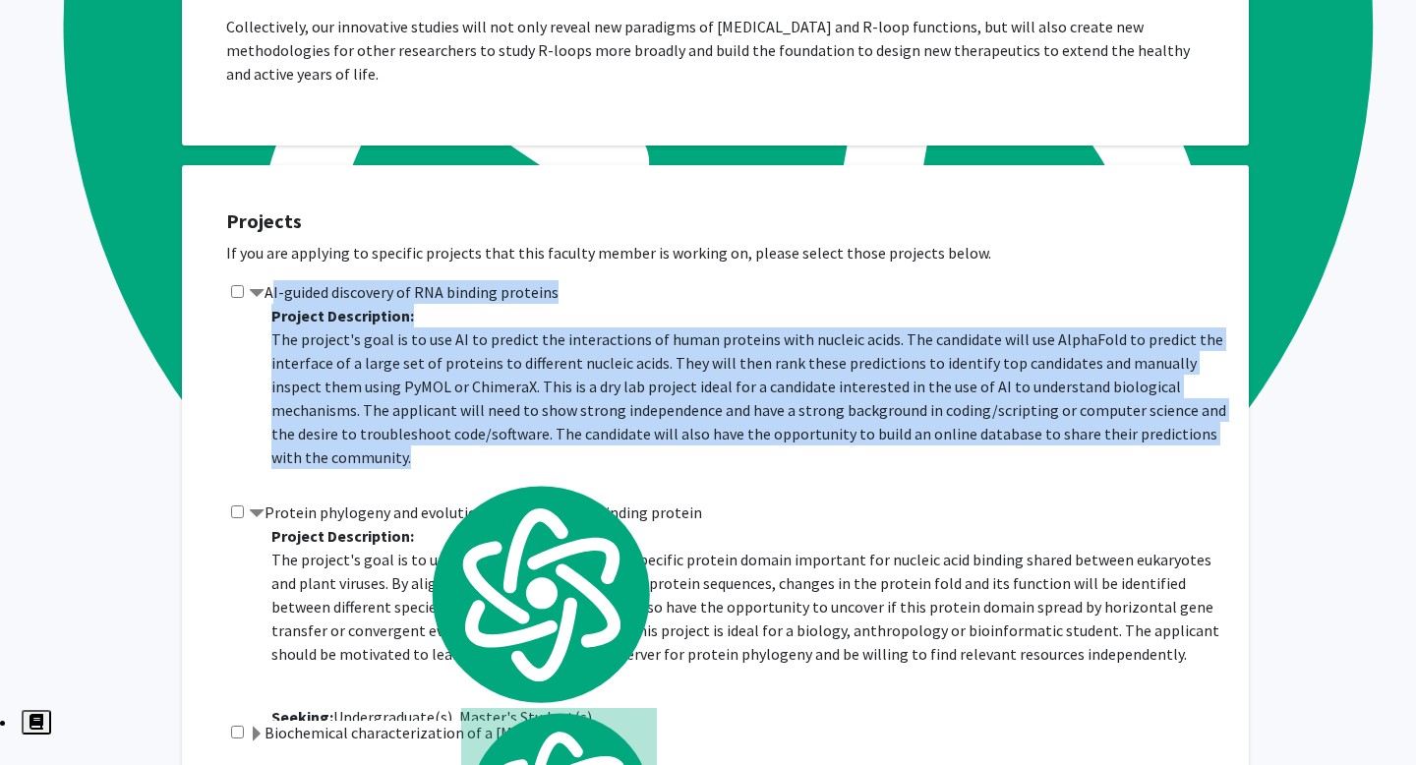
copy div "AI-guided discovery of RNA binding proteins Project Description: The project's …"
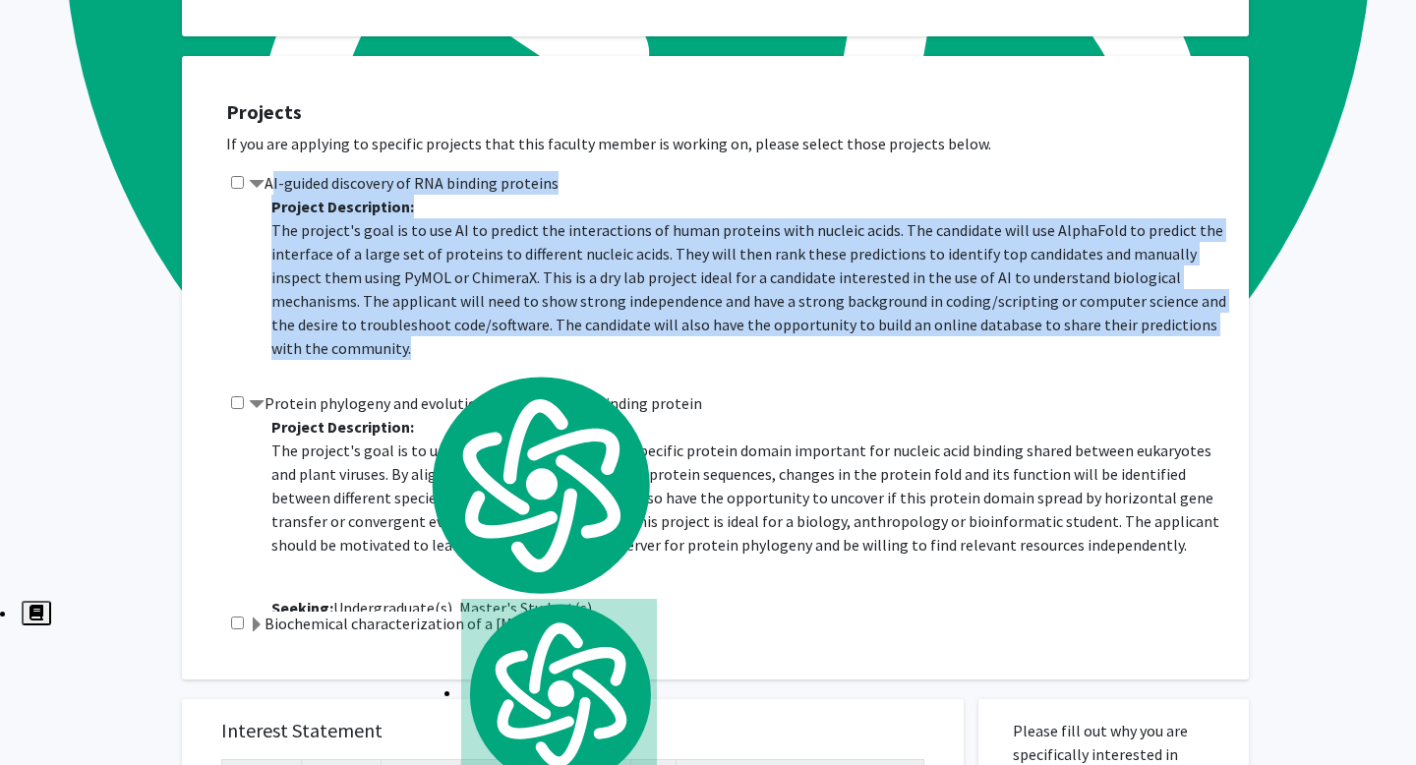
scroll to position [1568, 0]
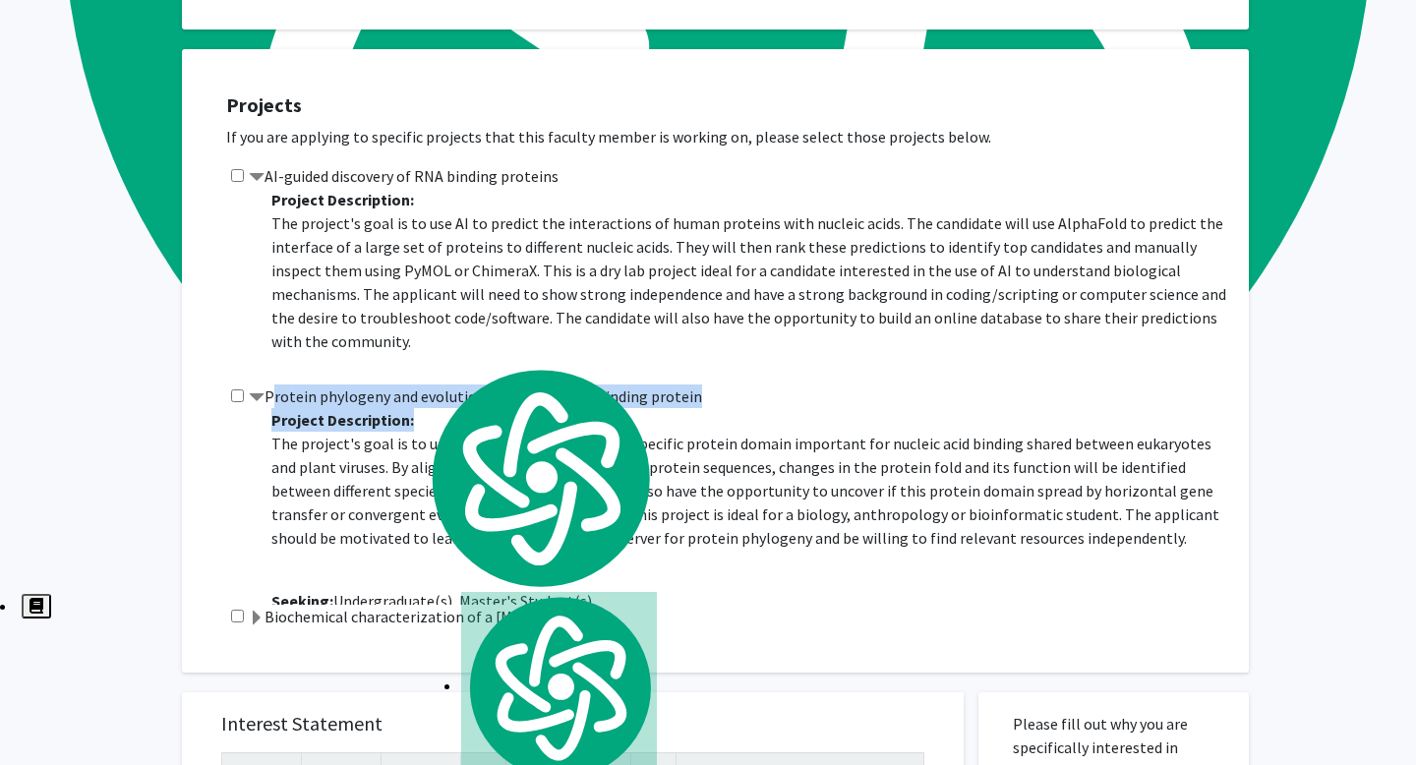
drag, startPoint x: 269, startPoint y: 406, endPoint x: 954, endPoint y: 579, distance: 707.0
click at [954, 579] on div "Protein phylogeny and evolution of a nucleic acid binding protein Project Descr…" at bounding box center [727, 495] width 1003 height 220
copy div "Protein phylogeny and evolution of a nucleic acid binding protein Project Descr…"
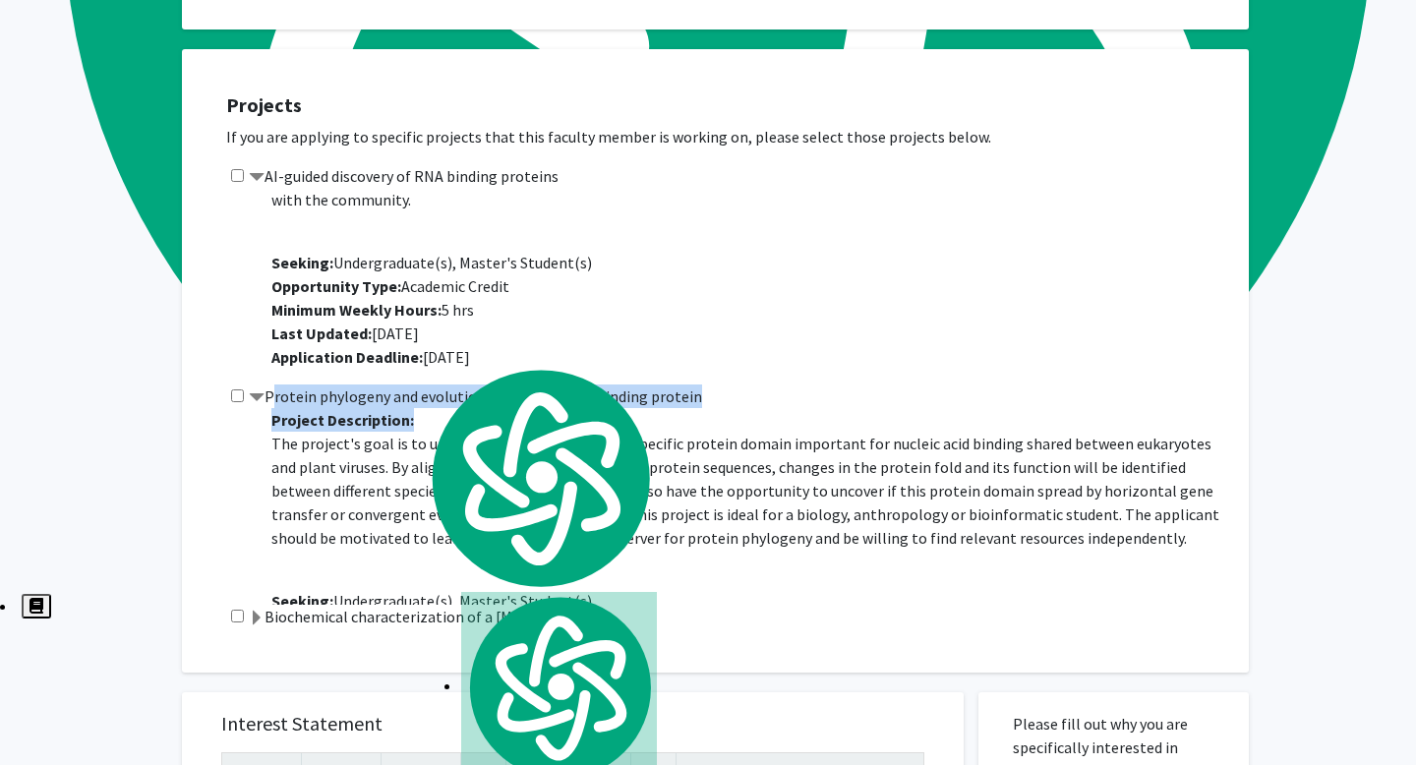
scroll to position [1602, 0]
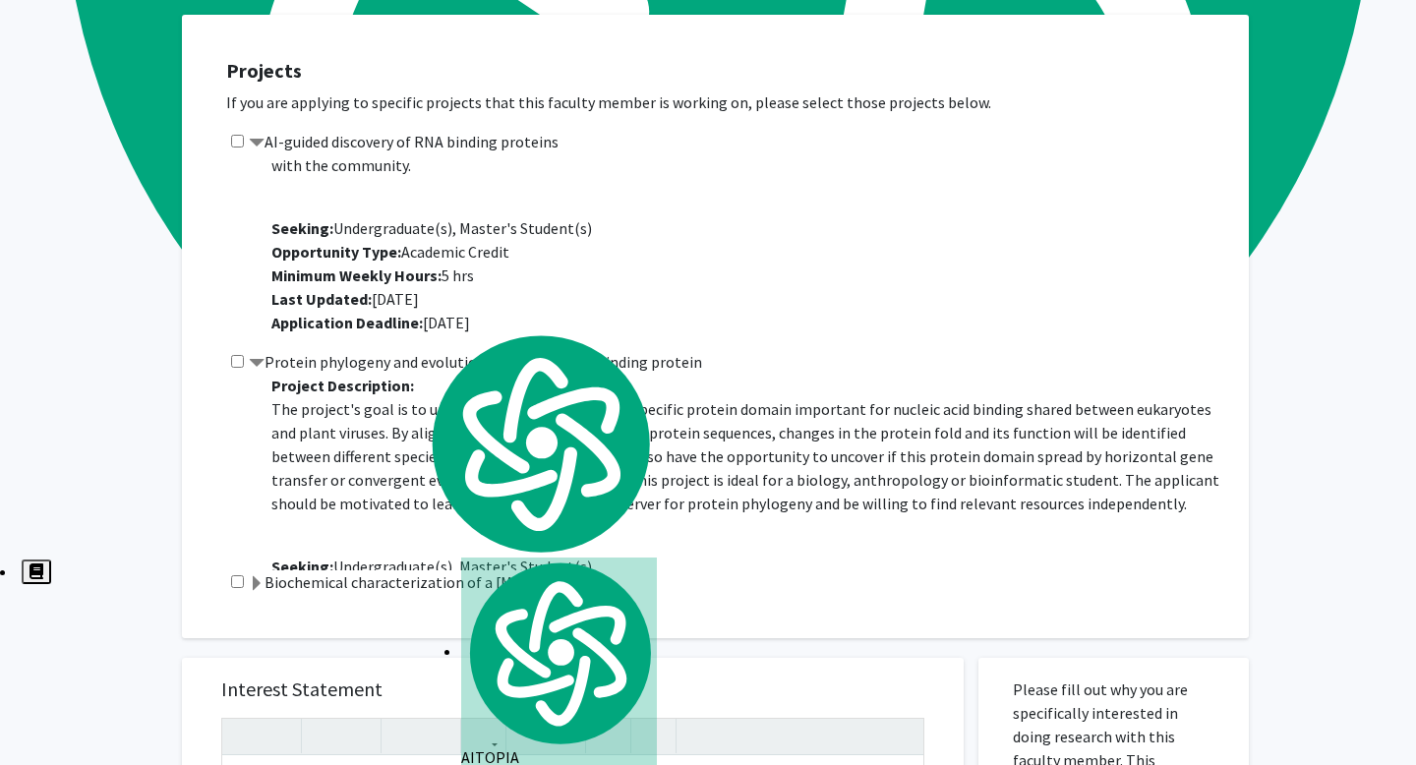
click at [240, 151] on div "AI-guided discovery of RNA binding proteins Project Description: The project's …" at bounding box center [727, 240] width 1003 height 220
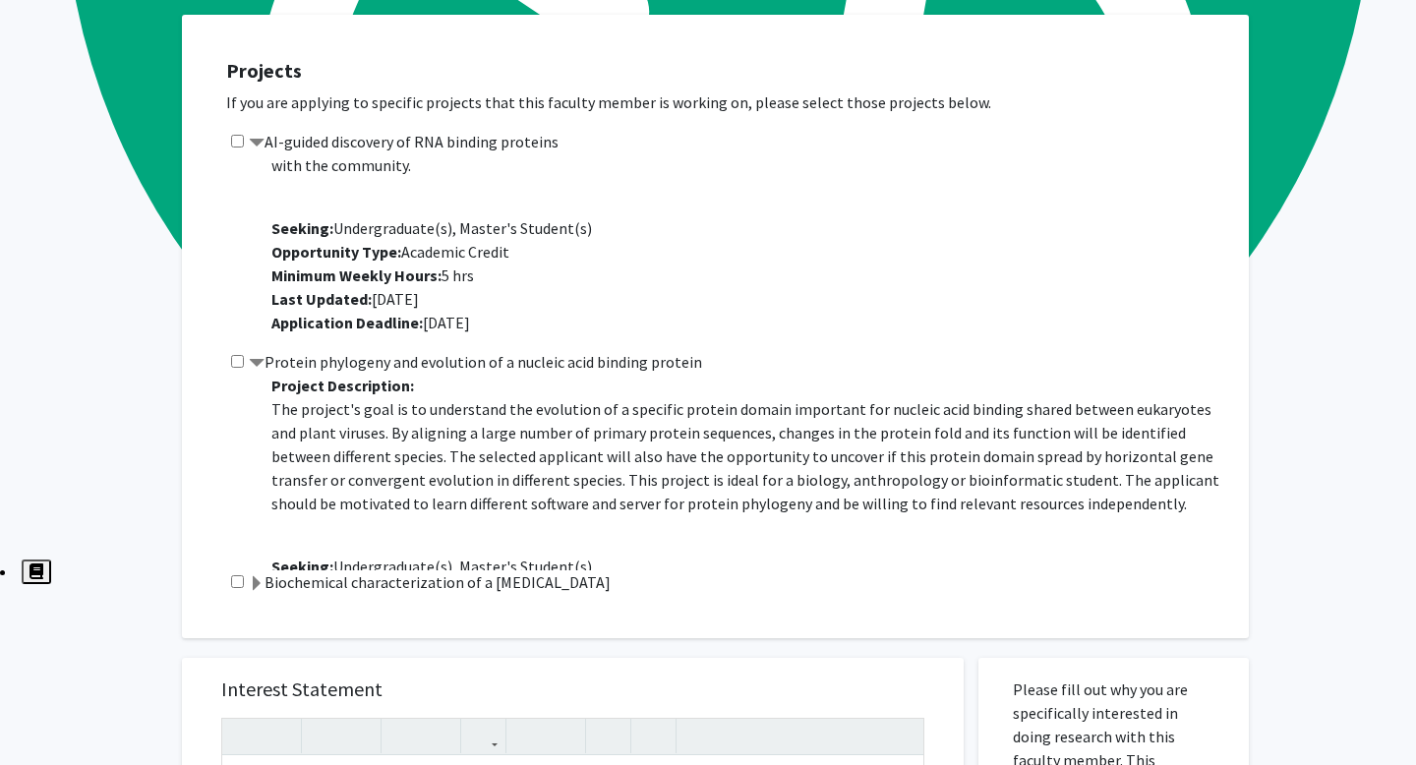
click at [240, 141] on input "checkbox" at bounding box center [237, 141] width 13 height 13
checkbox input "true"
click at [237, 367] on input "checkbox" at bounding box center [237, 361] width 13 height 13
checkbox input "true"
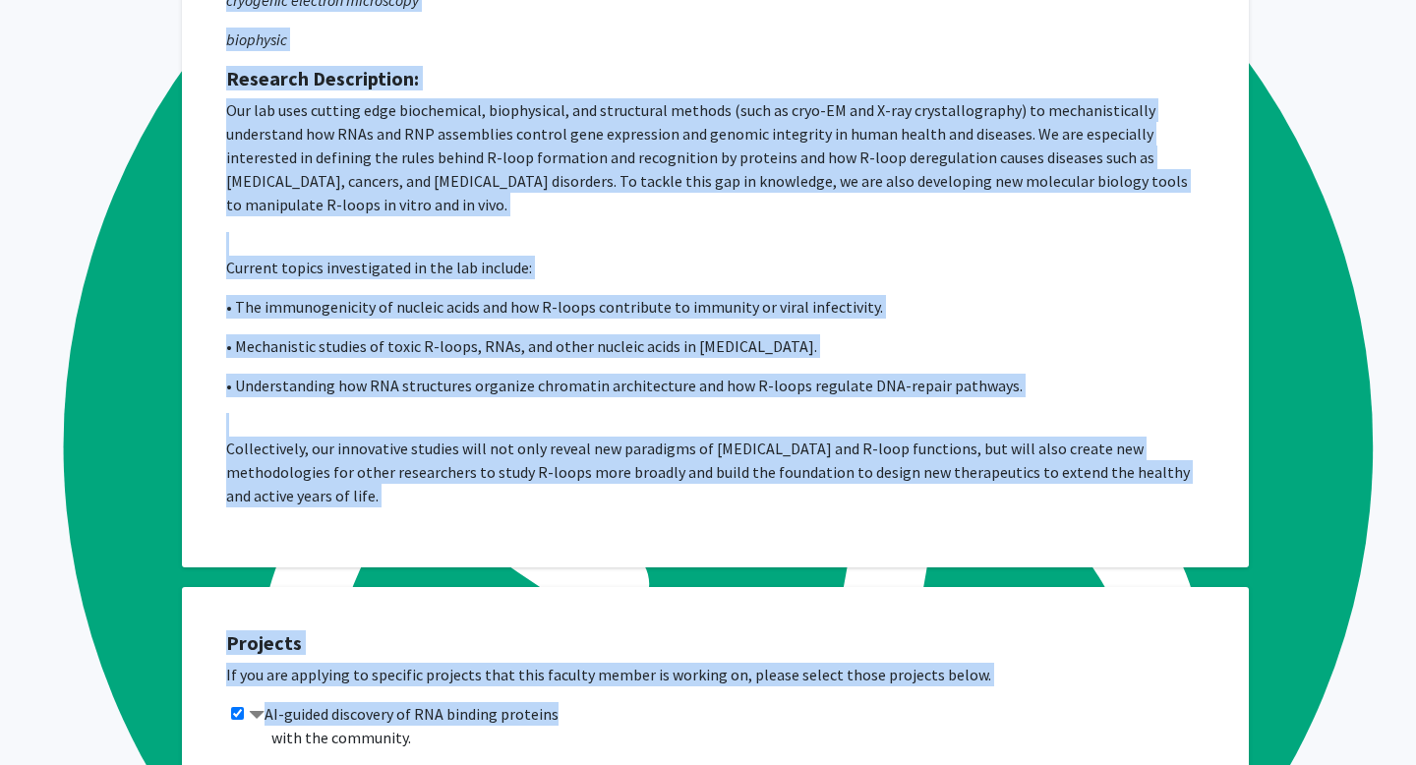
scroll to position [1050, 0]
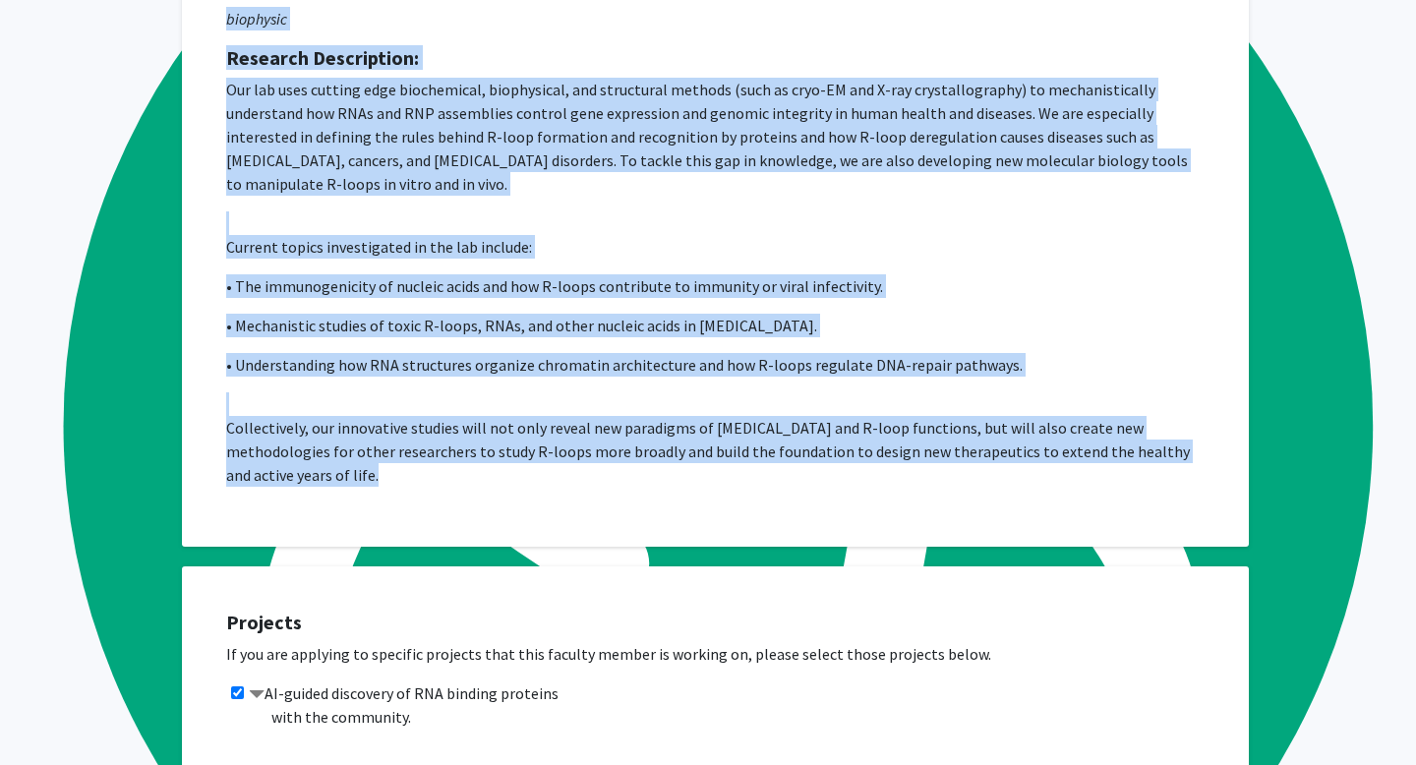
drag, startPoint x: 225, startPoint y: 158, endPoint x: 447, endPoint y: 562, distance: 460.0
click at [447, 562] on div "All Requests Request for [PERSON_NAME] Request for [PERSON_NAME] Departments: B…" at bounding box center [708, 573] width 1082 height 3076
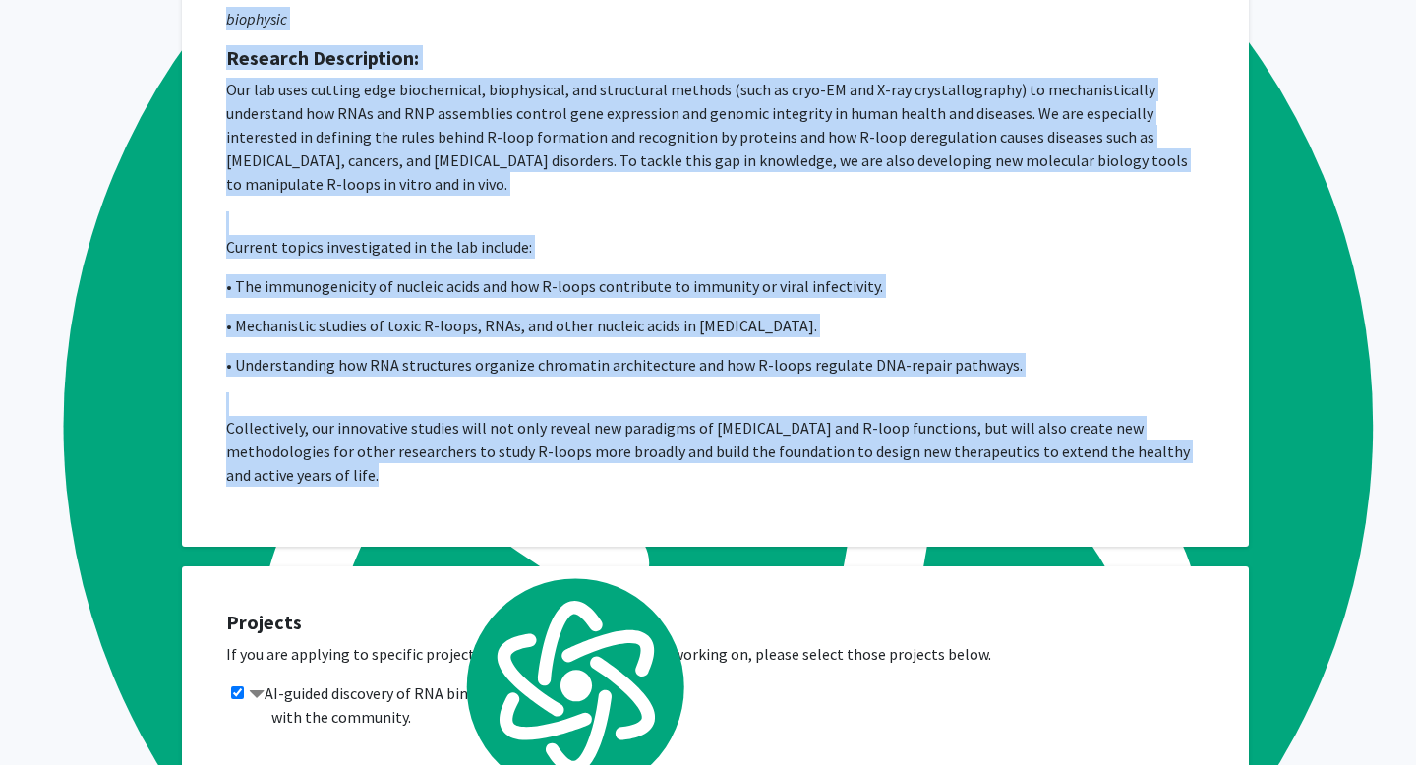
copy div "Loremip dol Sitamet Con-Adipi Elitseddoei: Temporincidi Utlabore Etdolore: MAG …"
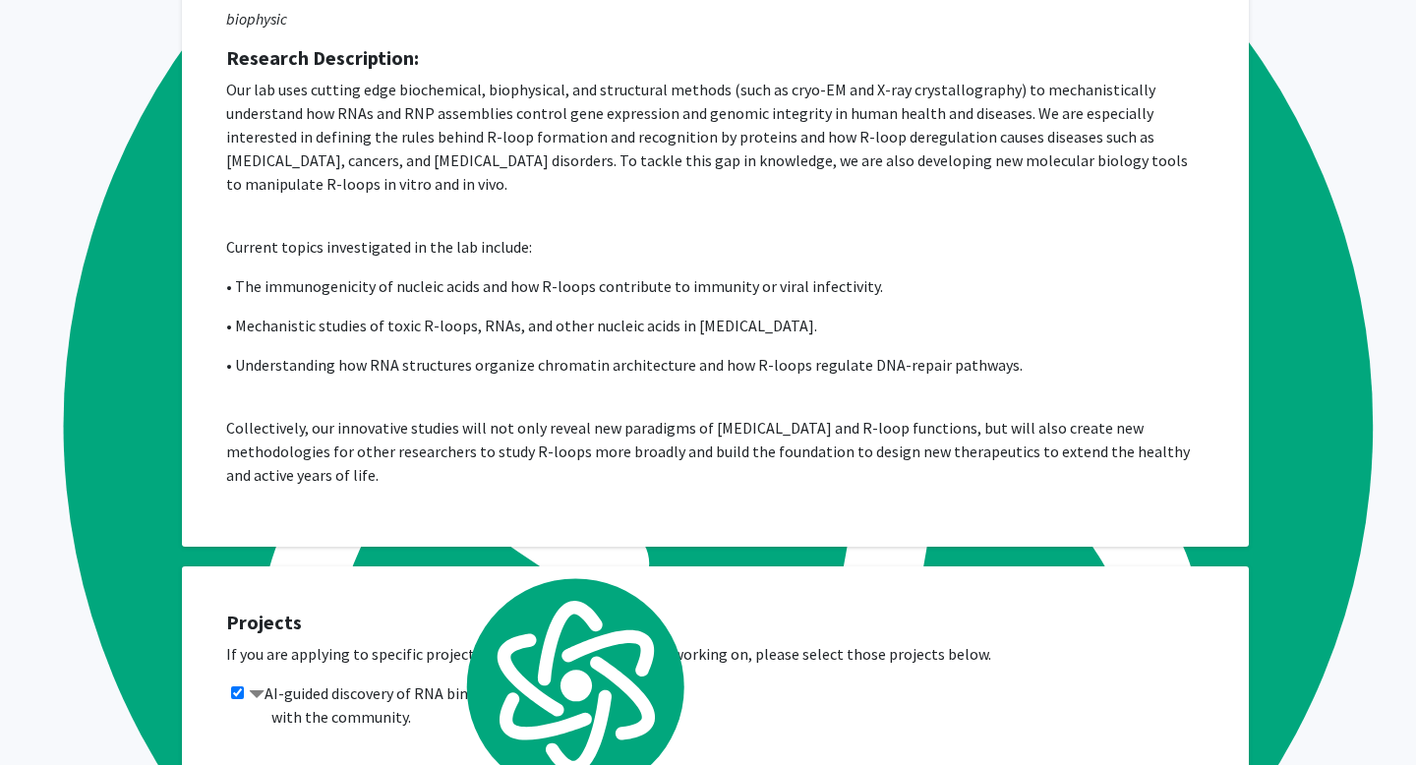
click at [626, 325] on p "• Mechanistic studies of toxic R-loops, RNAs, and other nucleic acids in [MEDIC…" at bounding box center [715, 326] width 979 height 24
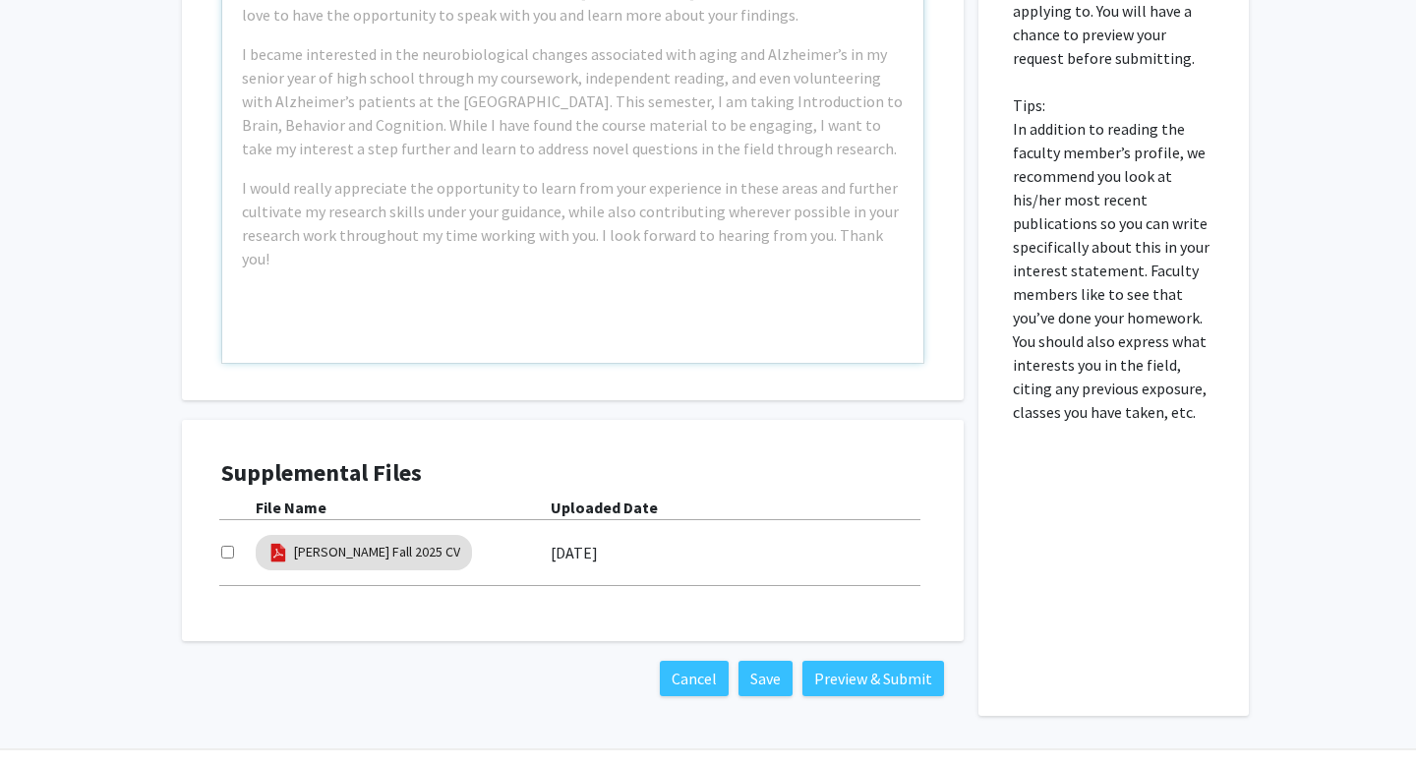
scroll to position [2523, 0]
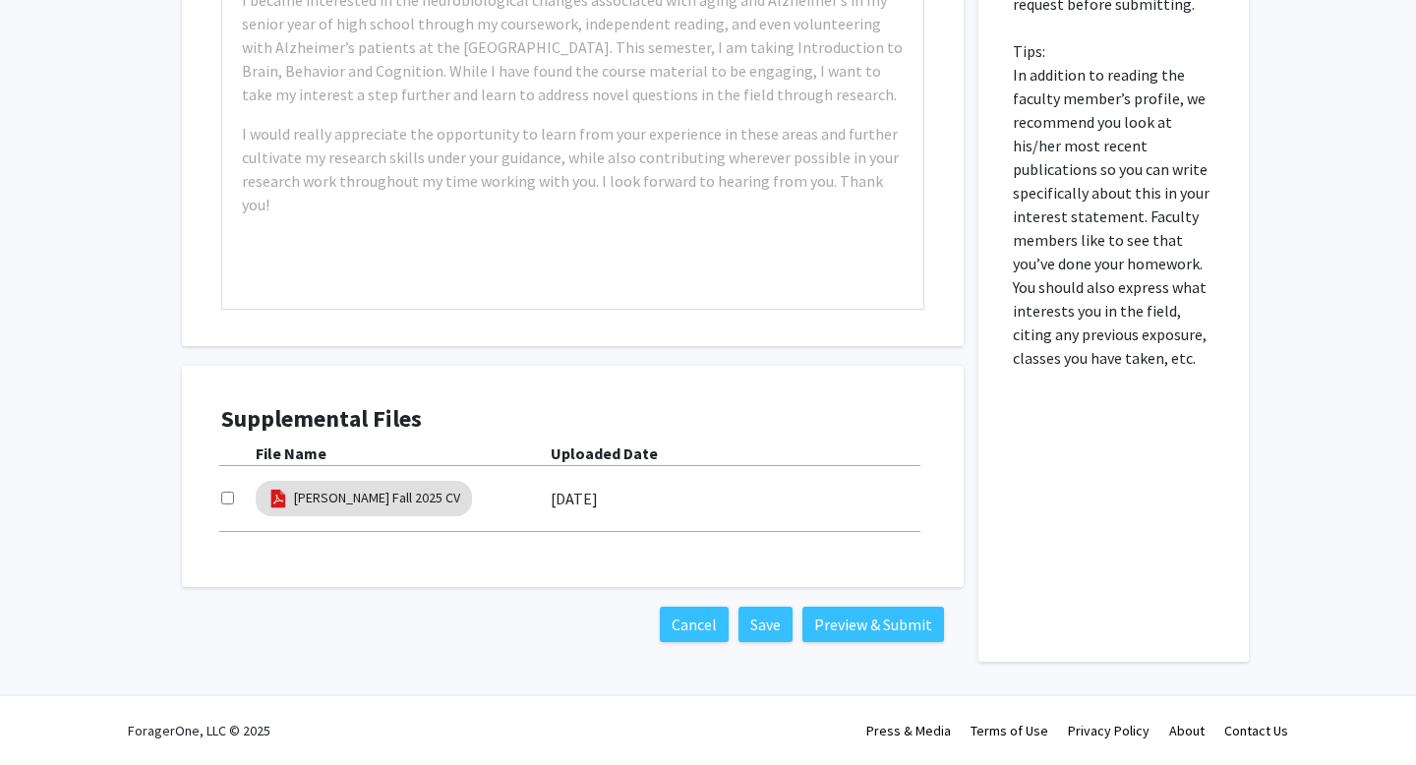
click at [227, 497] on input "checkbox" at bounding box center [227, 498] width 13 height 13
checkbox input "true"
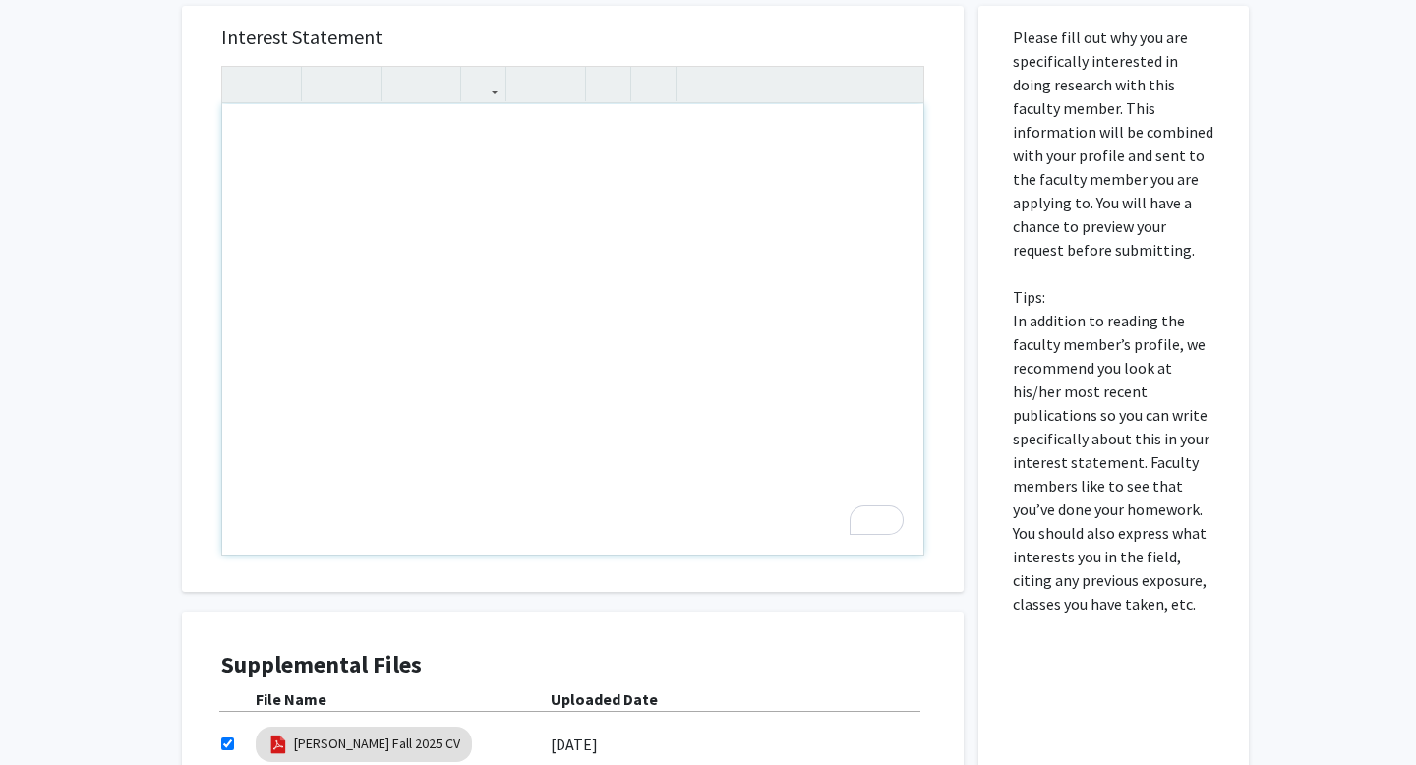
scroll to position [2243, 0]
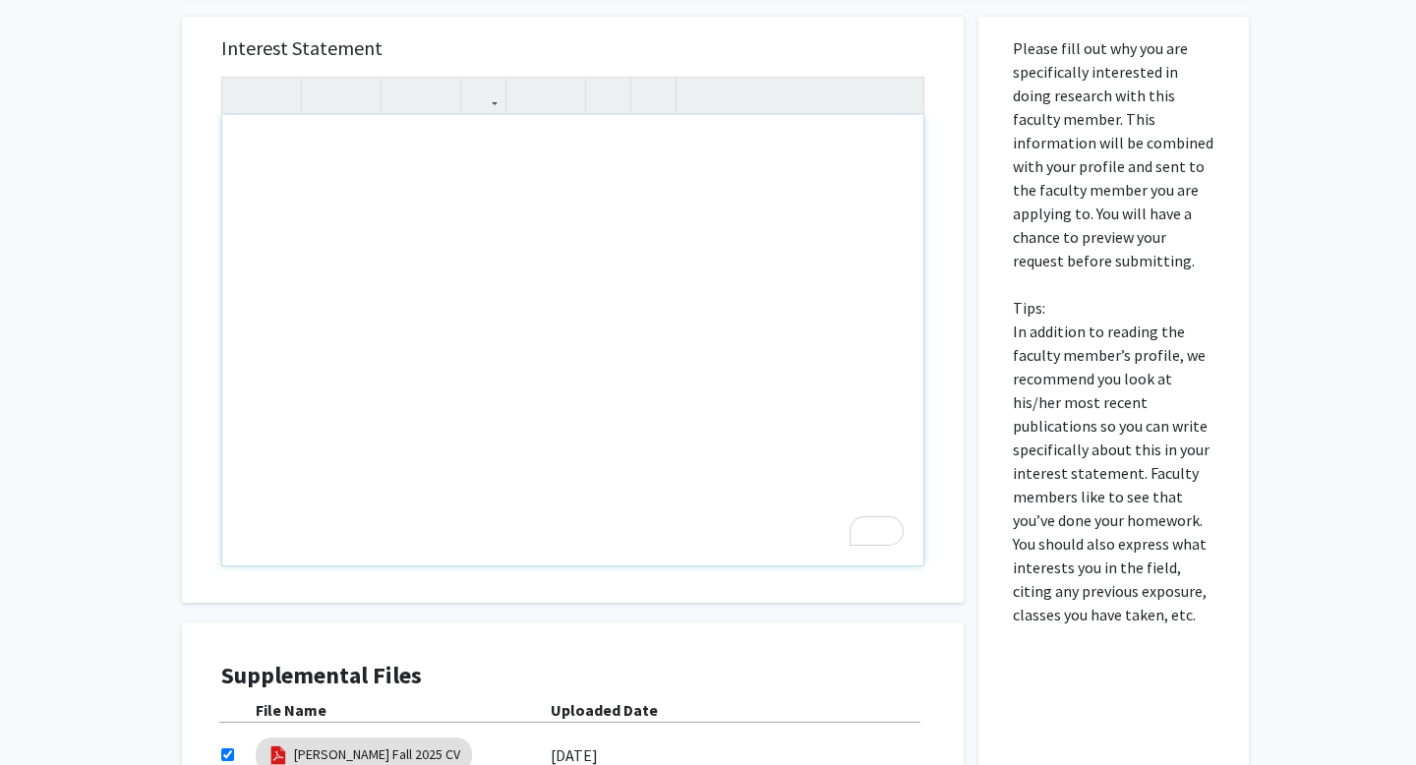
click at [295, 161] on div "To enrich screen reader interactions, please activate Accessibility in Grammarl…" at bounding box center [572, 340] width 701 height 450
paste div "To enrich screen reader interactions, please activate Accessibility in Grammarl…"
type textarea "<l>I’d s ametc-adip Elitsed doeiu te Incid (Utlabor etdol), magnaaliqu enim Adm…"
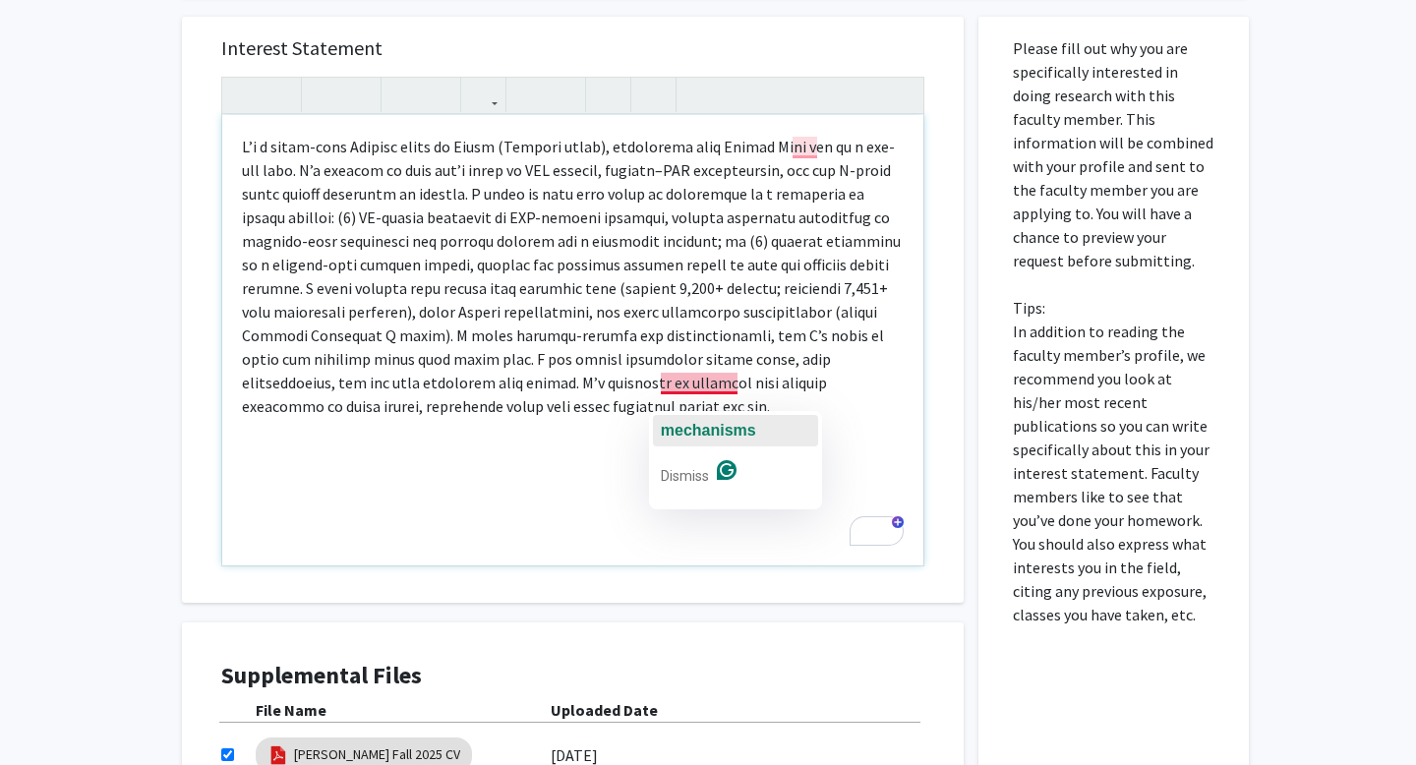
click at [703, 422] on span "mechanisms" at bounding box center [708, 430] width 95 height 17
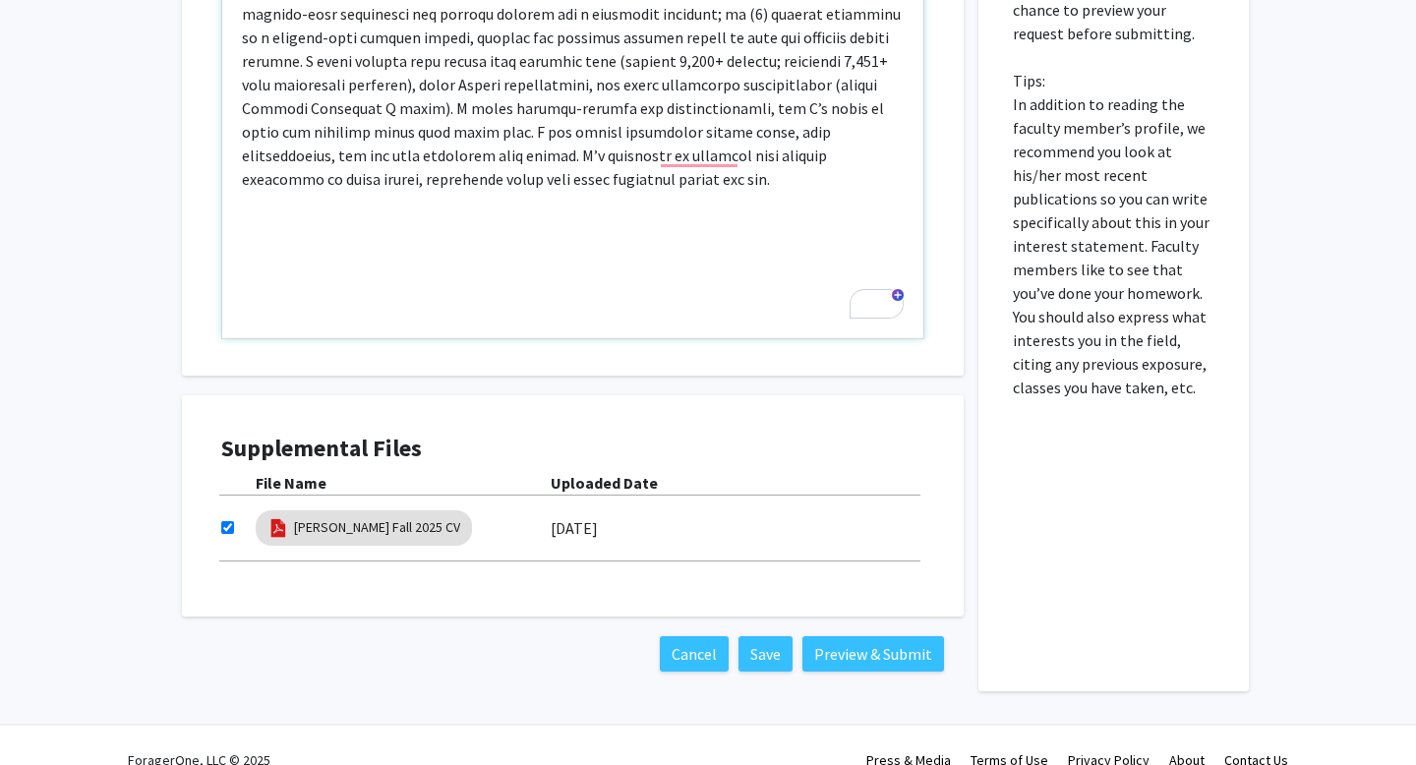
scroll to position [2523, 0]
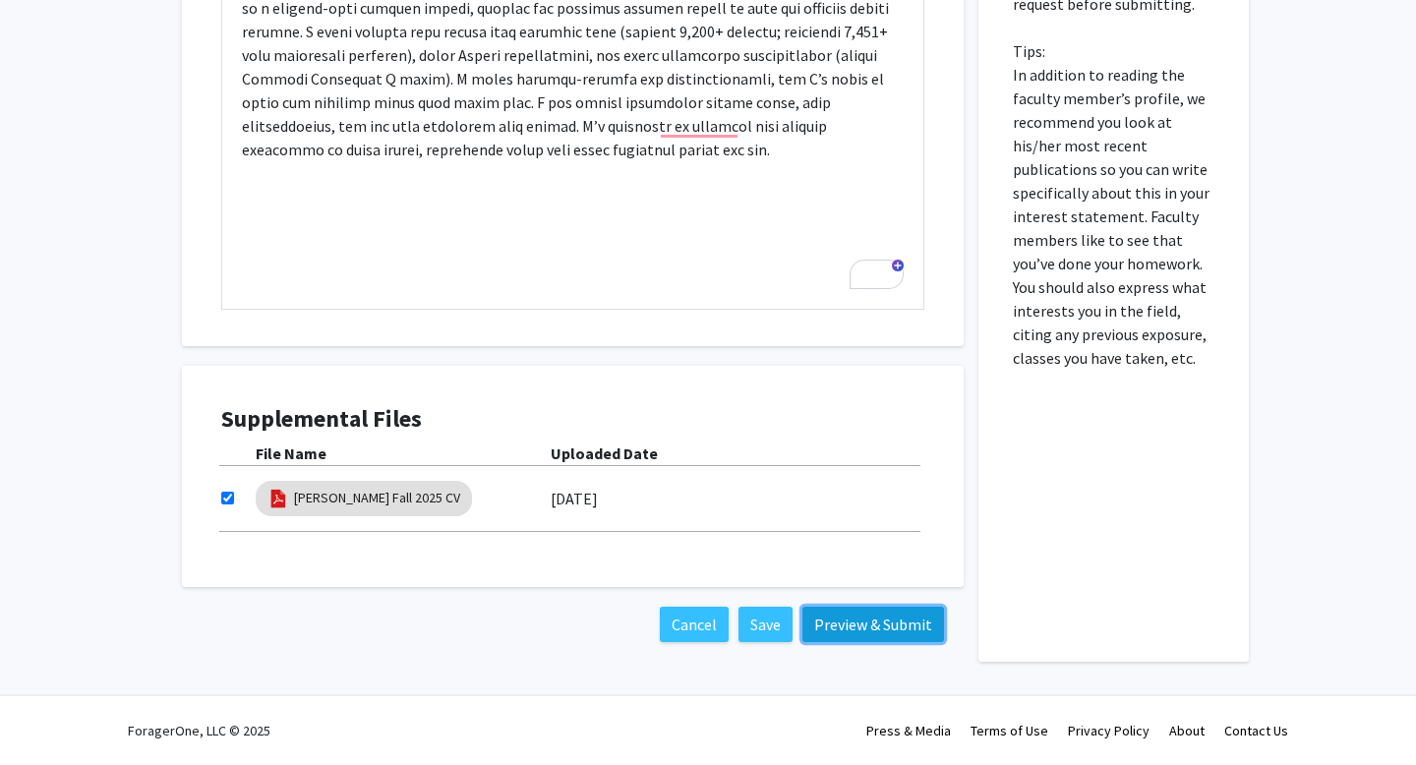
click at [828, 621] on button "Preview & Submit" at bounding box center [874, 624] width 142 height 35
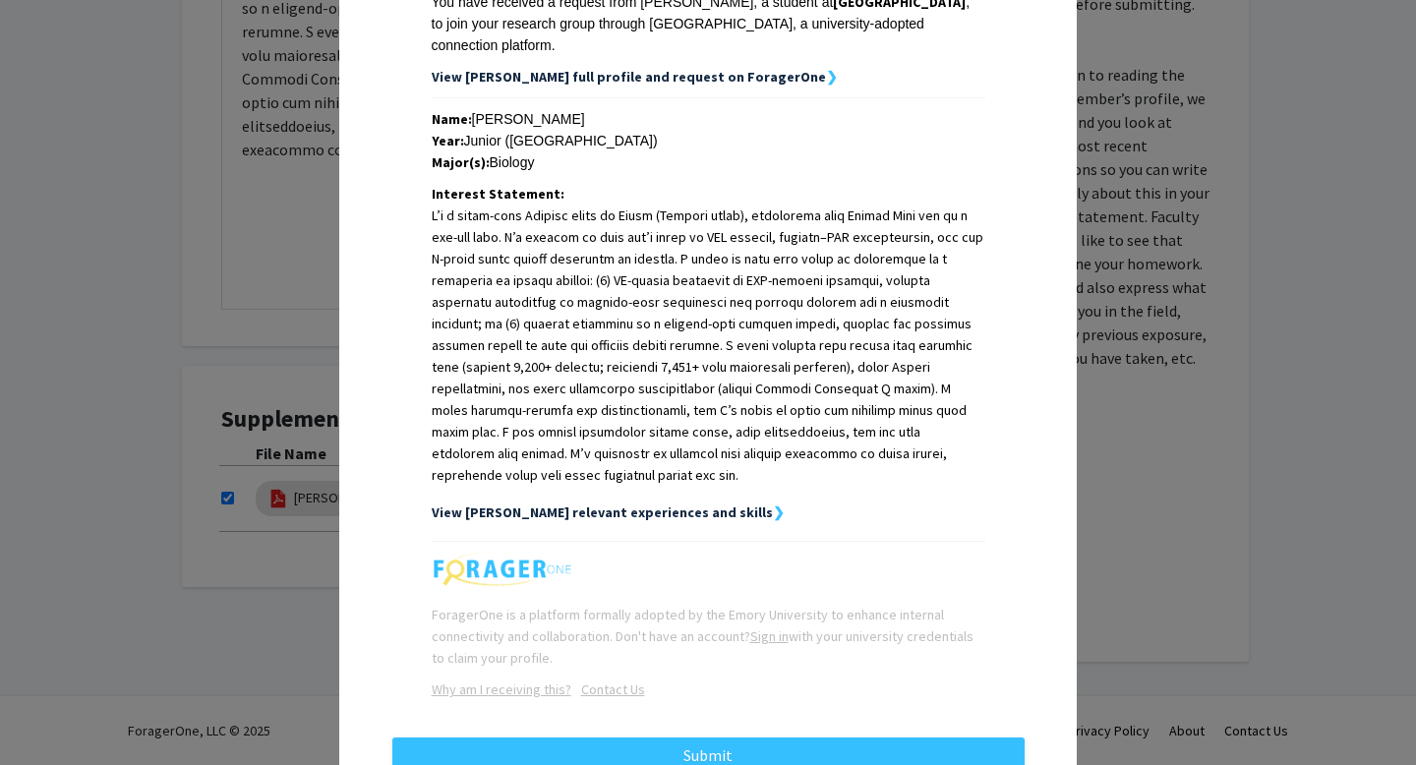
scroll to position [370, 0]
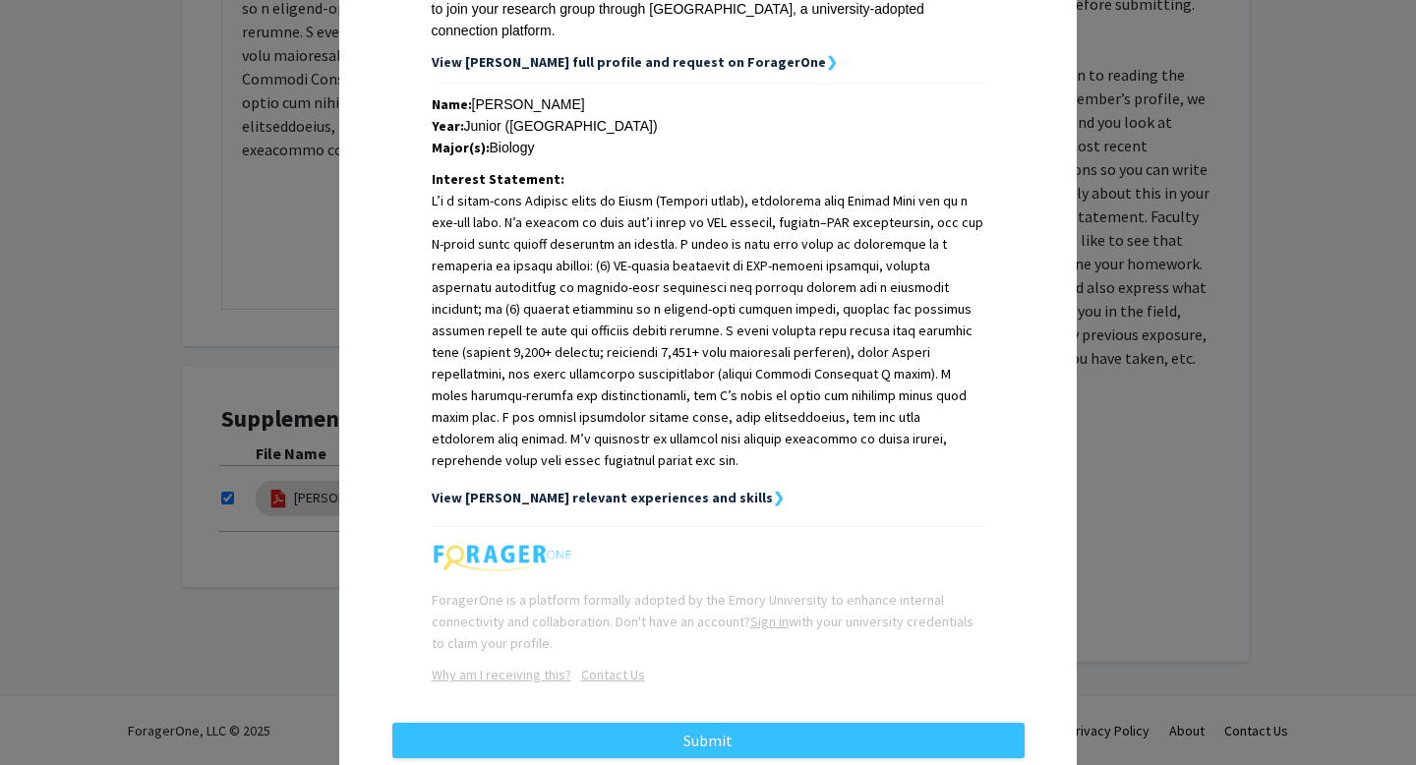
click at [698, 489] on strong "View [PERSON_NAME] relevant experiences and skills" at bounding box center [602, 498] width 341 height 18
click at [773, 489] on strong "❯" at bounding box center [779, 498] width 12 height 18
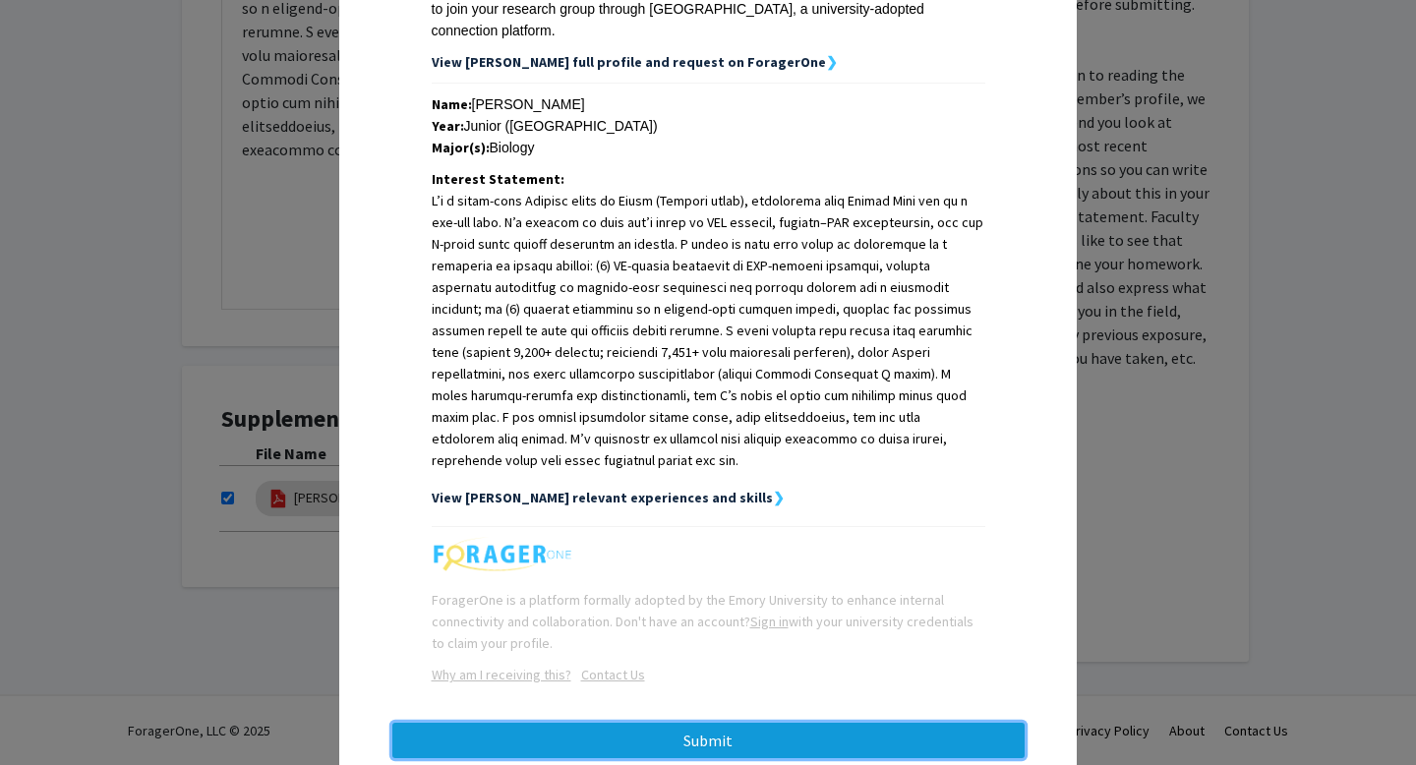
click at [802, 723] on button "Submit" at bounding box center [708, 740] width 632 height 35
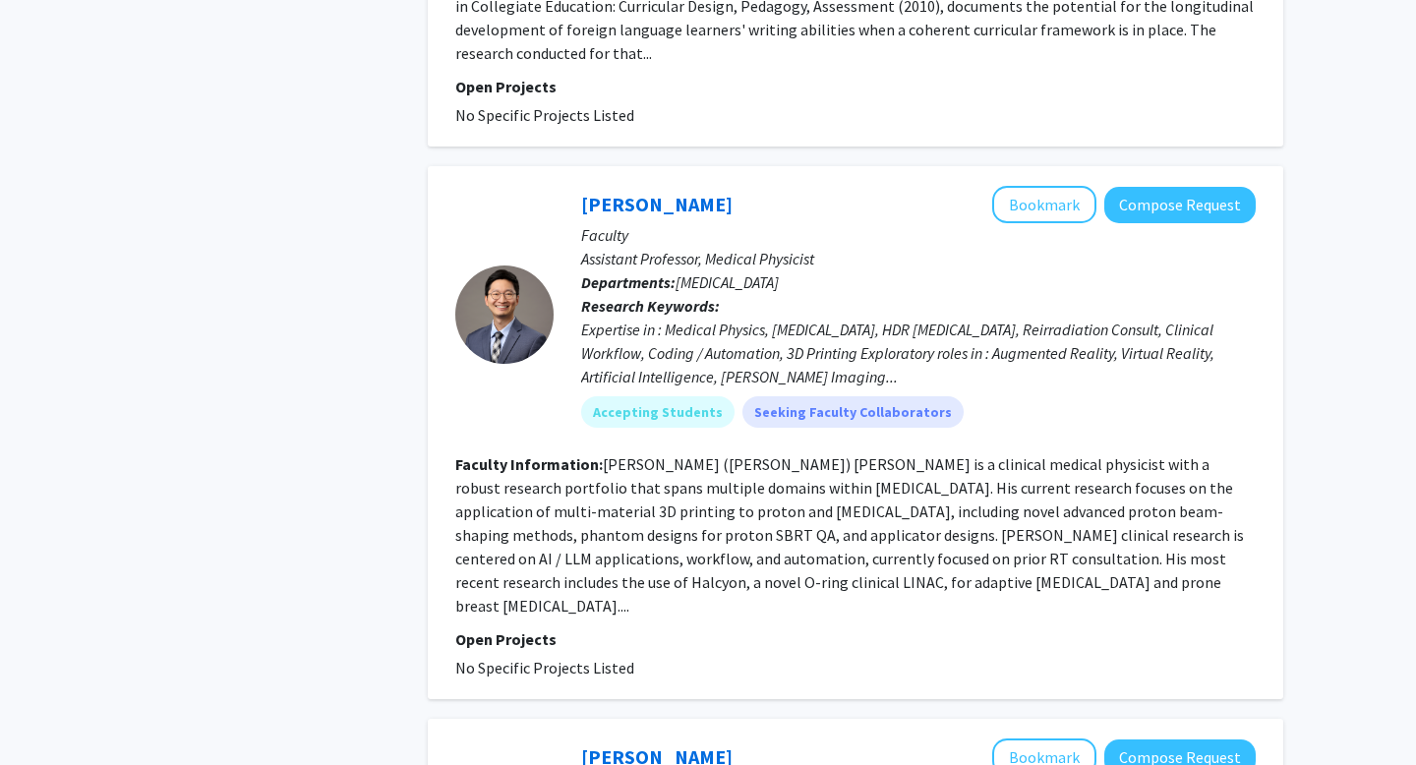
scroll to position [6157, 0]
click at [1166, 186] on button "Compose Request" at bounding box center [1179, 204] width 151 height 36
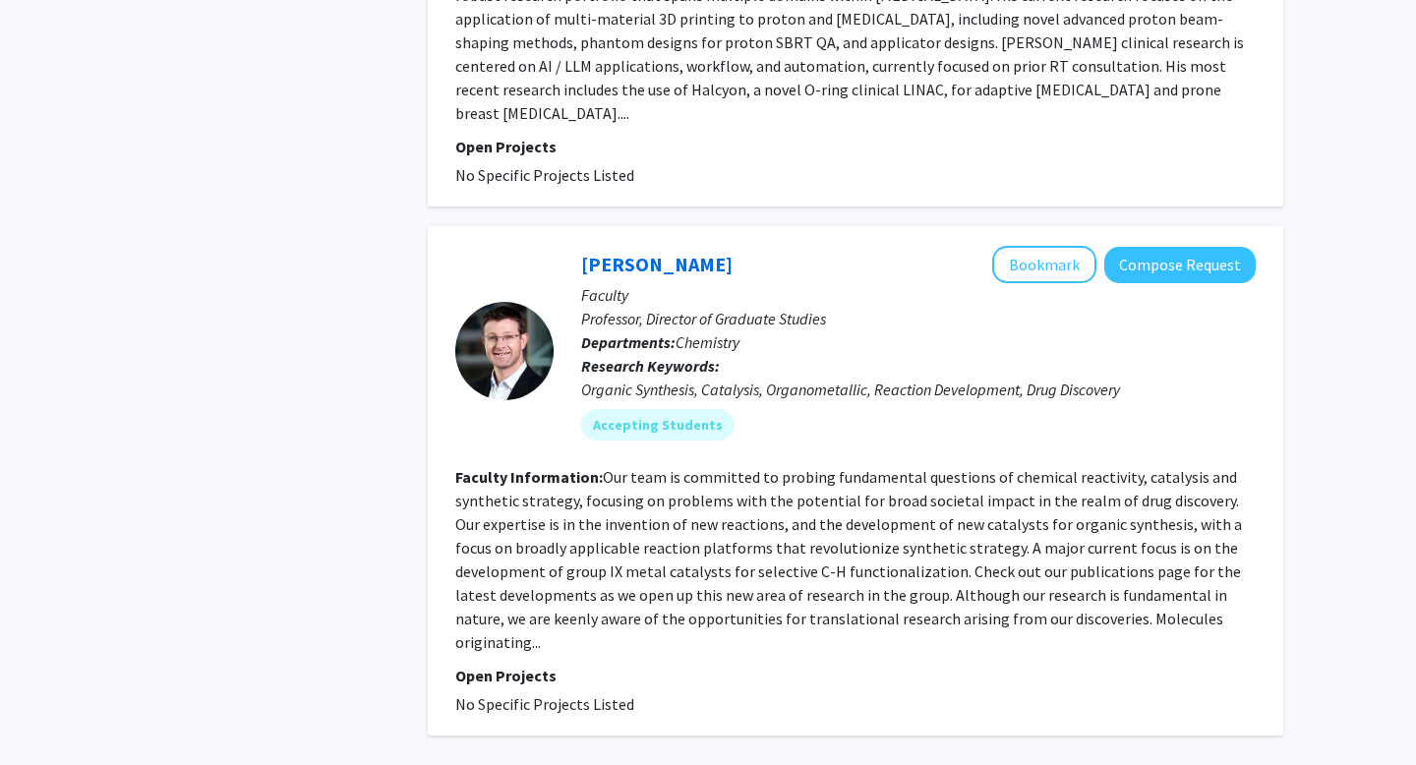
scroll to position [6651, 0]
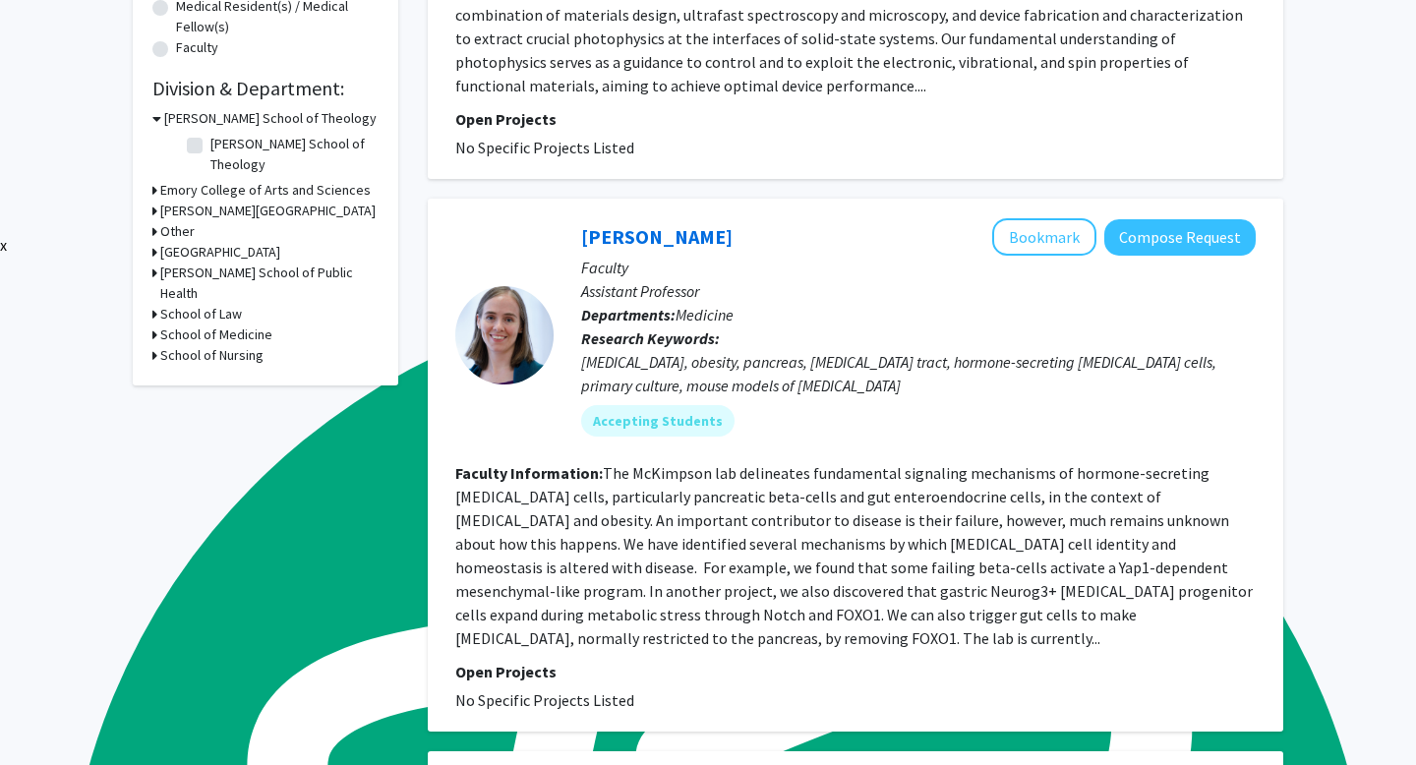
scroll to position [530, 0]
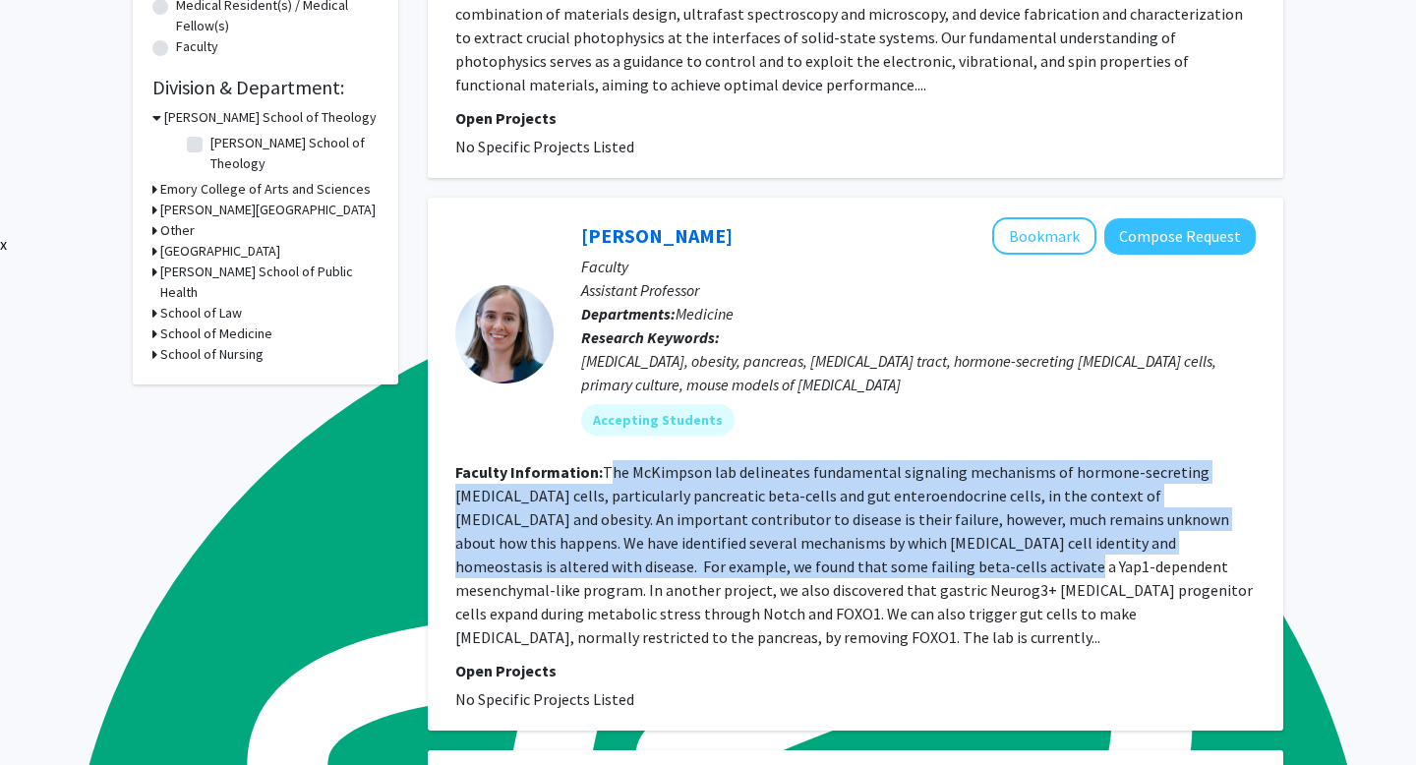
drag, startPoint x: 610, startPoint y: 450, endPoint x: 770, endPoint y: 540, distance: 183.6
click at [770, 540] on fg-read-more "The McKimpson lab delineates fundamental signaling mechanisms of hormone-secret…" at bounding box center [854, 554] width 798 height 185
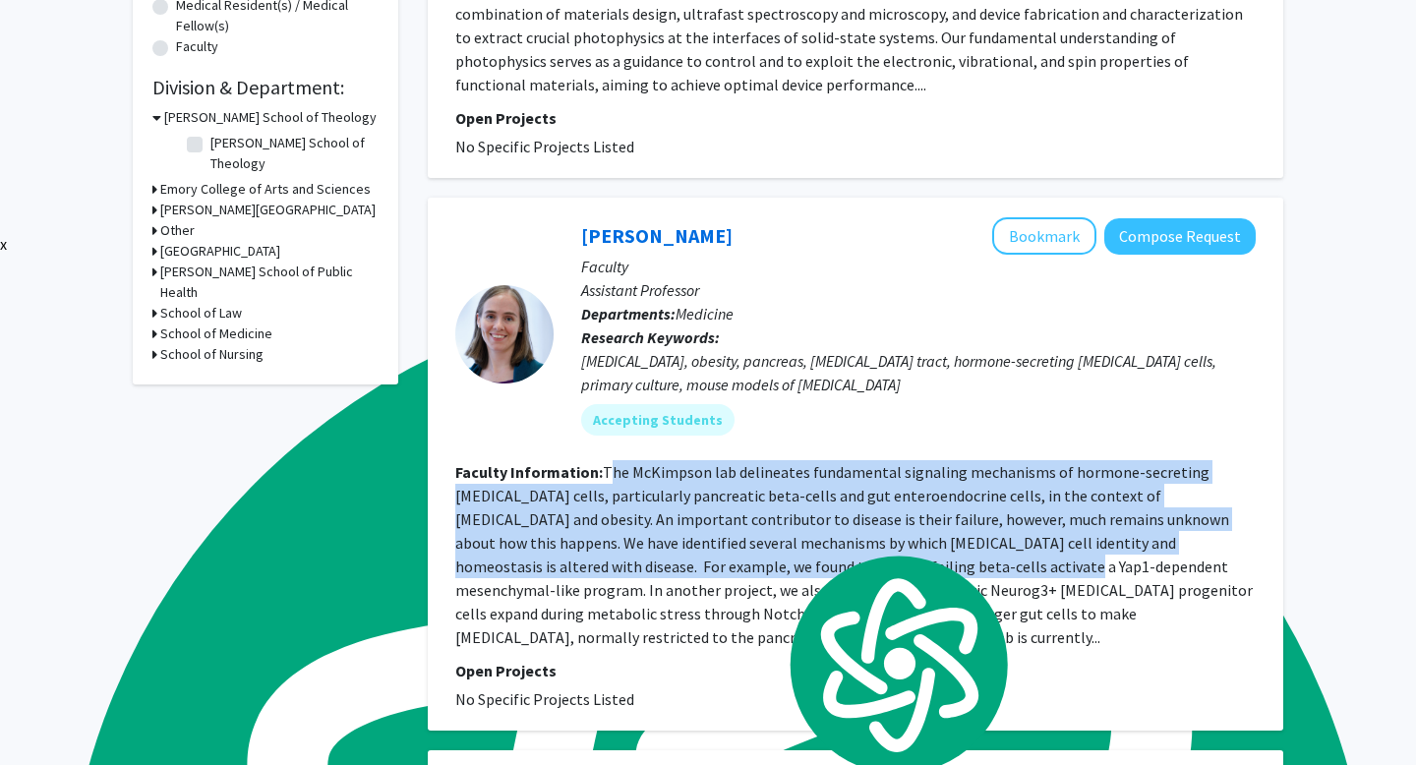
click at [757, 523] on fg-read-more "The McKimpson lab delineates fundamental signaling mechanisms of hormone-secret…" at bounding box center [854, 554] width 798 height 185
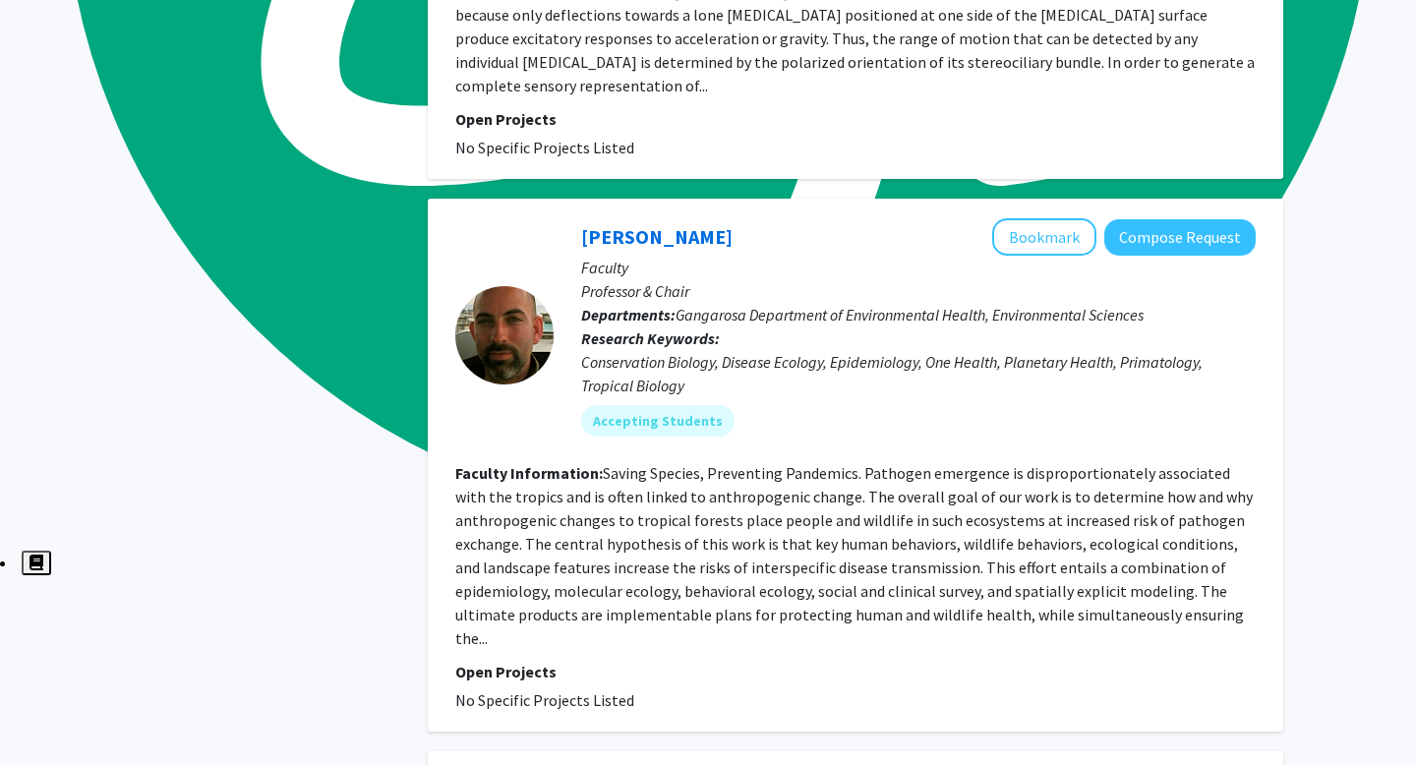
scroll to position [1604, 0]
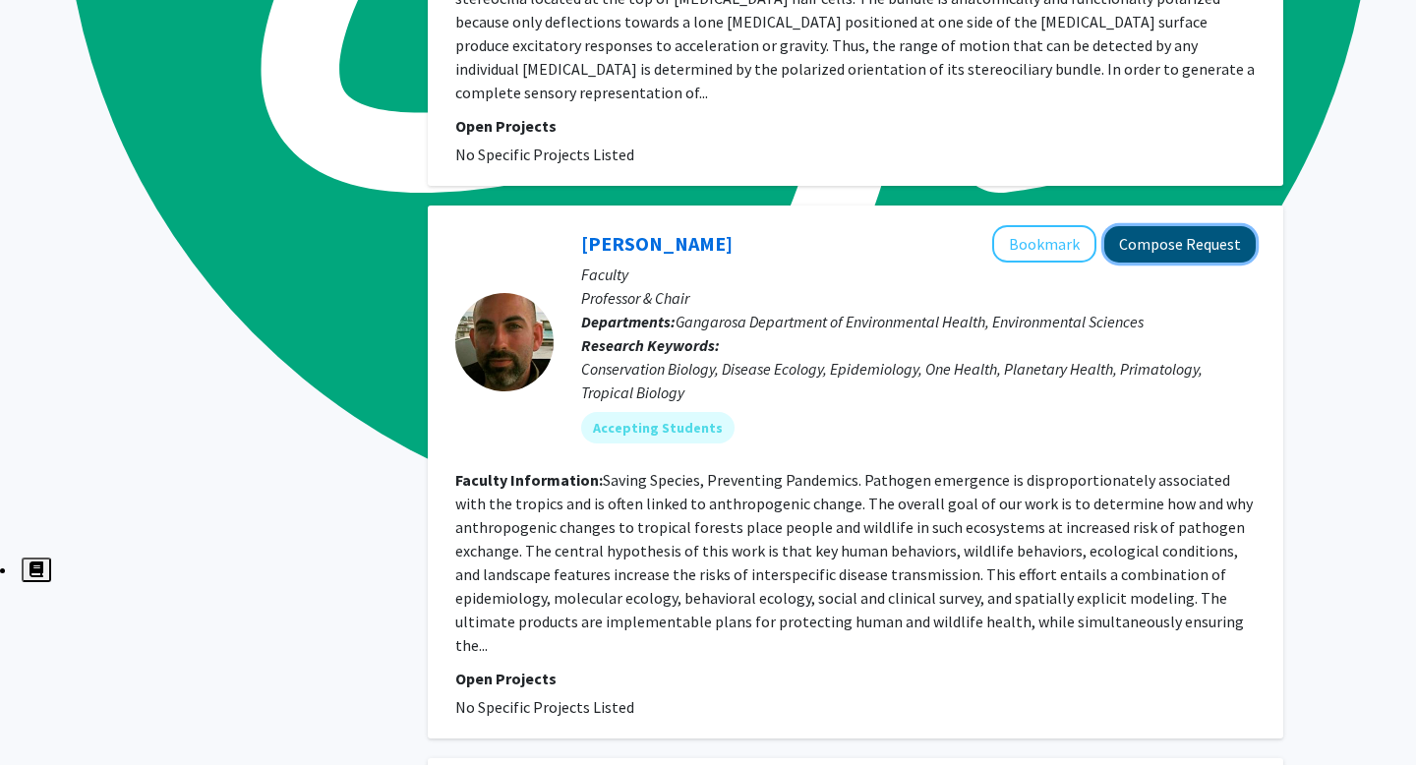
click at [1168, 226] on button "Compose Request" at bounding box center [1179, 244] width 151 height 36
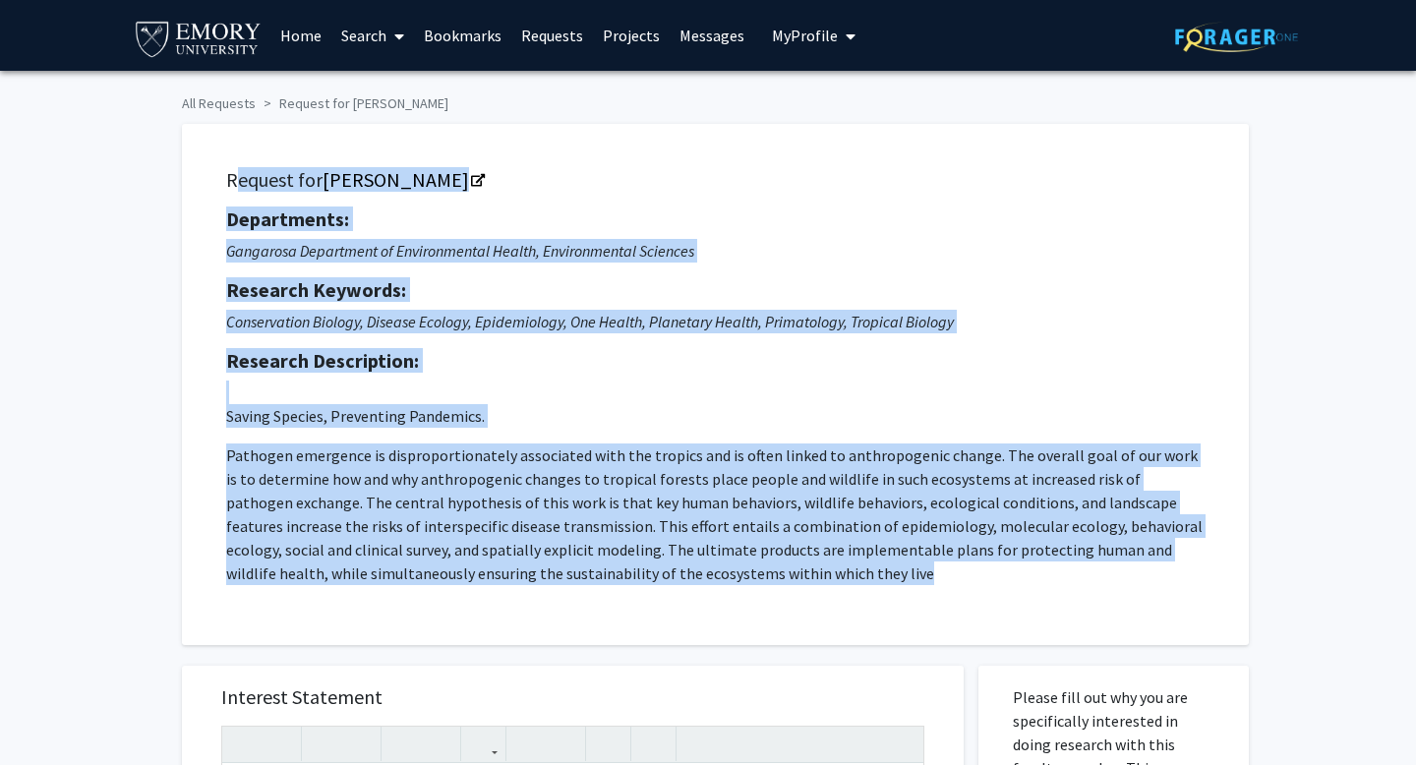
drag, startPoint x: 226, startPoint y: 155, endPoint x: 887, endPoint y: 597, distance: 794.9
click at [887, 597] on div "Request for [PERSON_NAME] Departments: Gangarosa Department of Environmental He…" at bounding box center [716, 385] width 1018 height 472
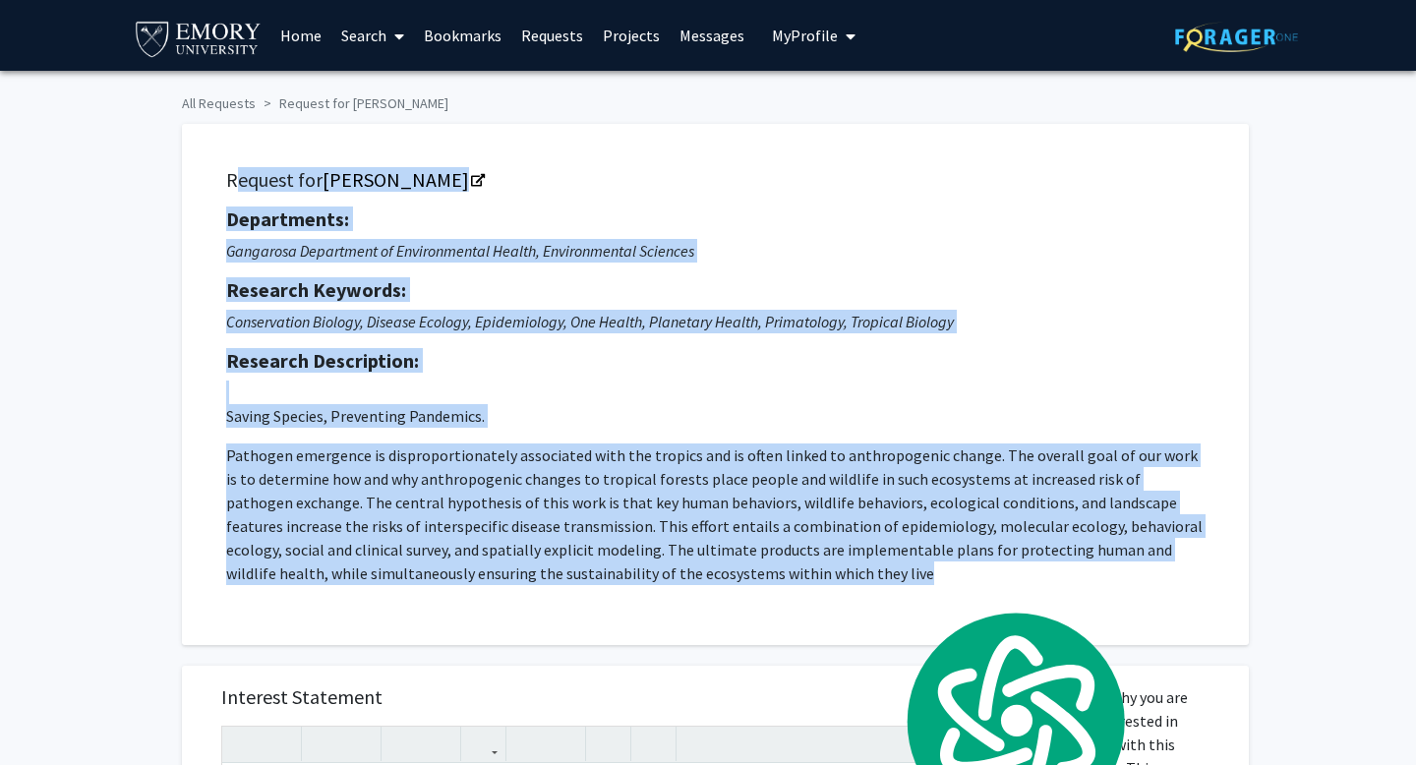
copy div "Request for [PERSON_NAME] Departments: Gangarosa Department of Environmental He…"
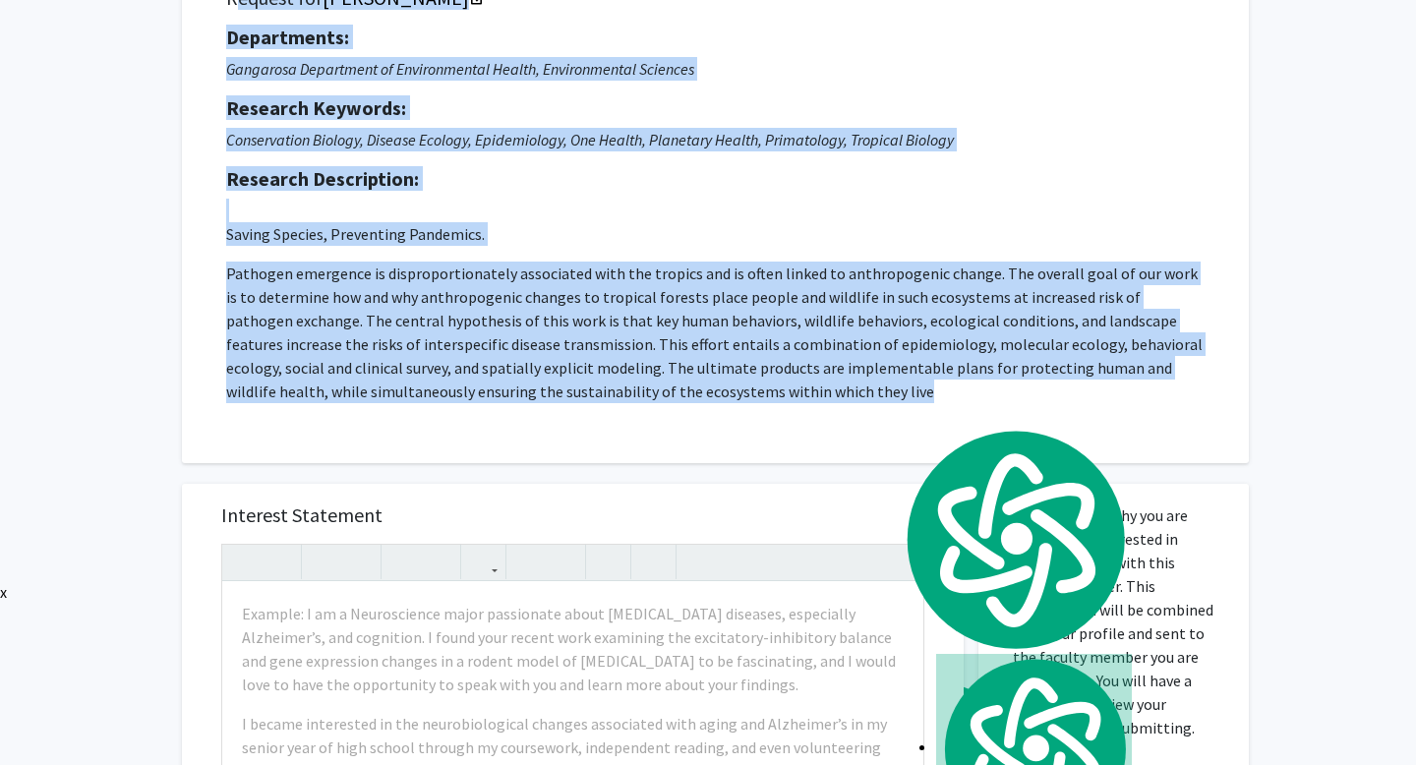
scroll to position [186, 0]
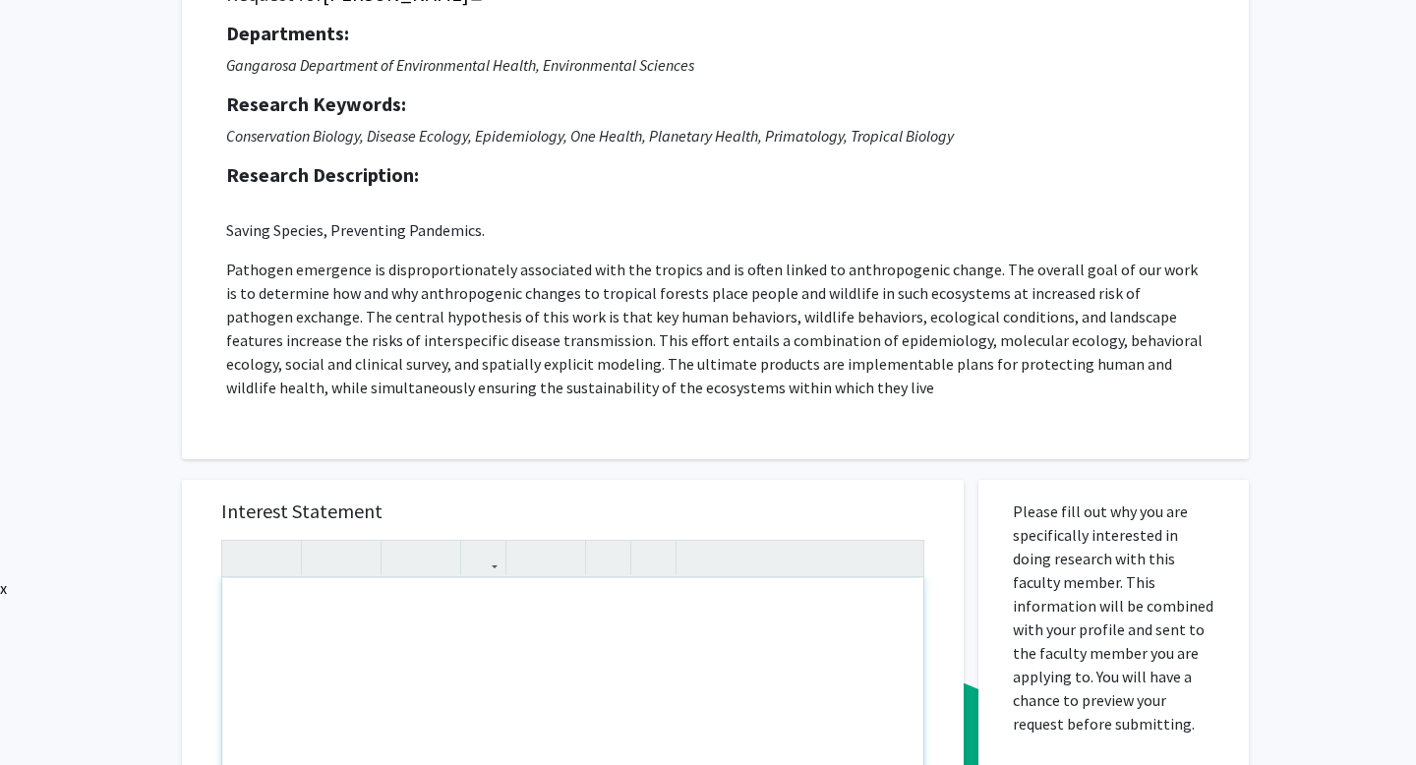
paste div "To enrich screen reader interactions, please activate Accessibility in Grammarl…"
type textarea "<l>I’d s ametc-adip Elitsed doeiu te Incid (Utlabor etdol), magnaaliqu enim Adm…"
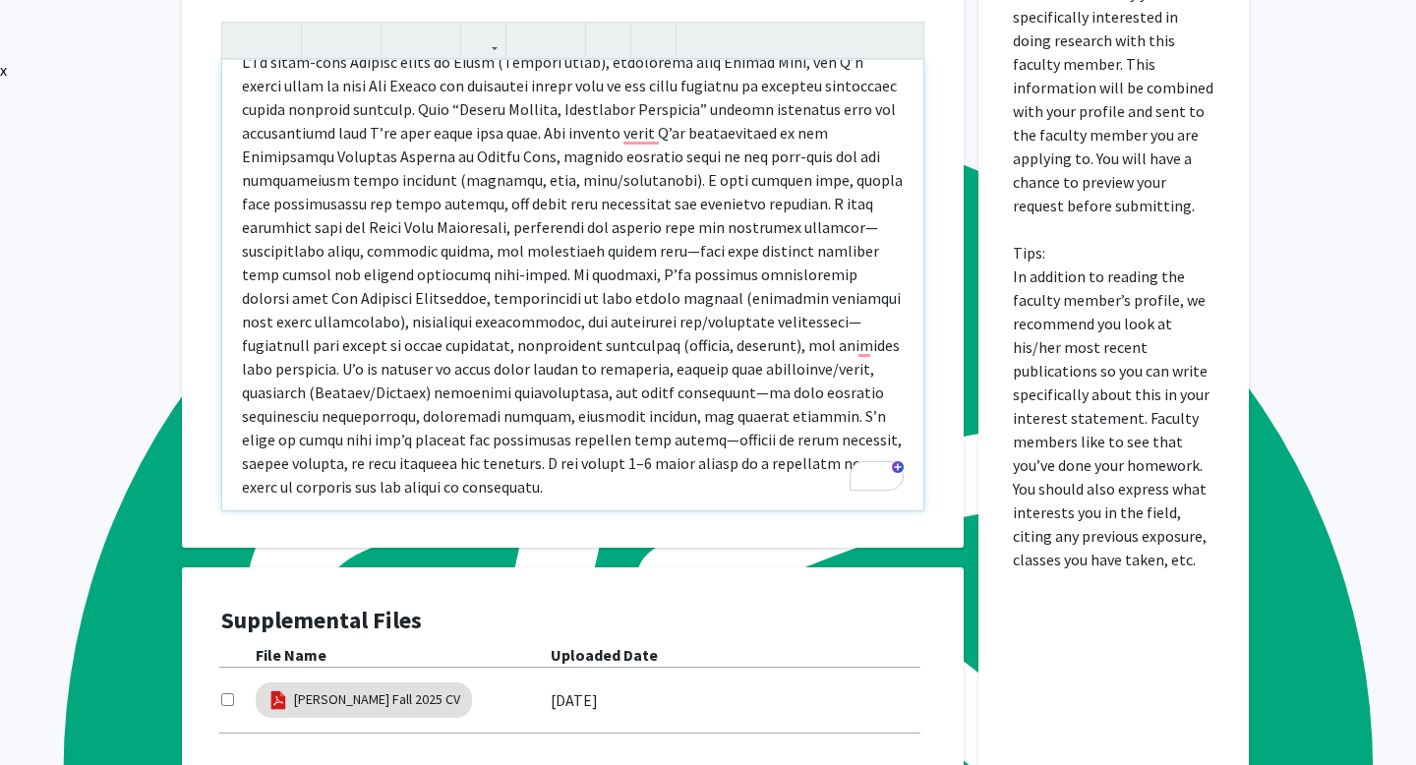
scroll to position [916, 0]
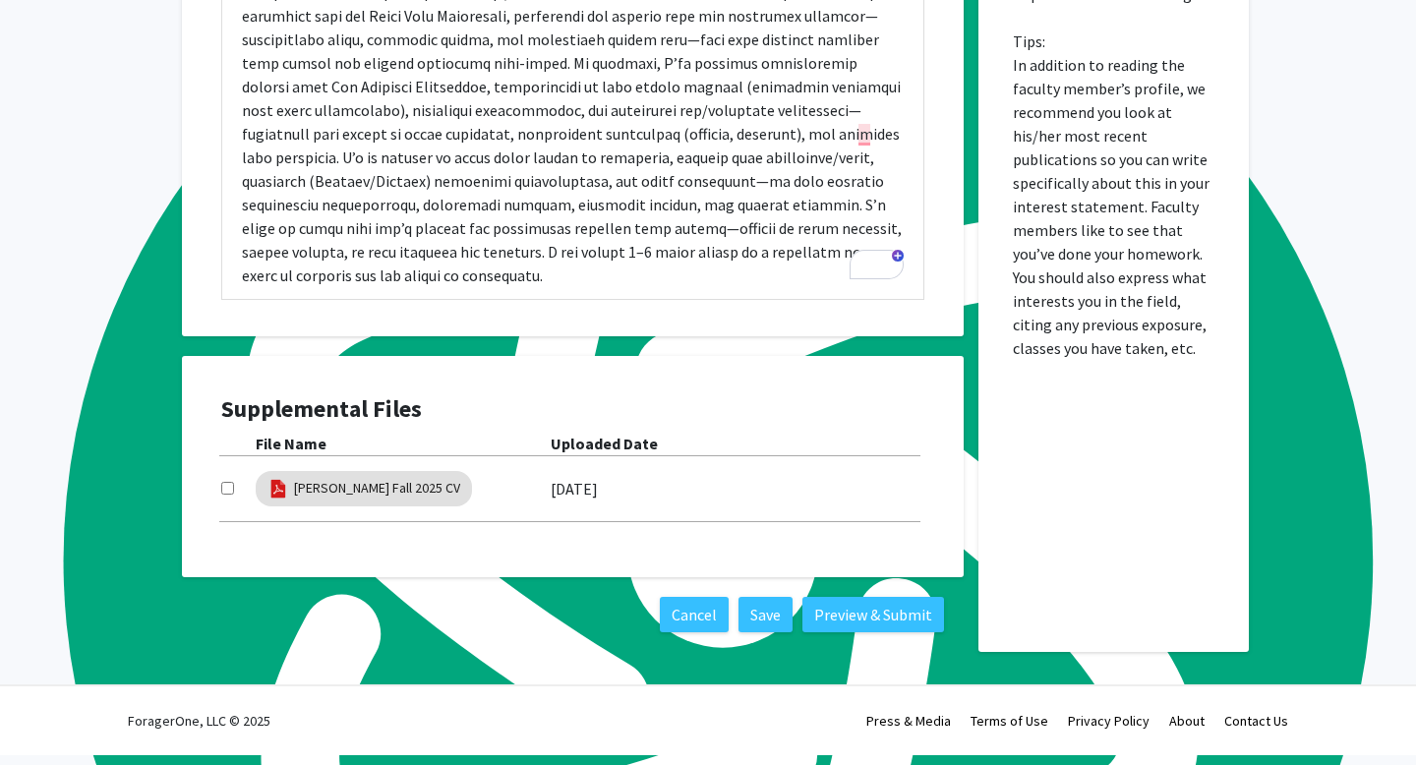
click at [226, 495] on input "checkbox" at bounding box center [227, 488] width 13 height 13
checkbox input "true"
click at [876, 619] on button "Preview & Submit" at bounding box center [874, 614] width 142 height 35
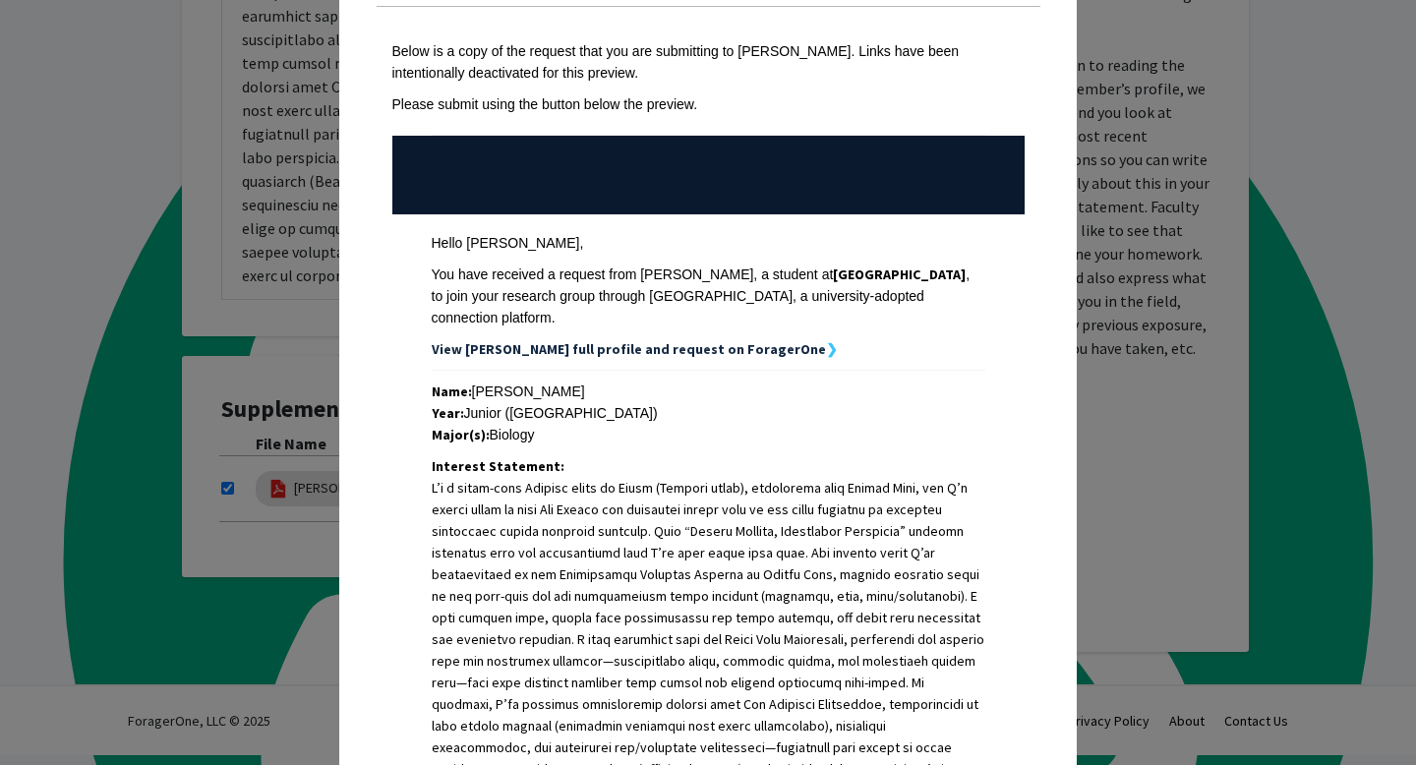
scroll to position [514, 0]
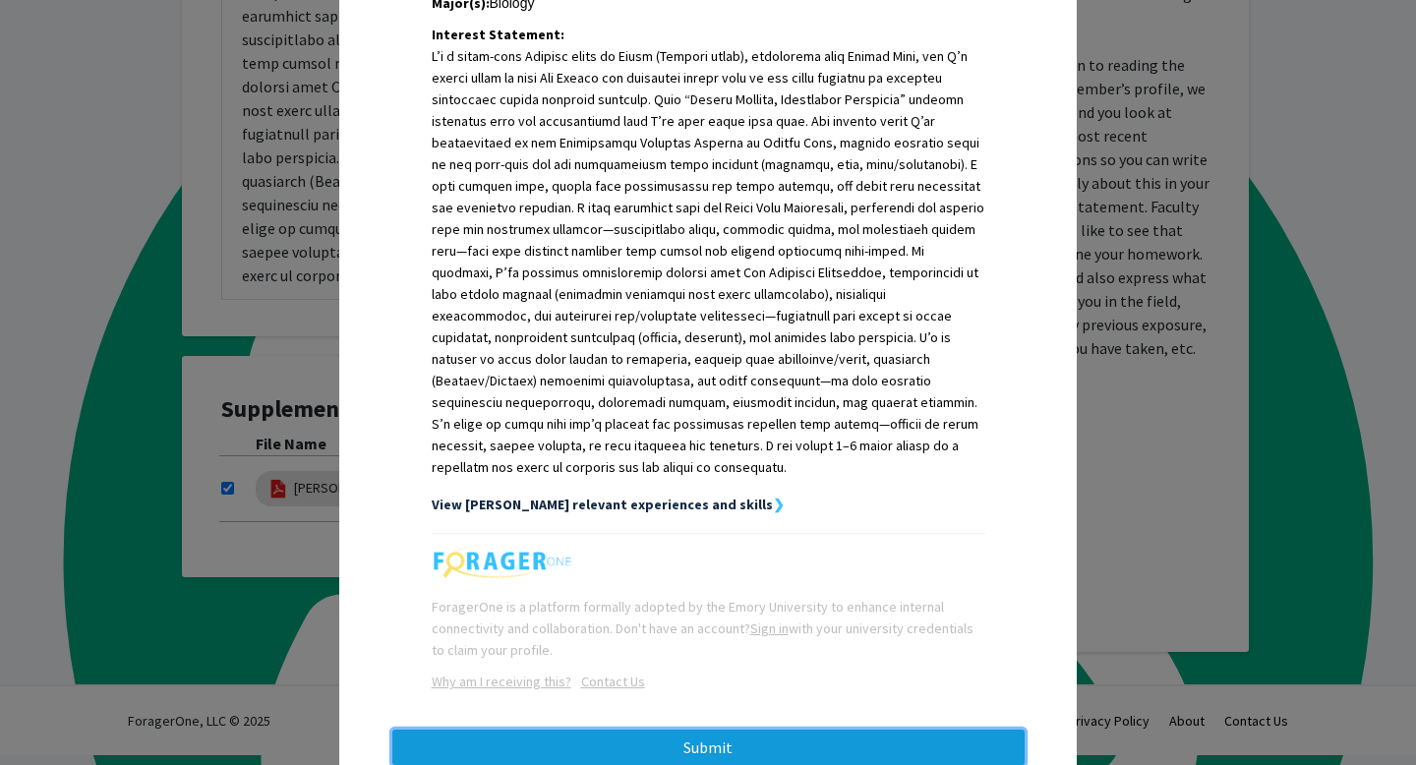
click at [842, 730] on button "Submit" at bounding box center [708, 747] width 632 height 35
